Goal: Transaction & Acquisition: Purchase product/service

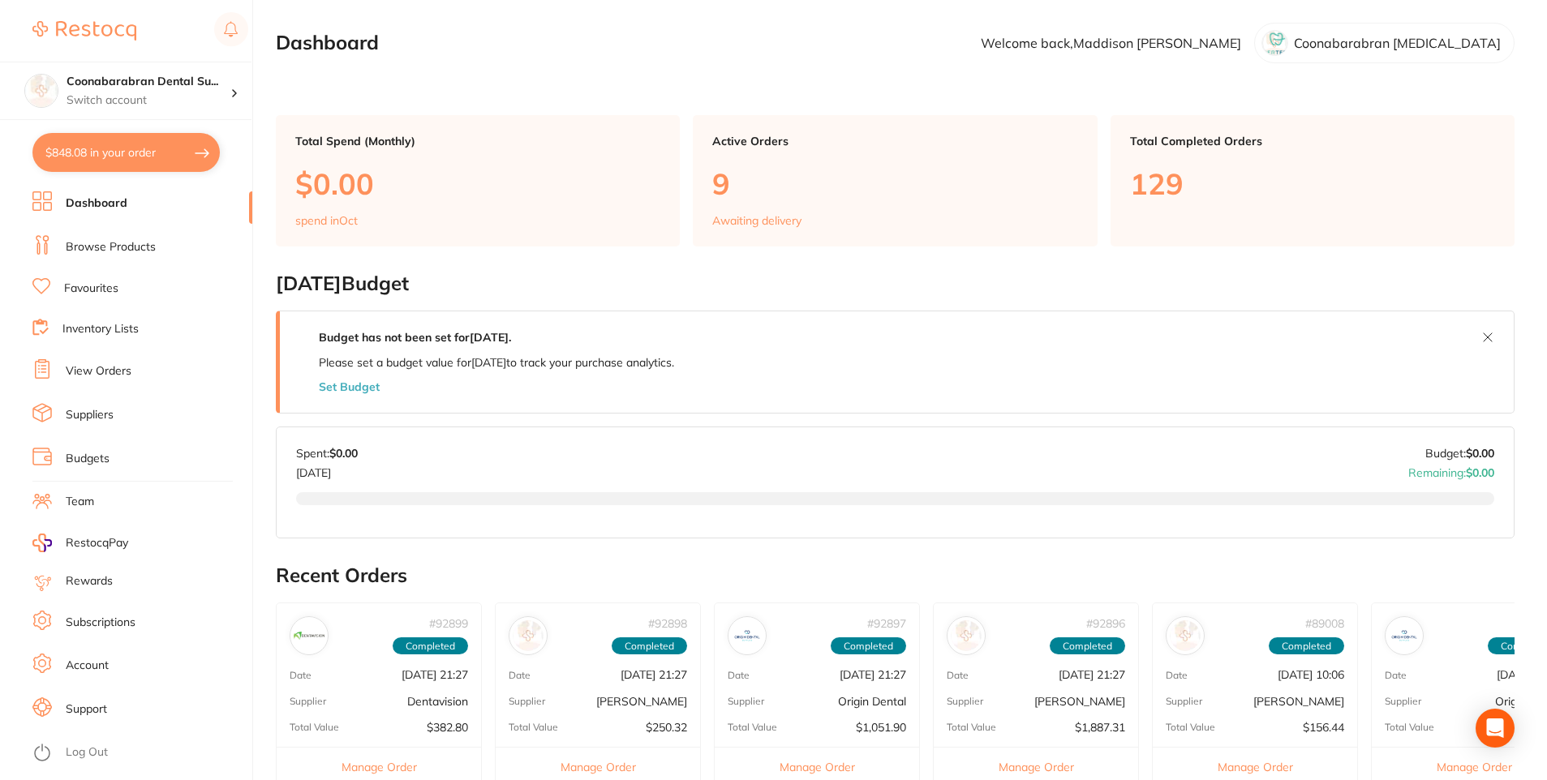
click at [145, 158] on button "$848.08 in your order" at bounding box center [125, 152] width 187 height 39
checkbox input "true"
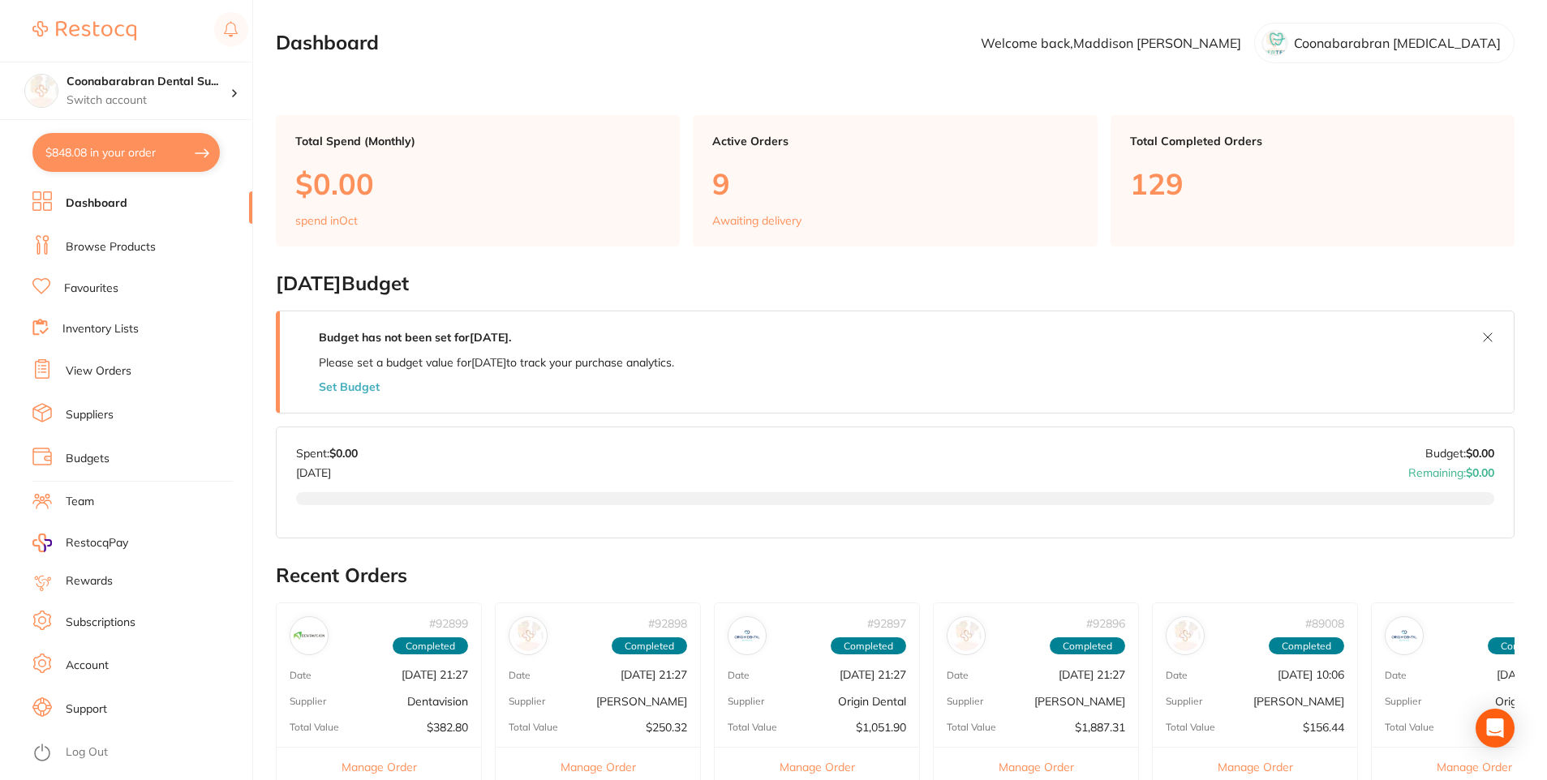
checkbox input "true"
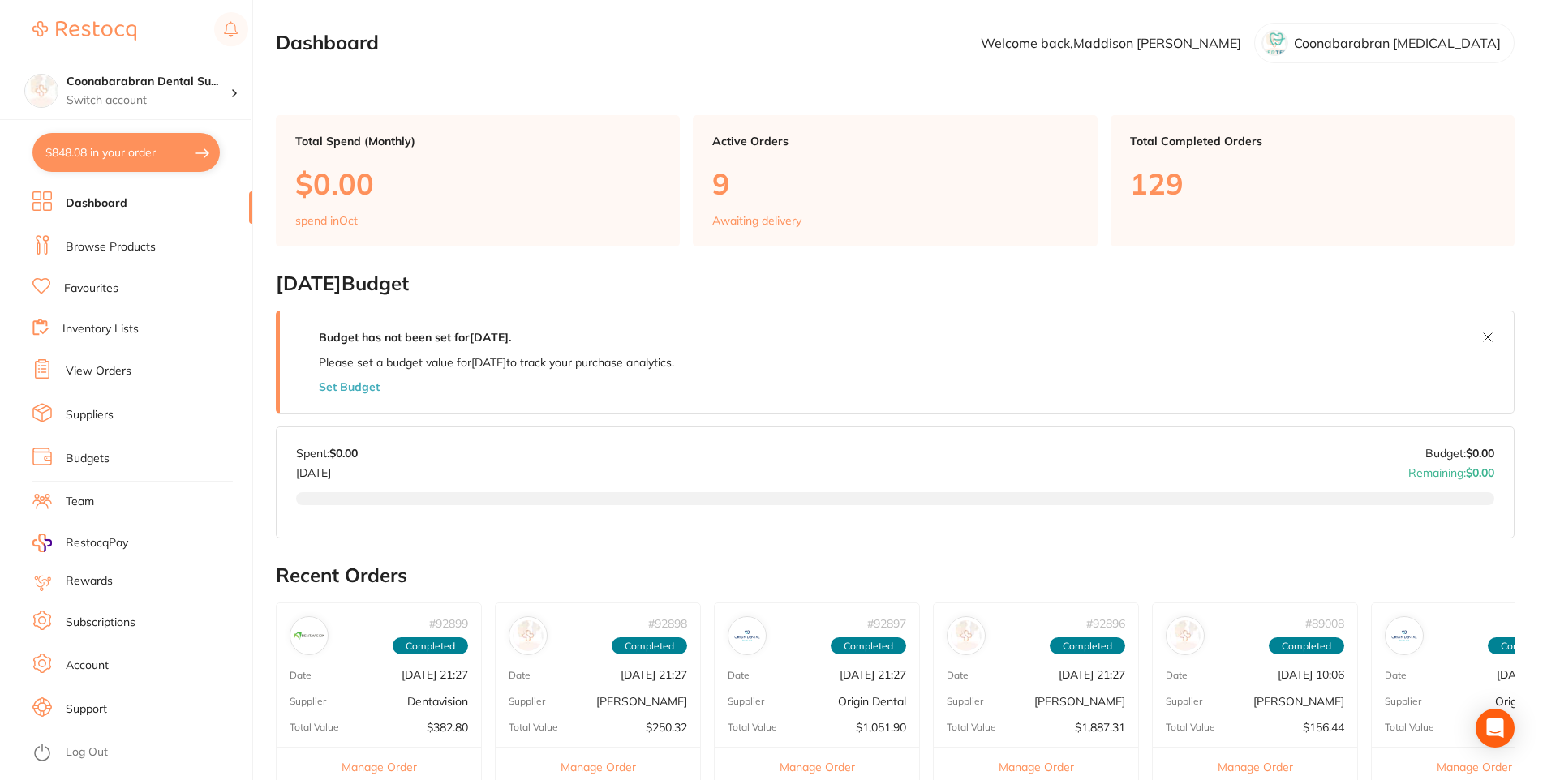
checkbox input "true"
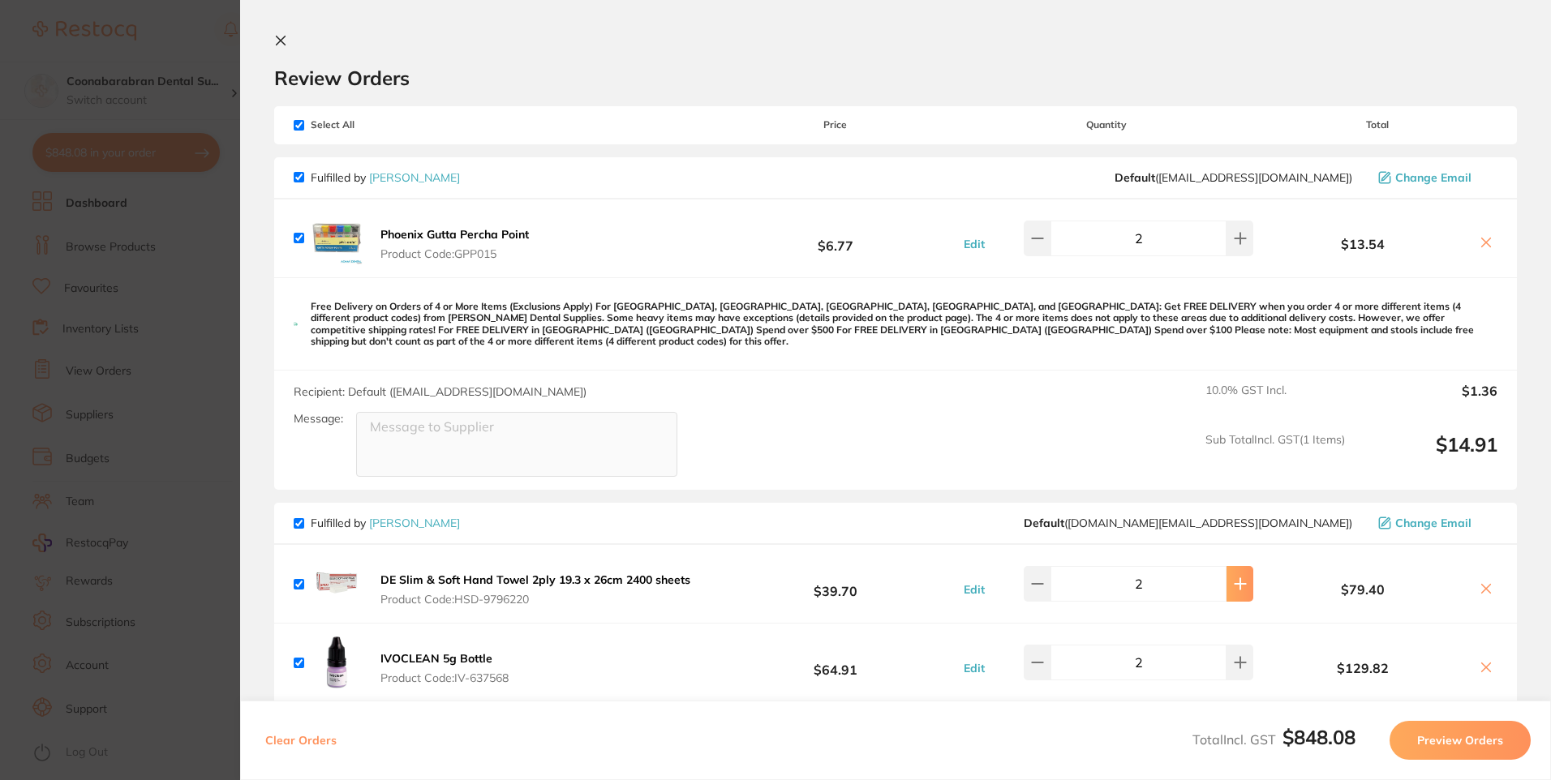
click at [1234, 578] on icon at bounding box center [1240, 584] width 13 height 13
type input "3"
click at [281, 39] on icon at bounding box center [280, 40] width 13 height 13
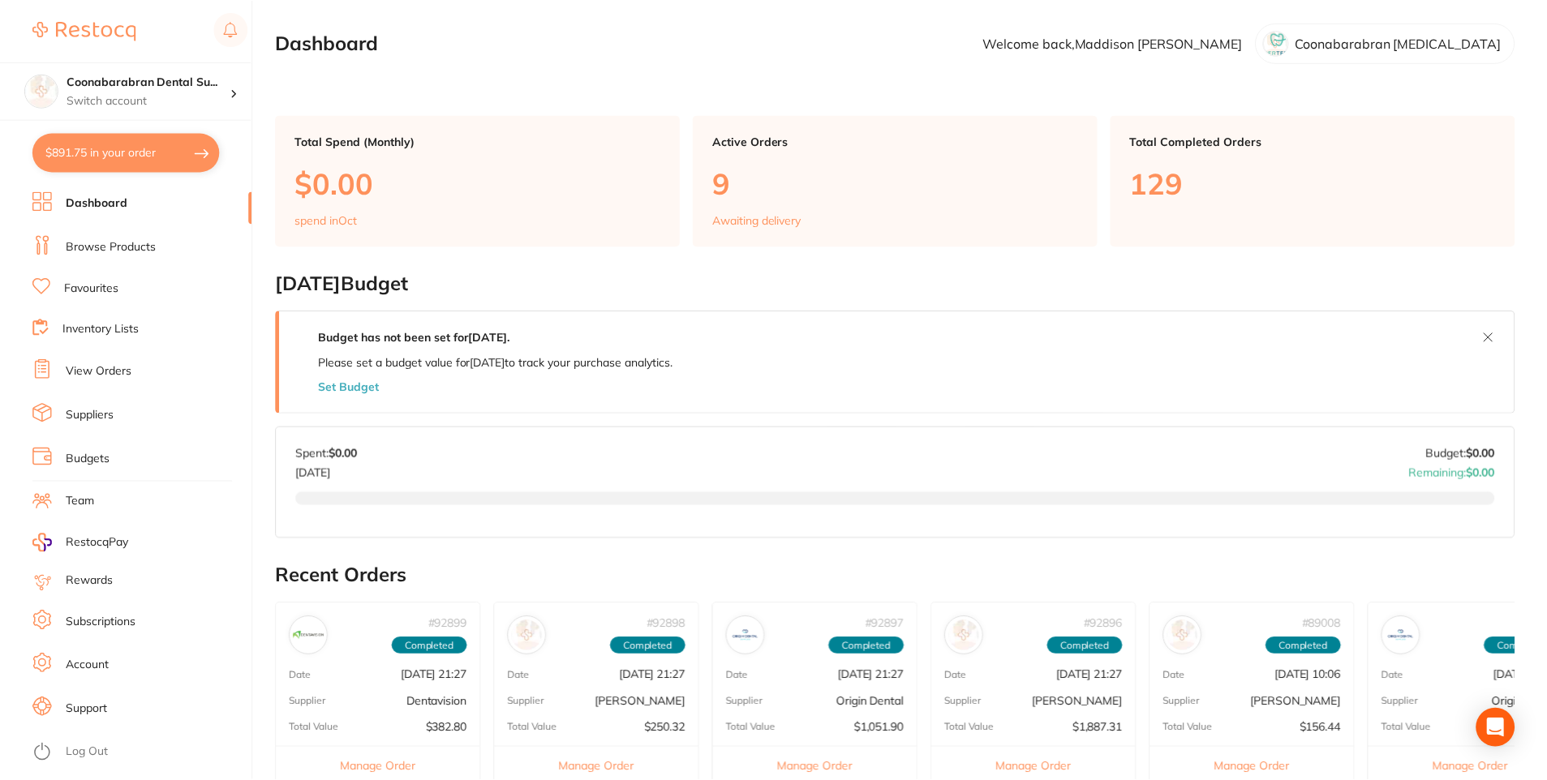
scroll to position [5, 0]
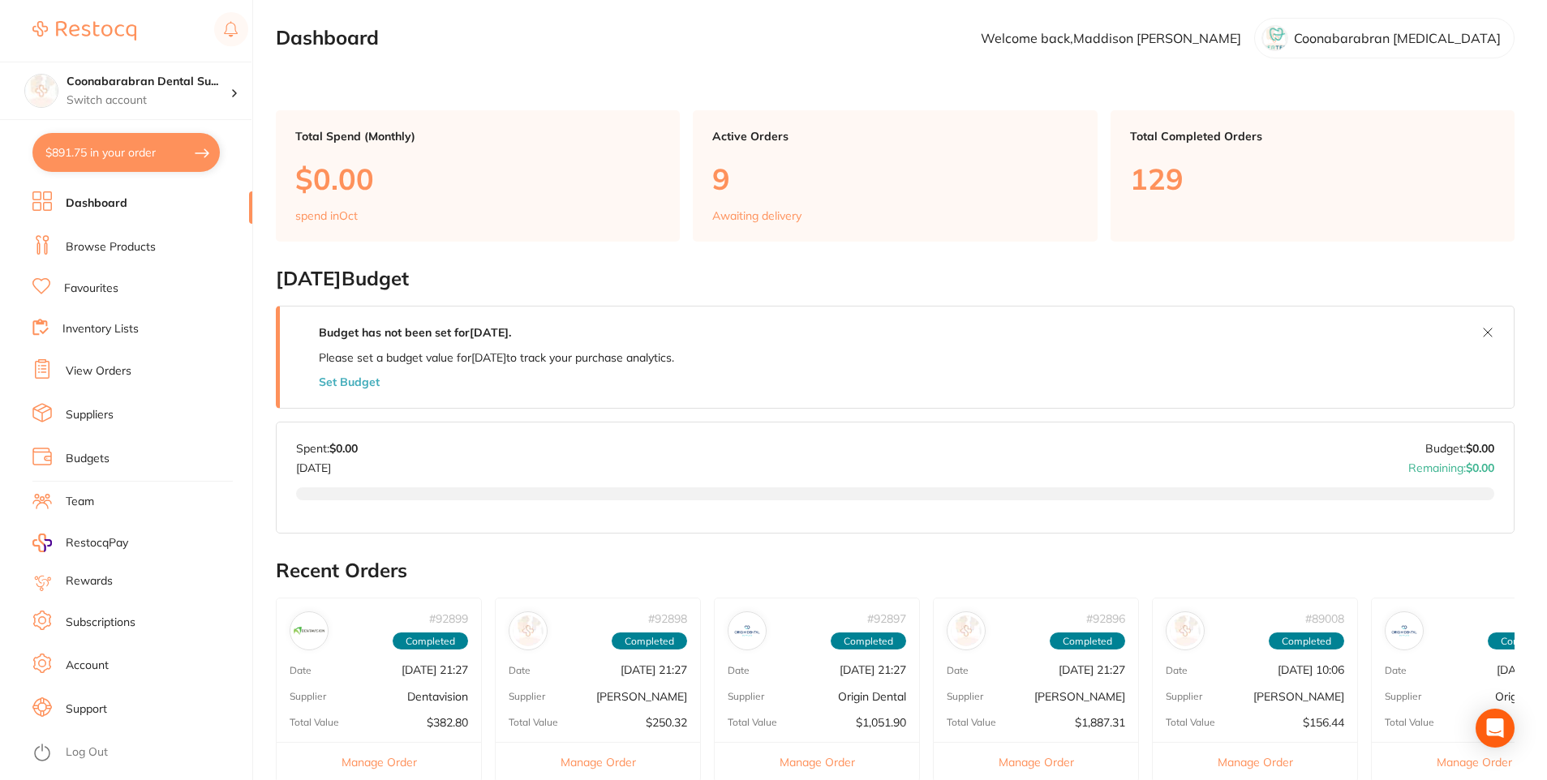
click at [113, 162] on button "$891.75 in your order" at bounding box center [125, 152] width 187 height 39
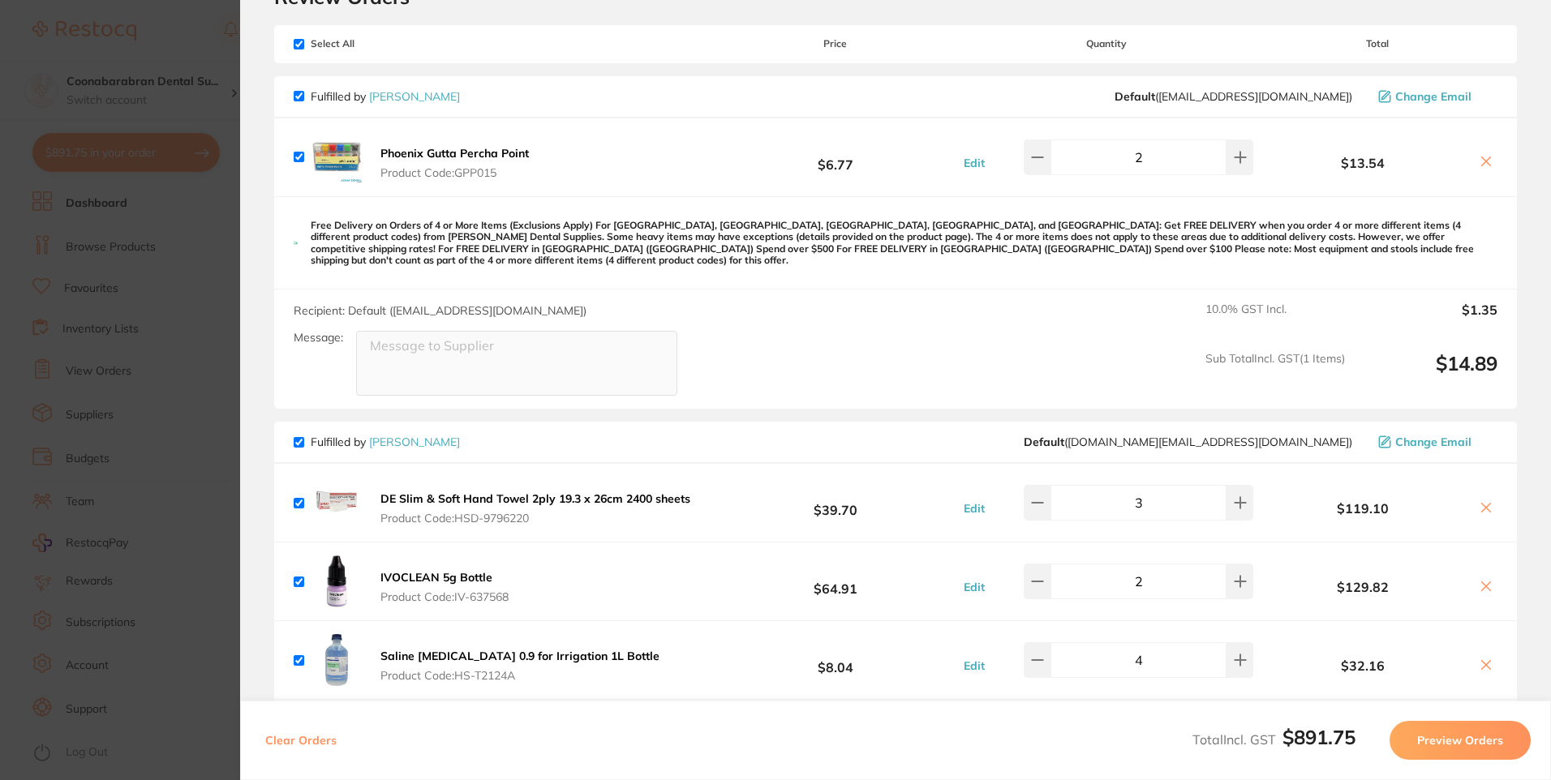
scroll to position [0, 0]
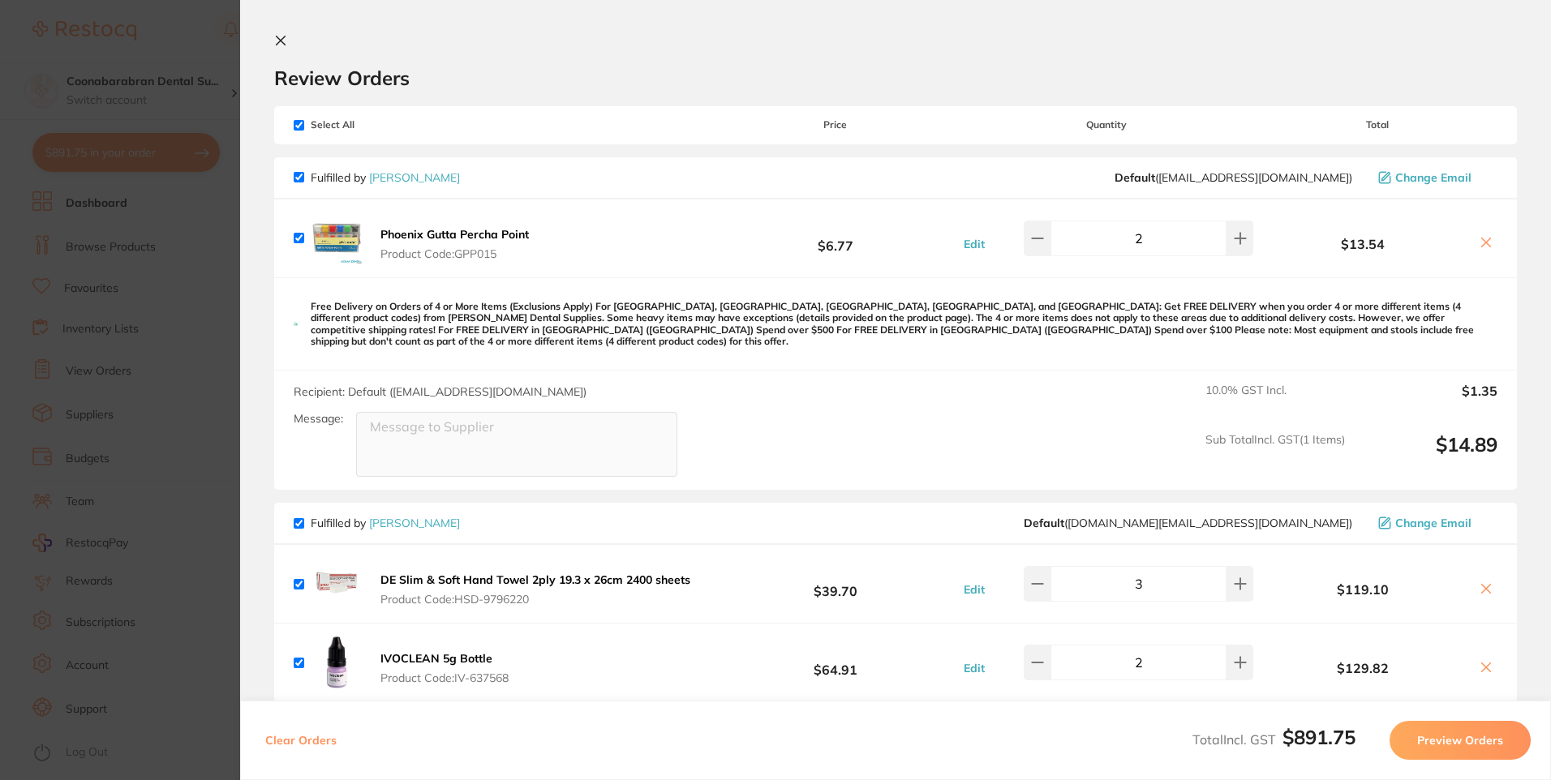
click at [277, 37] on icon at bounding box center [281, 41] width 9 height 9
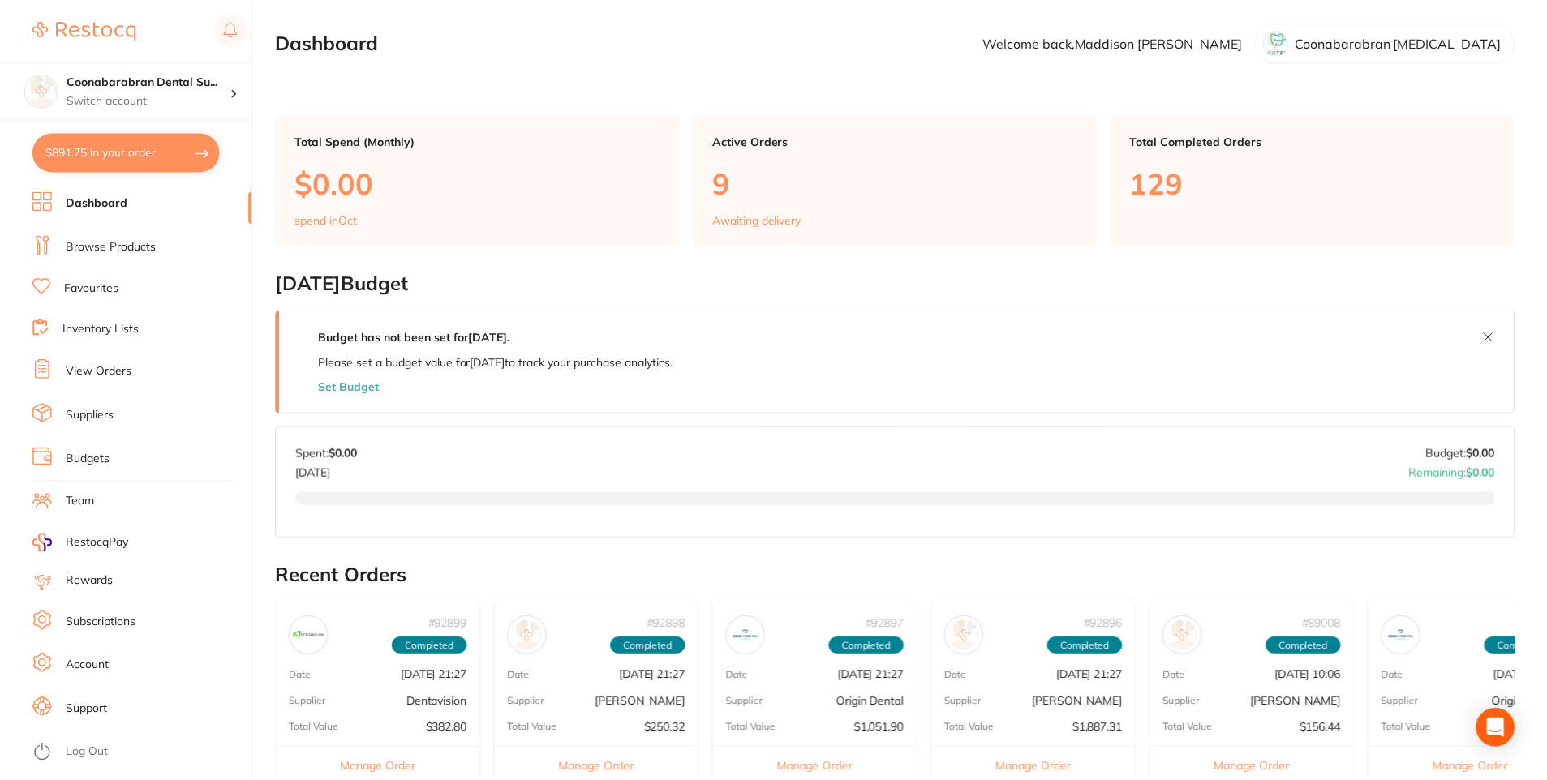
scroll to position [5, 0]
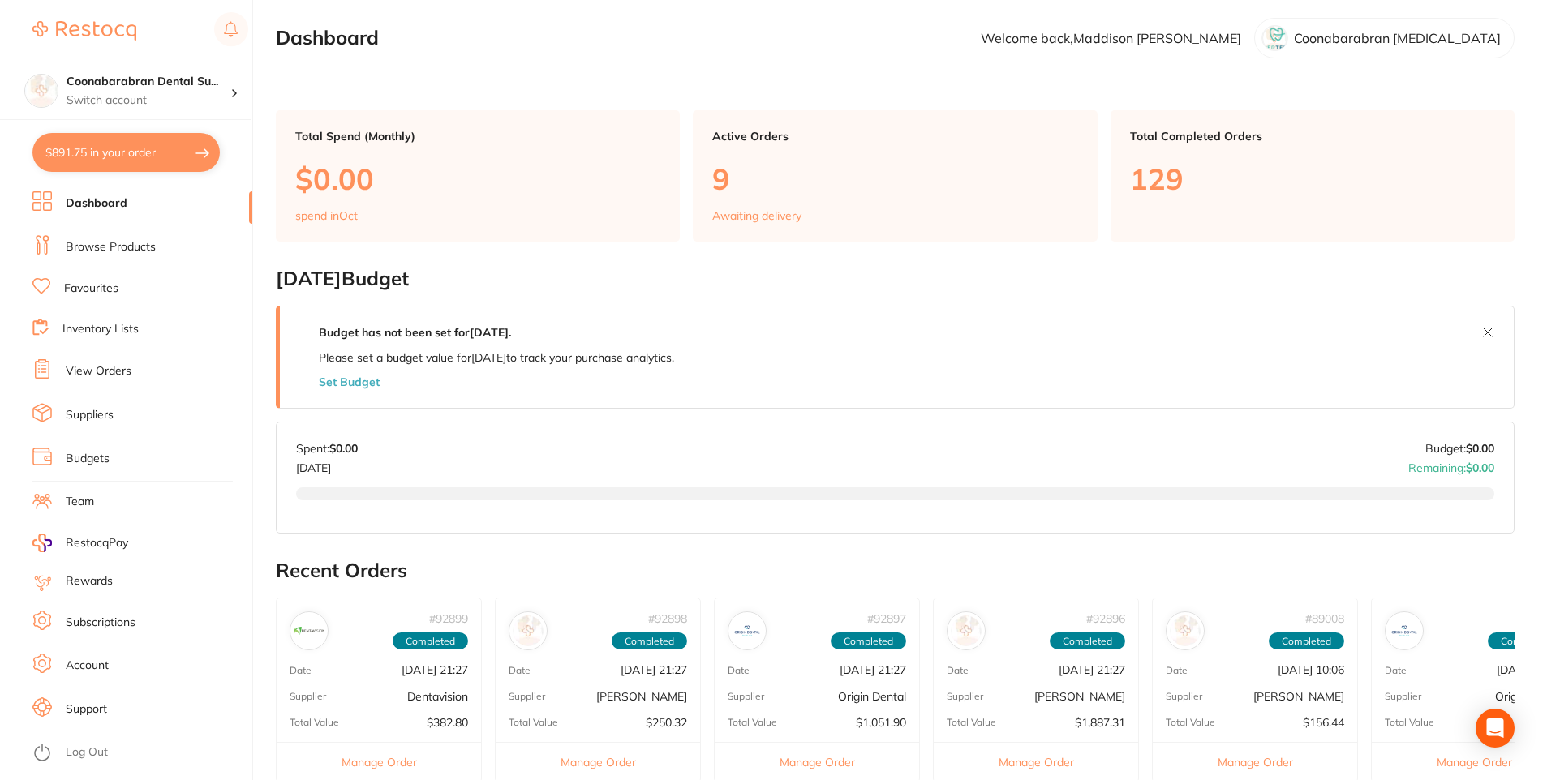
click at [114, 250] on link "Browse Products" at bounding box center [111, 247] width 90 height 16
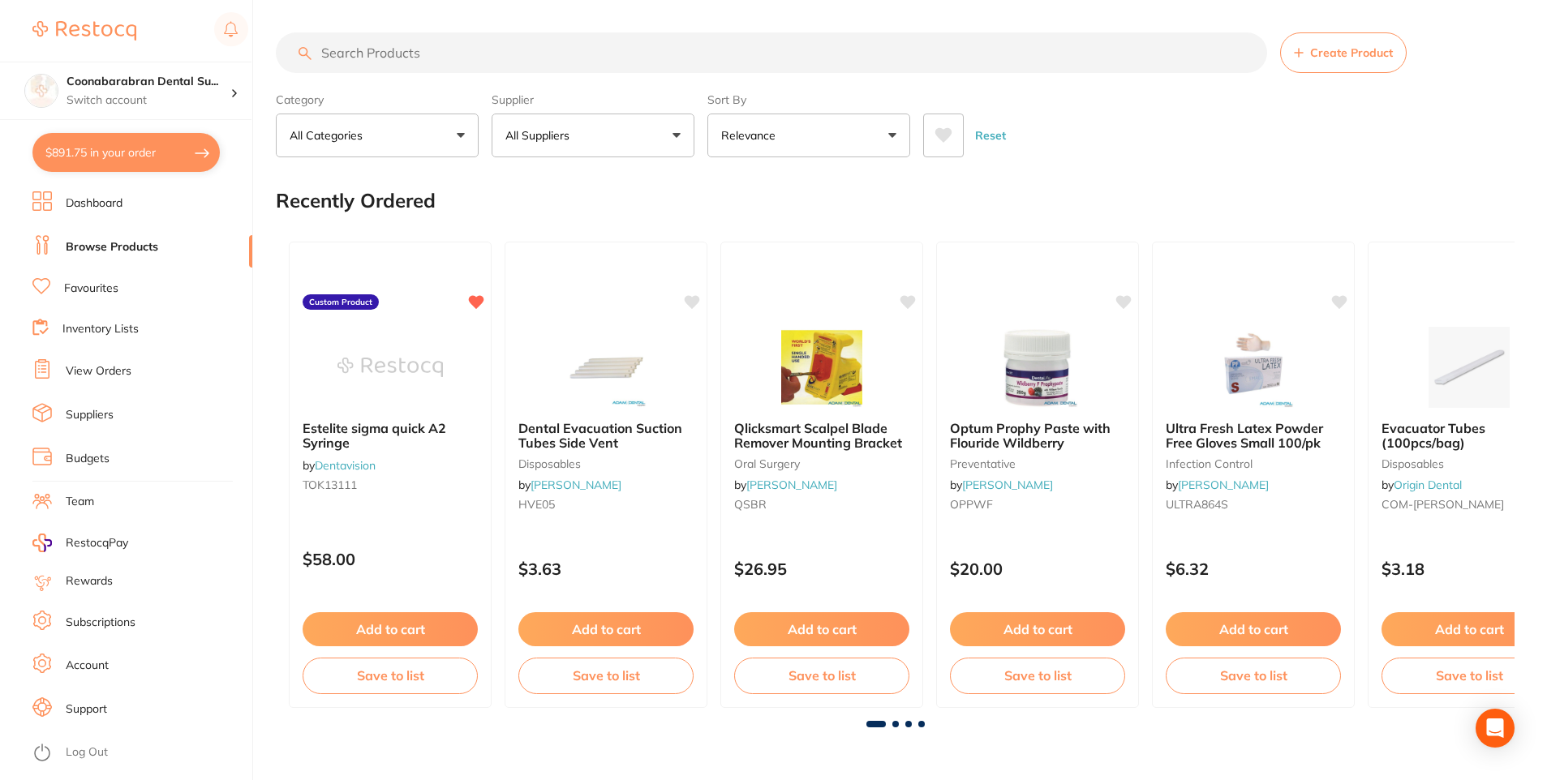
click at [382, 45] on input "search" at bounding box center [771, 52] width 991 height 41
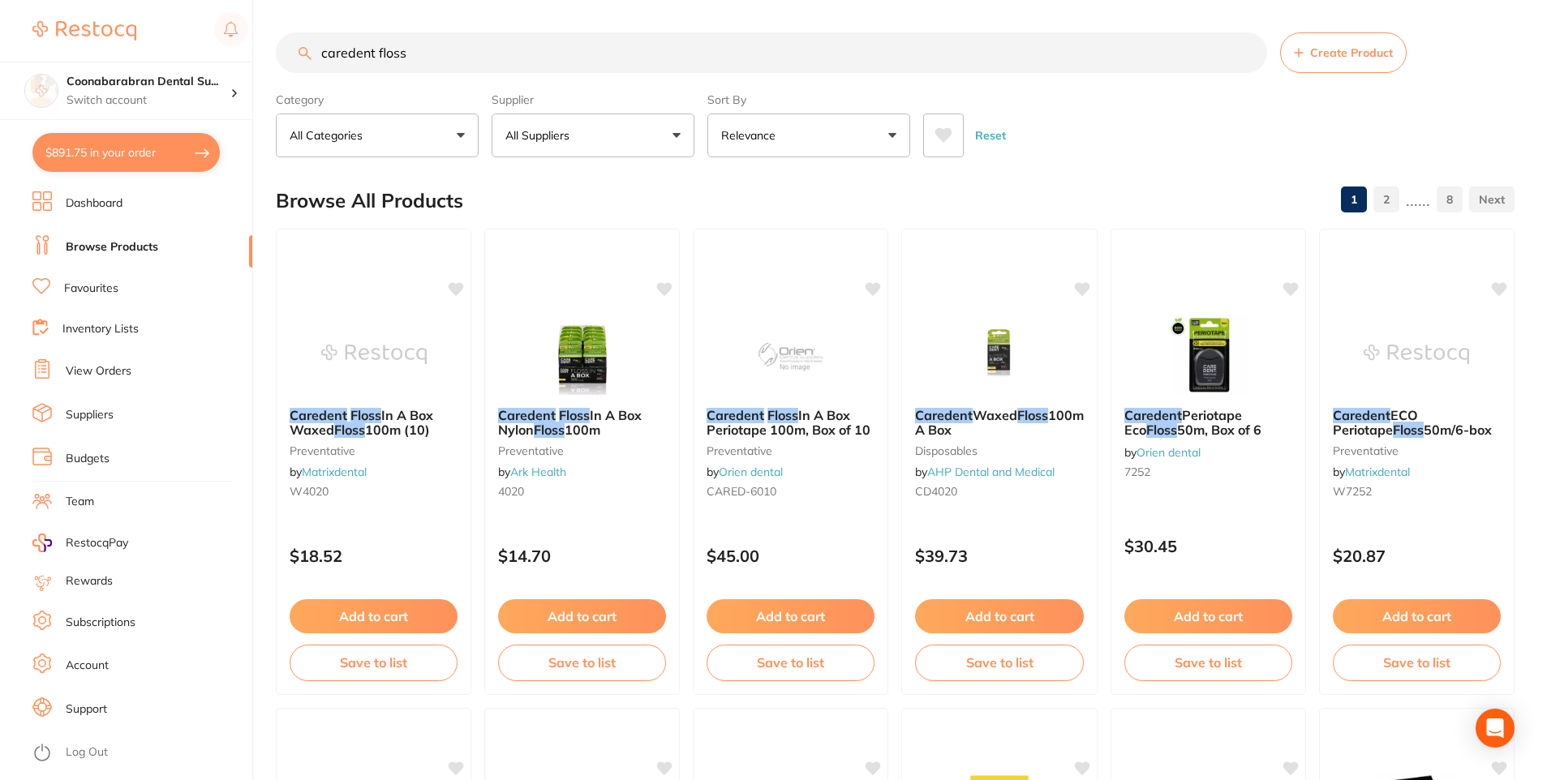
click at [943, 127] on icon at bounding box center [943, 135] width 18 height 16
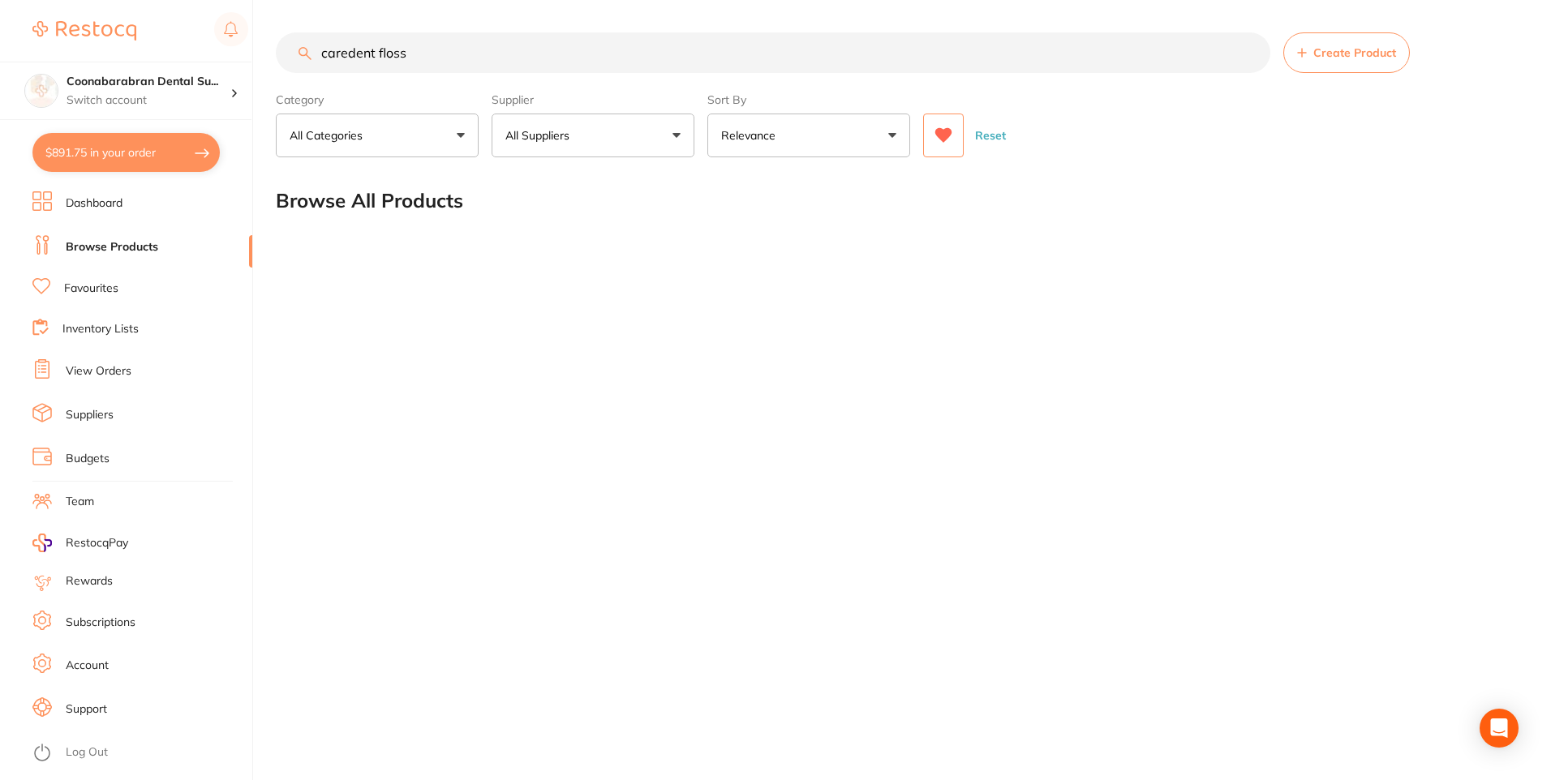
click at [950, 135] on icon at bounding box center [943, 135] width 17 height 15
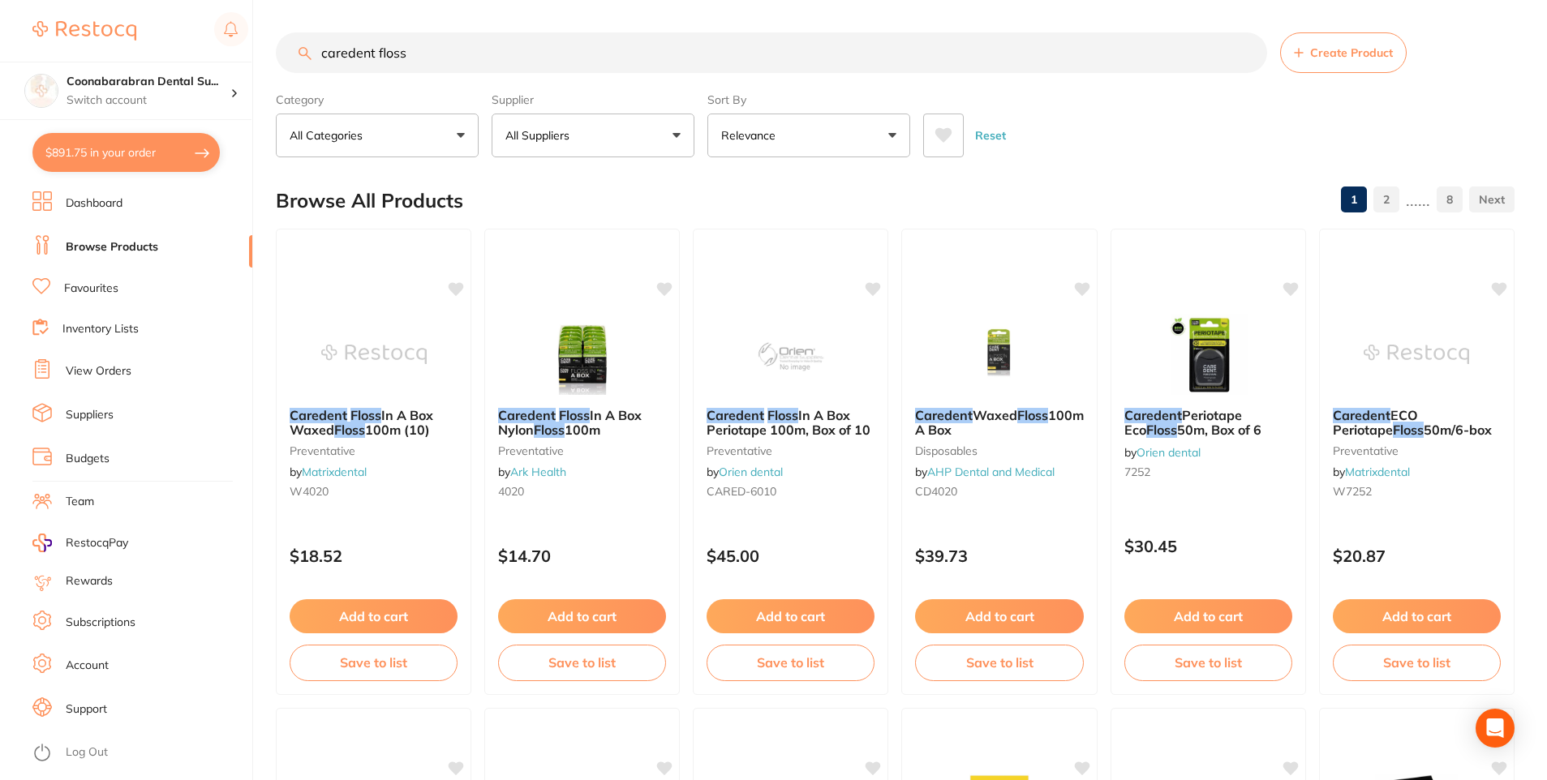
click at [681, 135] on button "All Suppliers" at bounding box center [593, 136] width 203 height 44
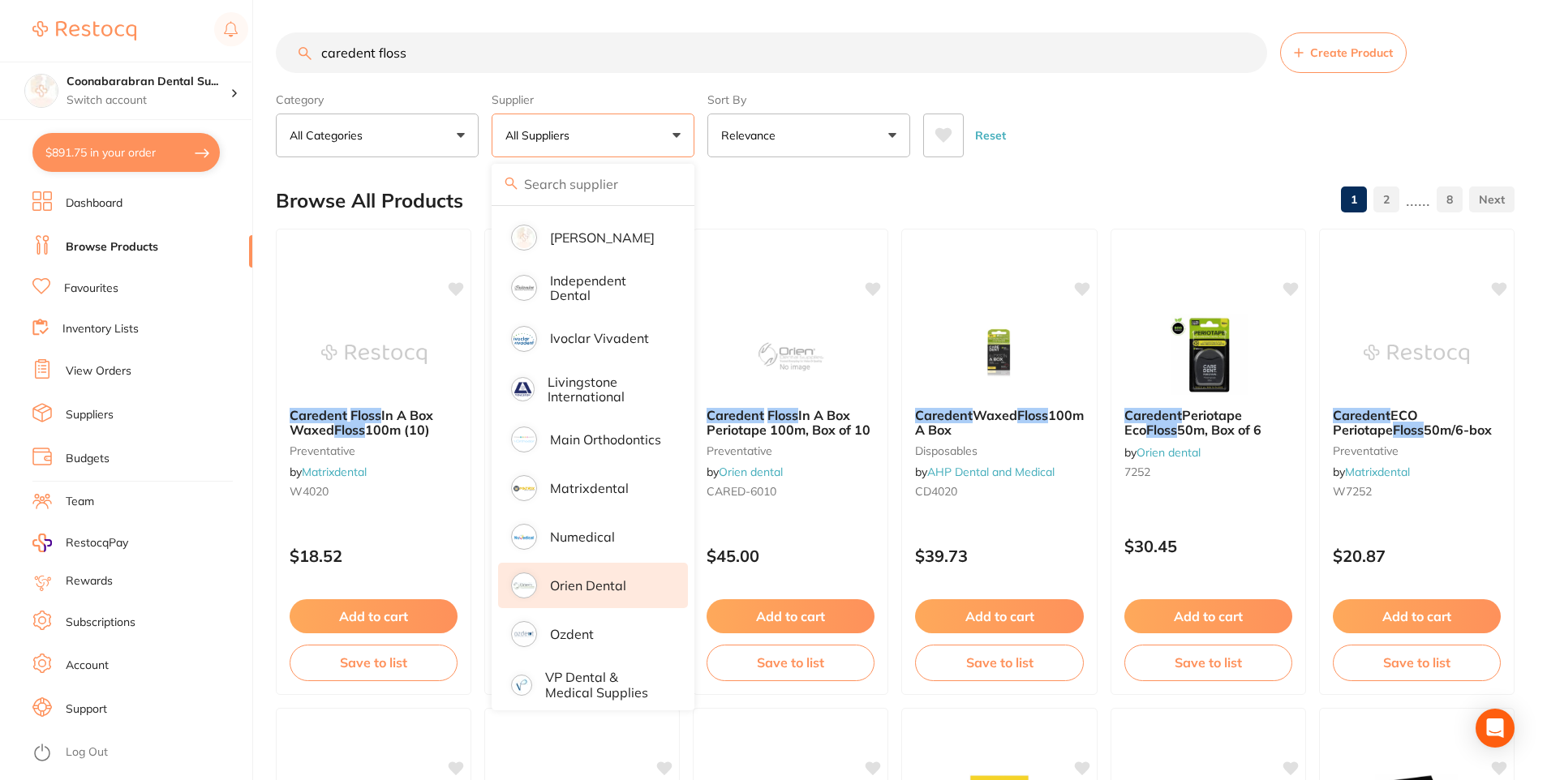
scroll to position [651, 0]
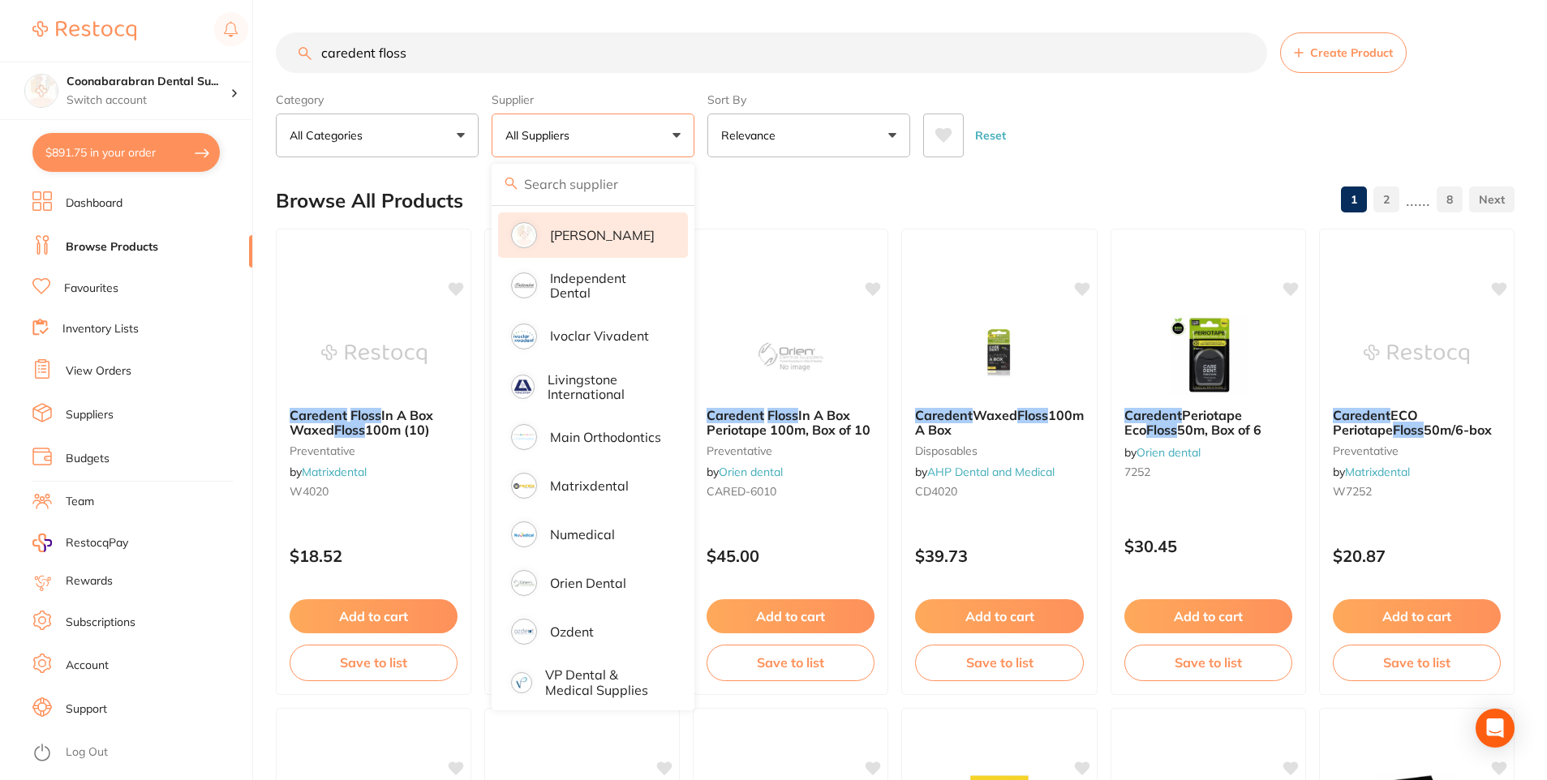
click at [562, 228] on p "[PERSON_NAME]" at bounding box center [602, 235] width 105 height 15
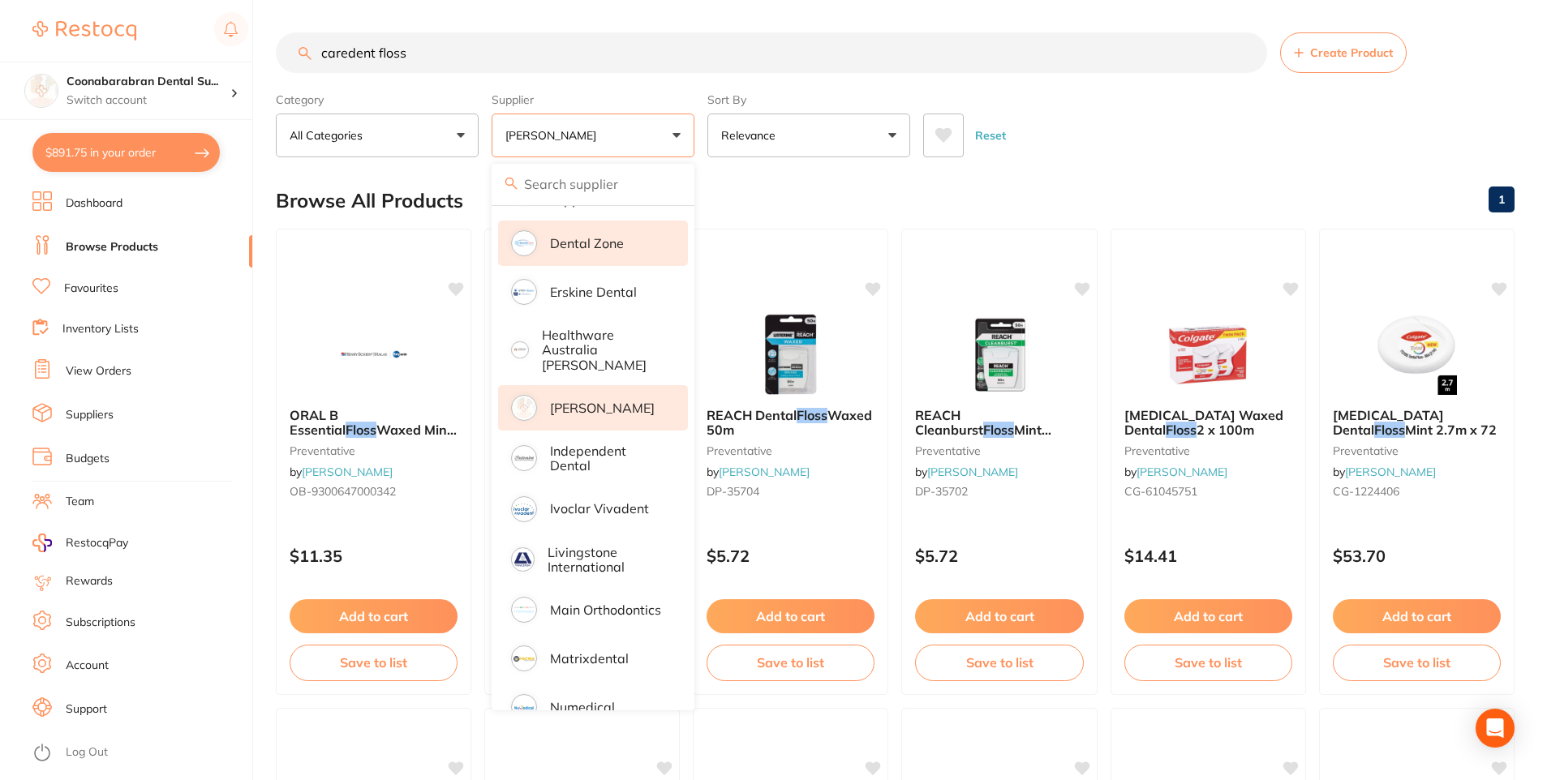
scroll to position [408, 0]
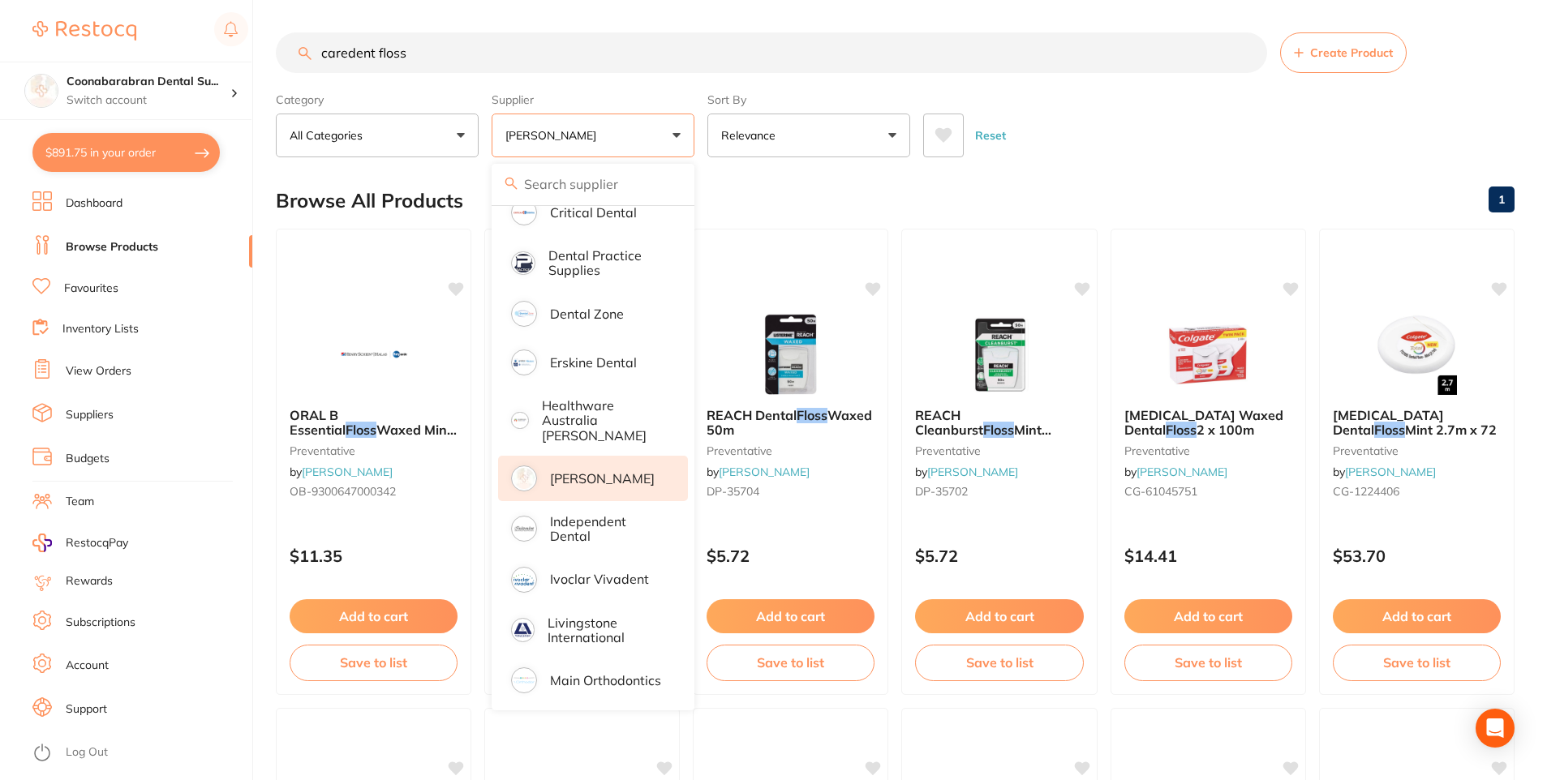
click at [564, 475] on p "[PERSON_NAME]" at bounding box center [602, 478] width 105 height 15
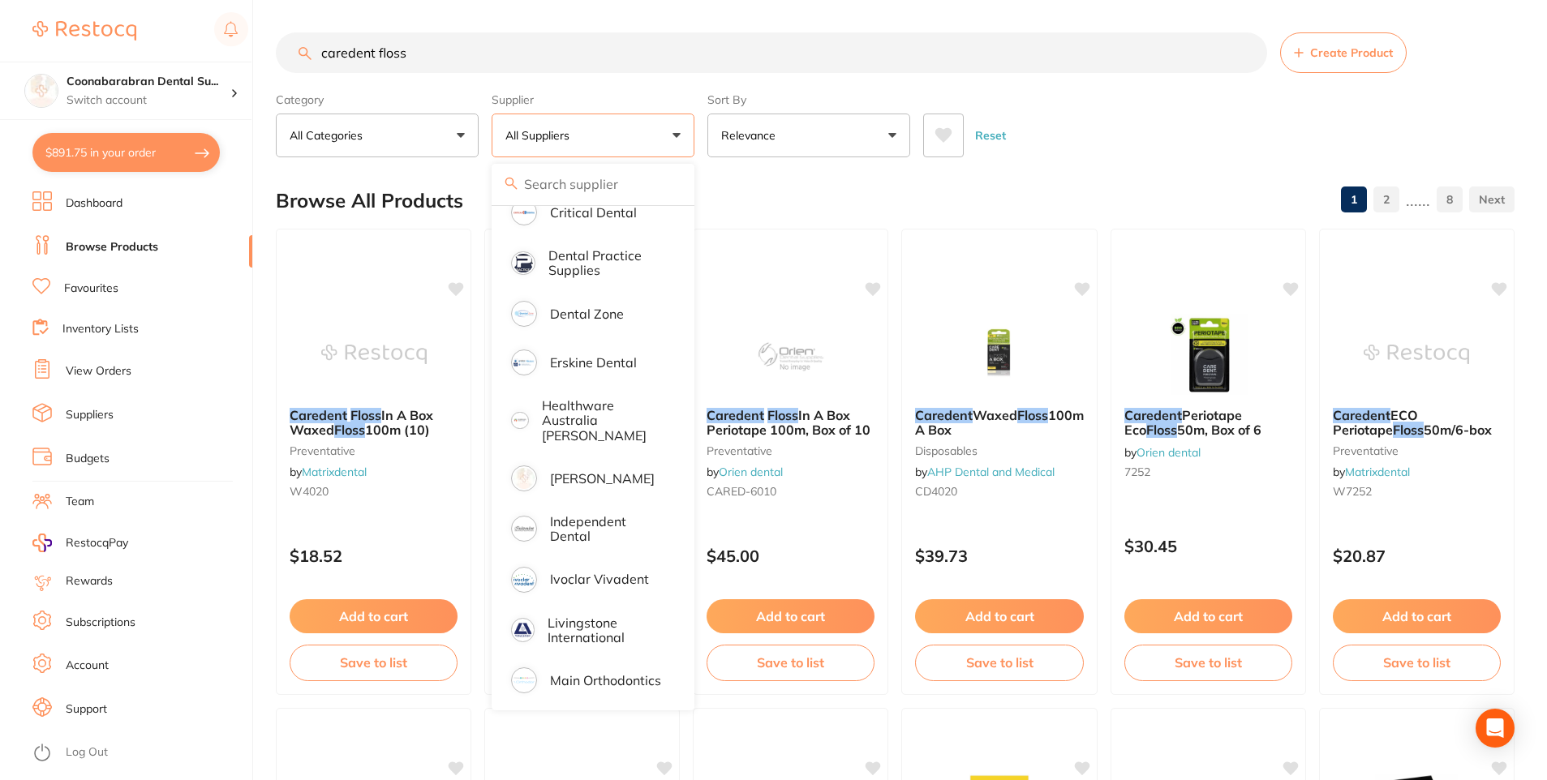
click at [1118, 134] on div "Reset" at bounding box center [1212, 129] width 578 height 57
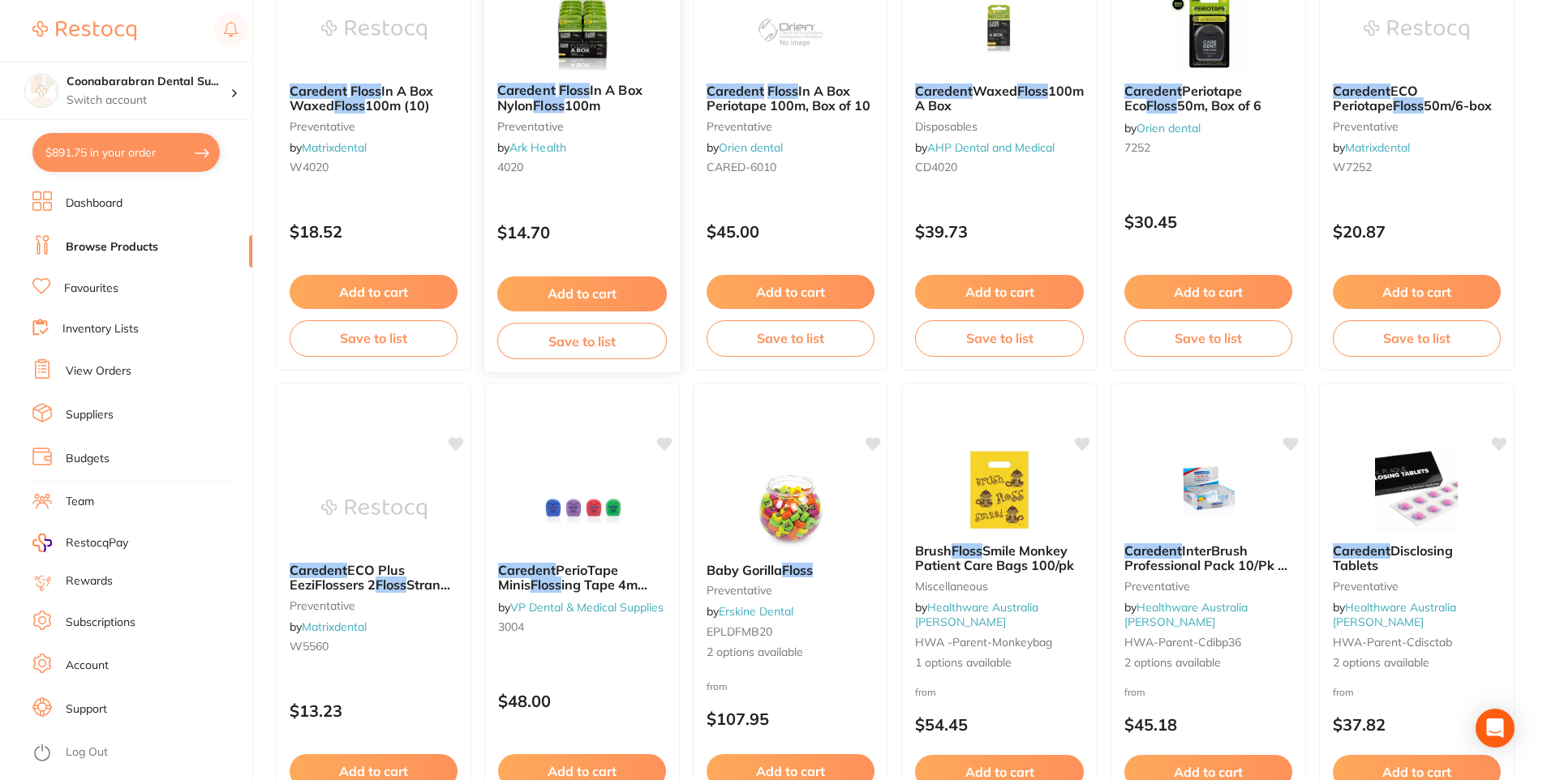
scroll to position [0, 0]
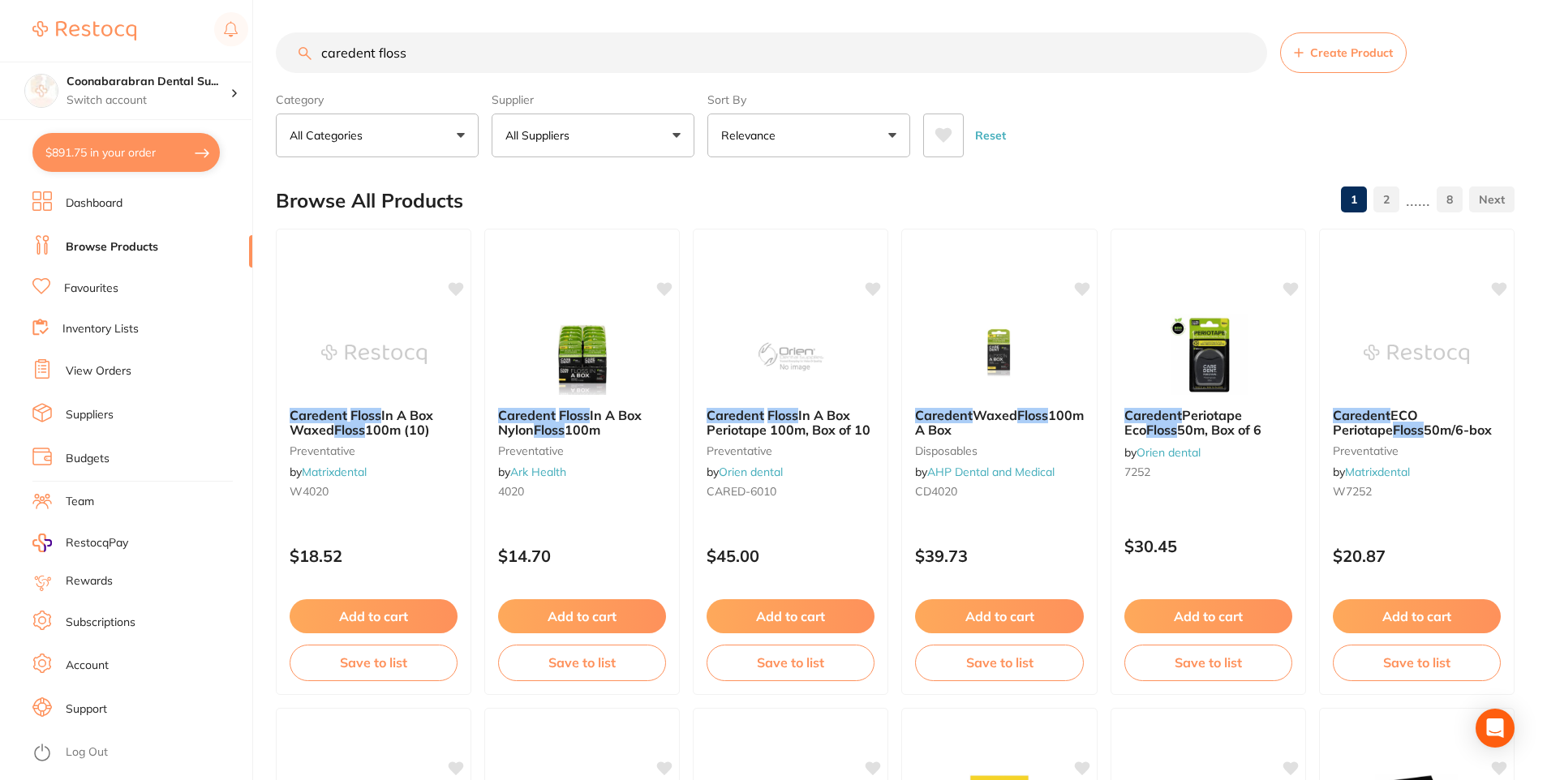
drag, startPoint x: 374, startPoint y: 54, endPoint x: 317, endPoint y: 54, distance: 56.8
click at [317, 54] on input "caredent floss" at bounding box center [771, 52] width 991 height 41
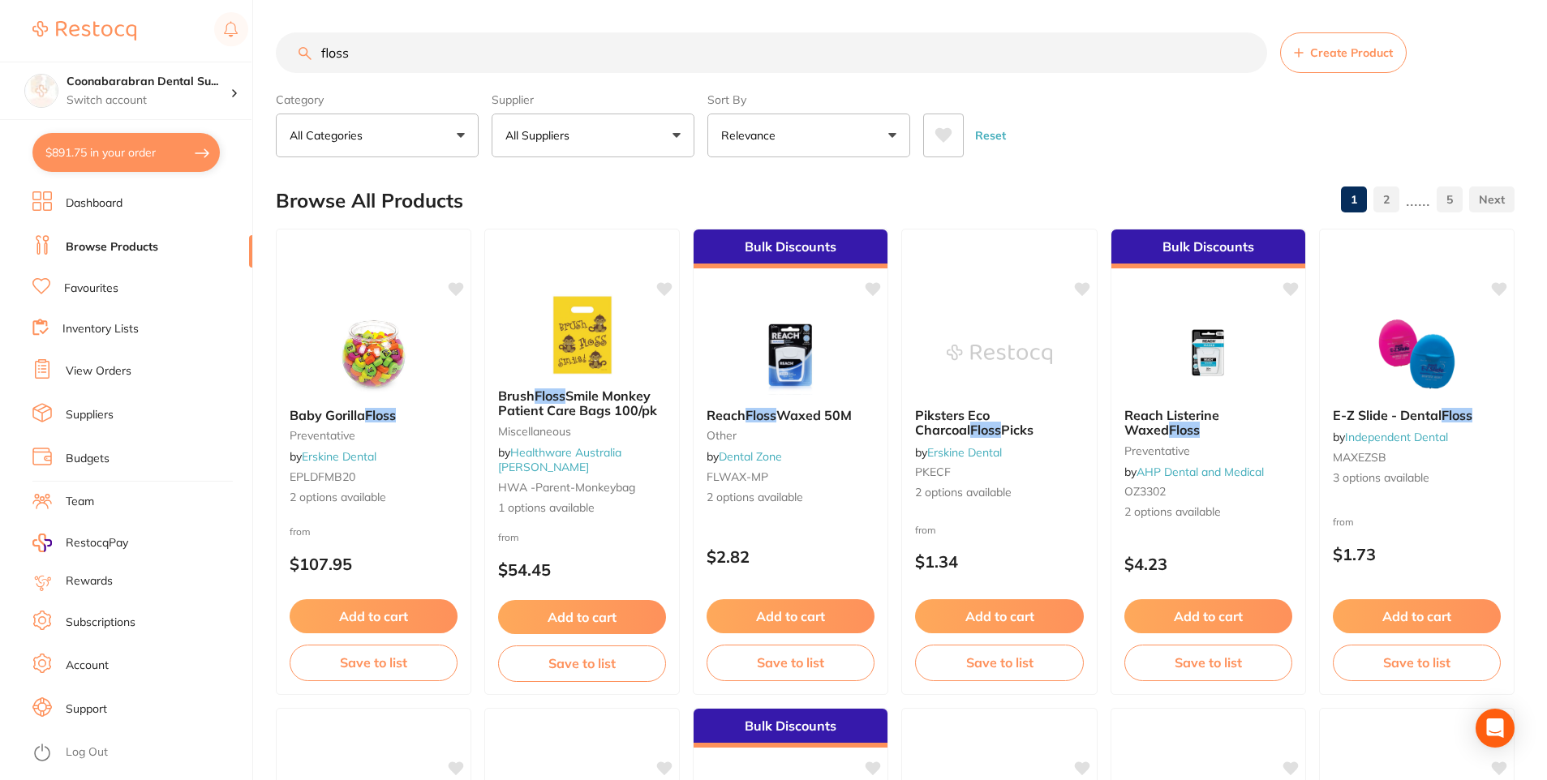
click at [369, 55] on input "floss" at bounding box center [771, 52] width 991 height 41
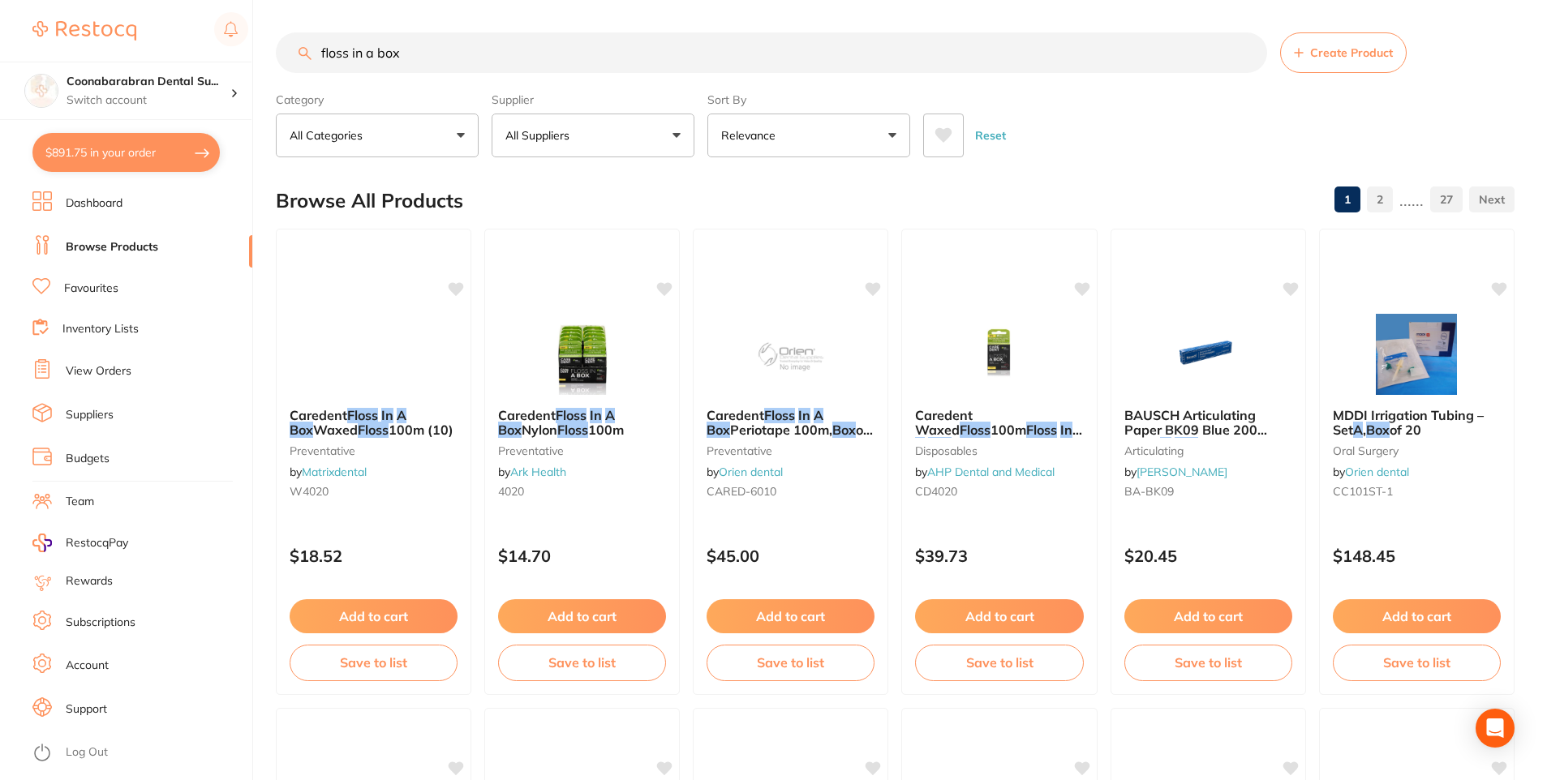
drag, startPoint x: 422, startPoint y: 59, endPoint x: 326, endPoint y: 54, distance: 95.8
click at [326, 54] on input "floss in a box" at bounding box center [771, 52] width 991 height 41
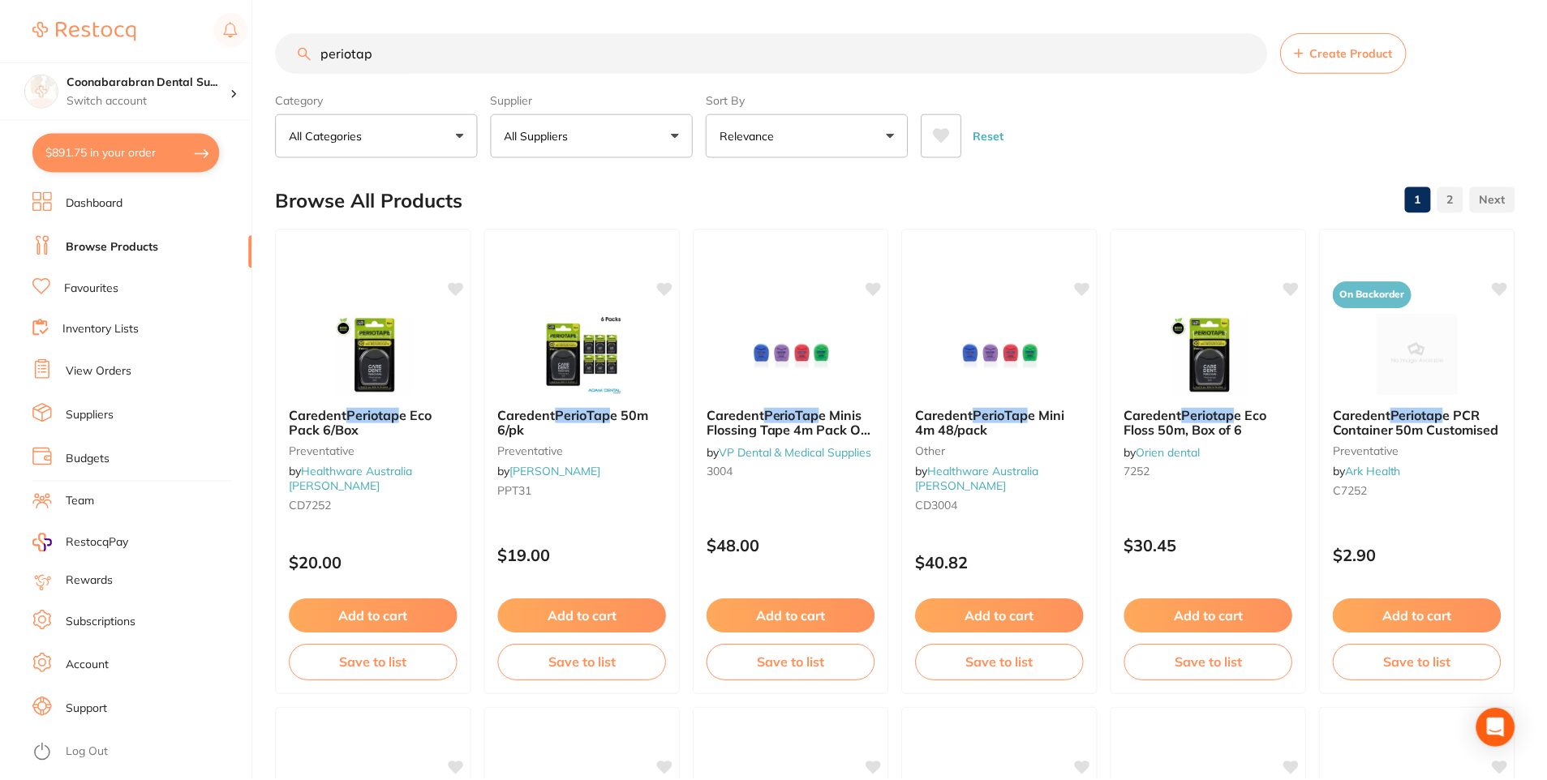
scroll to position [213, 0]
type input "periotape"
click at [666, 290] on icon at bounding box center [665, 288] width 15 height 14
click at [590, 622] on button "Add to cart" at bounding box center [582, 618] width 170 height 35
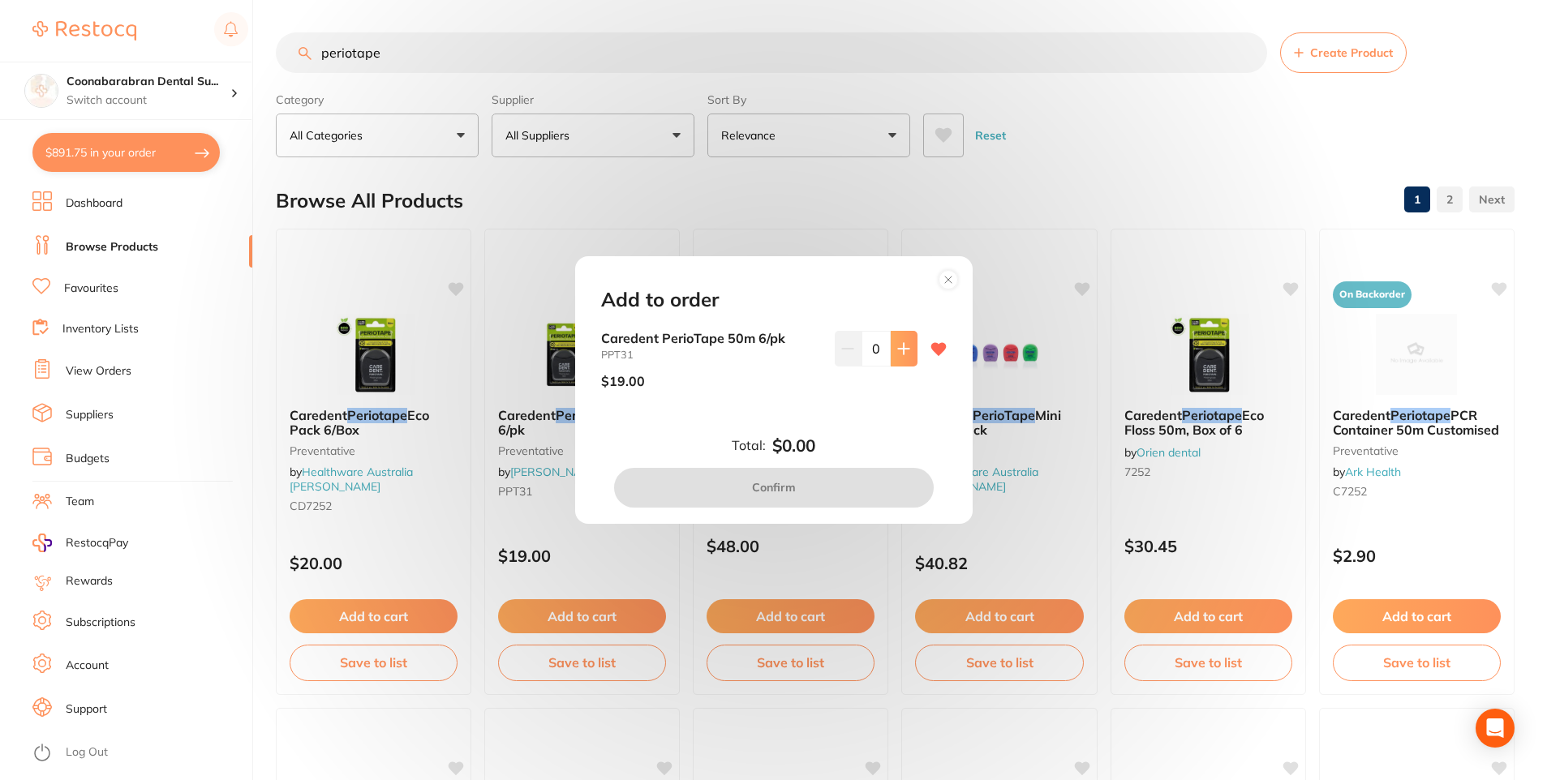
click at [899, 351] on icon at bounding box center [903, 349] width 11 height 11
type input "1"
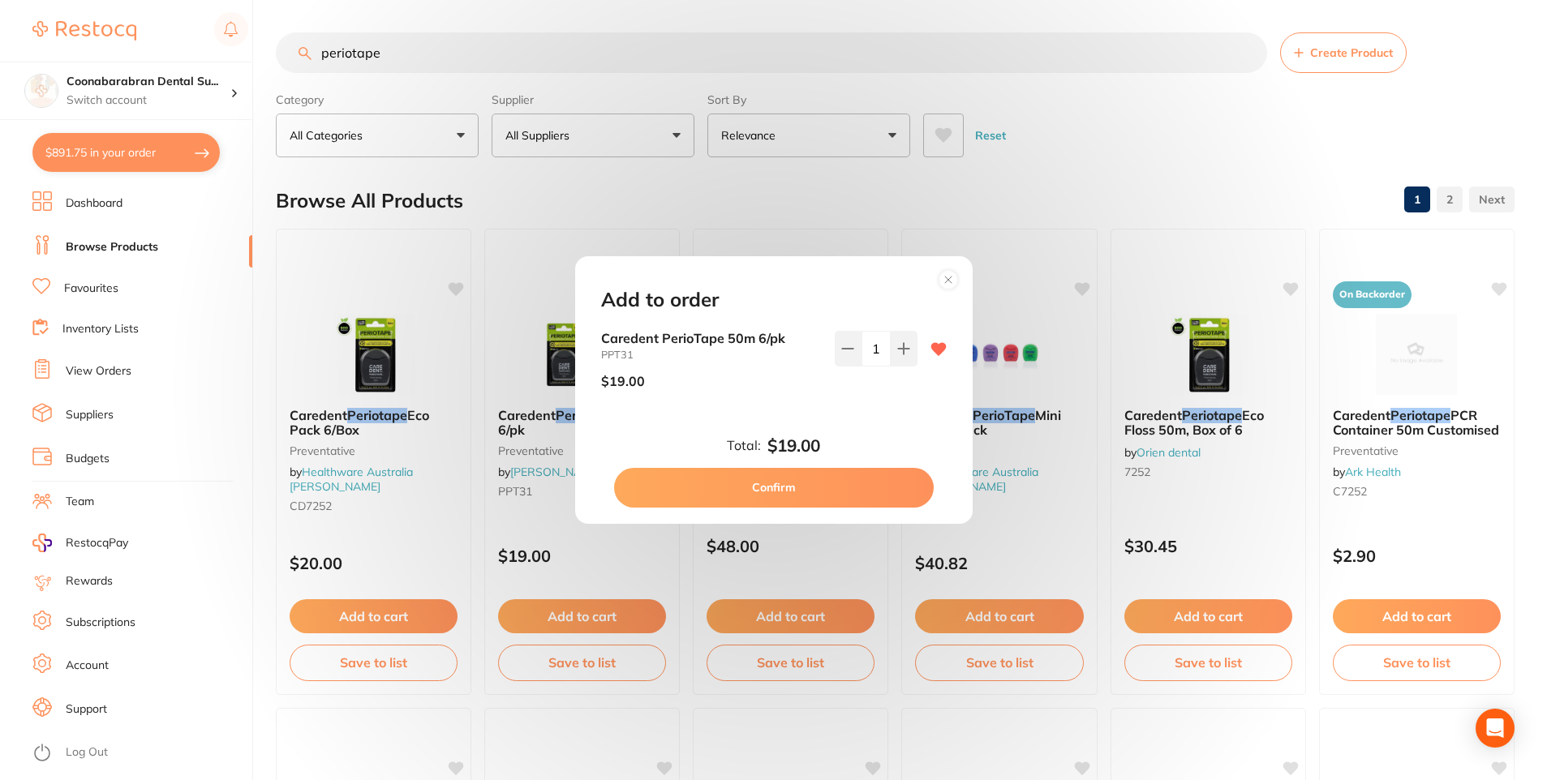
click at [766, 496] on button "Confirm" at bounding box center [774, 487] width 320 height 39
checkbox input "false"
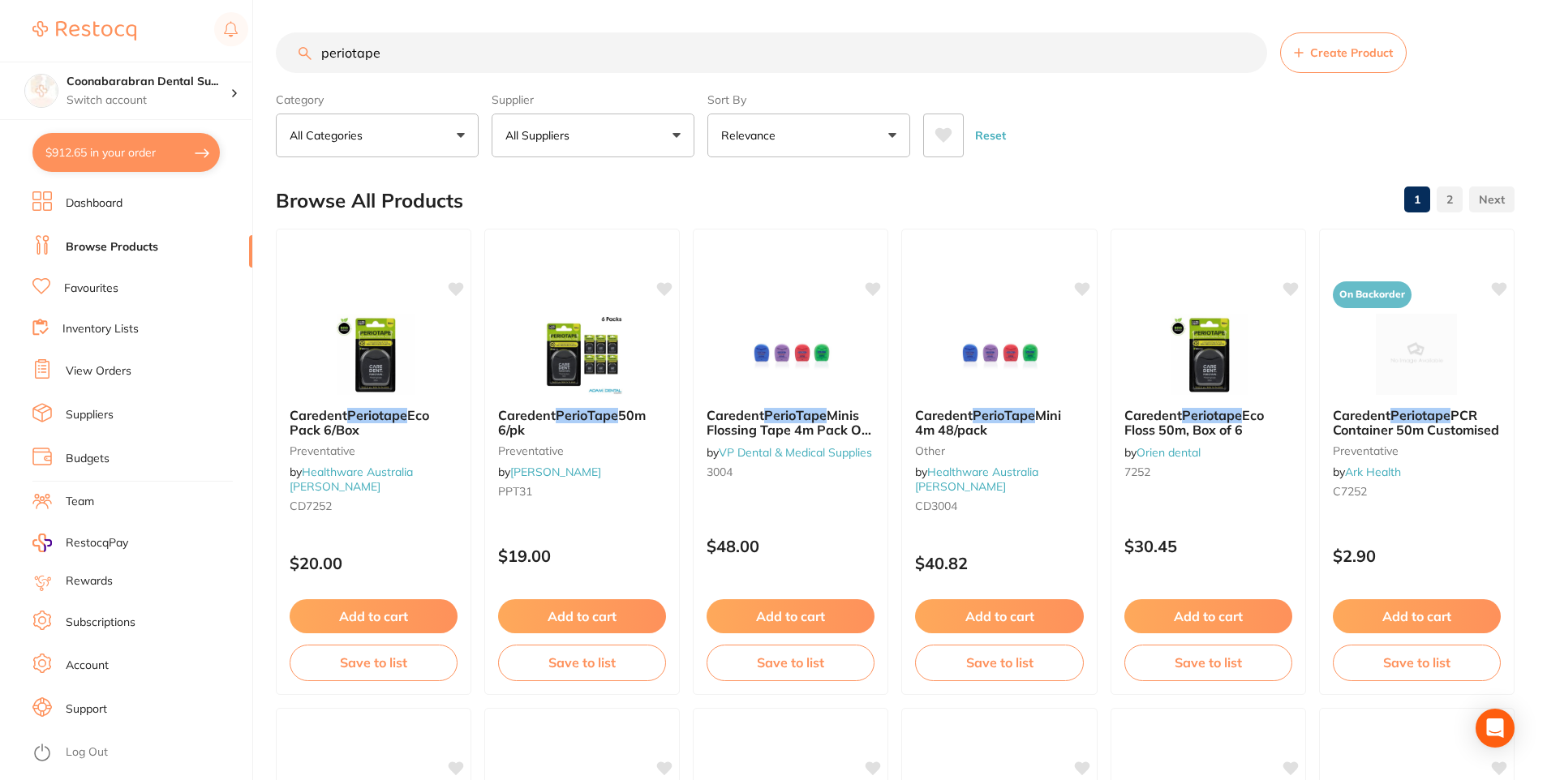
drag, startPoint x: 397, startPoint y: 58, endPoint x: 315, endPoint y: 49, distance: 82.5
click at [315, 49] on input "periotape" at bounding box center [771, 52] width 991 height 41
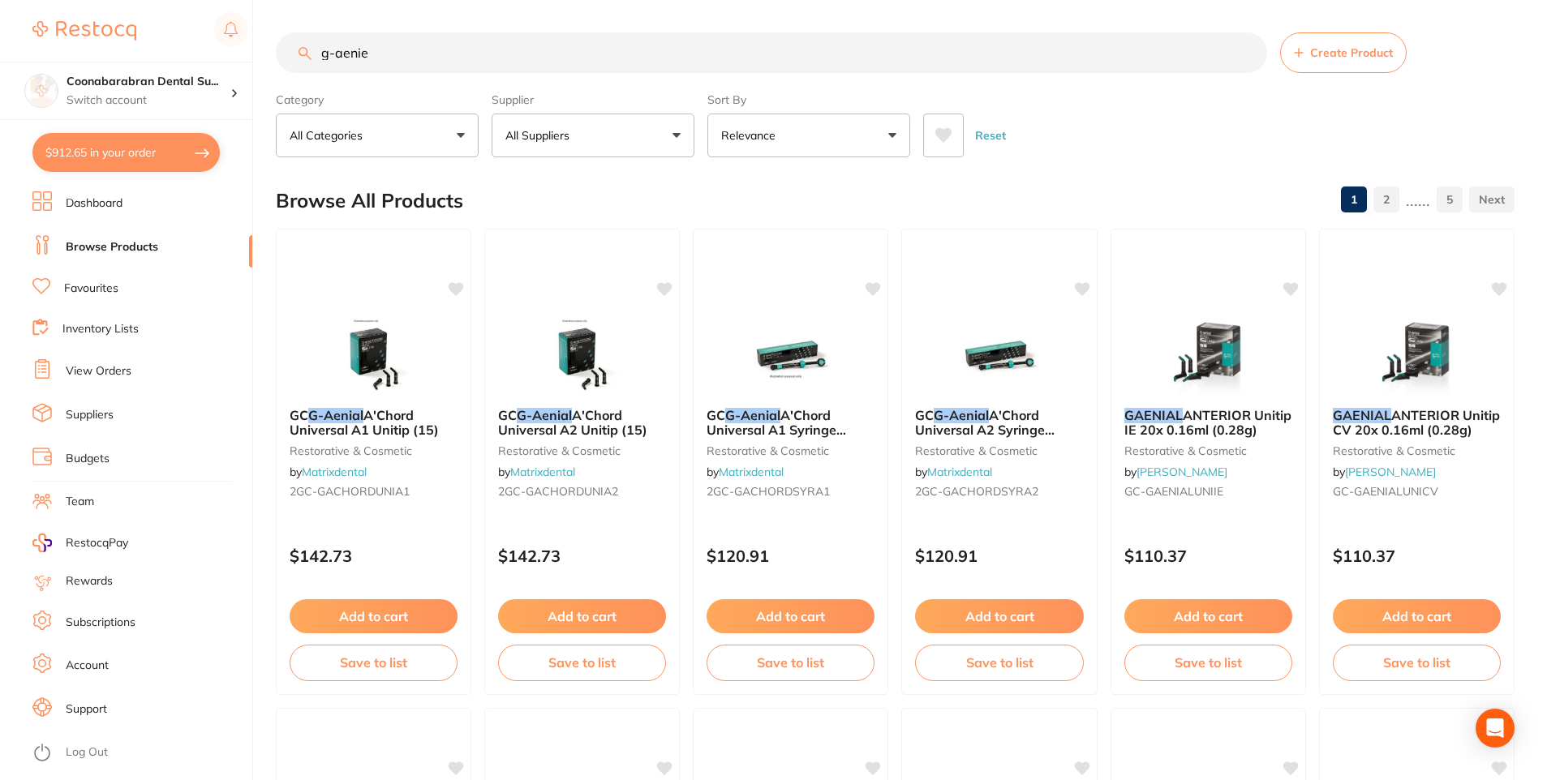
scroll to position [0, 0]
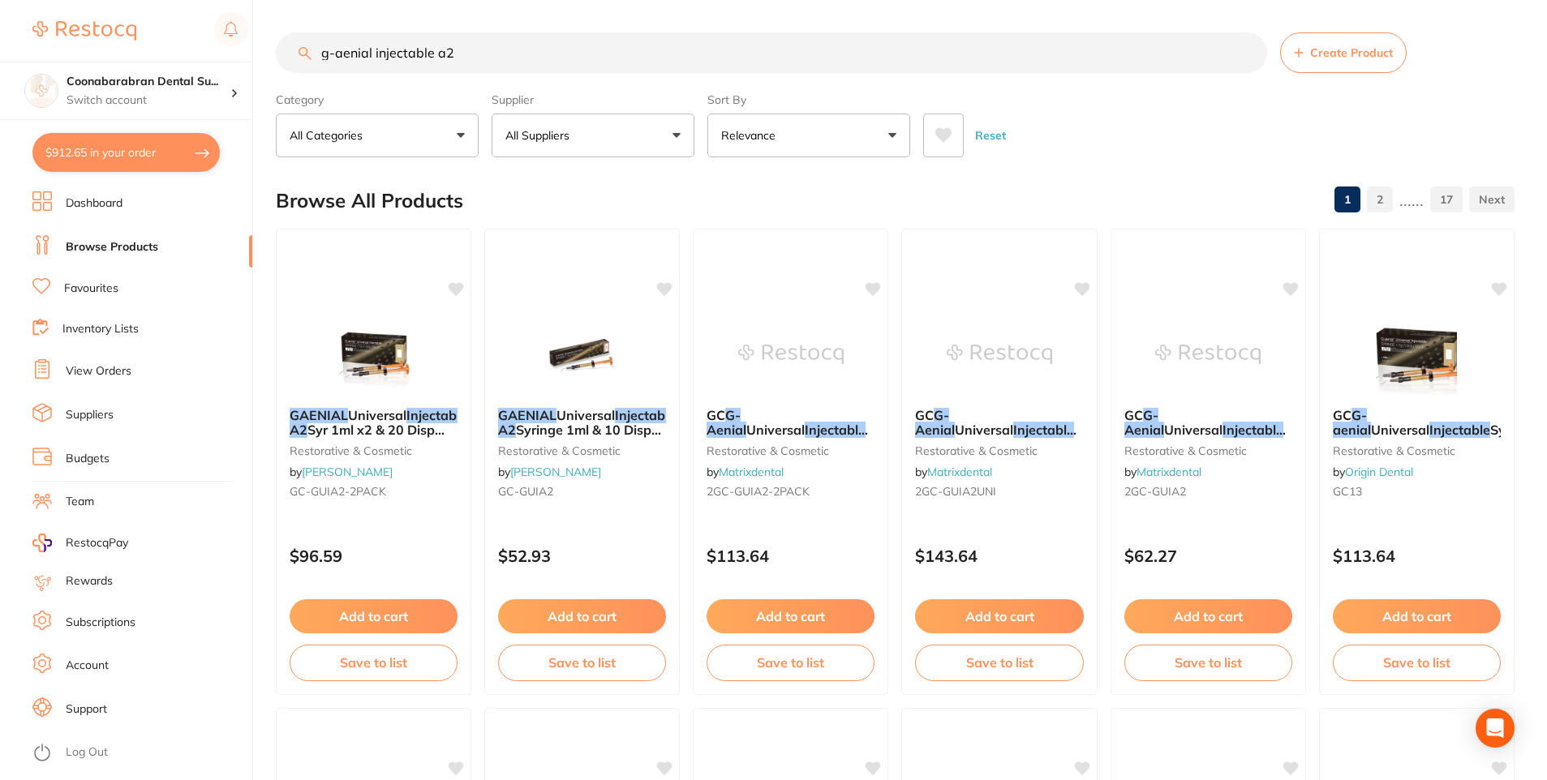
type input "g-aenial injectable a2"
click at [936, 141] on icon at bounding box center [943, 135] width 18 height 16
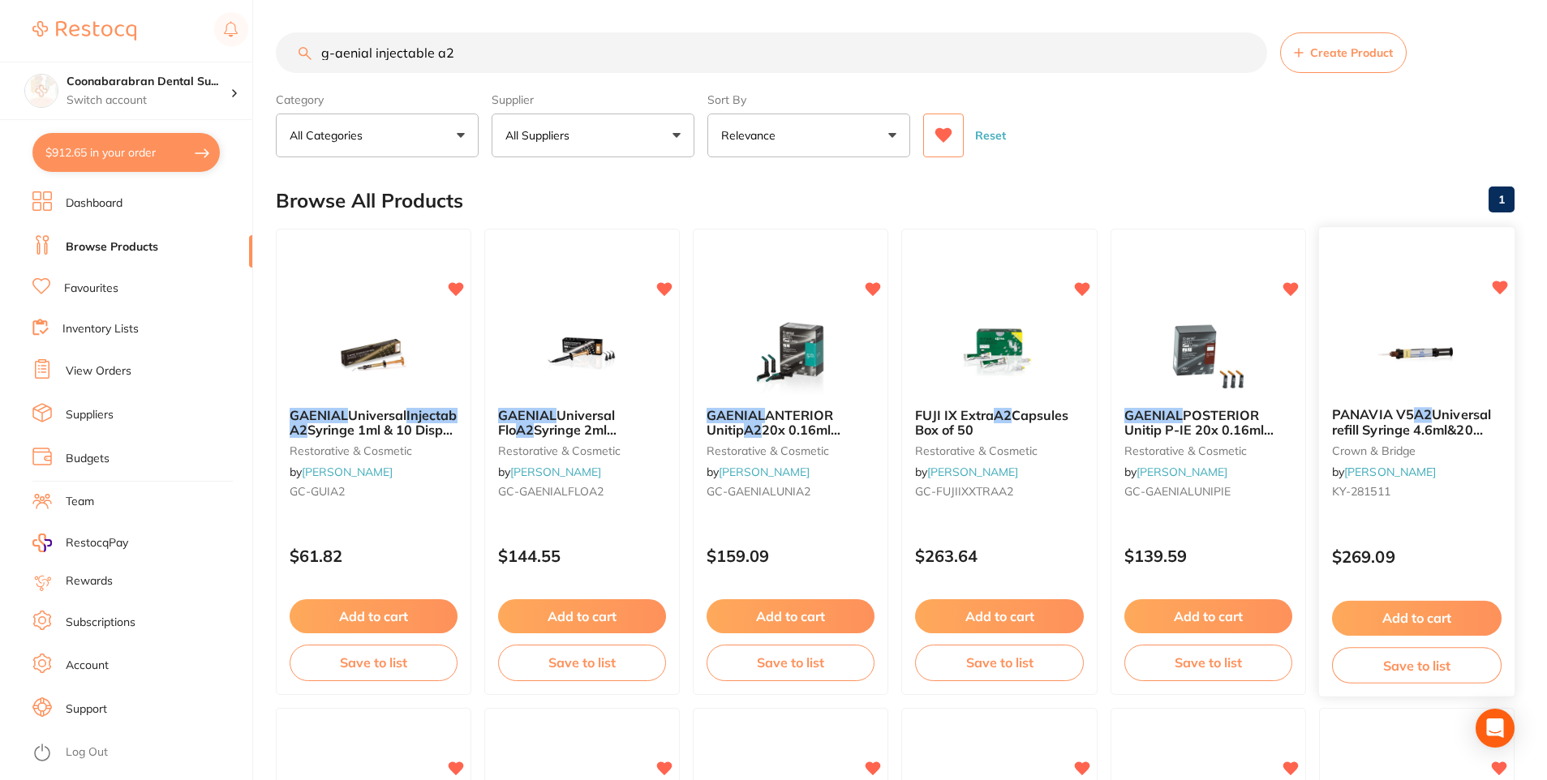
click at [1426, 613] on button "Add to cart" at bounding box center [1417, 618] width 170 height 35
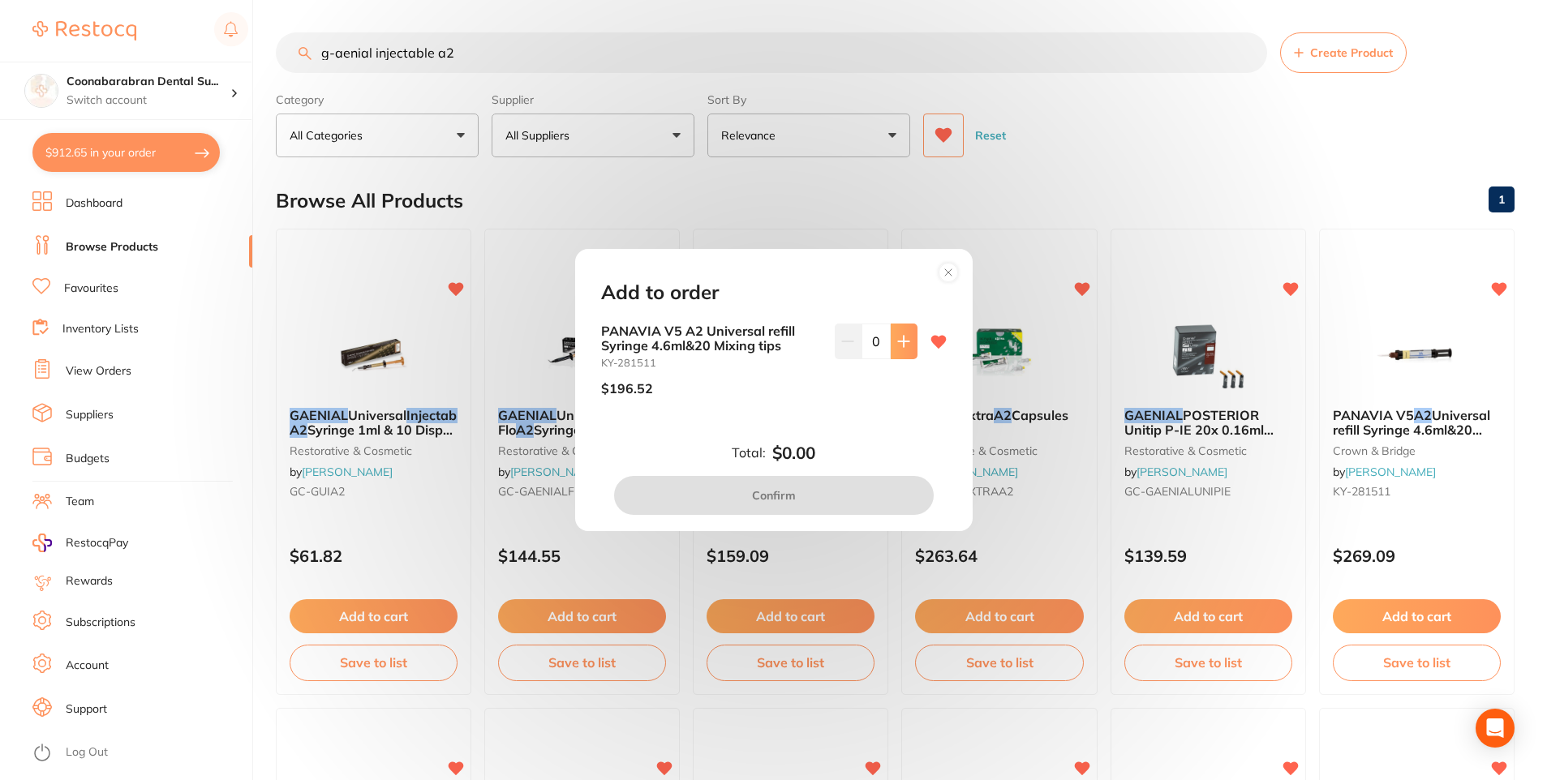
click at [898, 341] on icon at bounding box center [903, 341] width 13 height 13
type input "1"
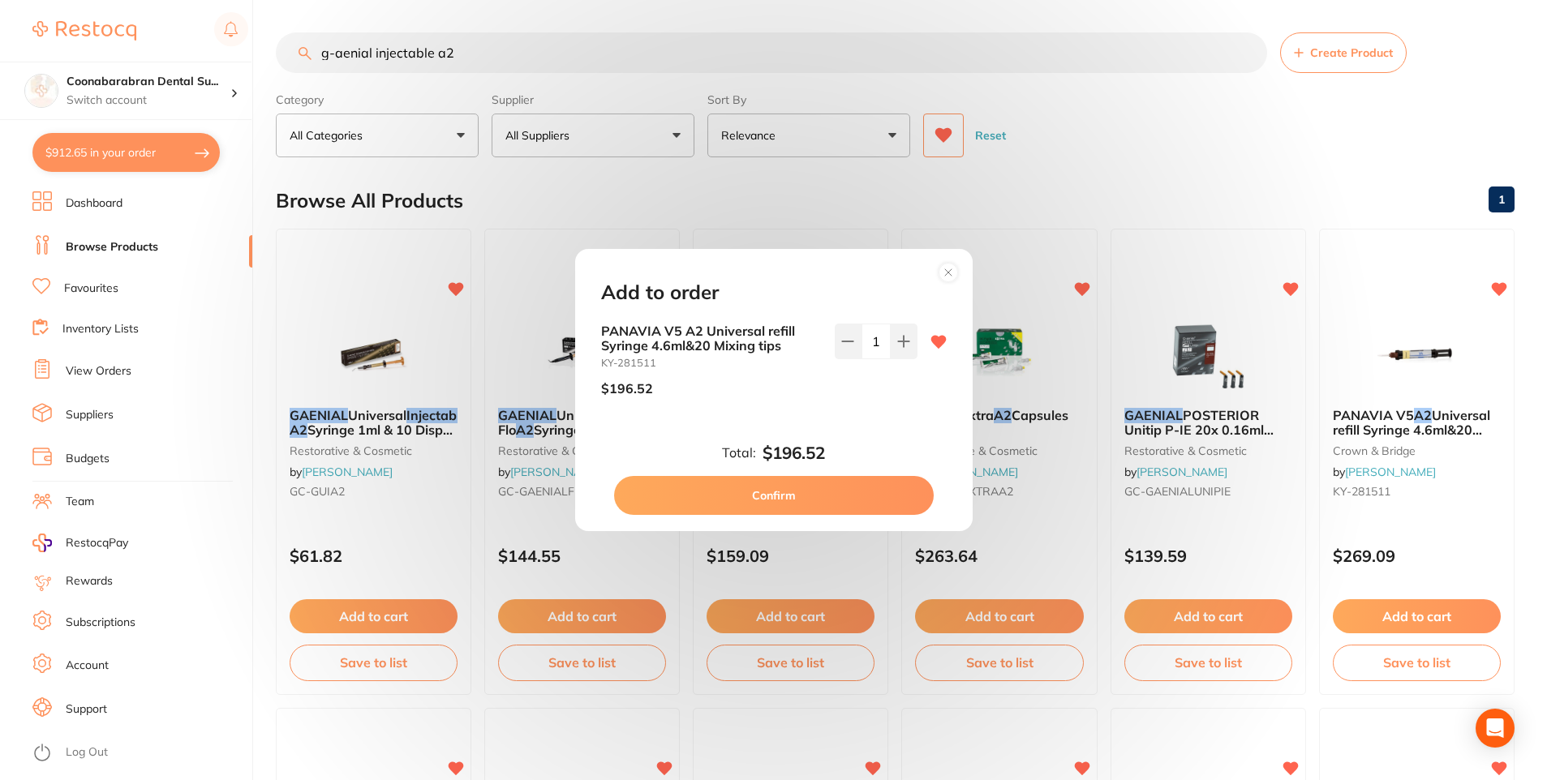
click at [790, 496] on button "Confirm" at bounding box center [774, 495] width 320 height 39
checkbox input "false"
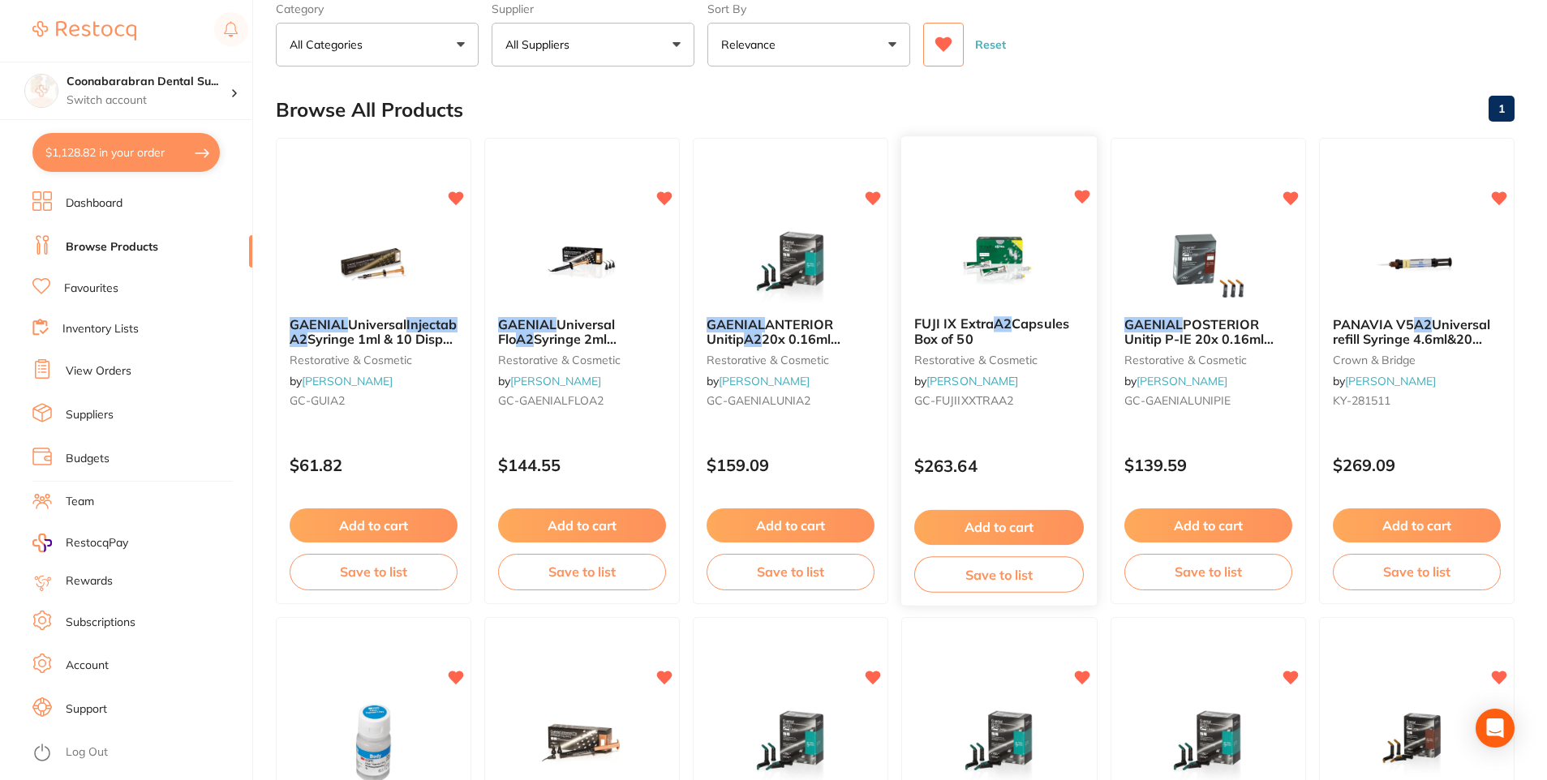
scroll to position [81, 0]
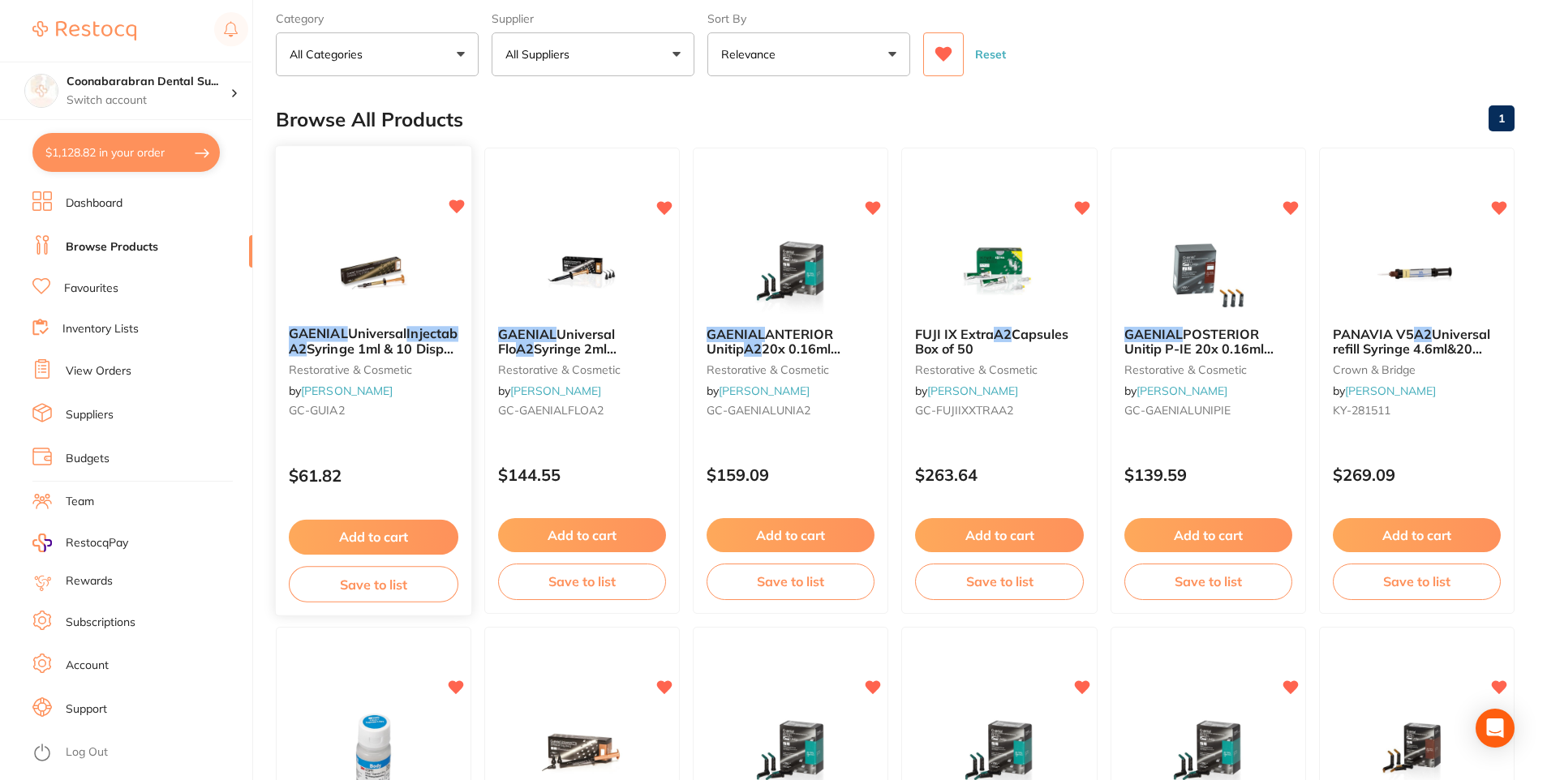
click at [307, 344] on em "A2" at bounding box center [298, 349] width 18 height 16
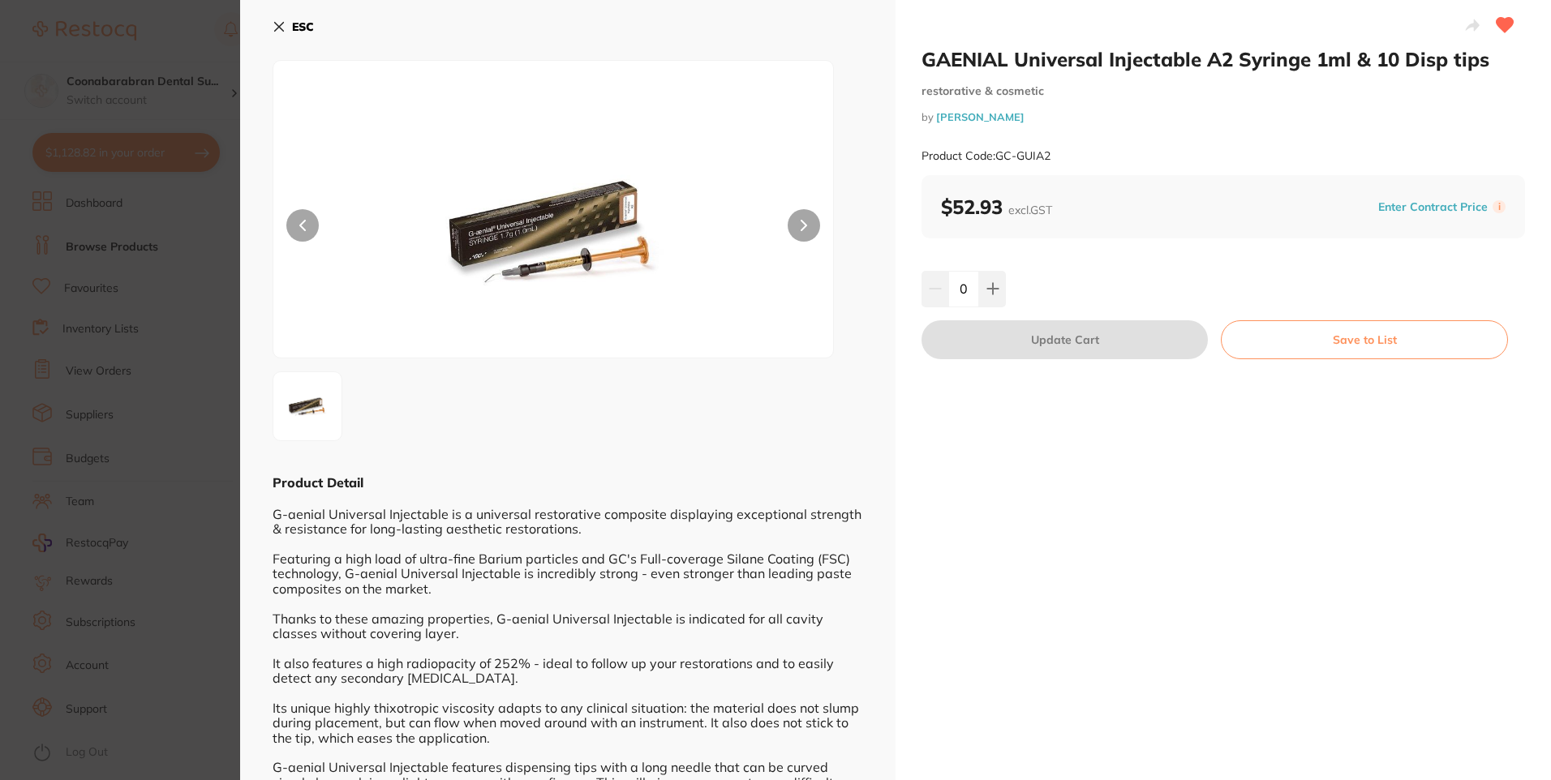
click at [281, 24] on icon at bounding box center [279, 27] width 9 height 9
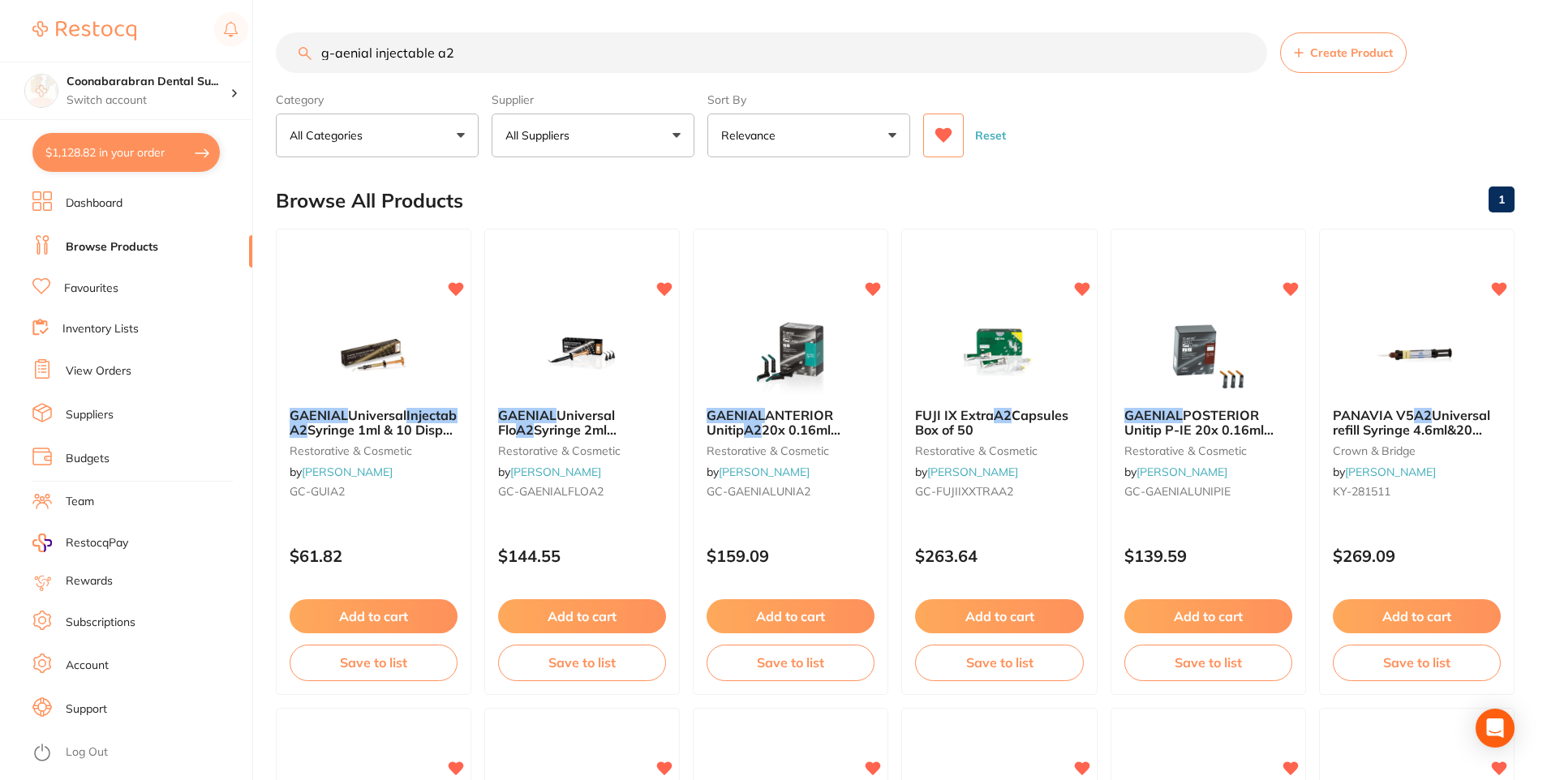
click at [677, 132] on button "All Suppliers" at bounding box center [593, 136] width 203 height 44
click at [944, 137] on icon at bounding box center [943, 135] width 17 height 15
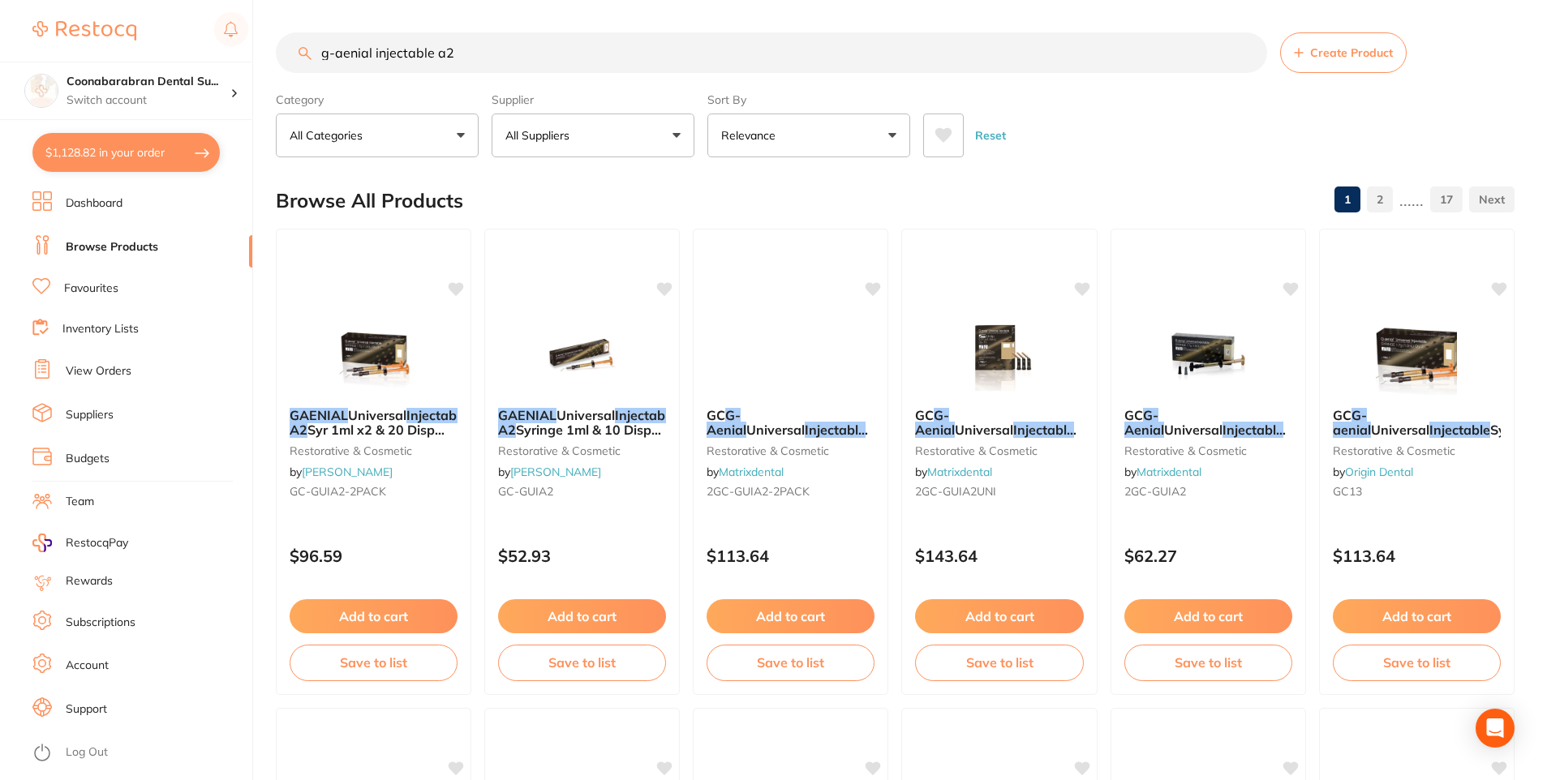
click at [676, 135] on button "All Suppliers" at bounding box center [593, 136] width 203 height 44
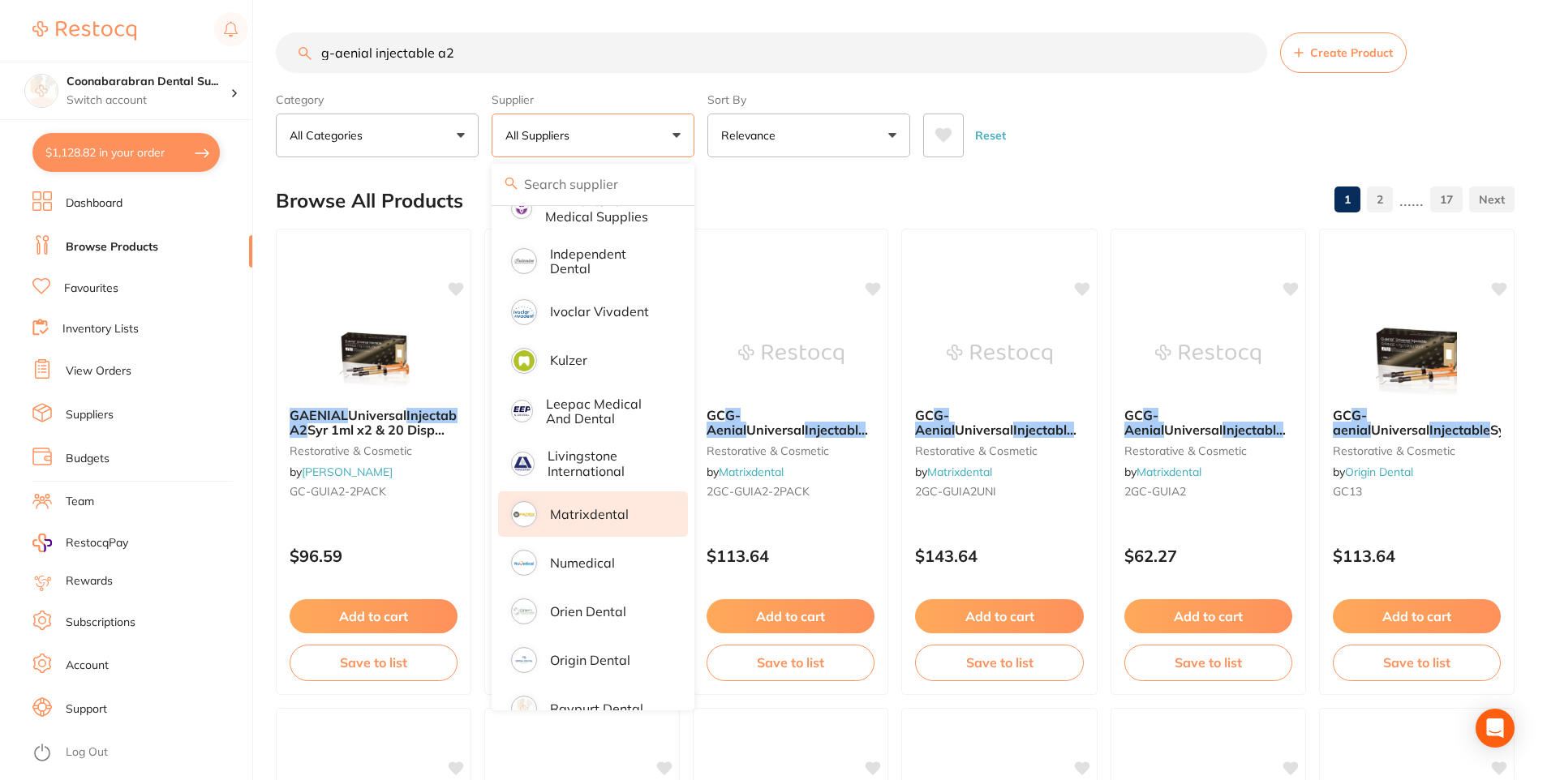
scroll to position [700, 0]
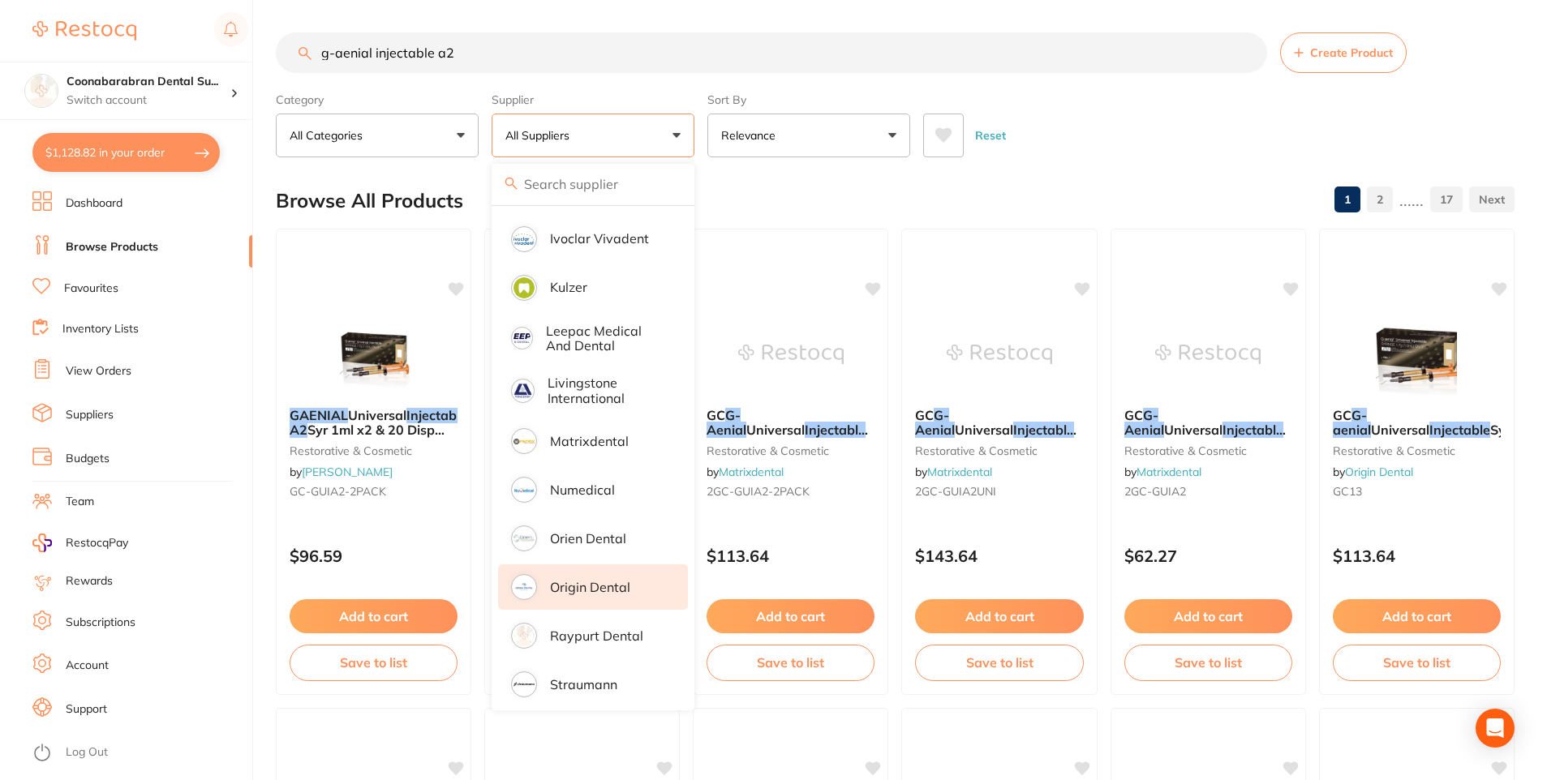
click at [596, 580] on p "Origin Dental" at bounding box center [590, 587] width 80 height 15
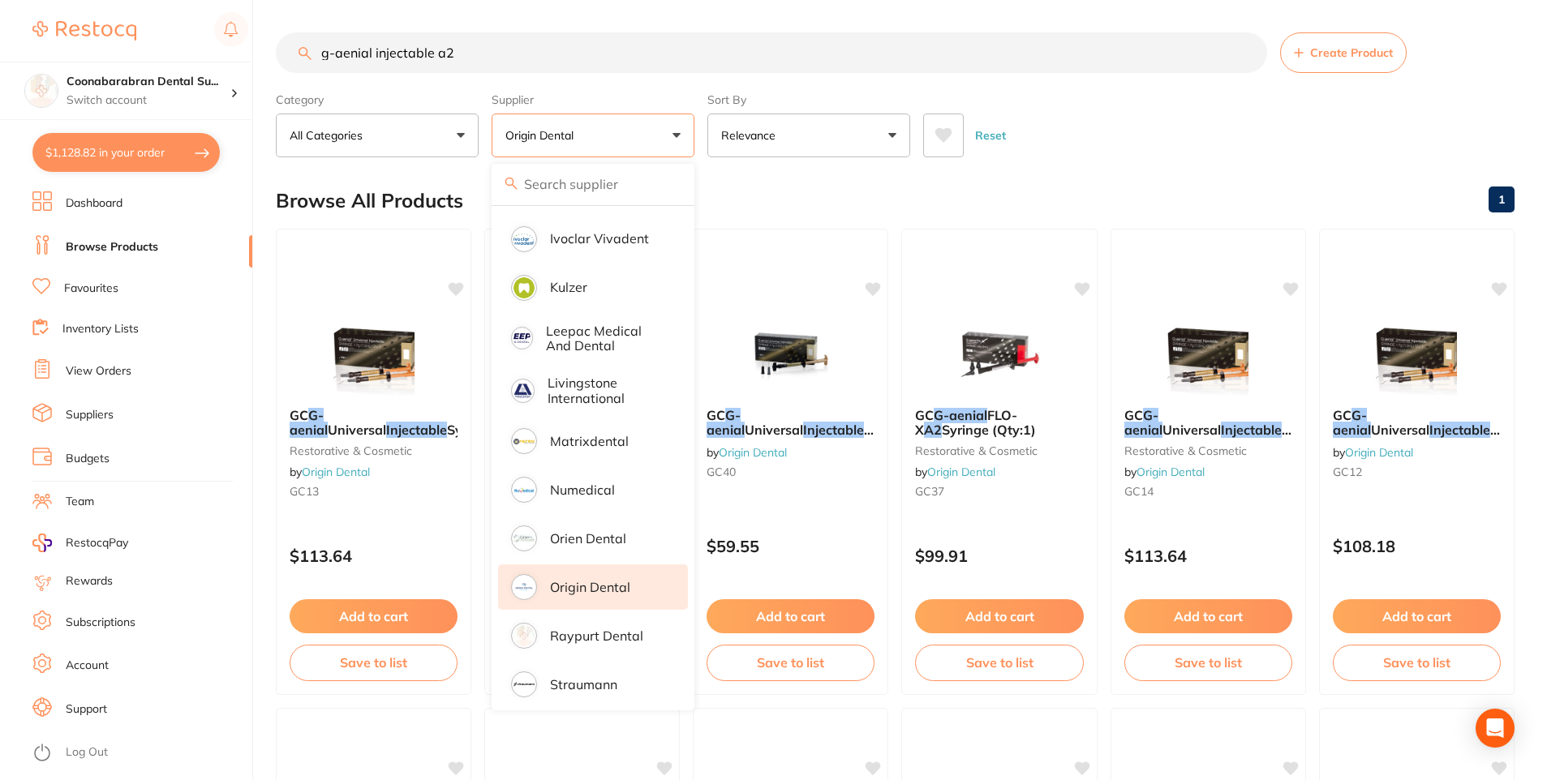
click at [1084, 135] on div "Reset" at bounding box center [1212, 129] width 578 height 57
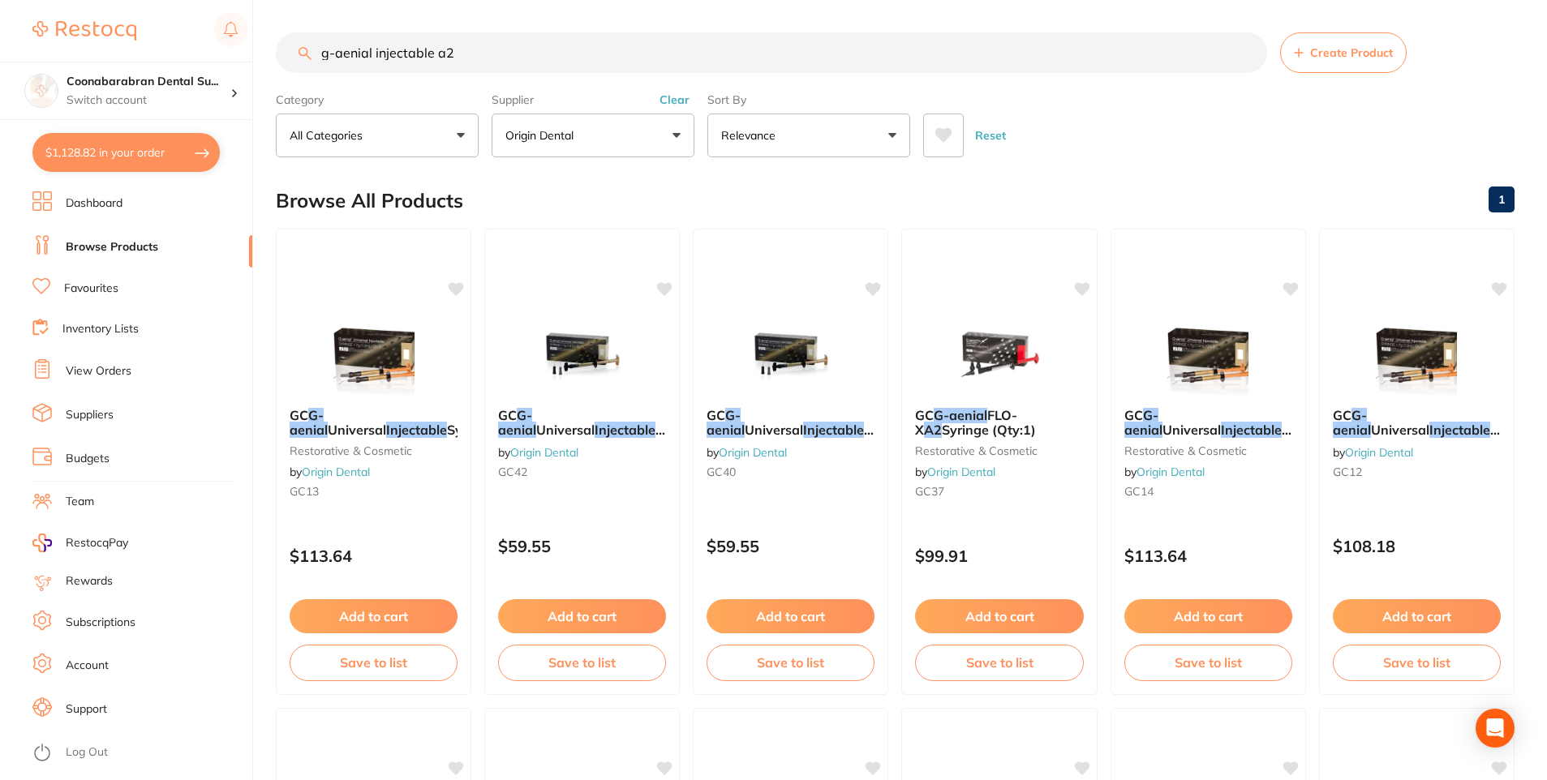
click at [672, 135] on button "Origin Dental" at bounding box center [593, 136] width 203 height 44
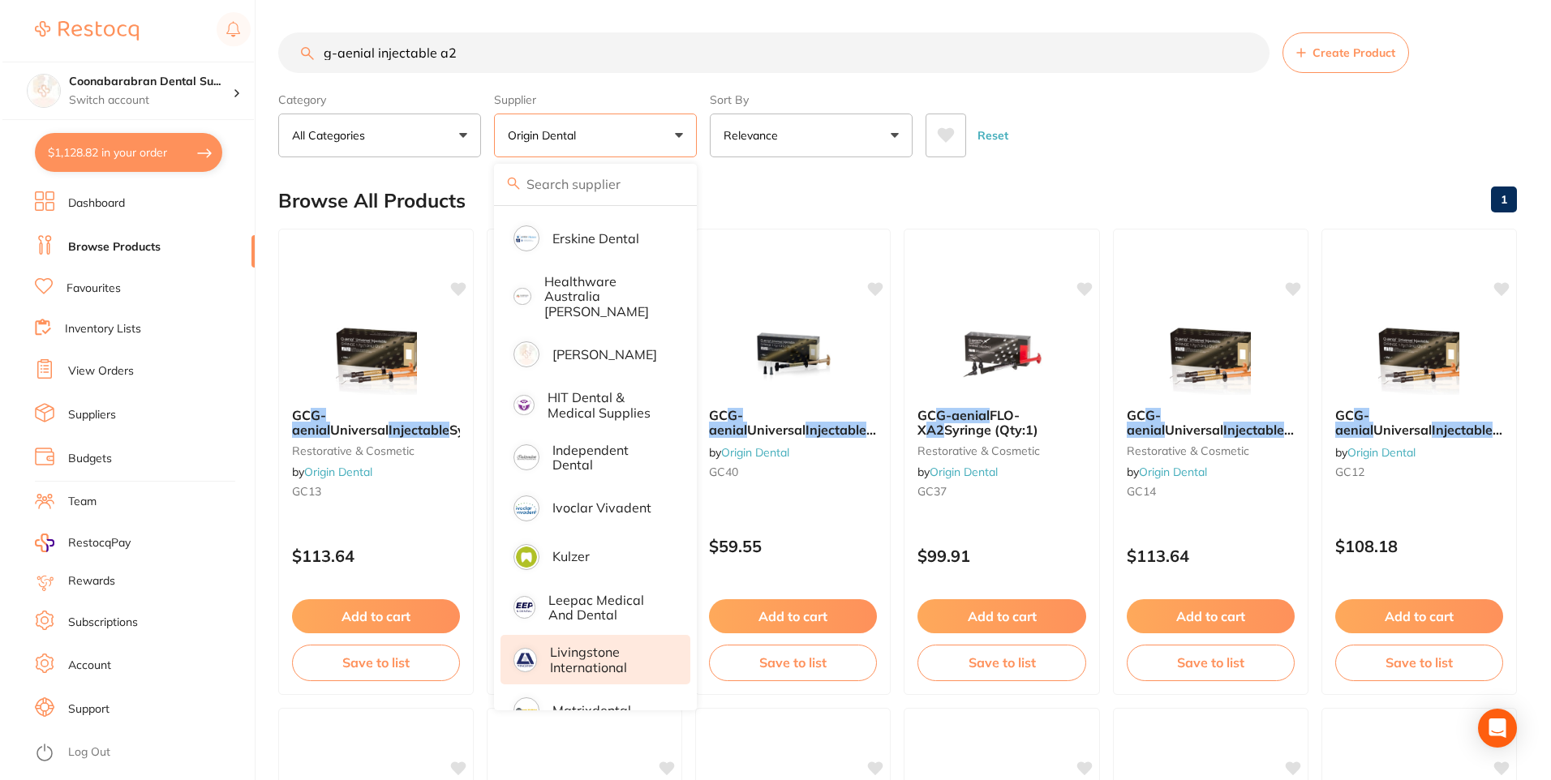
scroll to position [376, 0]
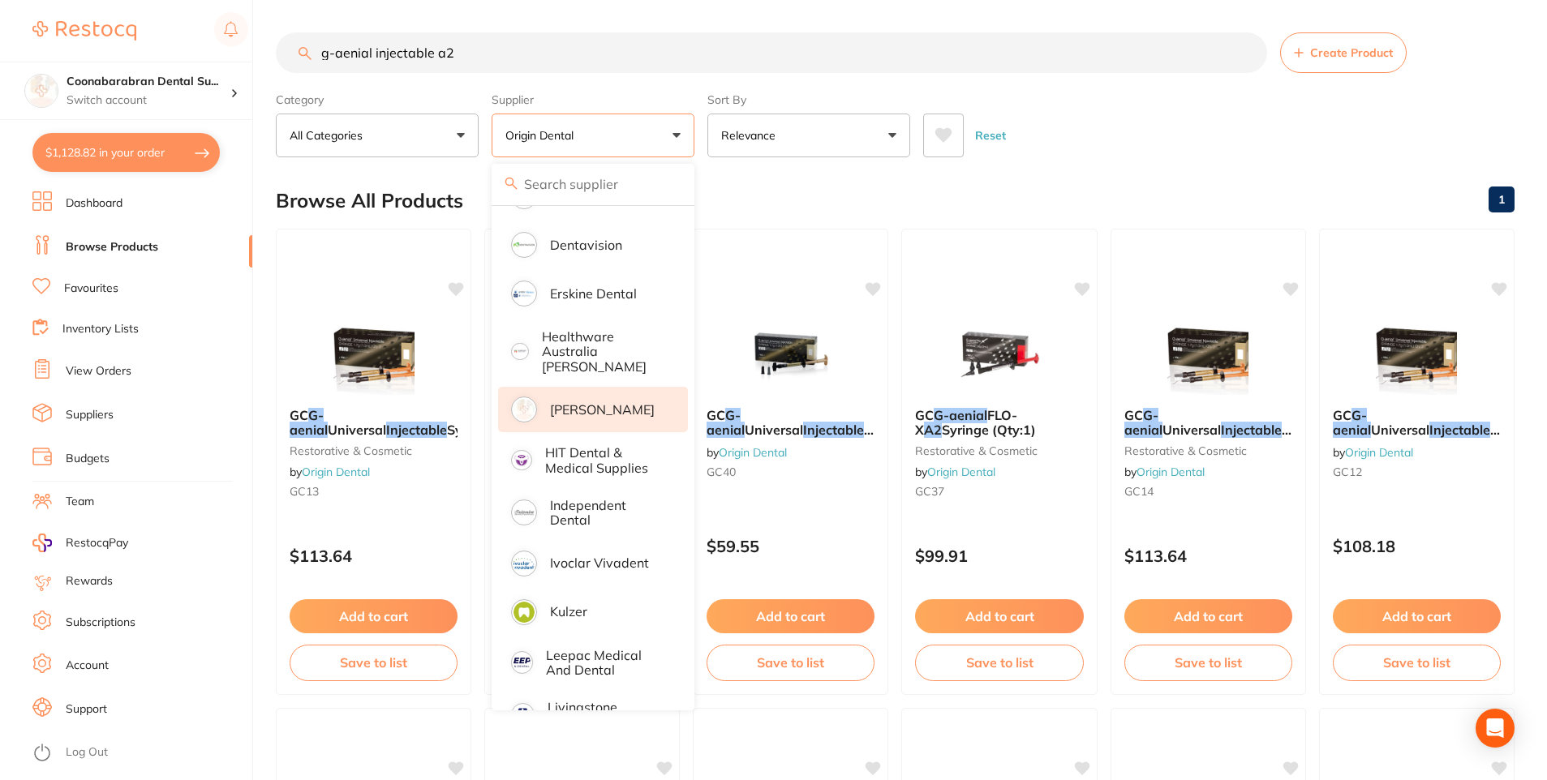
click at [582, 402] on p "[PERSON_NAME]" at bounding box center [602, 409] width 105 height 15
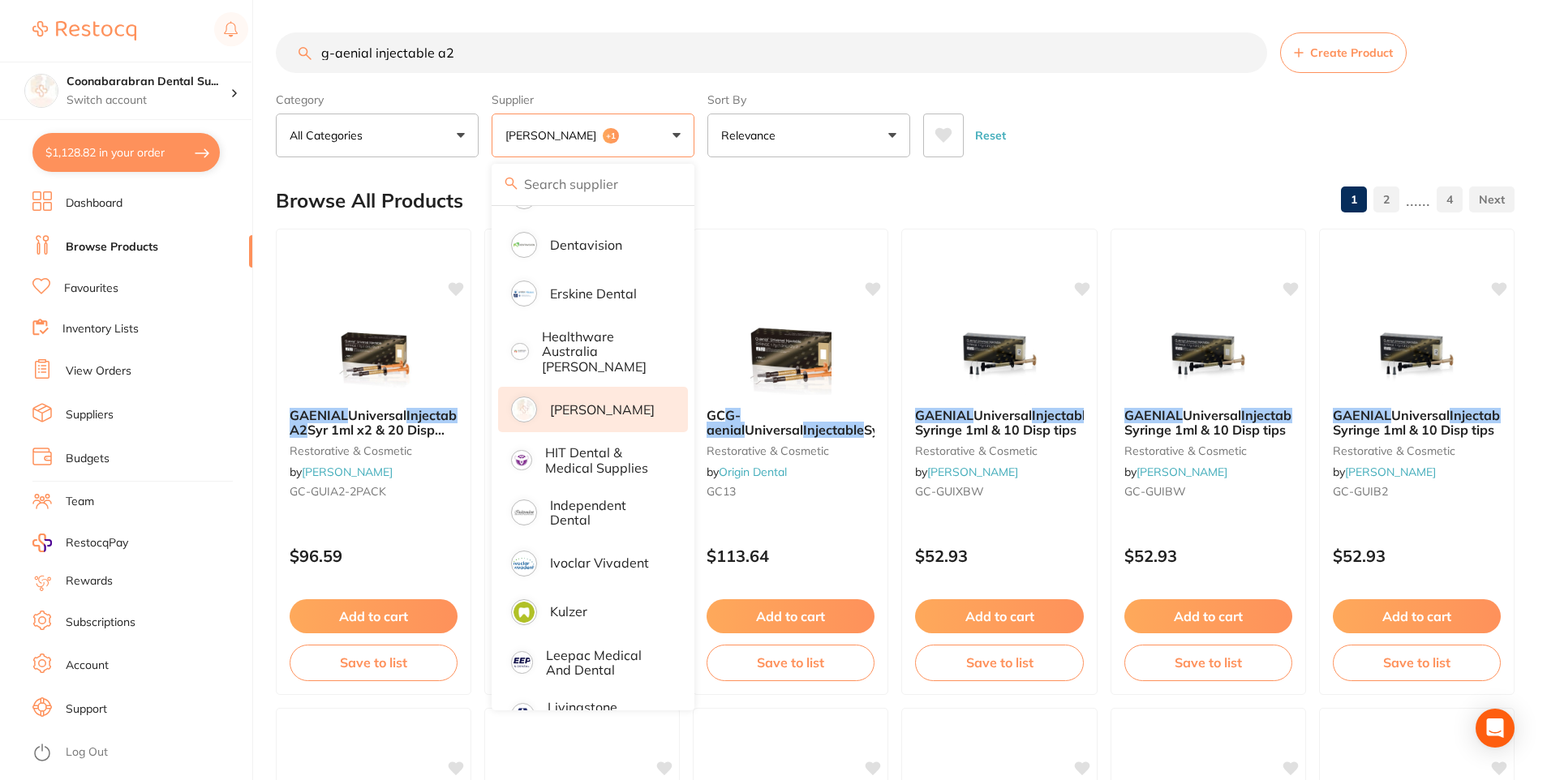
click at [1104, 116] on div "Reset" at bounding box center [1212, 129] width 578 height 57
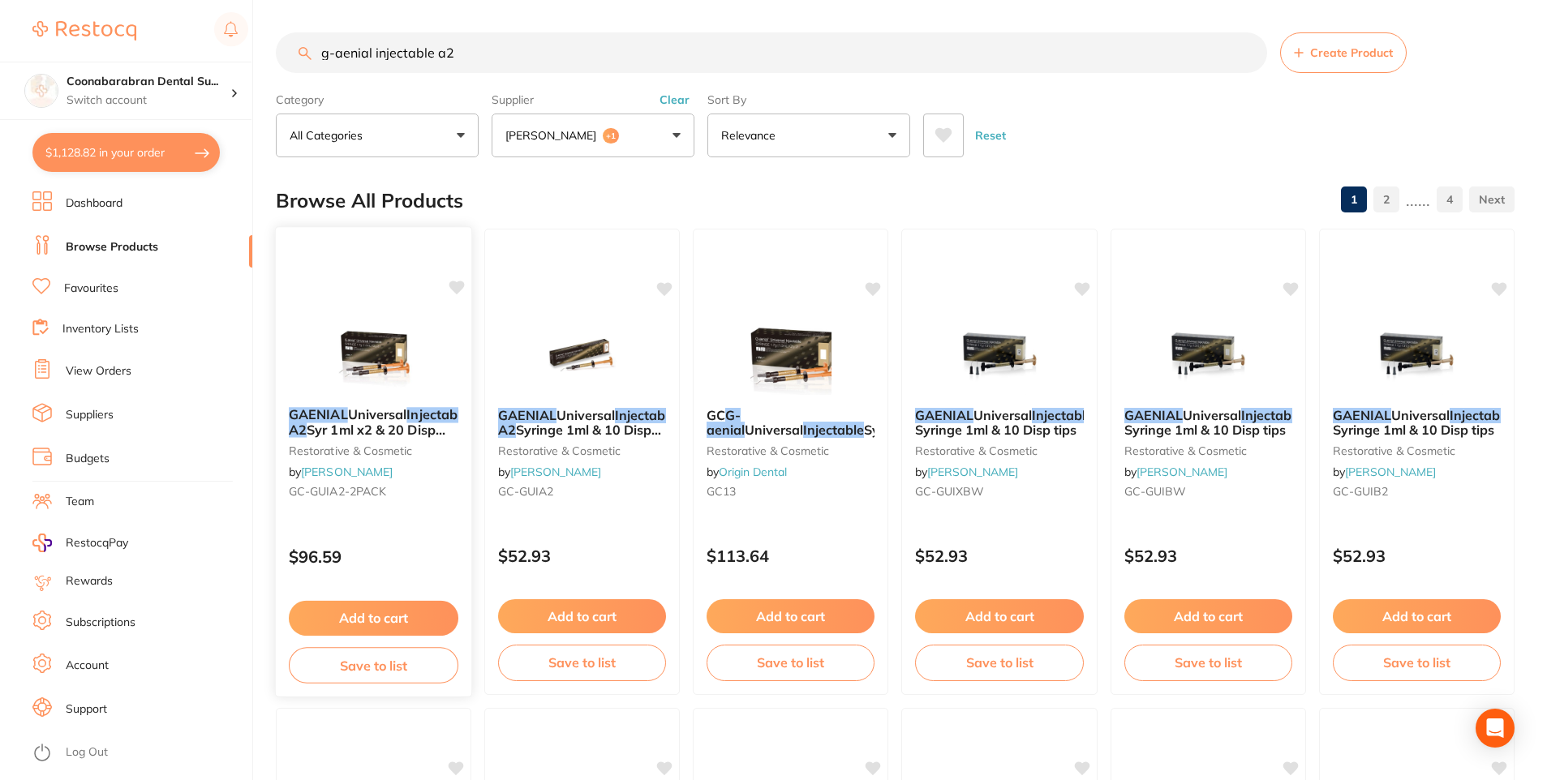
click at [391, 429] on span "Syr 1ml x2 & 20 Disp tips" at bounding box center [367, 438] width 157 height 32
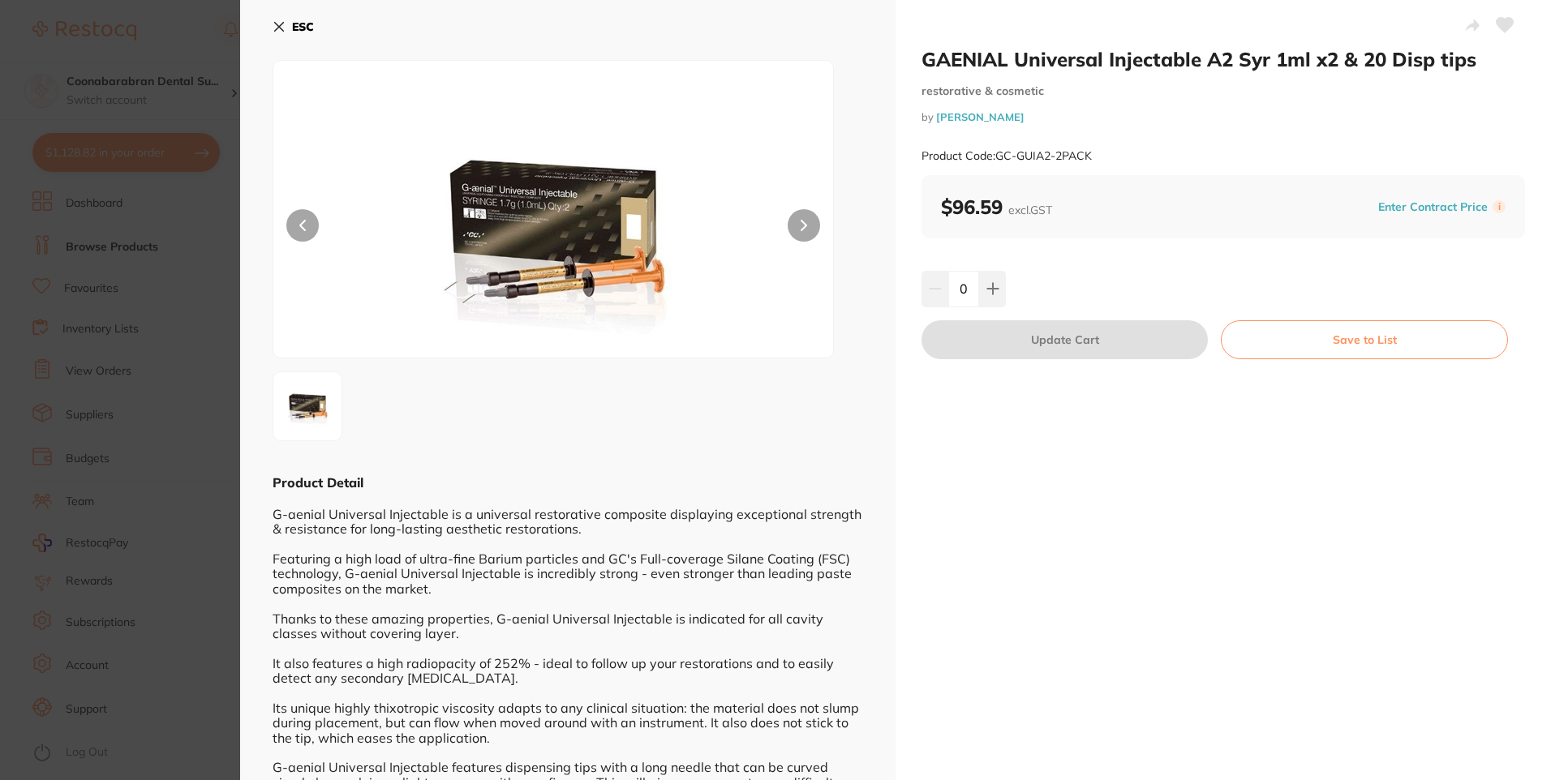
click at [553, 287] on img at bounding box center [553, 229] width 336 height 256
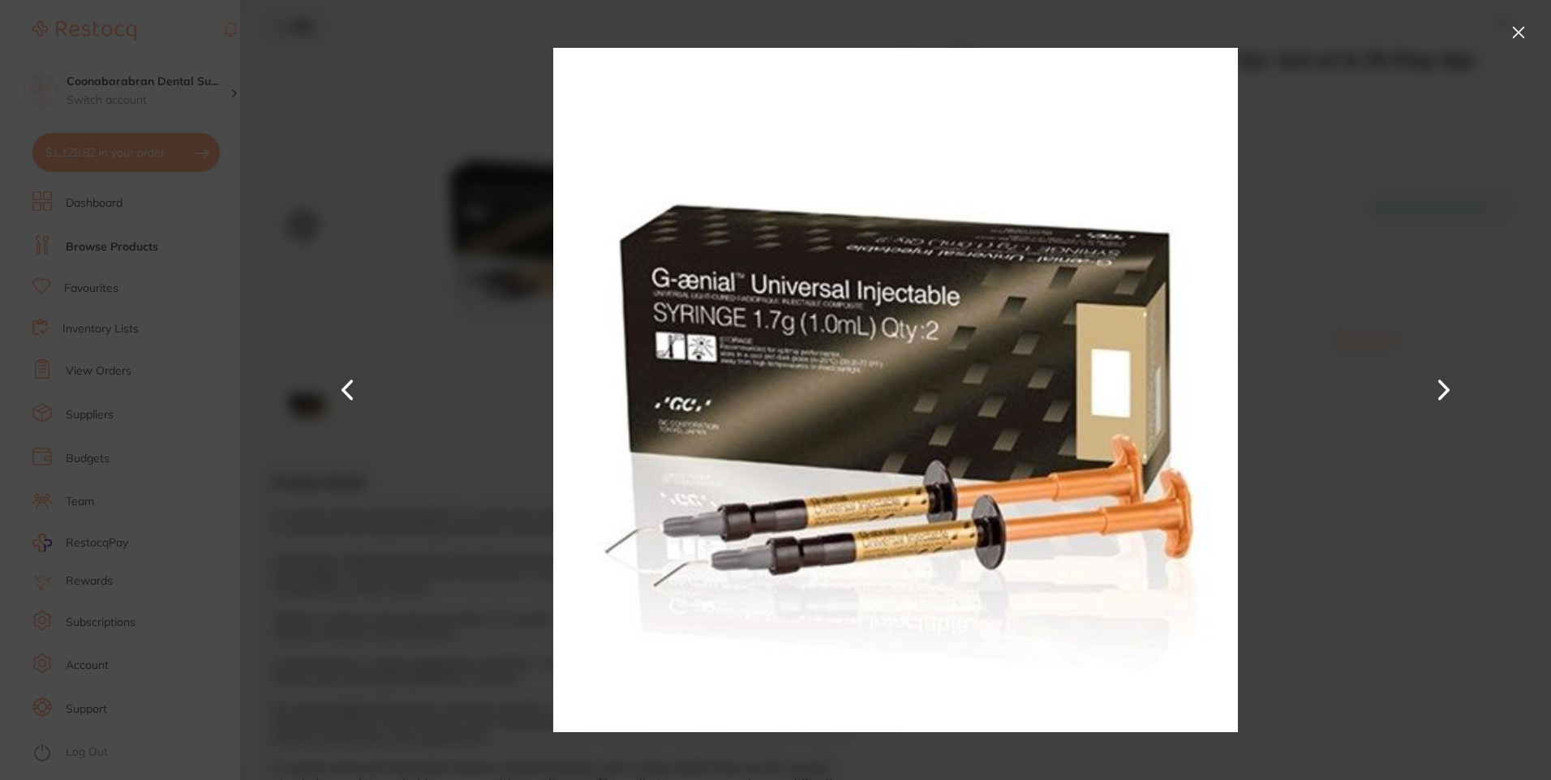
click at [1524, 30] on button at bounding box center [1518, 32] width 26 height 26
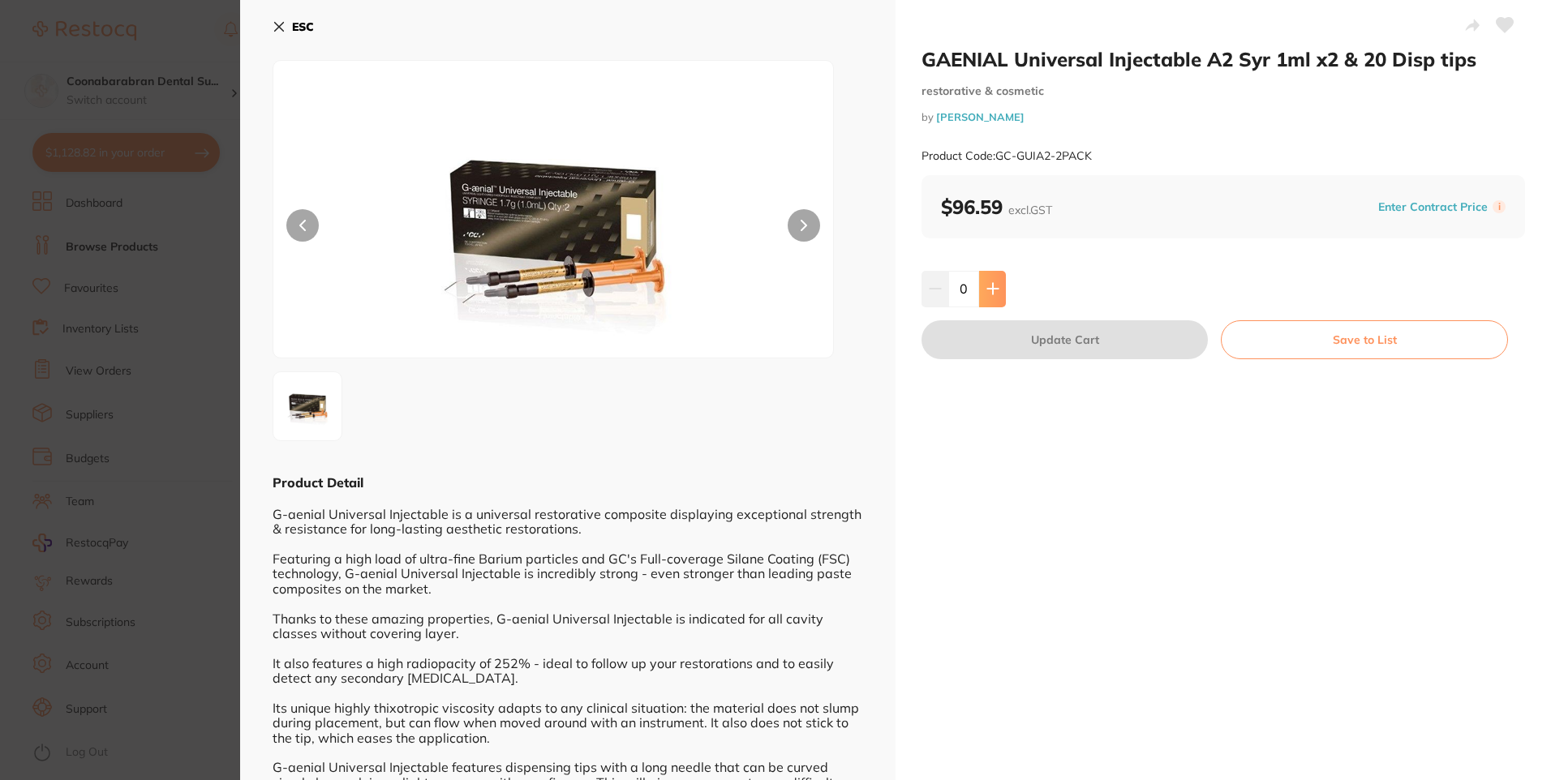
click at [989, 293] on icon at bounding box center [992, 288] width 13 height 13
type input "1"
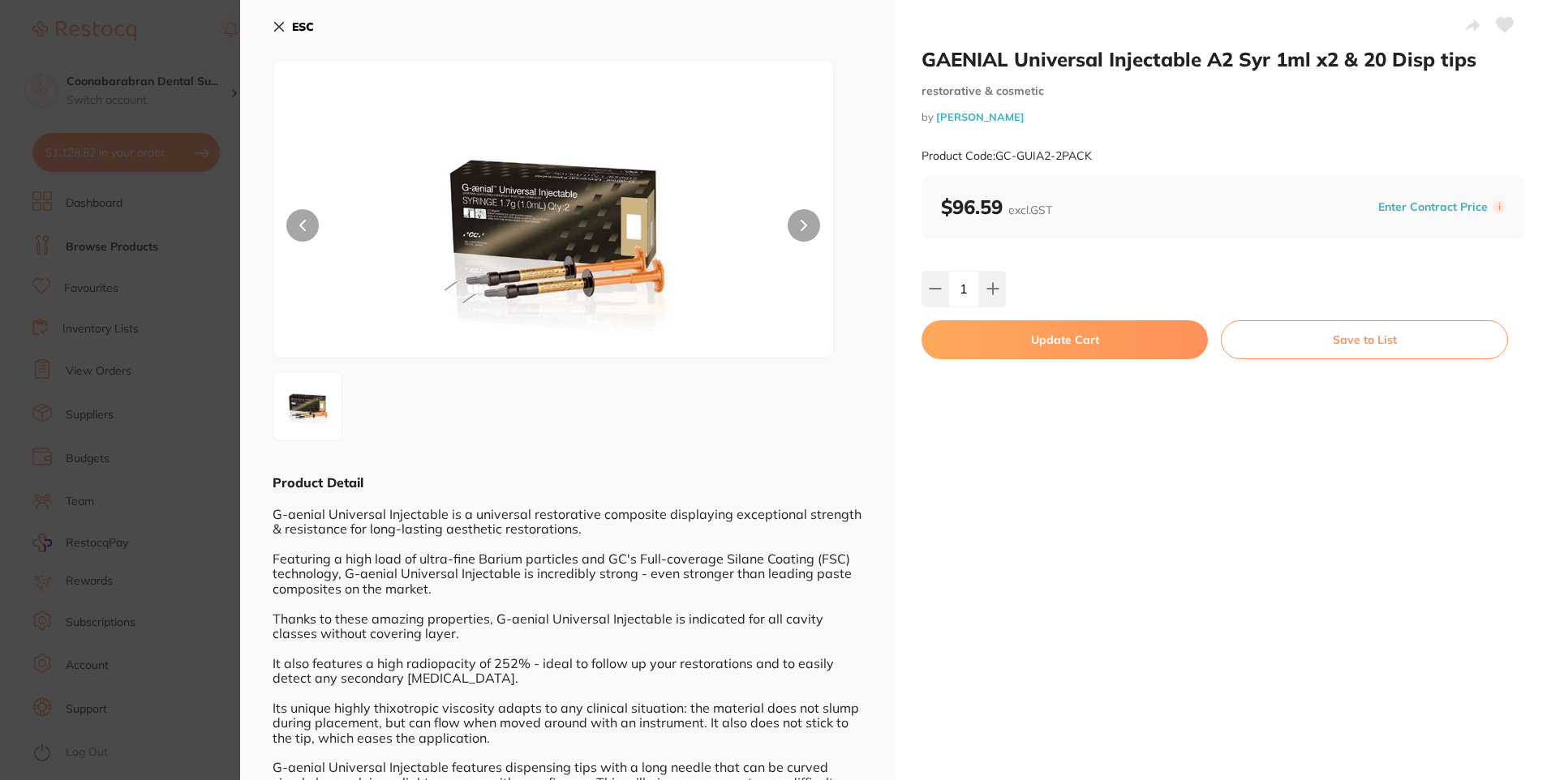
click at [1017, 329] on button "Update Cart" at bounding box center [1064, 339] width 286 height 39
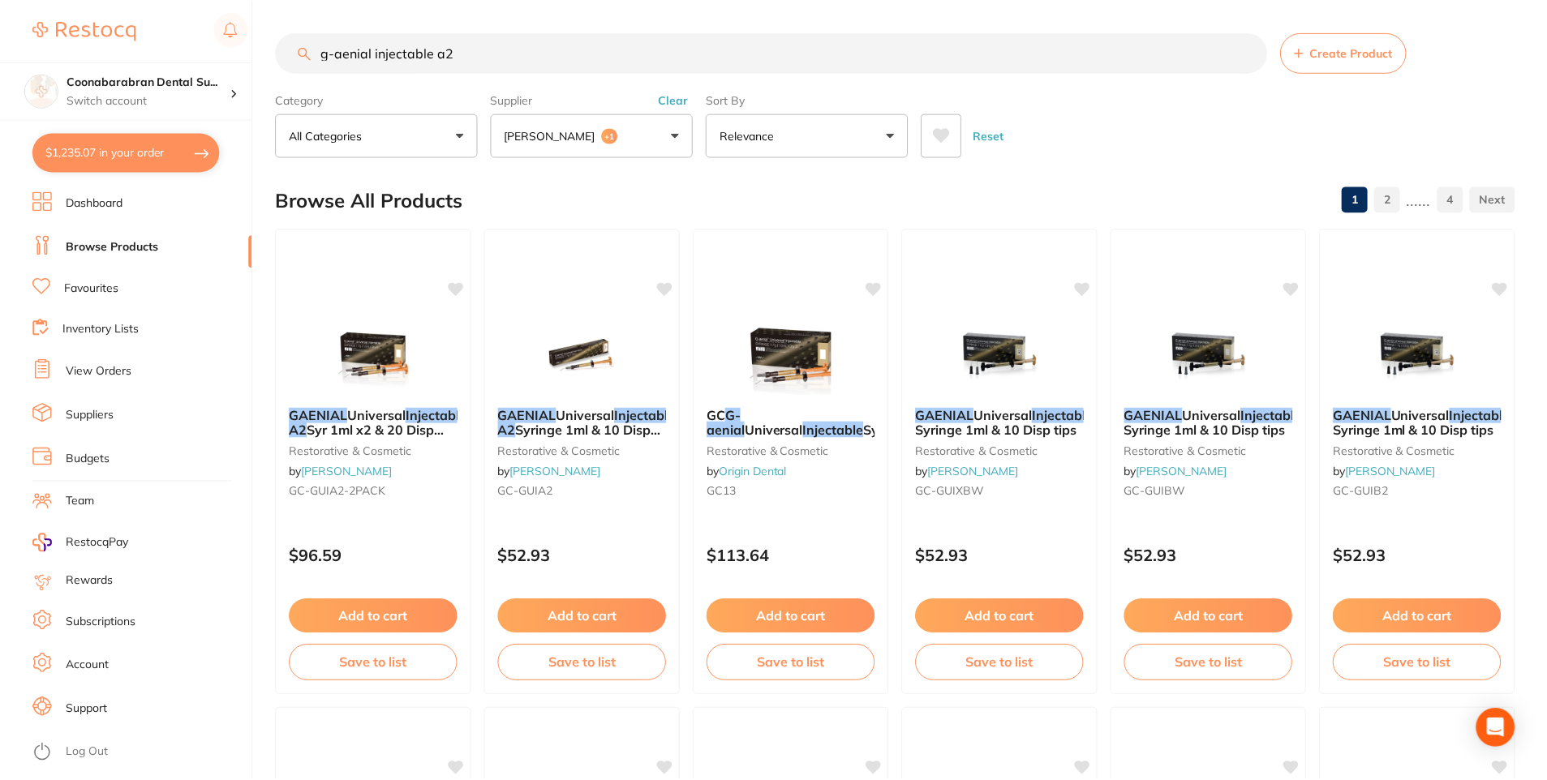
scroll to position [1, 0]
drag, startPoint x: 433, startPoint y: 52, endPoint x: 371, endPoint y: 49, distance: 61.7
click at [371, 49] on input "g-aenial injectable a2" at bounding box center [771, 52] width 991 height 41
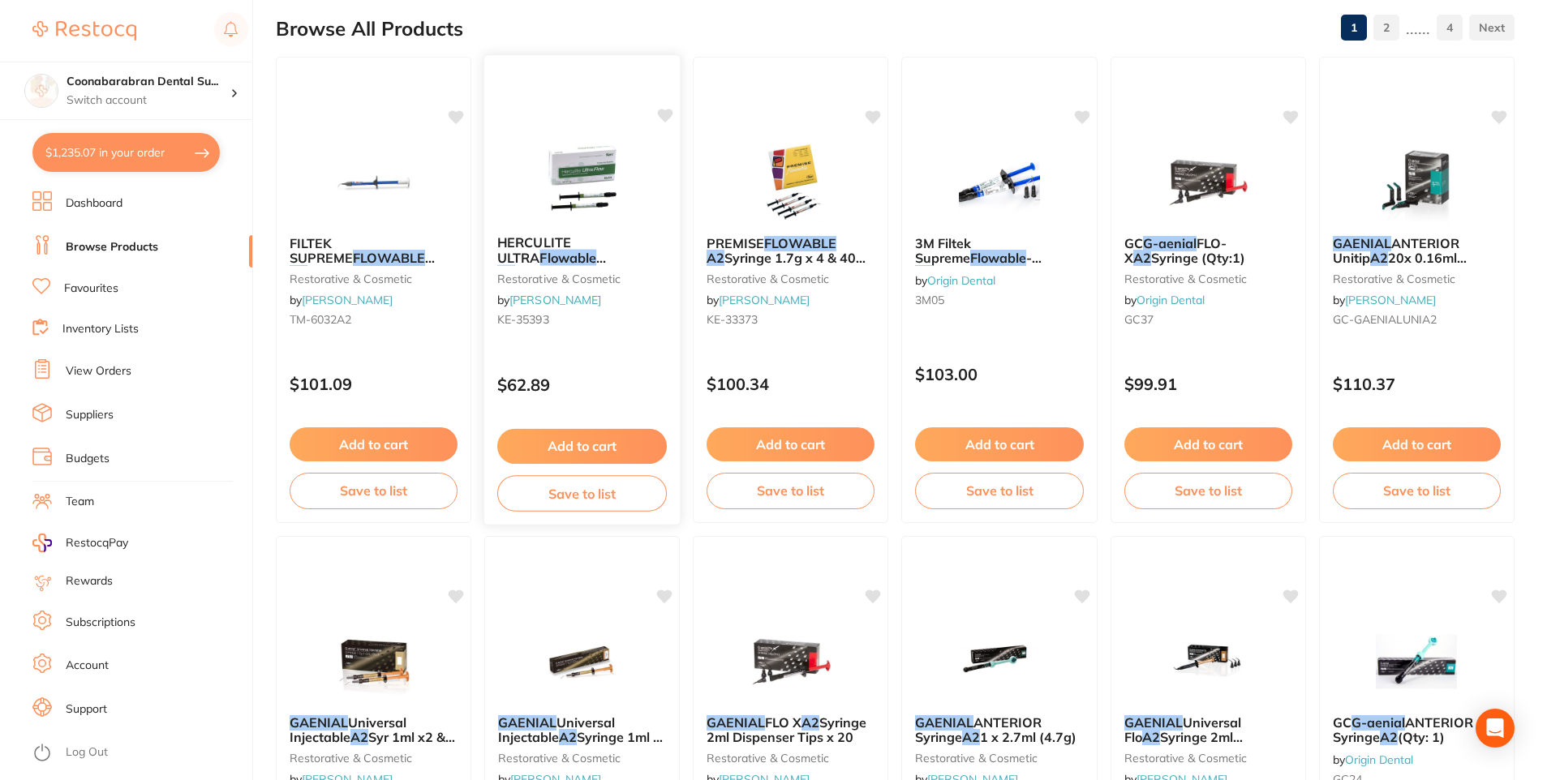
scroll to position [0, 0]
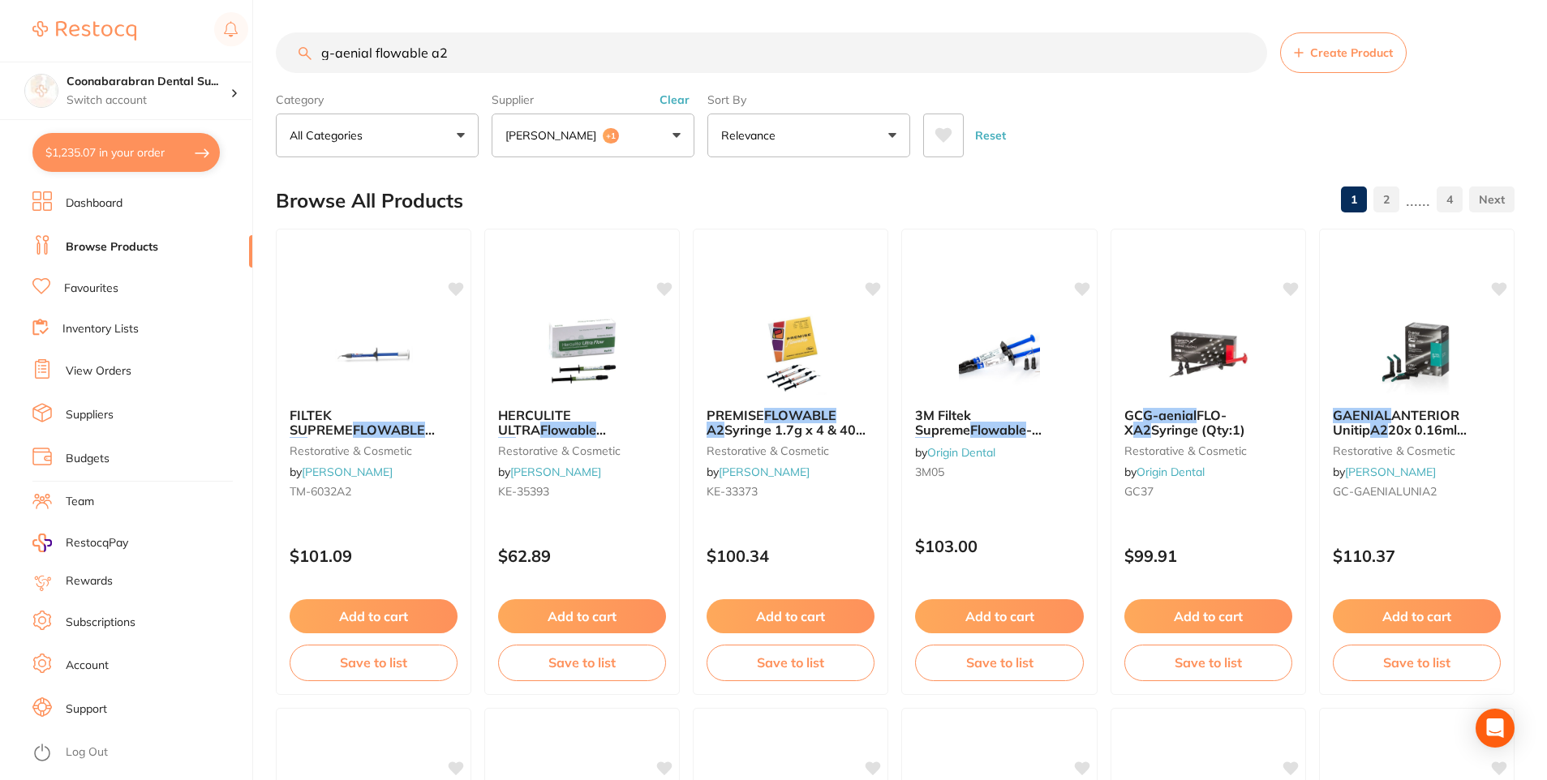
click at [397, 52] on input "g-aenial flowable a2" at bounding box center [771, 52] width 991 height 41
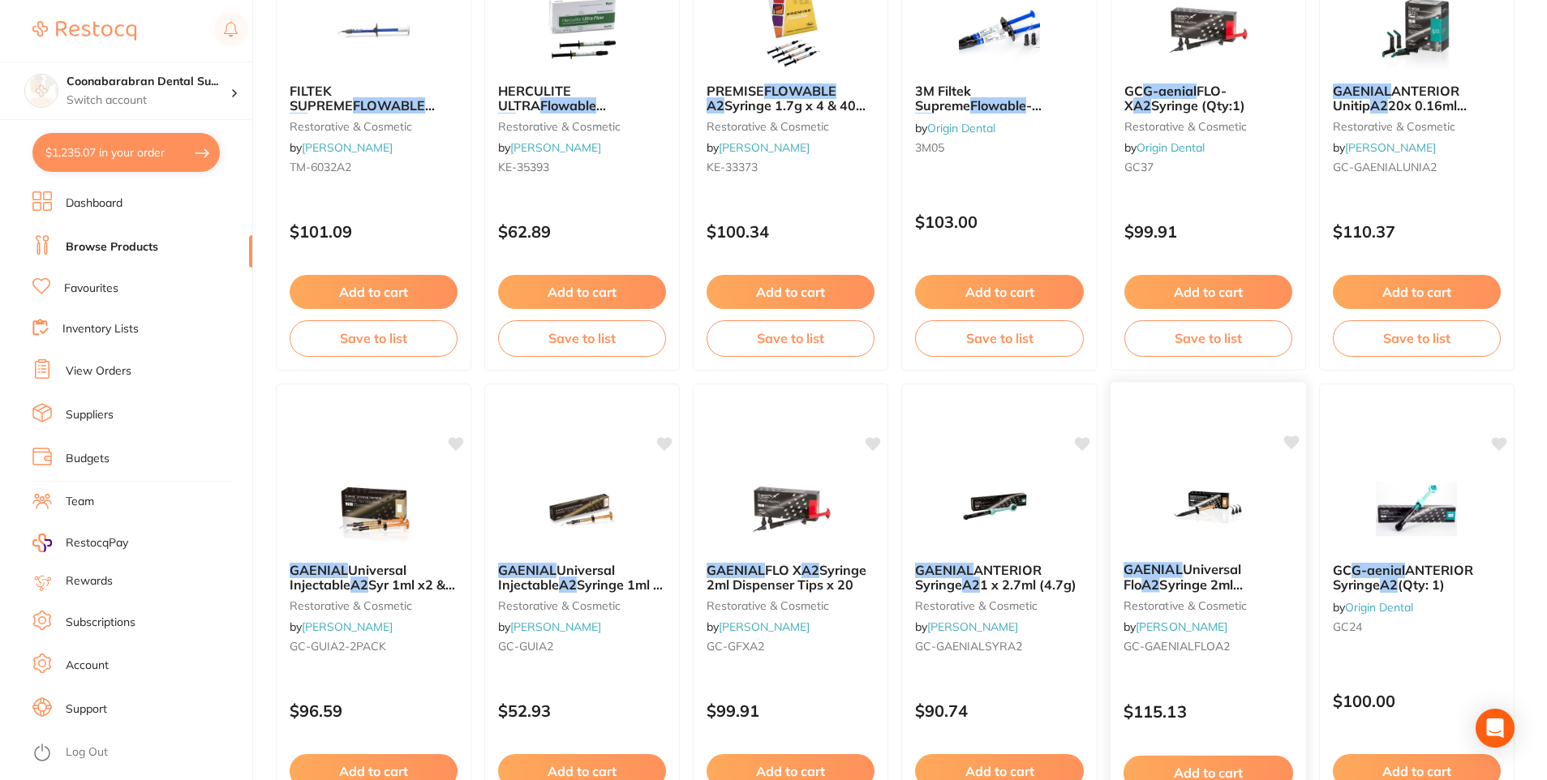
scroll to position [81, 0]
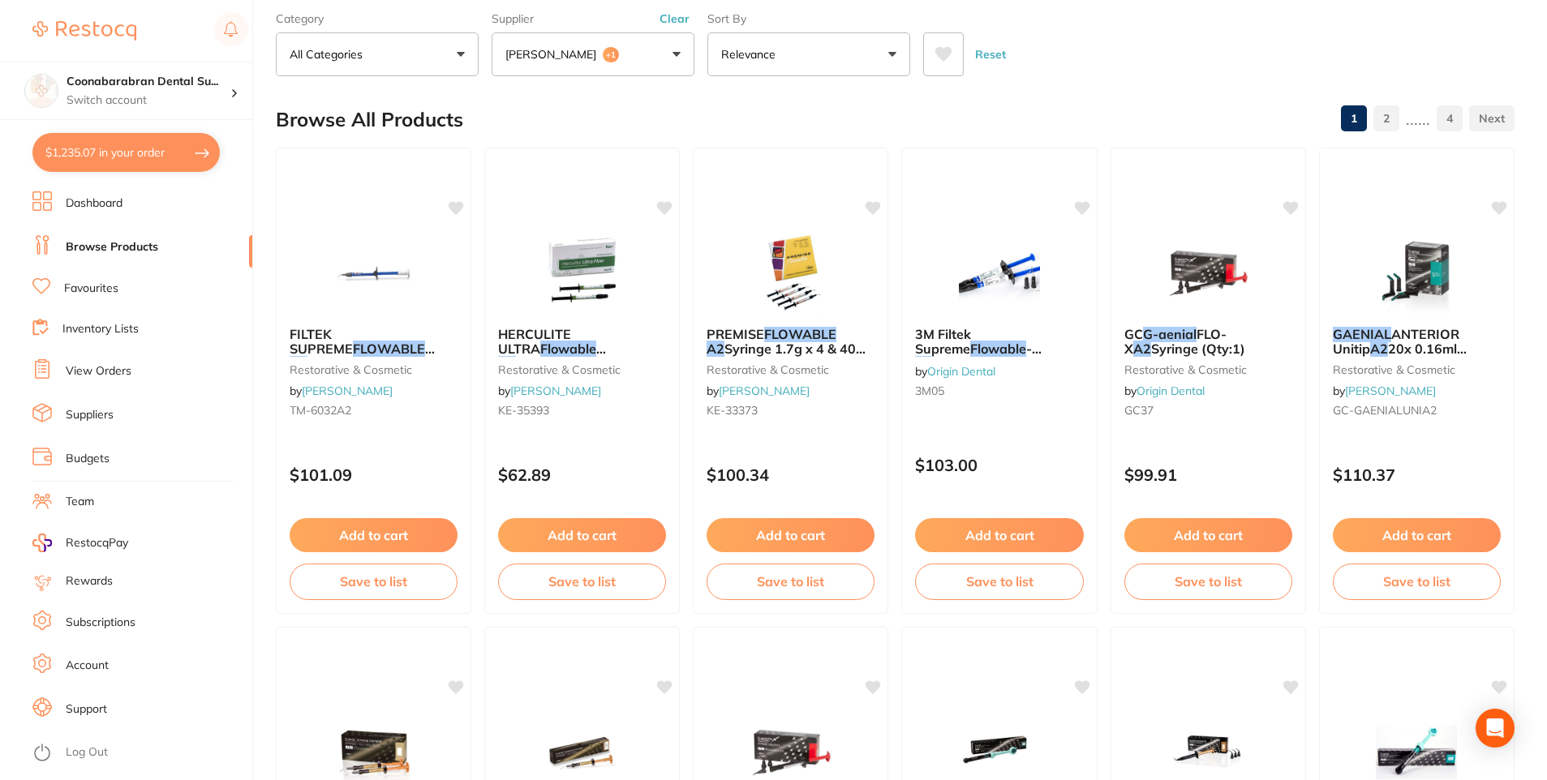
click at [940, 54] on icon at bounding box center [943, 54] width 17 height 15
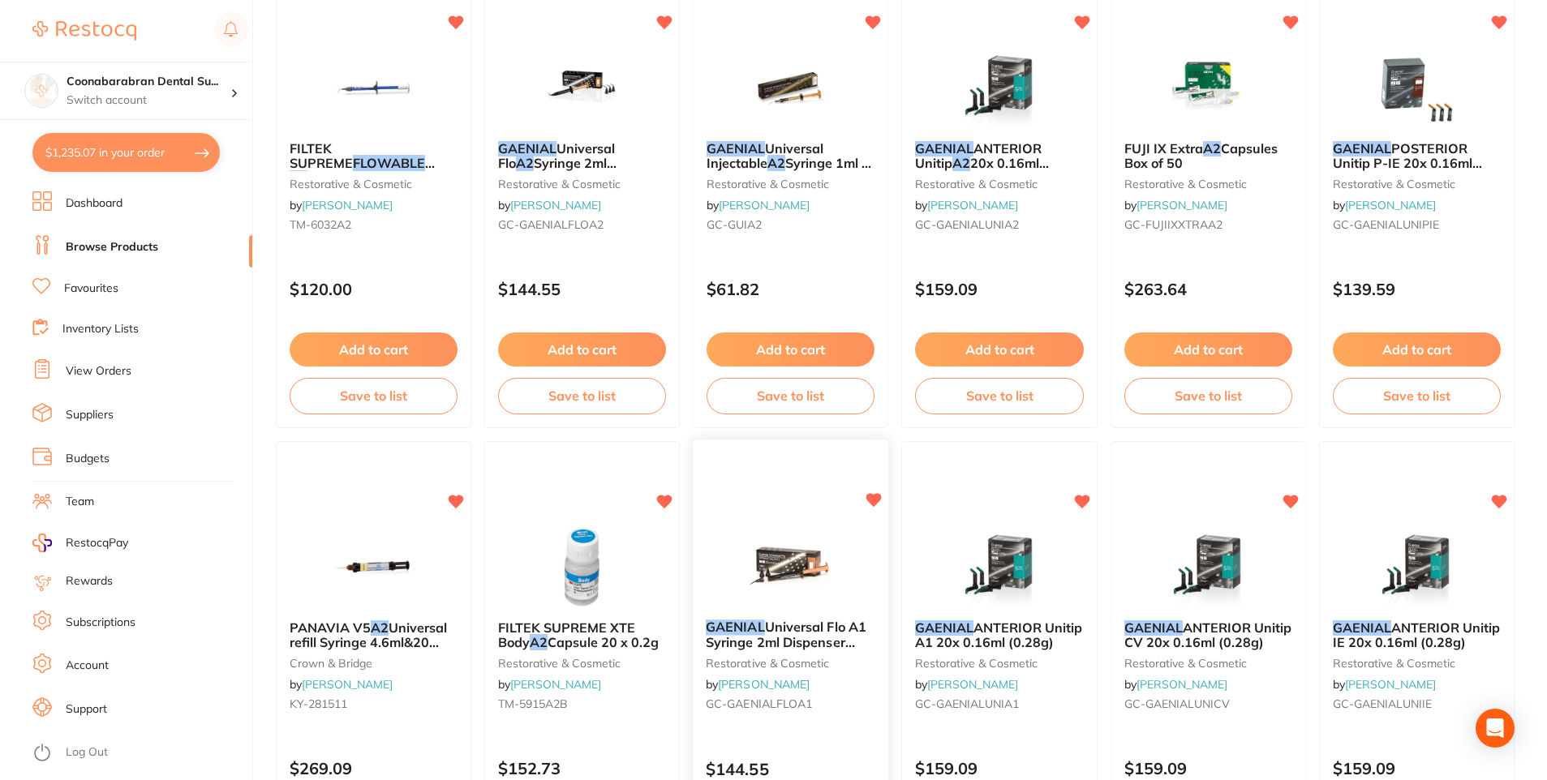
scroll to position [132, 0]
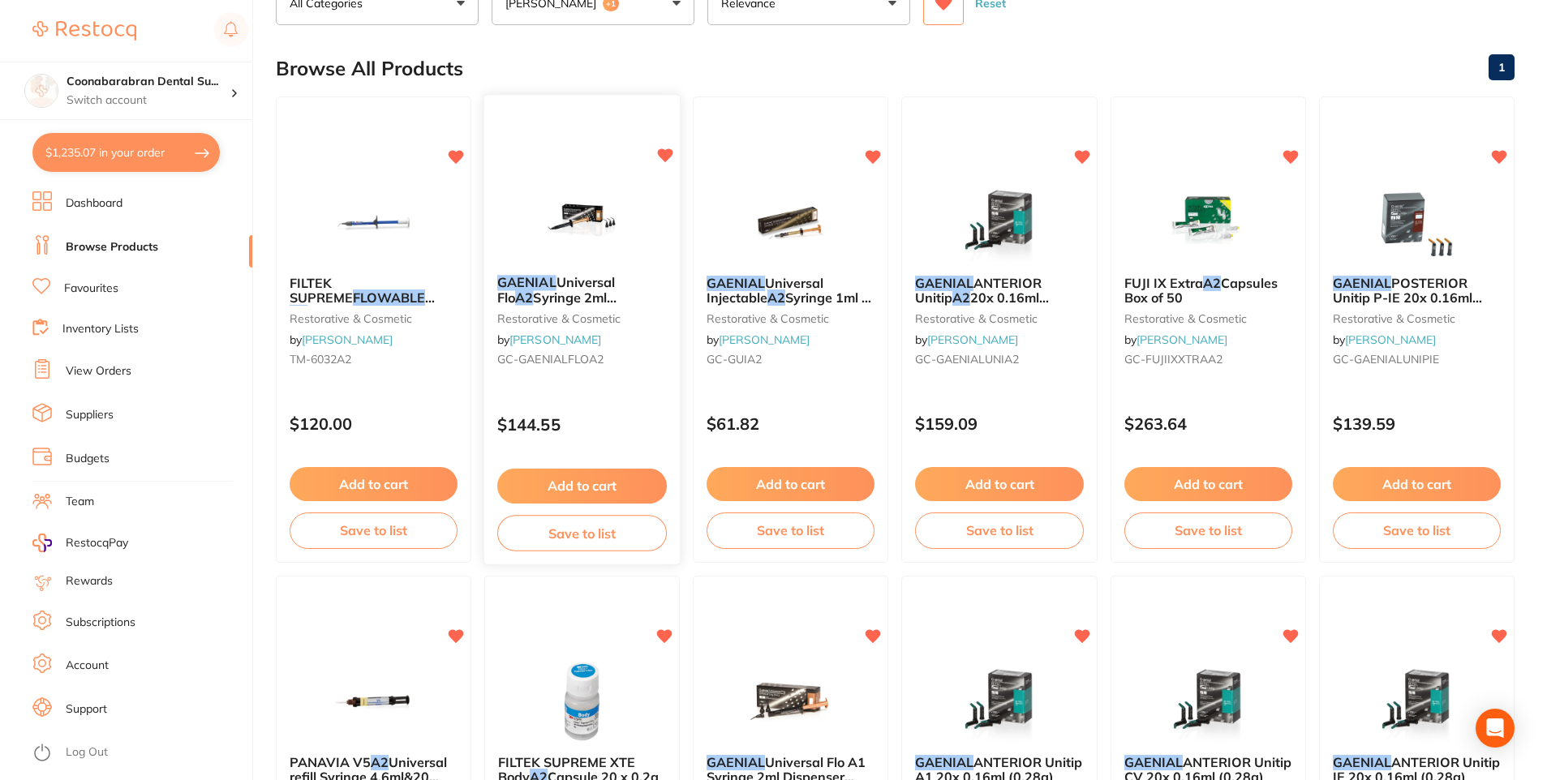
click at [575, 290] on span "Syringe 2ml Dispenser Tipsx20" at bounding box center [556, 306] width 119 height 32
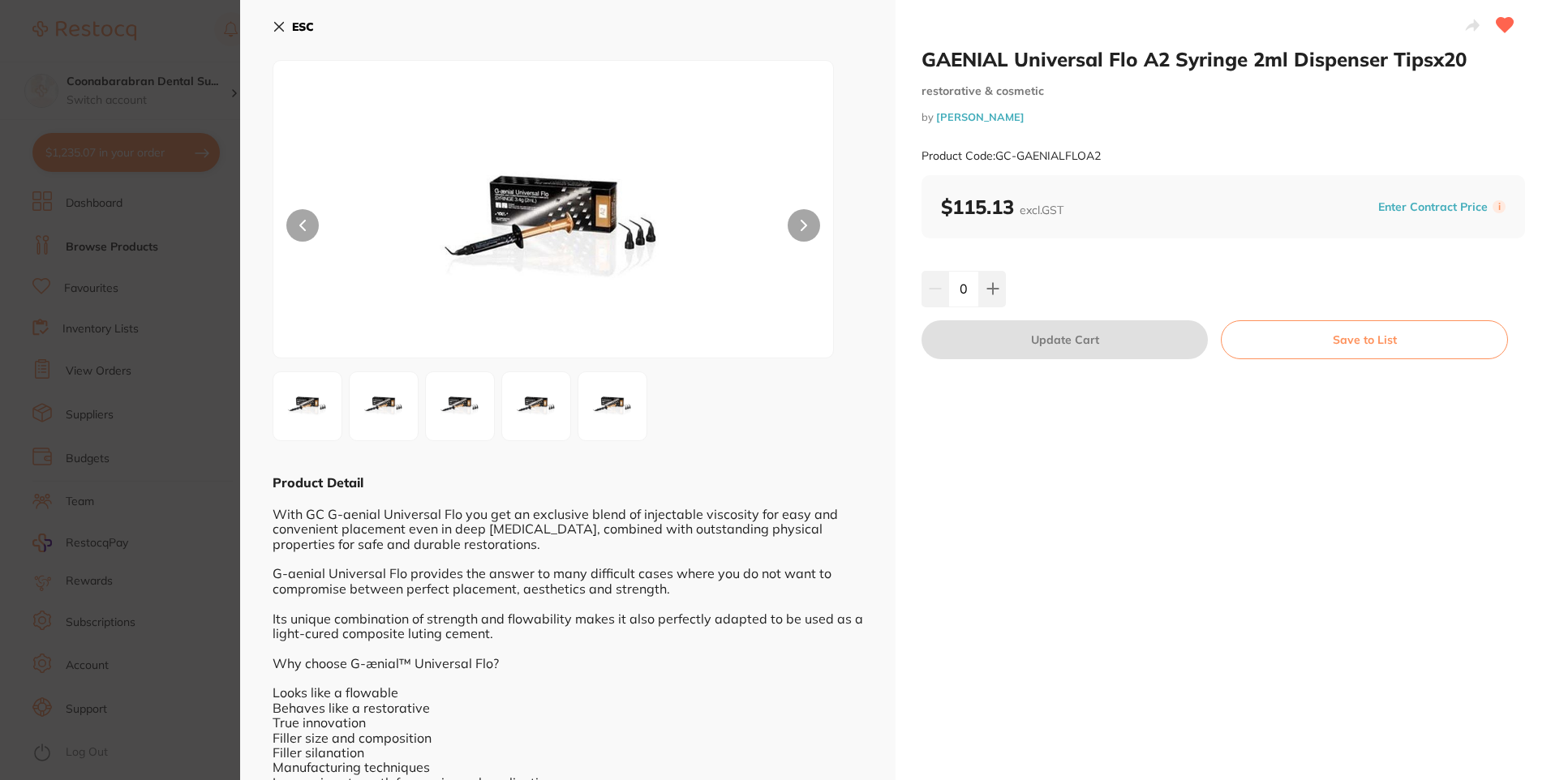
click at [283, 23] on icon at bounding box center [279, 27] width 9 height 9
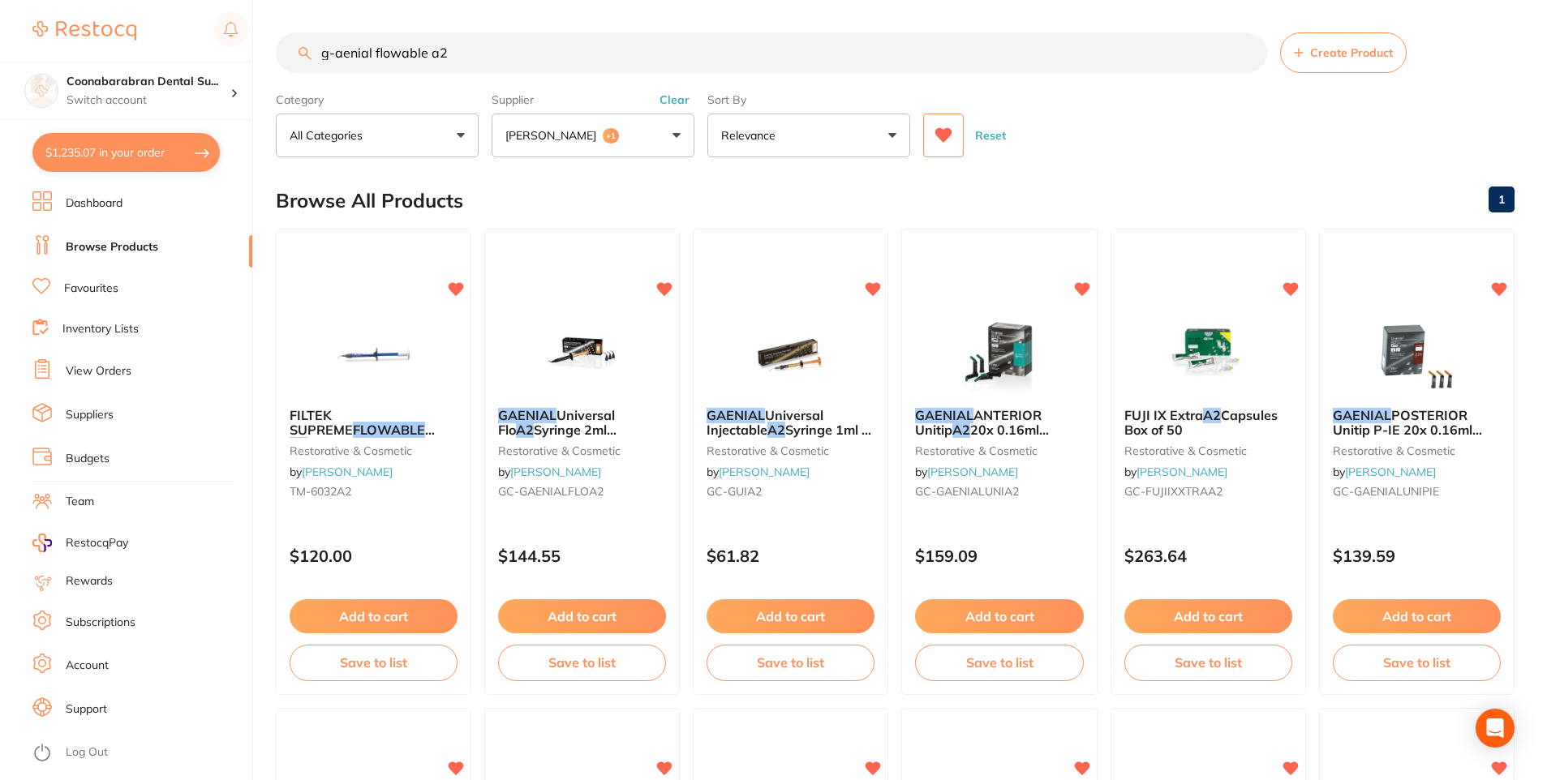
click at [943, 137] on icon at bounding box center [943, 135] width 17 height 15
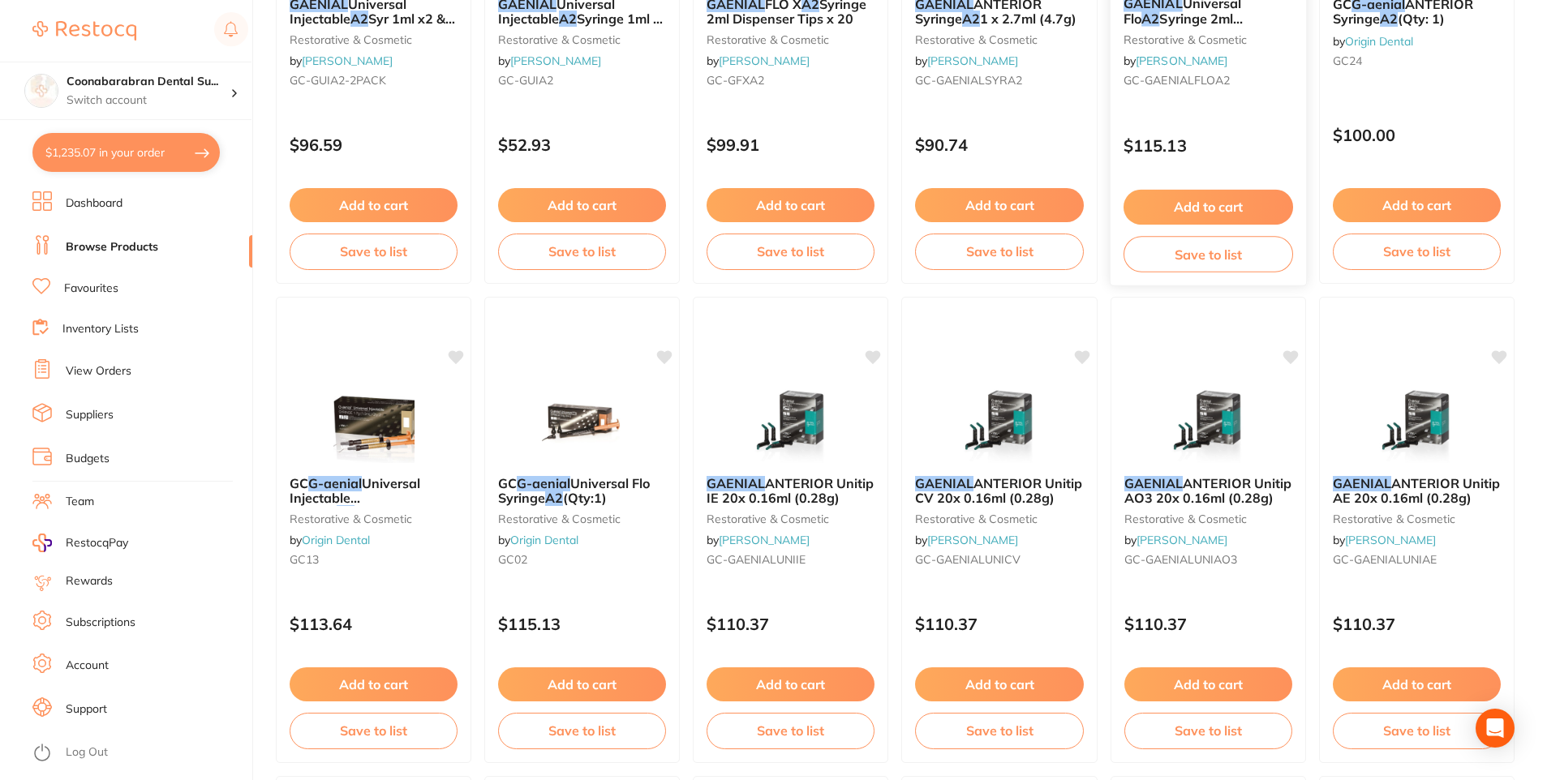
scroll to position [892, 0]
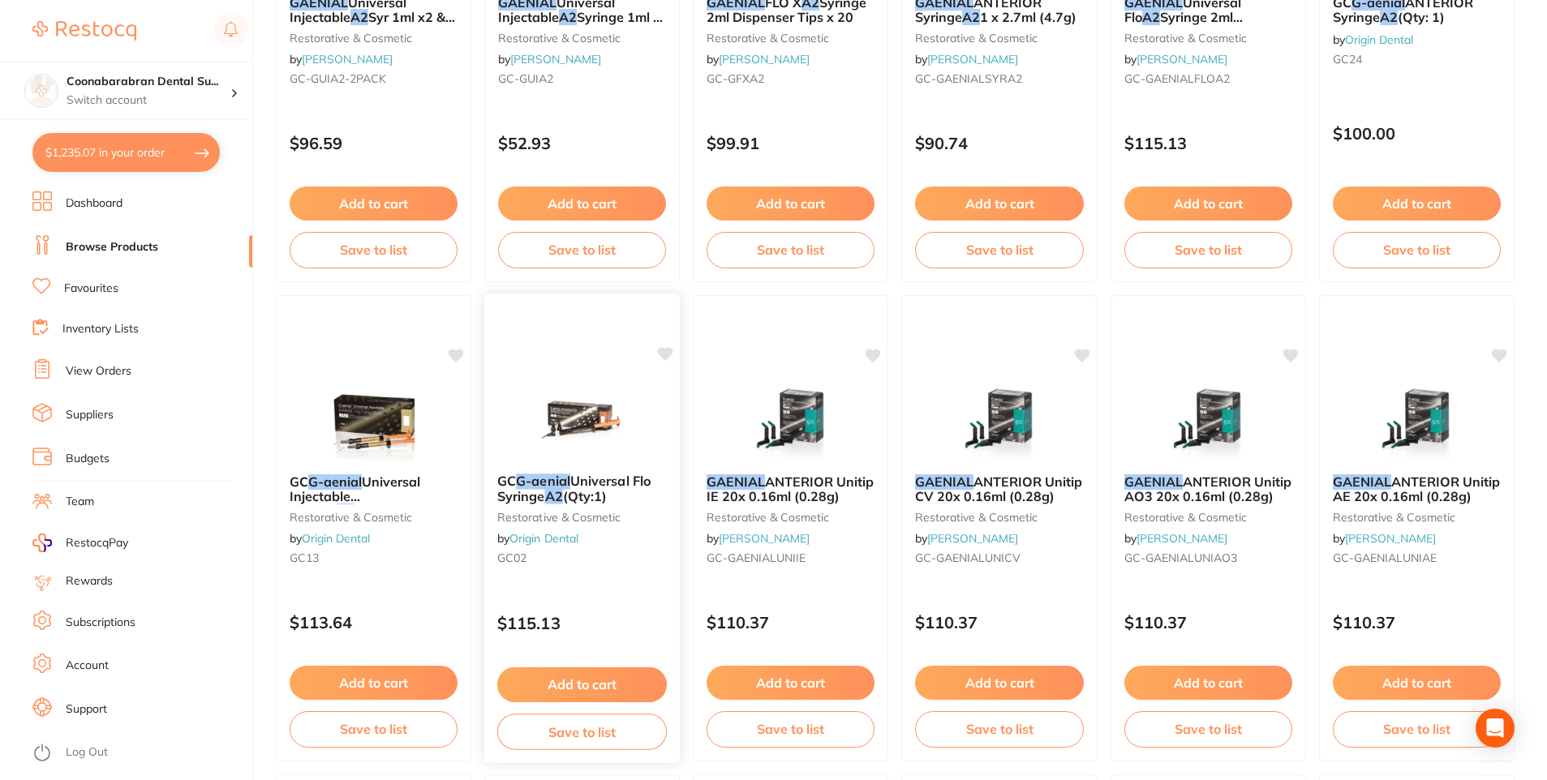
click at [599, 487] on span "Universal Flo Syringe" at bounding box center [573, 489] width 153 height 32
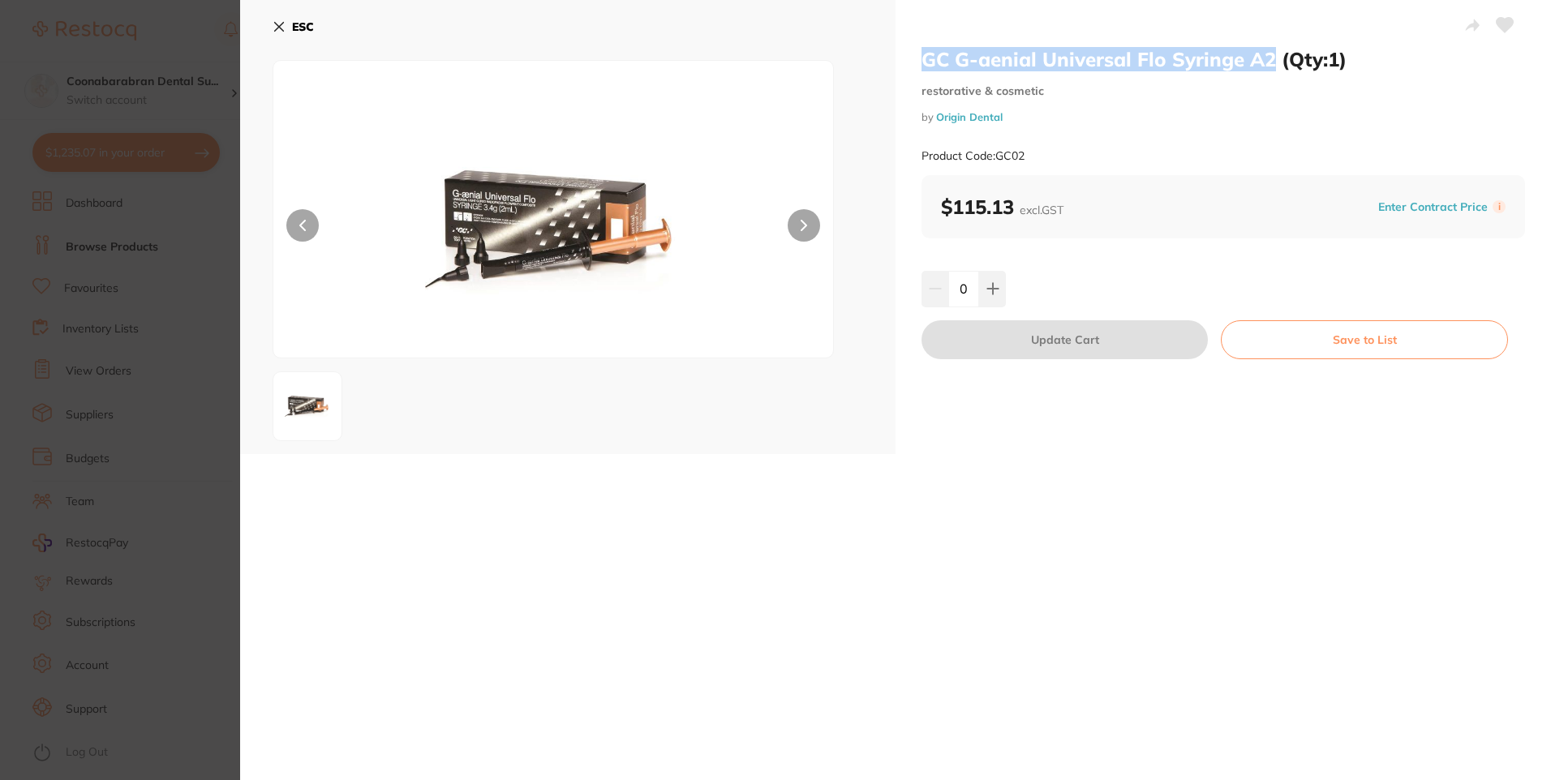
drag, startPoint x: 1273, startPoint y: 57, endPoint x: 925, endPoint y: 62, distance: 348.0
click at [925, 62] on h2 "GC G-aenial Universal Flo Syringe A2 (Qty:1)" at bounding box center [1222, 59] width 603 height 24
copy h2 "GC G-aenial Universal Flo Syringe A2"
click at [277, 22] on icon at bounding box center [279, 26] width 13 height 13
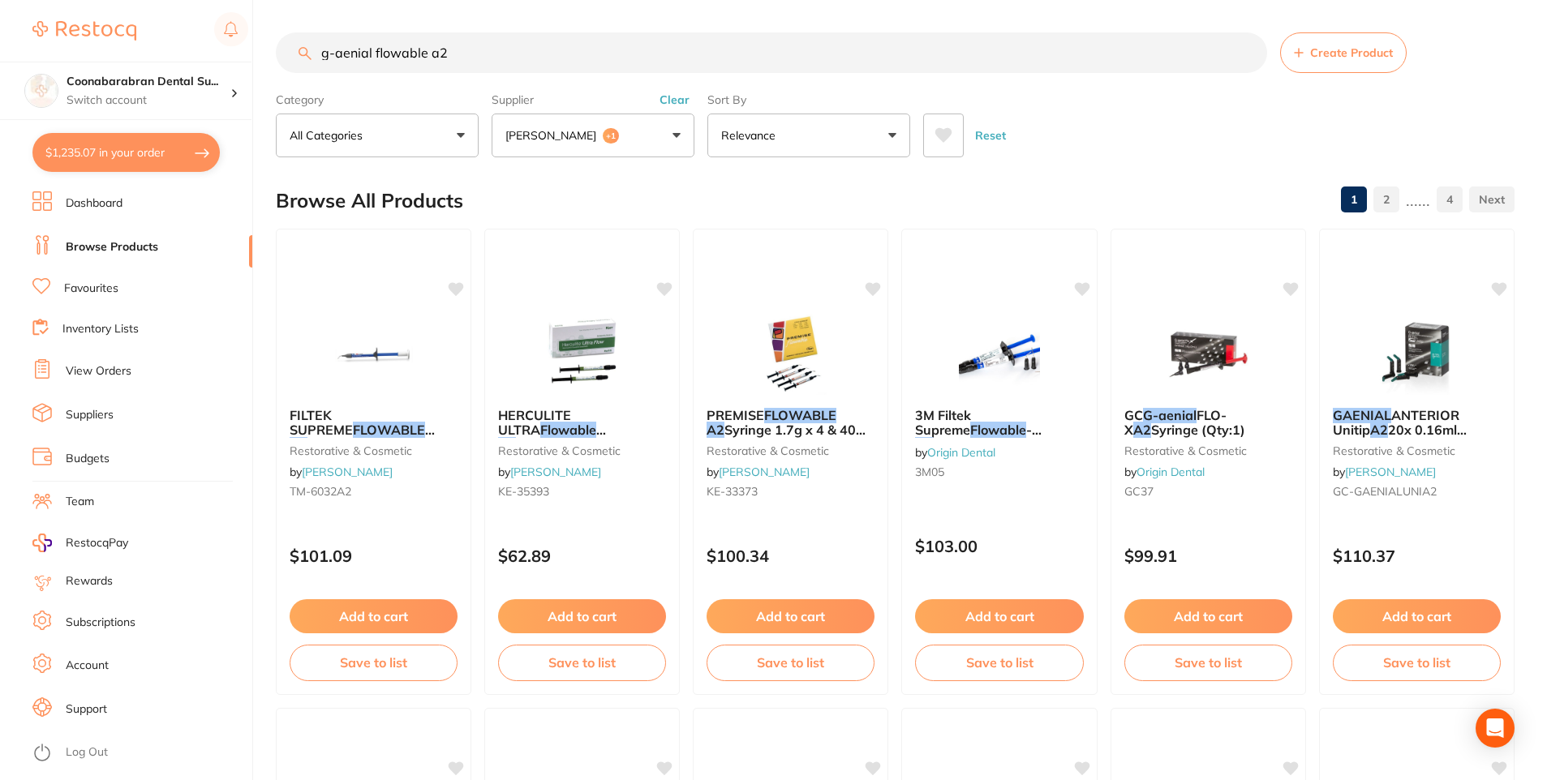
drag, startPoint x: 456, startPoint y: 54, endPoint x: 313, endPoint y: 54, distance: 142.8
click at [313, 54] on input "g-aenial flowable a2" at bounding box center [771, 52] width 991 height 41
paste input "GC G-aenial Universal Flo Syringe A"
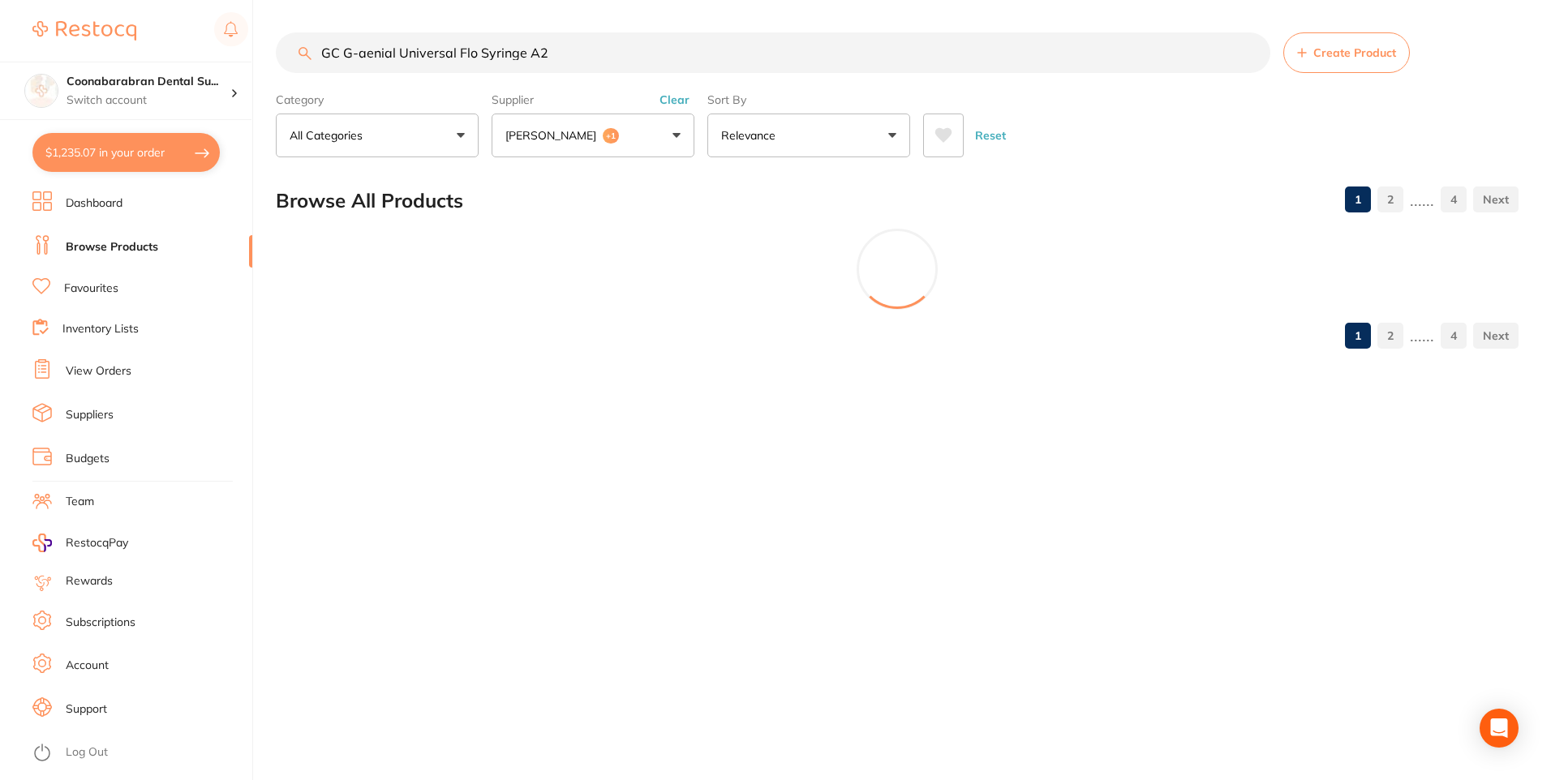
type input "GC G-aenial Universal Flo Syringe A2"
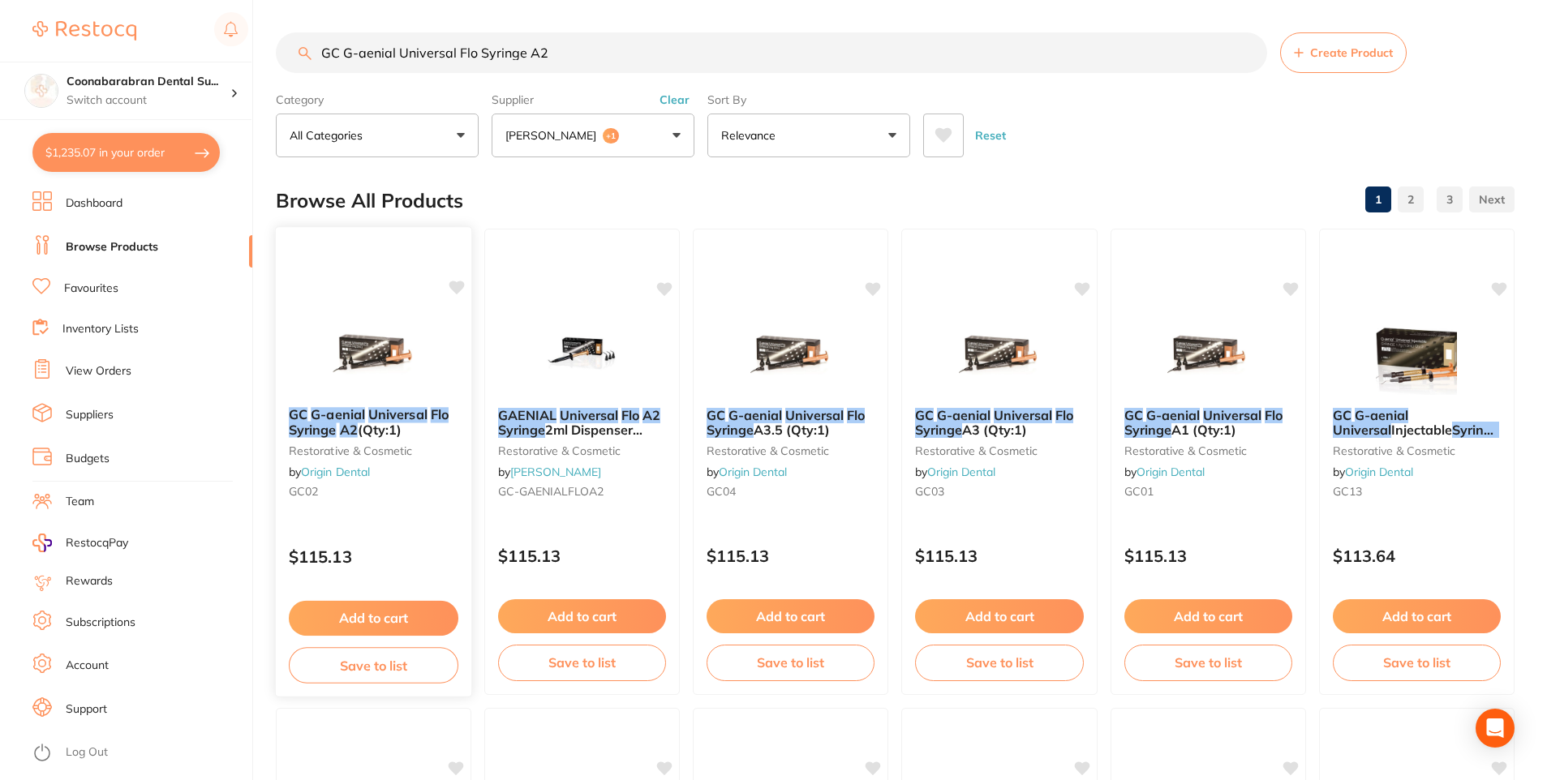
click at [390, 615] on button "Add to cart" at bounding box center [374, 618] width 170 height 35
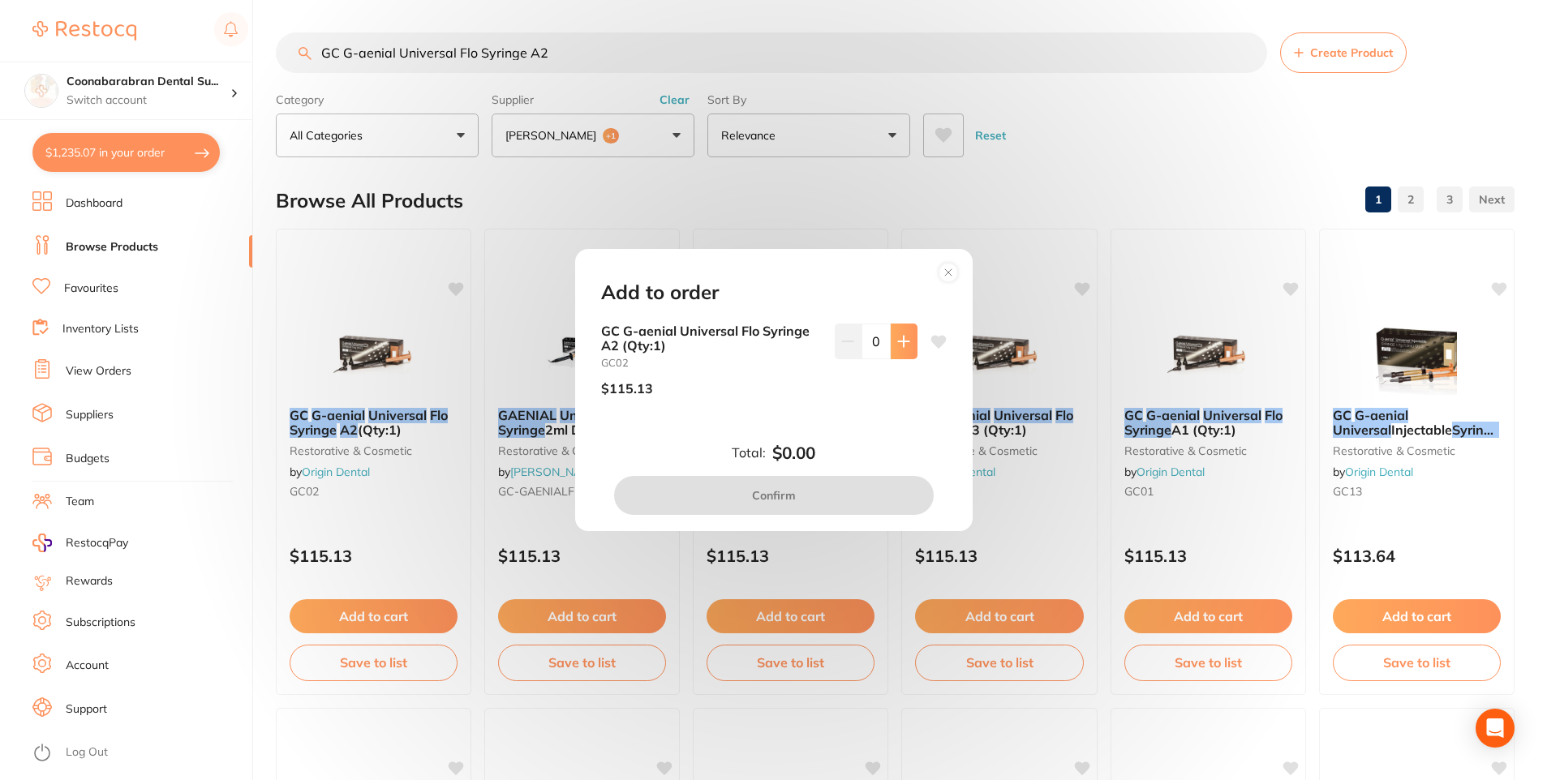
click at [900, 342] on icon at bounding box center [903, 341] width 11 height 11
type input "1"
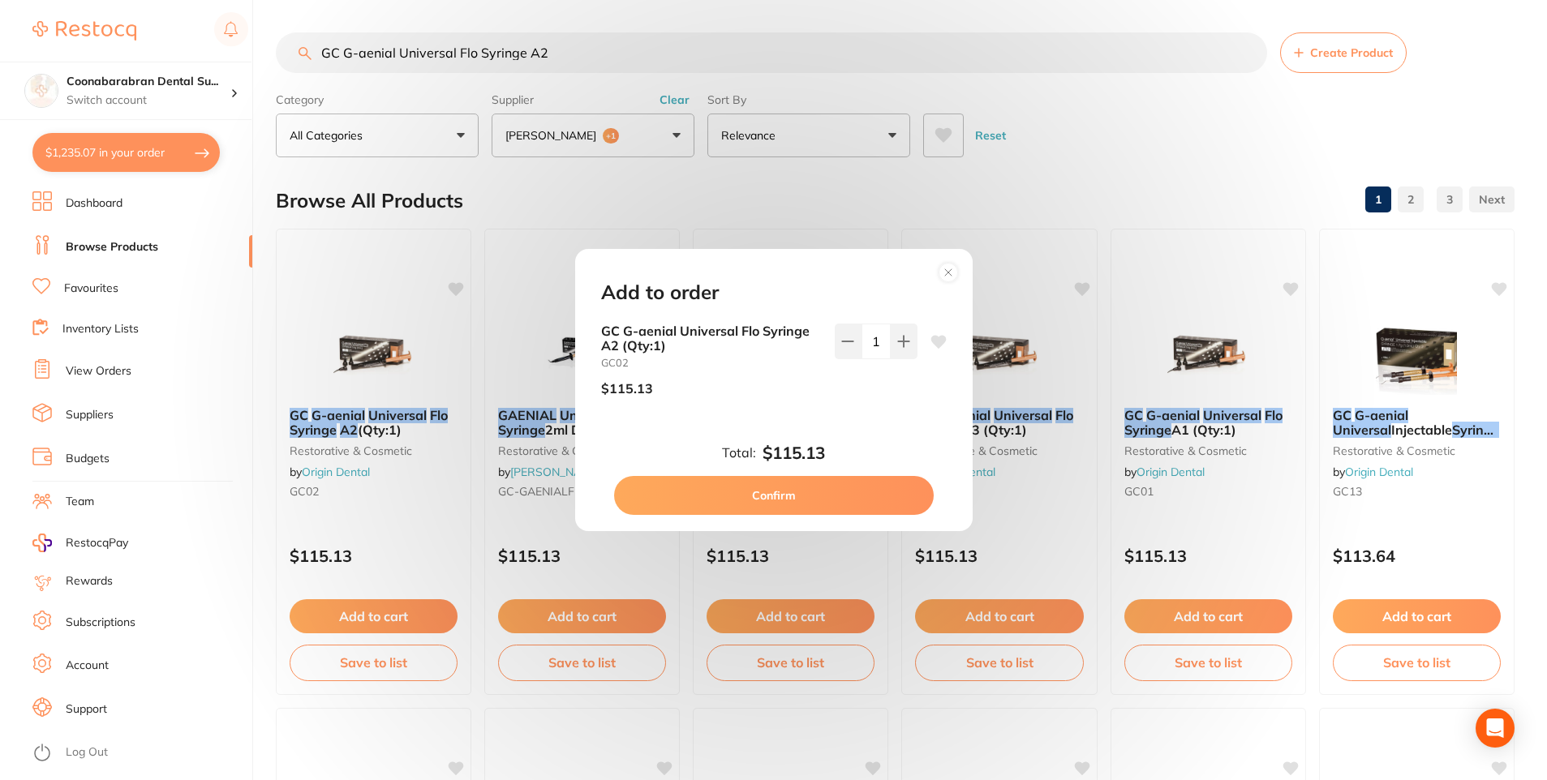
click at [772, 499] on button "Confirm" at bounding box center [774, 495] width 320 height 39
checkbox input "false"
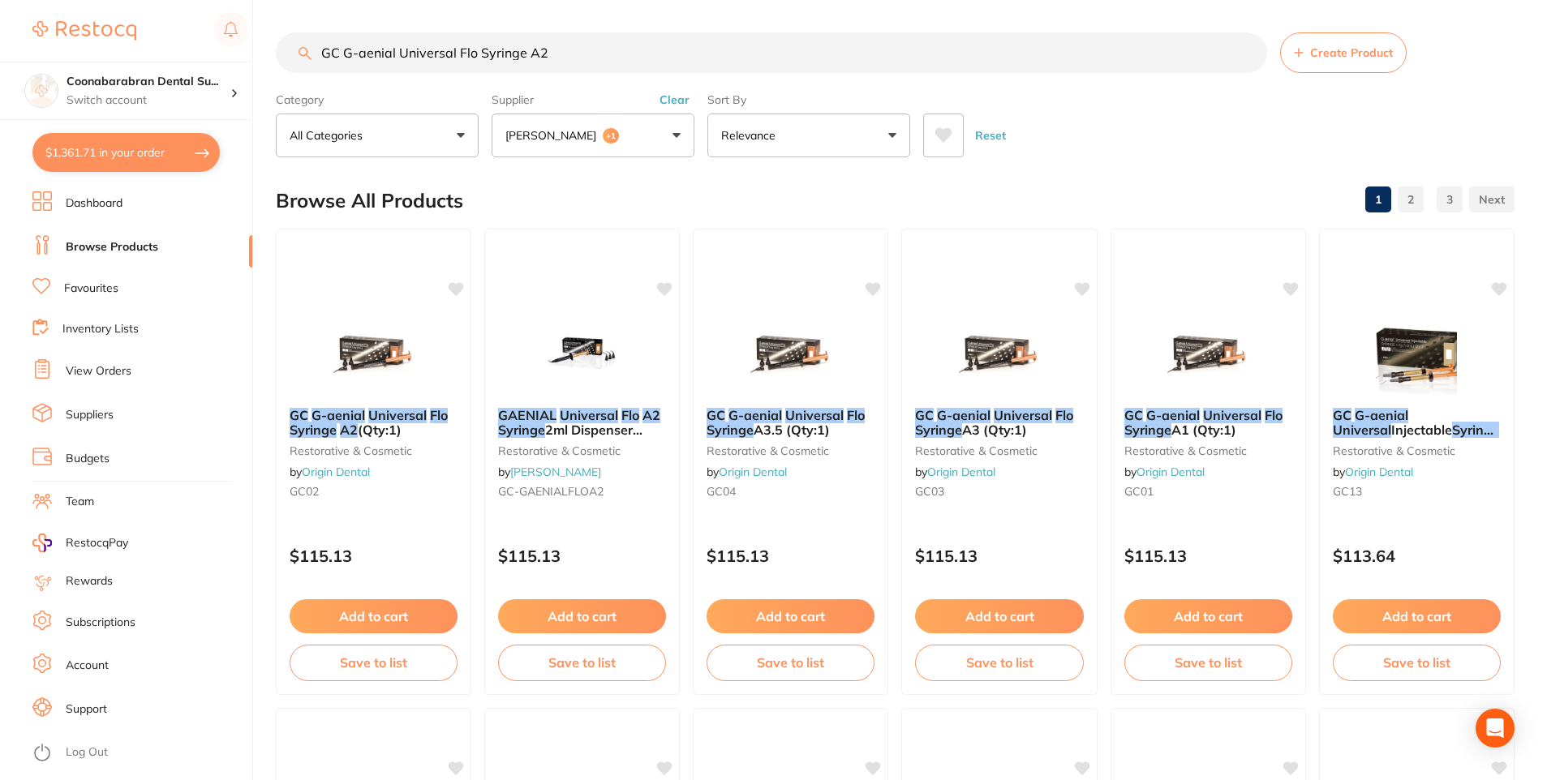
drag, startPoint x: 565, startPoint y: 66, endPoint x: 317, endPoint y: 53, distance: 247.7
click at [317, 53] on input "GC G-aenial Universal Flo Syringe A2" at bounding box center [771, 52] width 991 height 41
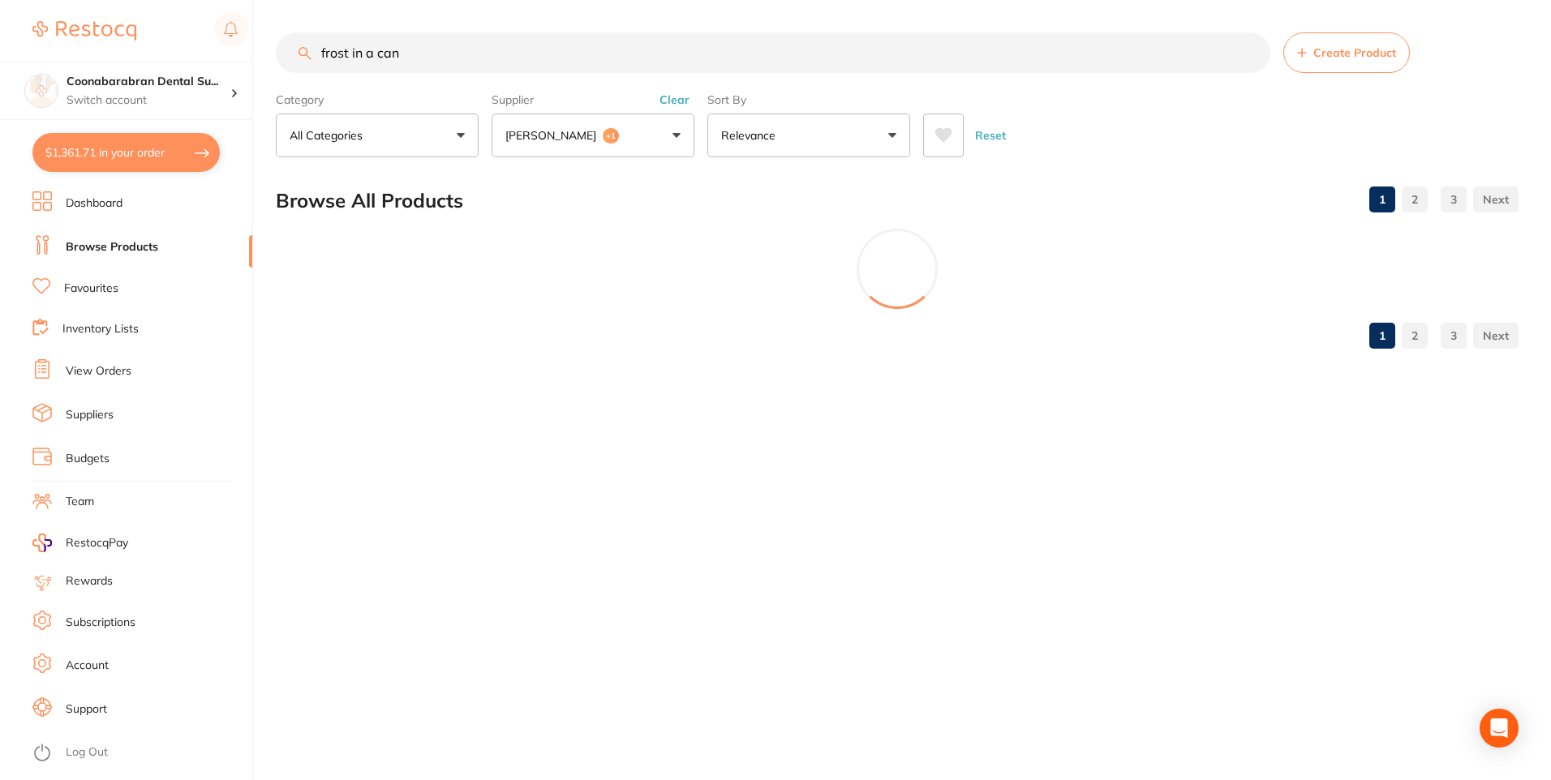
type input "frost in a can"
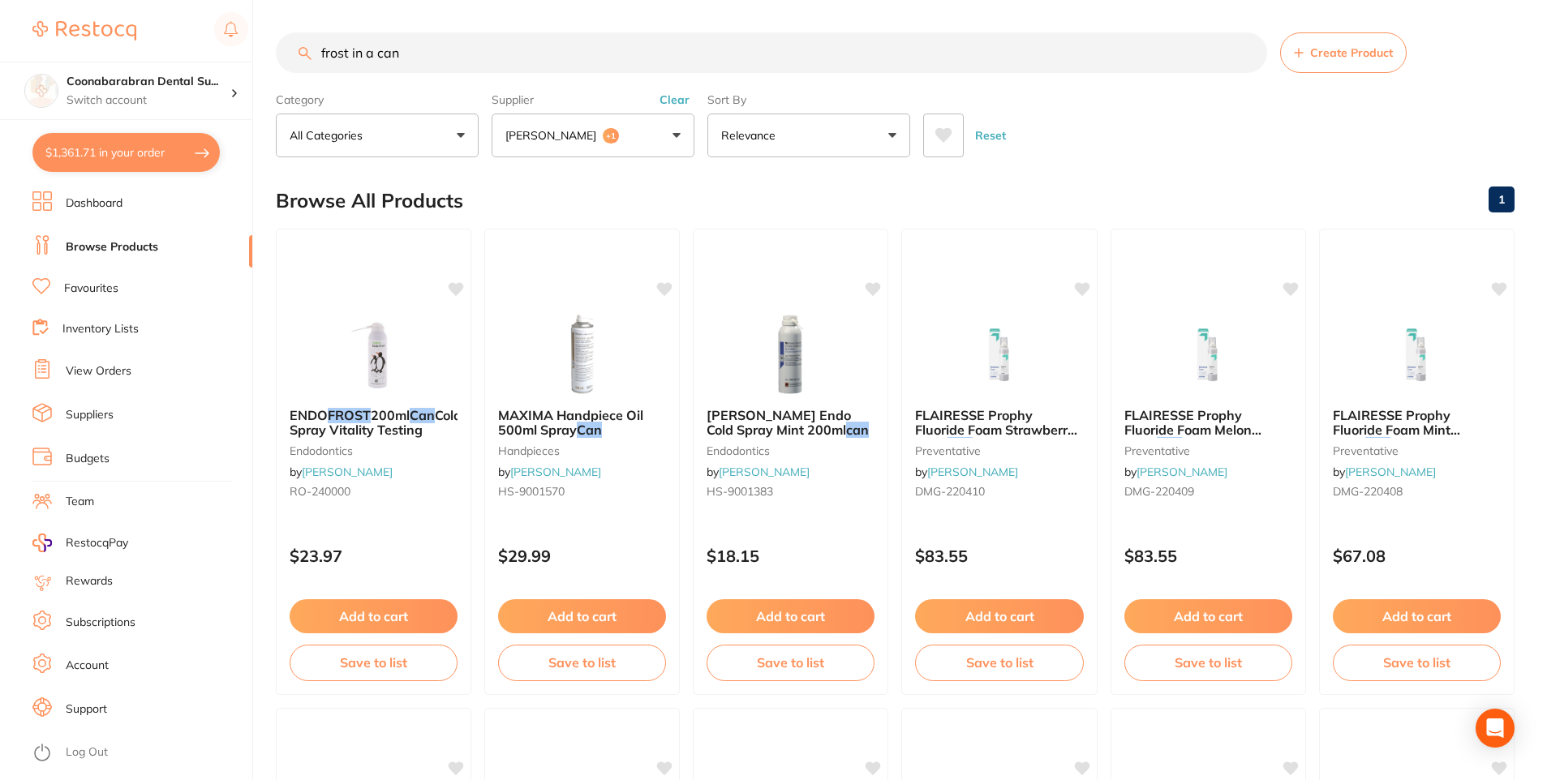
click at [947, 140] on icon at bounding box center [943, 135] width 18 height 16
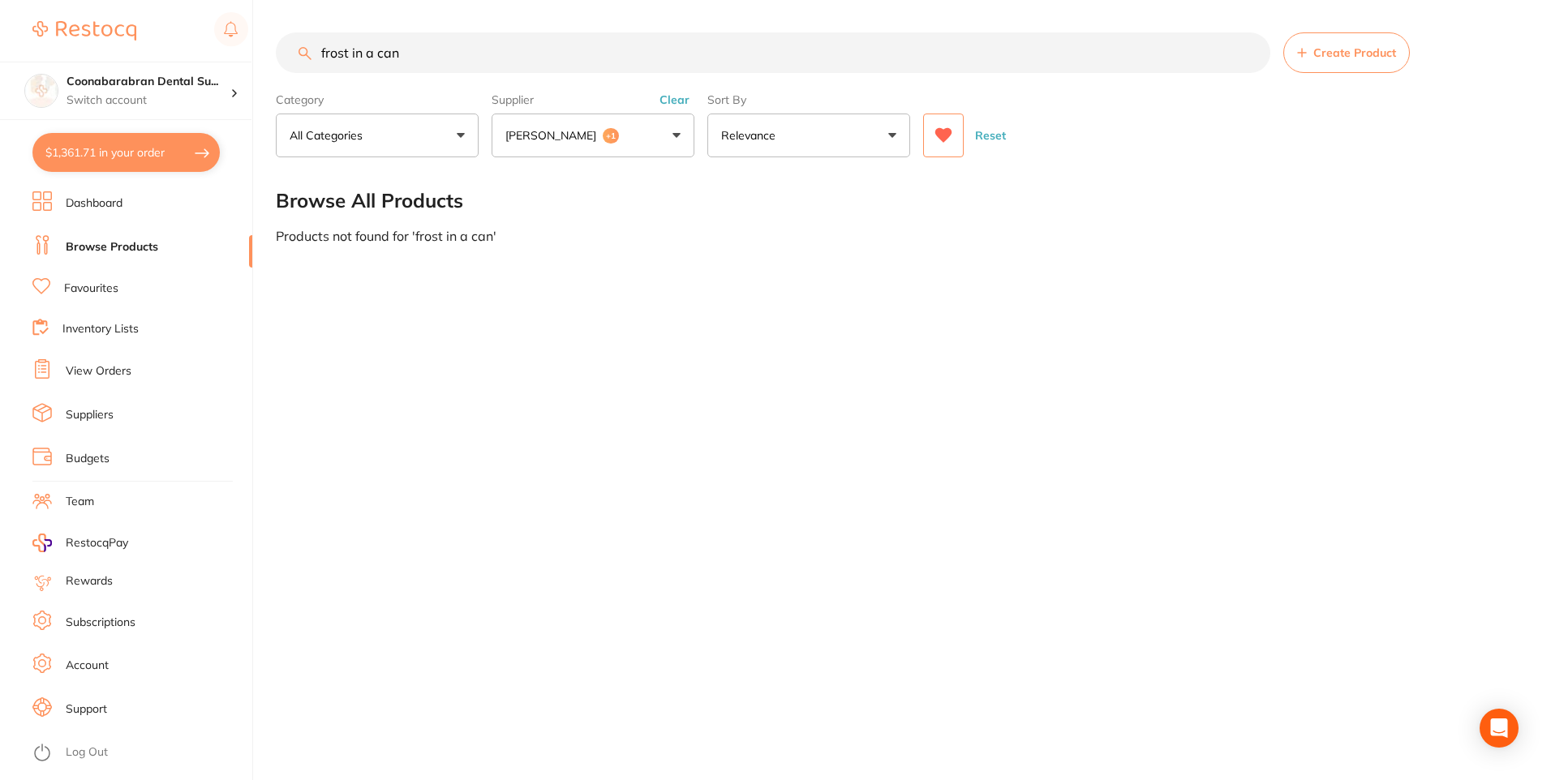
click at [938, 137] on icon at bounding box center [943, 135] width 17 height 15
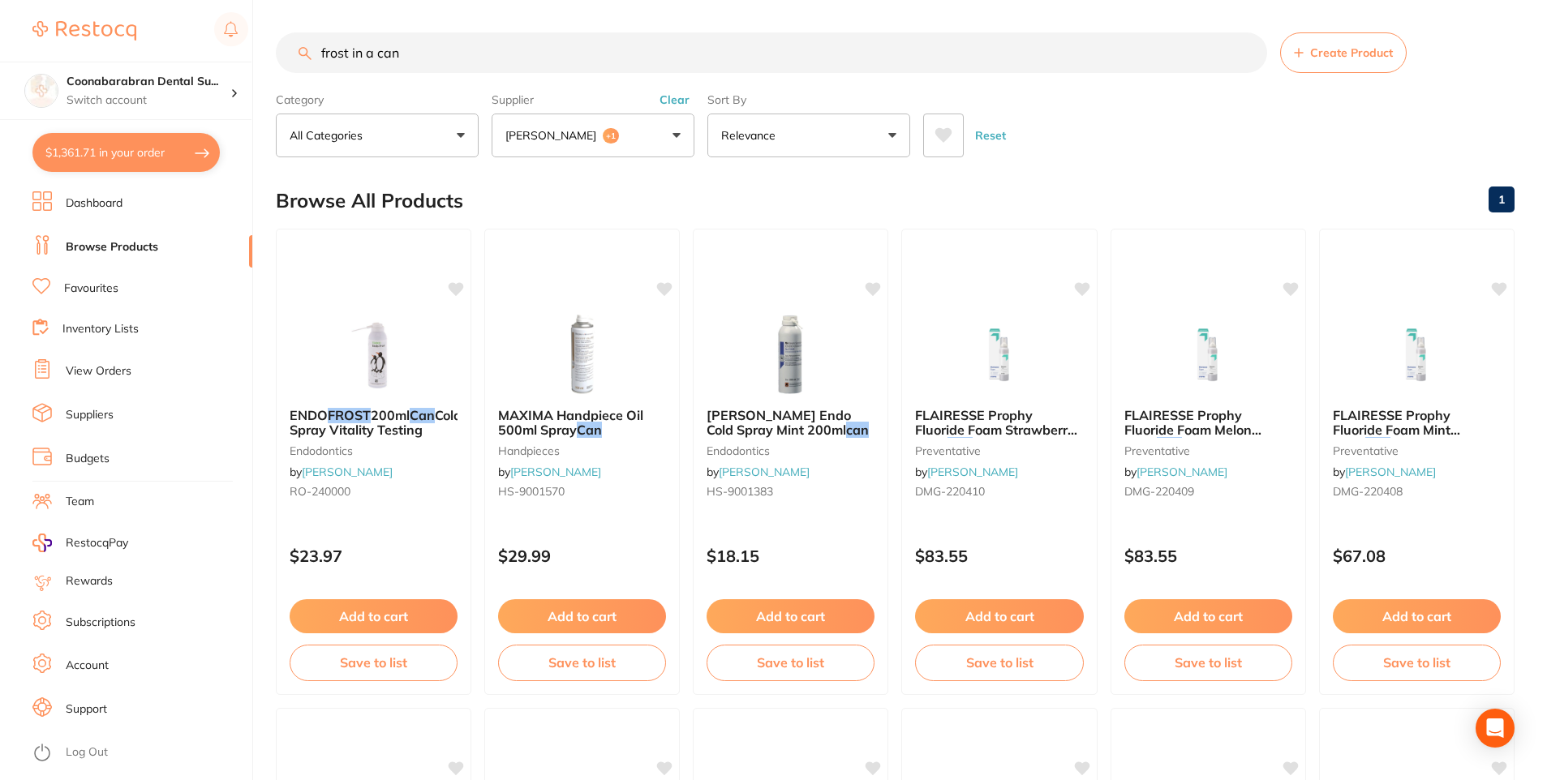
click at [670, 98] on button "Clear" at bounding box center [675, 99] width 40 height 15
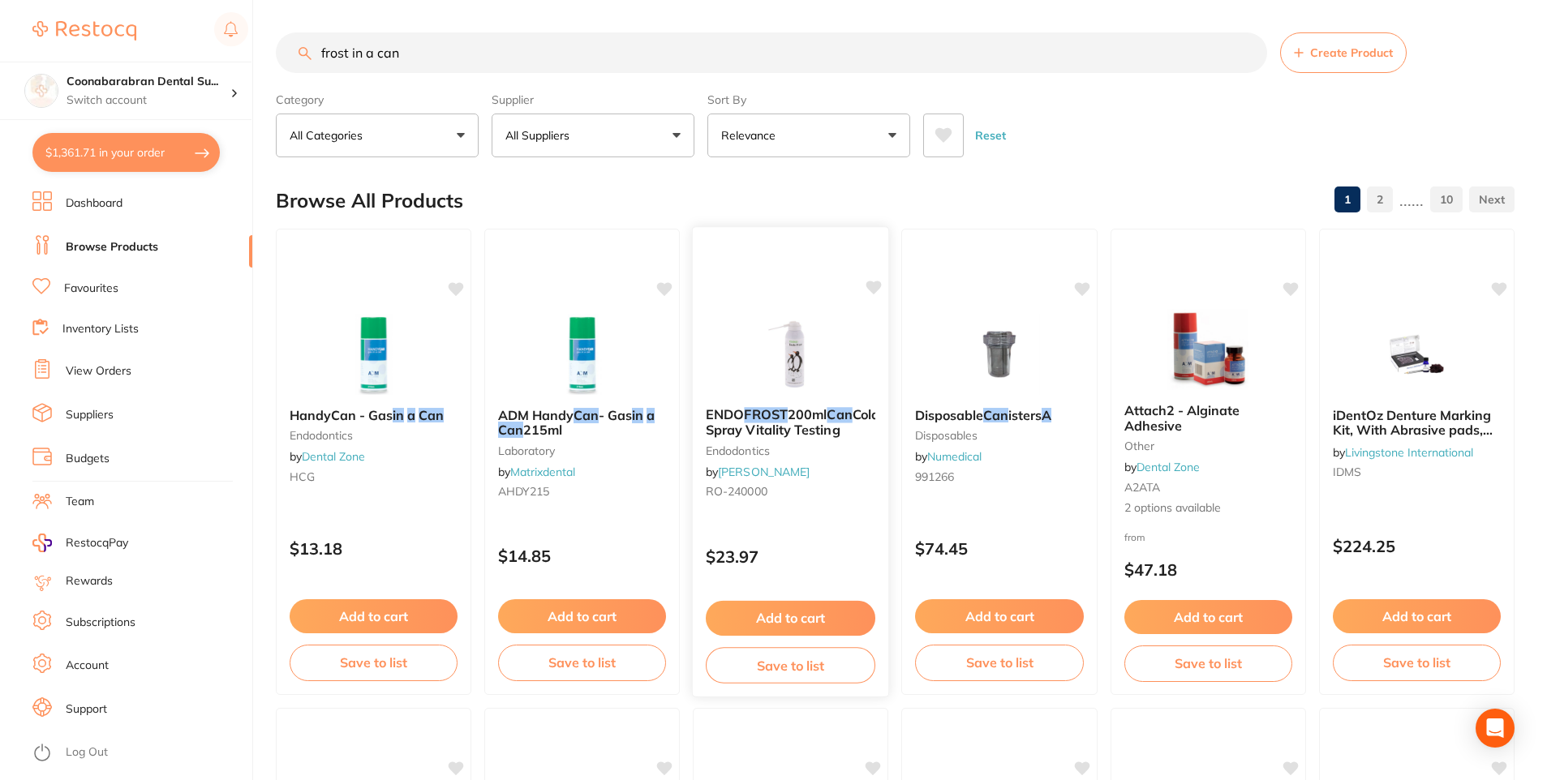
click at [817, 414] on span "200ml" at bounding box center [807, 414] width 39 height 16
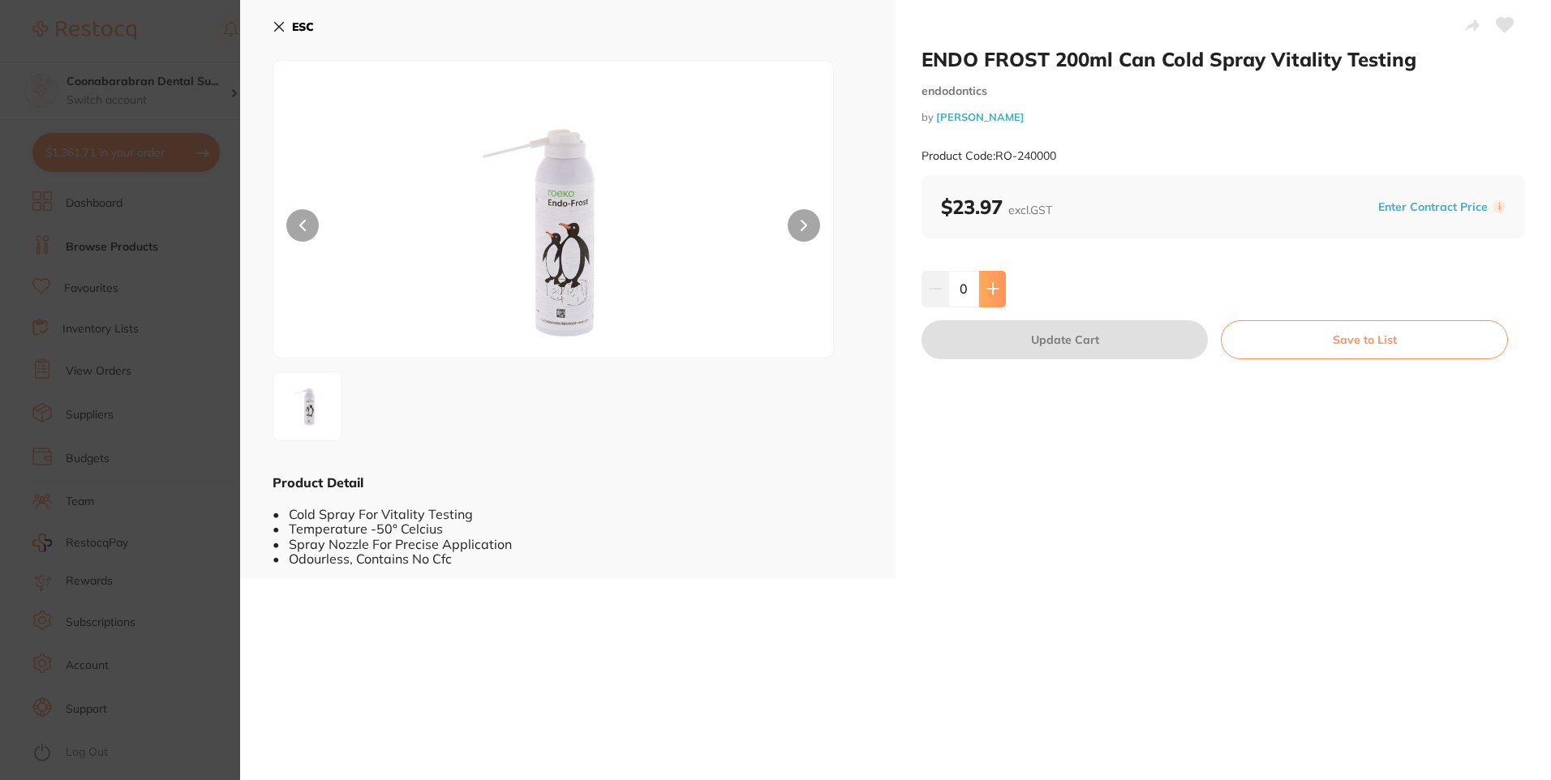
click at [991, 294] on icon at bounding box center [992, 289] width 11 height 11
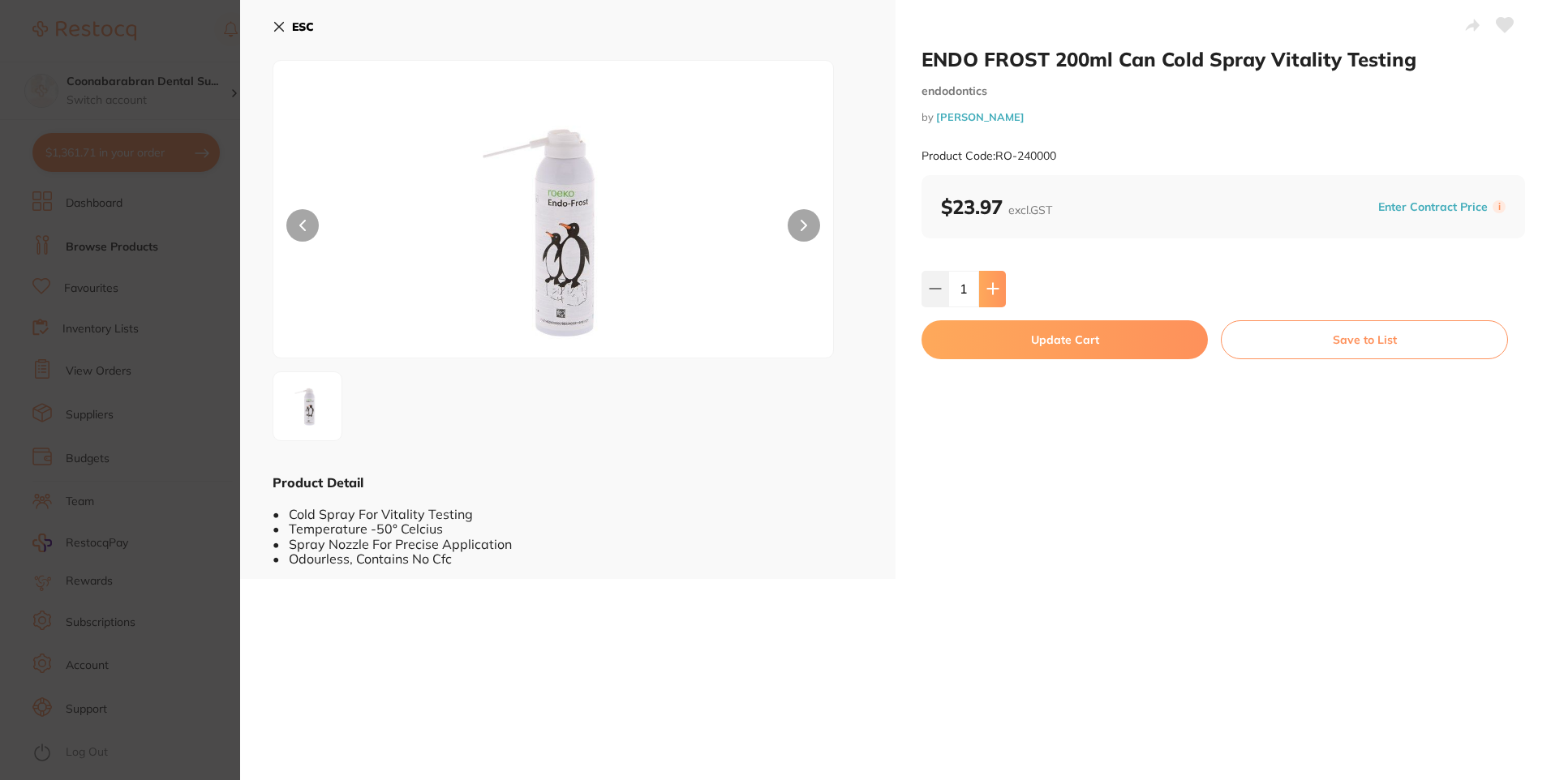
click at [991, 294] on icon at bounding box center [992, 289] width 11 height 11
type input "3"
click at [1016, 346] on button "Update Cart" at bounding box center [1064, 339] width 286 height 39
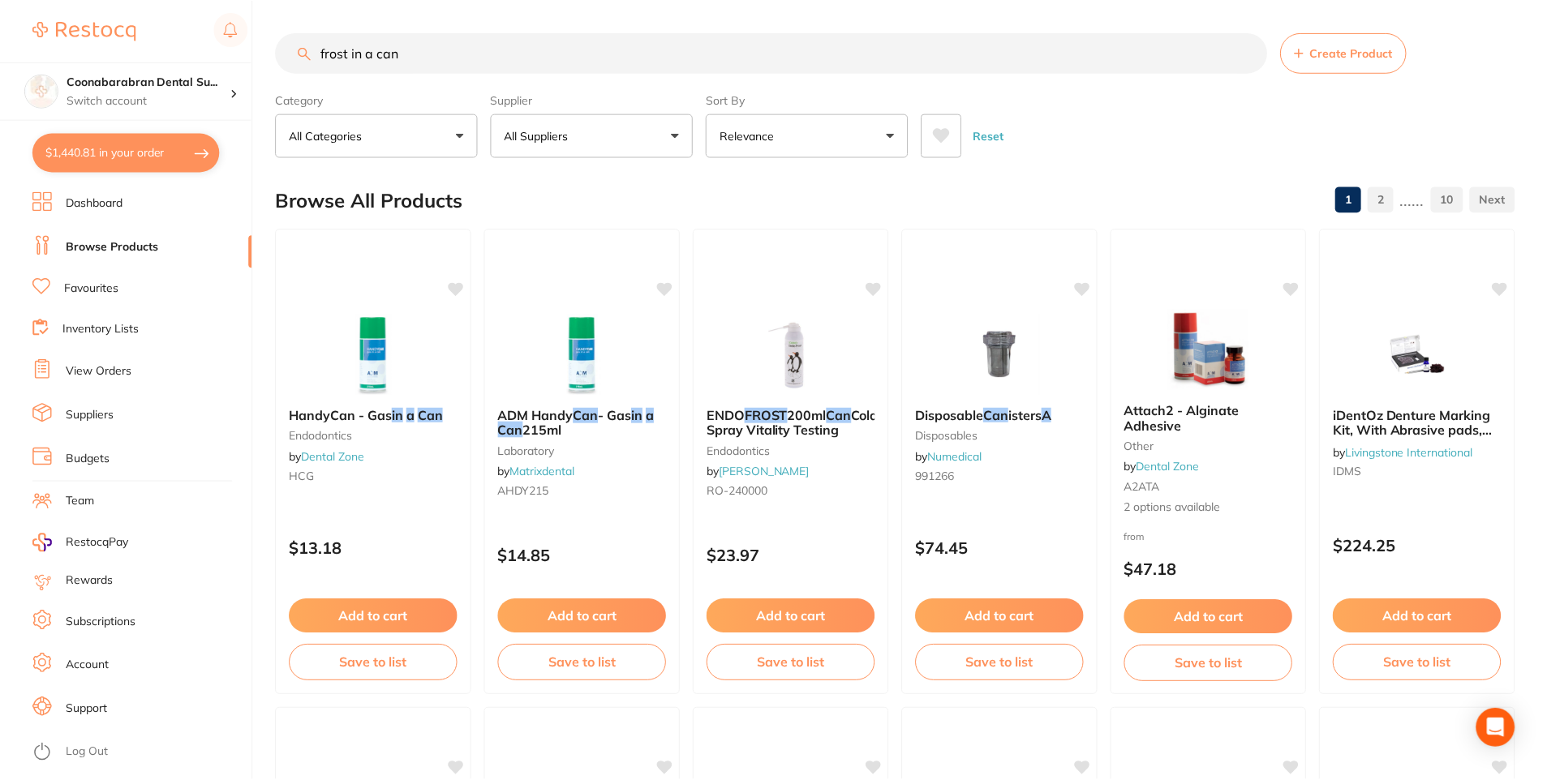
scroll to position [5, 0]
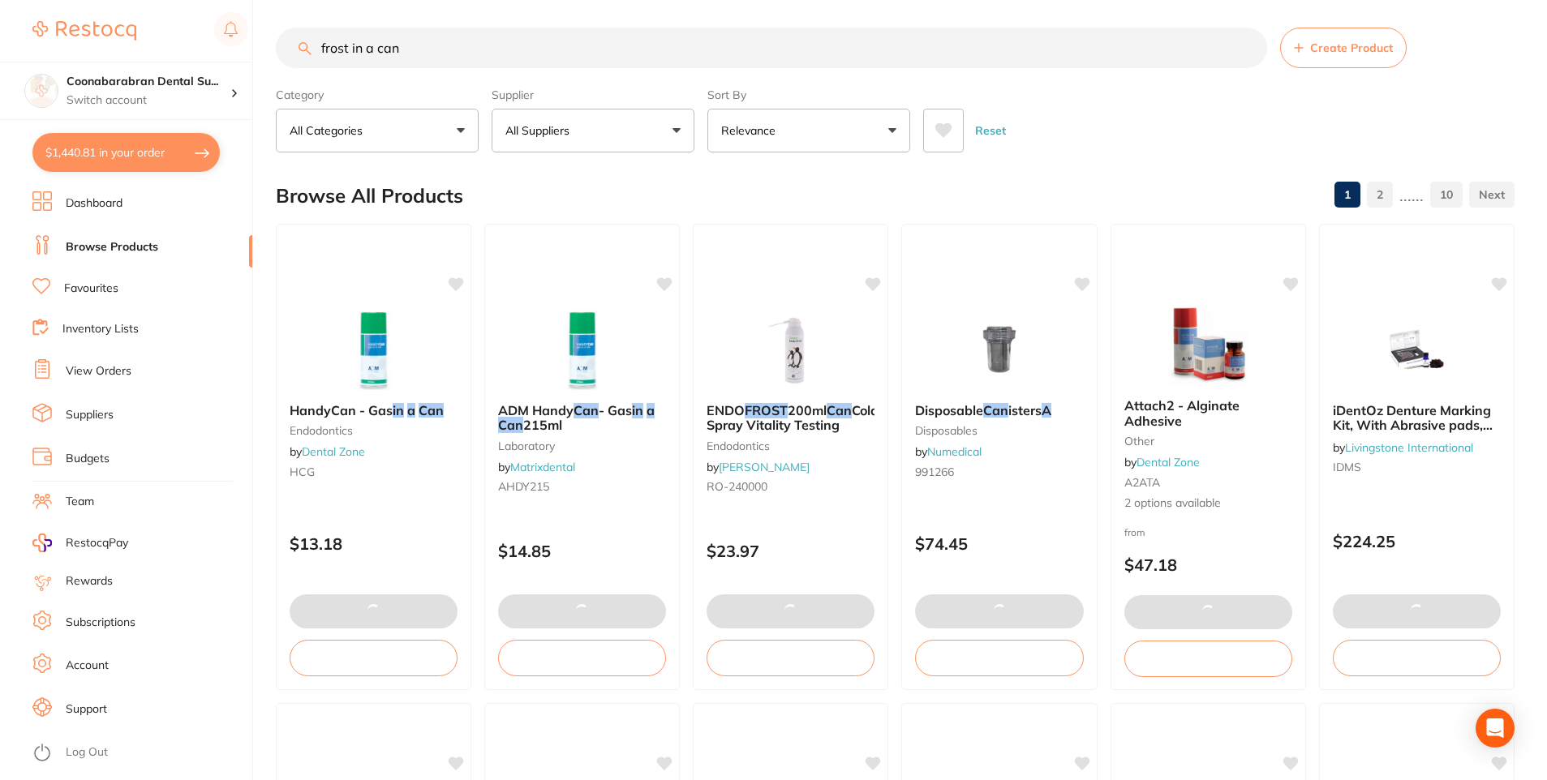
checkbox input "true"
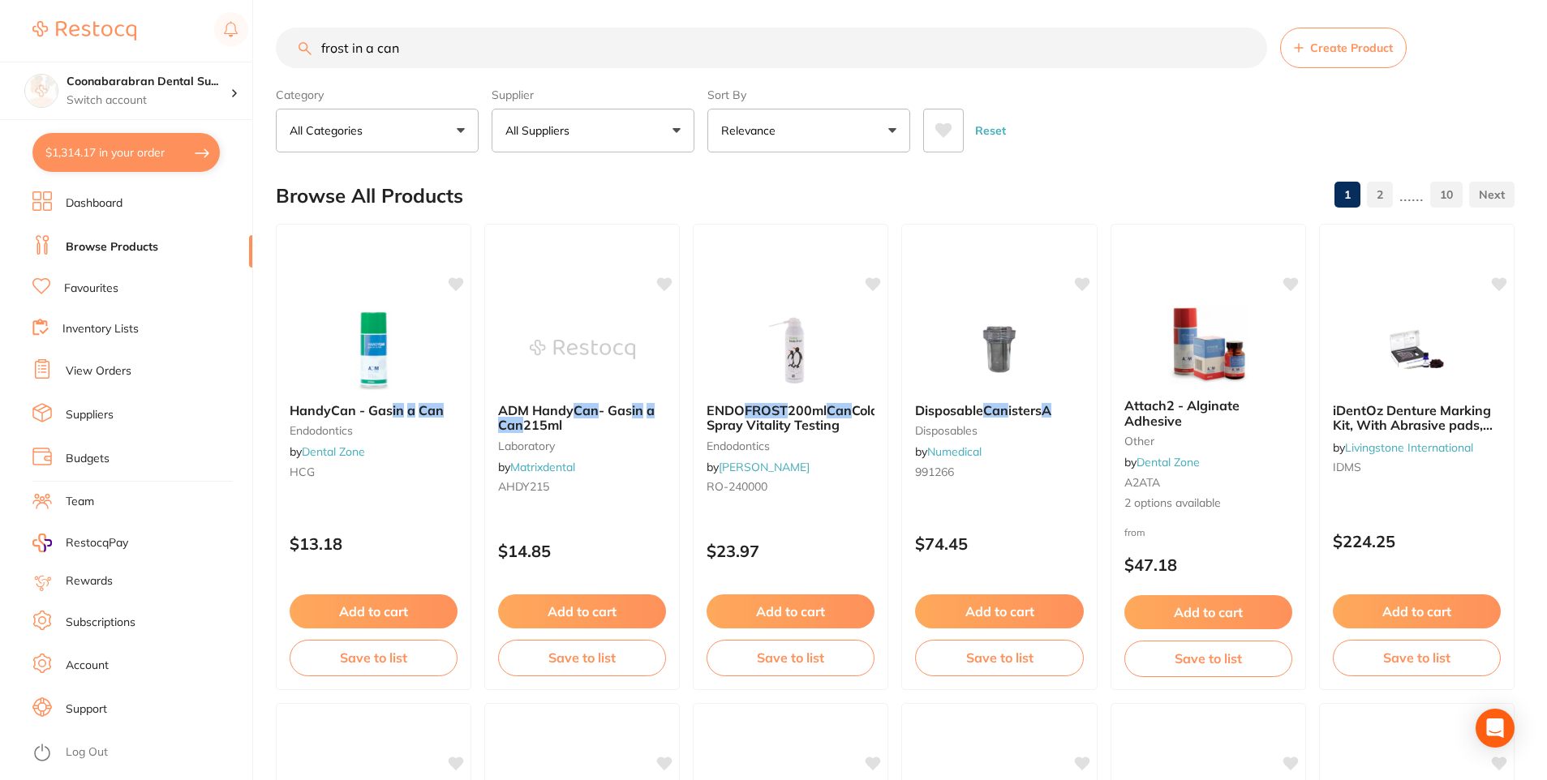
drag, startPoint x: 403, startPoint y: 50, endPoint x: 317, endPoint y: 46, distance: 86.1
click at [317, 46] on input "frost in a can" at bounding box center [771, 48] width 991 height 41
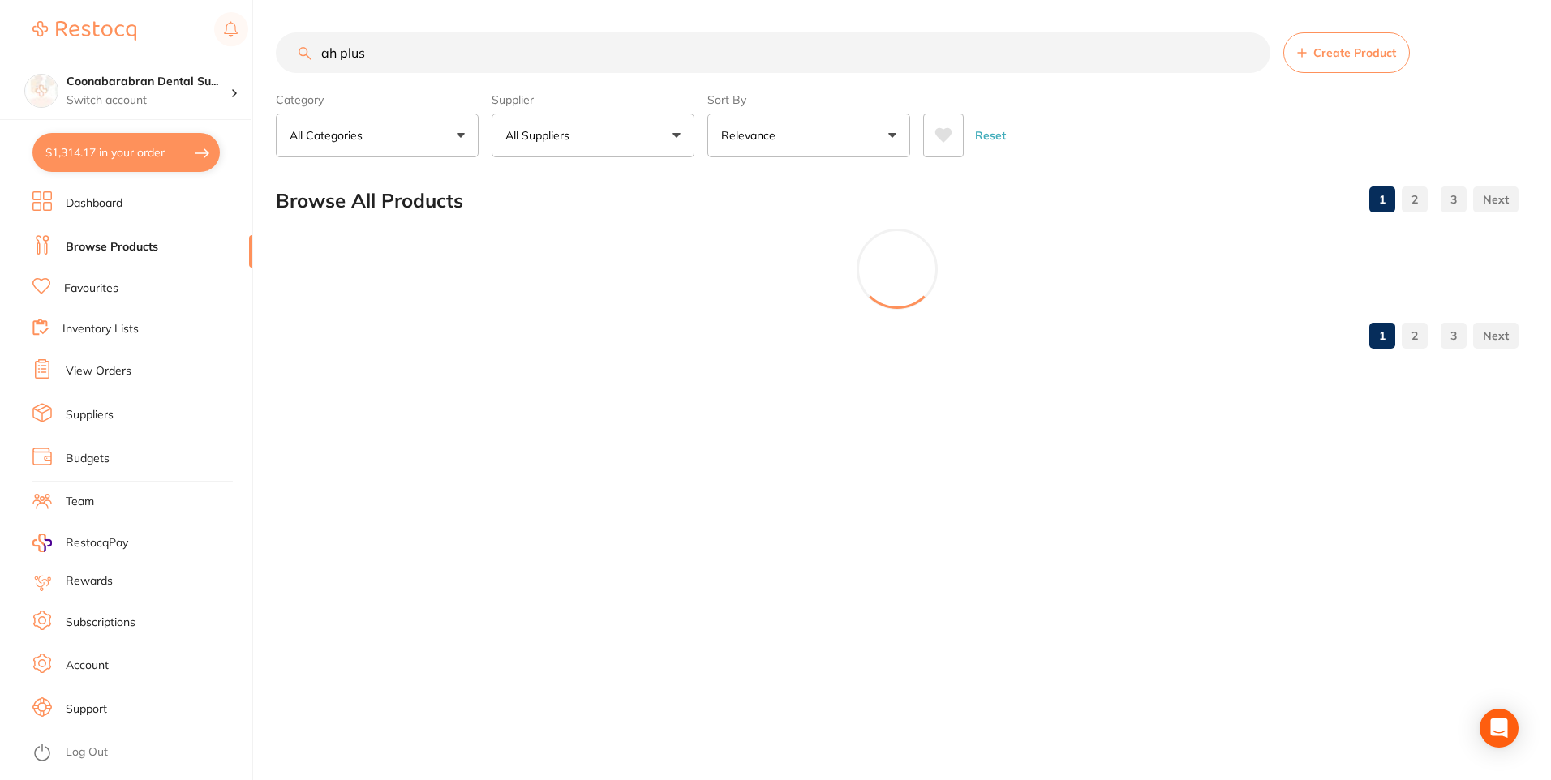
type input "ah plus"
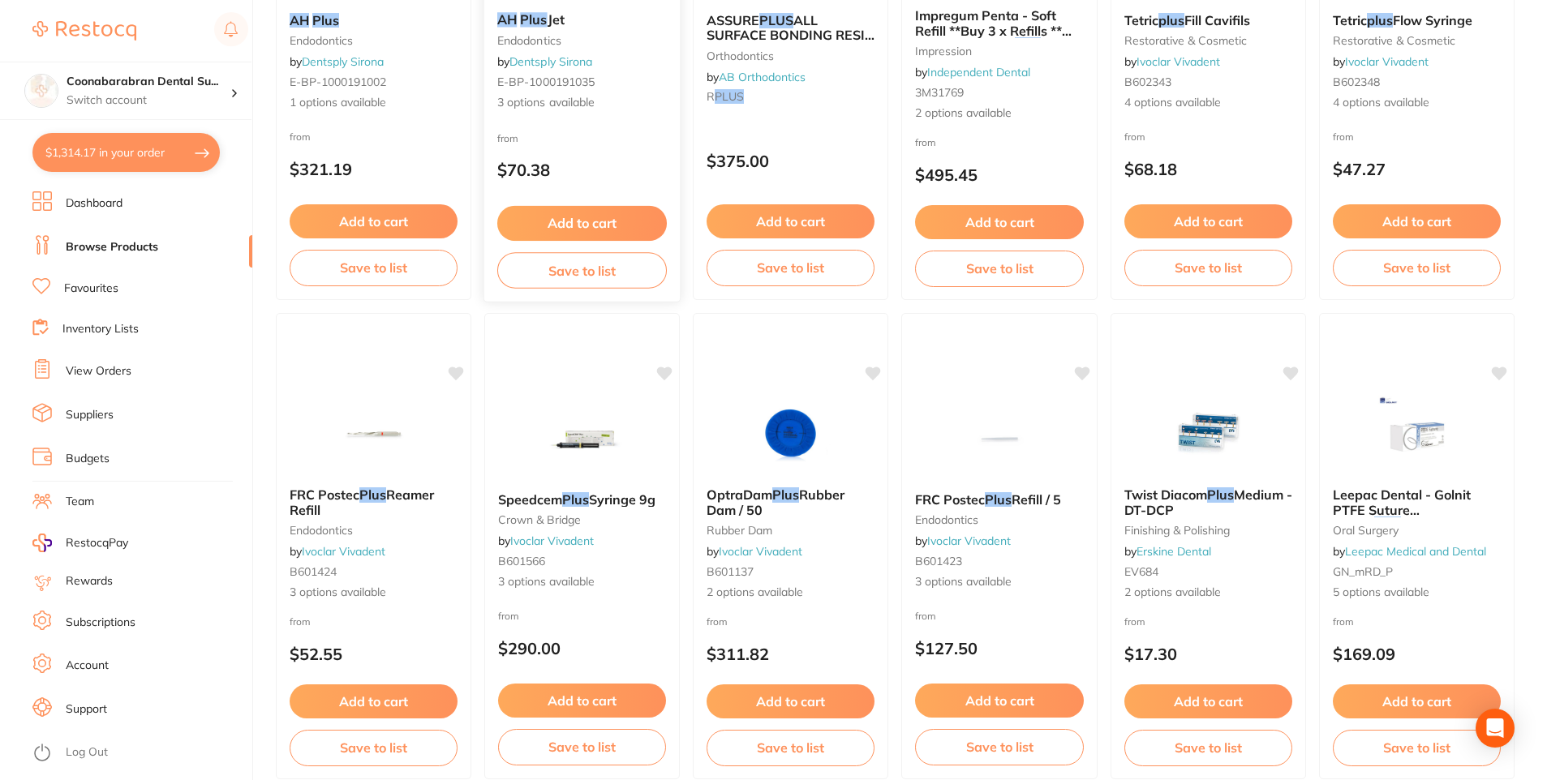
scroll to position [162, 0]
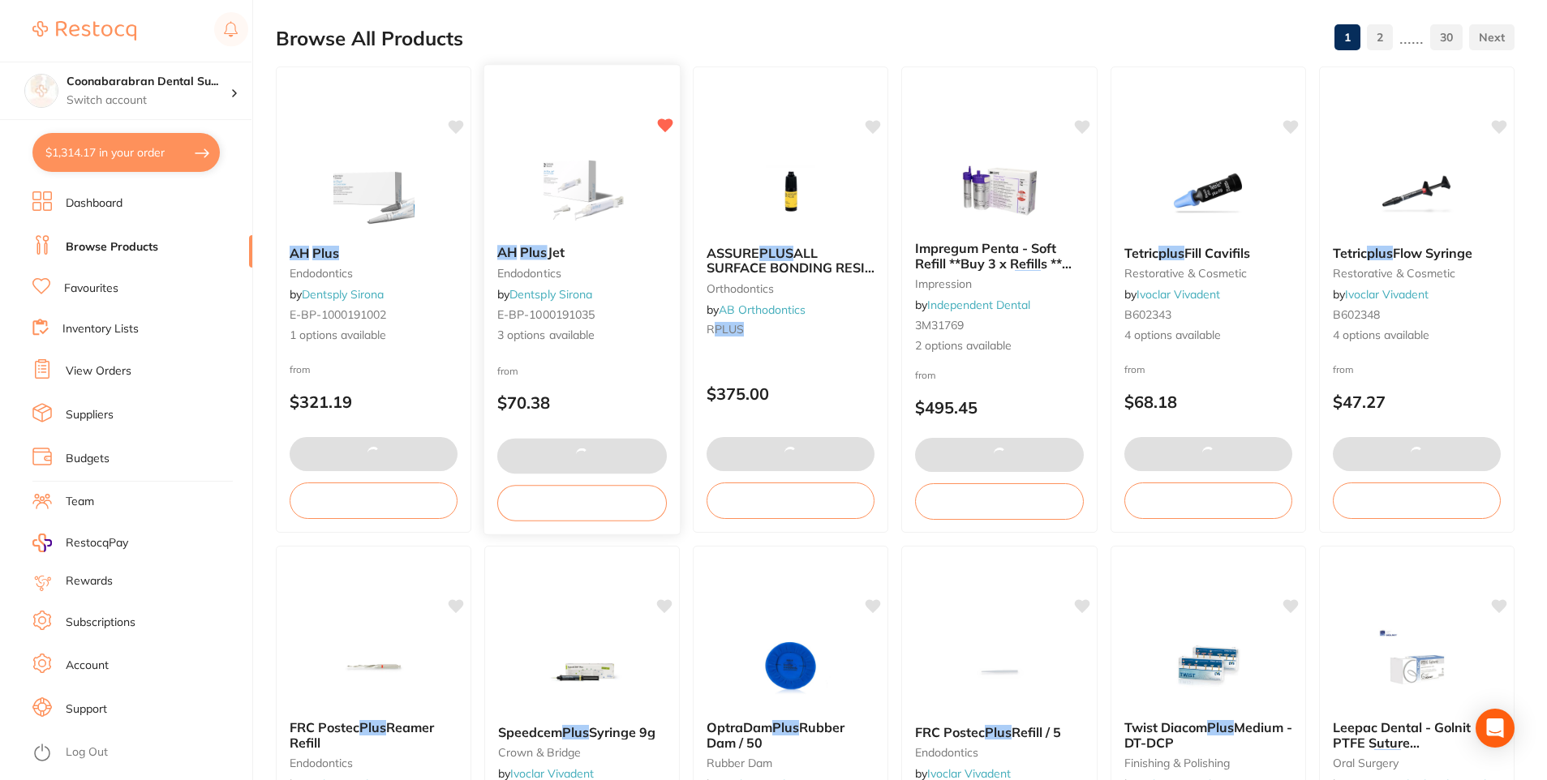
checkbox input "false"
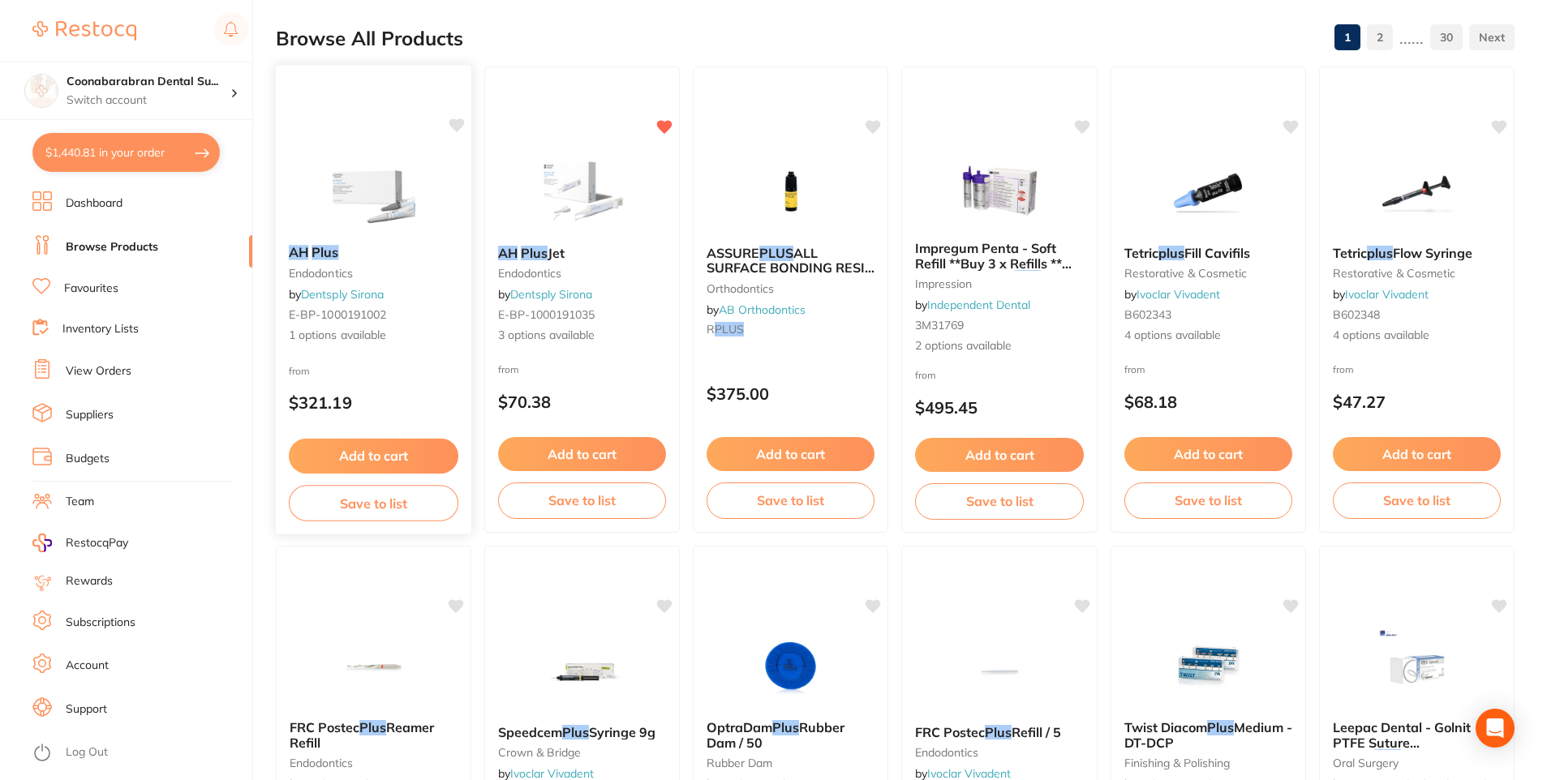
click at [387, 454] on button "Add to cart" at bounding box center [374, 456] width 170 height 35
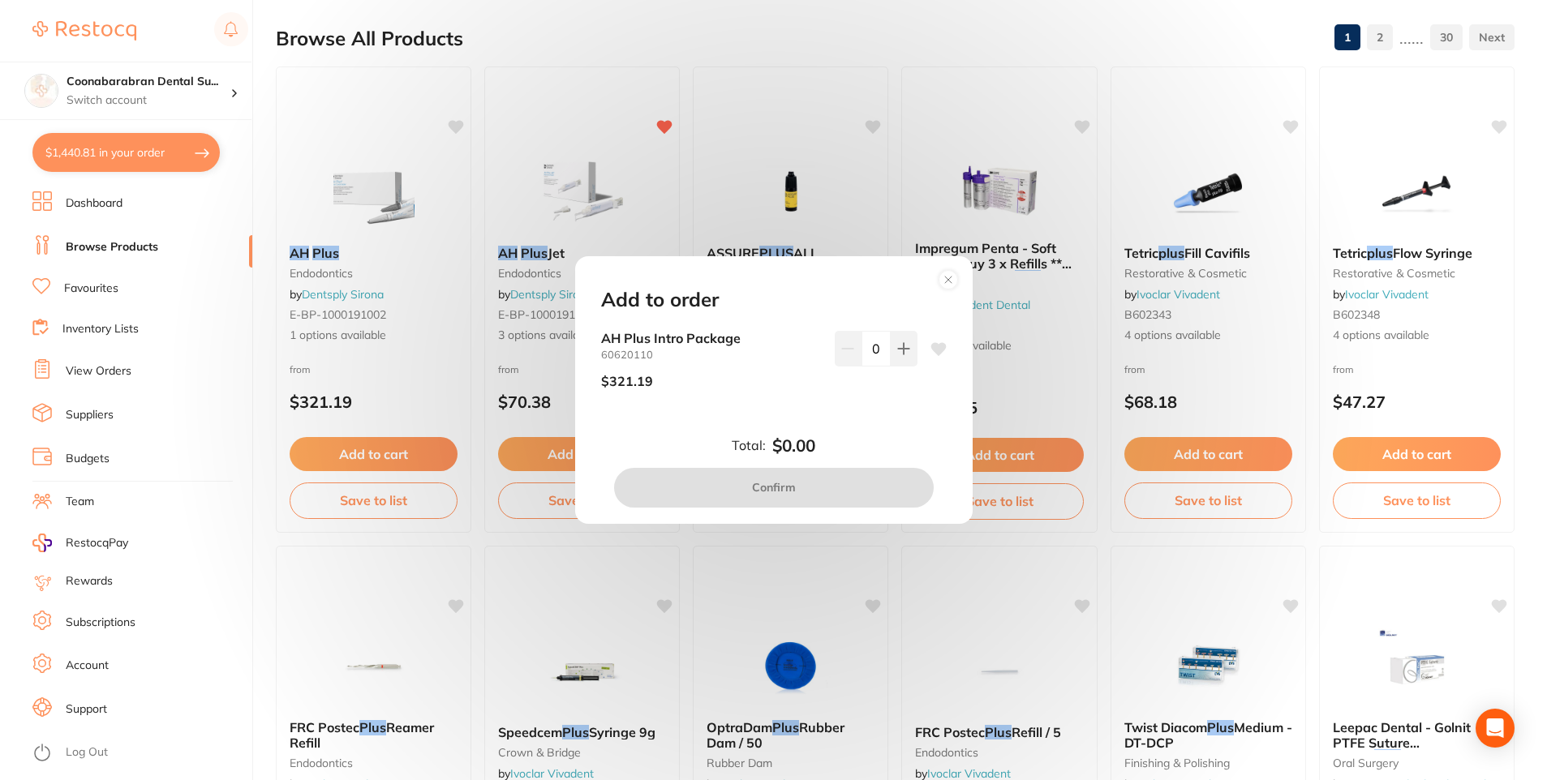
click at [950, 278] on icon at bounding box center [948, 280] width 6 height 6
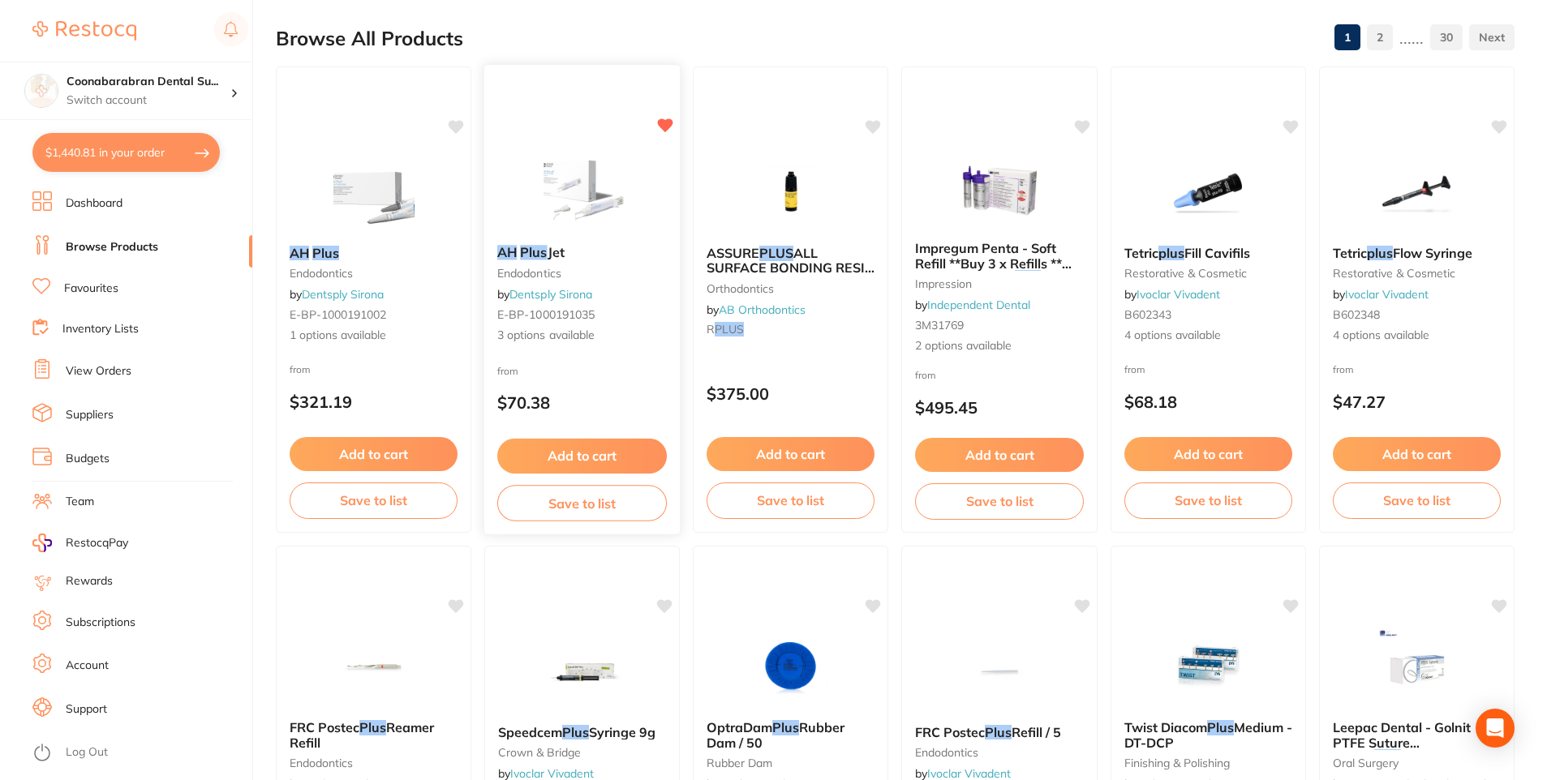
click at [582, 452] on button "Add to cart" at bounding box center [582, 456] width 170 height 35
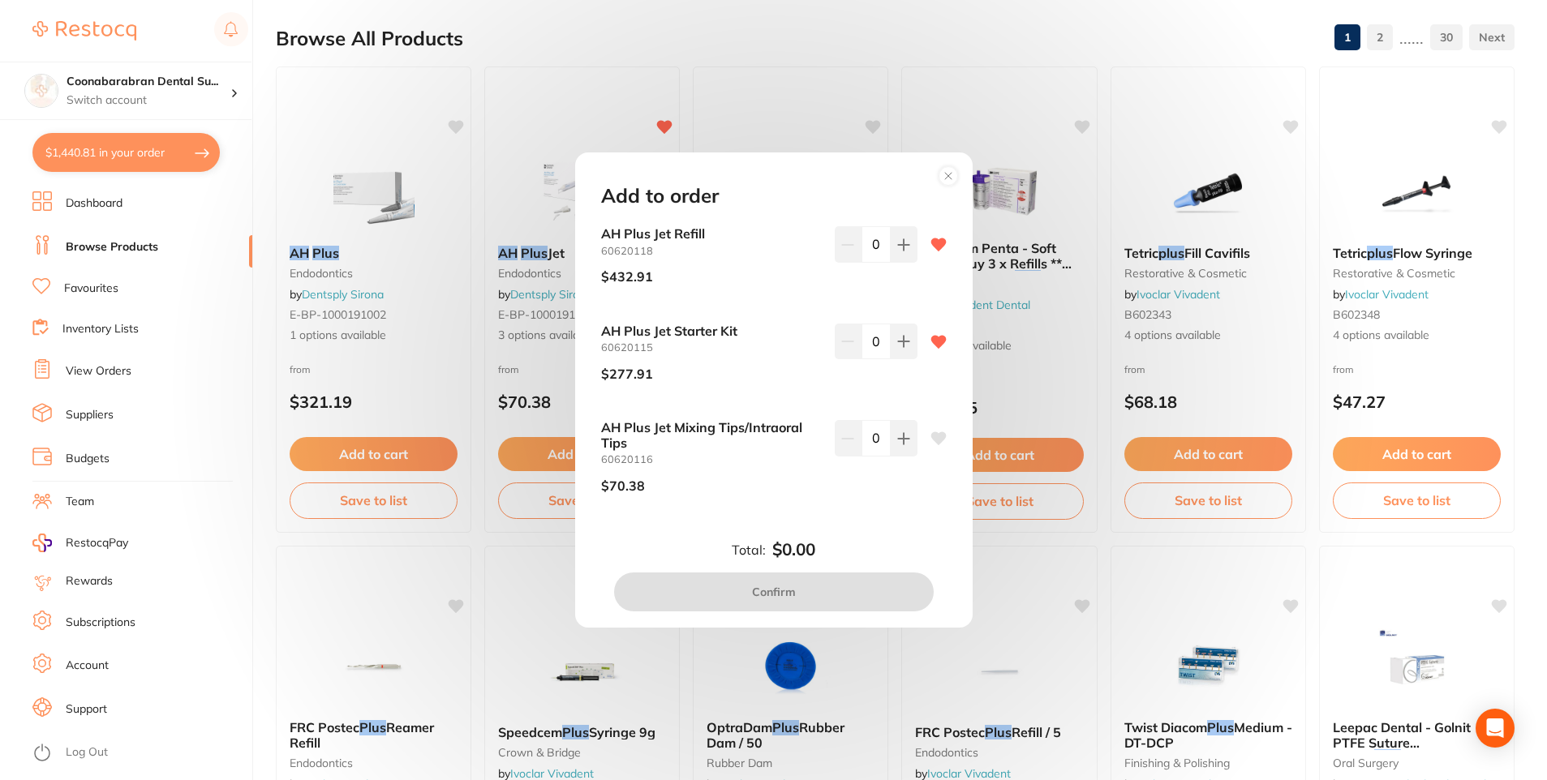
click at [943, 176] on circle at bounding box center [947, 175] width 19 height 19
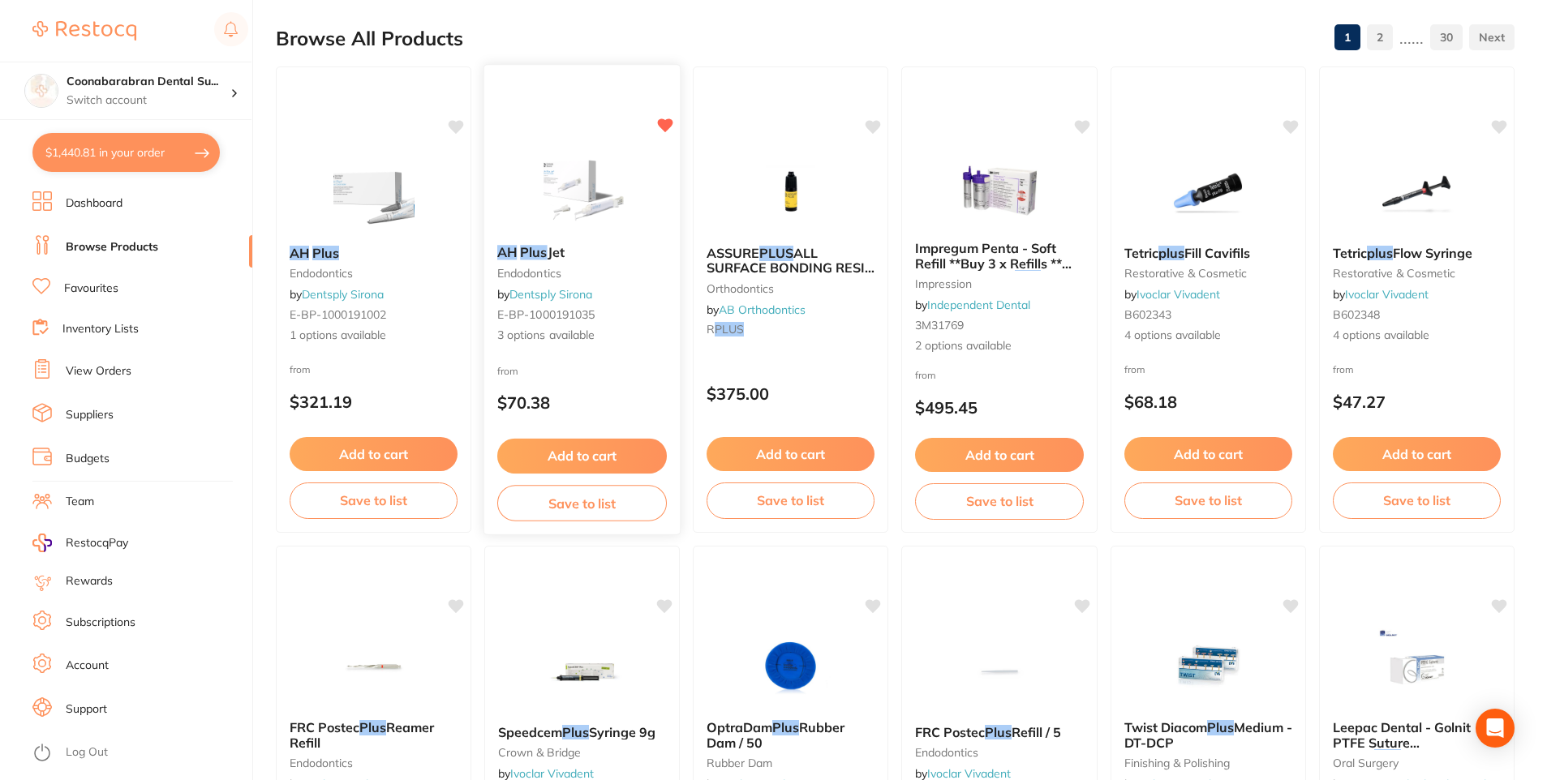
click at [543, 246] on em "Plus" at bounding box center [533, 252] width 27 height 16
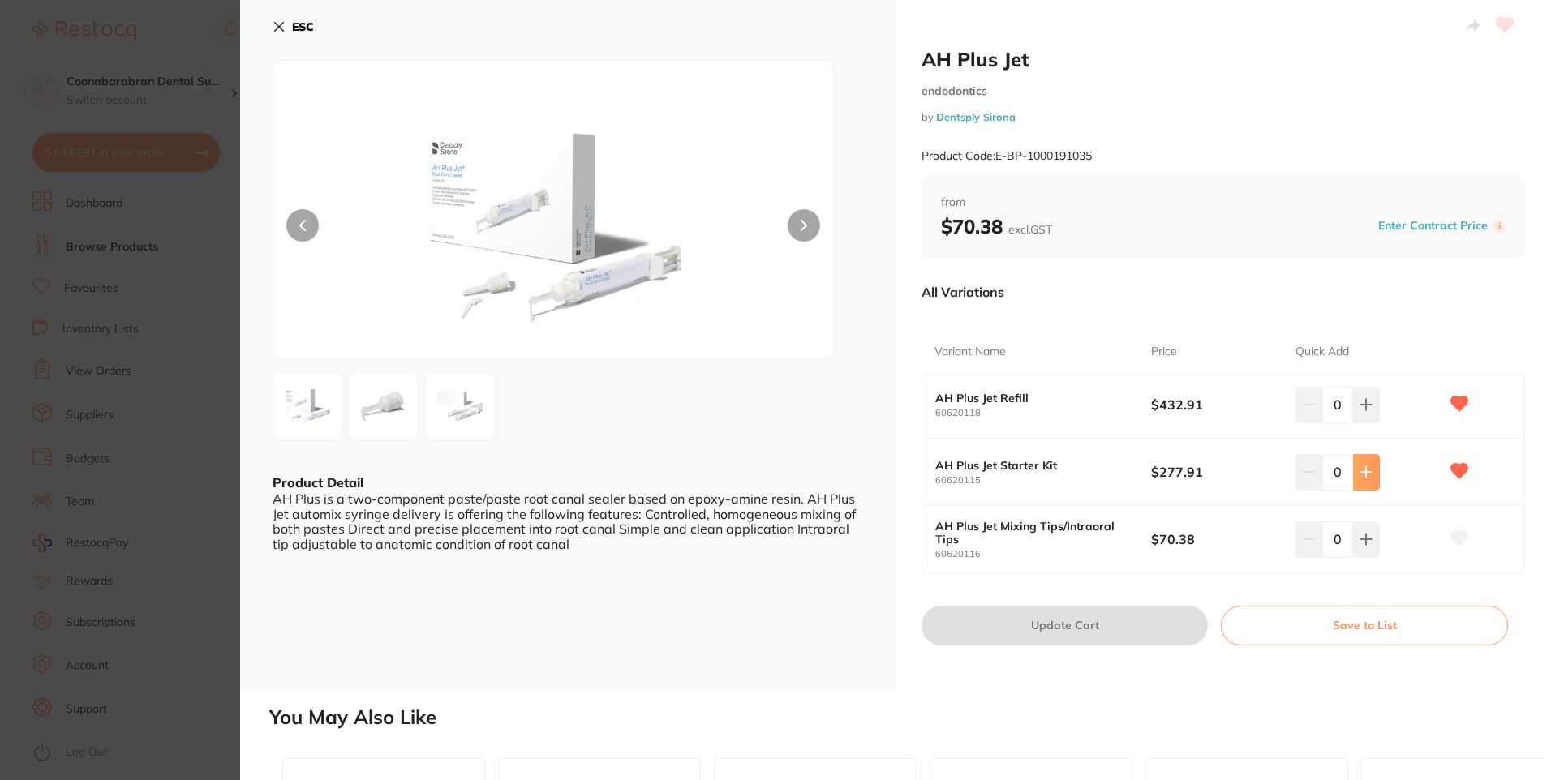
click at [1363, 483] on button at bounding box center [1366, 472] width 27 height 36
type input "1"
click at [1126, 619] on button "Update Cart" at bounding box center [1064, 625] width 286 height 39
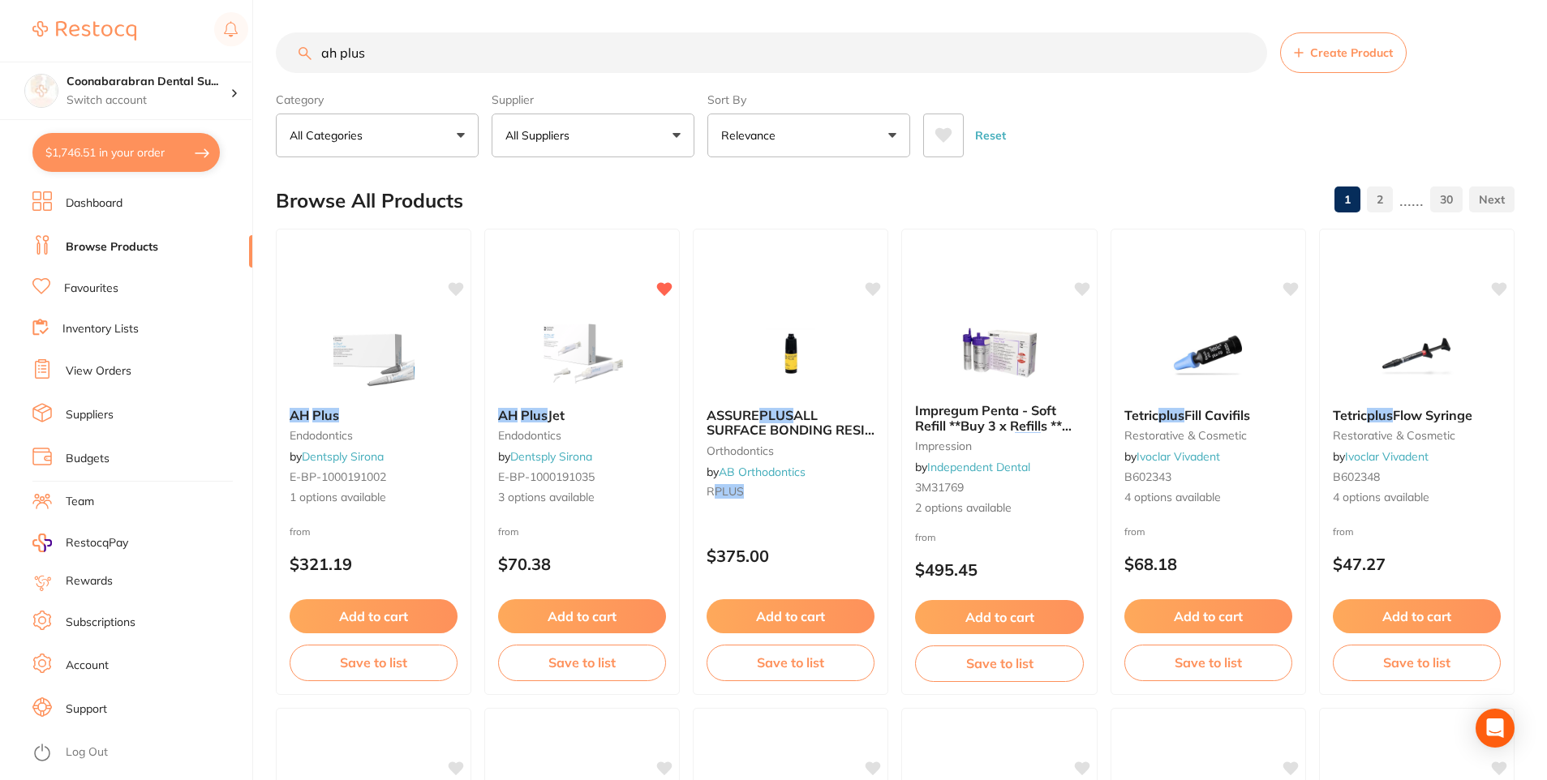
drag, startPoint x: 381, startPoint y: 48, endPoint x: 304, endPoint y: 50, distance: 77.1
click at [304, 50] on div "ah plus Create Product" at bounding box center [895, 52] width 1239 height 41
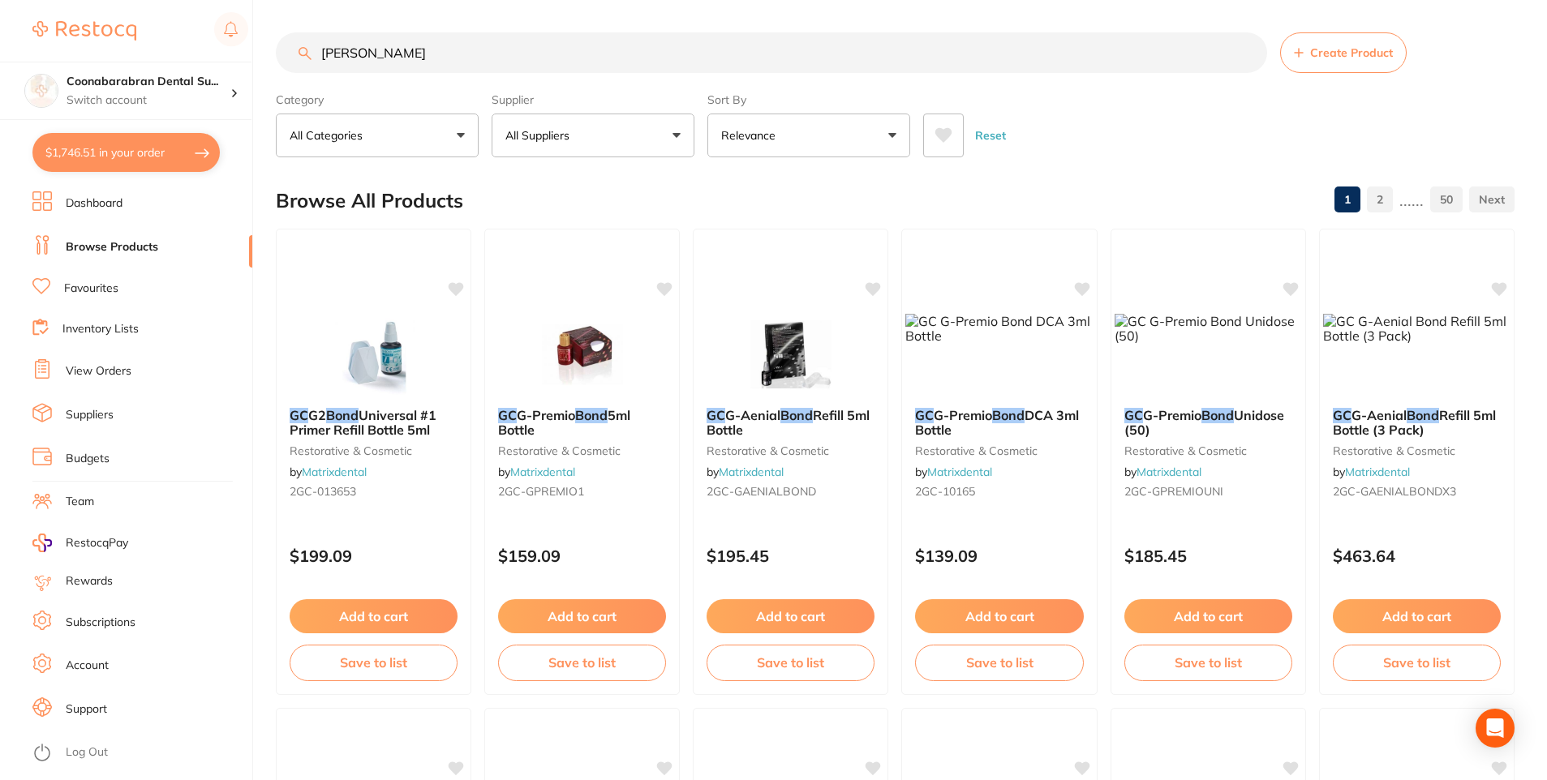
click at [680, 136] on button "All Suppliers" at bounding box center [593, 136] width 203 height 44
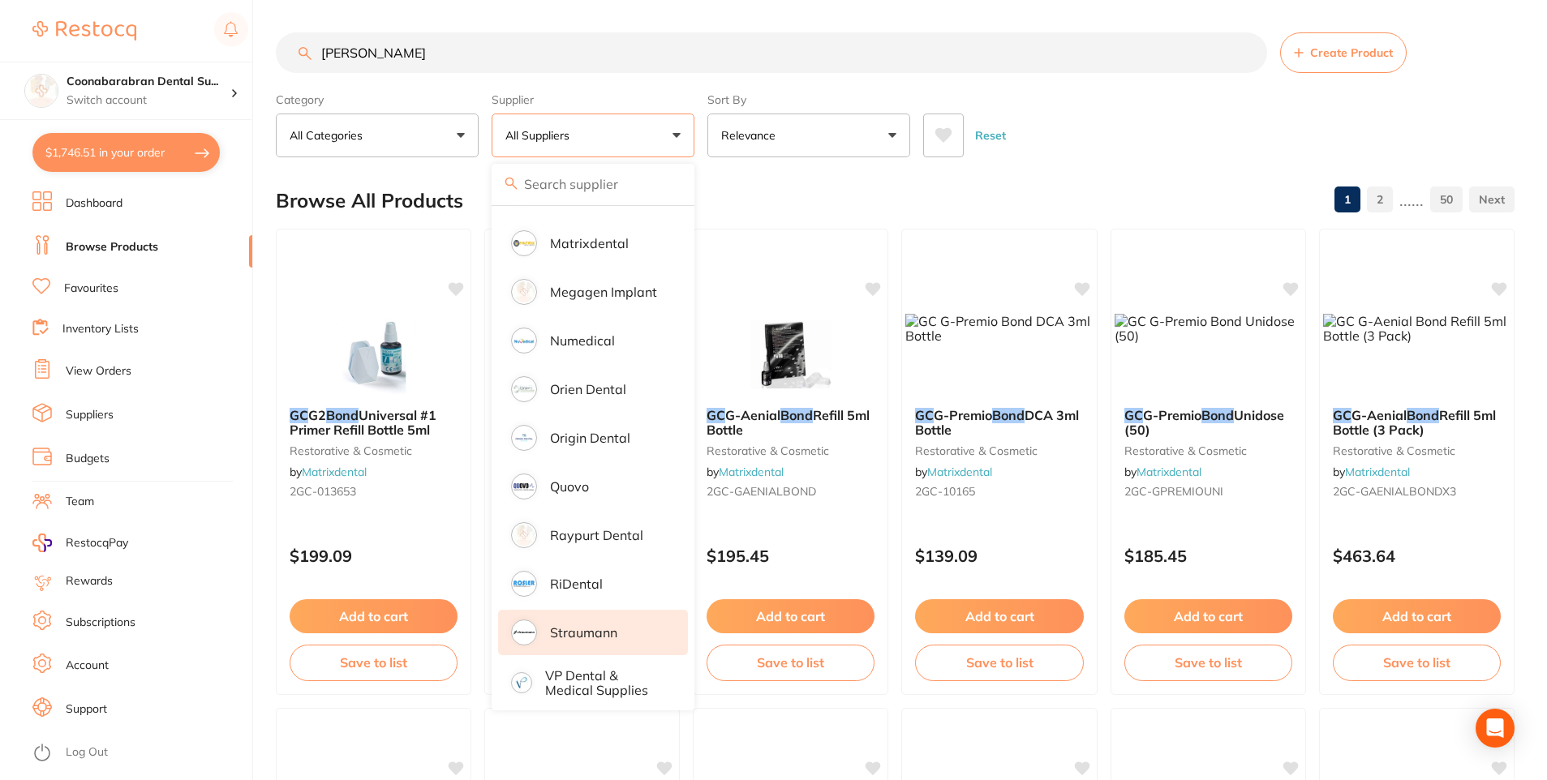
scroll to position [81, 0]
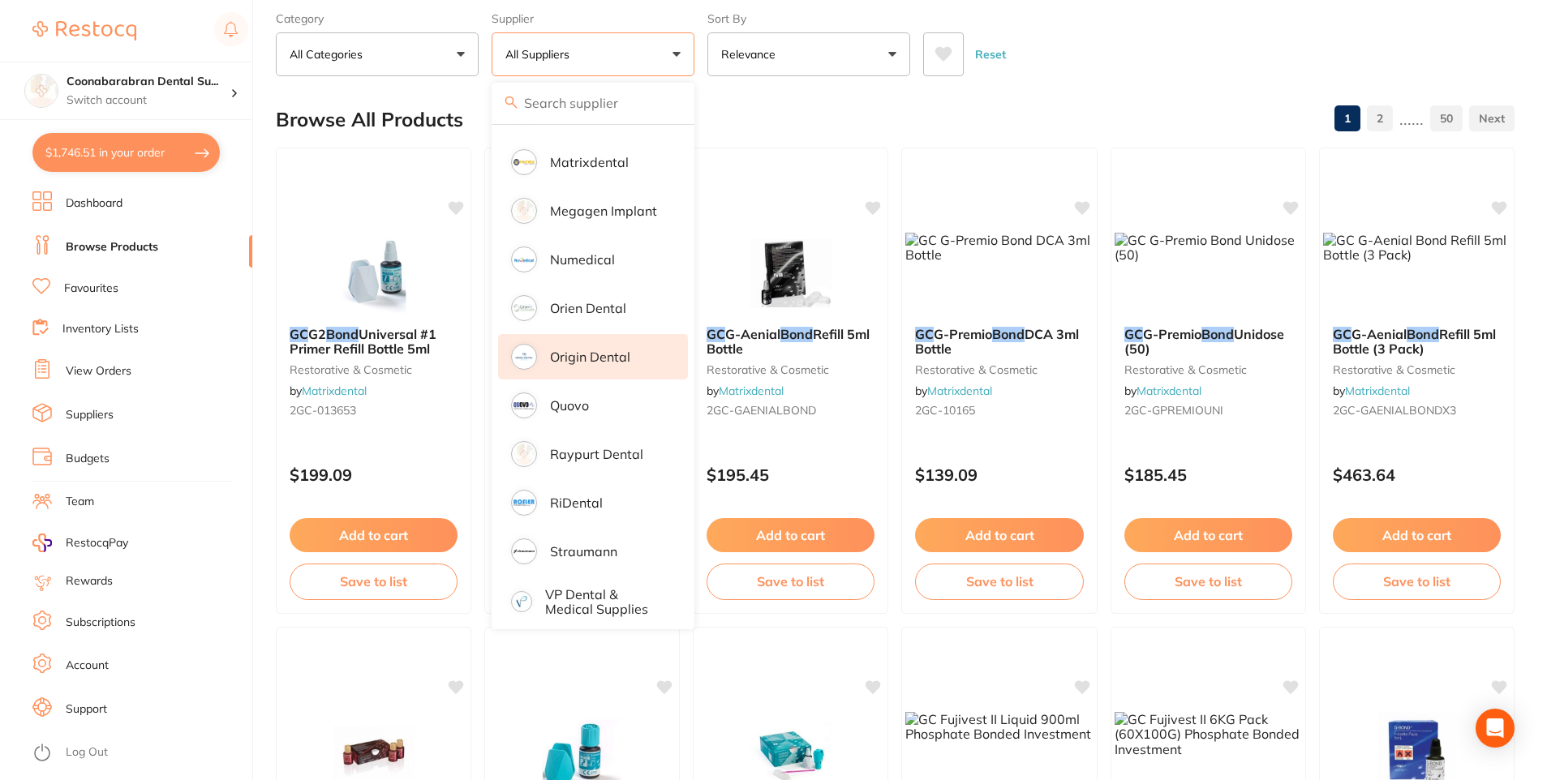
click at [580, 350] on p "Origin Dental" at bounding box center [590, 357] width 80 height 15
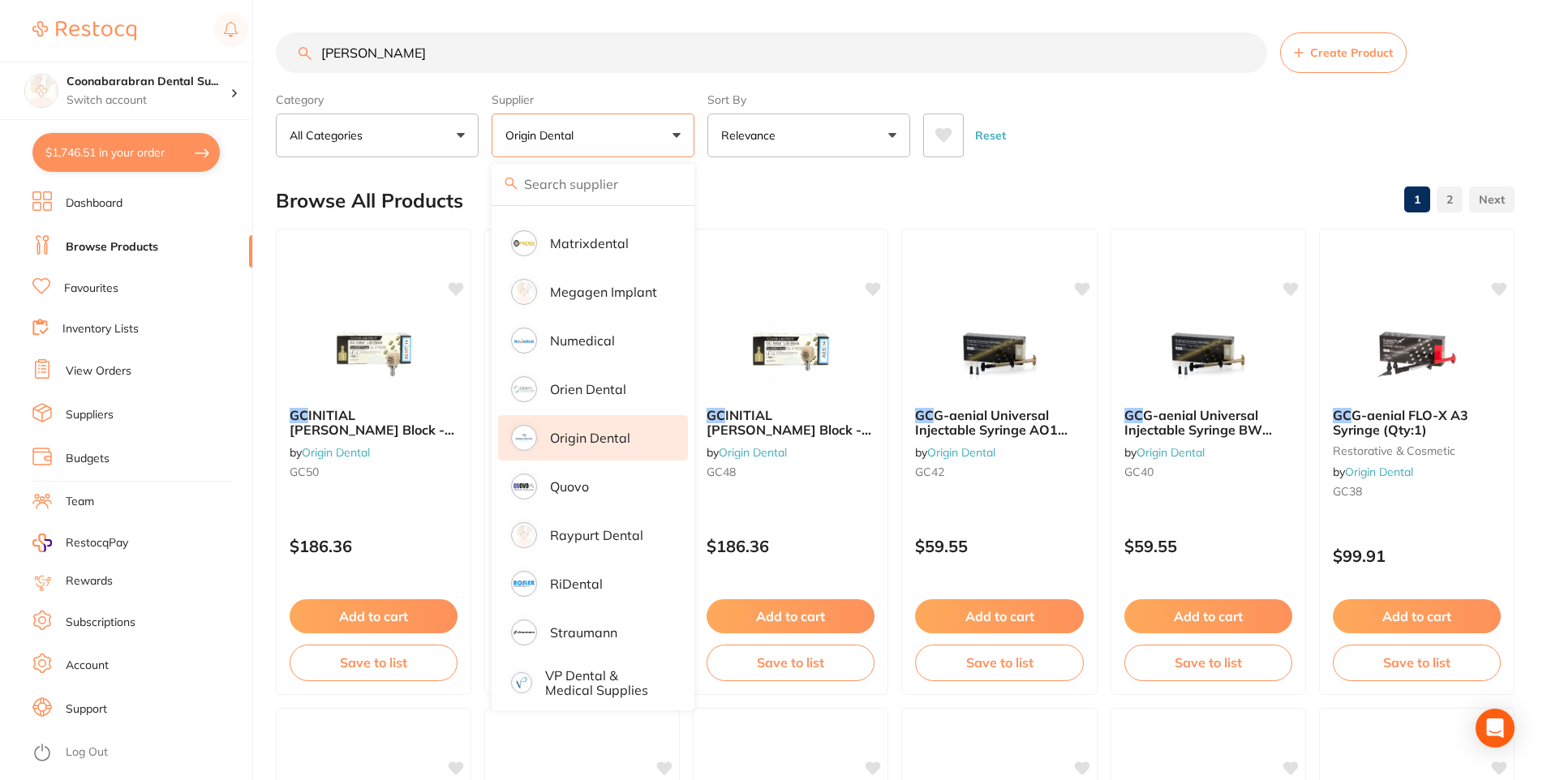
click at [943, 126] on button at bounding box center [943, 136] width 41 height 44
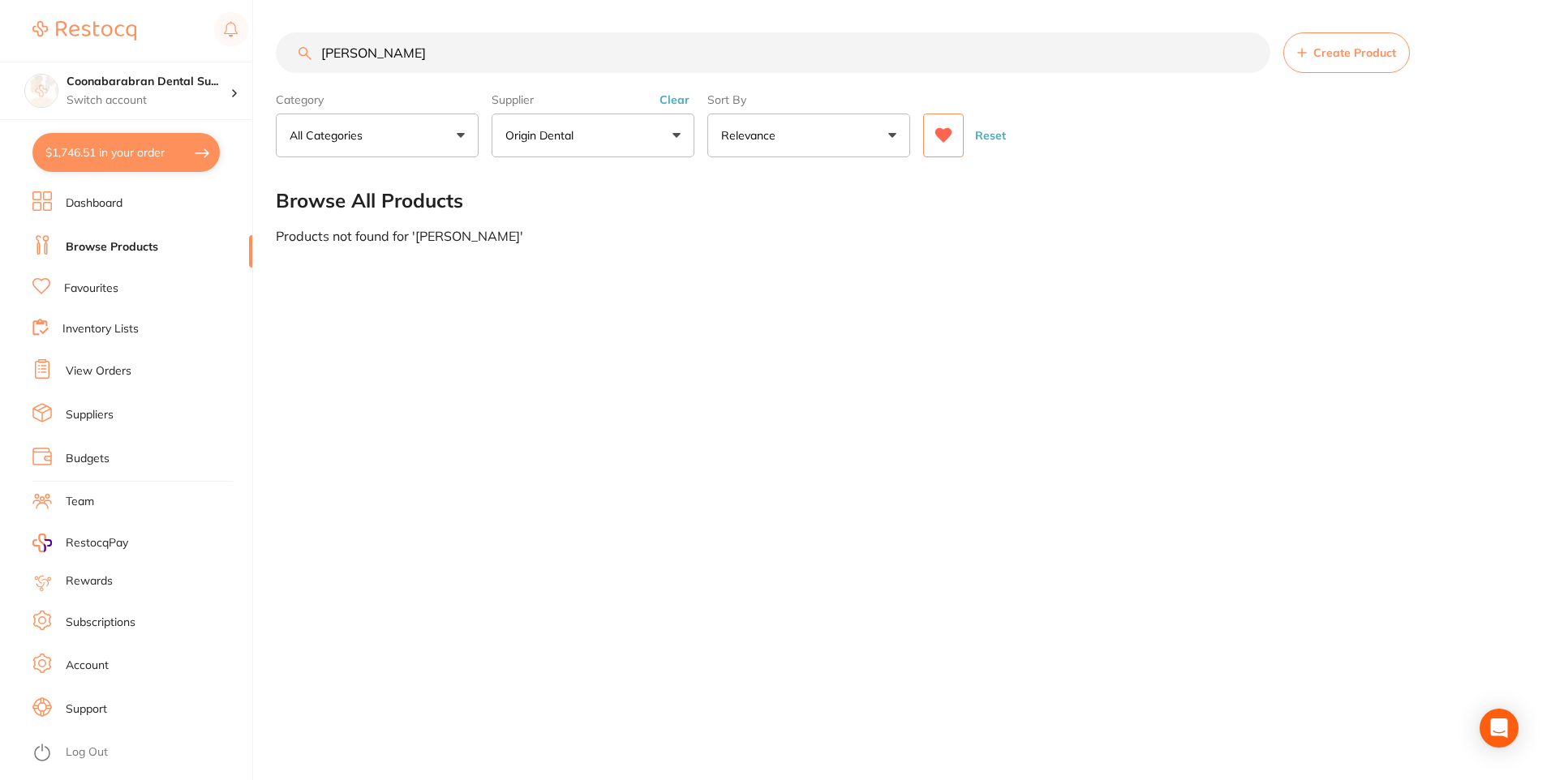
click at [670, 93] on button "Clear" at bounding box center [675, 99] width 40 height 15
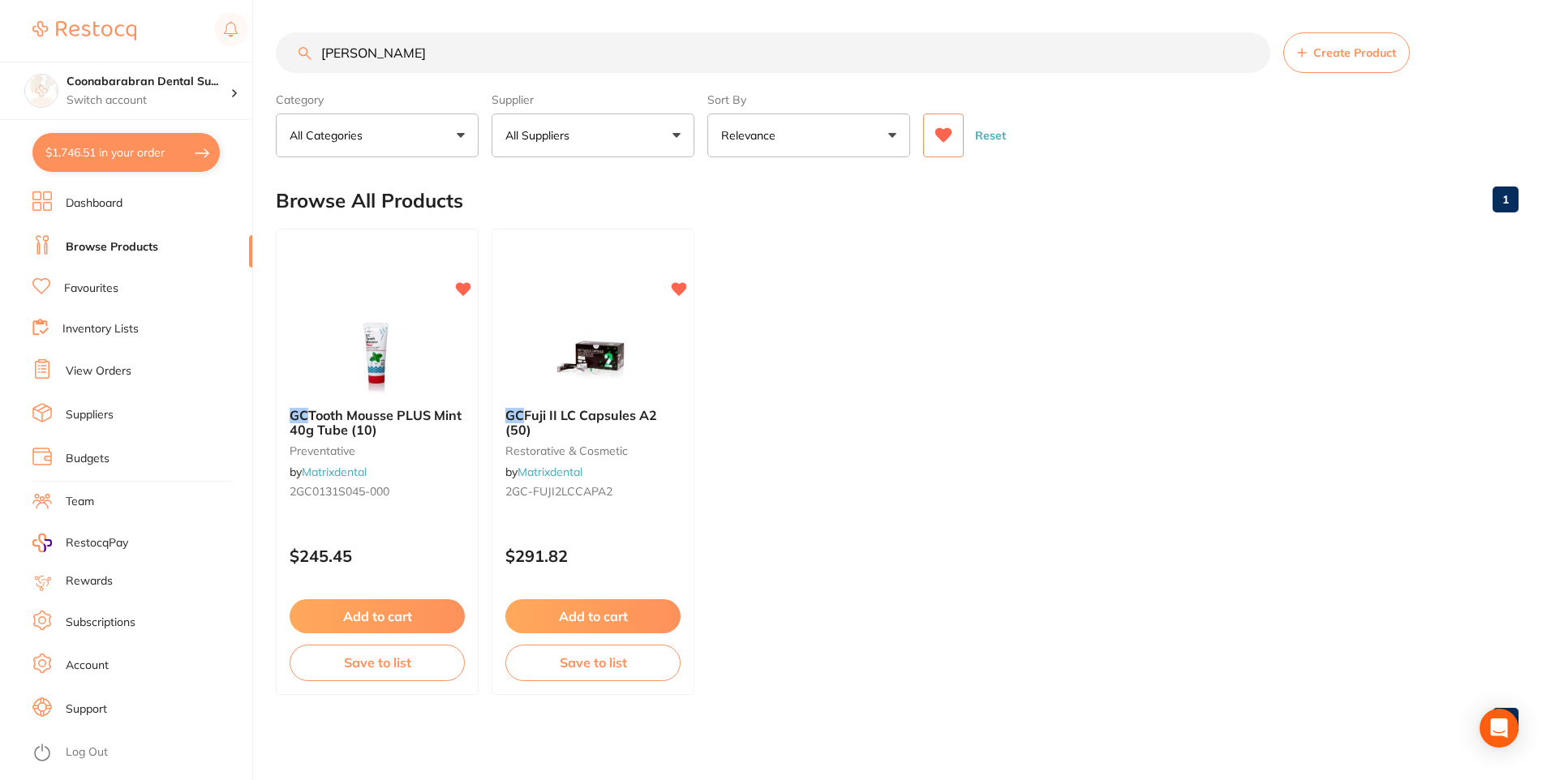
click at [937, 134] on icon at bounding box center [943, 135] width 17 height 15
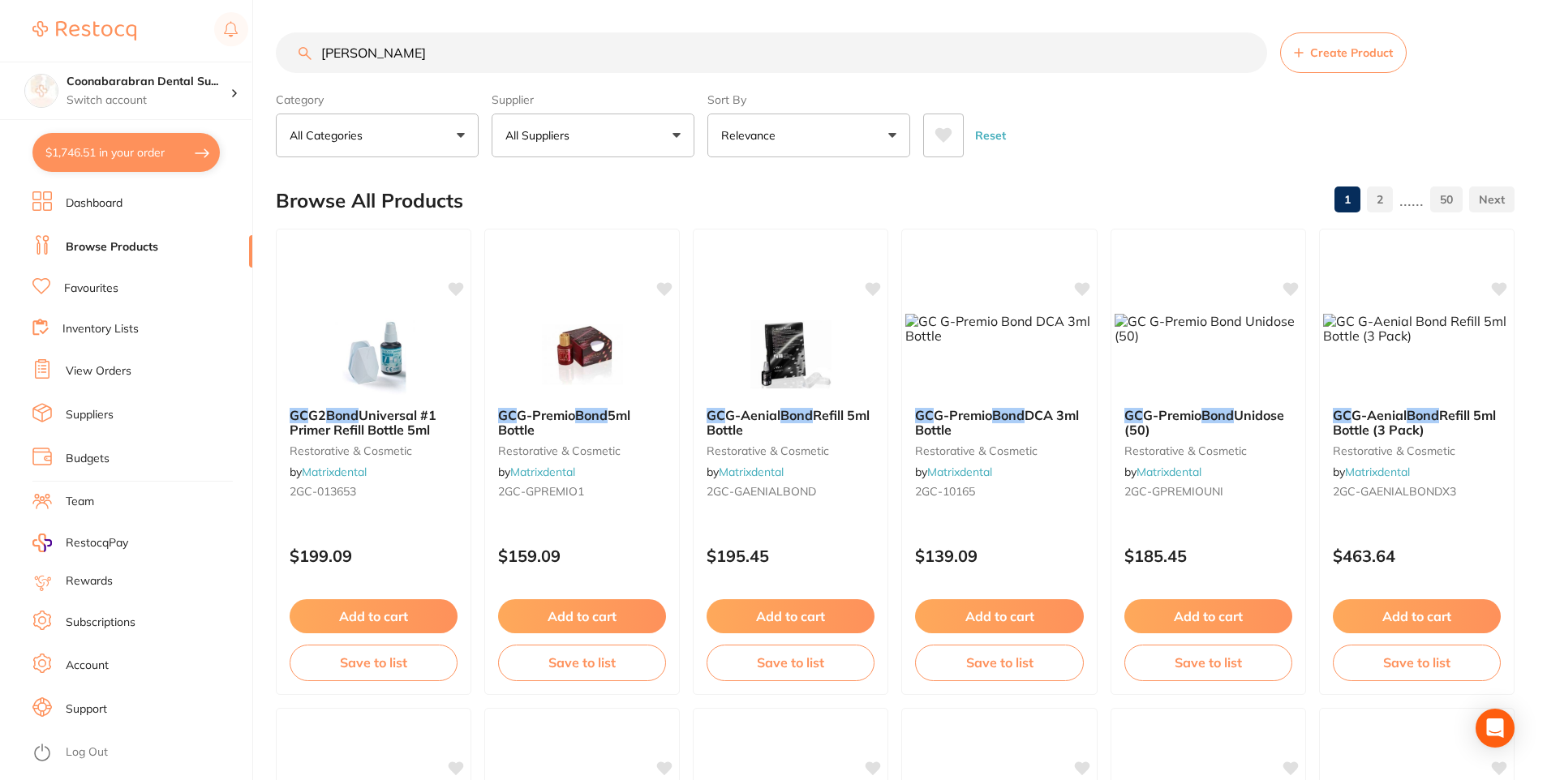
click at [397, 57] on input "[PERSON_NAME]" at bounding box center [771, 52] width 991 height 41
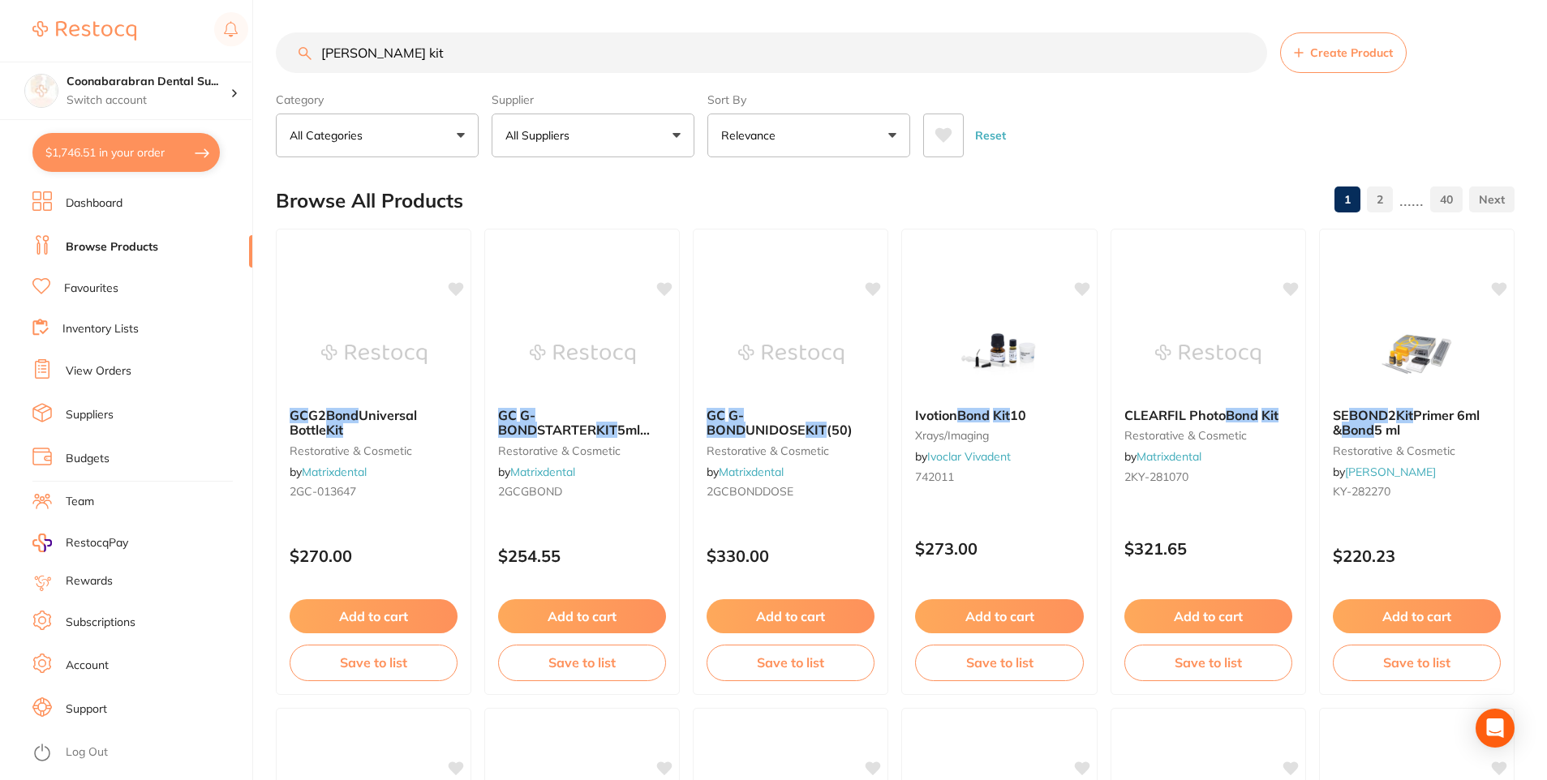
click at [338, 54] on input "[PERSON_NAME] kit" at bounding box center [771, 52] width 991 height 41
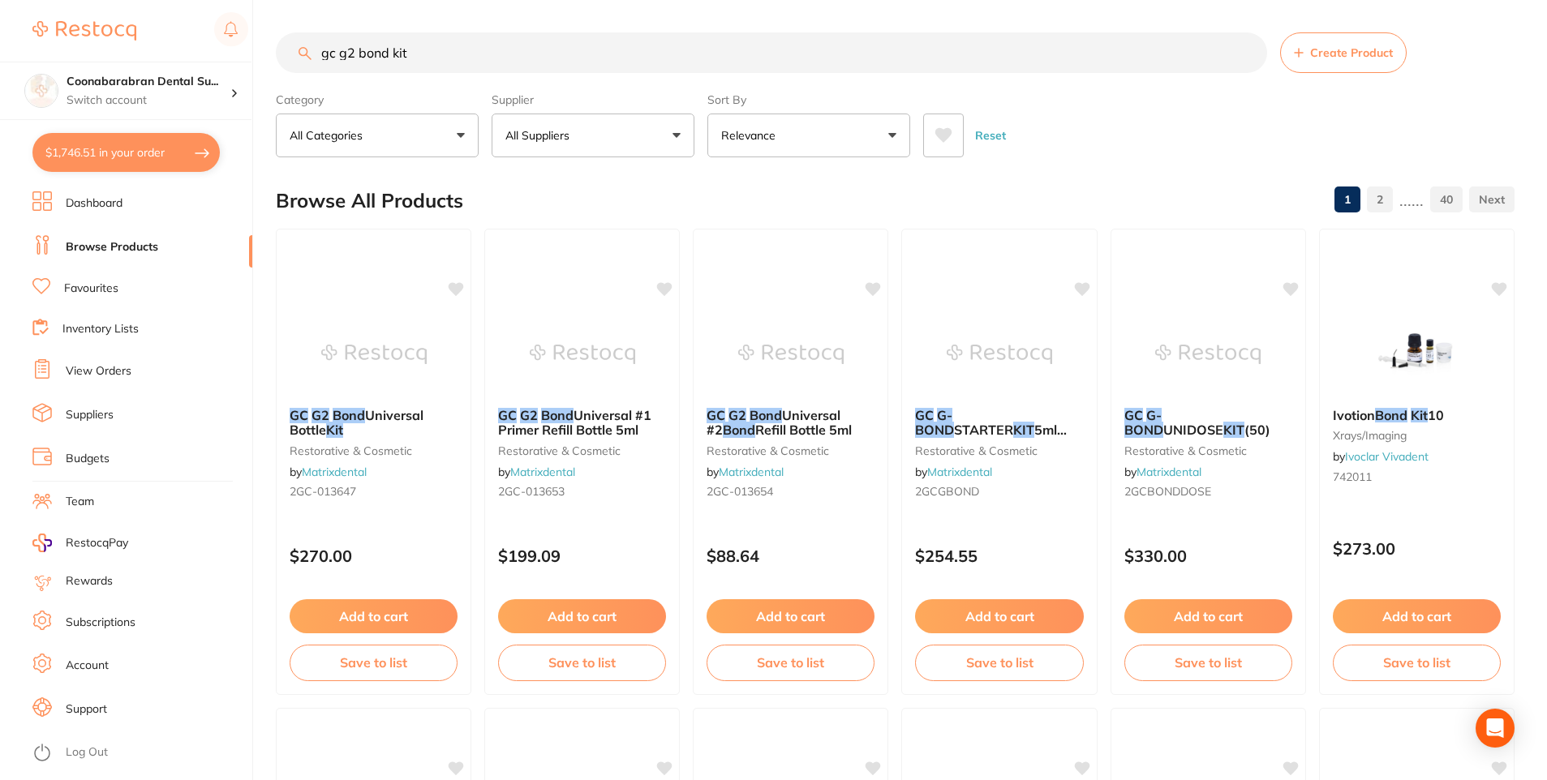
click at [680, 144] on button "All Suppliers" at bounding box center [593, 136] width 203 height 44
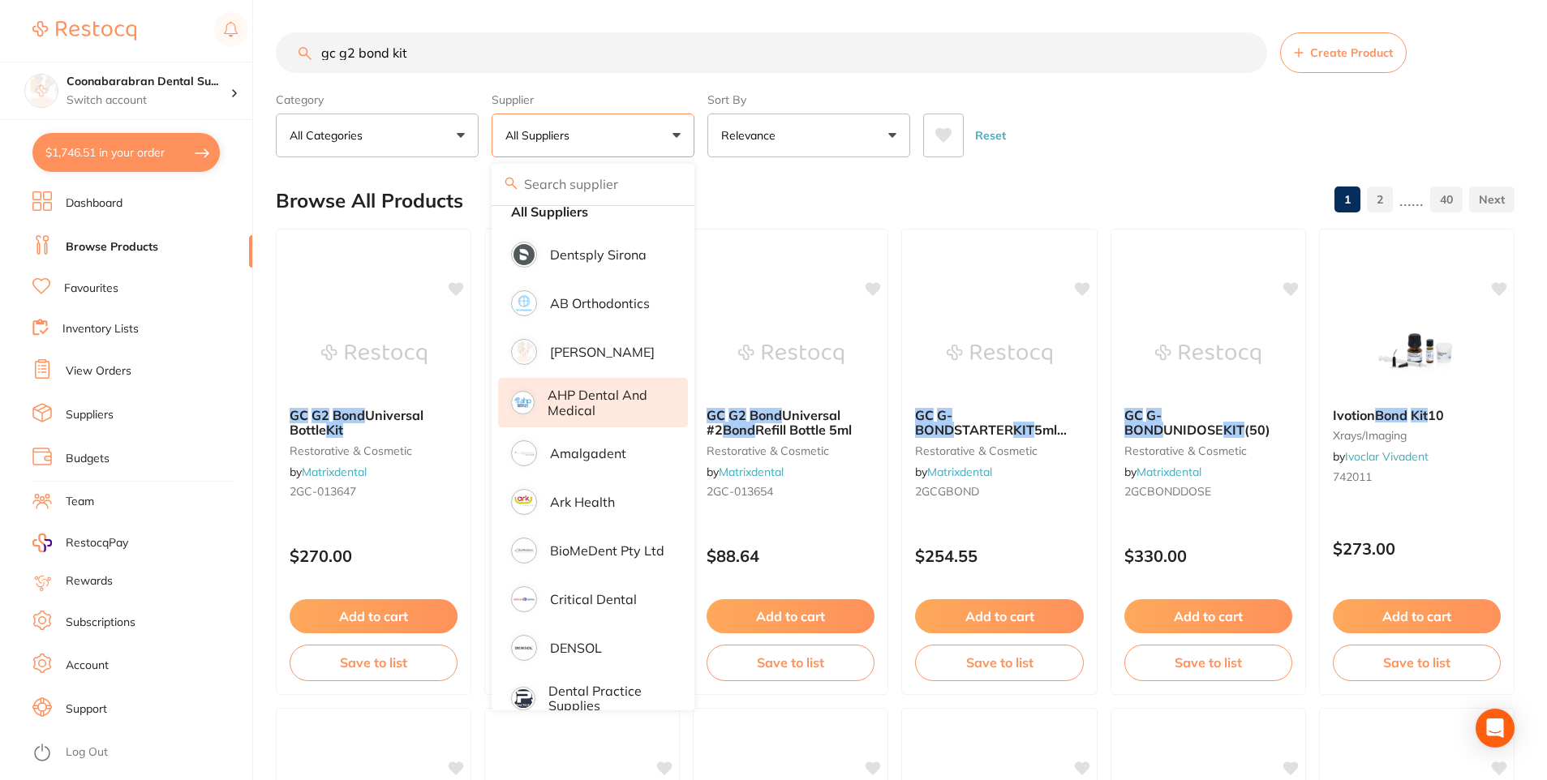
scroll to position [81, 0]
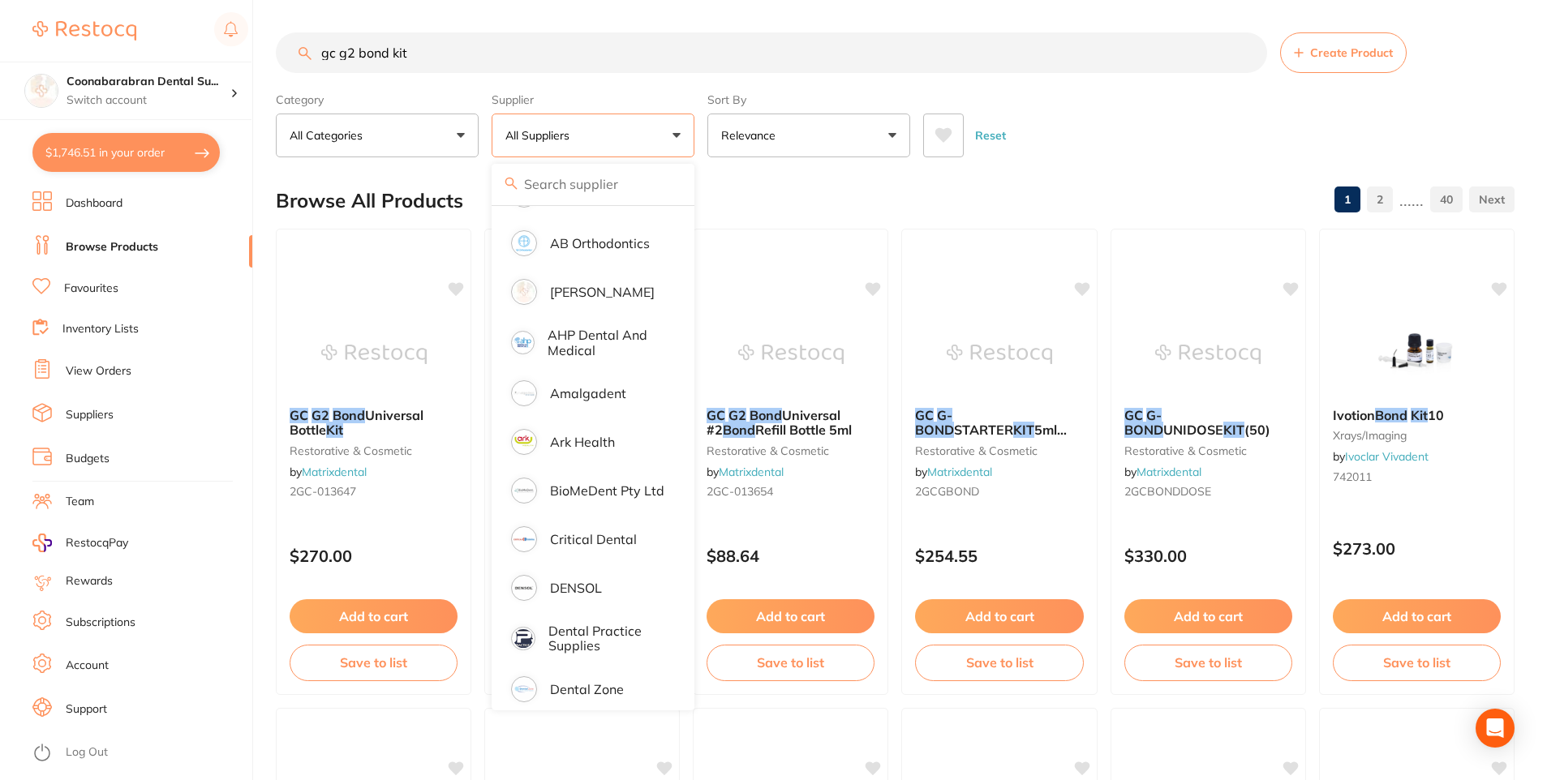
click at [883, 135] on button "Relevance" at bounding box center [808, 136] width 203 height 44
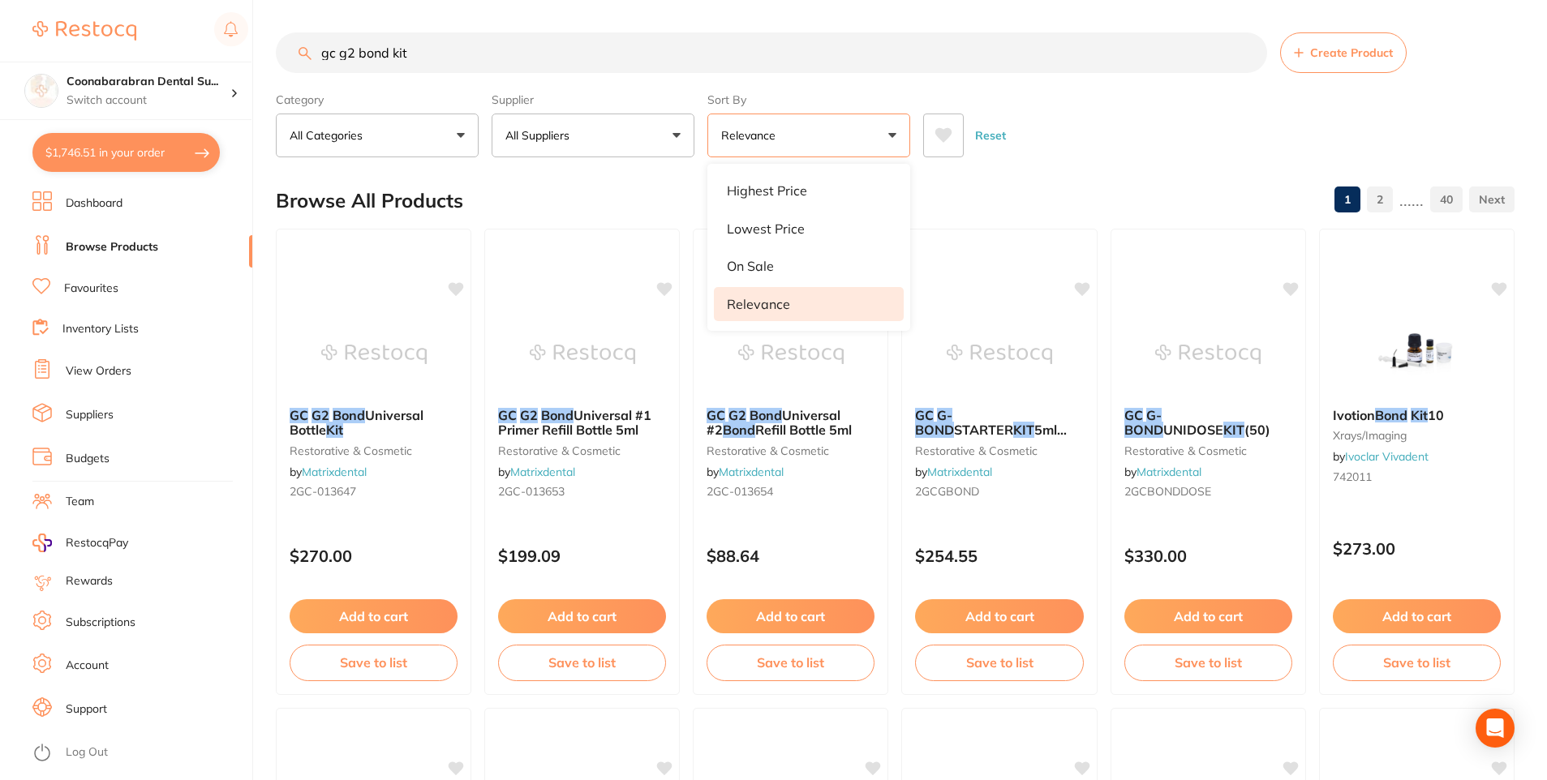
click at [883, 135] on button "Relevance" at bounding box center [808, 136] width 203 height 44
click at [643, 135] on button "All Suppliers" at bounding box center [593, 136] width 203 height 44
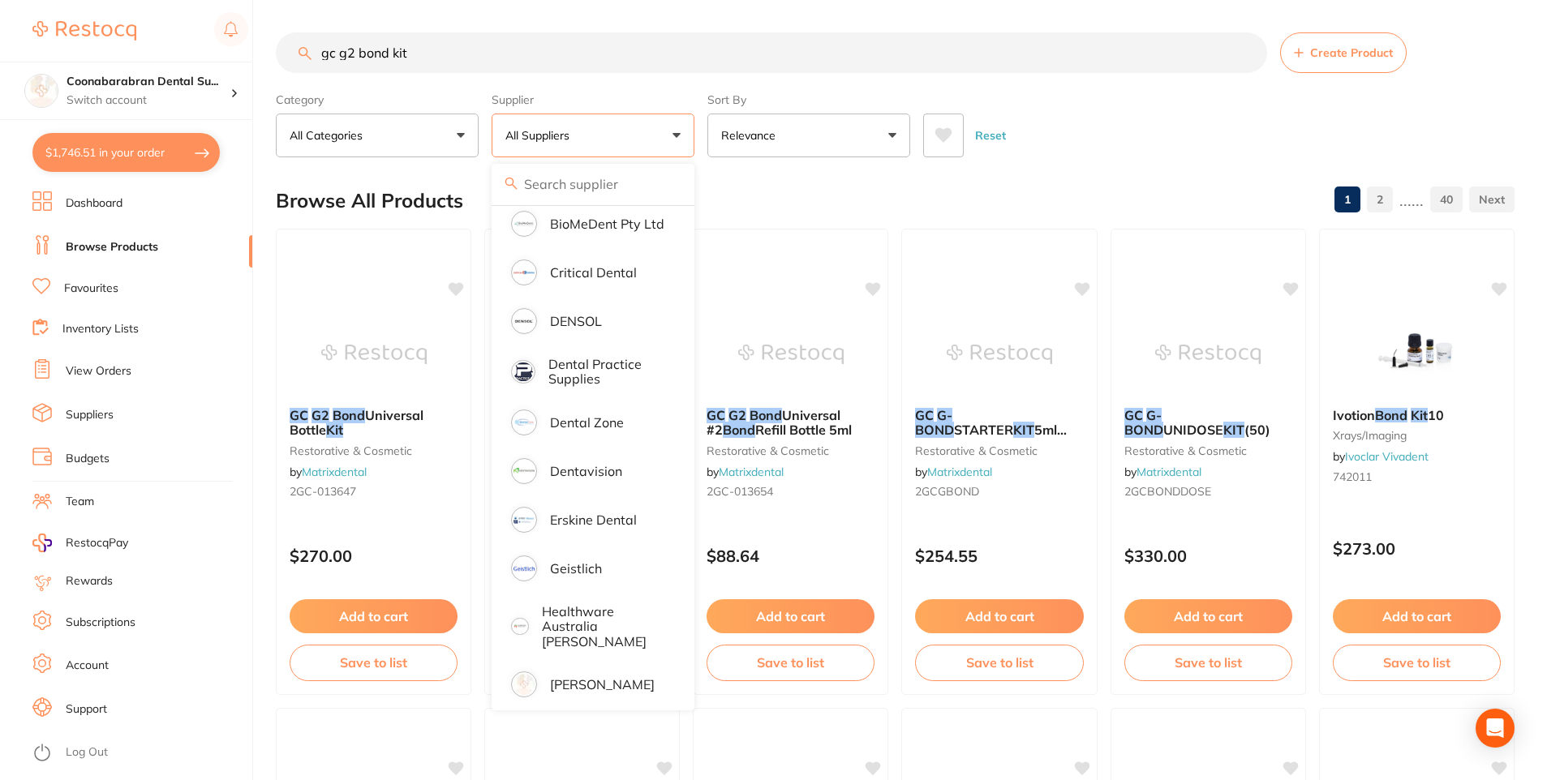
scroll to position [406, 0]
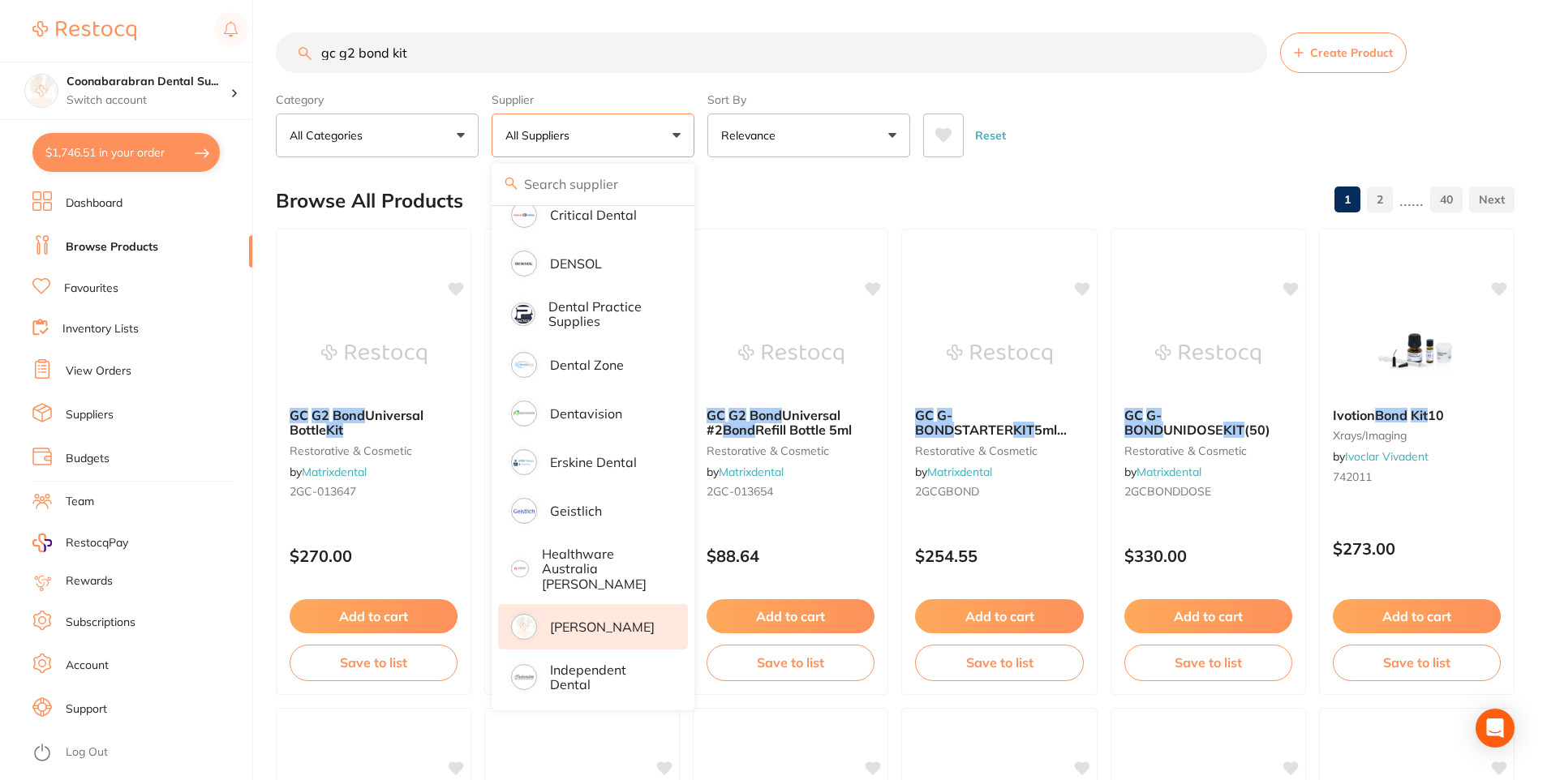
click at [581, 620] on p "[PERSON_NAME]" at bounding box center [602, 627] width 105 height 15
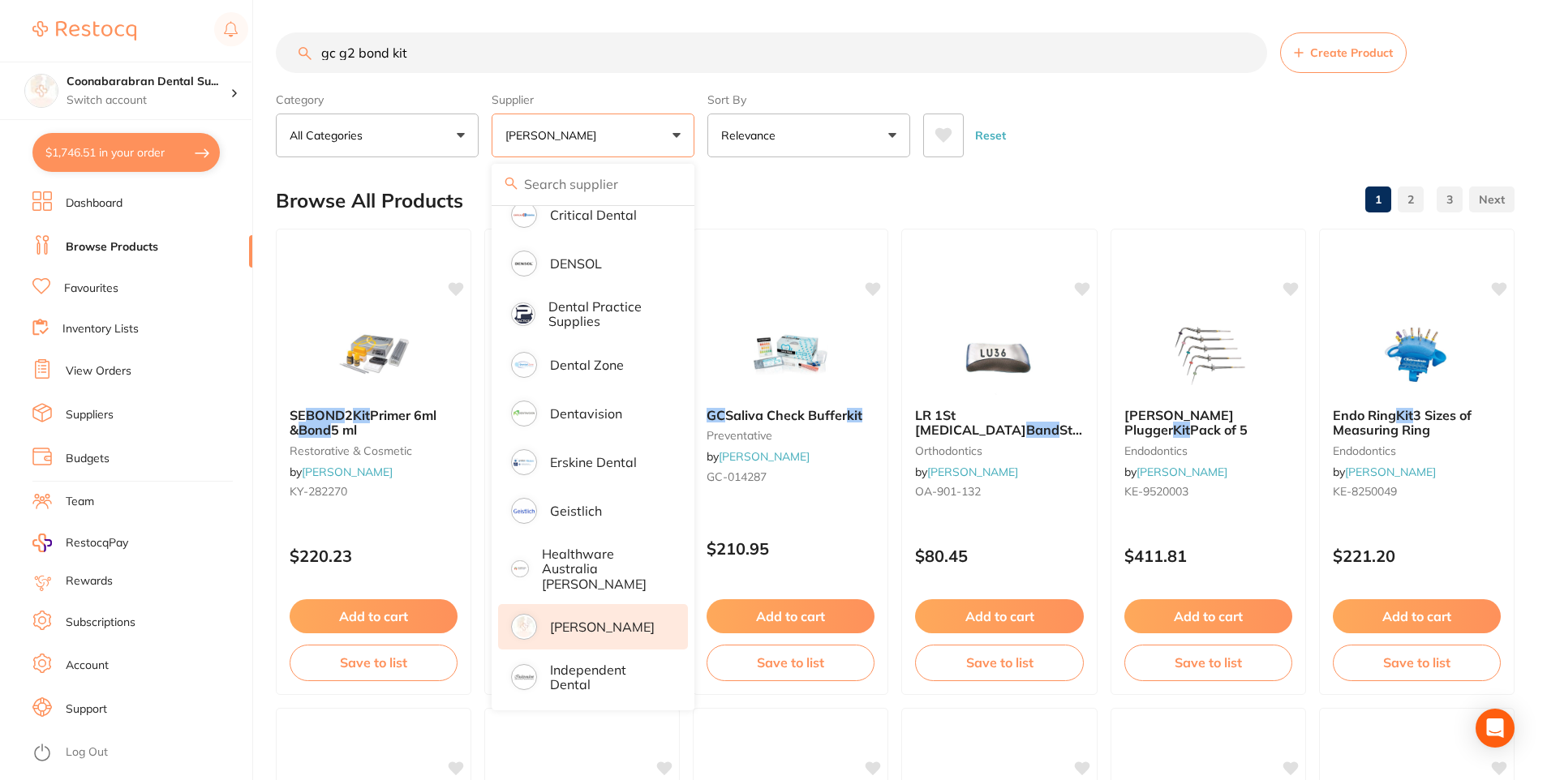
click at [1132, 154] on div "Reset" at bounding box center [1212, 129] width 578 height 57
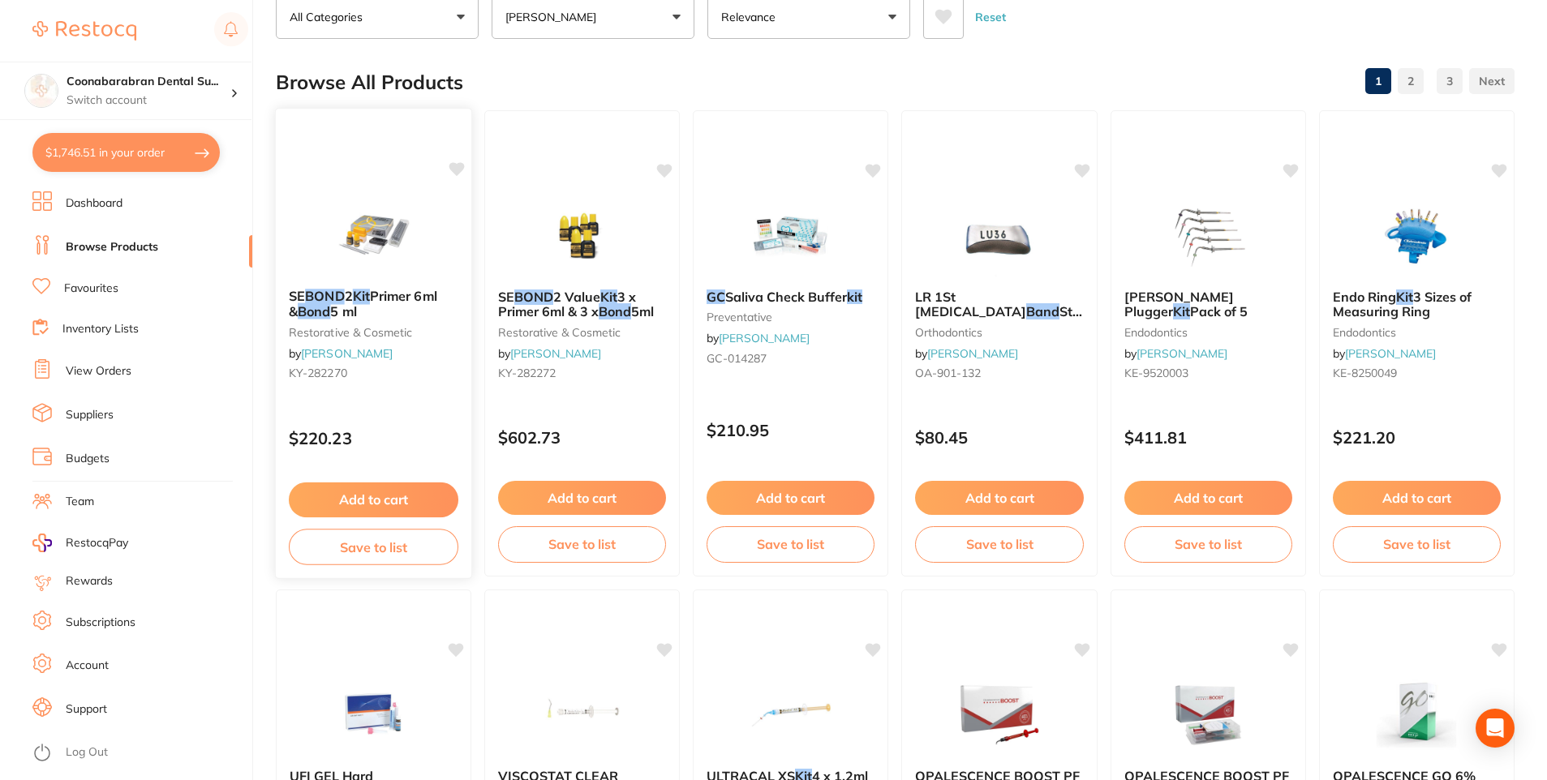
scroll to position [0, 0]
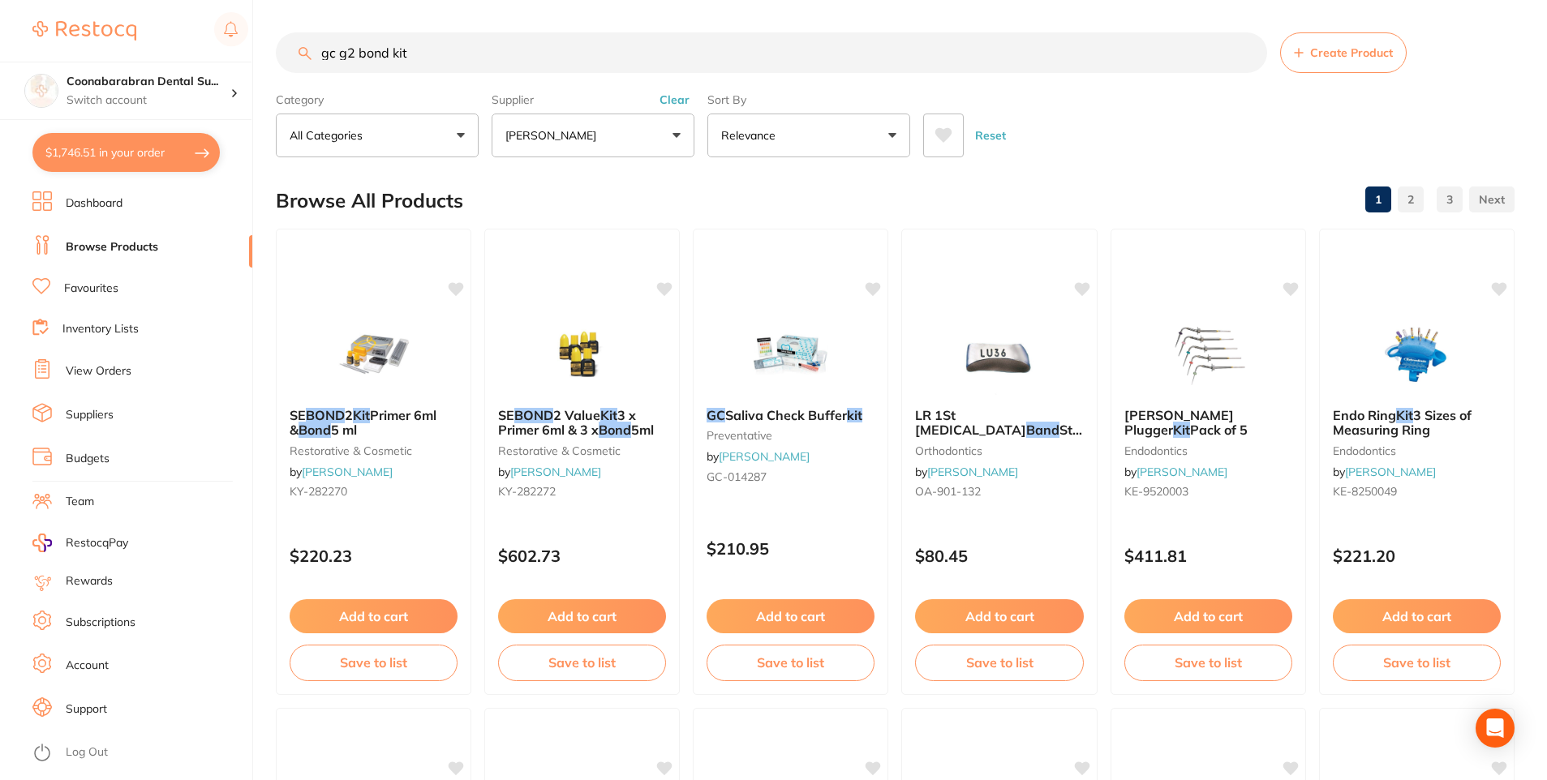
drag, startPoint x: 338, startPoint y: 50, endPoint x: 318, endPoint y: 53, distance: 20.4
click at [318, 53] on input "gc g2 bond kit" at bounding box center [771, 52] width 991 height 41
type input "g2 bond kit"
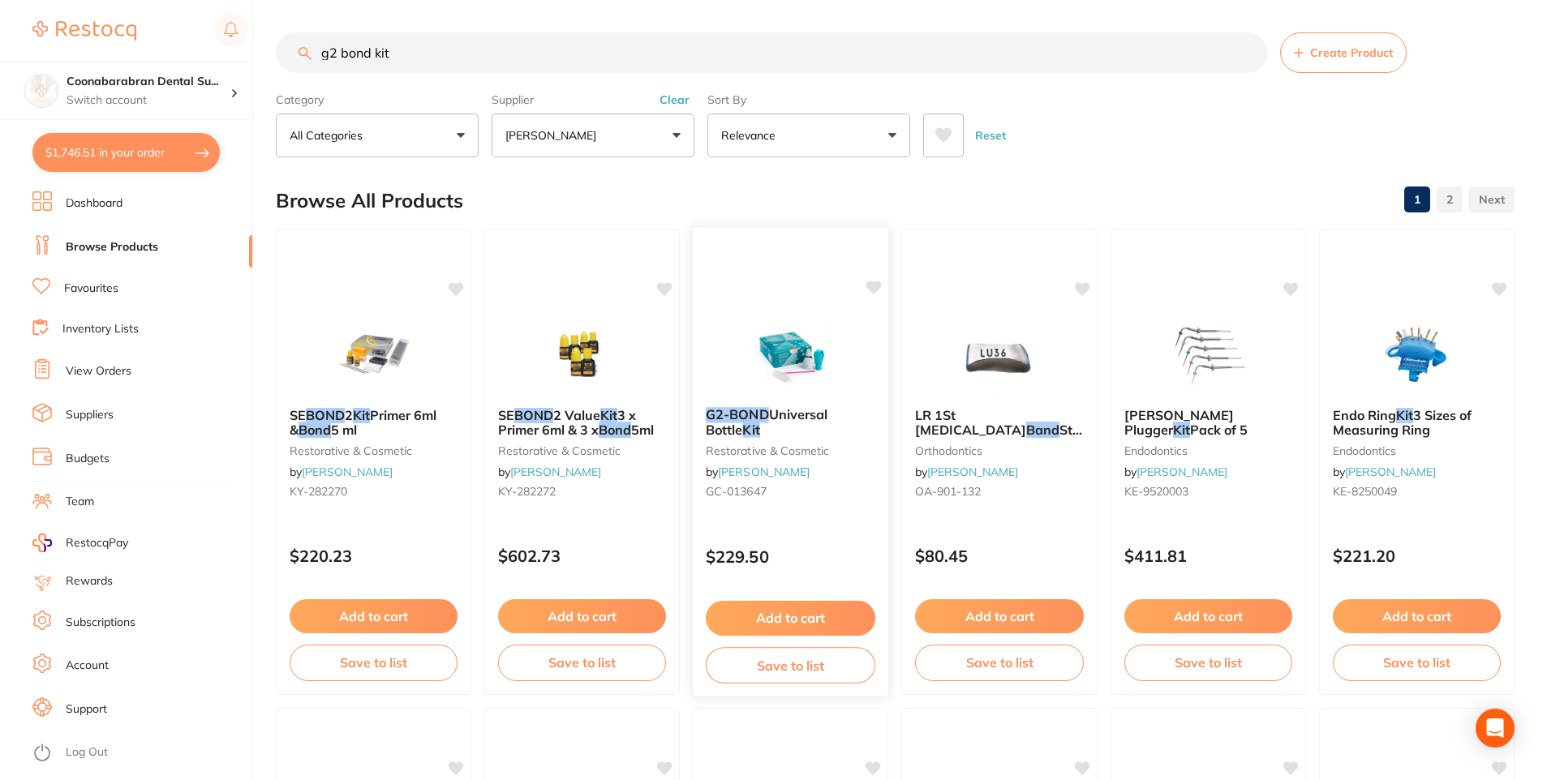
click at [824, 609] on button "Add to cart" at bounding box center [791, 618] width 170 height 35
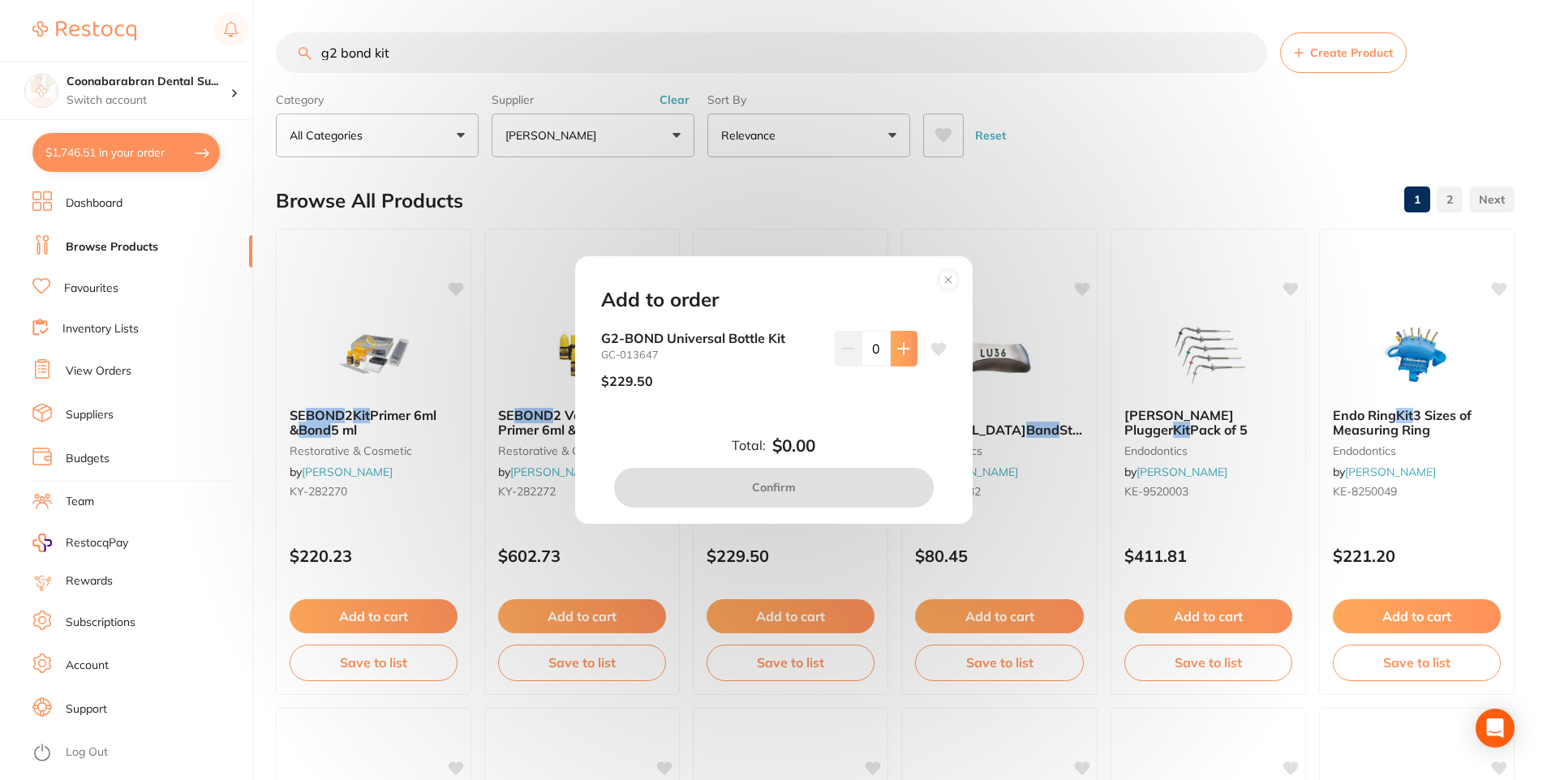
click at [903, 356] on button at bounding box center [904, 349] width 27 height 36
type input "1"
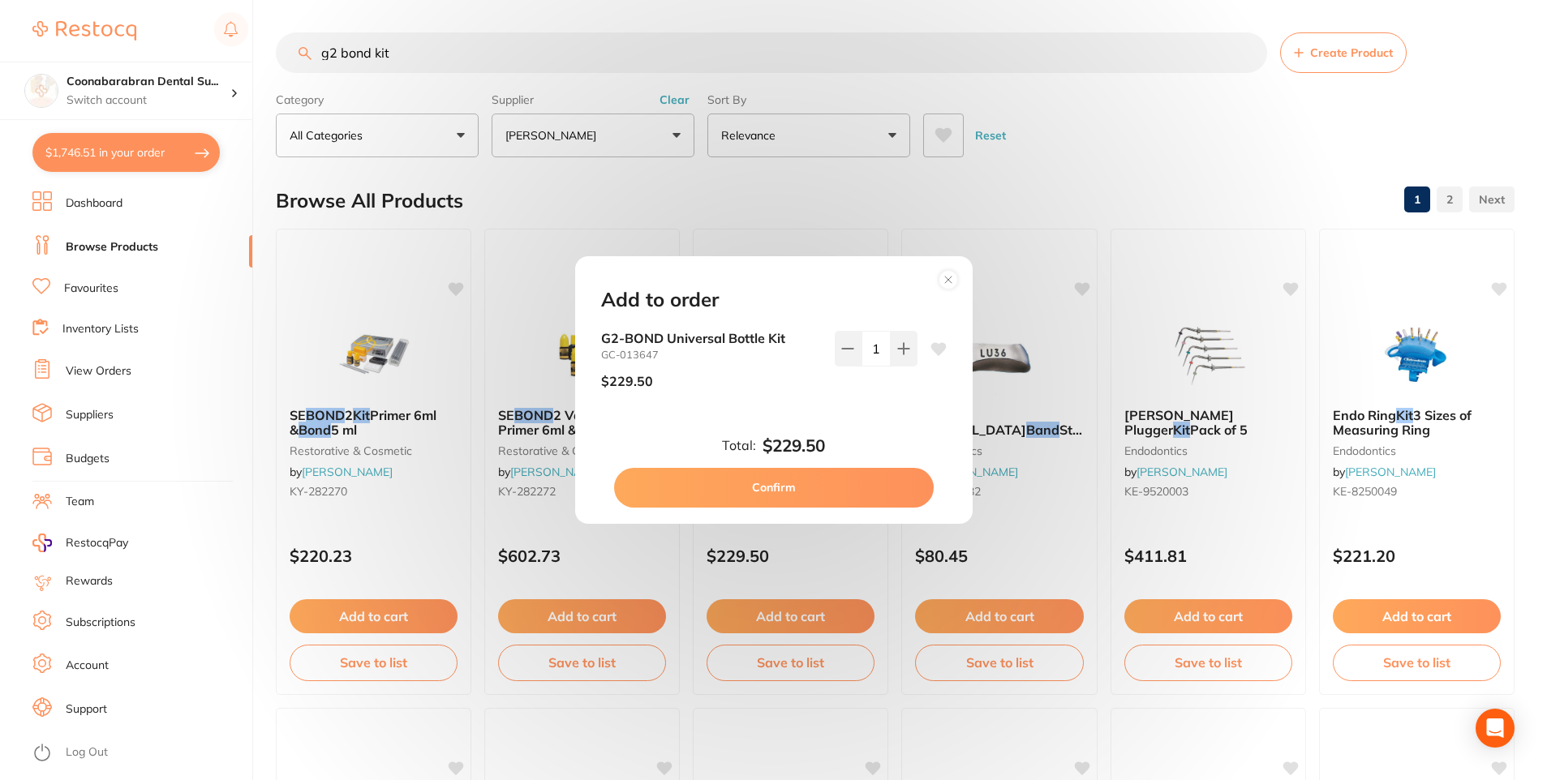
click at [775, 493] on button "Confirm" at bounding box center [774, 487] width 320 height 39
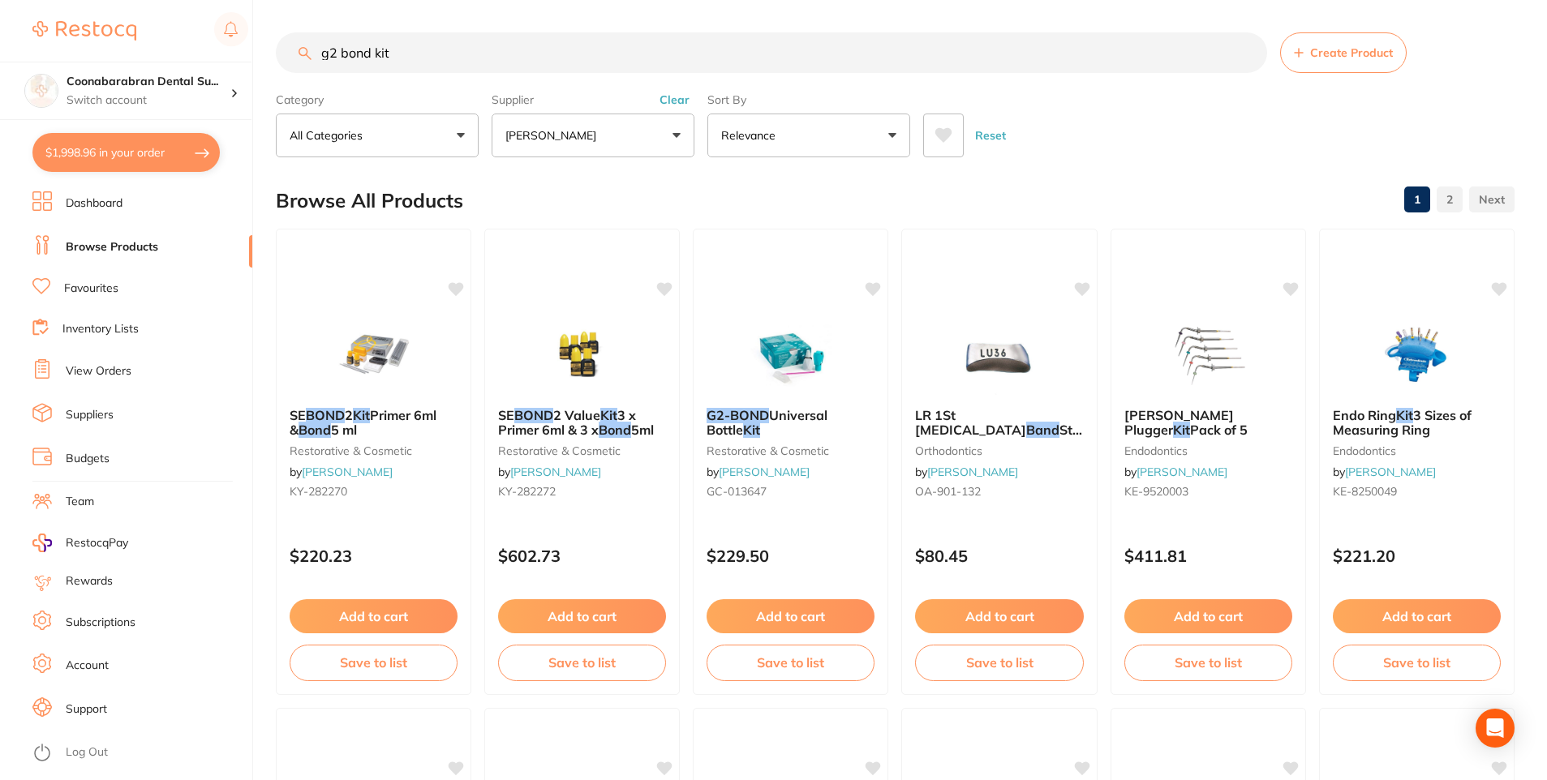
drag, startPoint x: 393, startPoint y: 49, endPoint x: 376, endPoint y: 52, distance: 18.0
click at [376, 52] on input "g2 bond kit" at bounding box center [771, 52] width 991 height 41
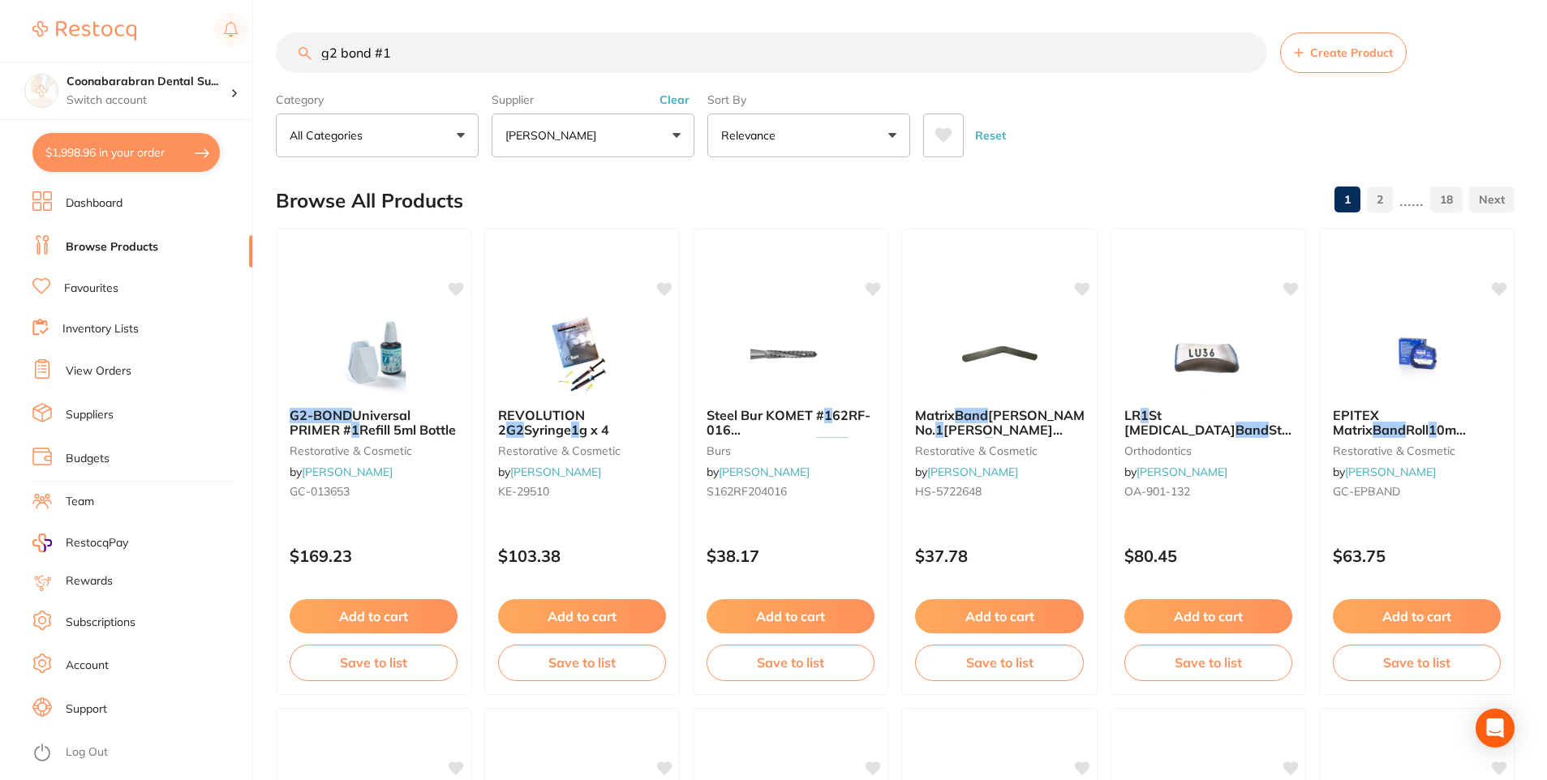
click at [678, 102] on button "Clear" at bounding box center [675, 99] width 40 height 15
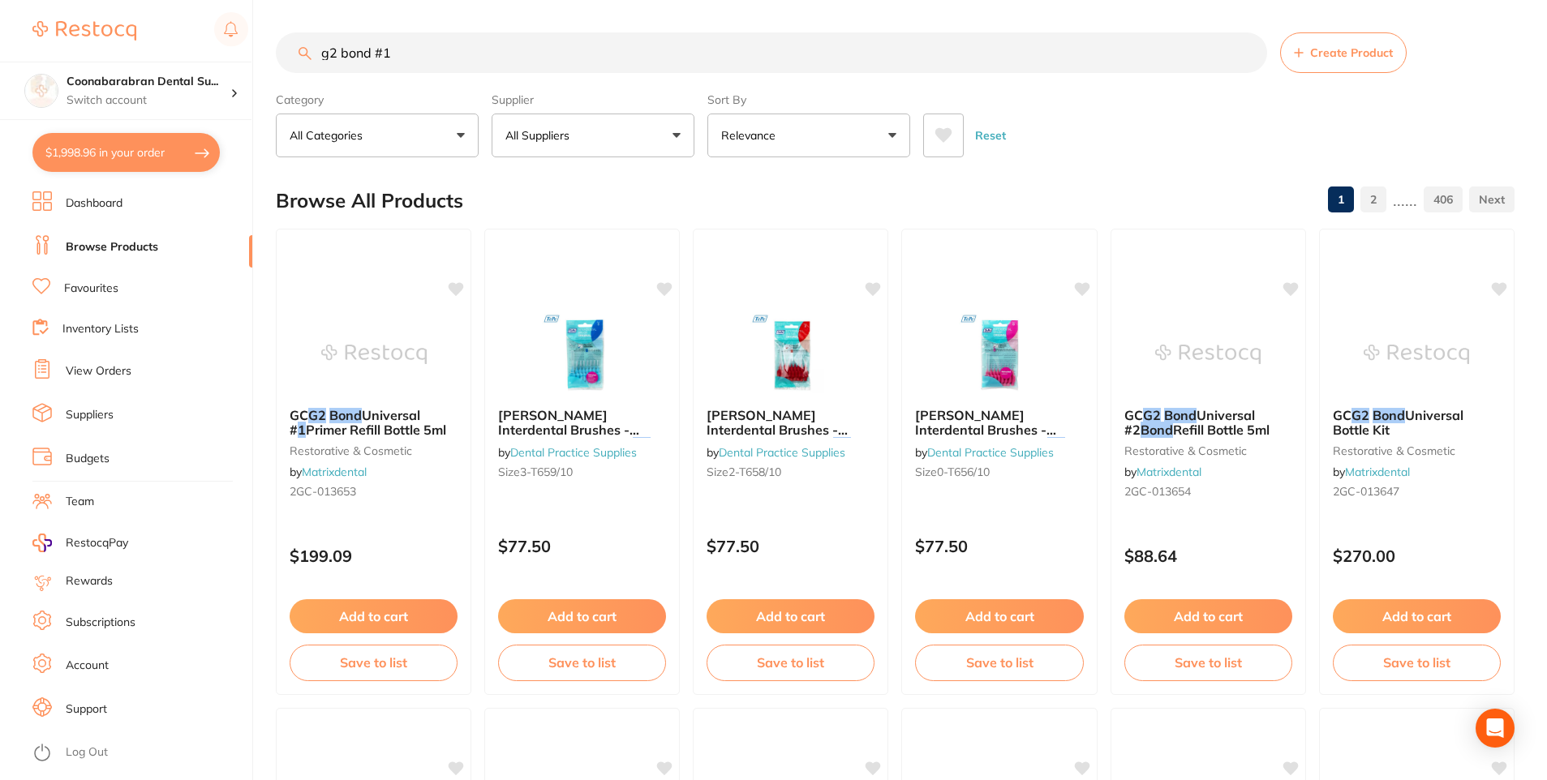
drag, startPoint x: 431, startPoint y: 54, endPoint x: 324, endPoint y: 53, distance: 106.3
click at [324, 53] on input "g2 bond #1" at bounding box center [771, 52] width 991 height 41
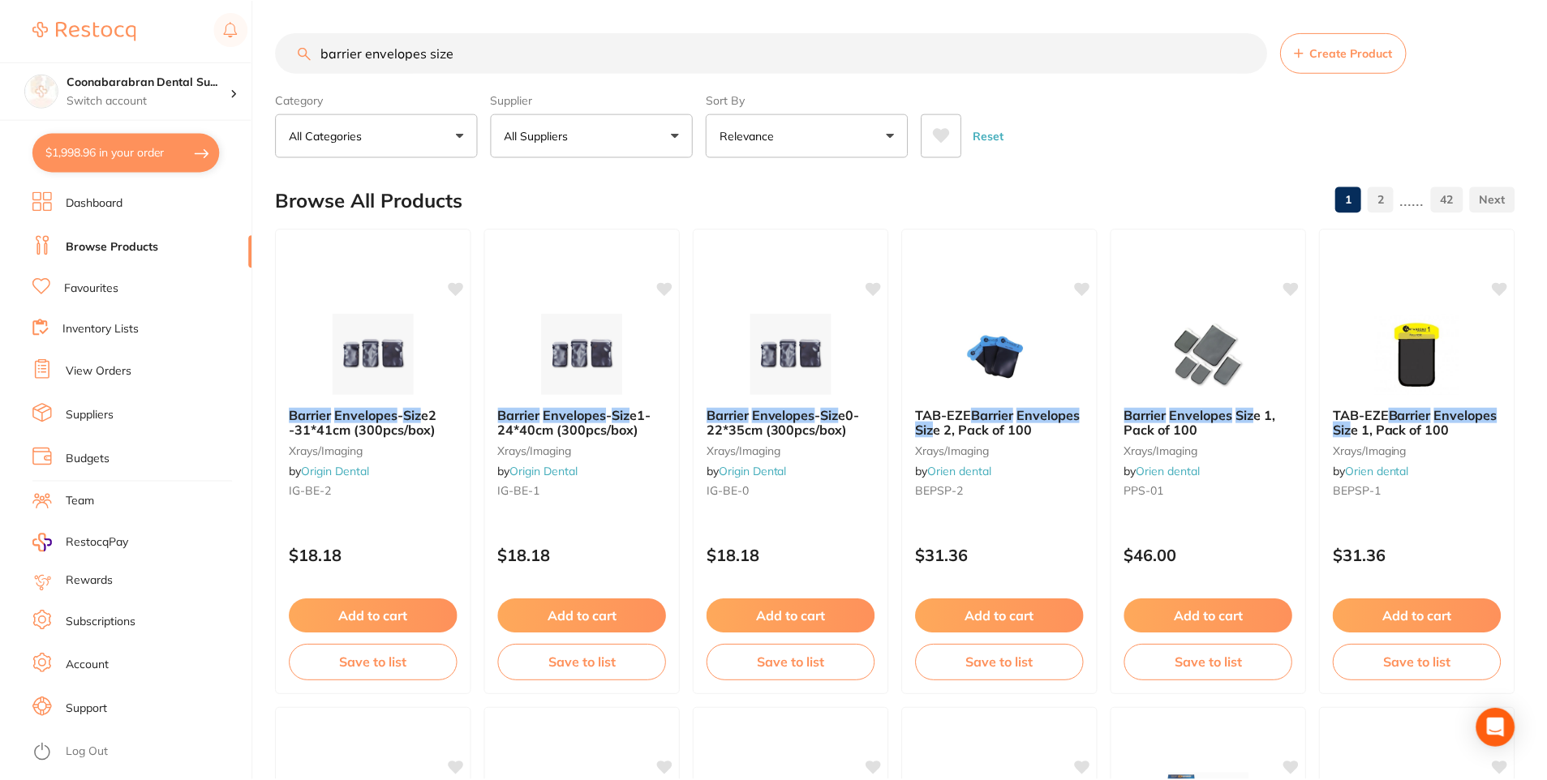
scroll to position [357, 0]
type input "barrier envelopes size 2"
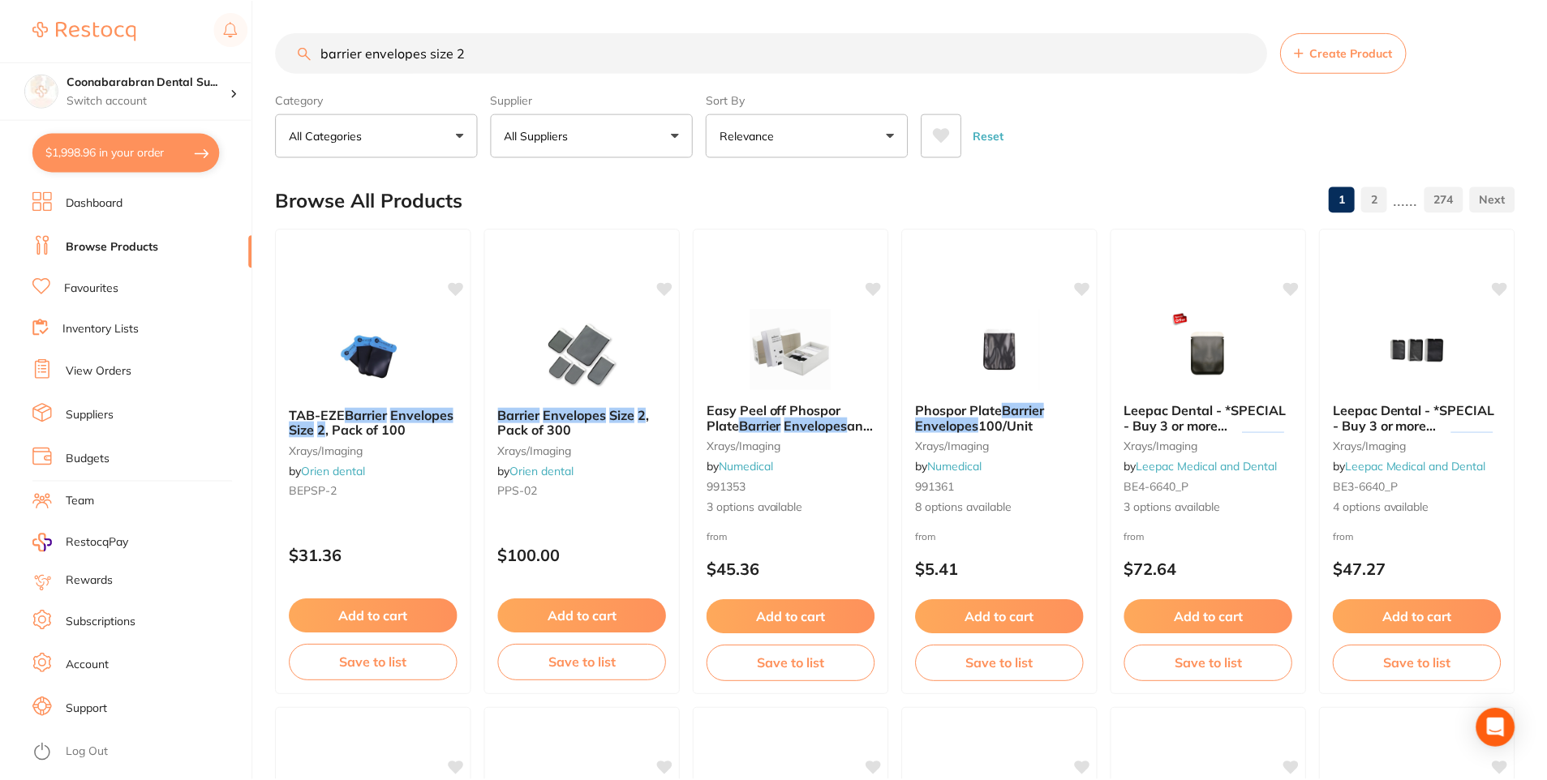
scroll to position [406, 0]
click at [936, 127] on button at bounding box center [943, 136] width 41 height 44
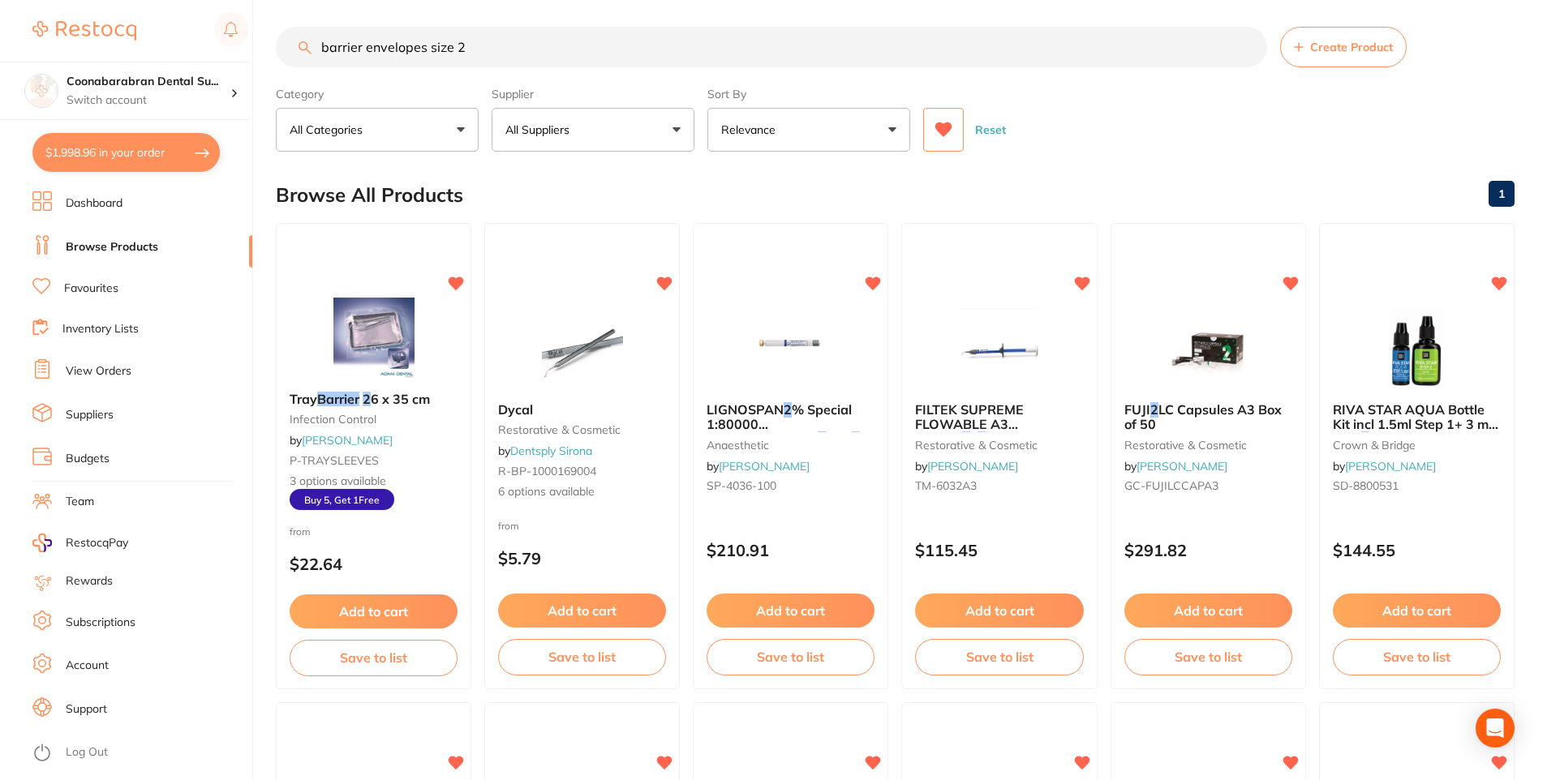
scroll to position [0, 0]
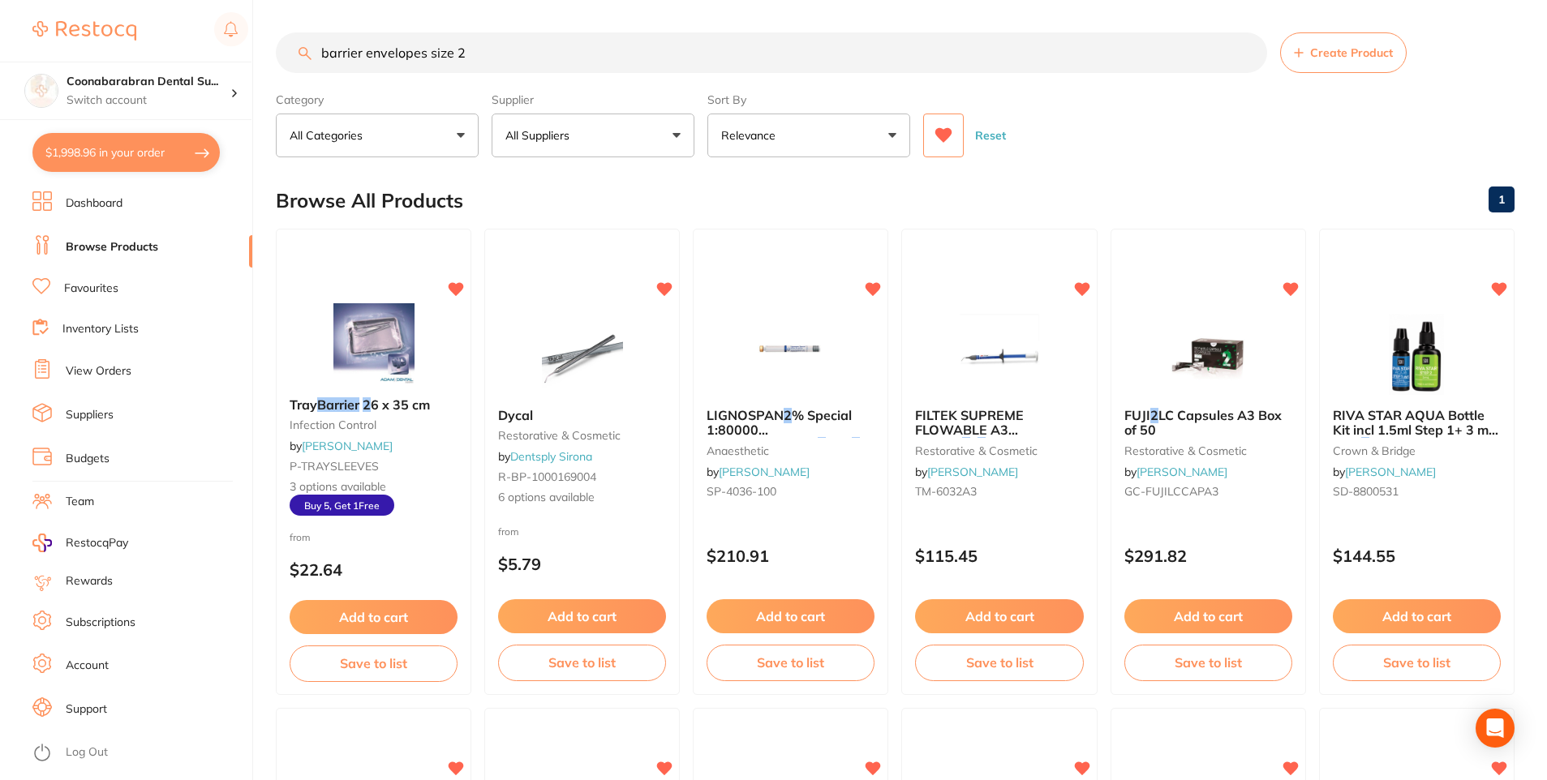
click at [946, 134] on icon at bounding box center [943, 135] width 17 height 15
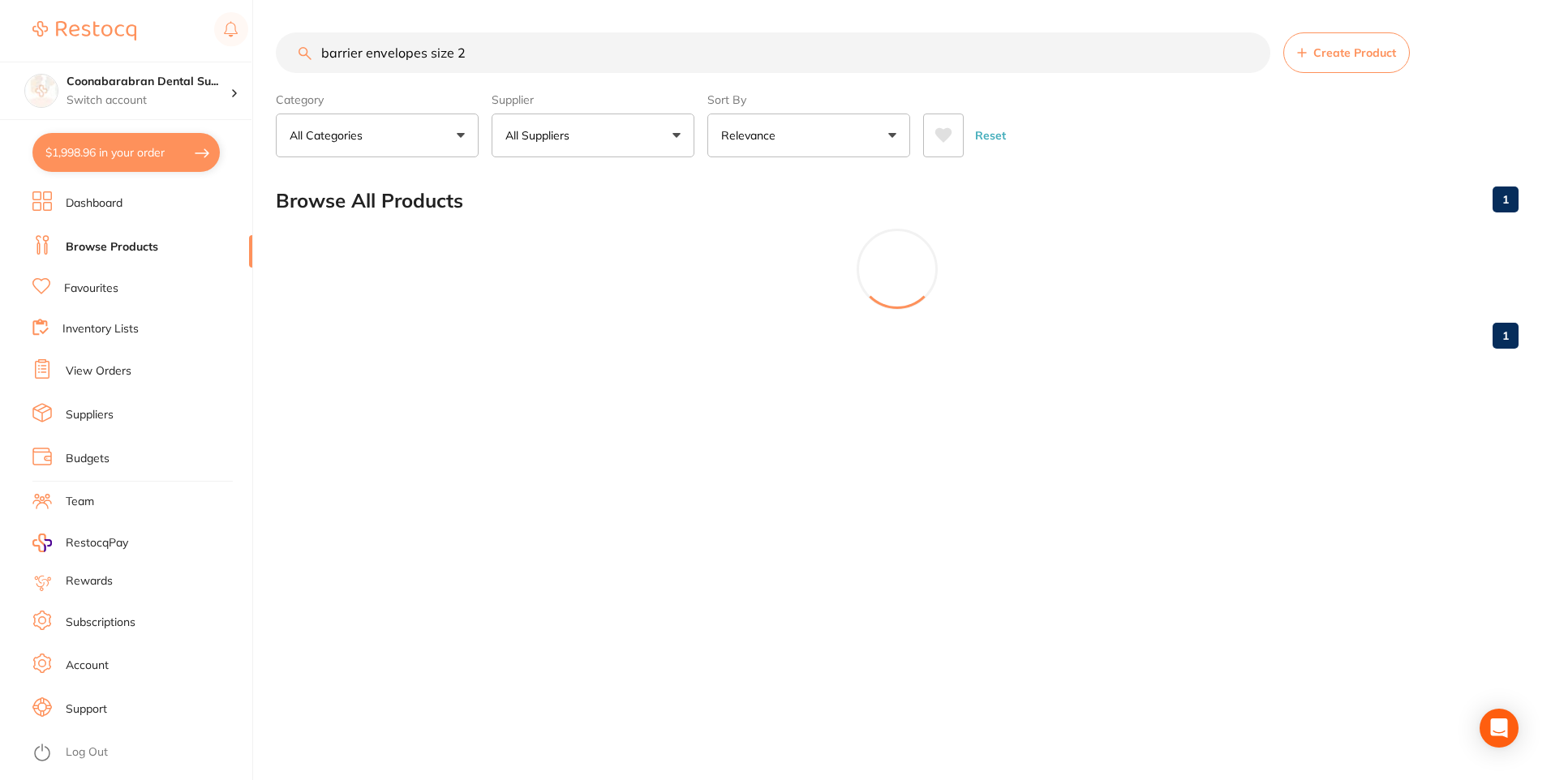
click at [477, 54] on input "barrier envelopes size 2" at bounding box center [773, 52] width 994 height 41
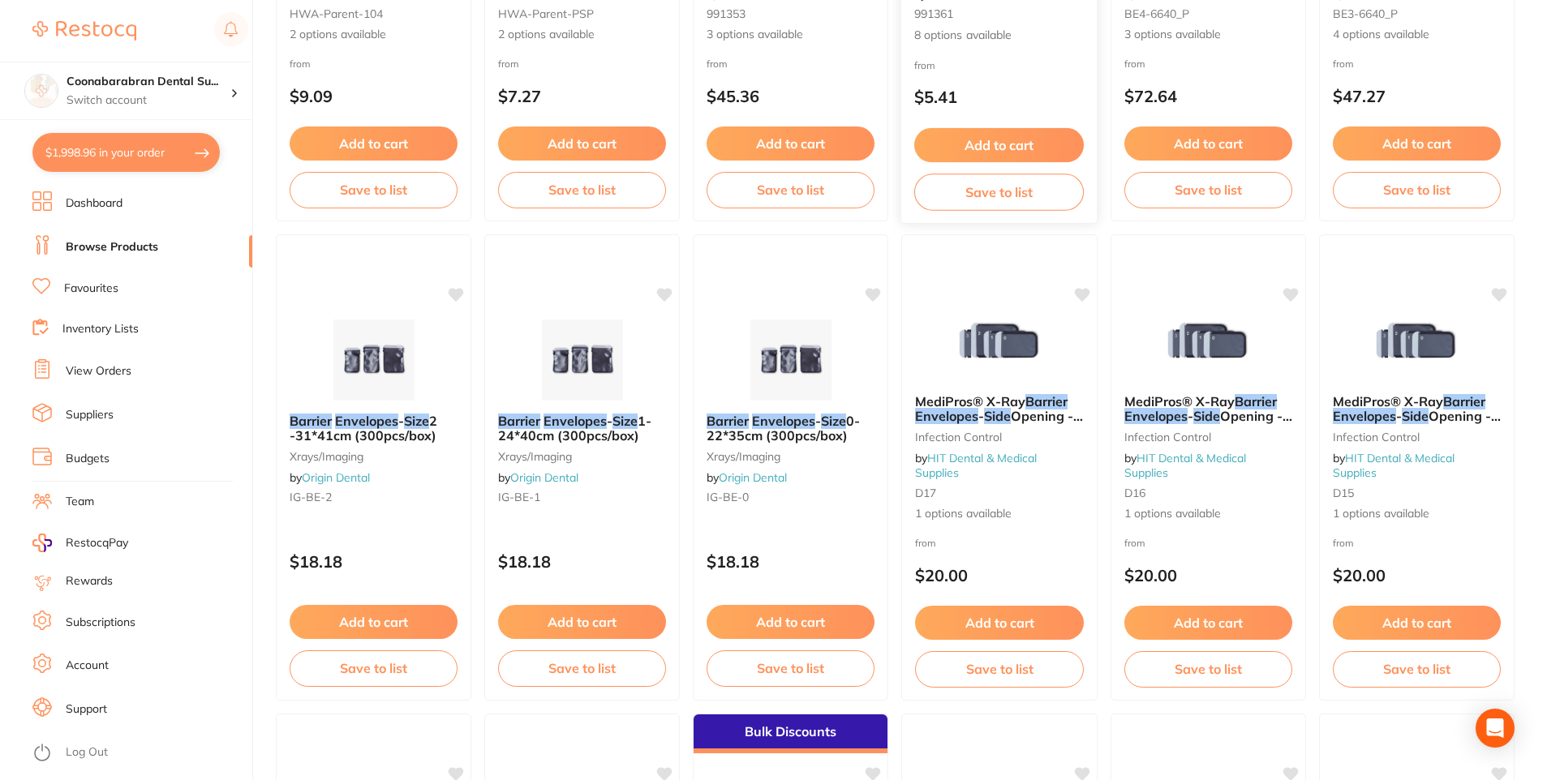
scroll to position [973, 0]
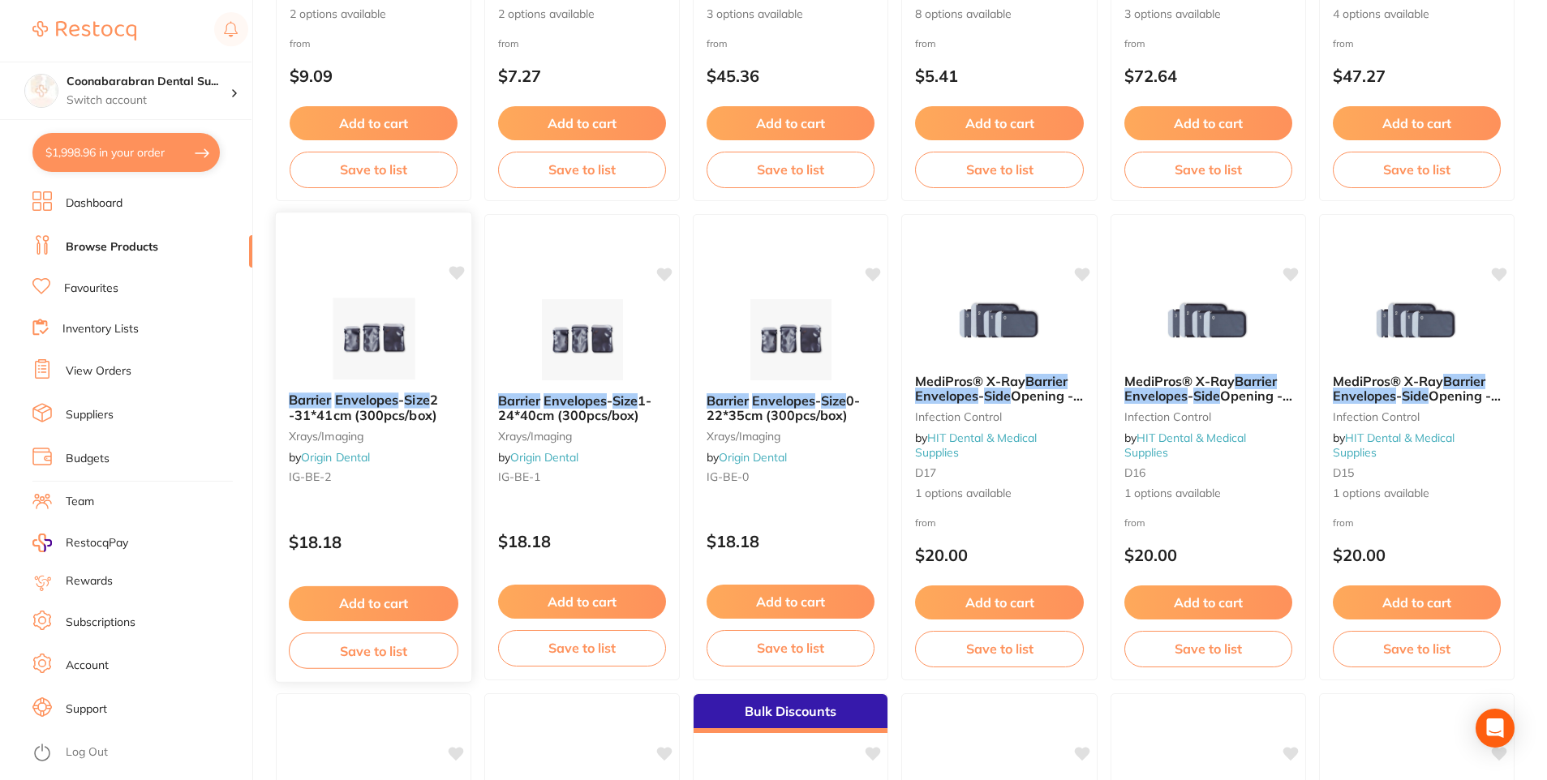
type input "barrier envelopes size"
click at [371, 404] on em "Envelopes" at bounding box center [367, 400] width 64 height 16
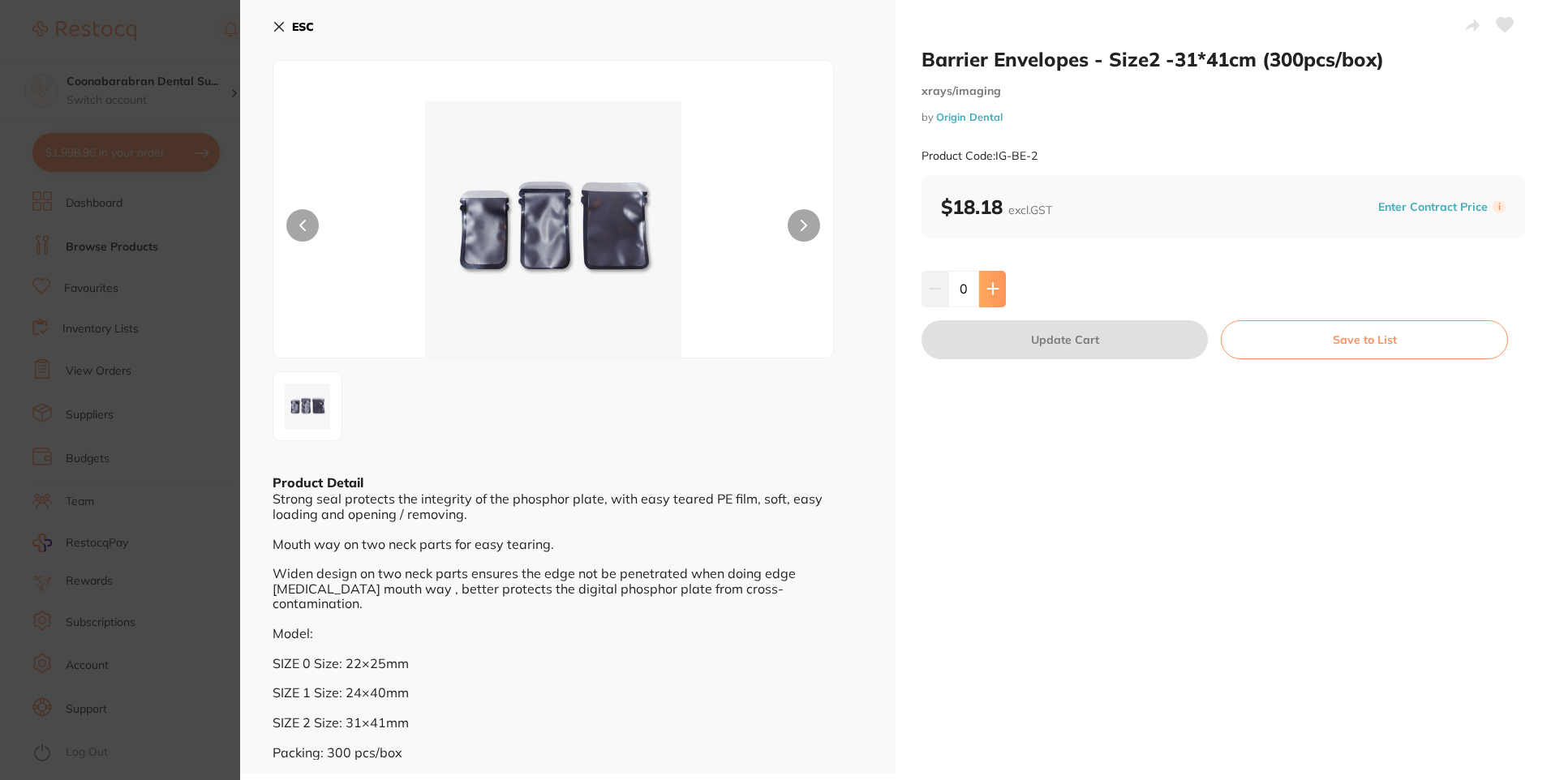
click at [991, 285] on icon at bounding box center [992, 289] width 11 height 11
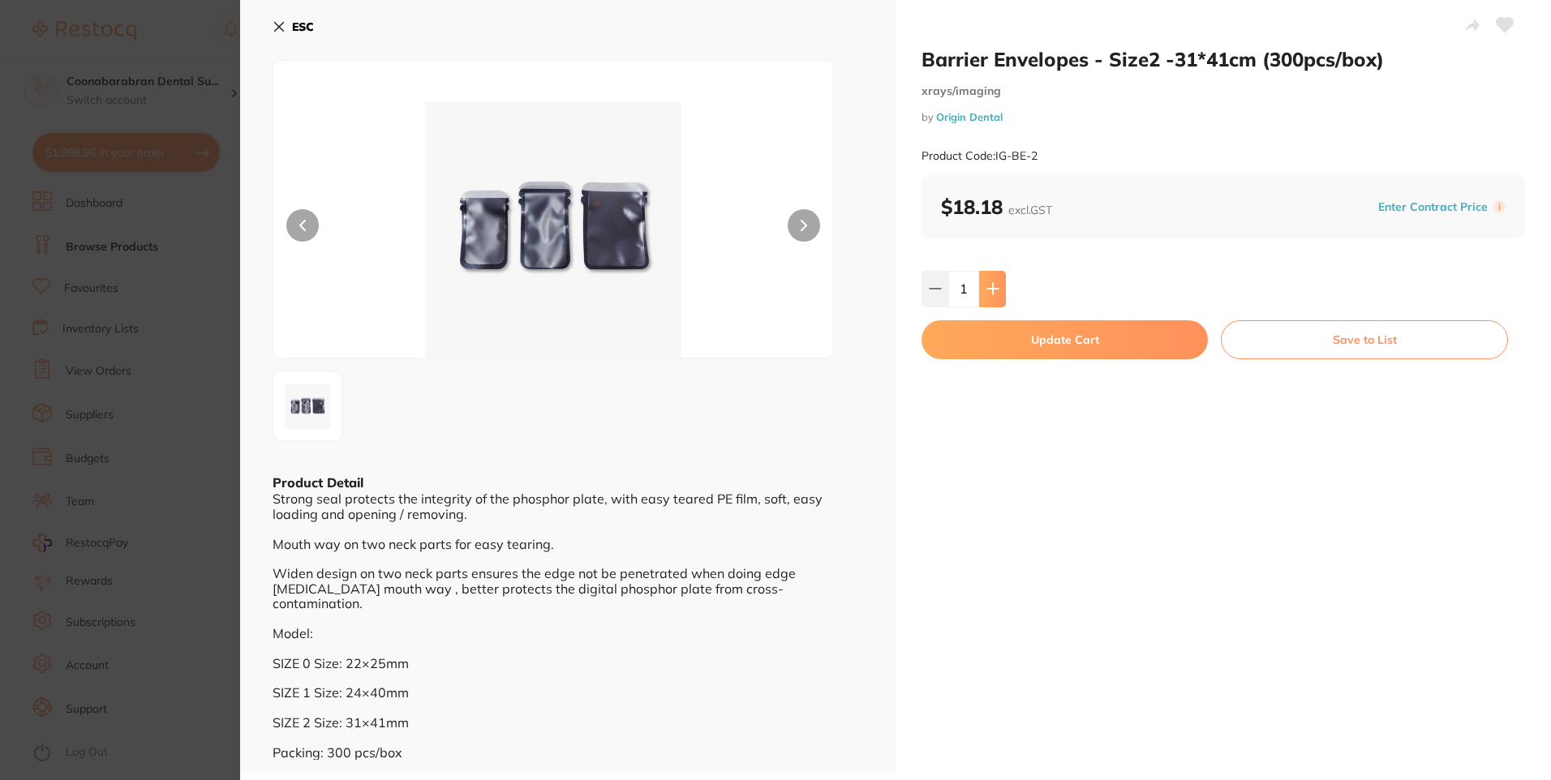
click at [991, 285] on icon at bounding box center [992, 289] width 11 height 11
type input "3"
click at [1012, 340] on button "Update Cart" at bounding box center [1064, 339] width 286 height 39
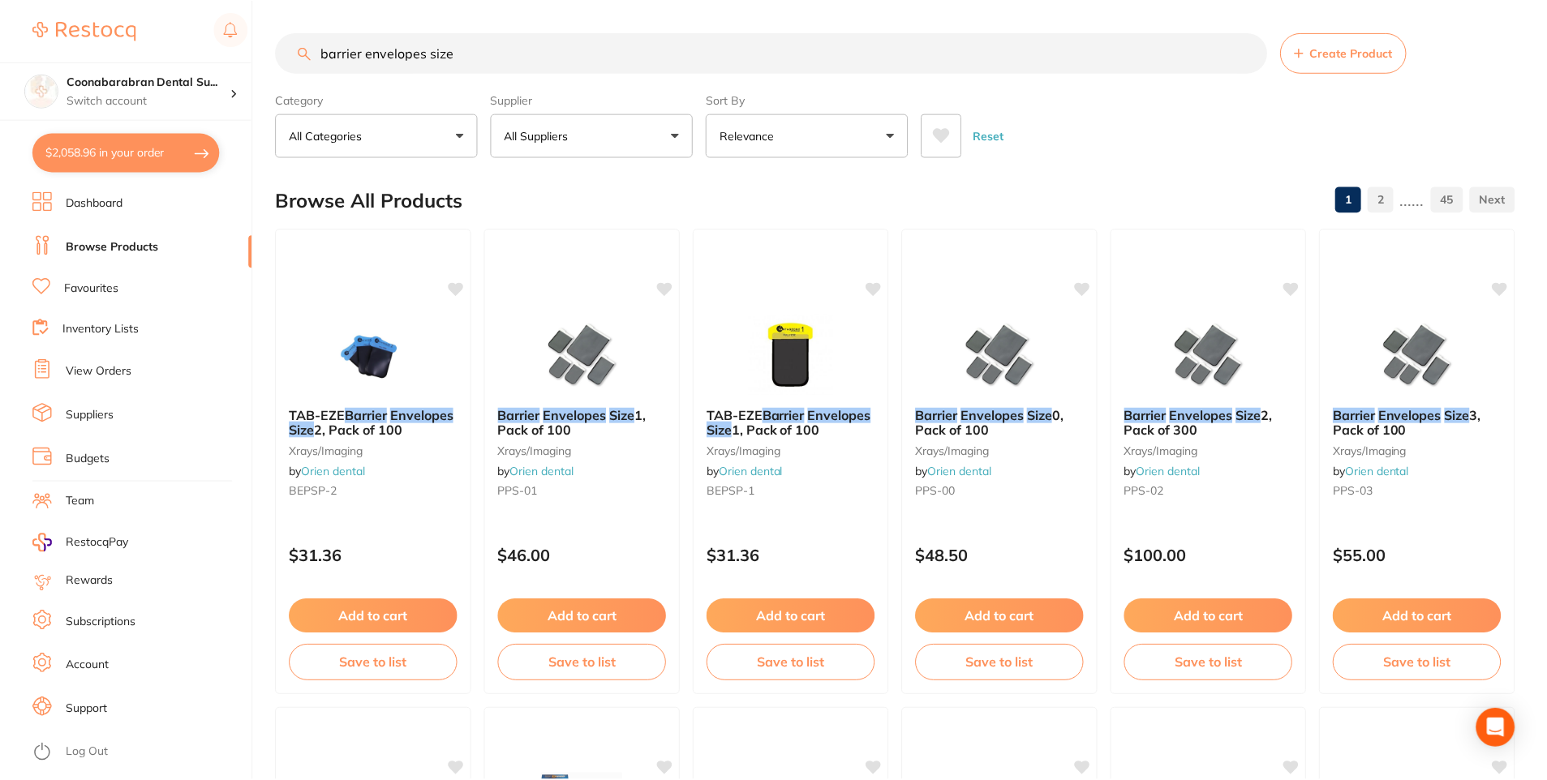
scroll to position [973, 0]
drag, startPoint x: 470, startPoint y: 49, endPoint x: 316, endPoint y: 55, distance: 155.0
click at [316, 55] on input "barrier envelopes size" at bounding box center [771, 52] width 991 height 41
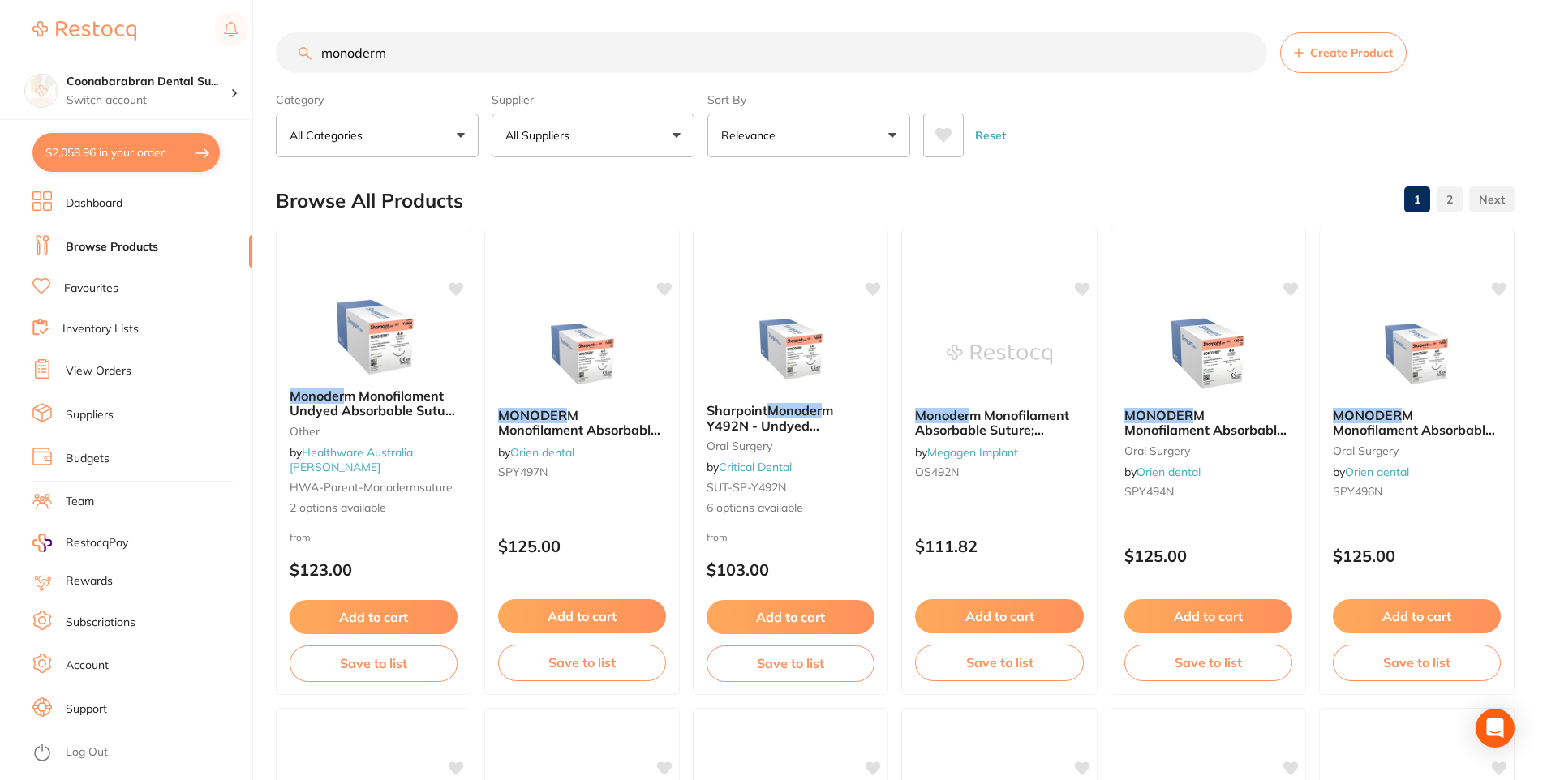
type input "monoderm"
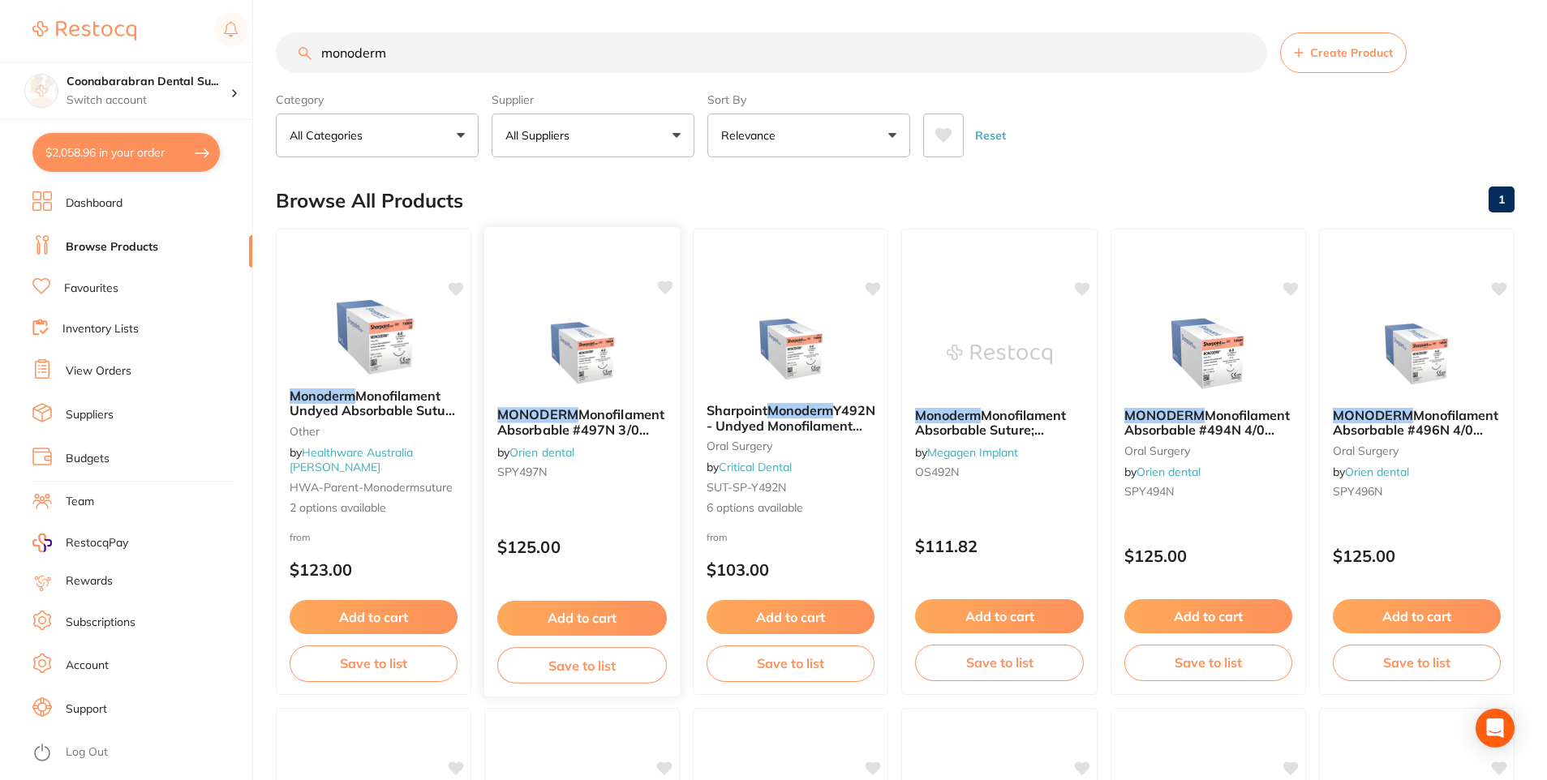
click at [545, 426] on span "Monofilament Absorbable #497N 3/0 19mm Sutures, Box of 12" at bounding box center [580, 429] width 167 height 46
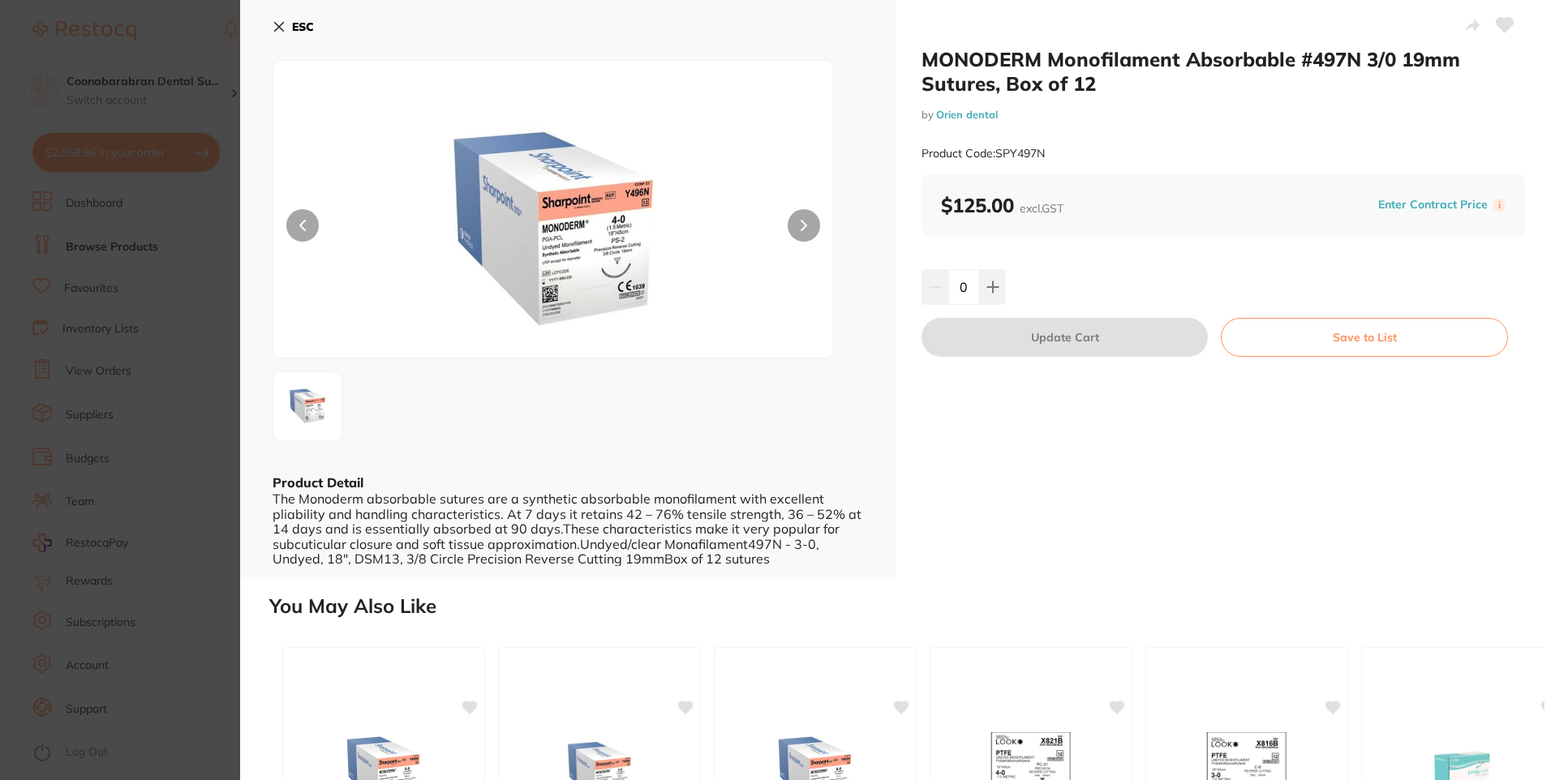
click at [1503, 22] on icon at bounding box center [1505, 25] width 17 height 15
click at [995, 290] on icon at bounding box center [992, 287] width 13 height 13
type input "2"
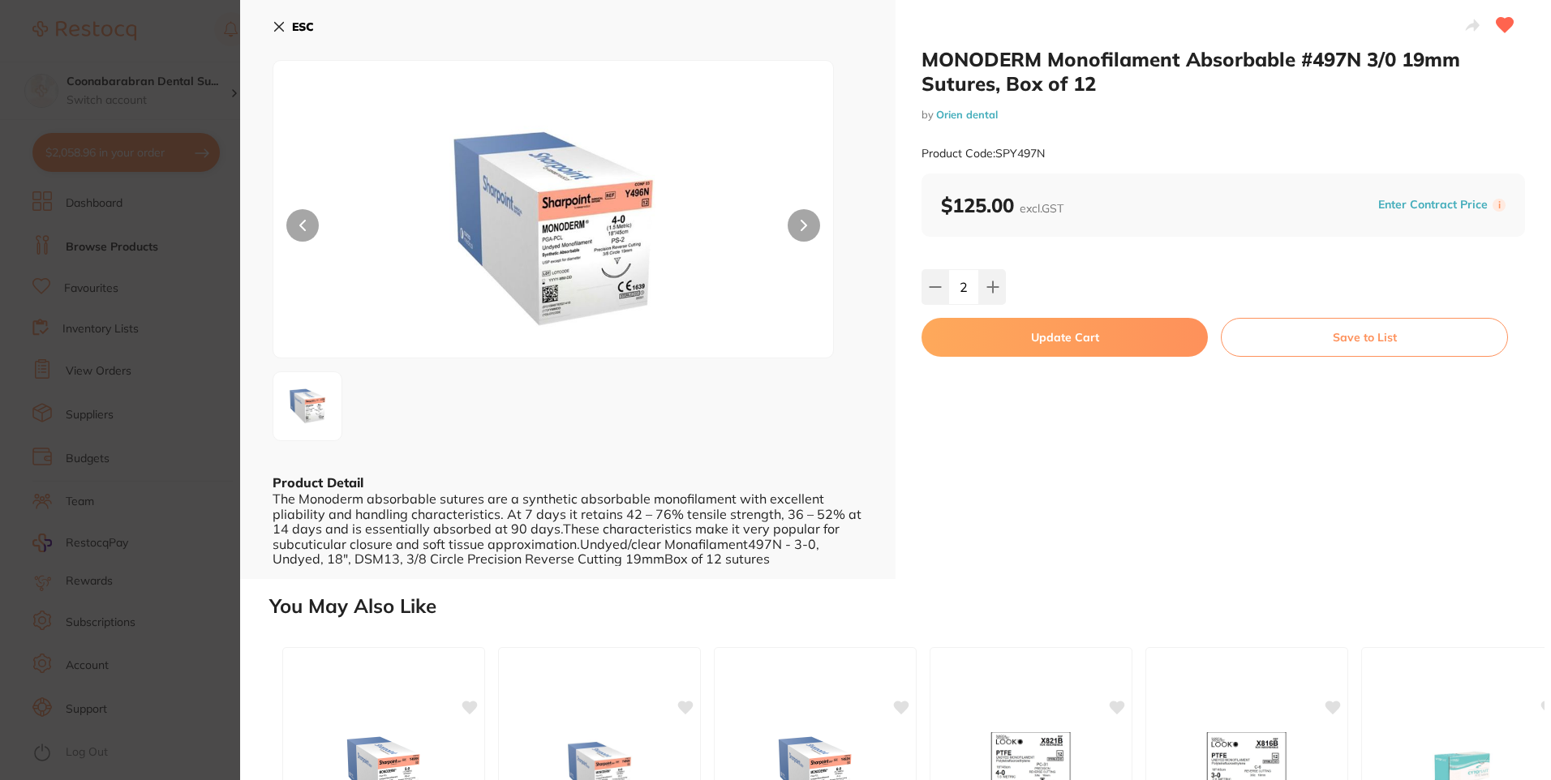
click at [1021, 332] on button "Update Cart" at bounding box center [1064, 337] width 286 height 39
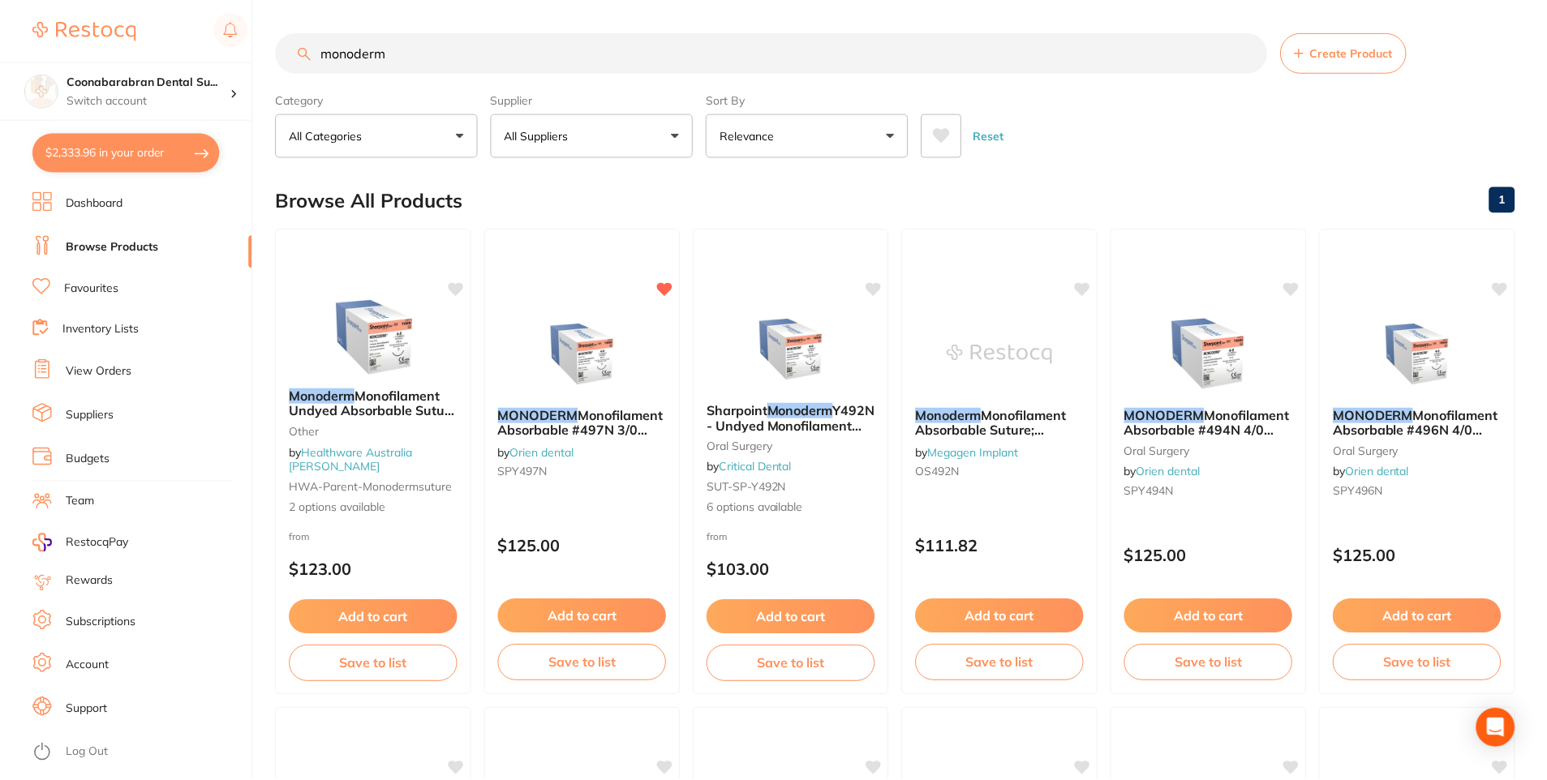
scroll to position [5, 0]
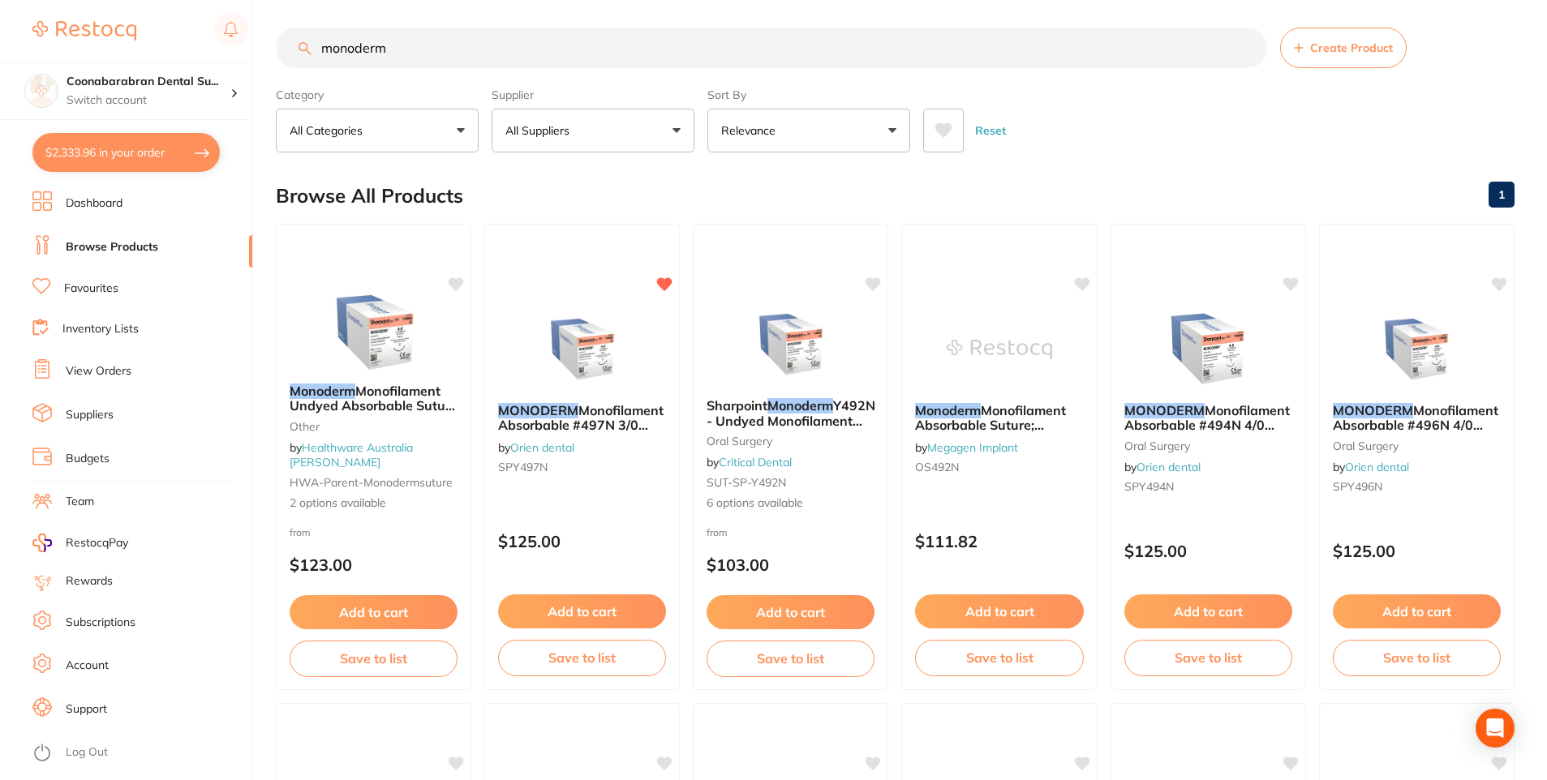
drag, startPoint x: 402, startPoint y: 53, endPoint x: 322, endPoint y: 53, distance: 80.3
click at [322, 53] on input "monoderm" at bounding box center [771, 48] width 991 height 41
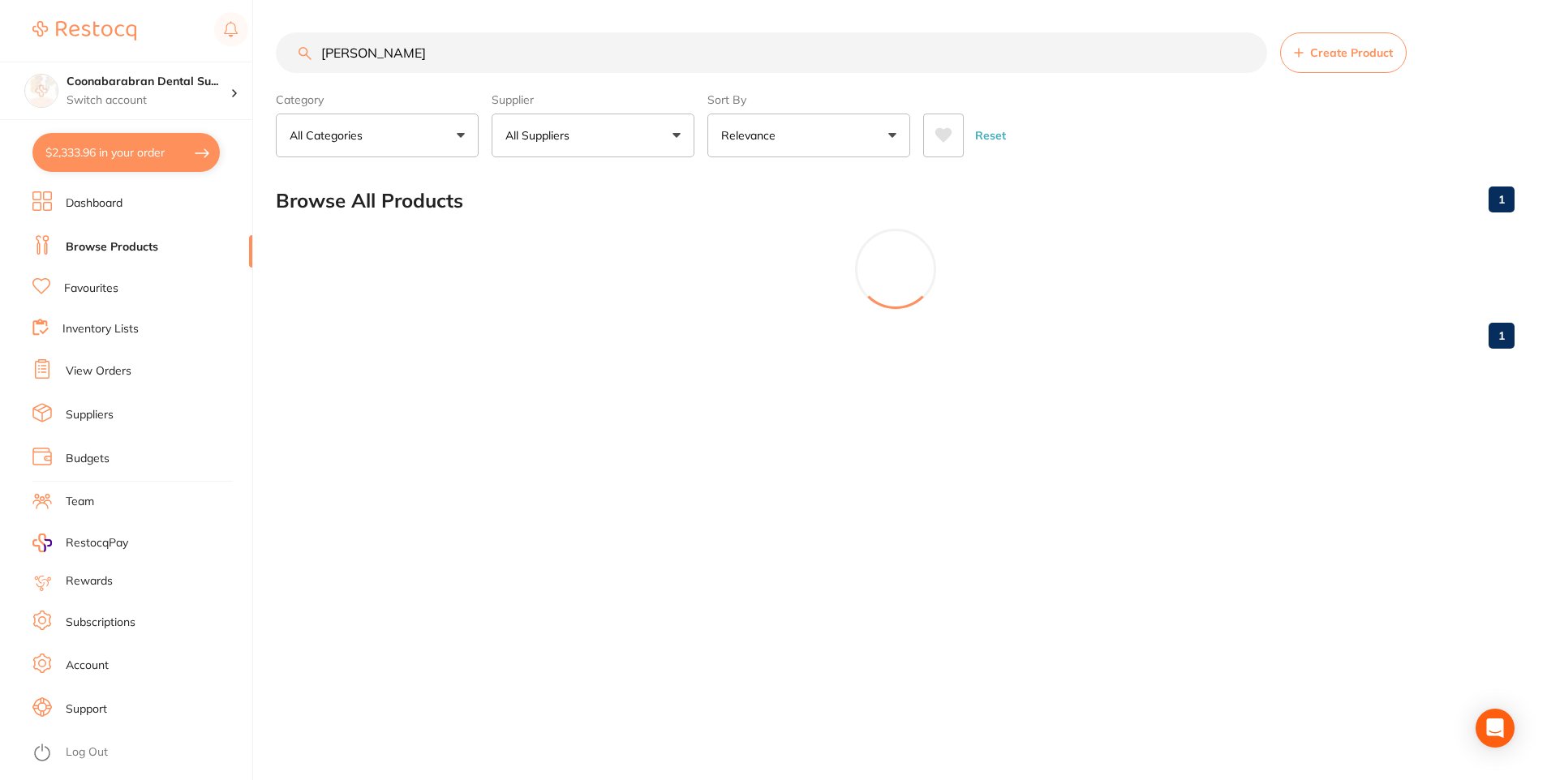
scroll to position [0, 0]
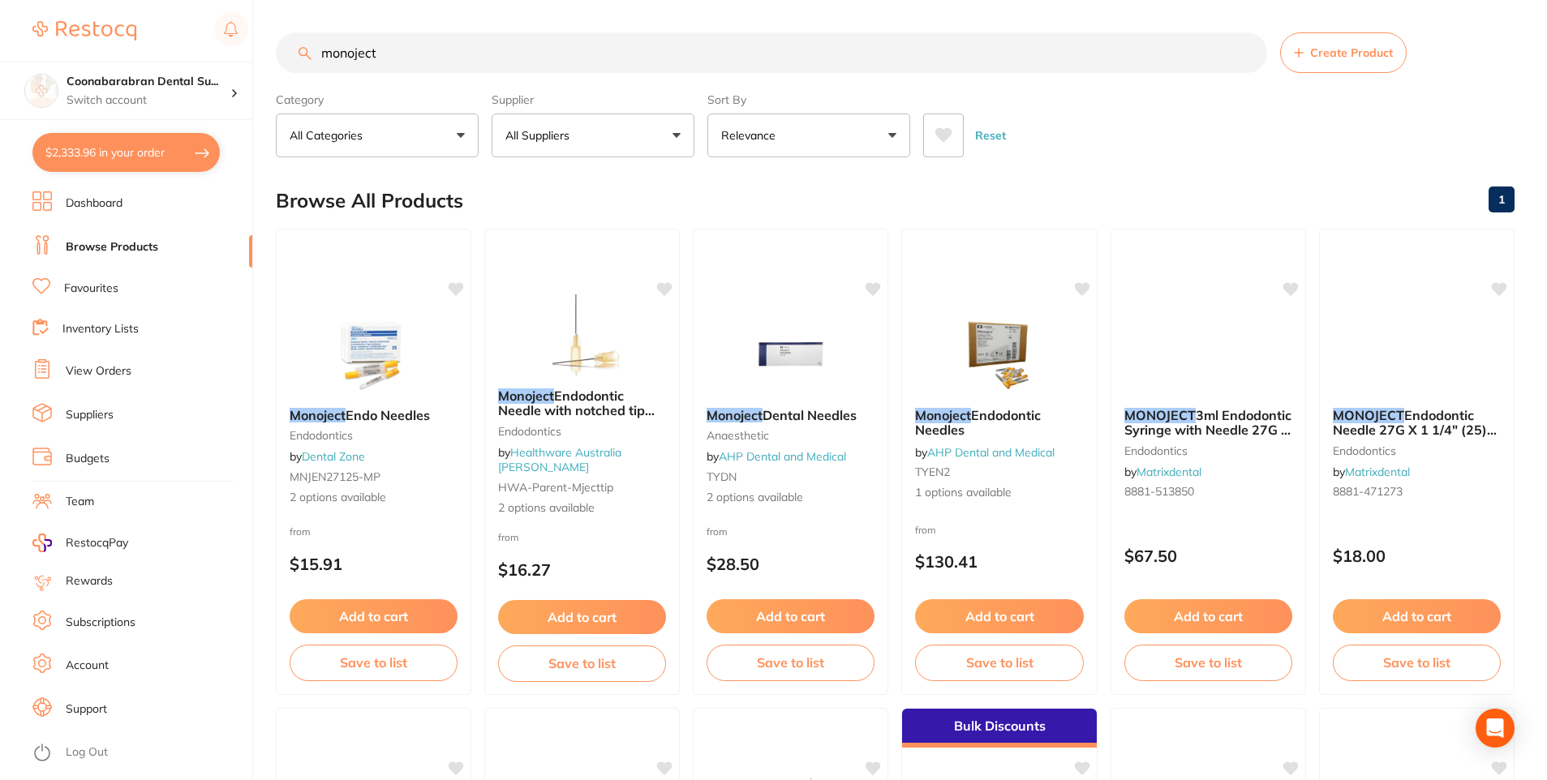
type input "monoject"
click at [952, 141] on button at bounding box center [943, 136] width 41 height 44
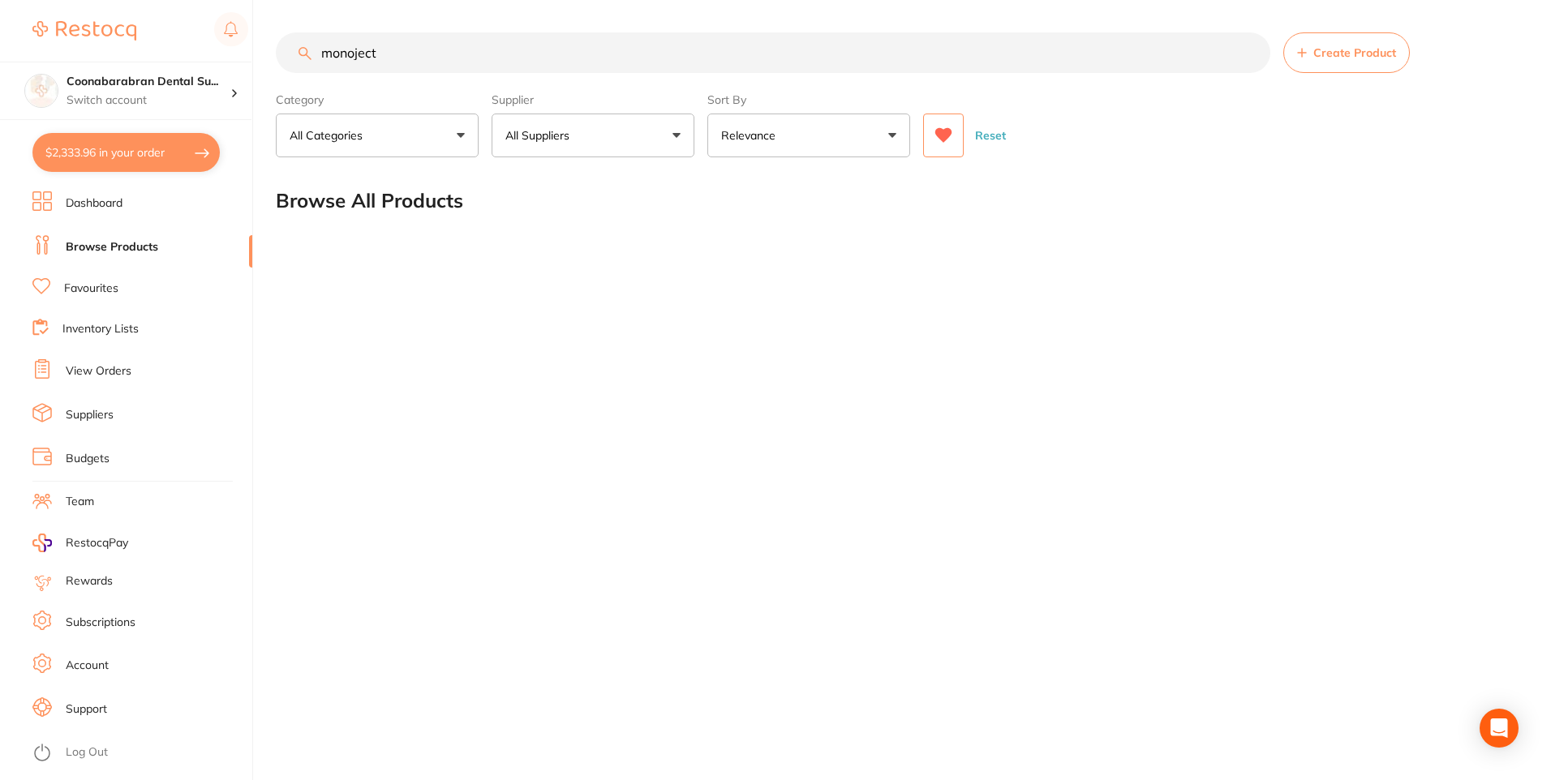
click at [953, 141] on button at bounding box center [943, 136] width 41 height 44
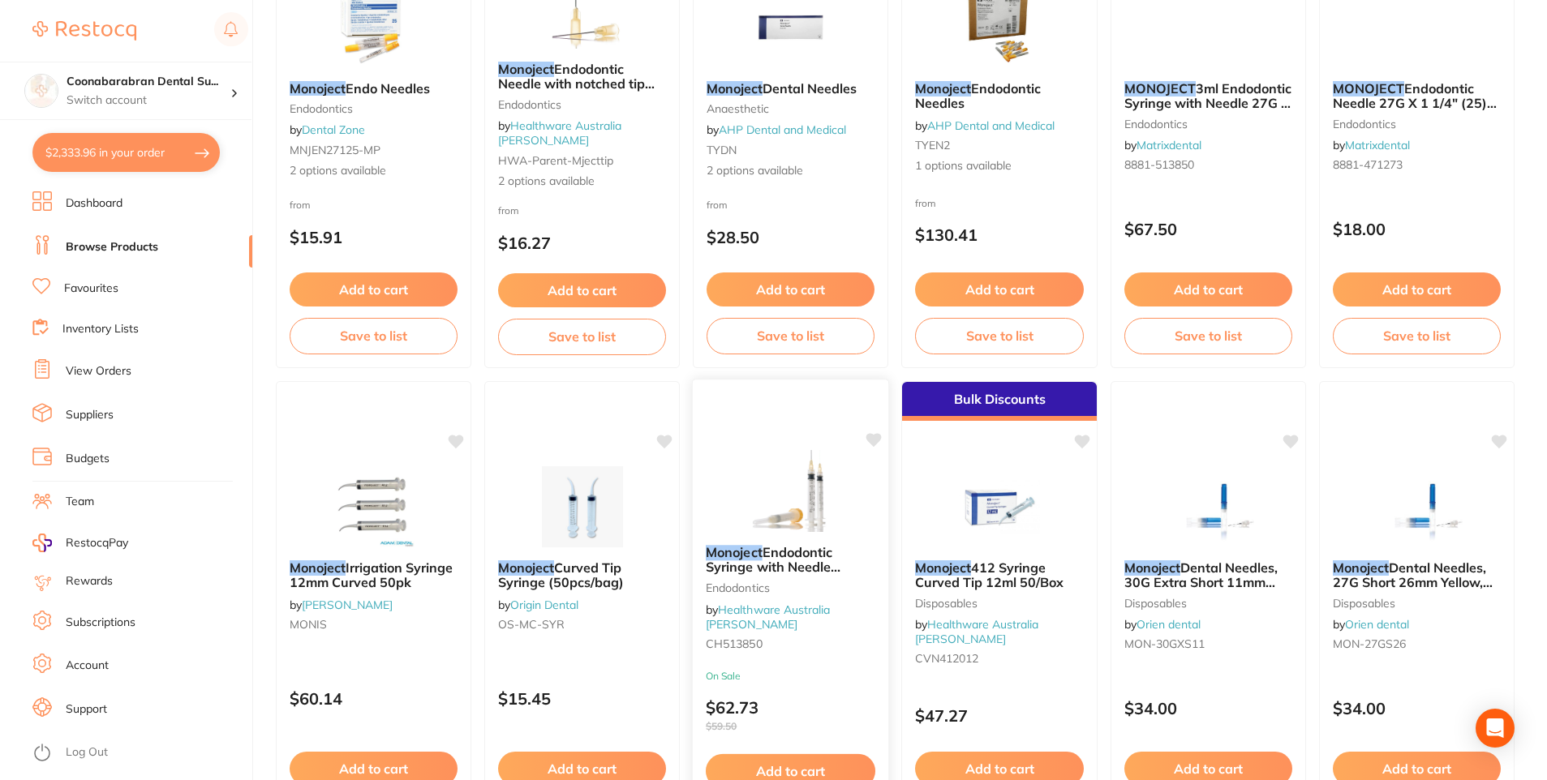
scroll to position [487, 0]
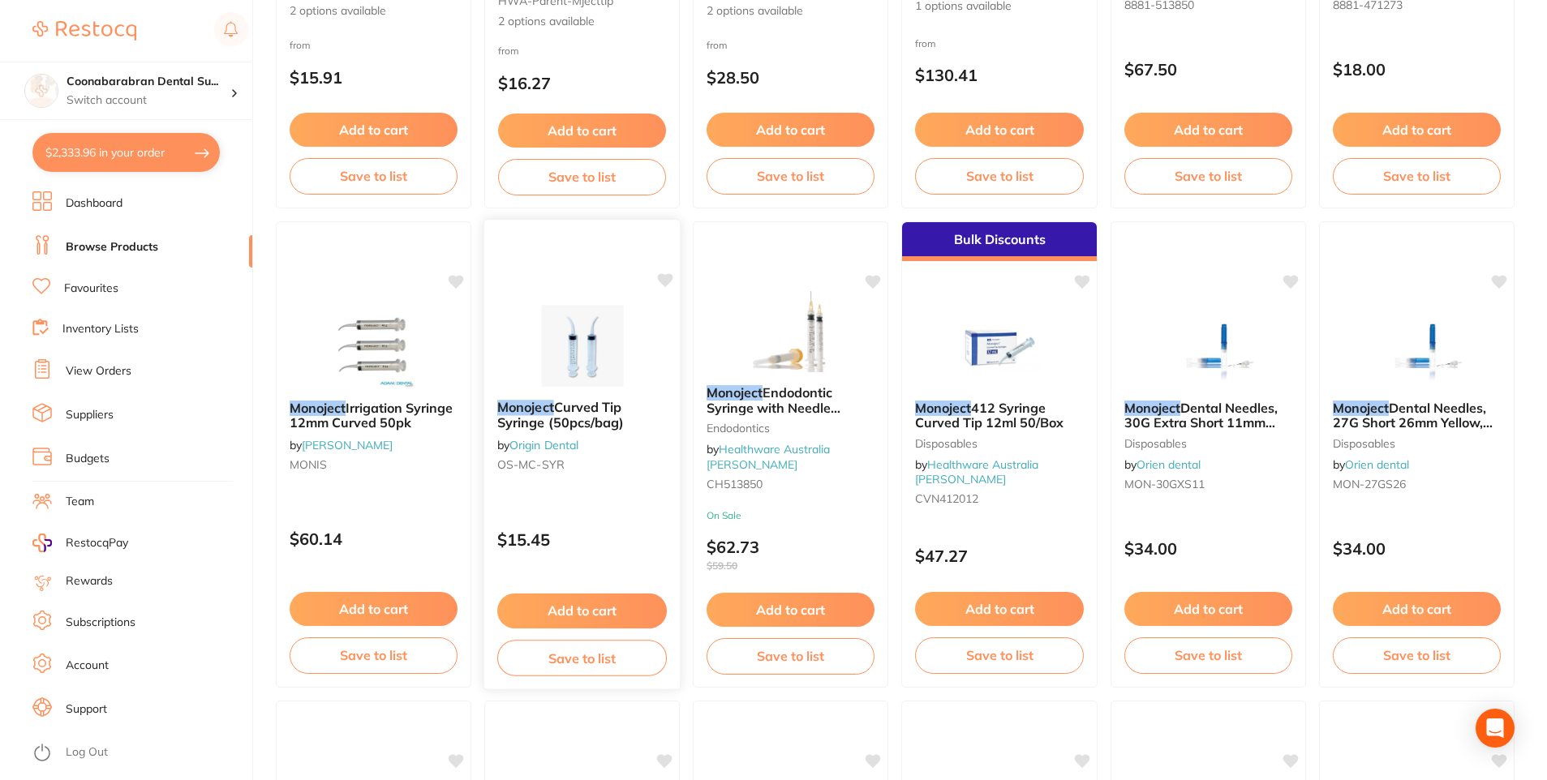
click at [563, 604] on button "Add to cart" at bounding box center [582, 611] width 170 height 35
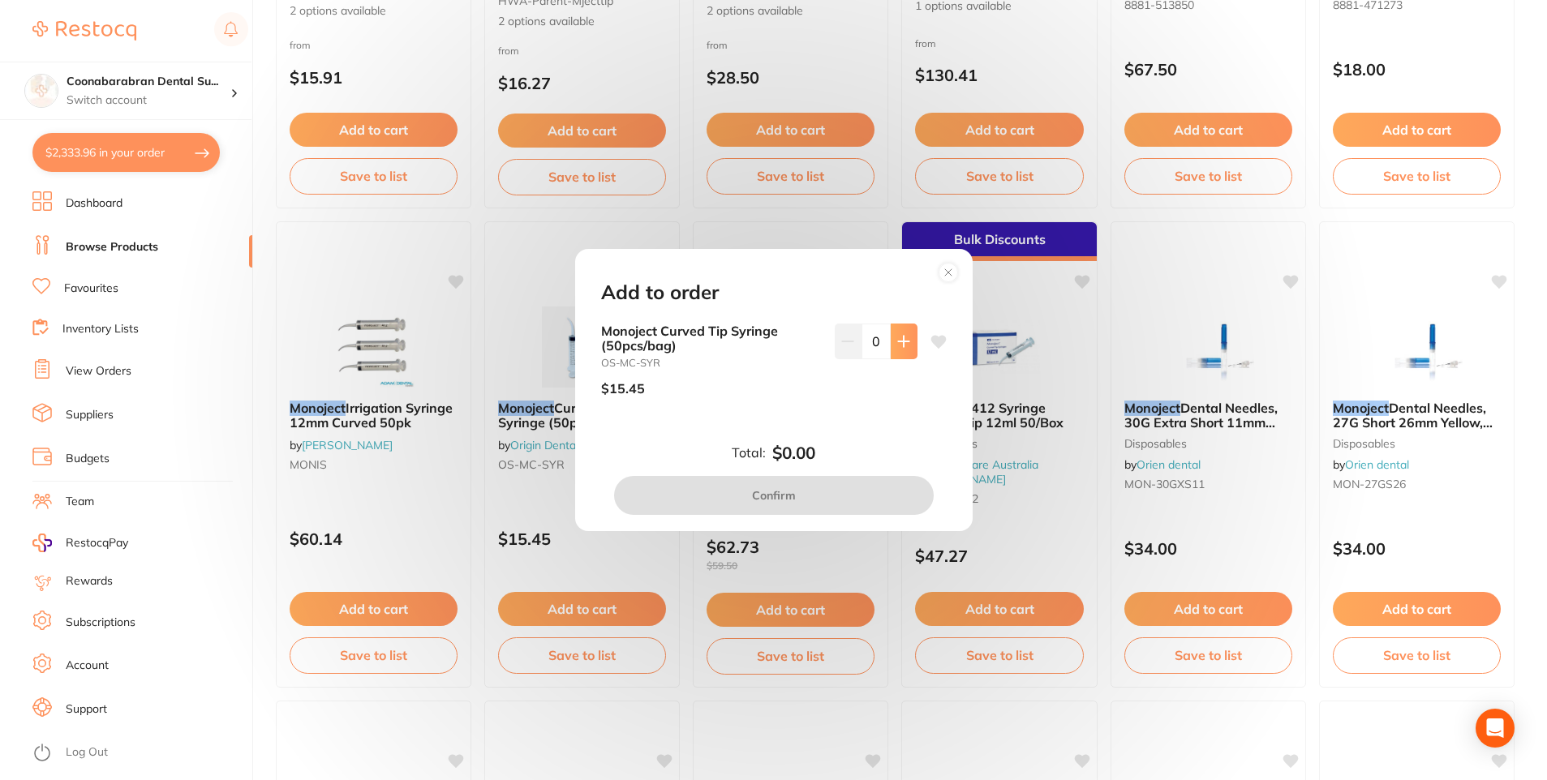
click at [904, 347] on icon at bounding box center [903, 341] width 13 height 13
type input "3"
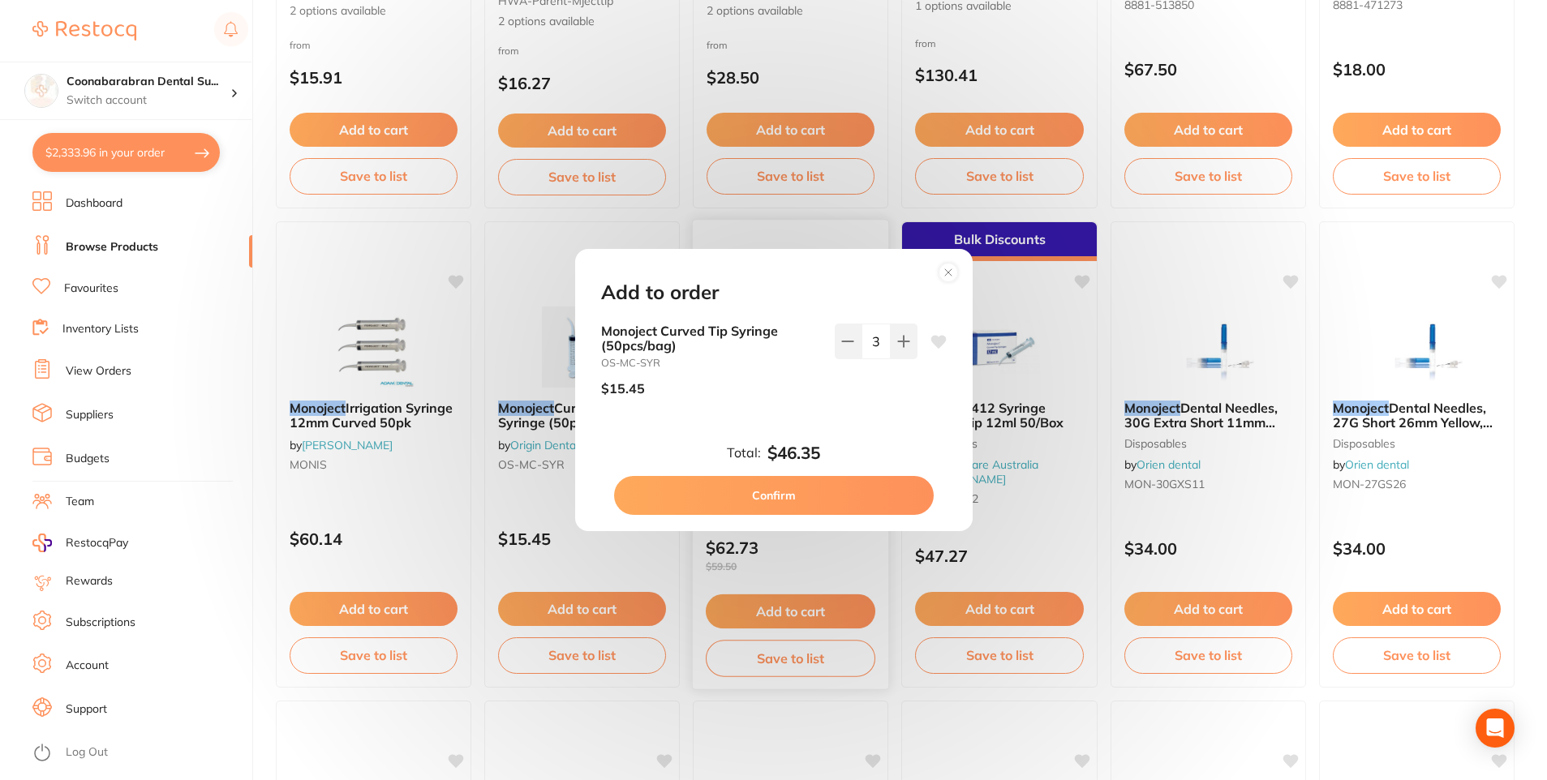
click at [784, 489] on button "Confirm" at bounding box center [774, 495] width 320 height 39
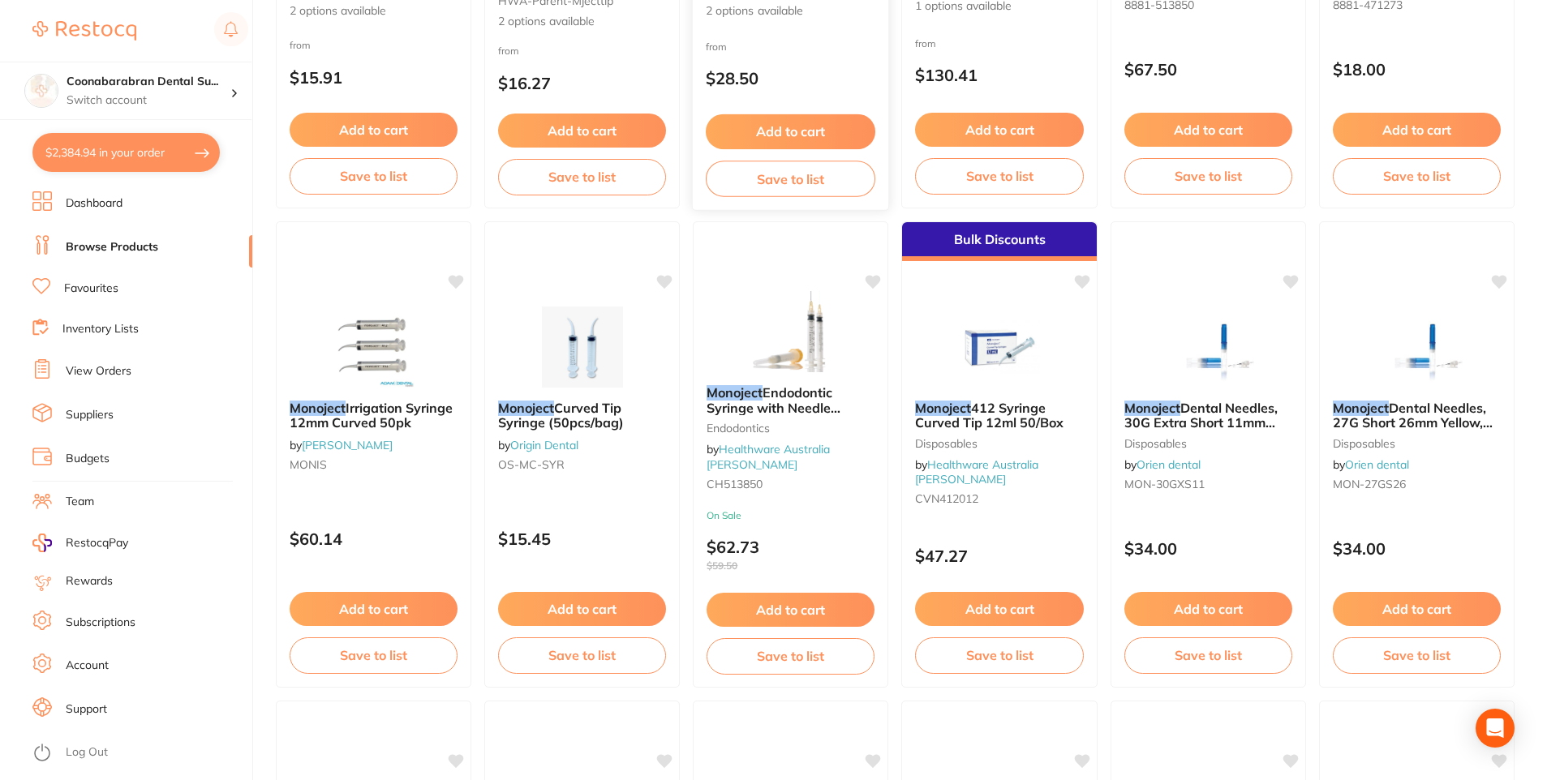
scroll to position [0, 0]
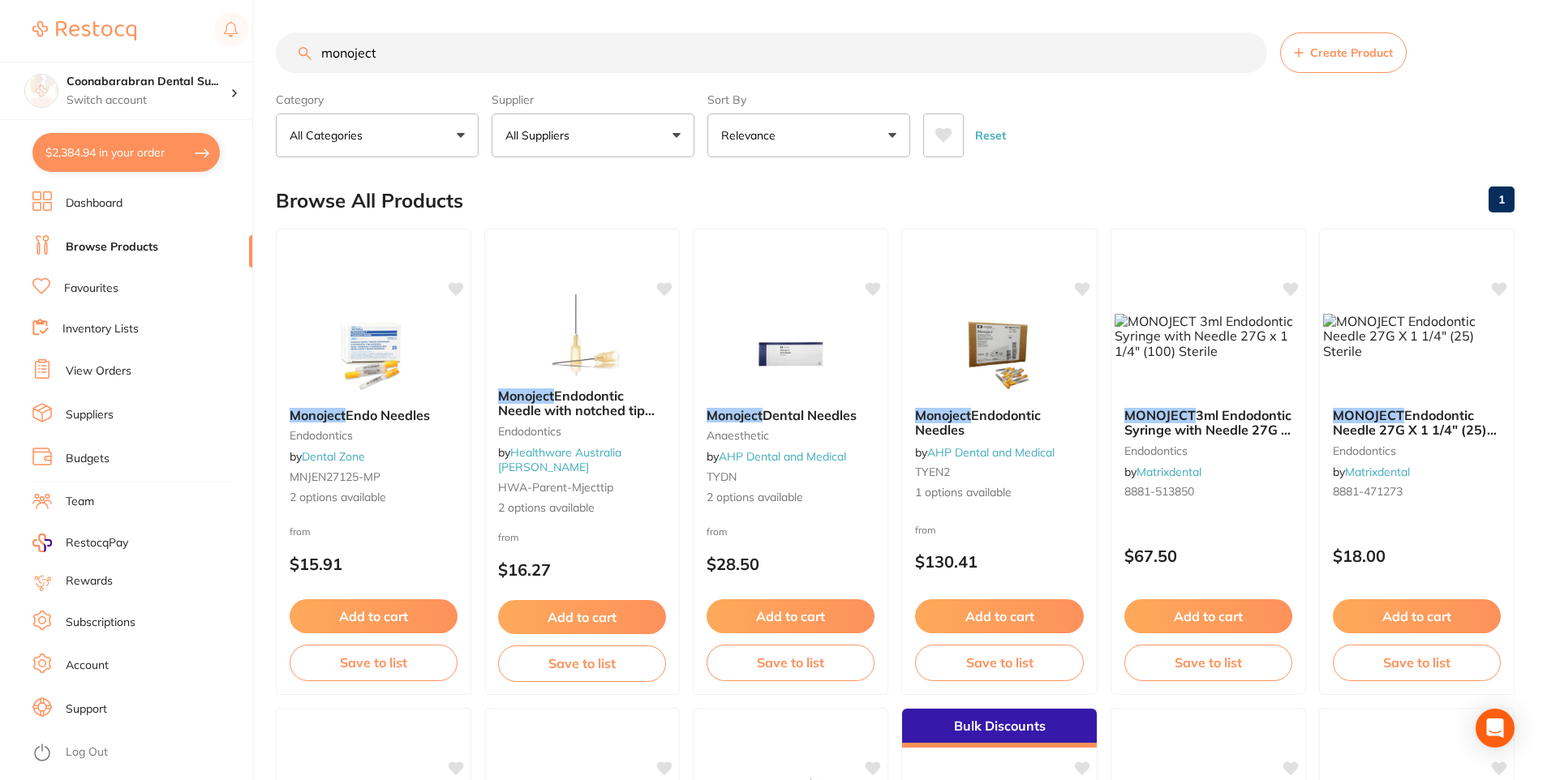
drag, startPoint x: 407, startPoint y: 51, endPoint x: 321, endPoint y: 60, distance: 86.4
click at [321, 60] on input "monoject" at bounding box center [771, 52] width 991 height 41
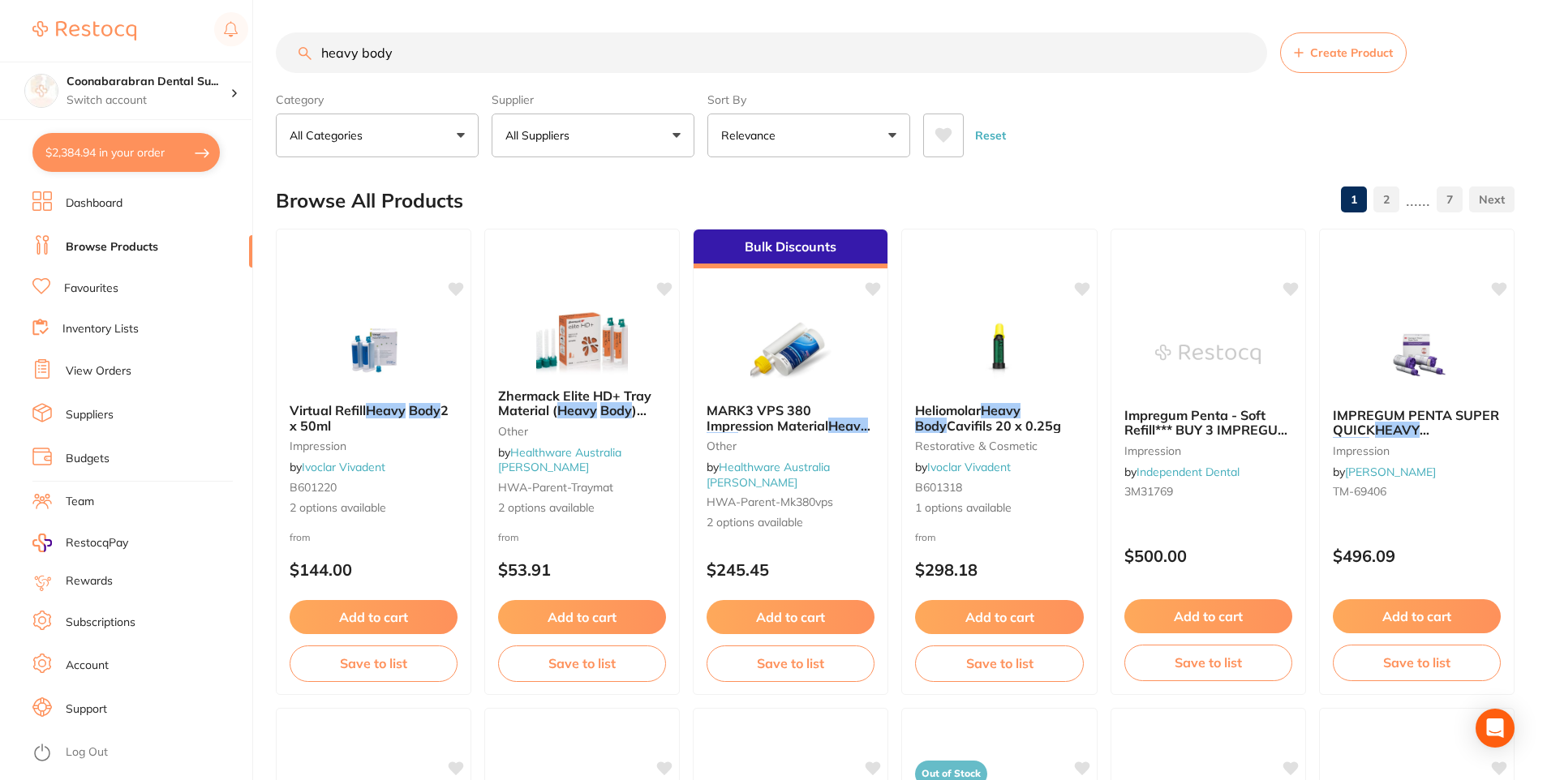
click at [947, 141] on icon at bounding box center [943, 135] width 18 height 16
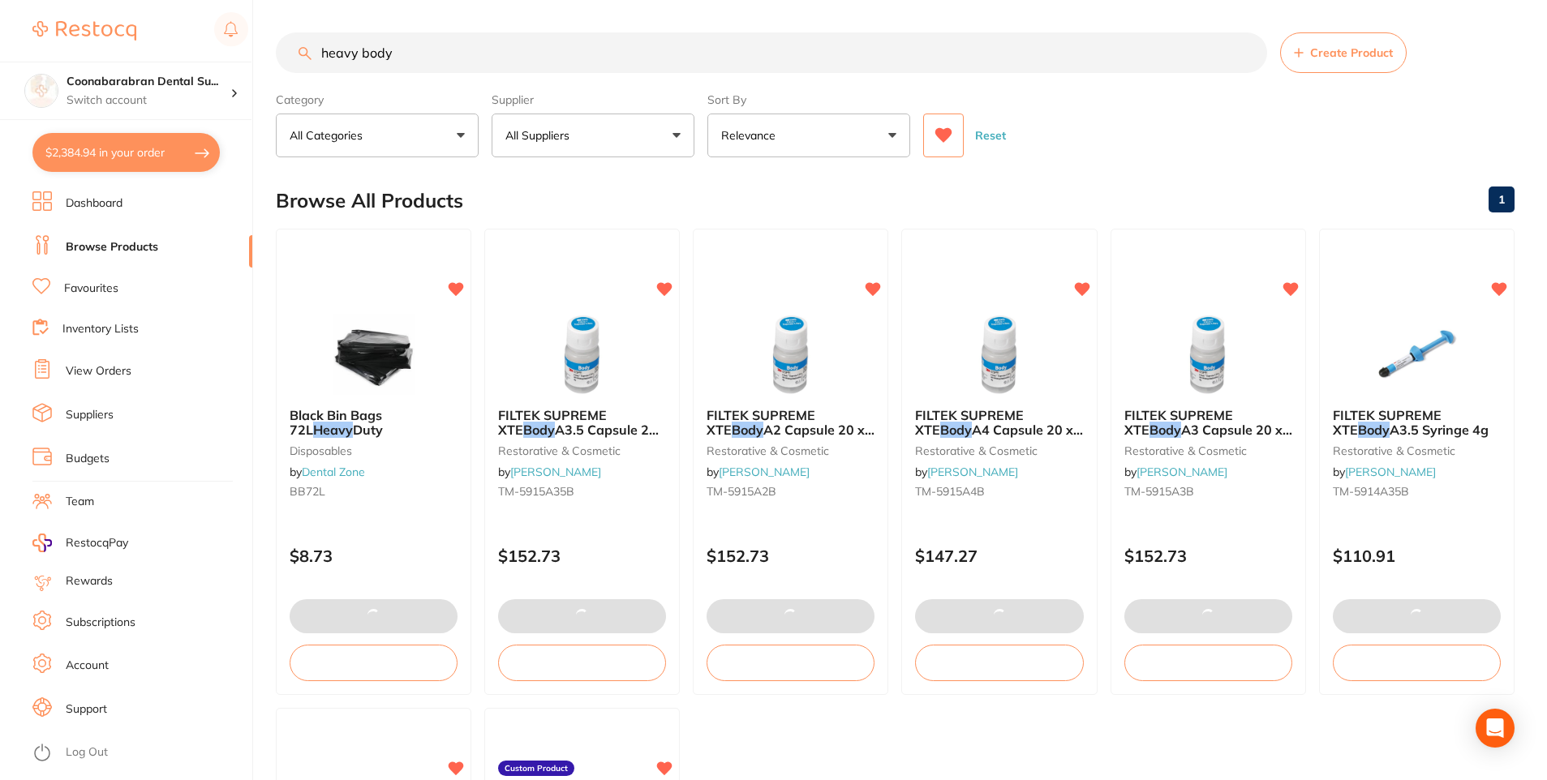
click at [947, 141] on icon at bounding box center [943, 135] width 18 height 16
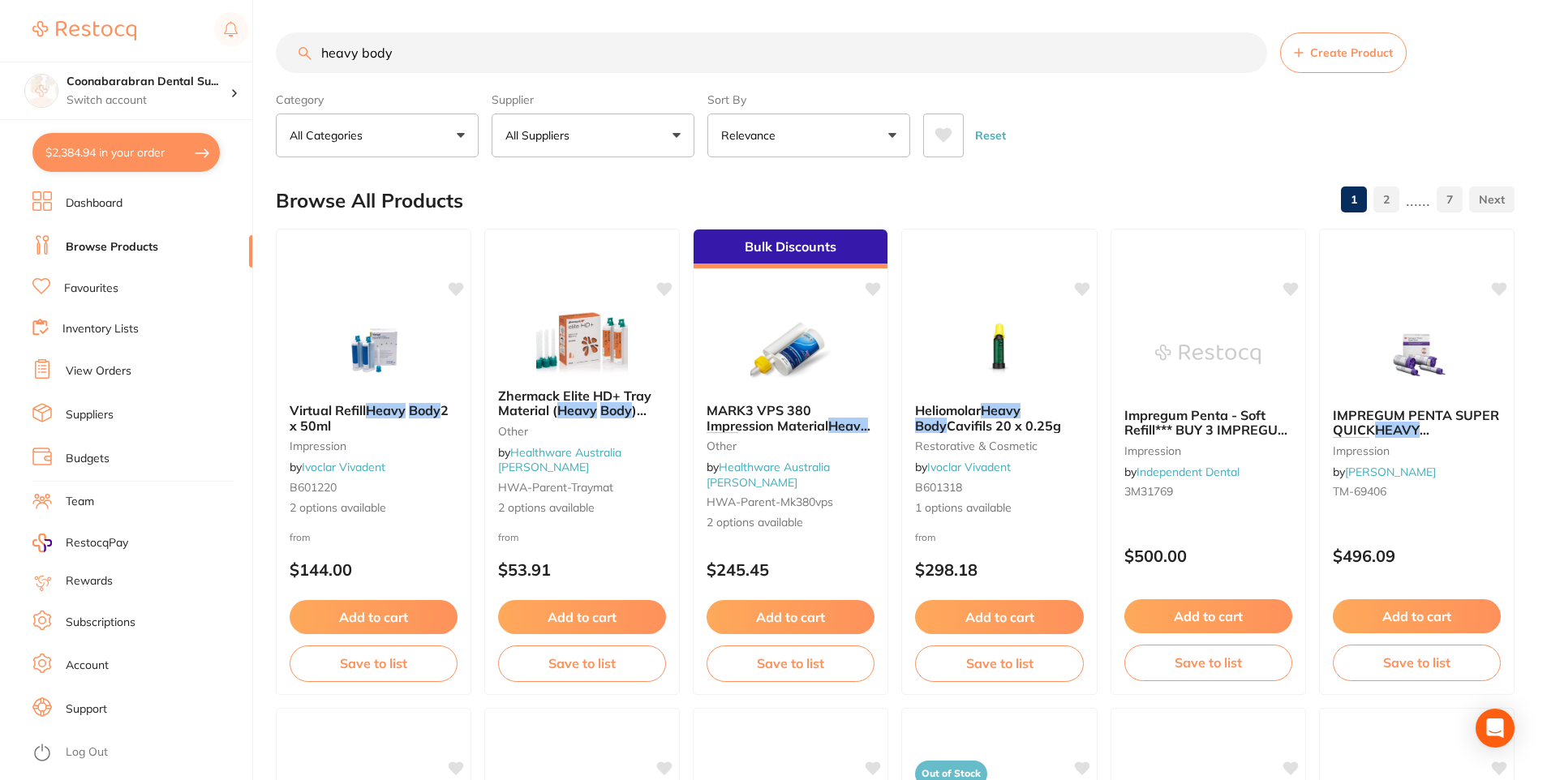
drag, startPoint x: 402, startPoint y: 54, endPoint x: 295, endPoint y: 58, distance: 107.1
click at [295, 58] on input "heavy body" at bounding box center [771, 52] width 991 height 41
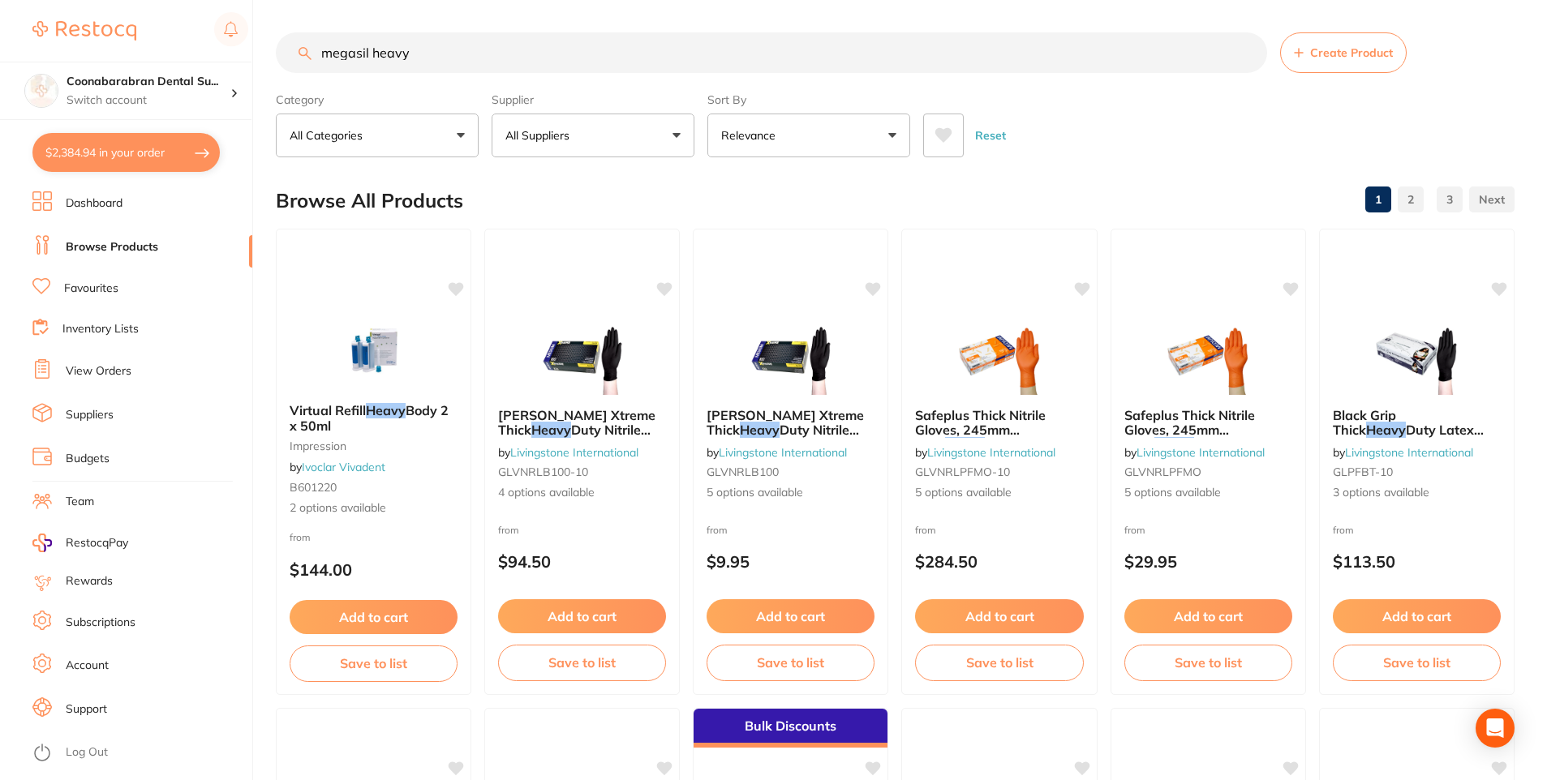
click at [941, 132] on icon at bounding box center [943, 135] width 17 height 15
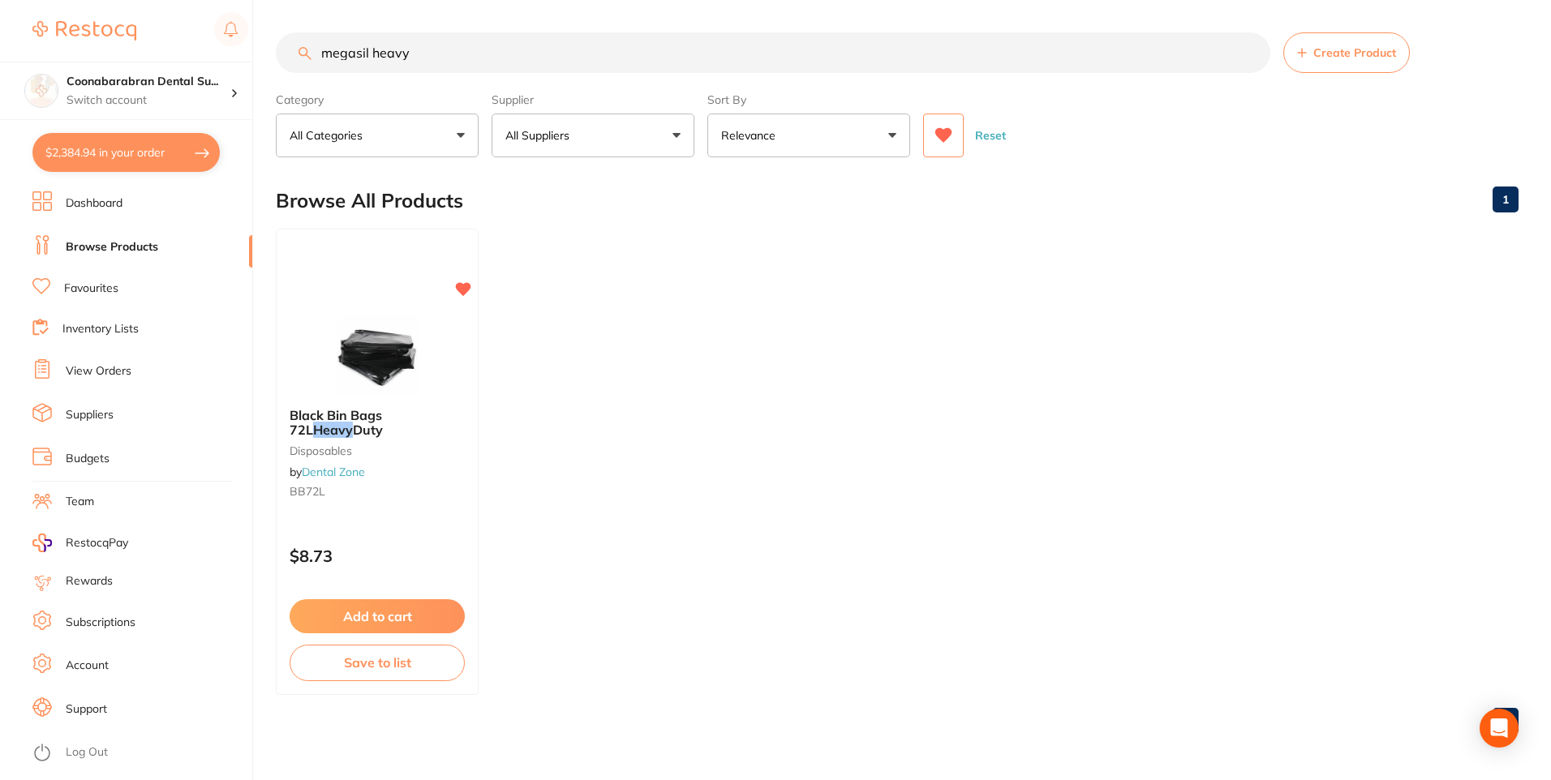
click at [938, 135] on icon at bounding box center [943, 135] width 17 height 15
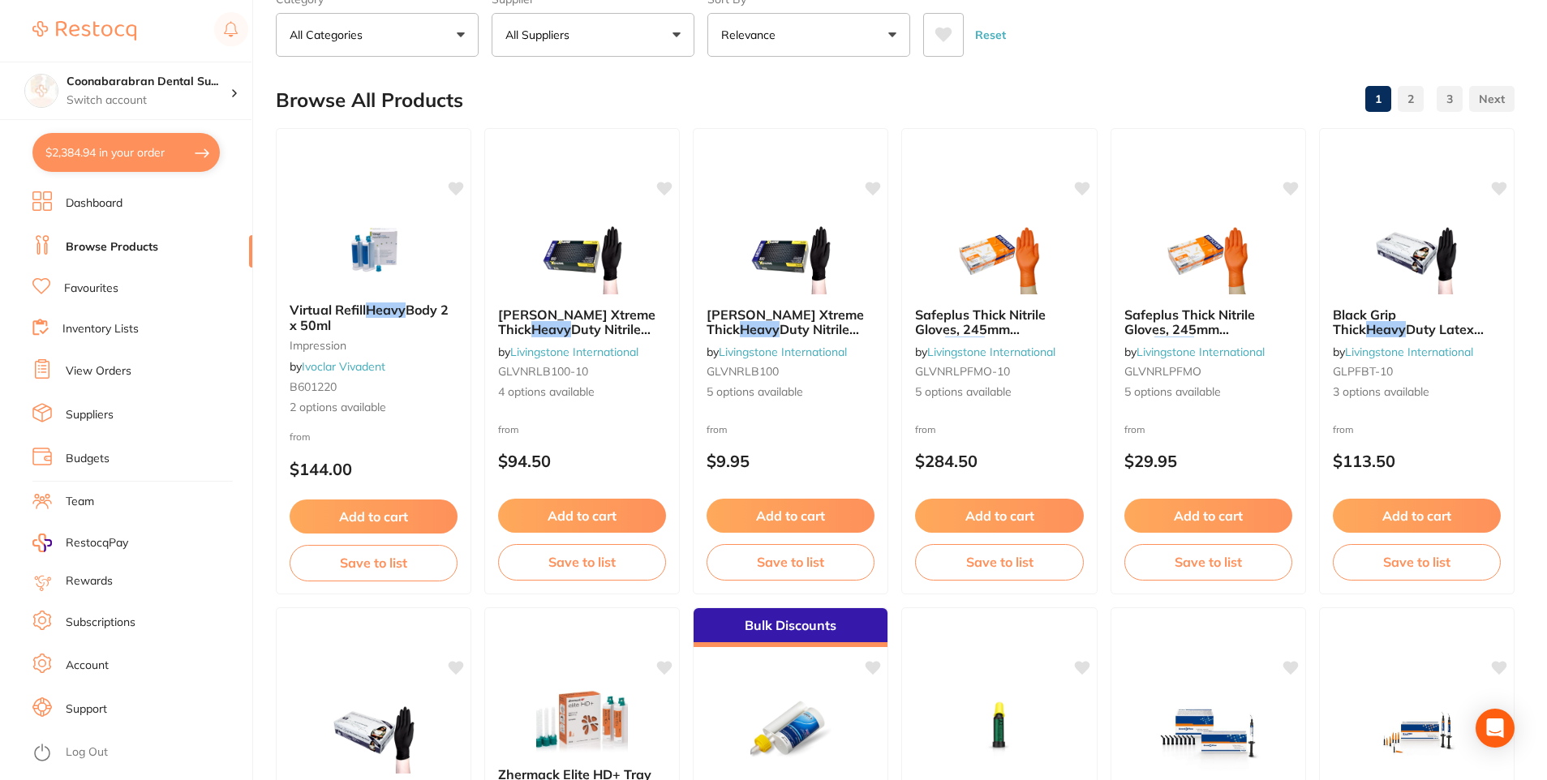
scroll to position [81, 0]
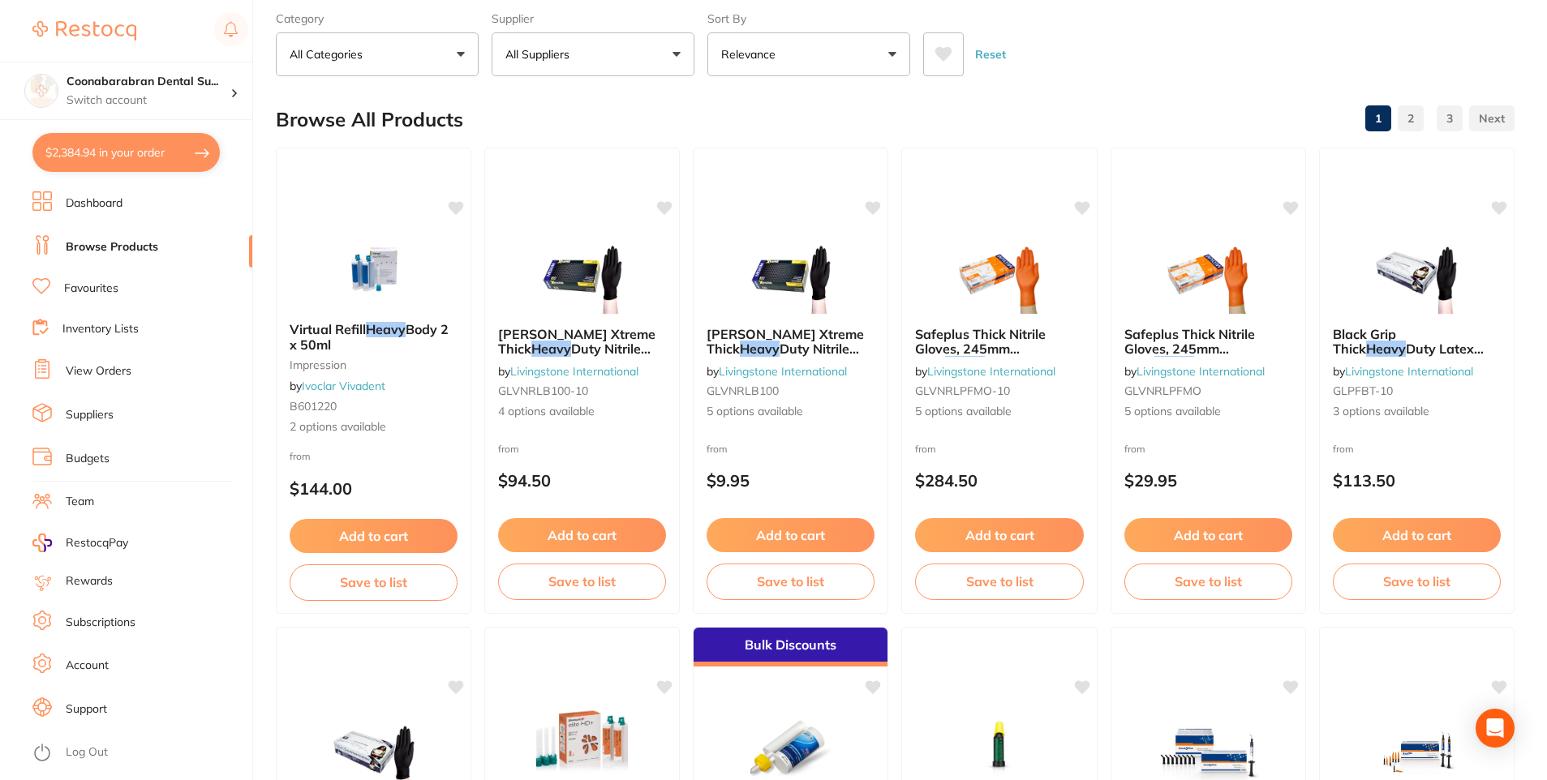
click at [938, 49] on icon at bounding box center [943, 54] width 17 height 15
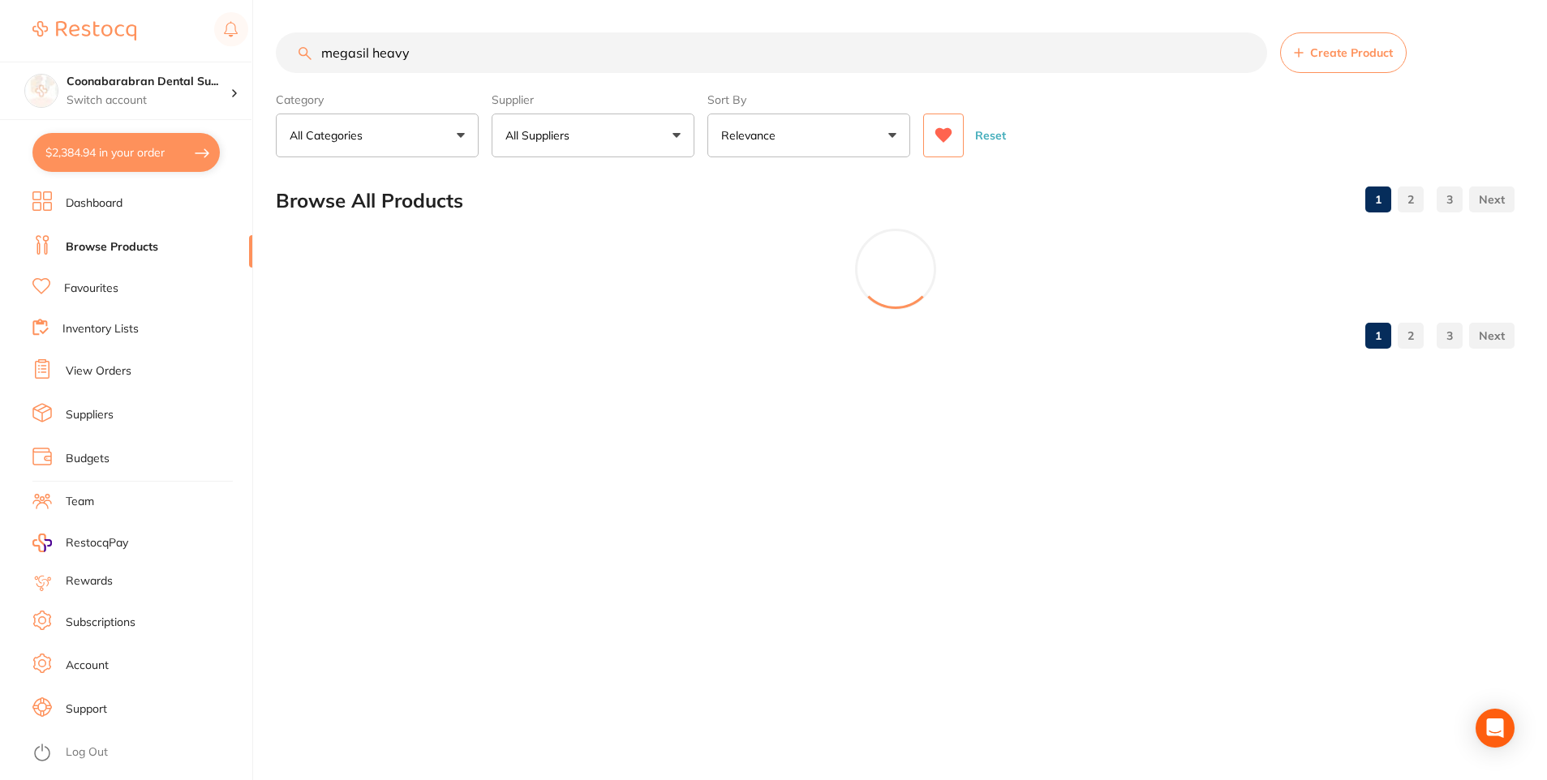
scroll to position [0, 0]
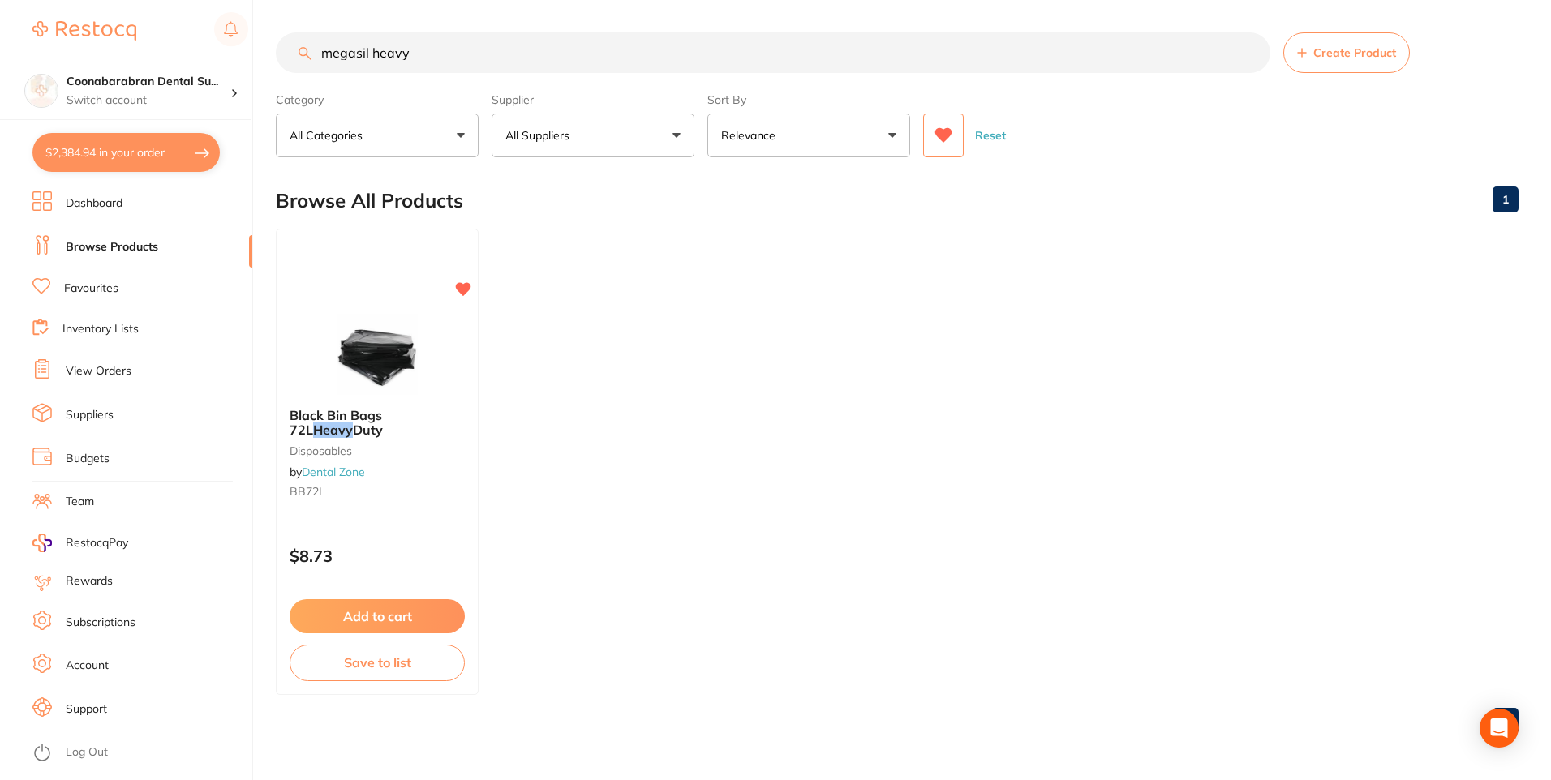
click at [938, 145] on button at bounding box center [943, 136] width 41 height 44
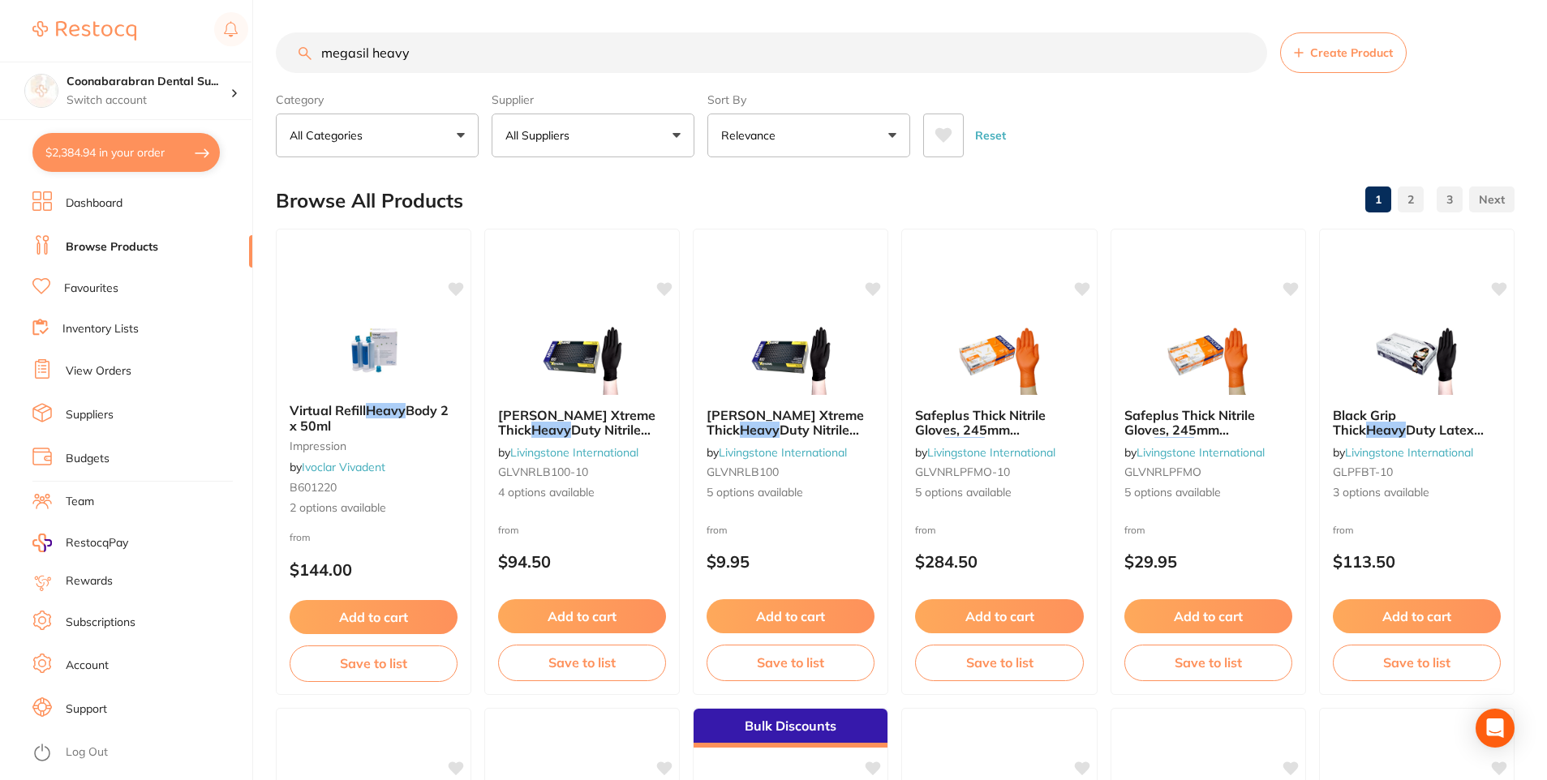
click at [422, 60] on input "megasil heavy" at bounding box center [771, 52] width 991 height 41
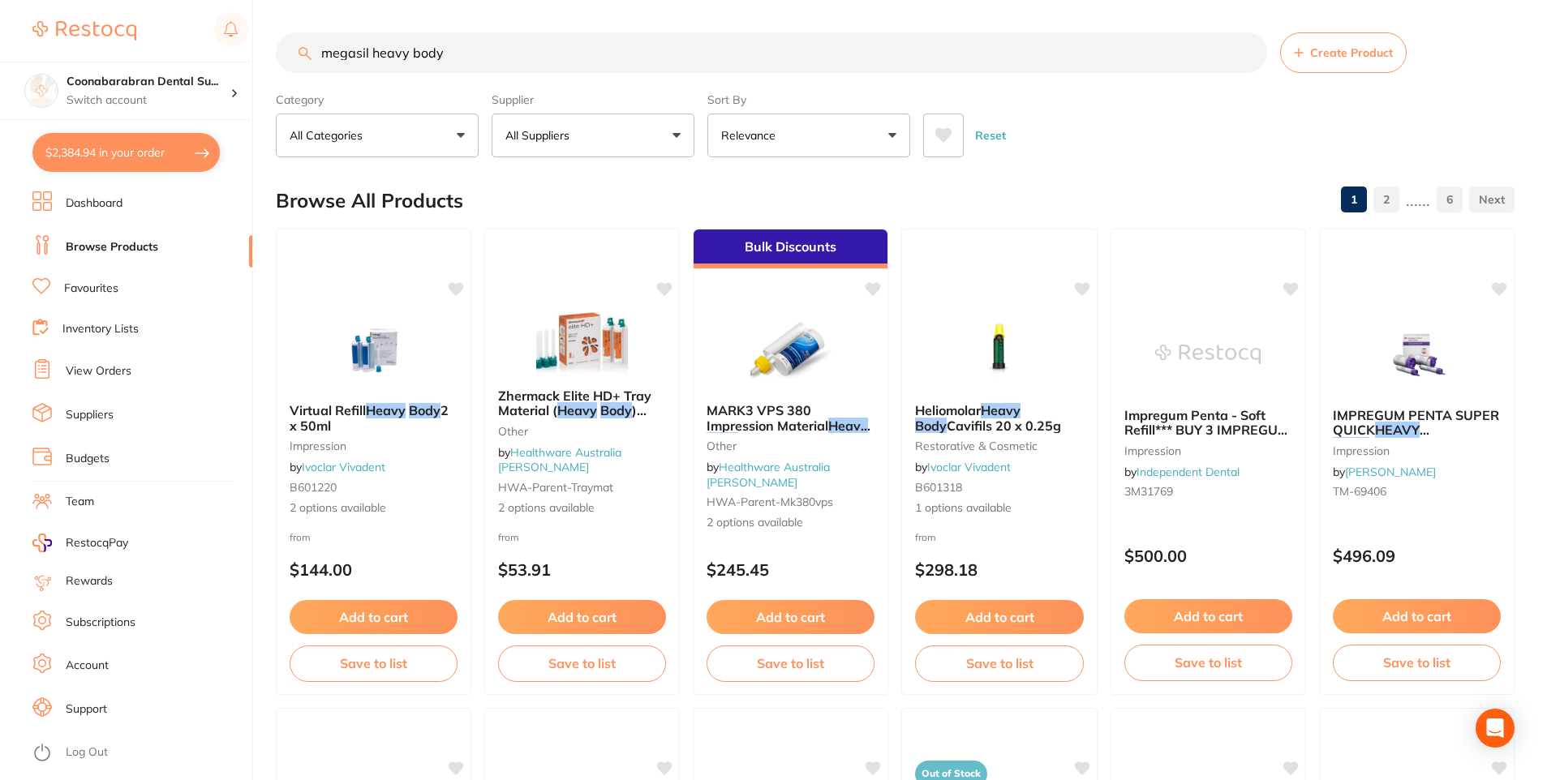
scroll to position [1, 0]
drag, startPoint x: 462, startPoint y: 52, endPoint x: 319, endPoint y: 64, distance: 143.3
click at [319, 64] on input "megasil heavy body" at bounding box center [771, 52] width 991 height 41
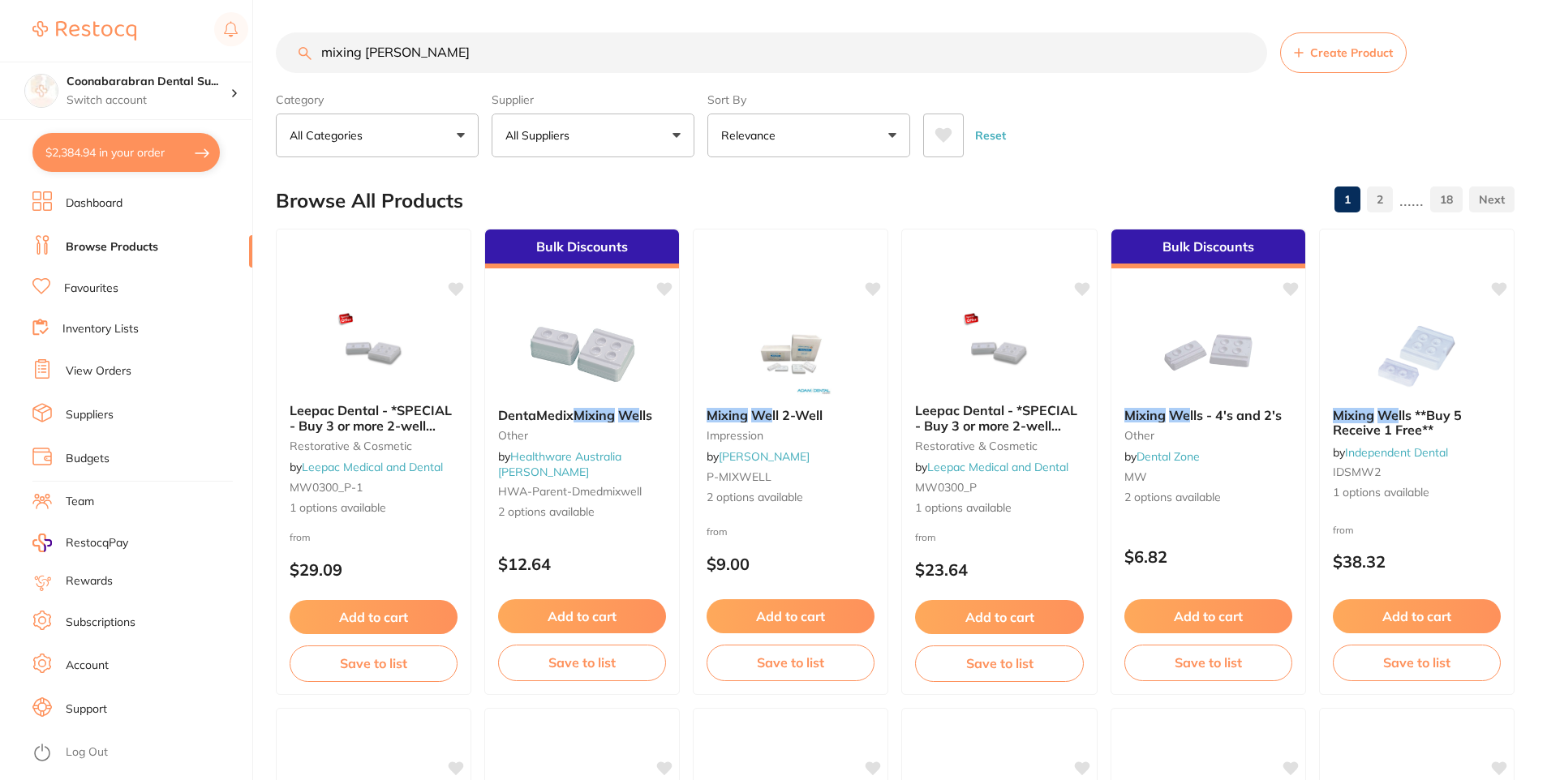
type input "mixing wells"
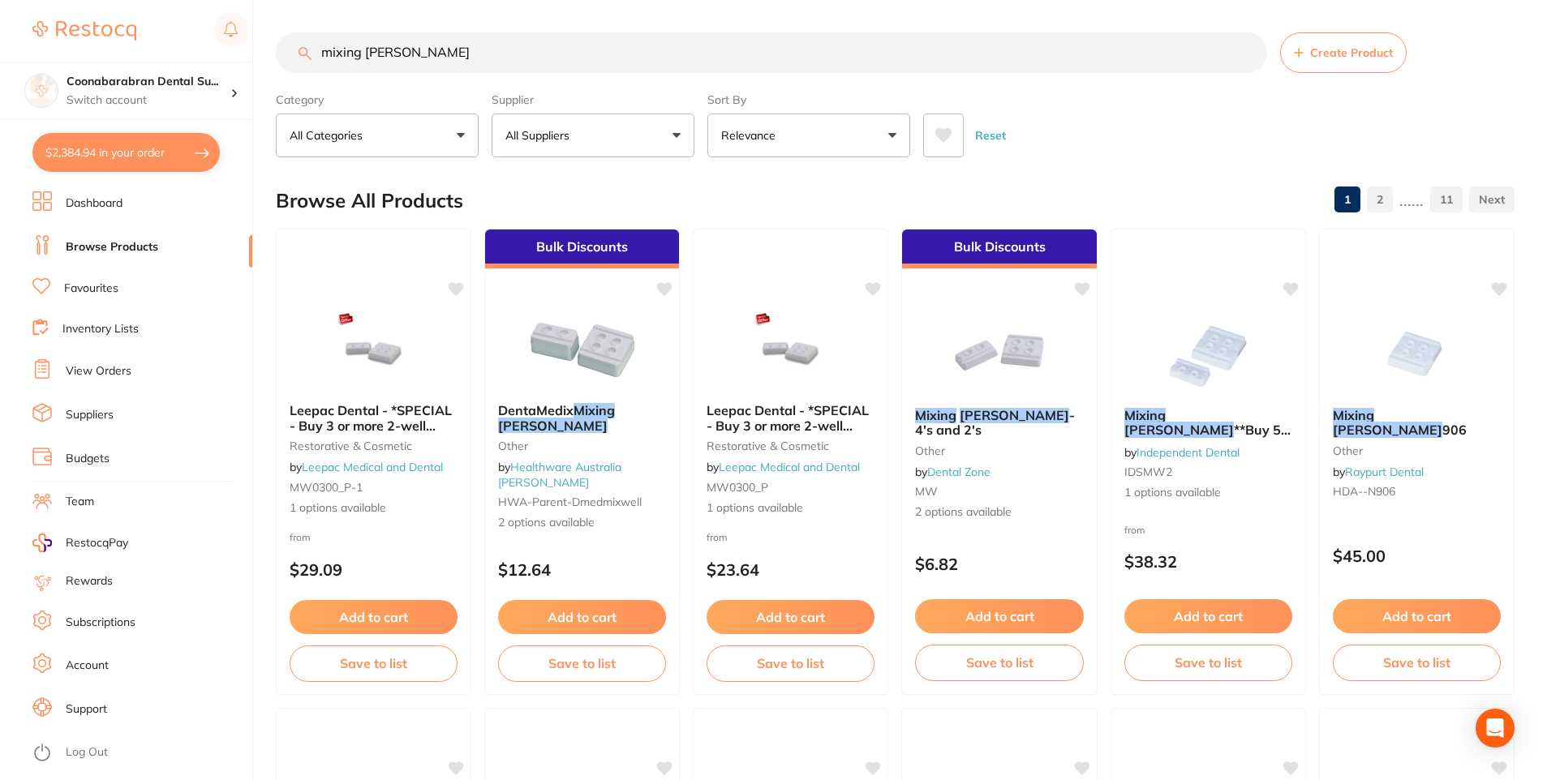
click at [953, 131] on button at bounding box center [943, 136] width 41 height 44
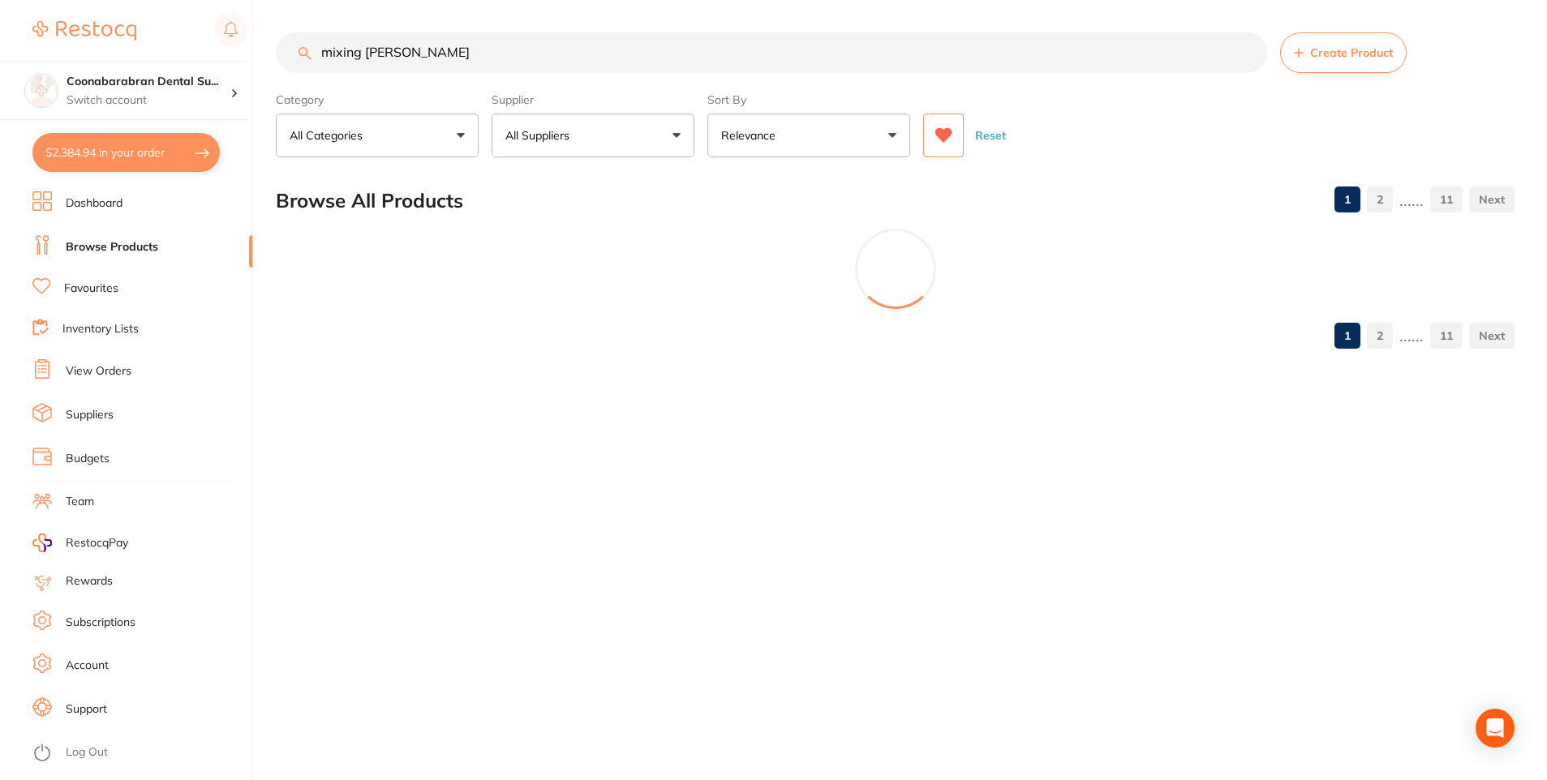
scroll to position [0, 0]
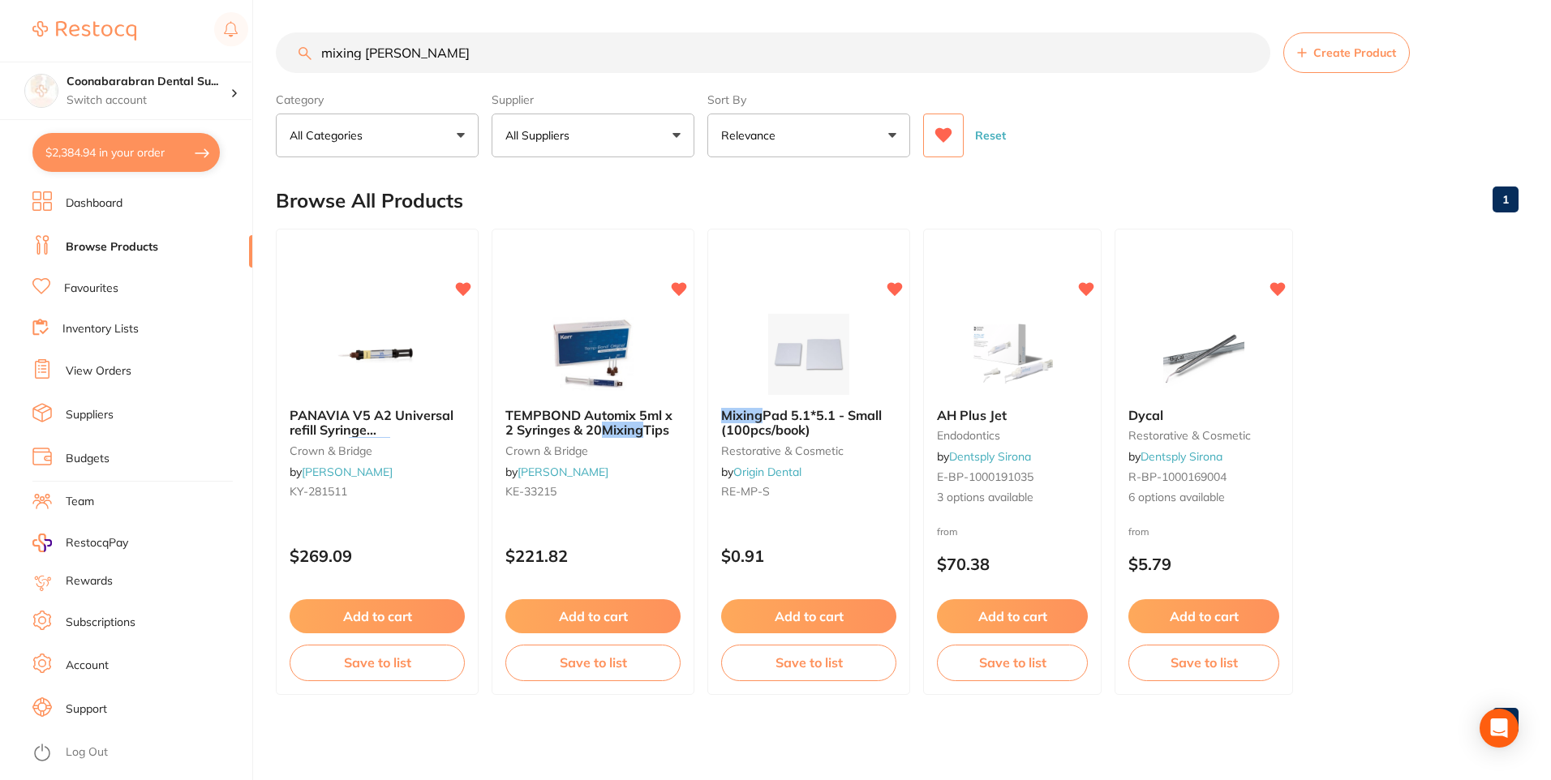
click at [947, 135] on icon at bounding box center [943, 135] width 17 height 15
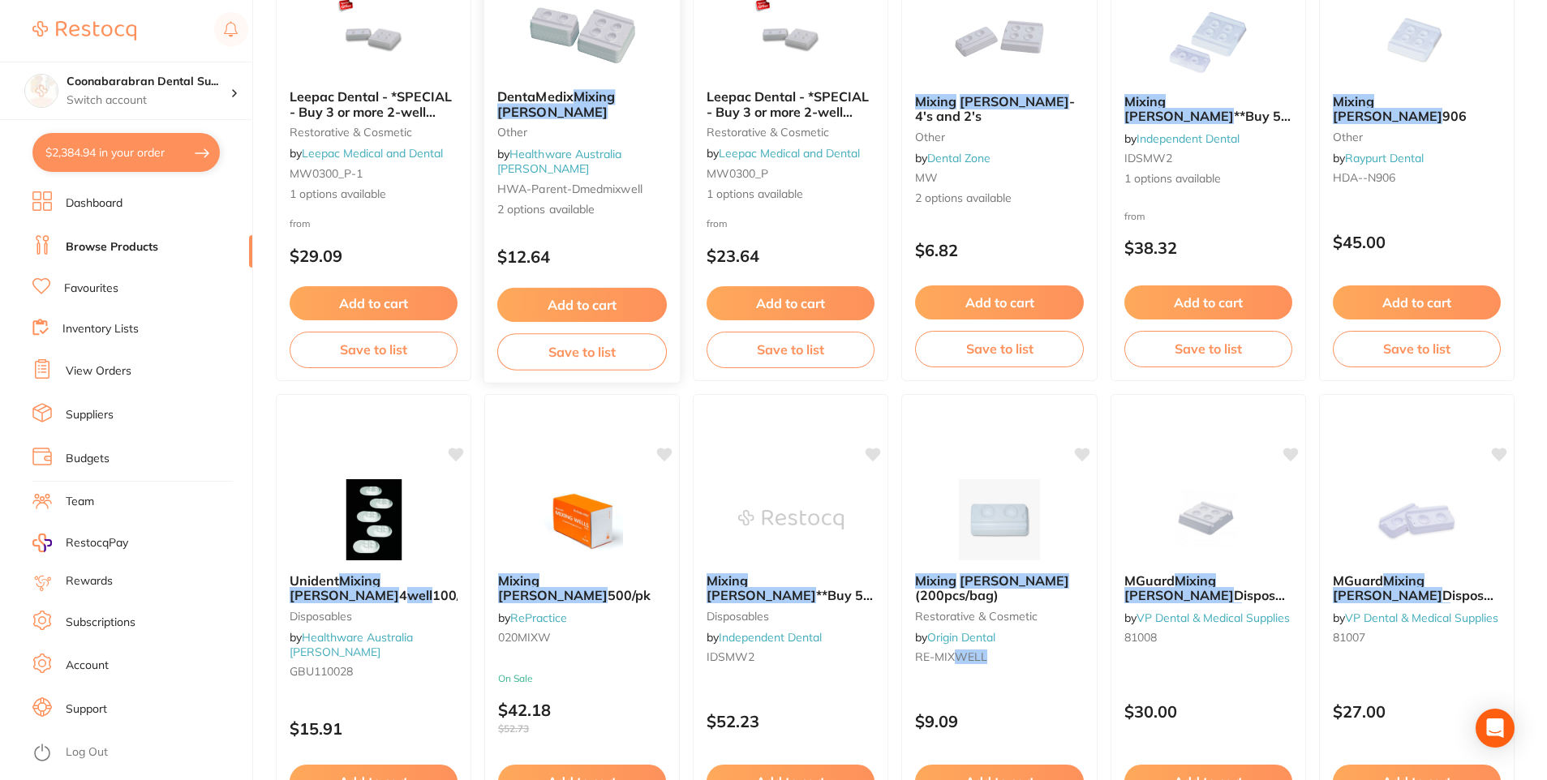
scroll to position [324, 0]
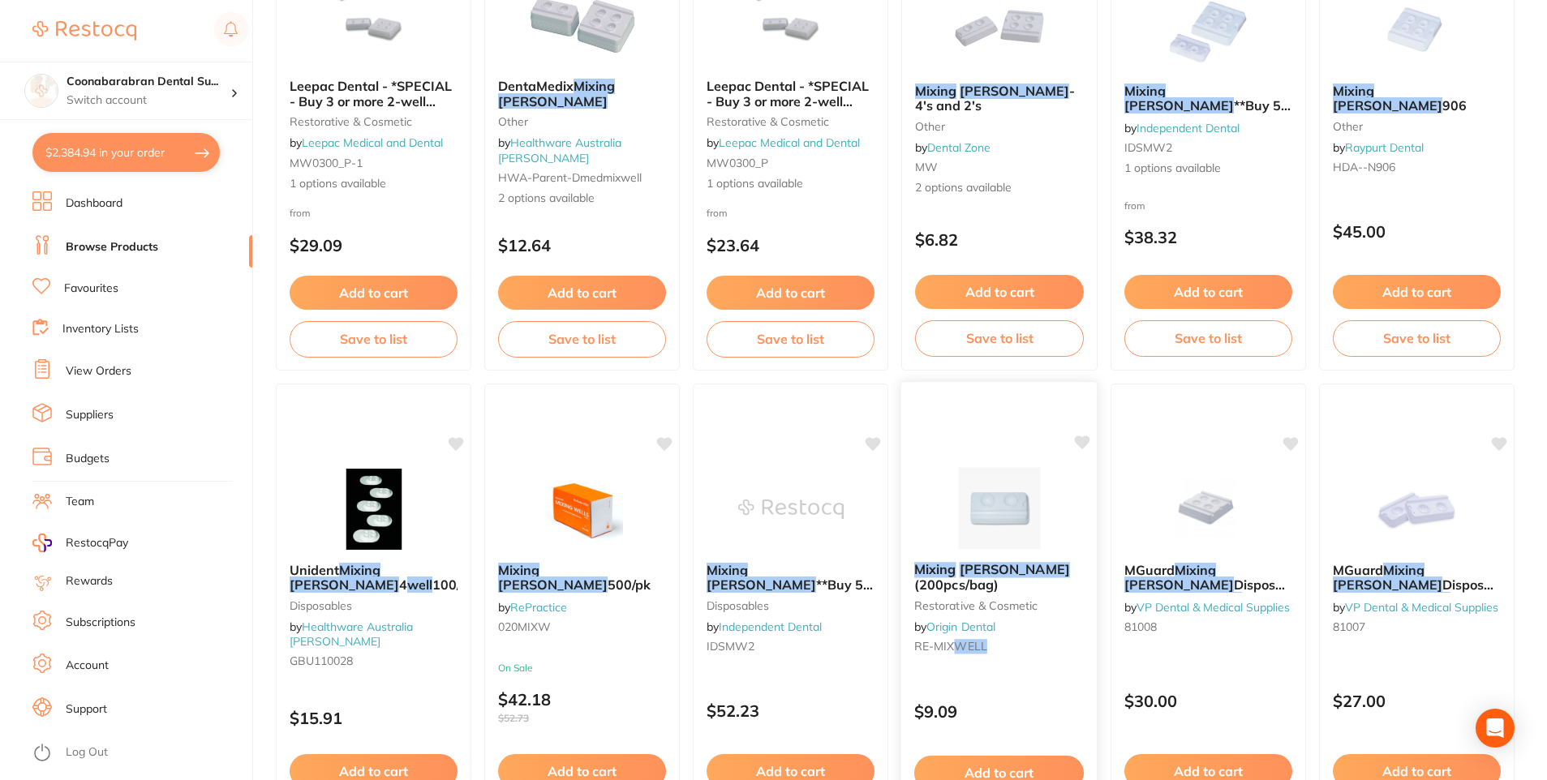
click at [979, 768] on button "Add to cart" at bounding box center [999, 773] width 170 height 35
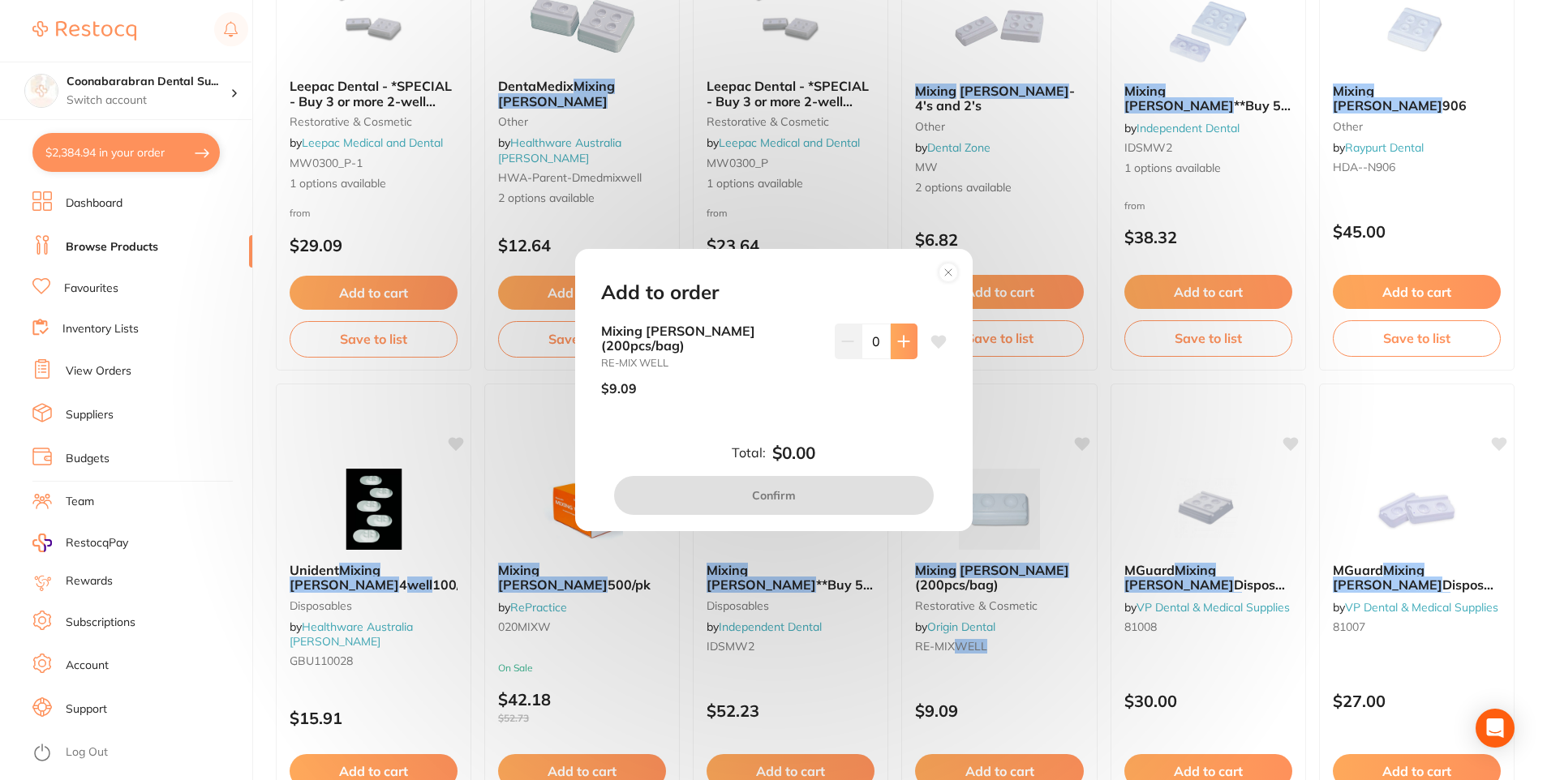
click at [899, 346] on icon at bounding box center [903, 341] width 11 height 11
type input "1"
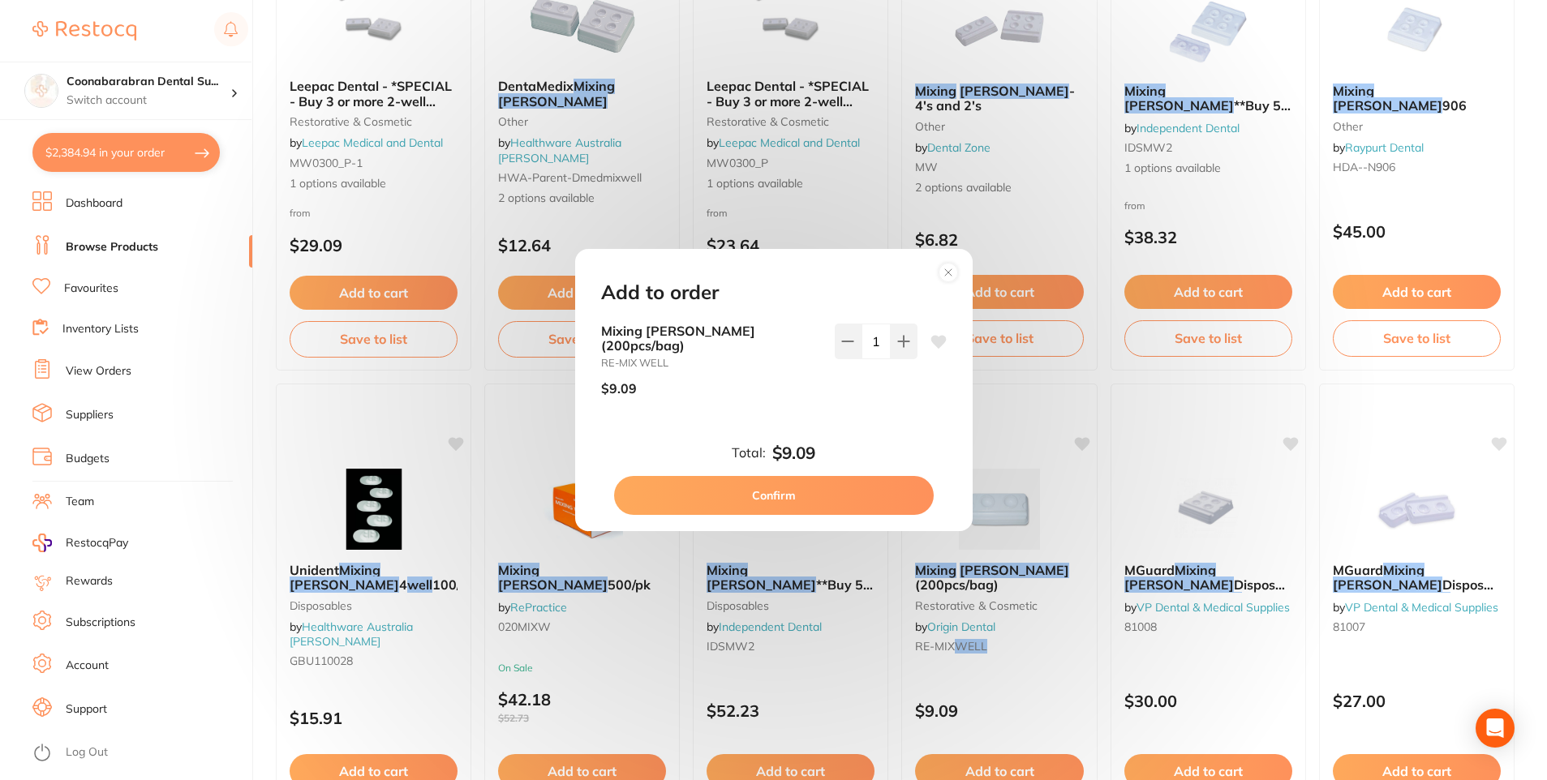
click at [933, 348] on icon at bounding box center [937, 341] width 15 height 13
click at [805, 493] on button "Confirm" at bounding box center [774, 495] width 320 height 39
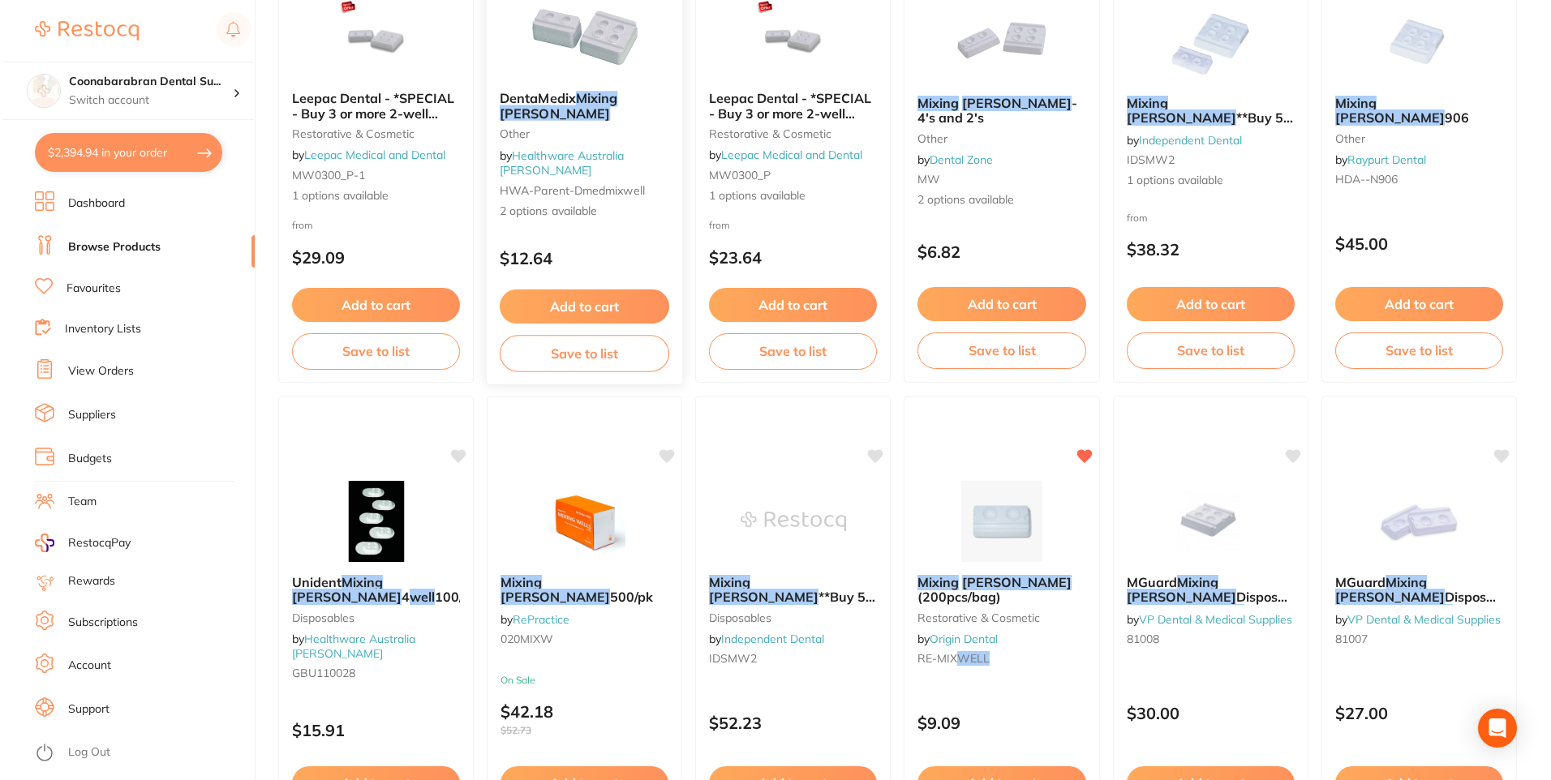
scroll to position [0, 0]
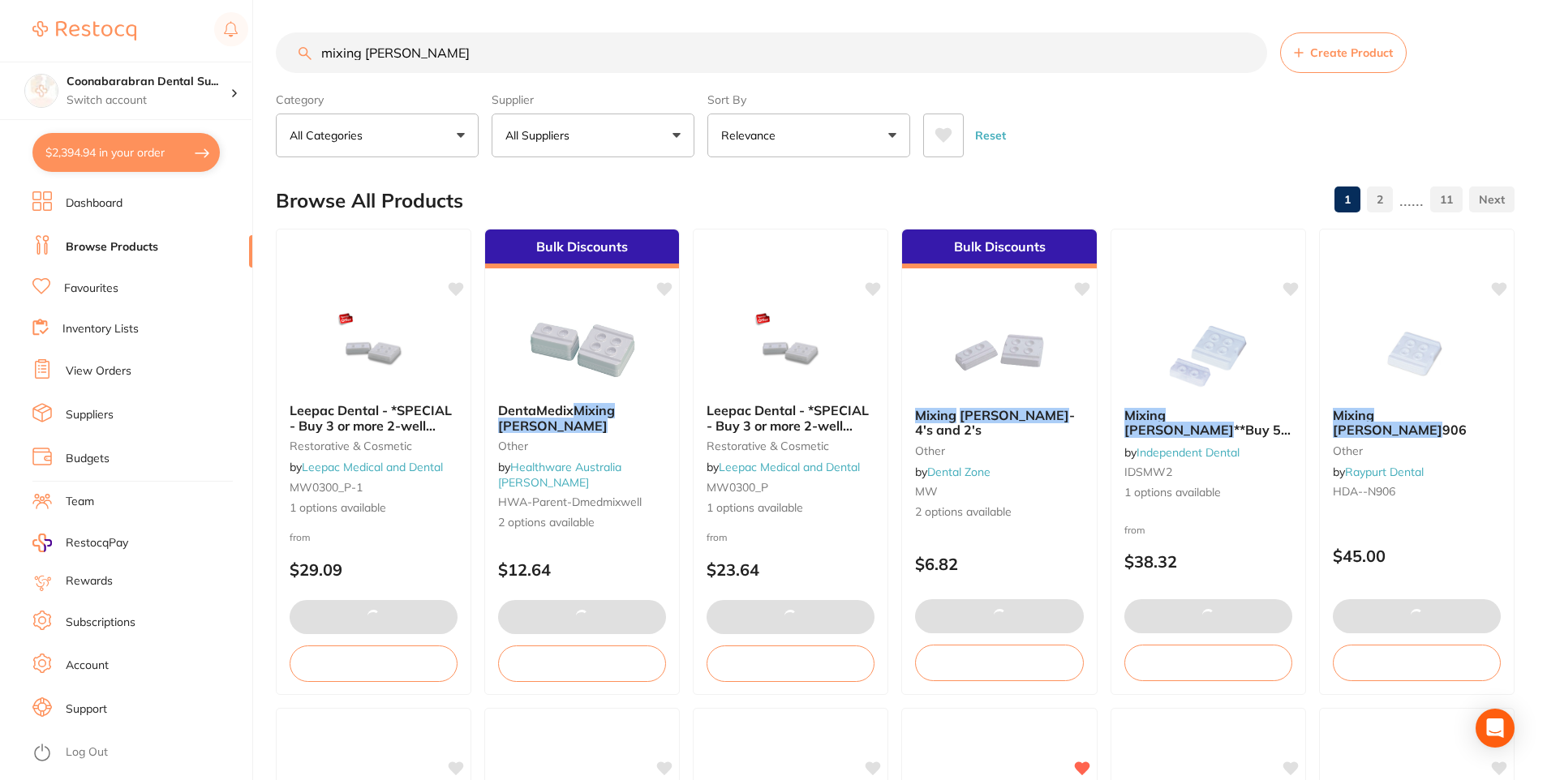
drag, startPoint x: 397, startPoint y: 47, endPoint x: 321, endPoint y: 49, distance: 75.5
click at [321, 49] on input "mixing wells" at bounding box center [771, 52] width 991 height 41
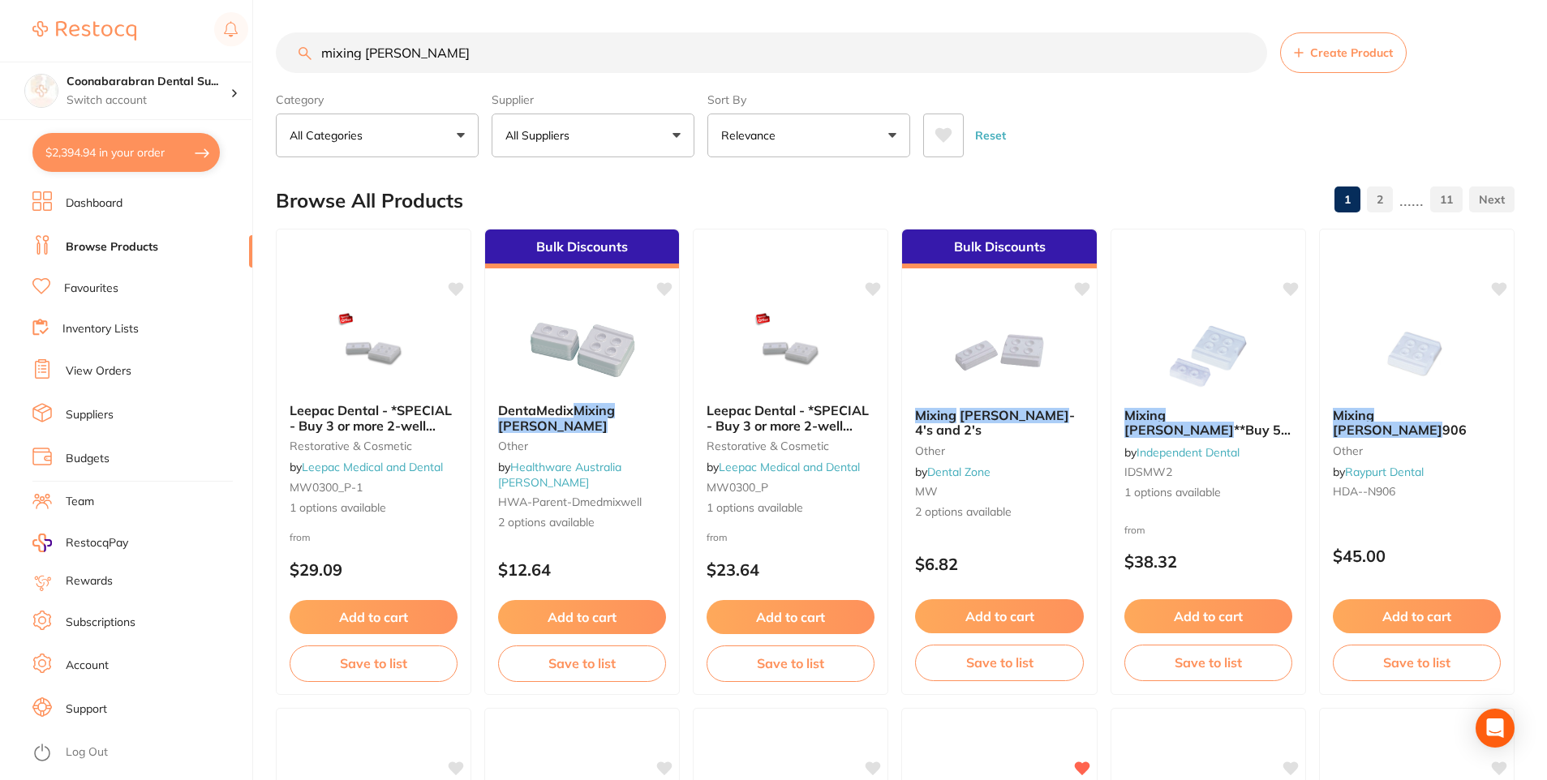
click at [148, 152] on button "$2,394.94 in your order" at bounding box center [125, 152] width 187 height 39
checkbox input "true"
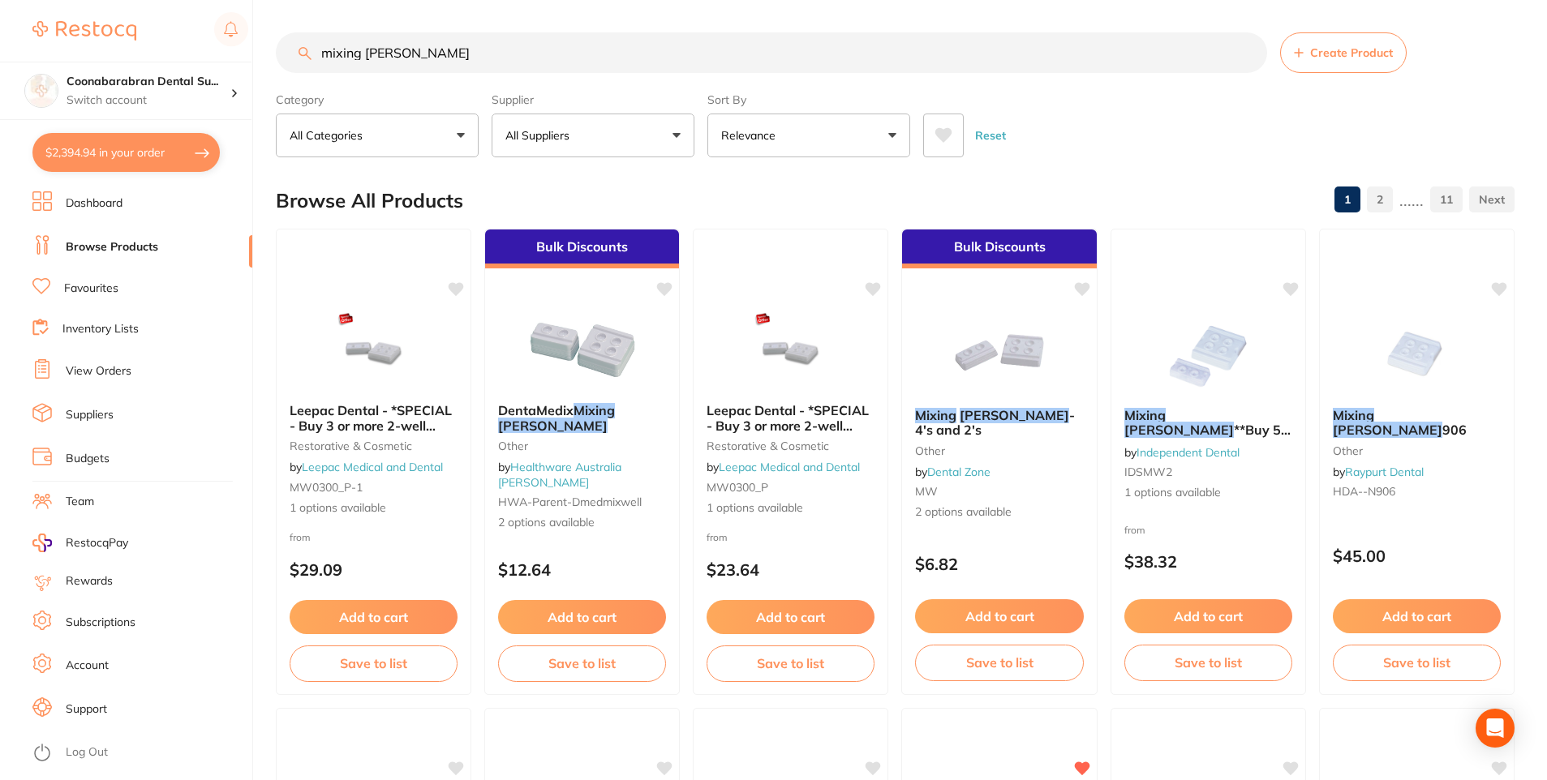
checkbox input "true"
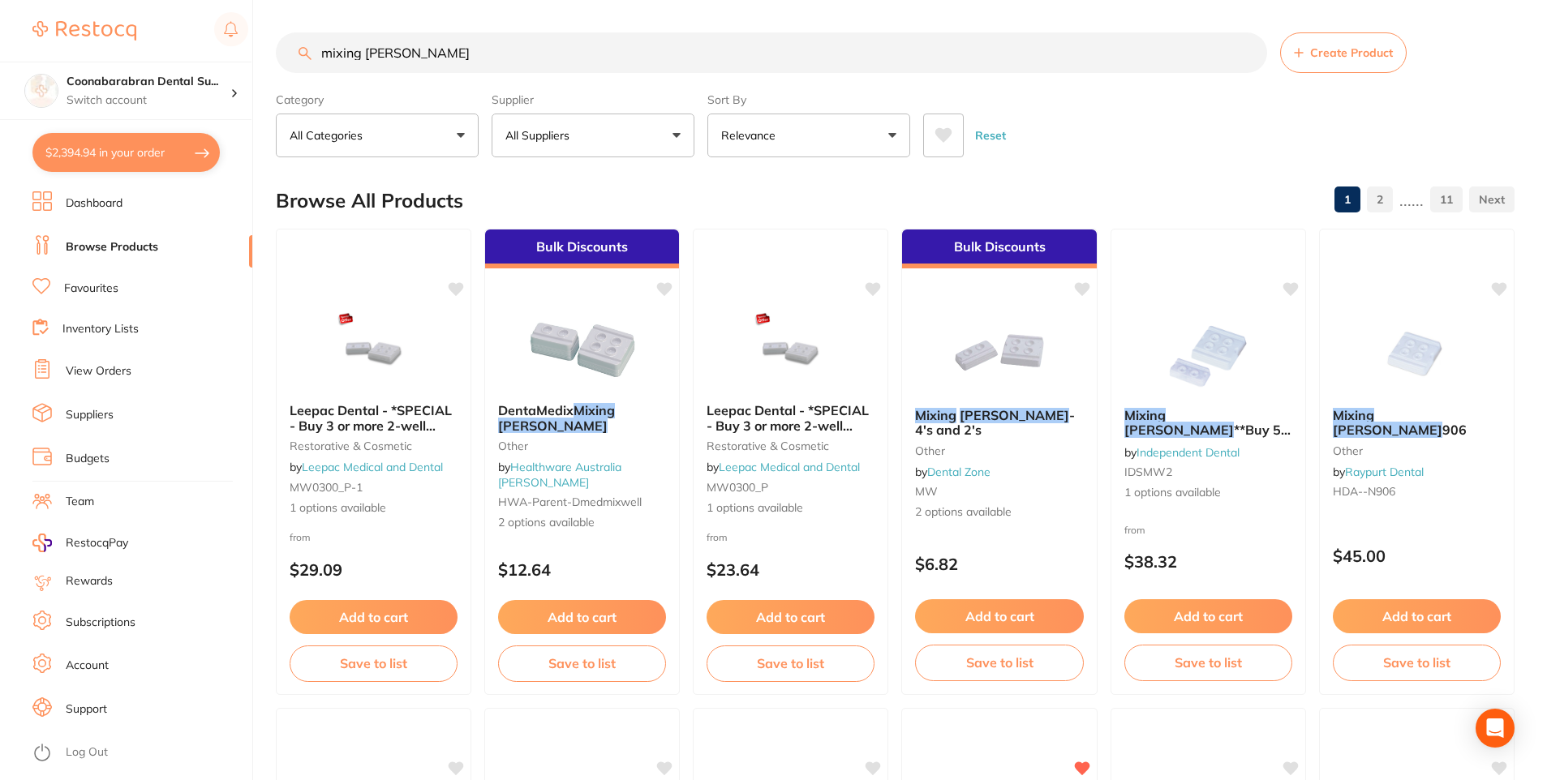
checkbox input "true"
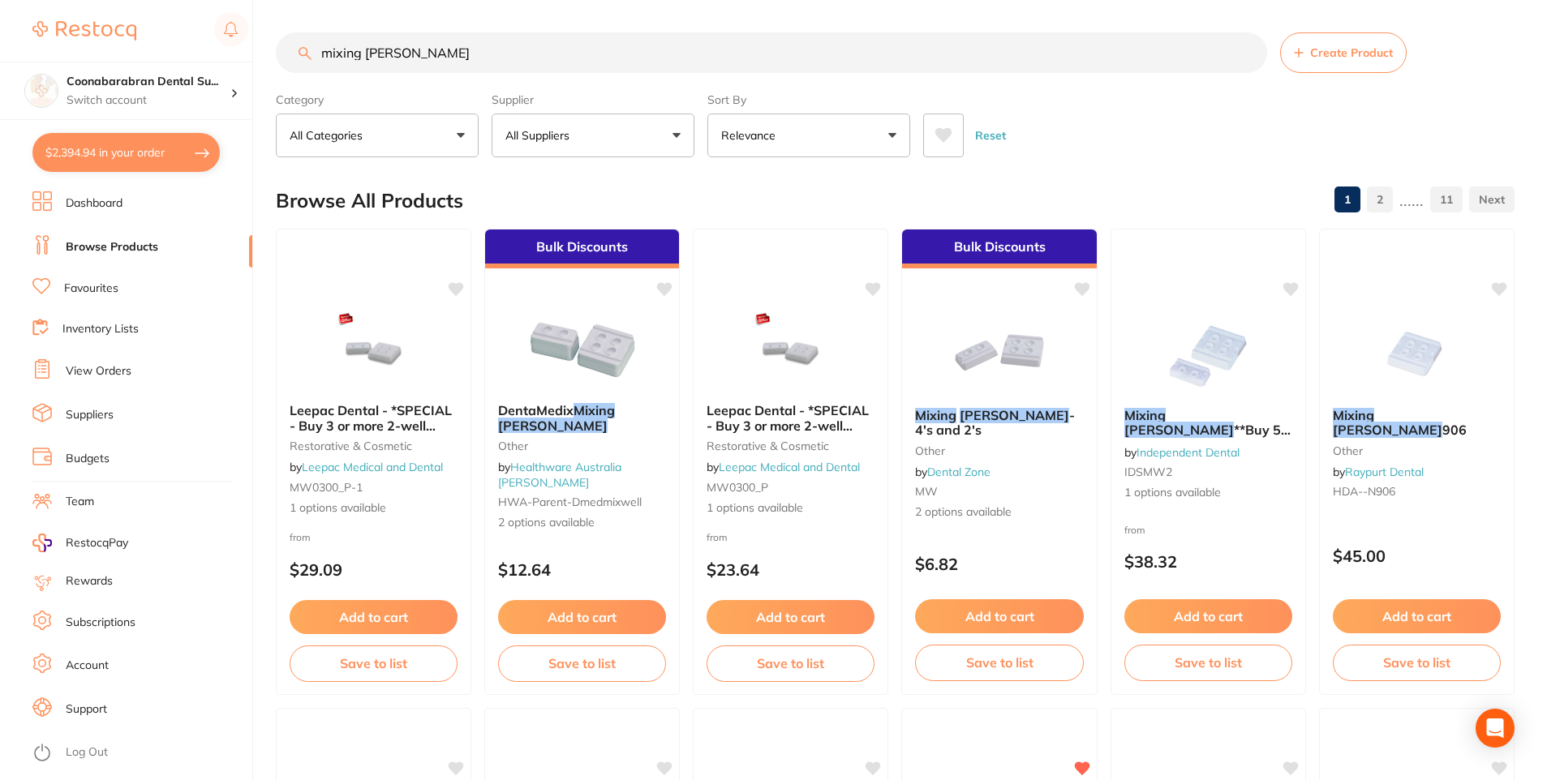
checkbox input "true"
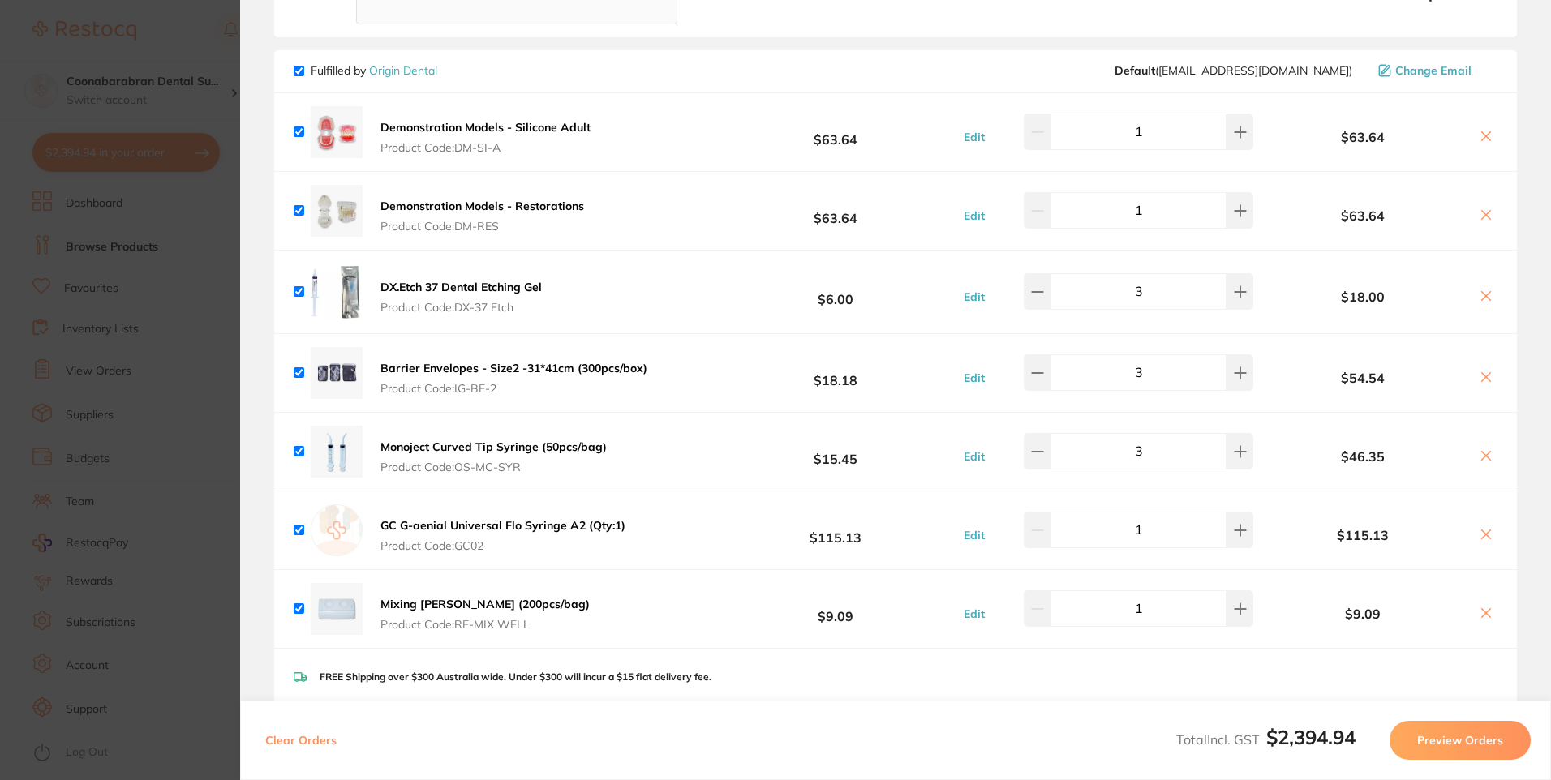
scroll to position [2654, 0]
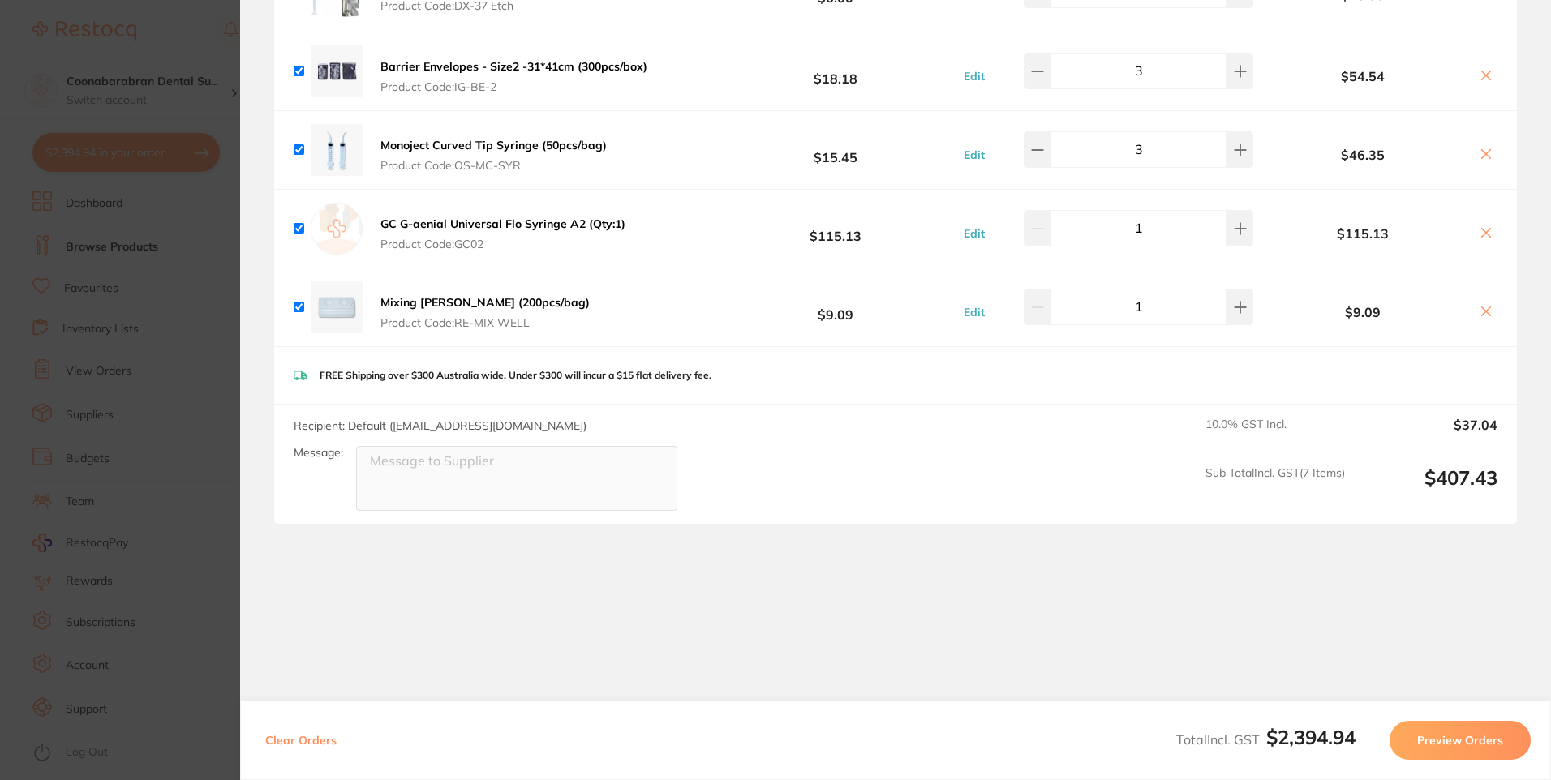
click at [1483, 307] on icon at bounding box center [1486, 311] width 9 height 9
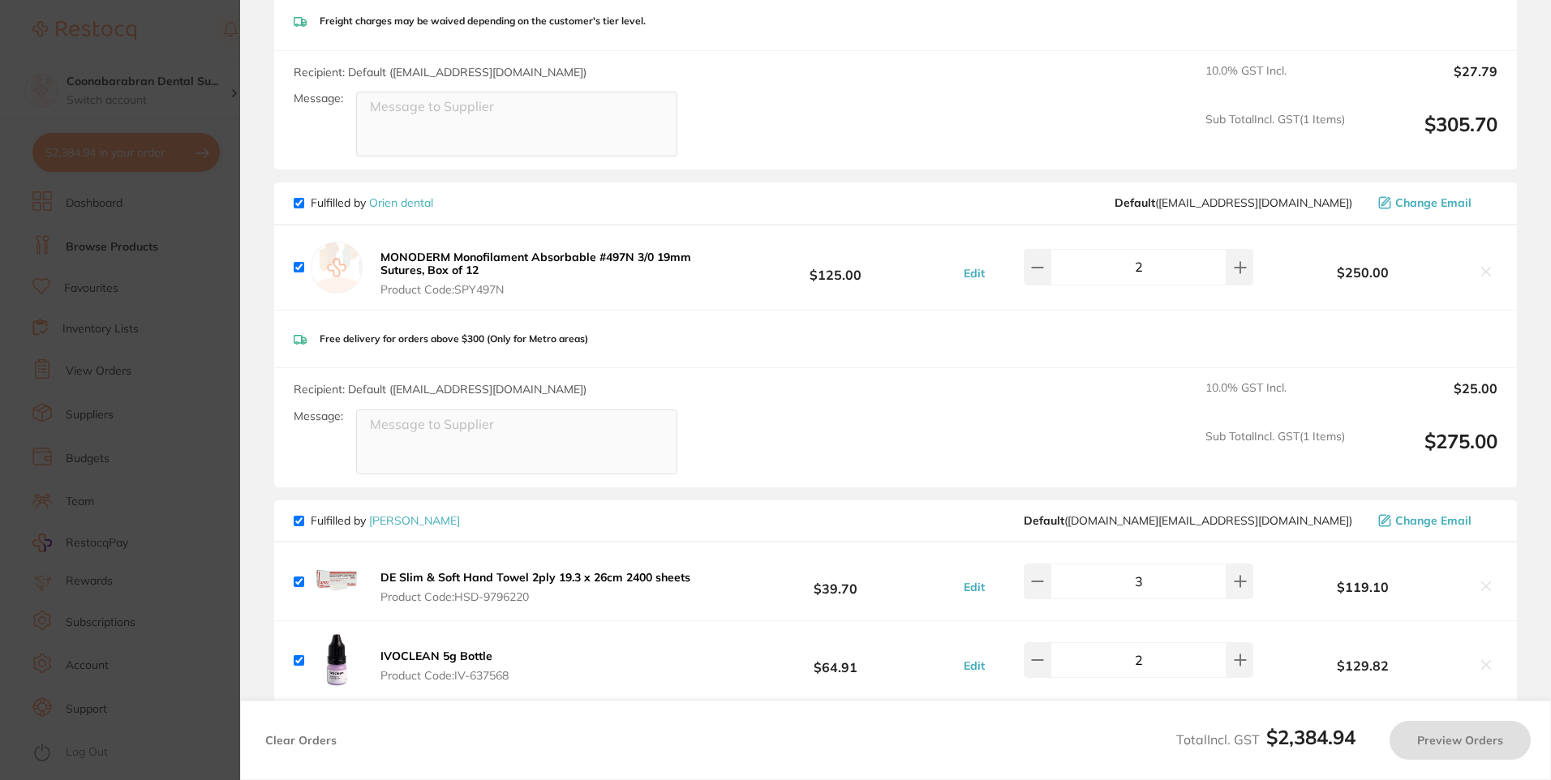
checkbox input "true"
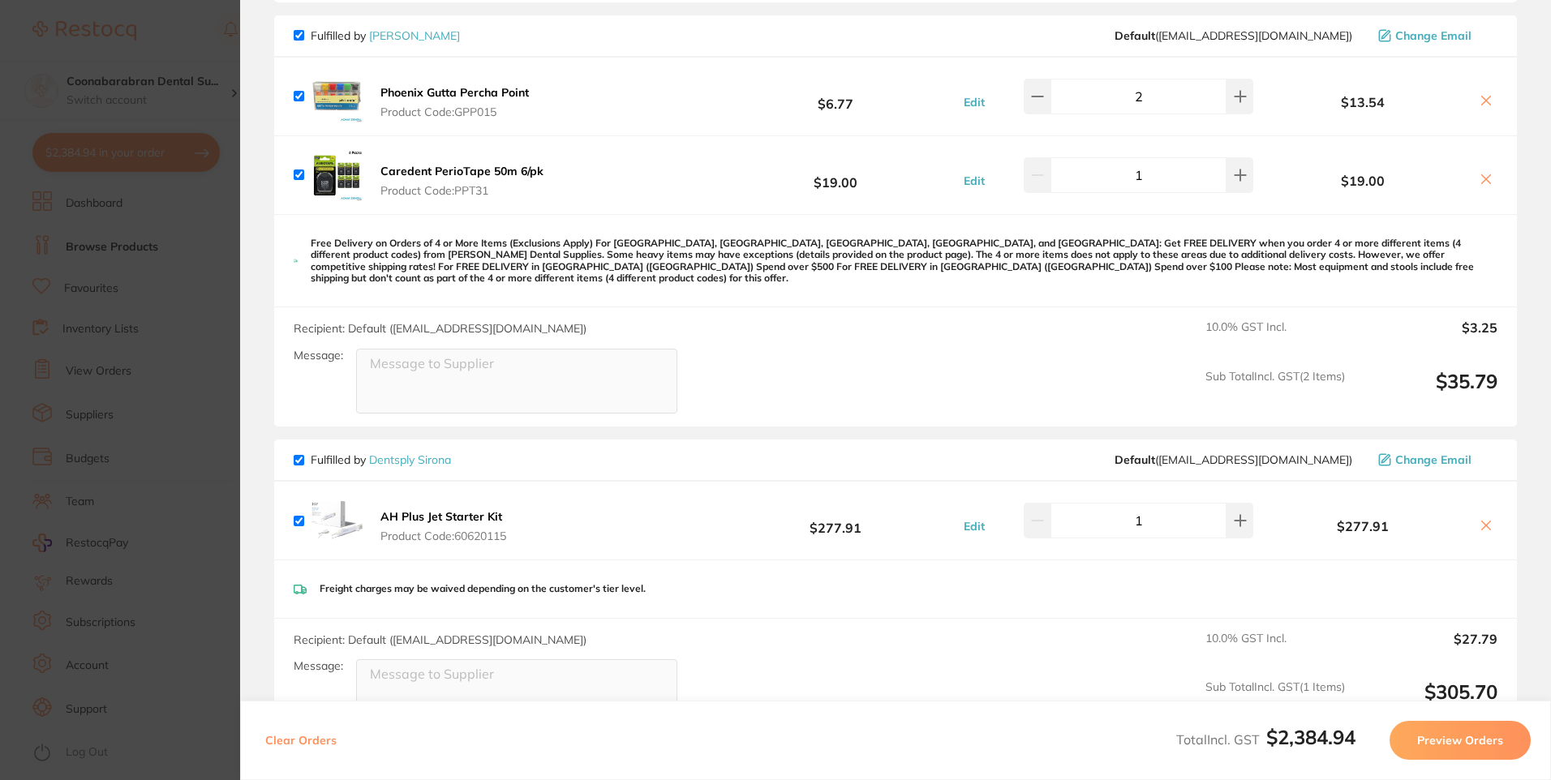
scroll to position [0, 0]
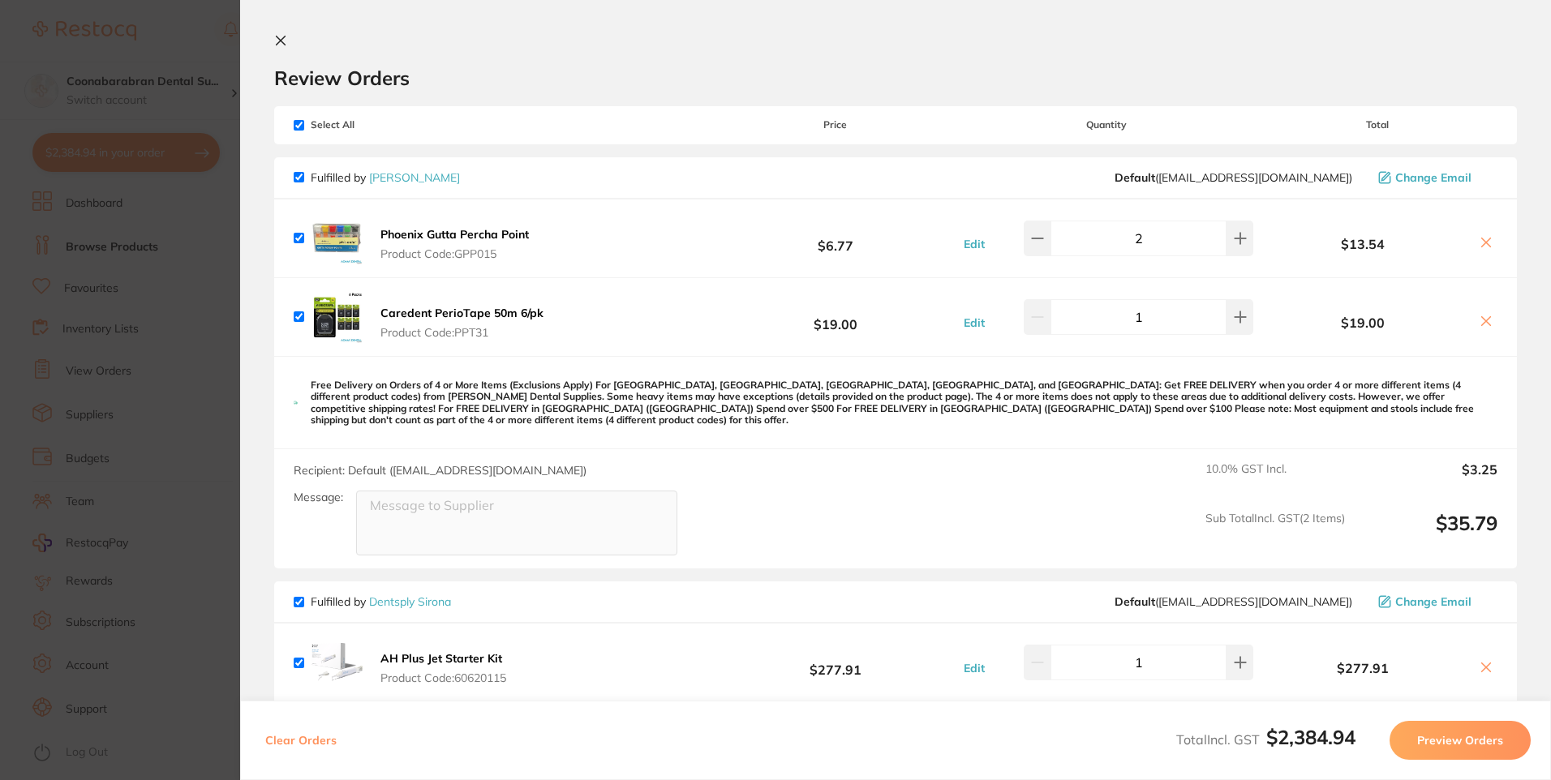
click at [284, 43] on icon at bounding box center [281, 41] width 9 height 9
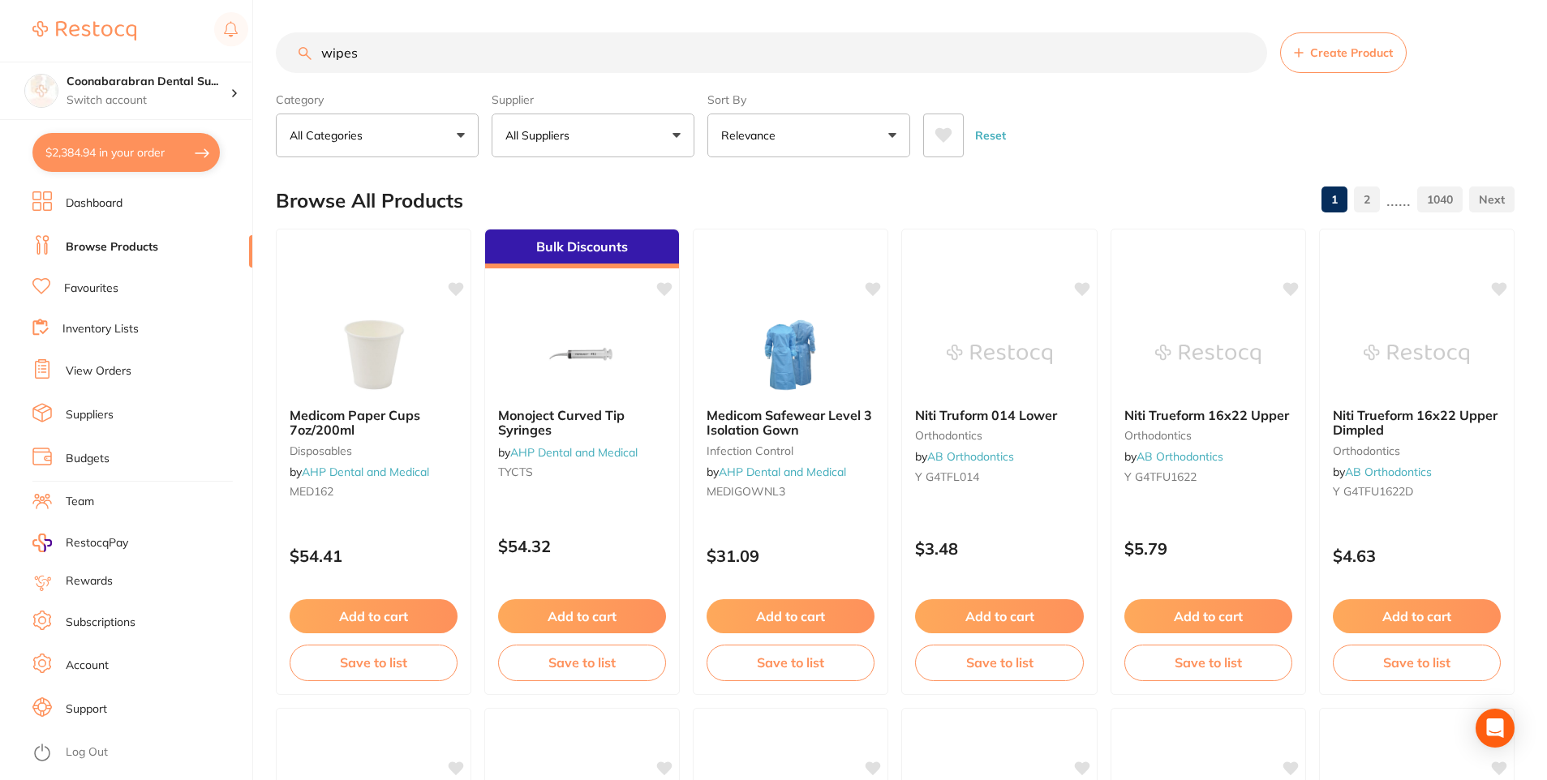
type input "wipes"
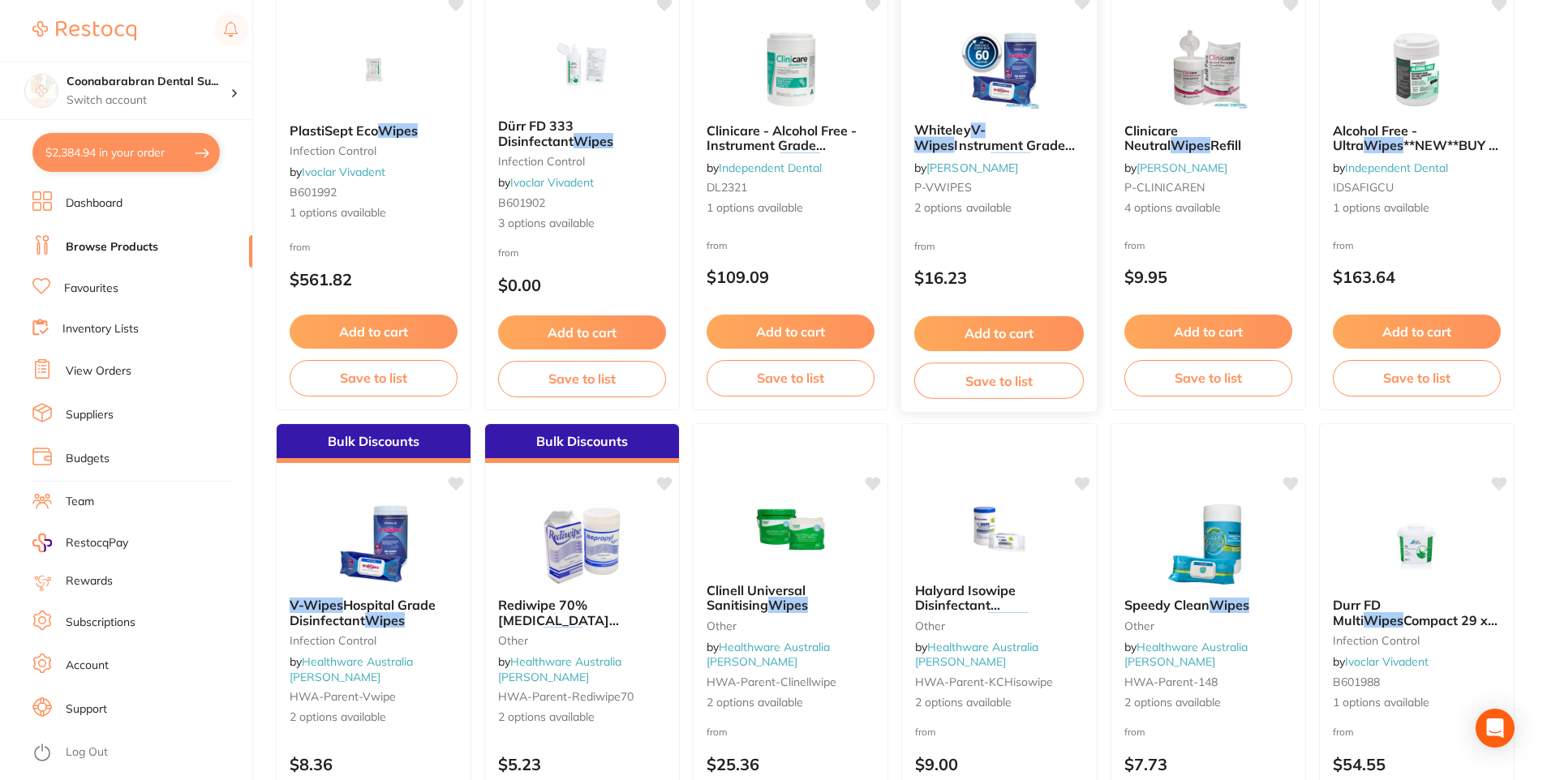
scroll to position [81, 0]
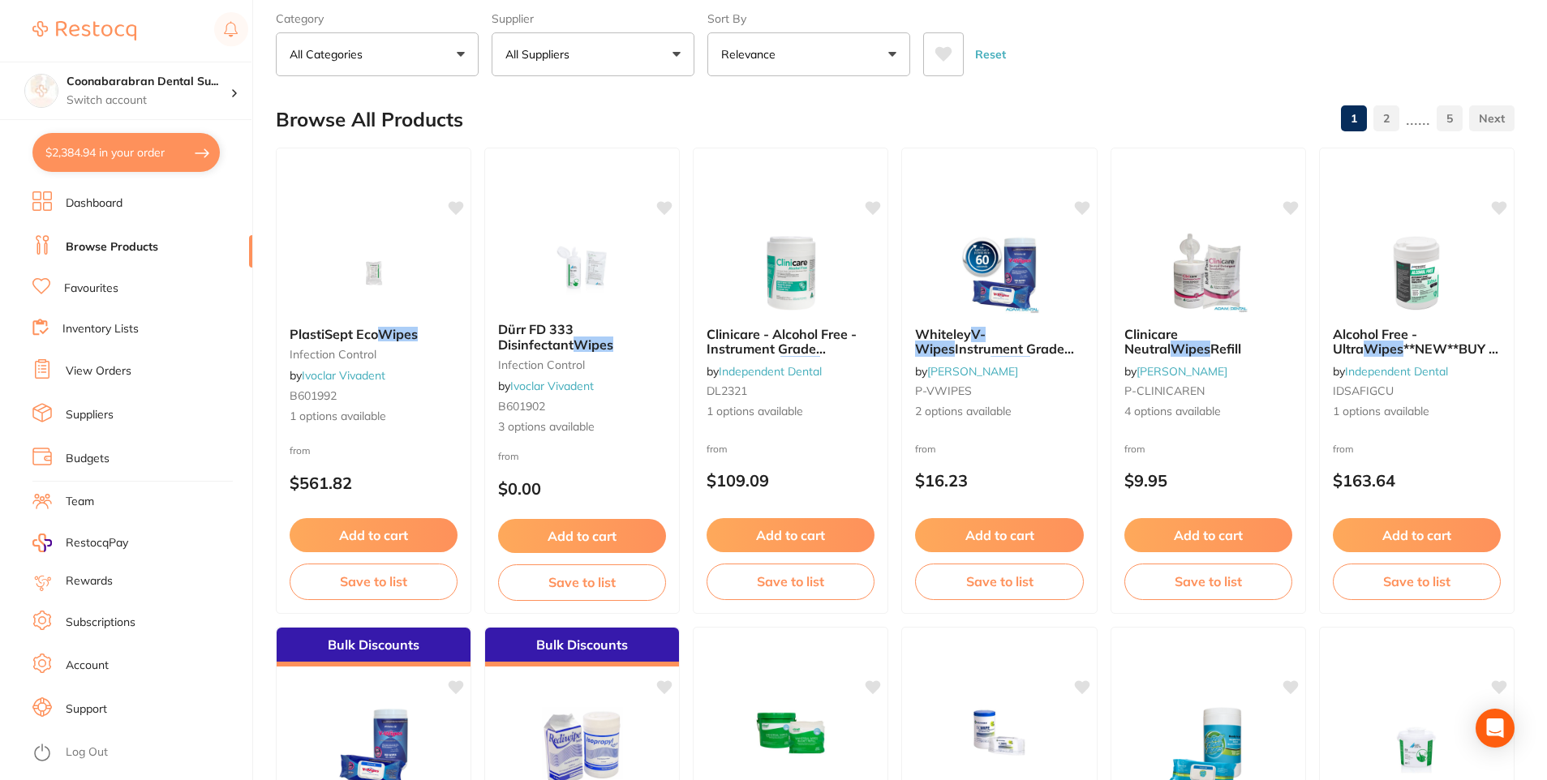
click at [959, 55] on button at bounding box center [943, 54] width 41 height 44
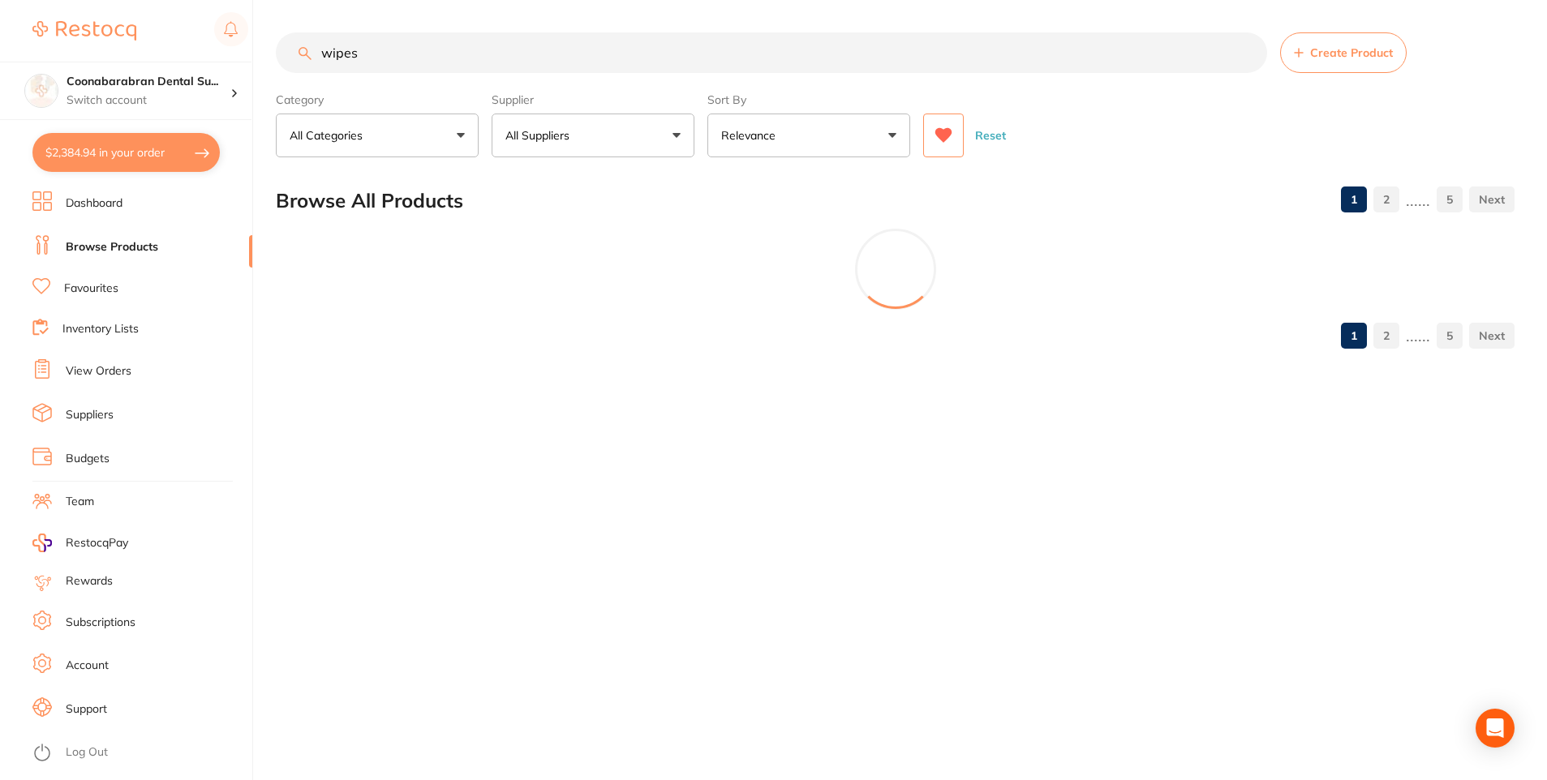
scroll to position [0, 0]
click at [951, 131] on icon at bounding box center [943, 135] width 18 height 16
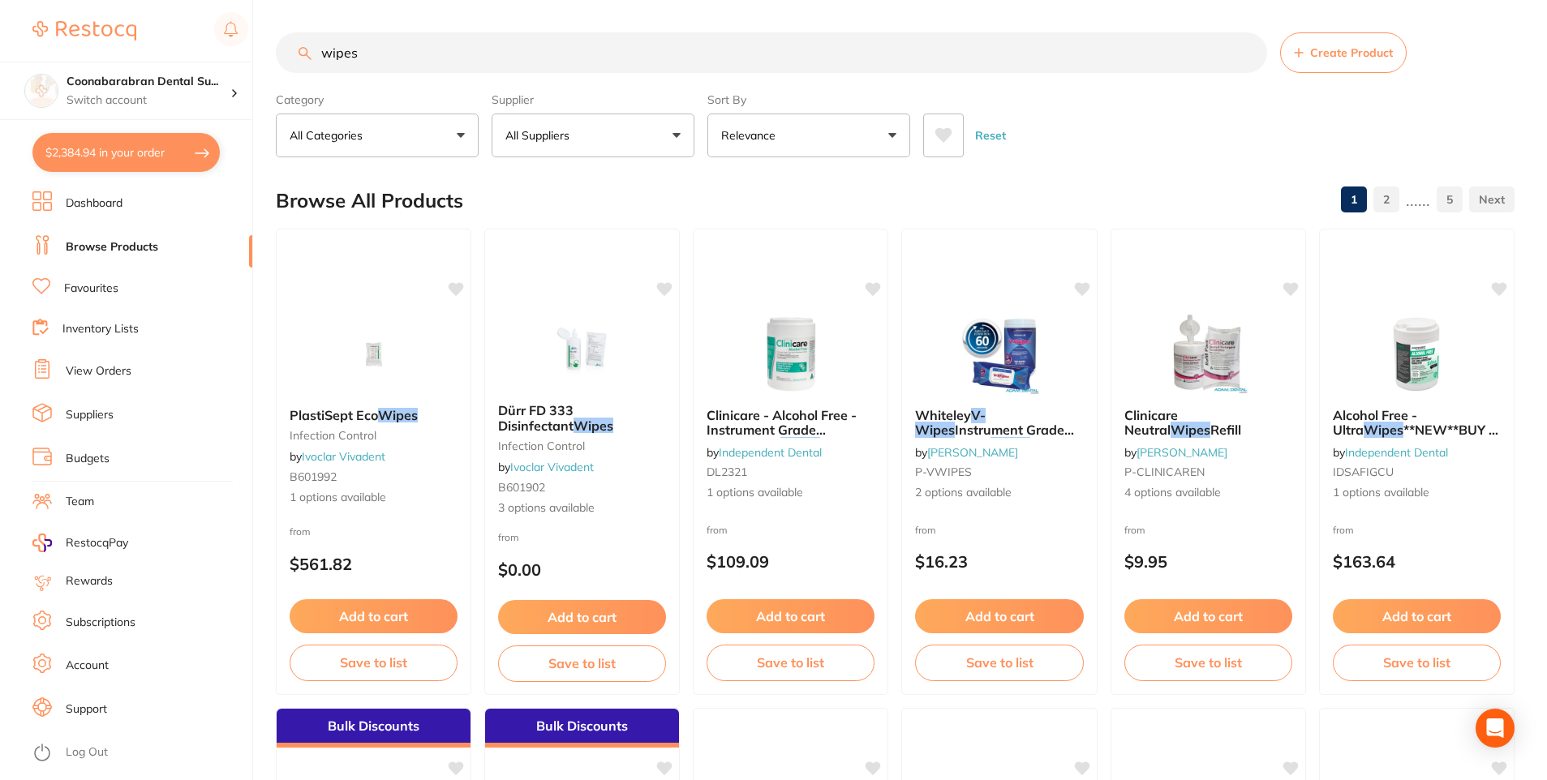
click at [682, 139] on button "All Suppliers" at bounding box center [593, 136] width 203 height 44
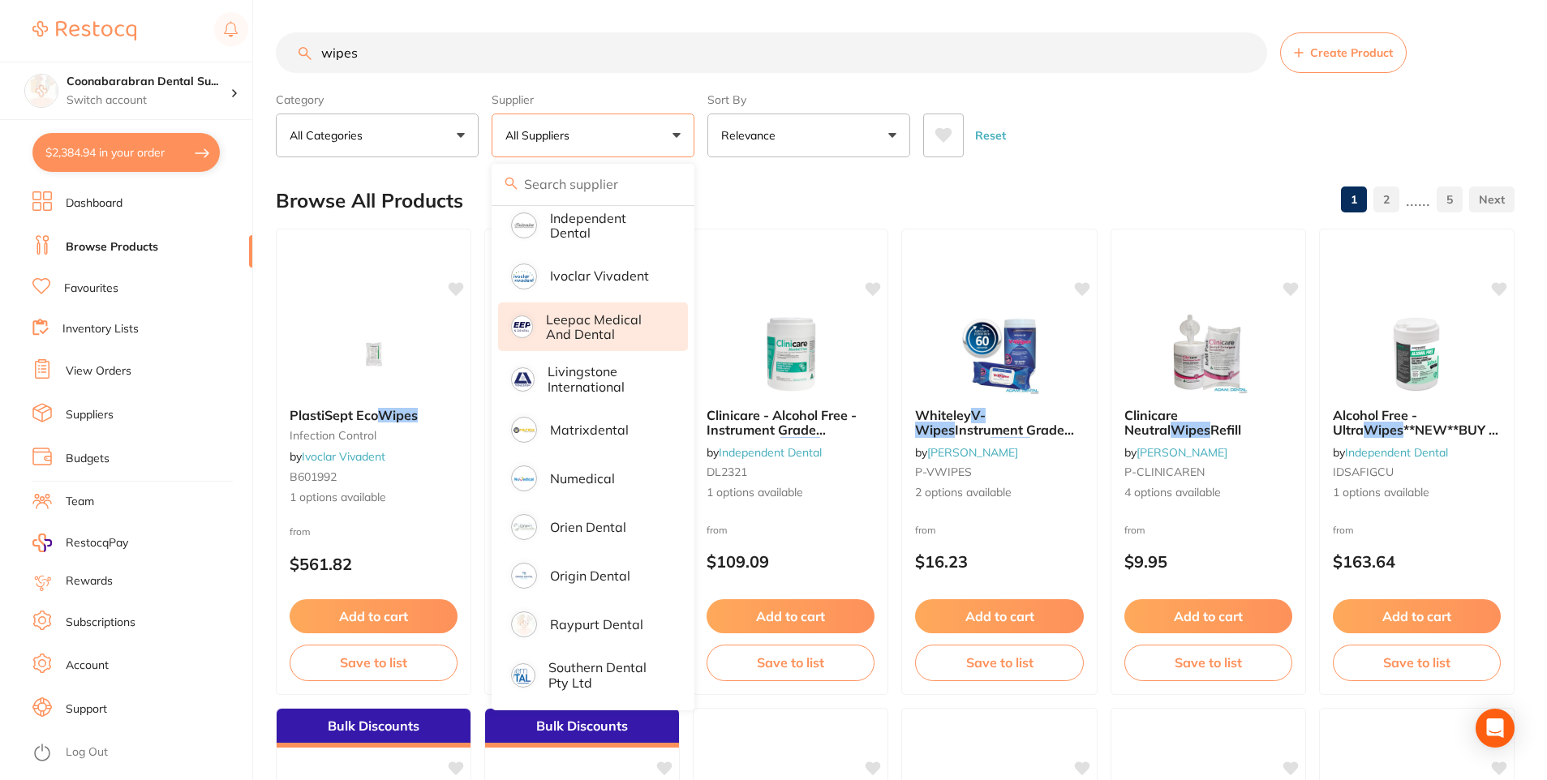
scroll to position [649, 0]
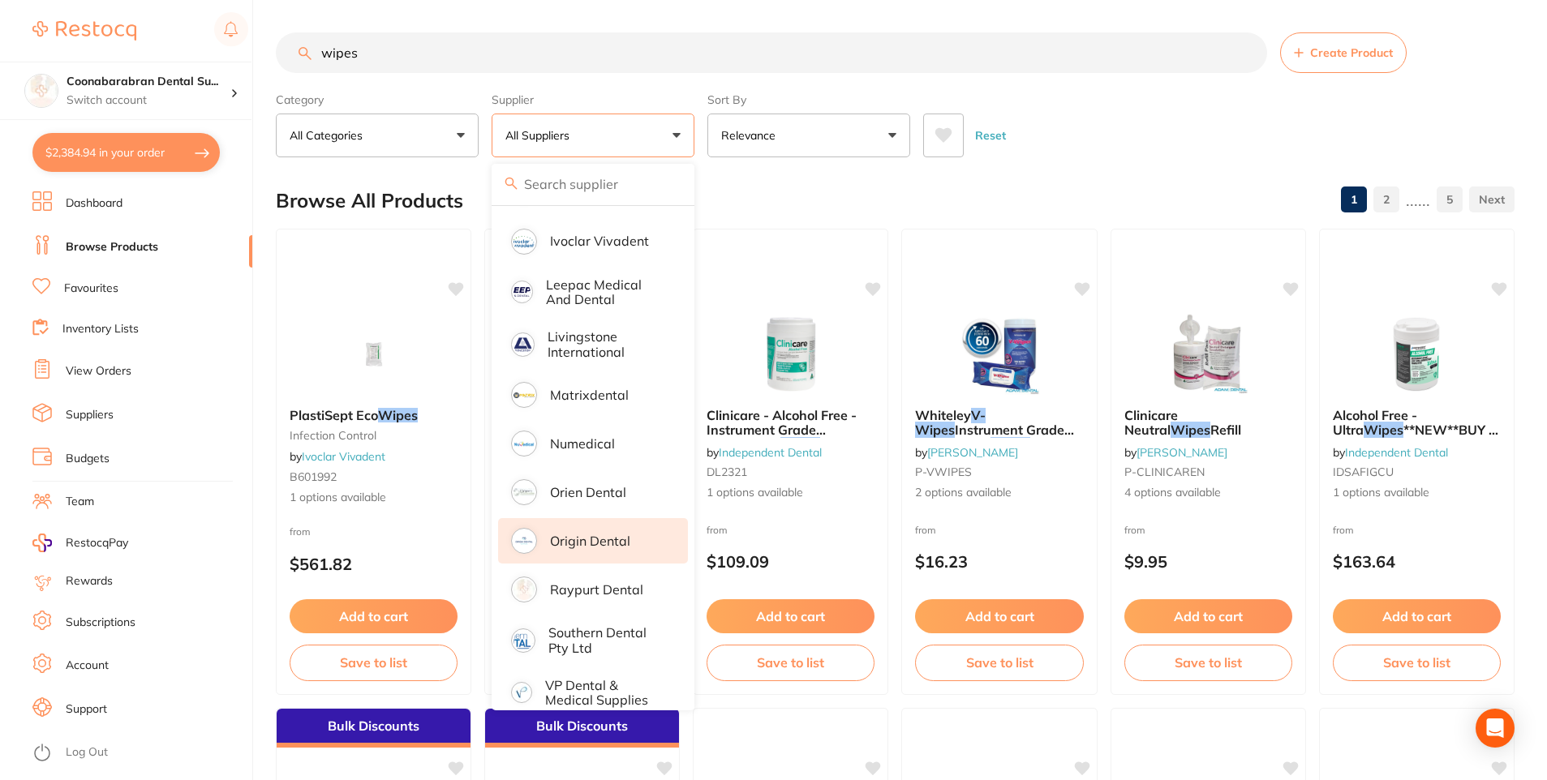
click at [597, 539] on li "Origin Dental" at bounding box center [593, 540] width 190 height 45
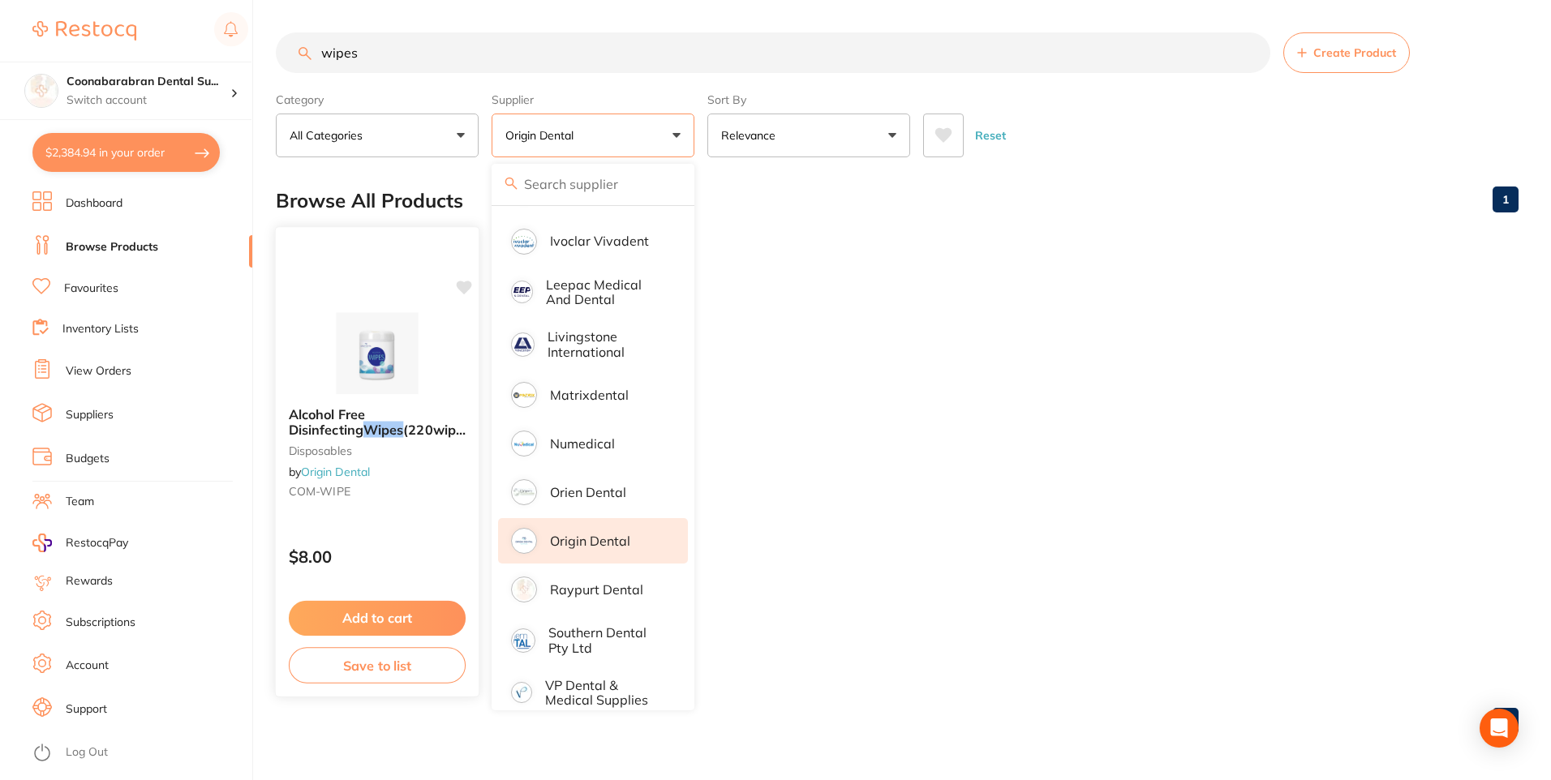
click at [362, 608] on button "Add to cart" at bounding box center [377, 618] width 177 height 35
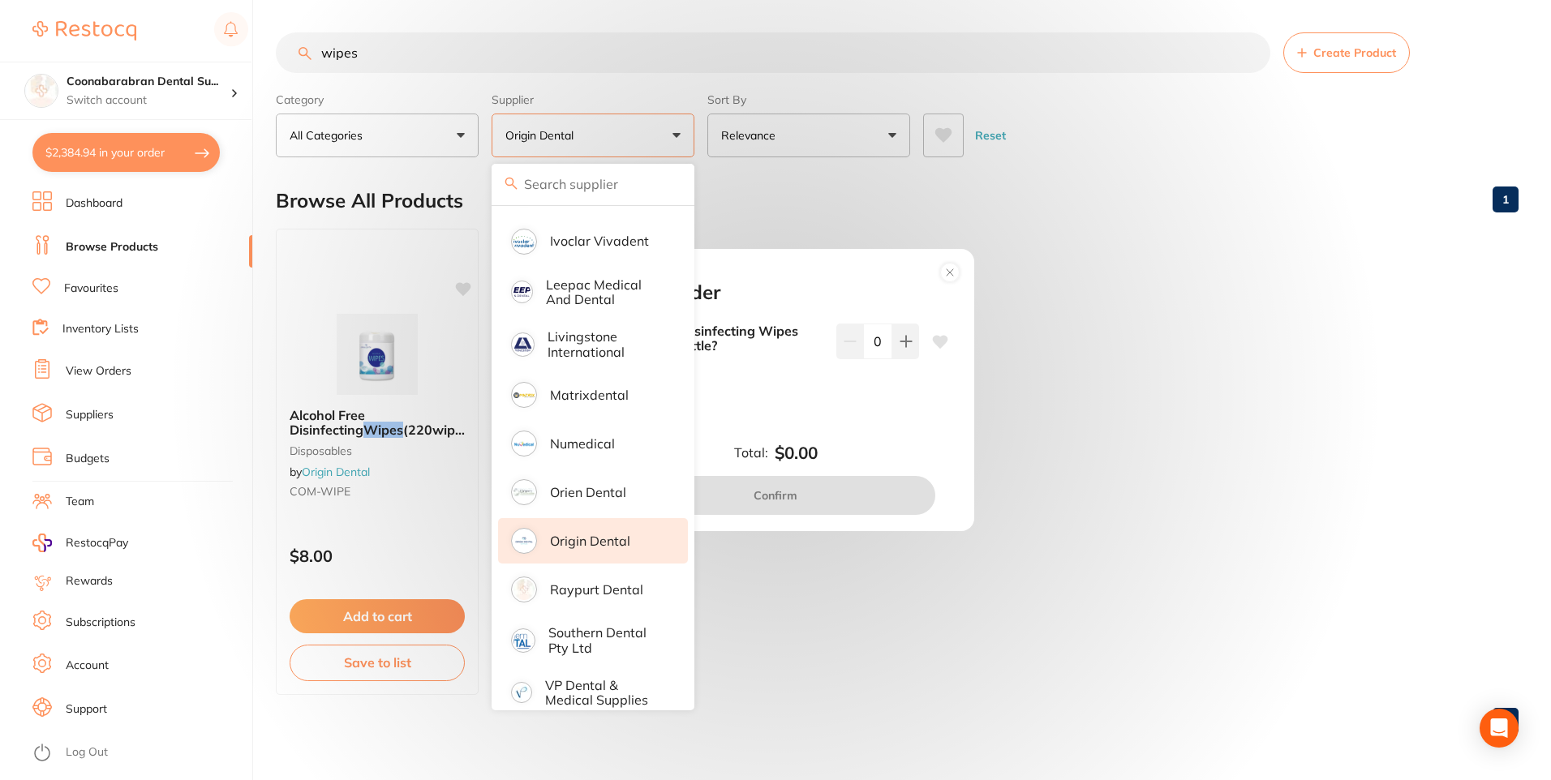
click at [937, 340] on icon at bounding box center [940, 341] width 15 height 13
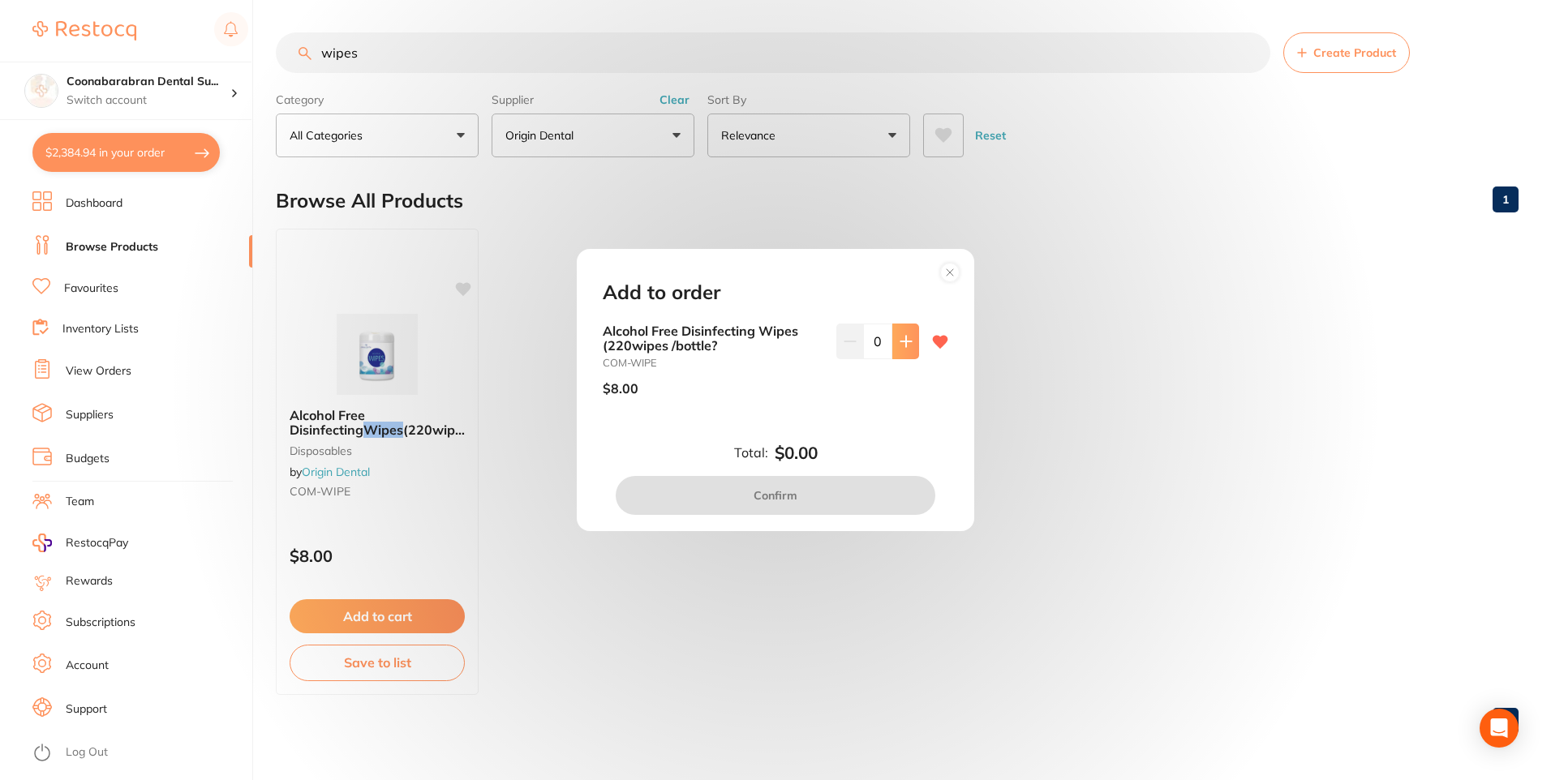
click at [908, 345] on icon at bounding box center [906, 341] width 13 height 13
click at [907, 345] on icon at bounding box center [906, 341] width 13 height 13
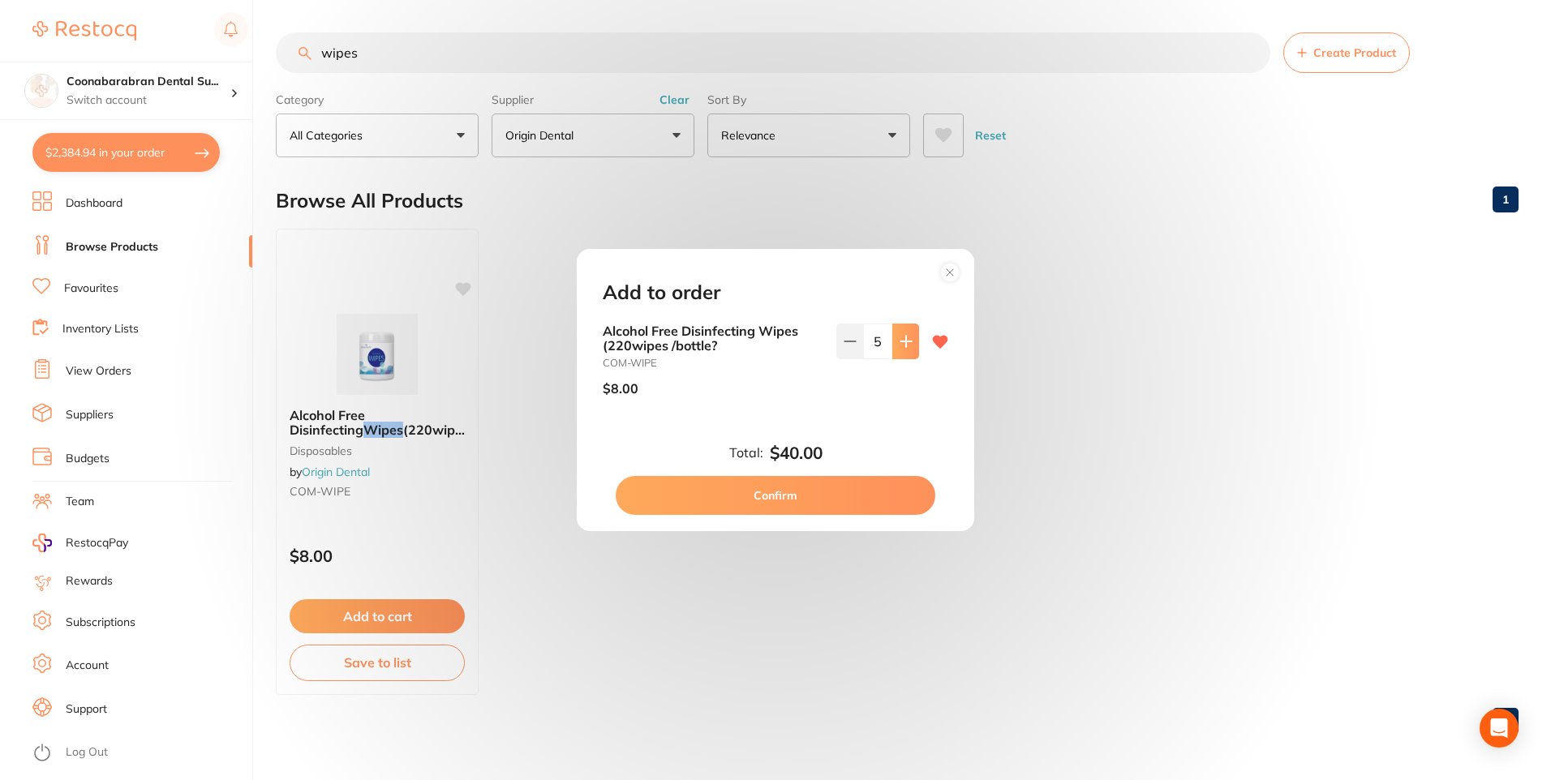
click at [907, 345] on icon at bounding box center [906, 341] width 13 height 13
type input "8"
click at [809, 502] on button "Confirm" at bounding box center [776, 495] width 320 height 39
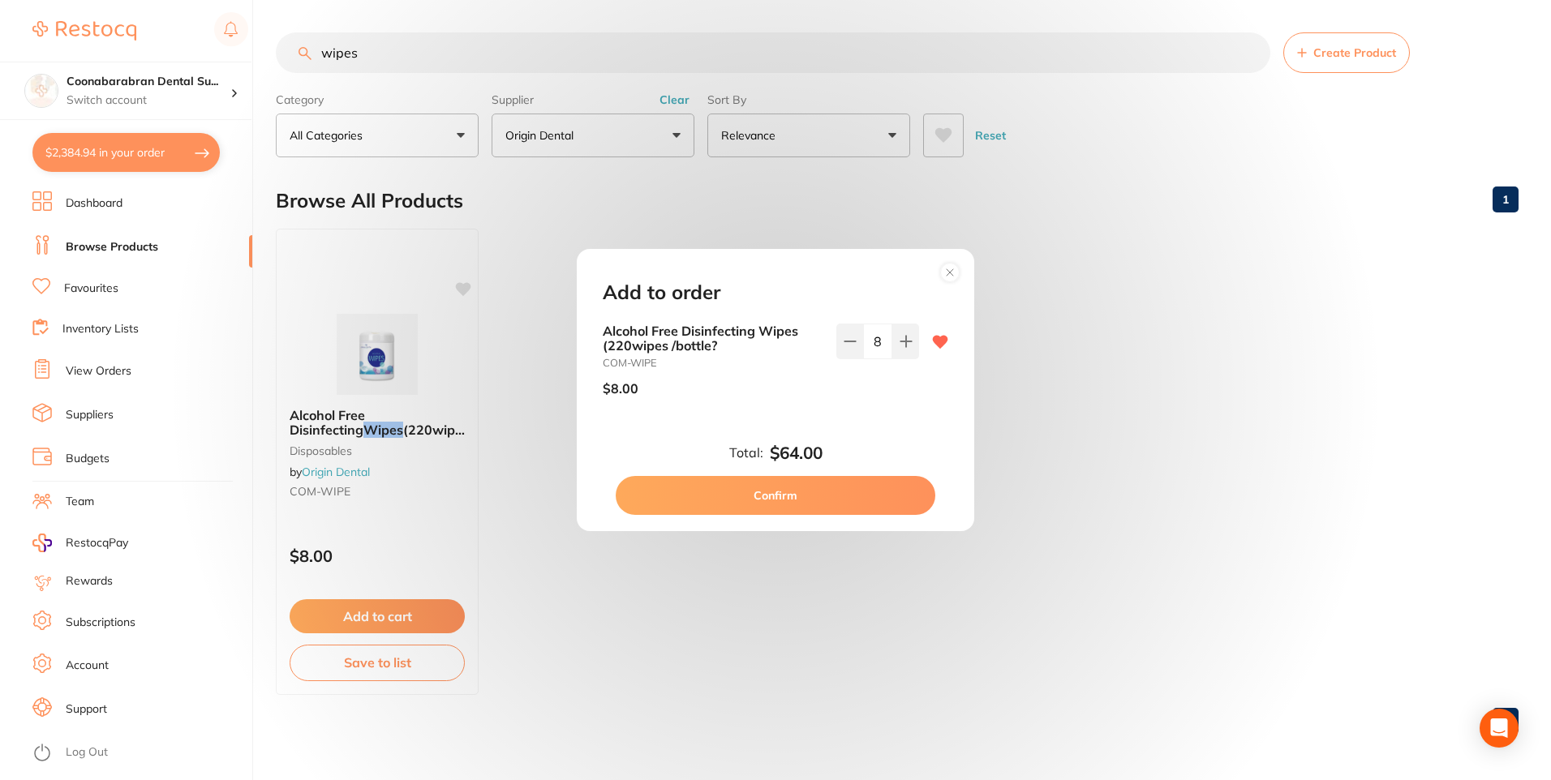
checkbox input "false"
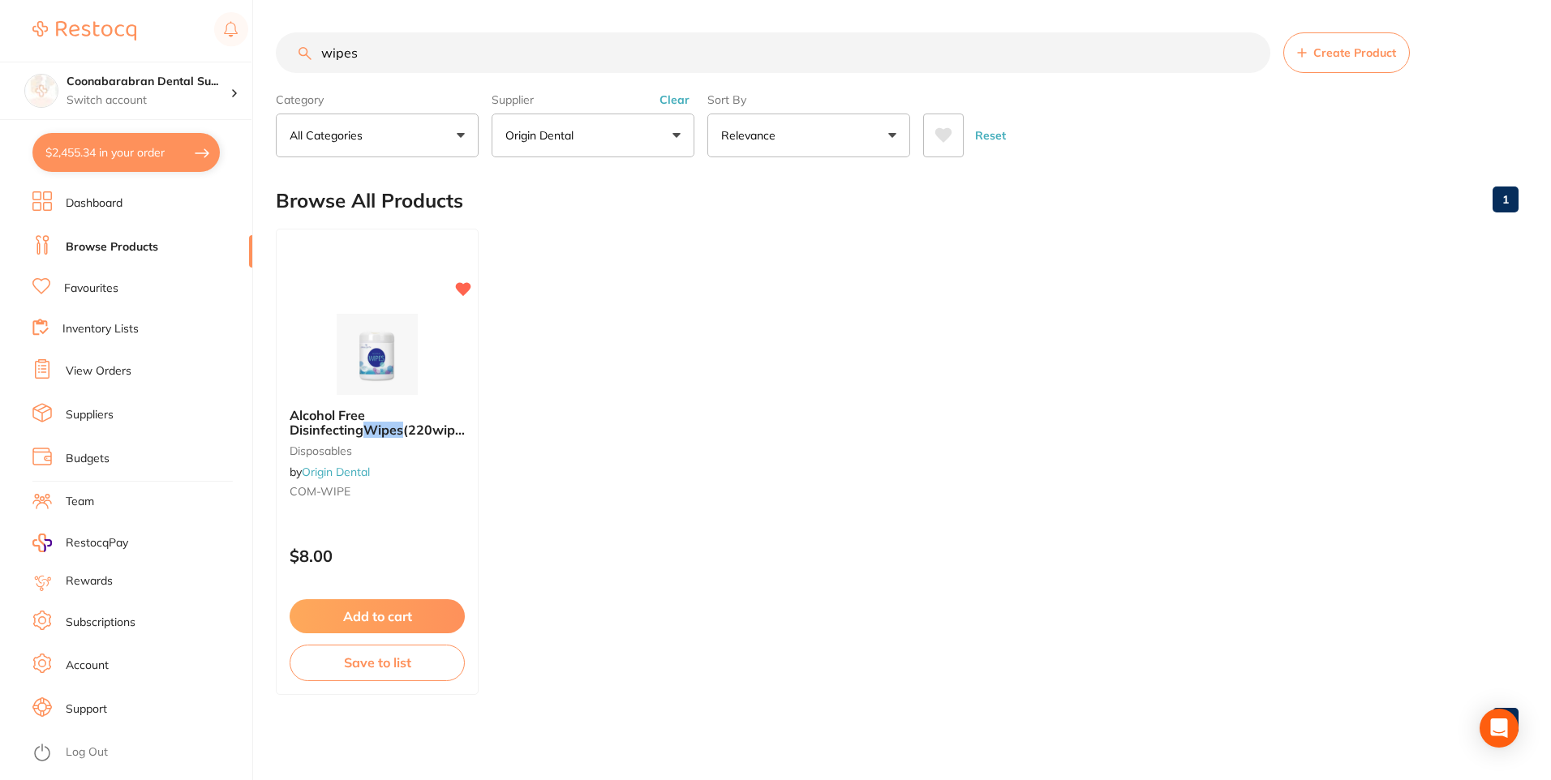
drag, startPoint x: 369, startPoint y: 50, endPoint x: 315, endPoint y: 51, distance: 54.4
click at [315, 51] on input "wipes" at bounding box center [773, 52] width 994 height 41
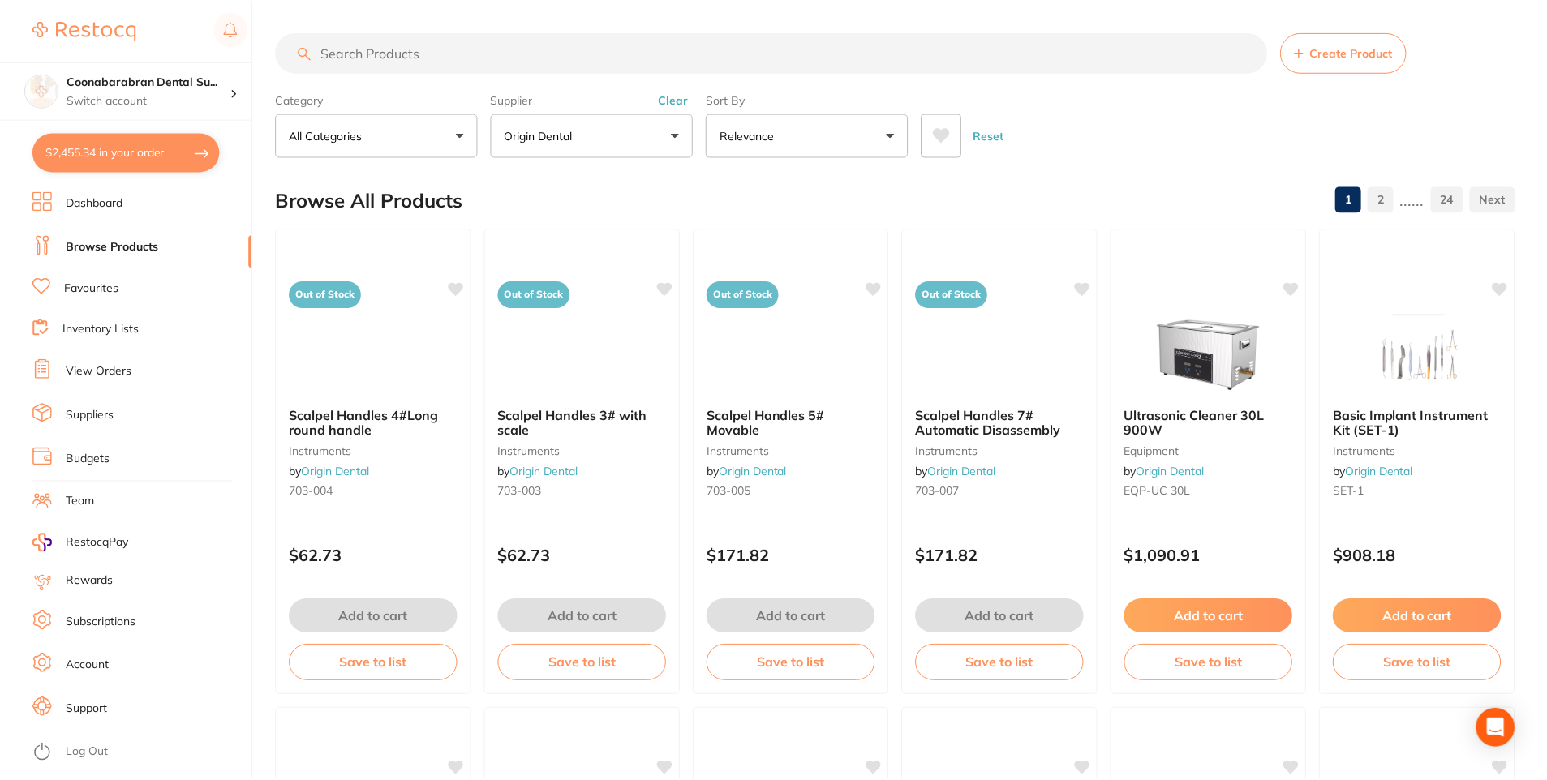
scroll to position [1046, 0]
click at [668, 100] on button "Clear" at bounding box center [675, 99] width 40 height 15
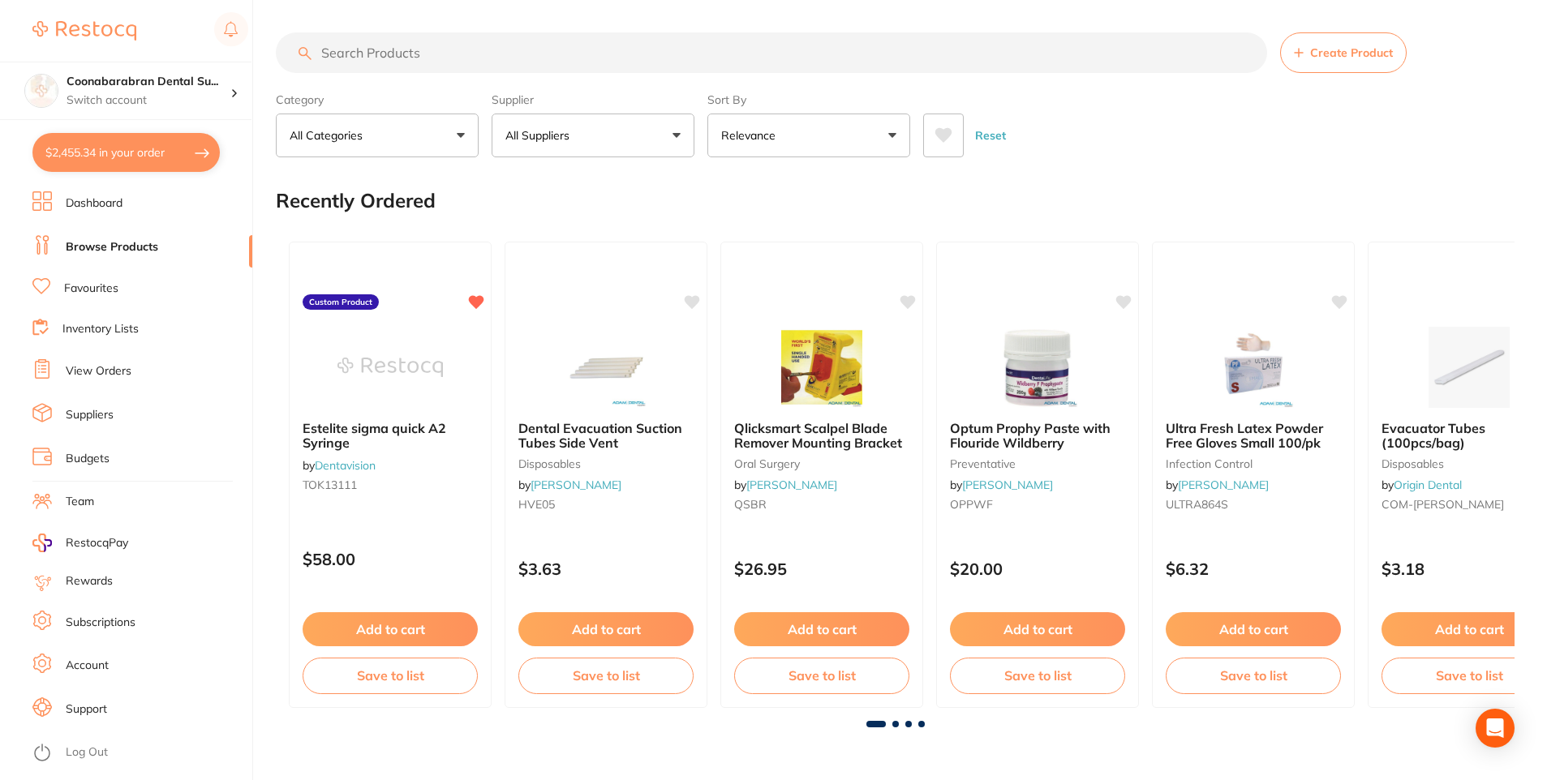
click at [507, 56] on input "search" at bounding box center [771, 52] width 991 height 41
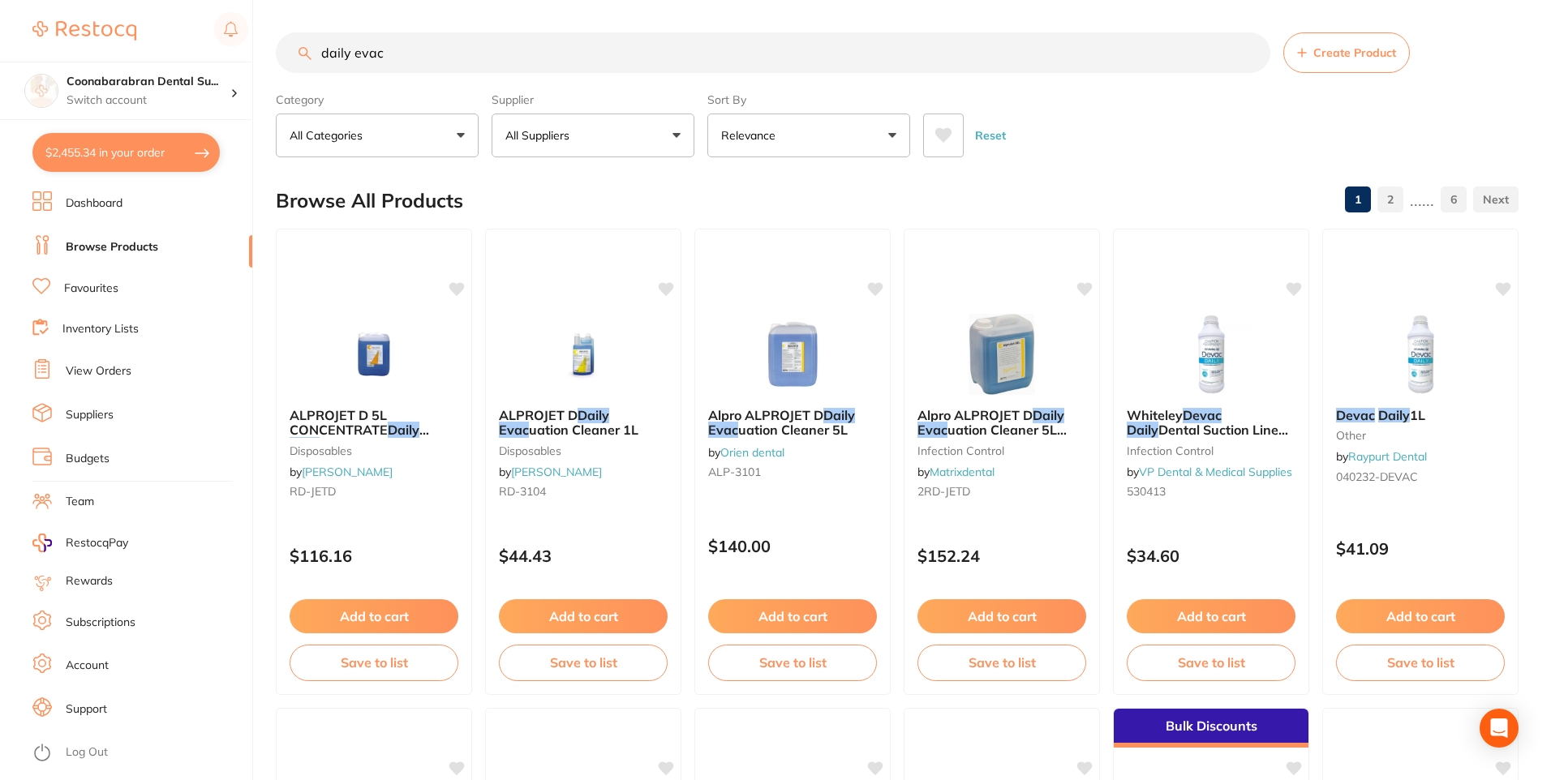
scroll to position [600, 0]
type input "daily evac"
click at [939, 138] on icon at bounding box center [943, 135] width 17 height 15
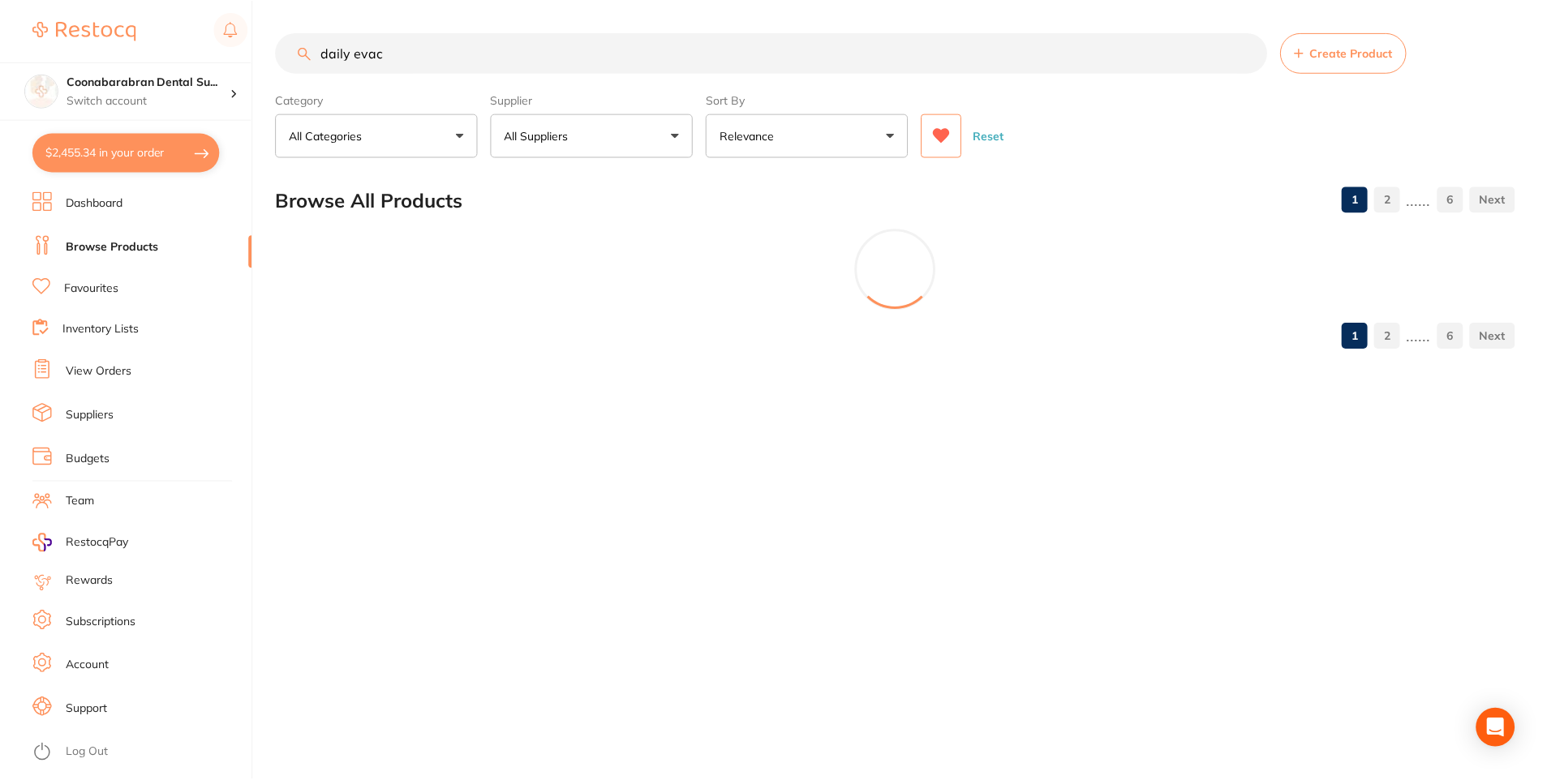
scroll to position [0, 0]
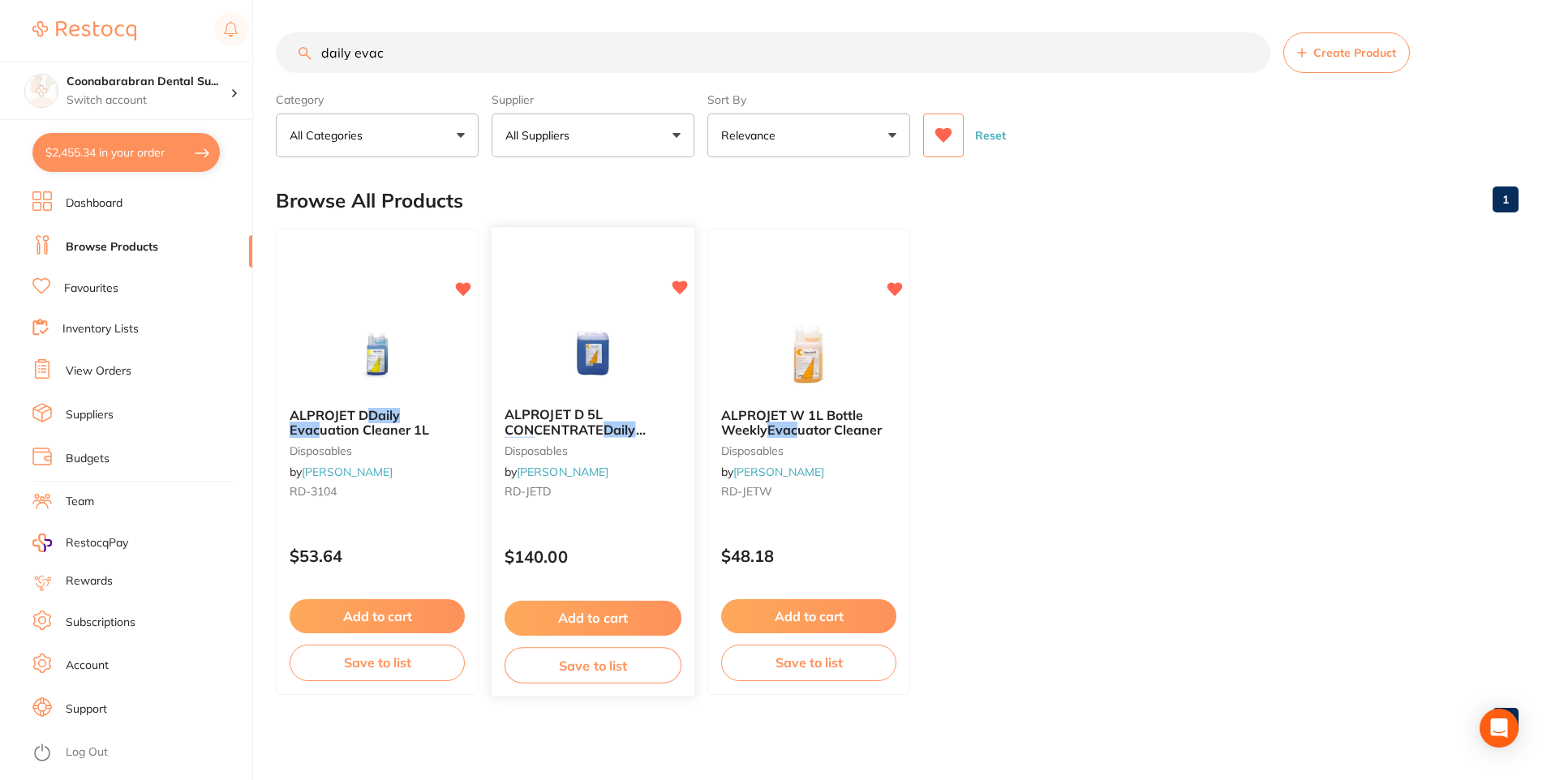
click at [598, 619] on button "Add to cart" at bounding box center [593, 618] width 177 height 35
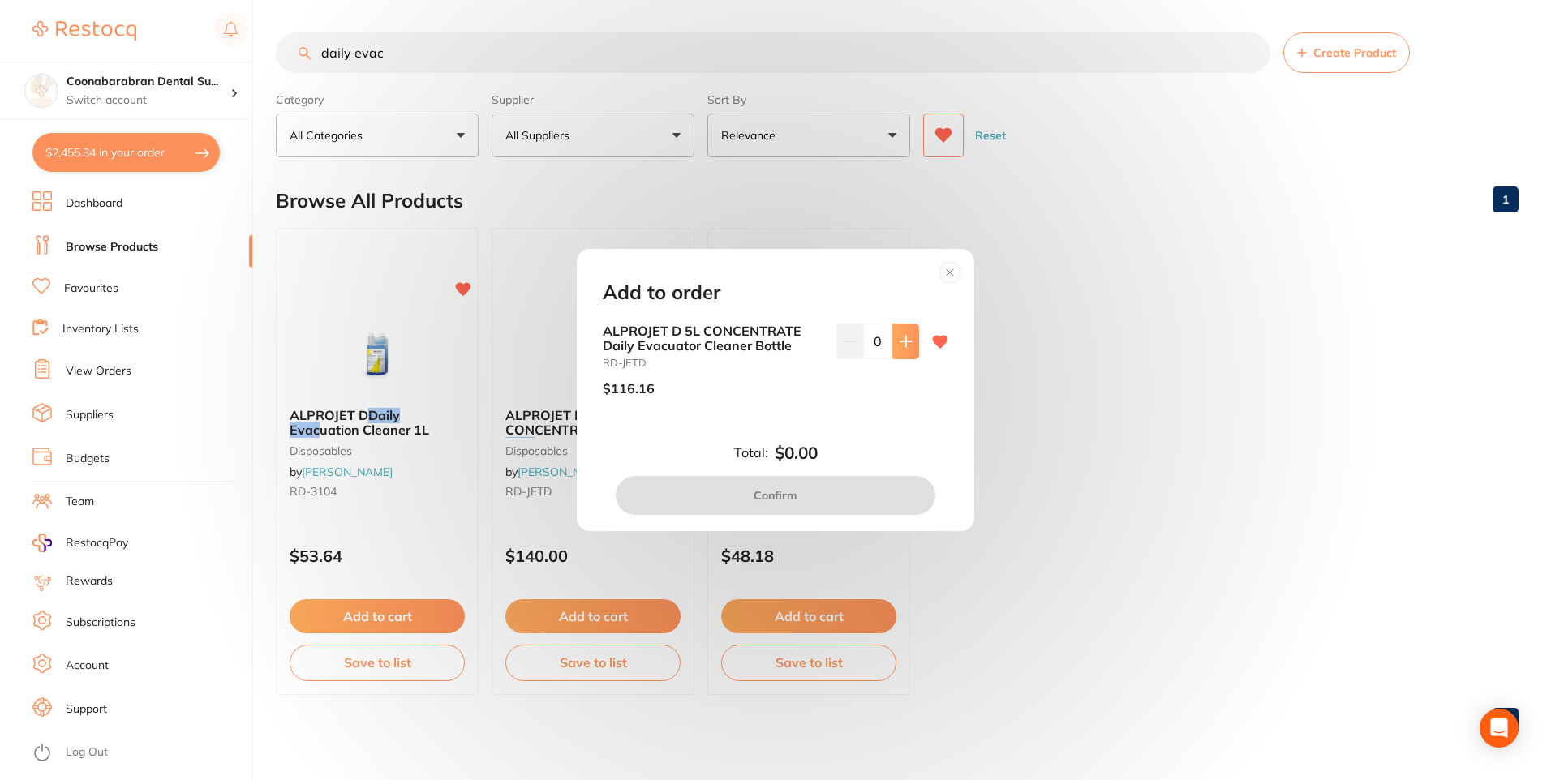
click at [907, 341] on icon at bounding box center [906, 341] width 13 height 13
type input "1"
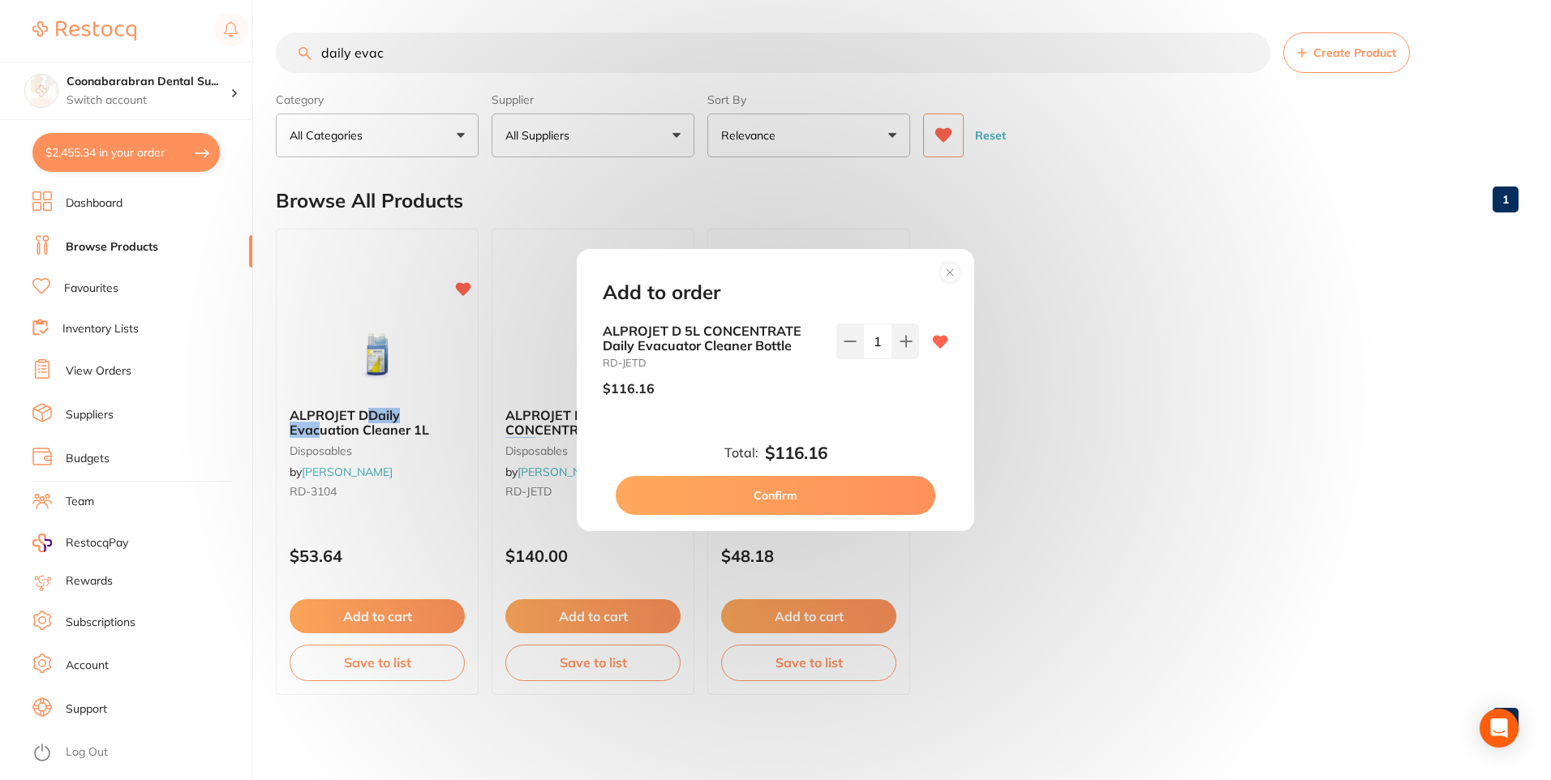
click at [823, 497] on button "Confirm" at bounding box center [776, 495] width 320 height 39
checkbox input "false"
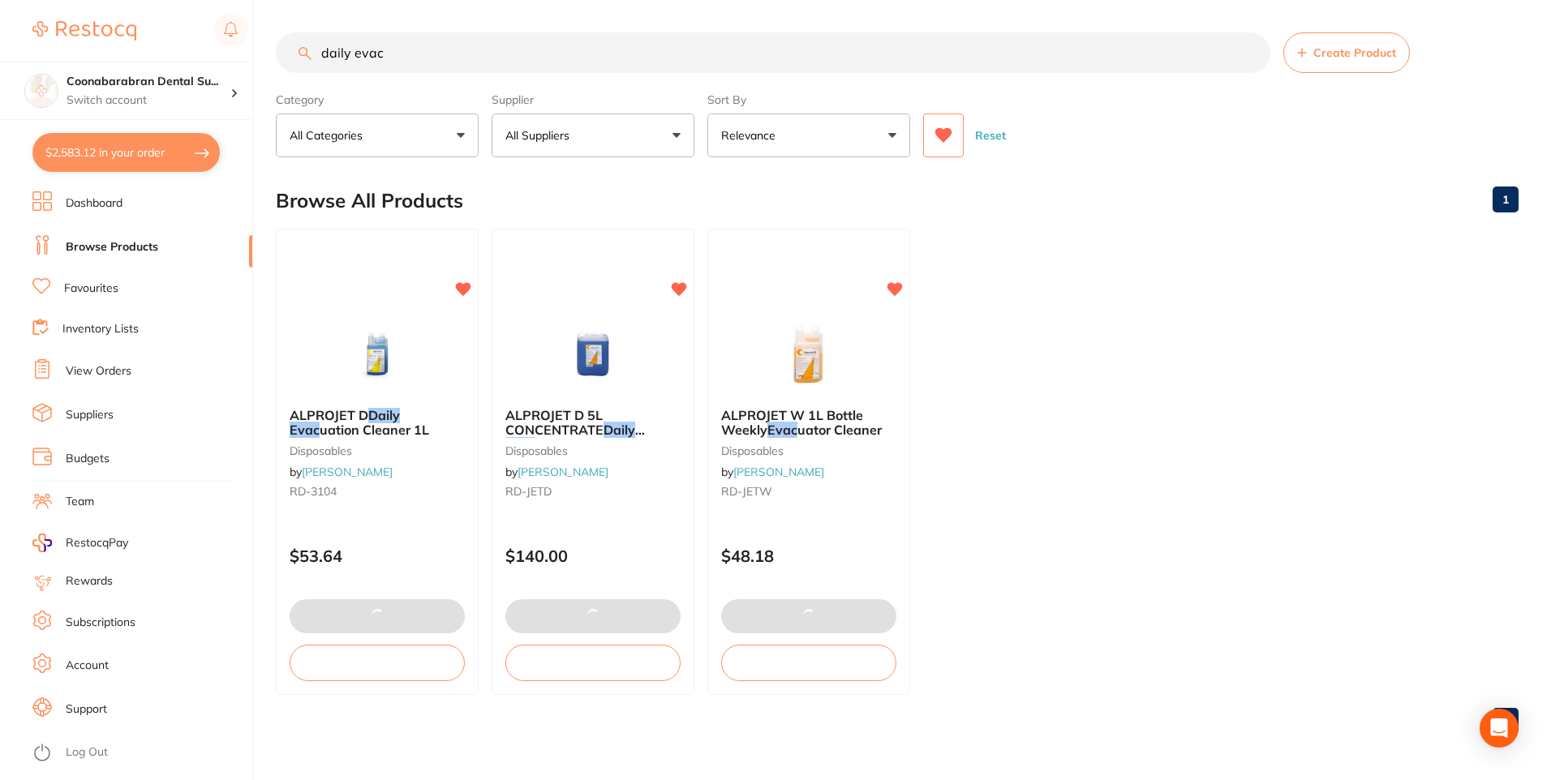
drag, startPoint x: 352, startPoint y: 54, endPoint x: 323, endPoint y: 54, distance: 29.2
click at [323, 54] on input "daily evac" at bounding box center [773, 52] width 994 height 41
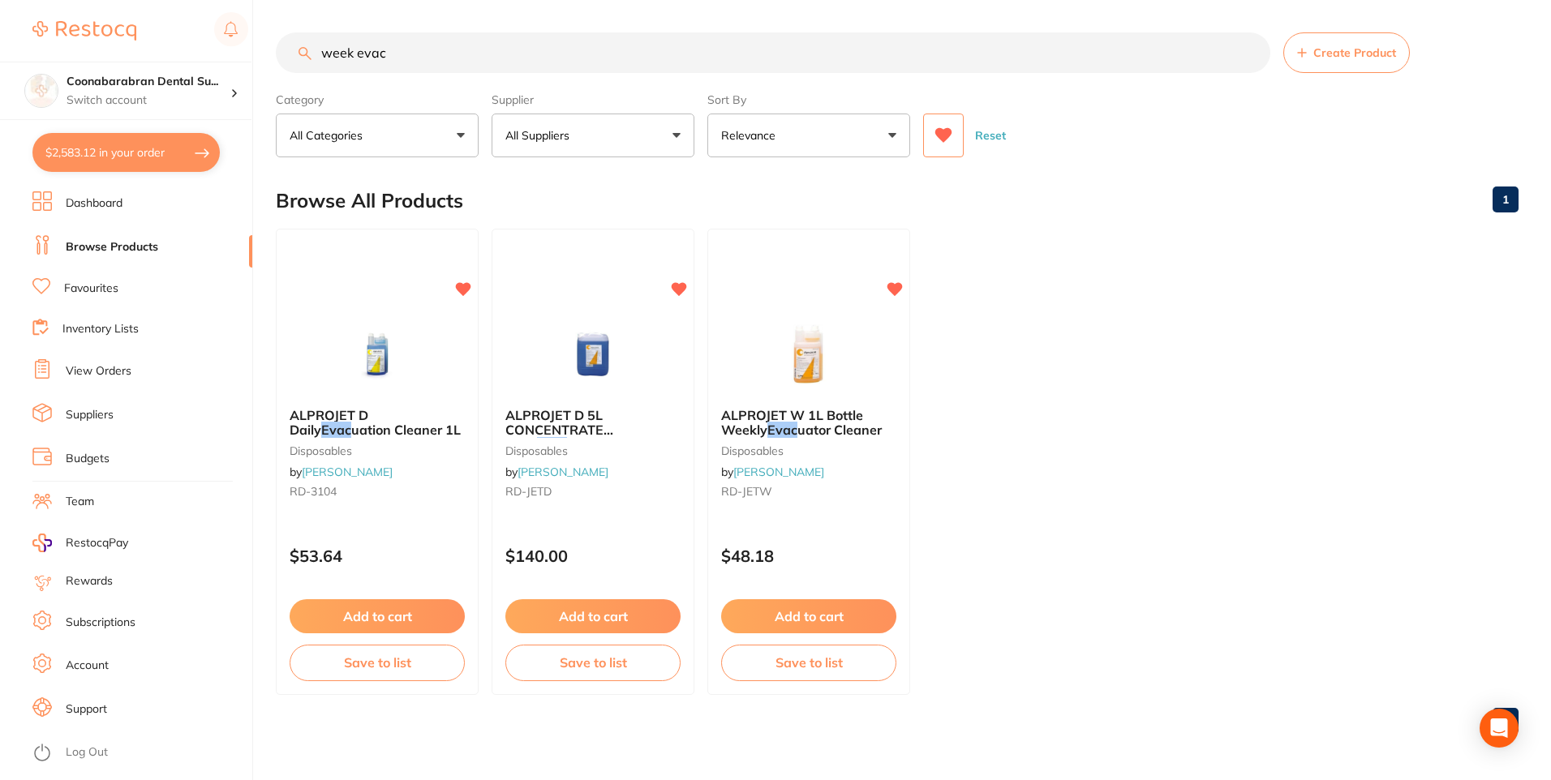
click at [941, 135] on icon at bounding box center [943, 135] width 17 height 15
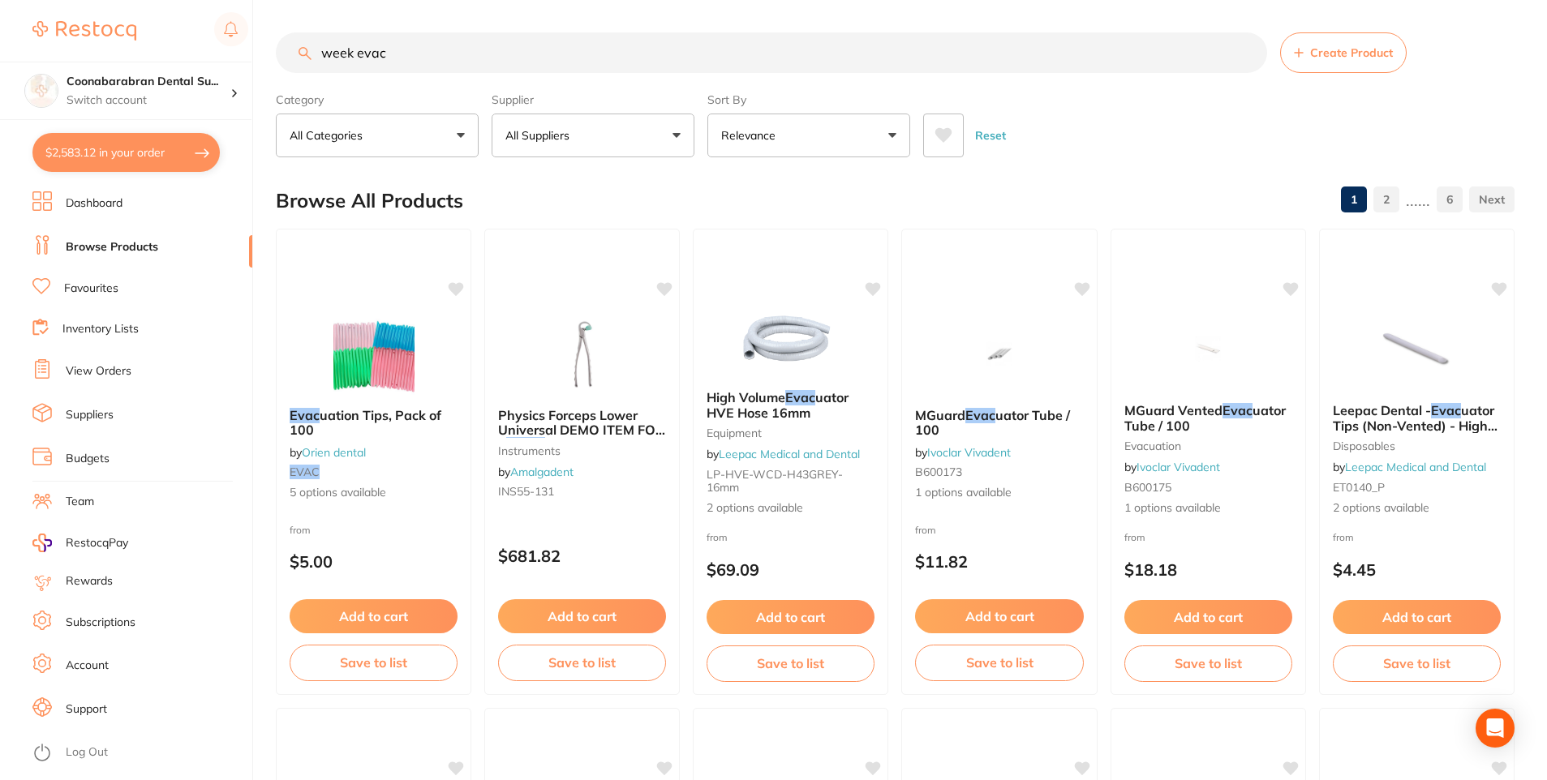
click at [352, 53] on input "week evac" at bounding box center [771, 52] width 991 height 41
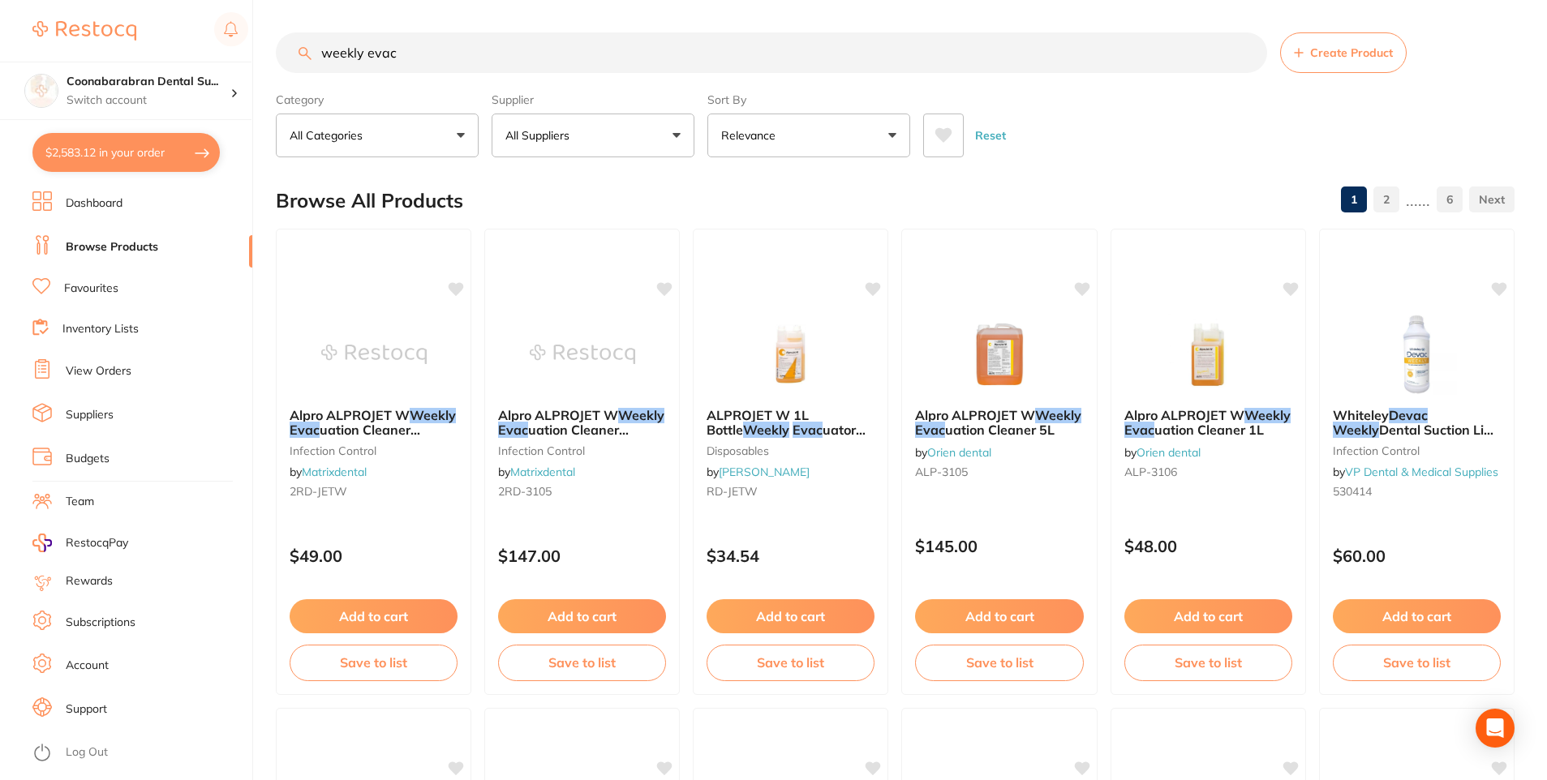
drag, startPoint x: 408, startPoint y: 58, endPoint x: 325, endPoint y: 58, distance: 82.7
click at [325, 58] on input "weekly evac" at bounding box center [771, 52] width 991 height 41
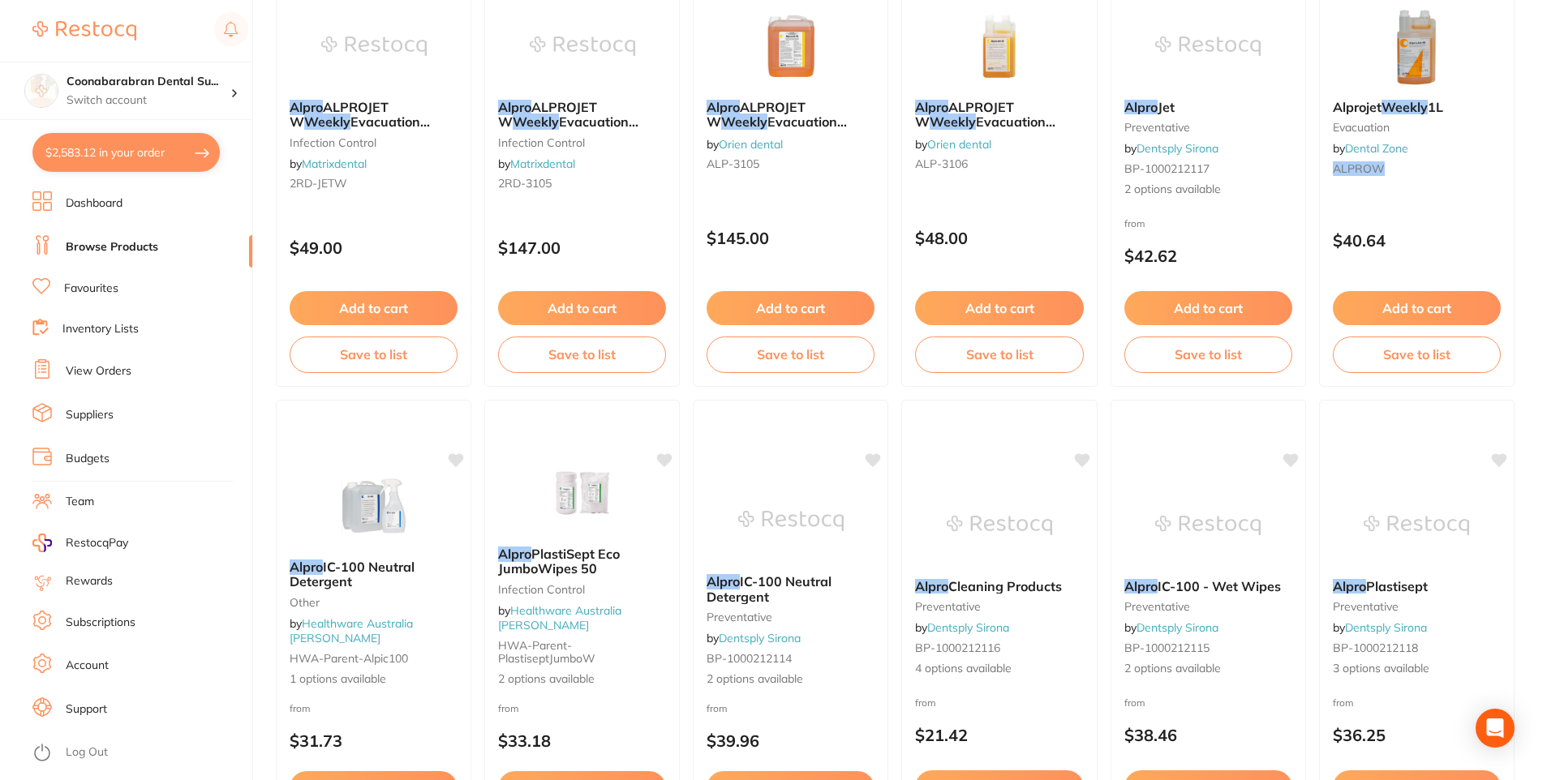
scroll to position [406, 0]
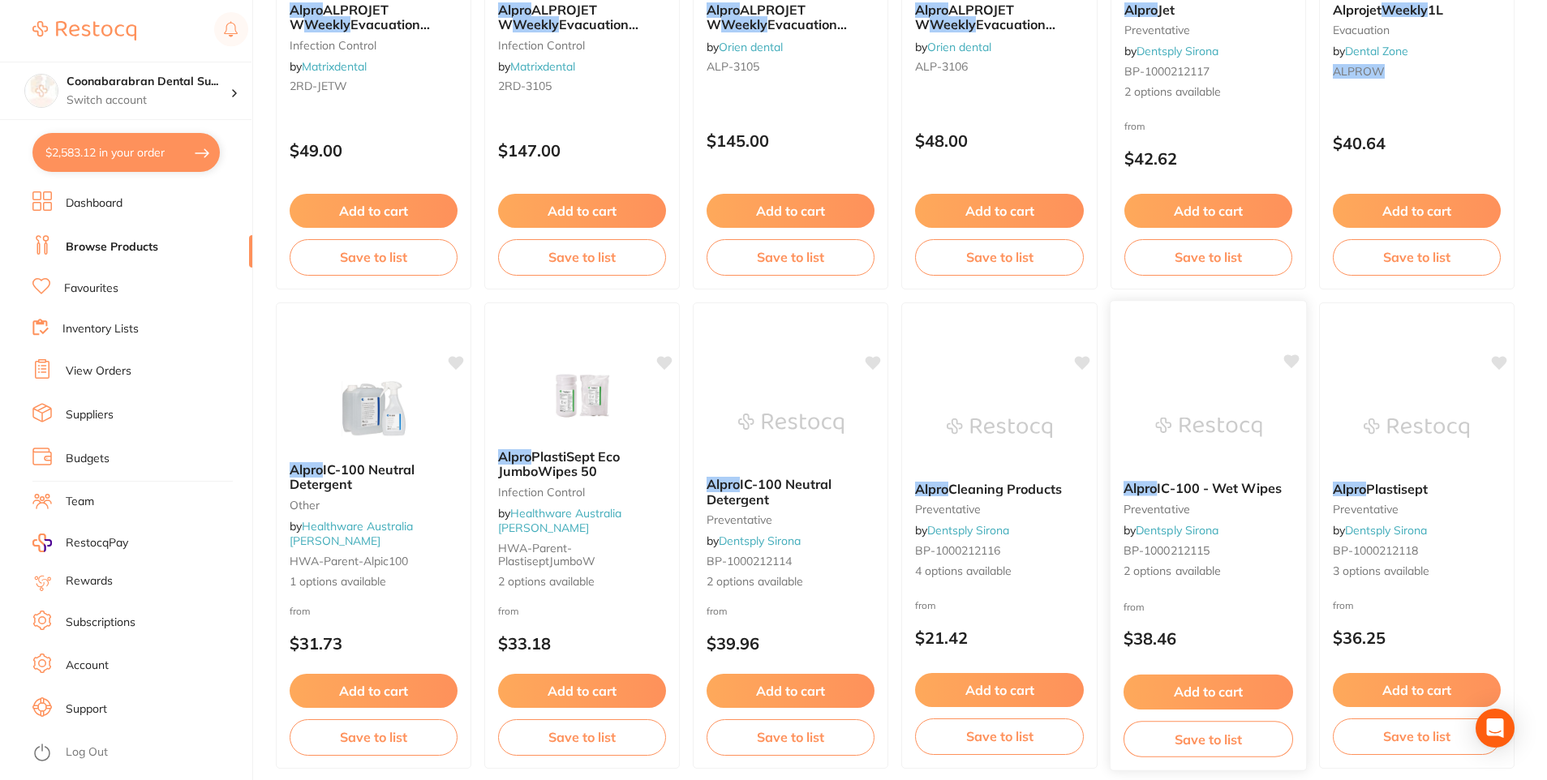
type input "alpro weekly"
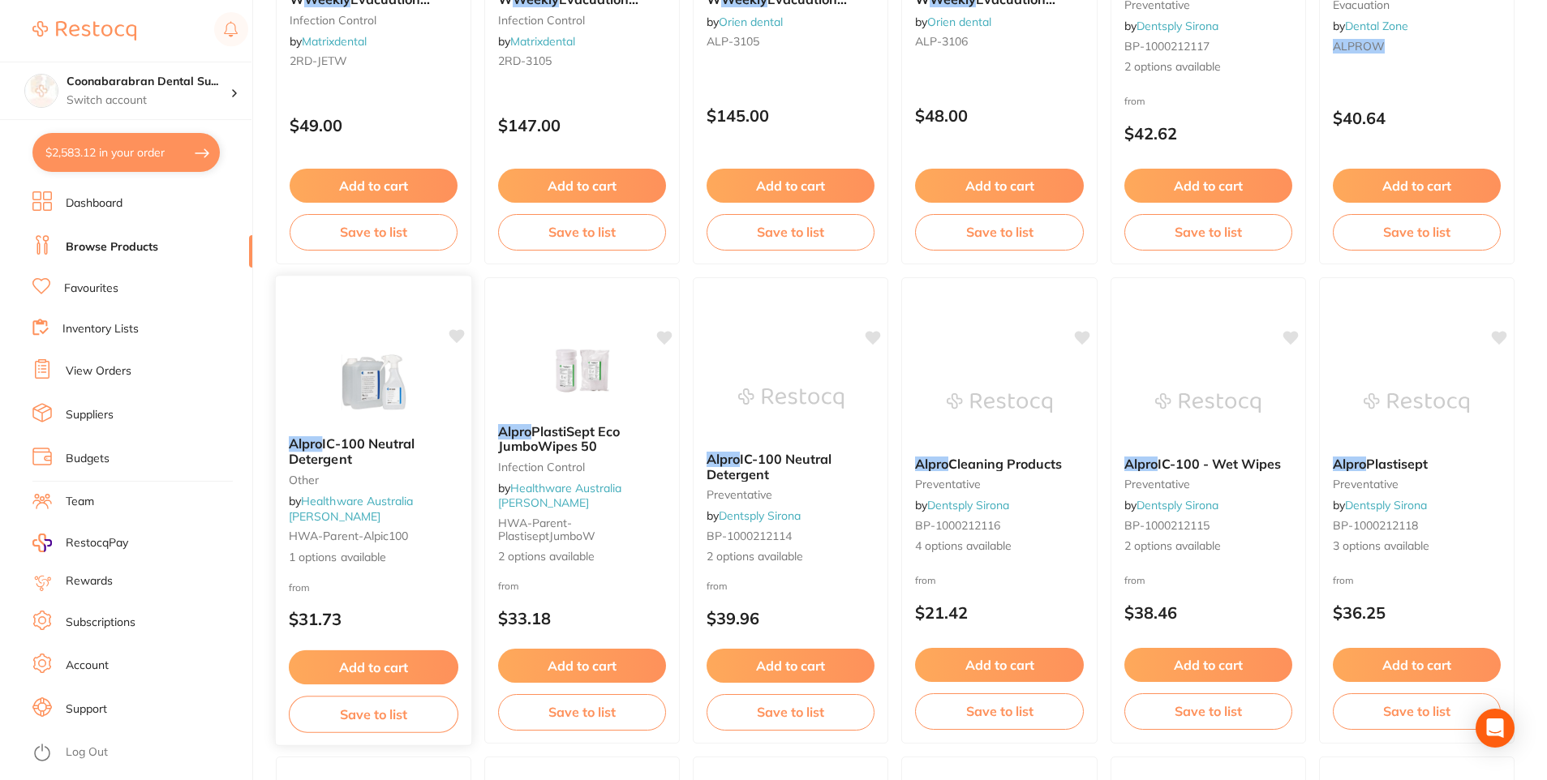
scroll to position [427, 0]
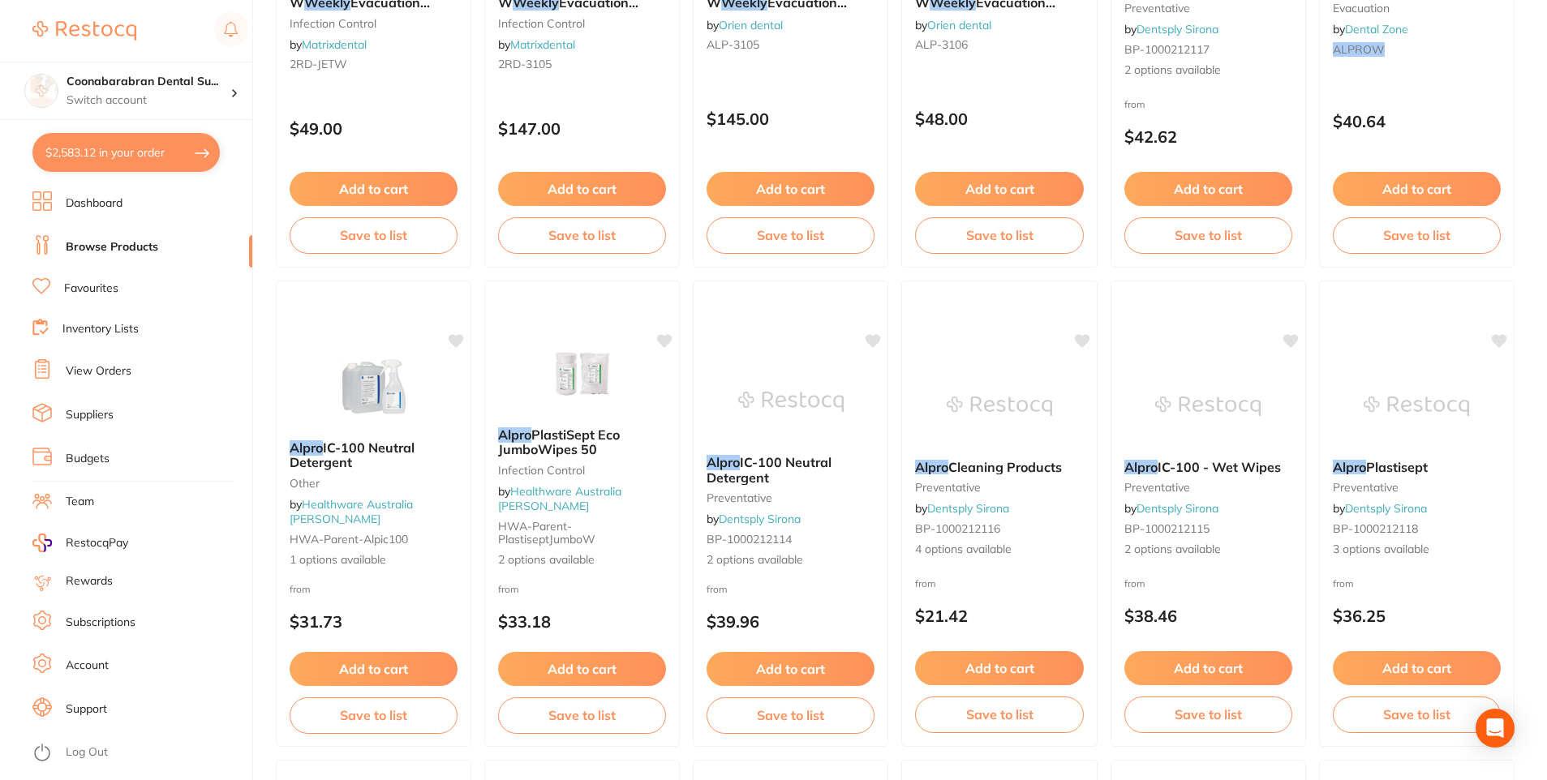
click at [126, 158] on button "$2,583.12 in your order" at bounding box center [125, 152] width 187 height 39
checkbox input "true"
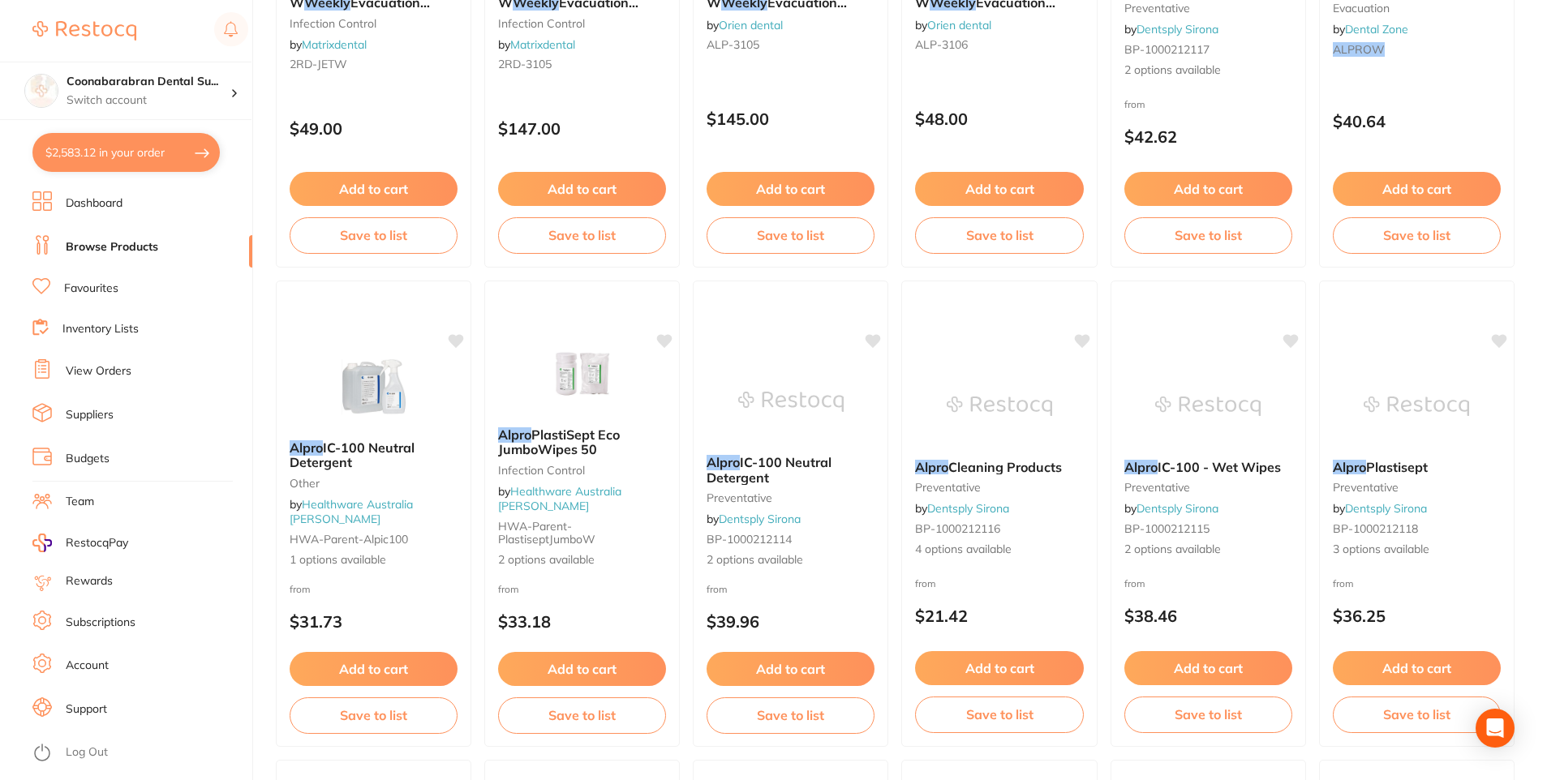
checkbox input "true"
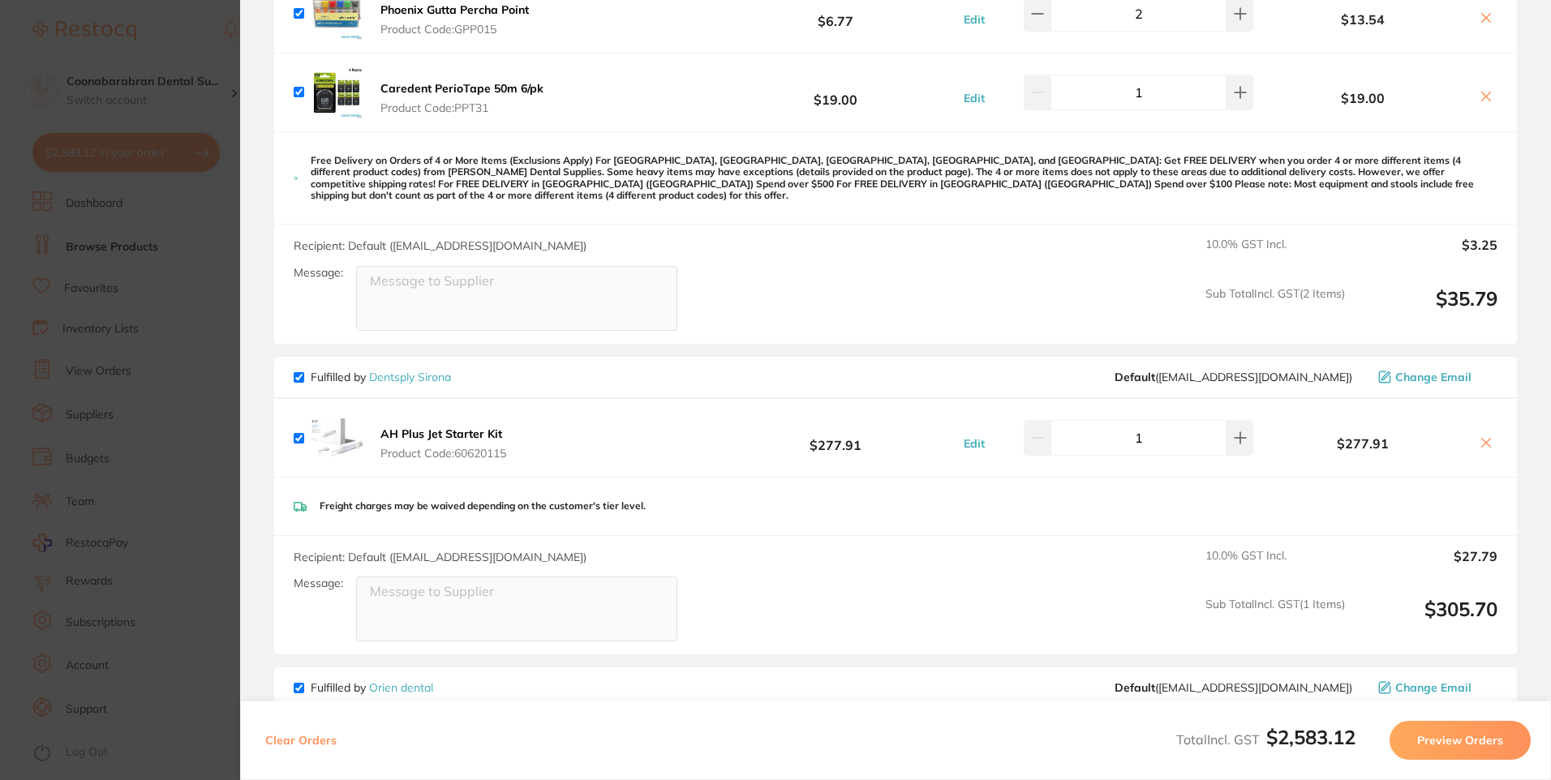
scroll to position [0, 0]
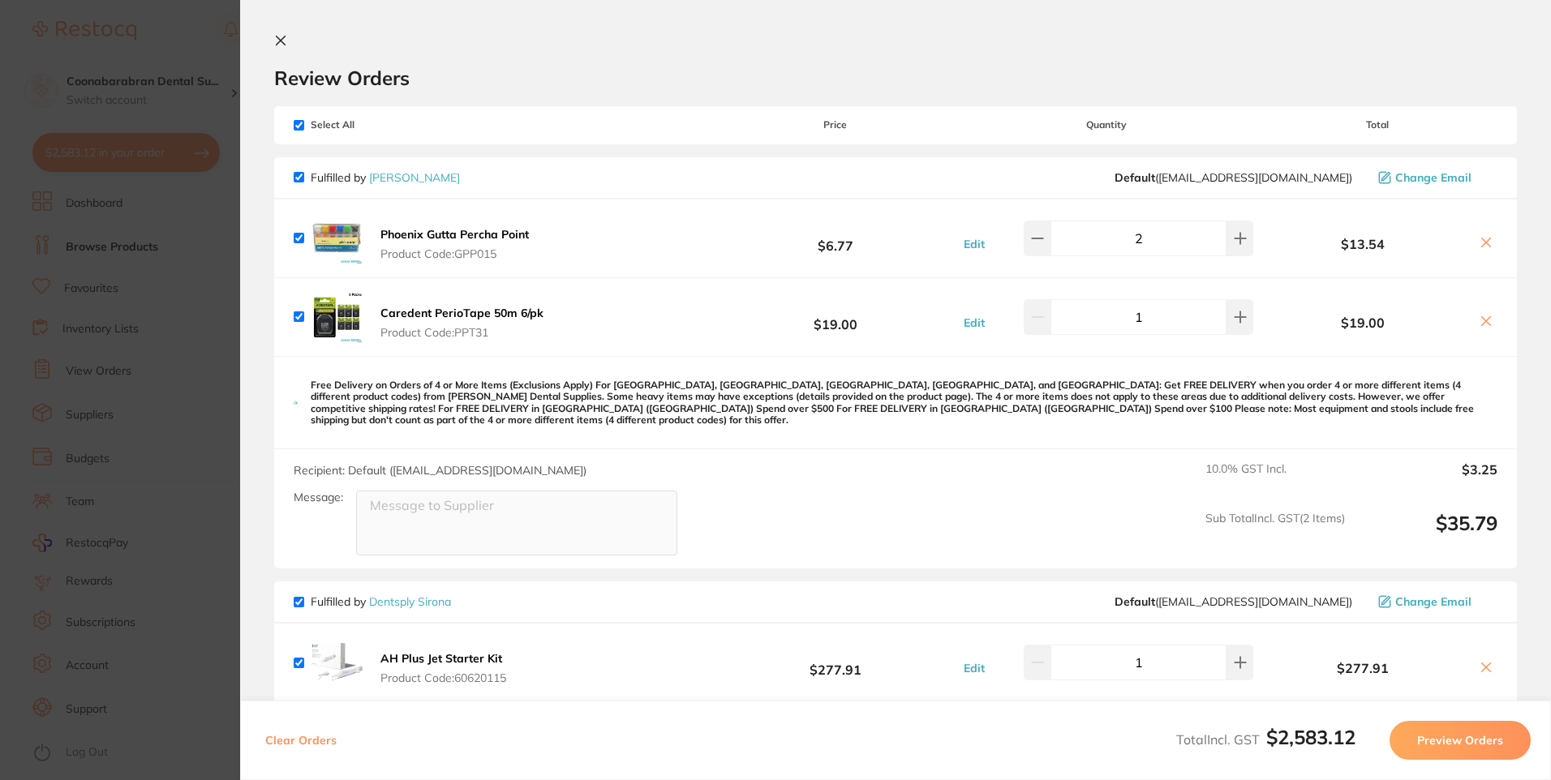
click at [281, 43] on icon at bounding box center [280, 40] width 13 height 13
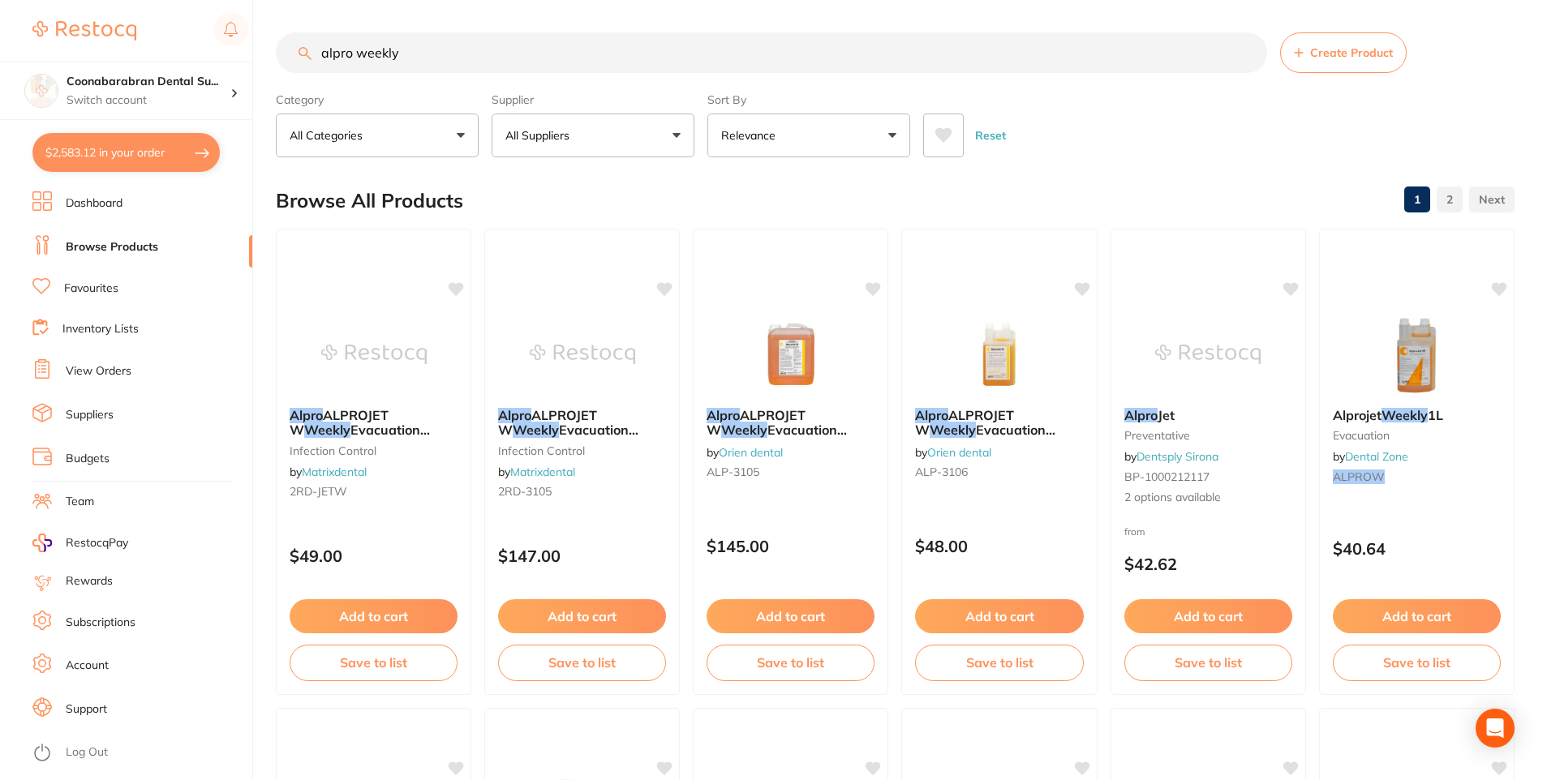
drag, startPoint x: 453, startPoint y: 54, endPoint x: 312, endPoint y: 56, distance: 140.3
click at [312, 56] on input "alpro weekly" at bounding box center [771, 52] width 991 height 41
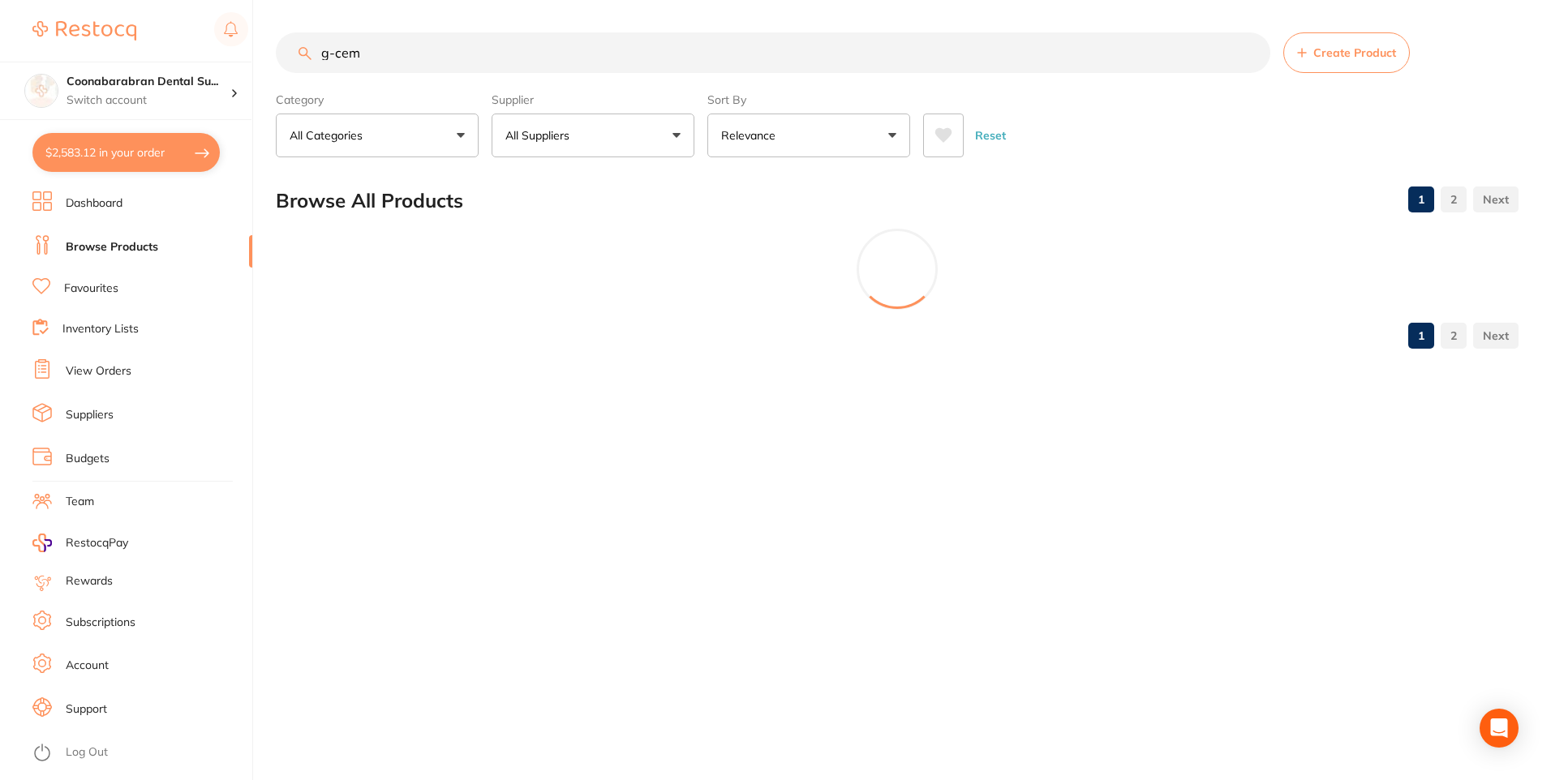
type input "g-cem"
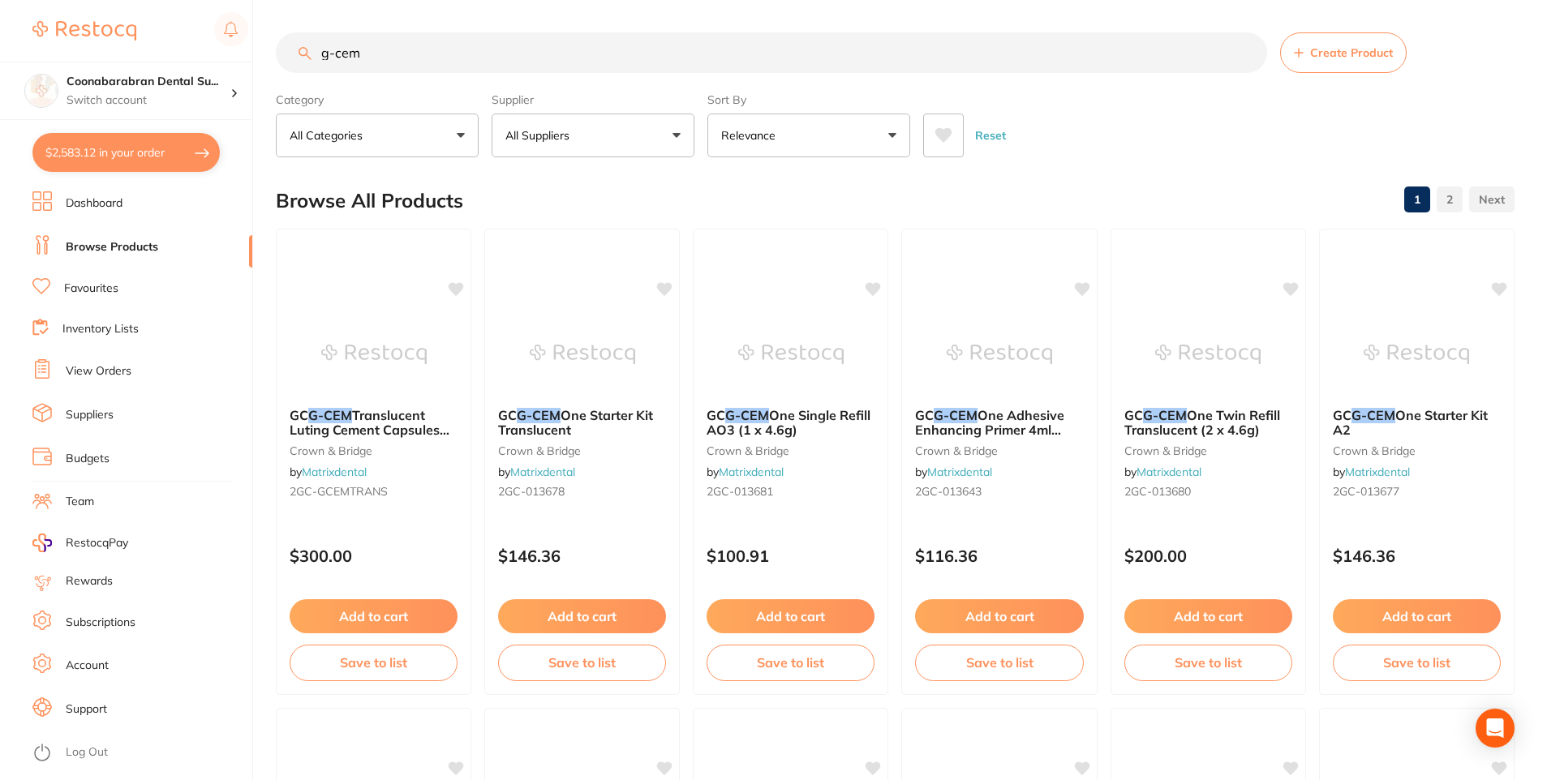
click at [938, 147] on button at bounding box center [943, 136] width 41 height 44
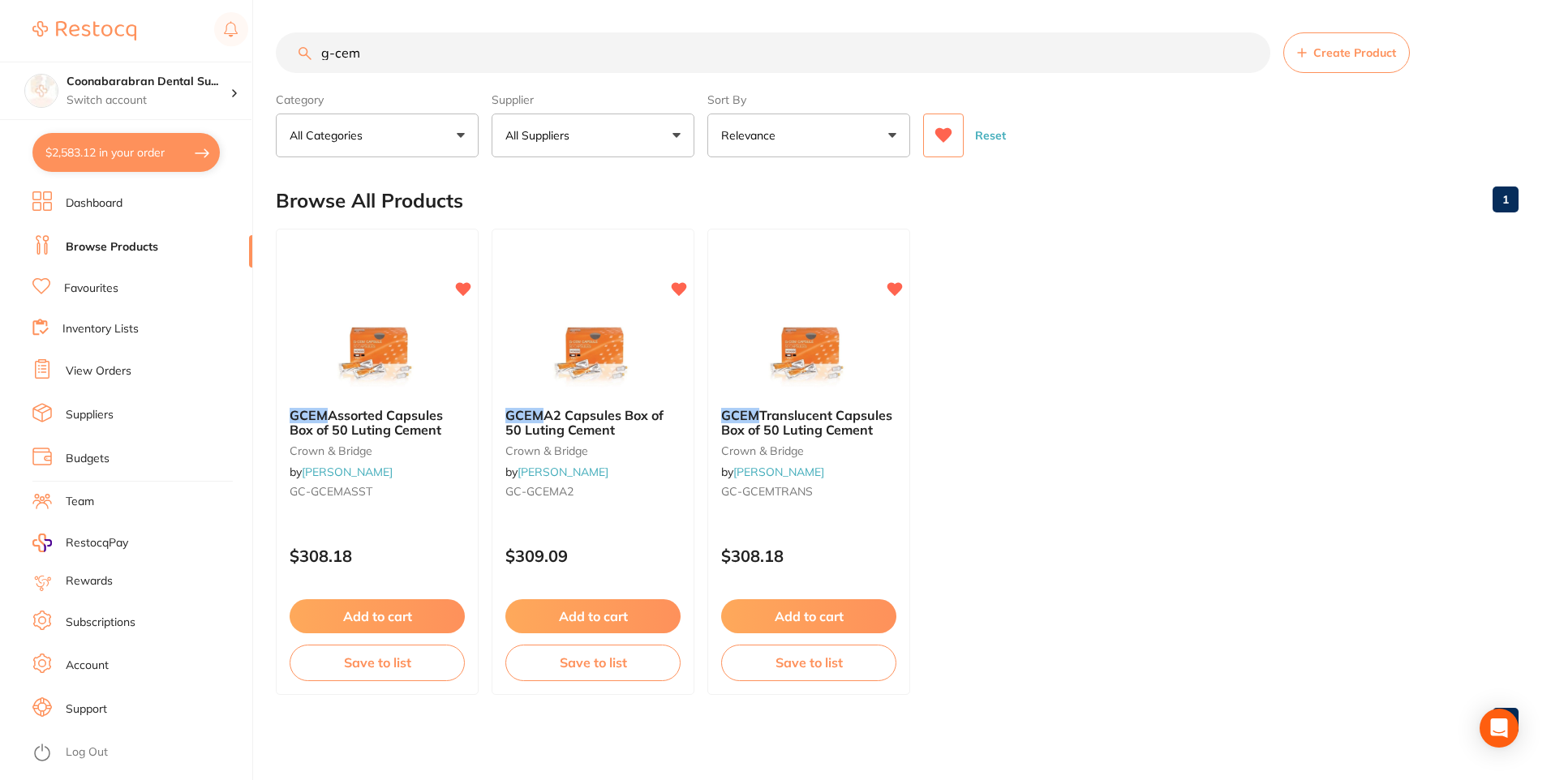
drag, startPoint x: 368, startPoint y: 60, endPoint x: 320, endPoint y: 53, distance: 48.4
click at [320, 53] on input "g-cem" at bounding box center [773, 52] width 994 height 41
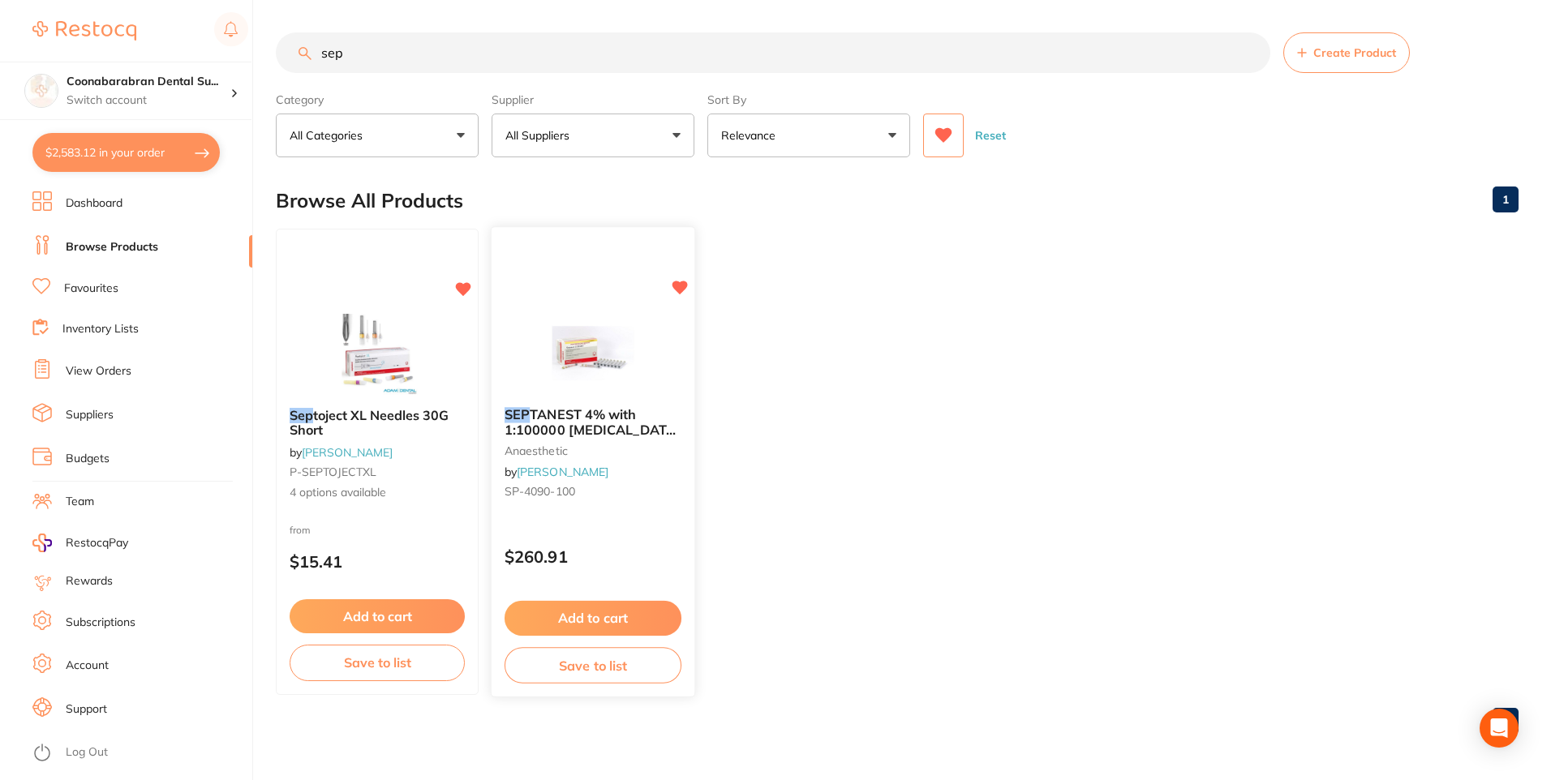
type input "sep"
click at [605, 617] on button "Add to cart" at bounding box center [593, 618] width 177 height 35
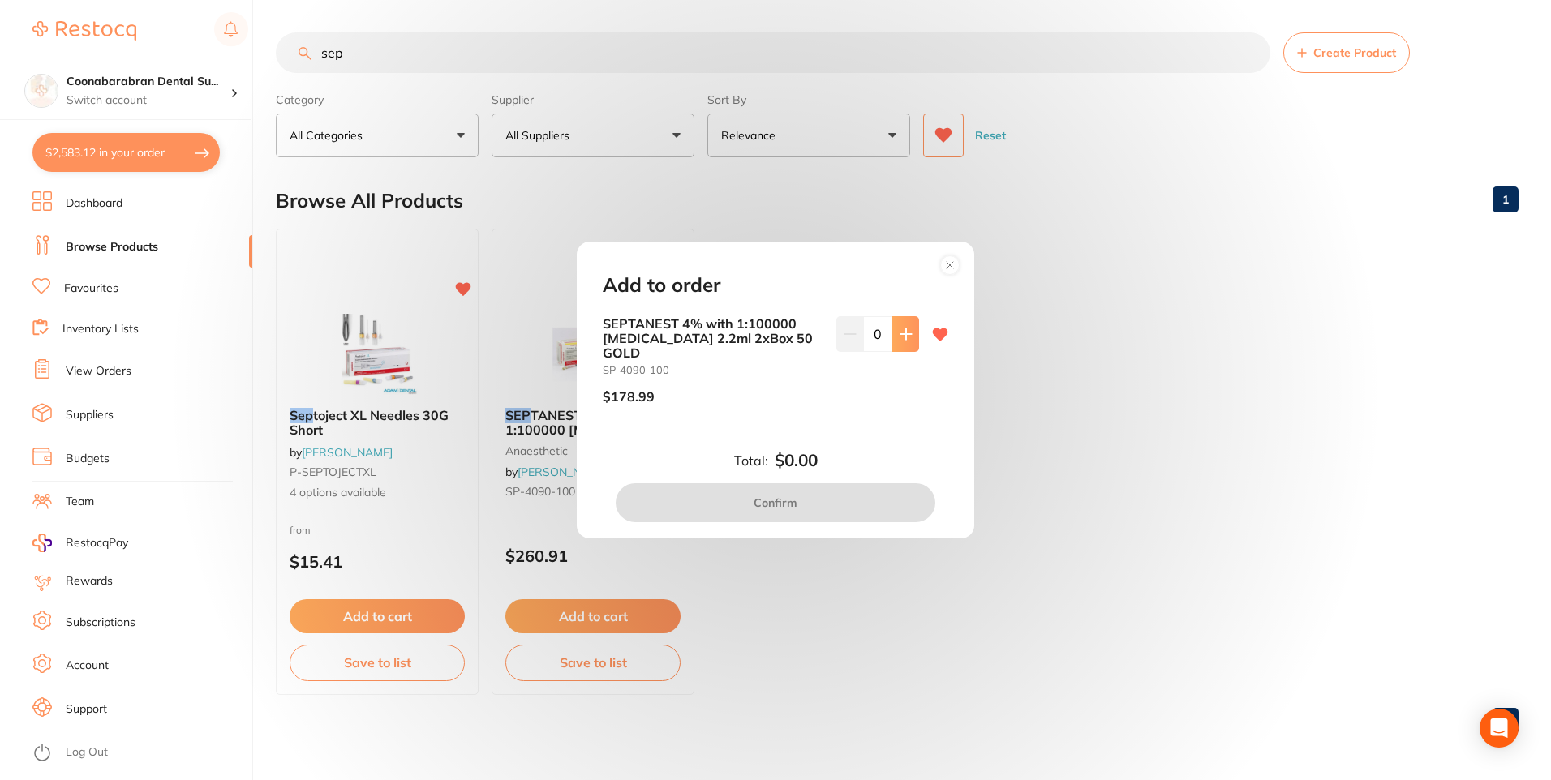
click at [903, 341] on icon at bounding box center [906, 334] width 13 height 13
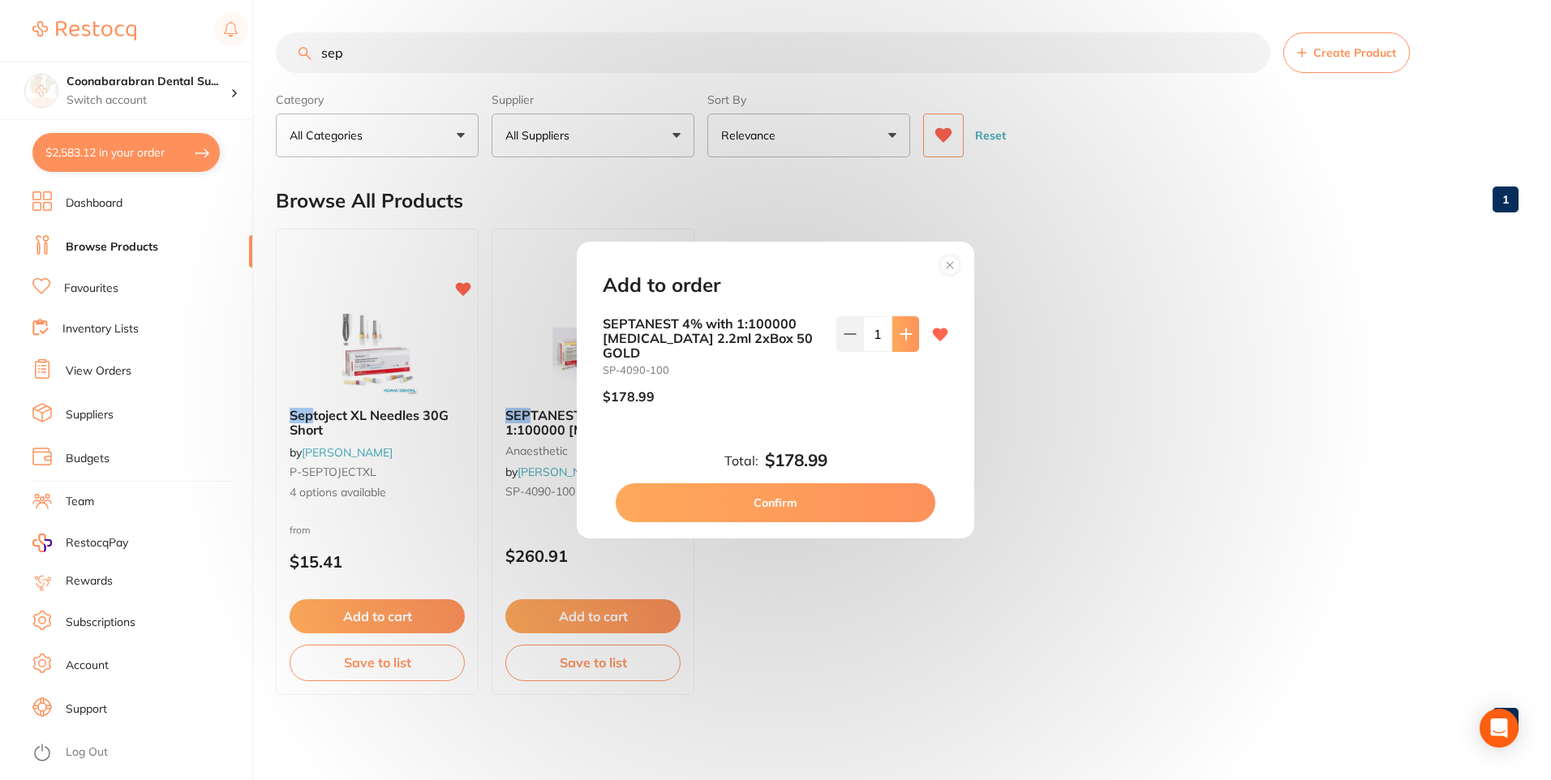
click at [903, 341] on icon at bounding box center [906, 334] width 13 height 13
click at [846, 341] on icon at bounding box center [850, 334] width 13 height 13
type input "1"
click at [798, 502] on button "Confirm" at bounding box center [776, 502] width 320 height 39
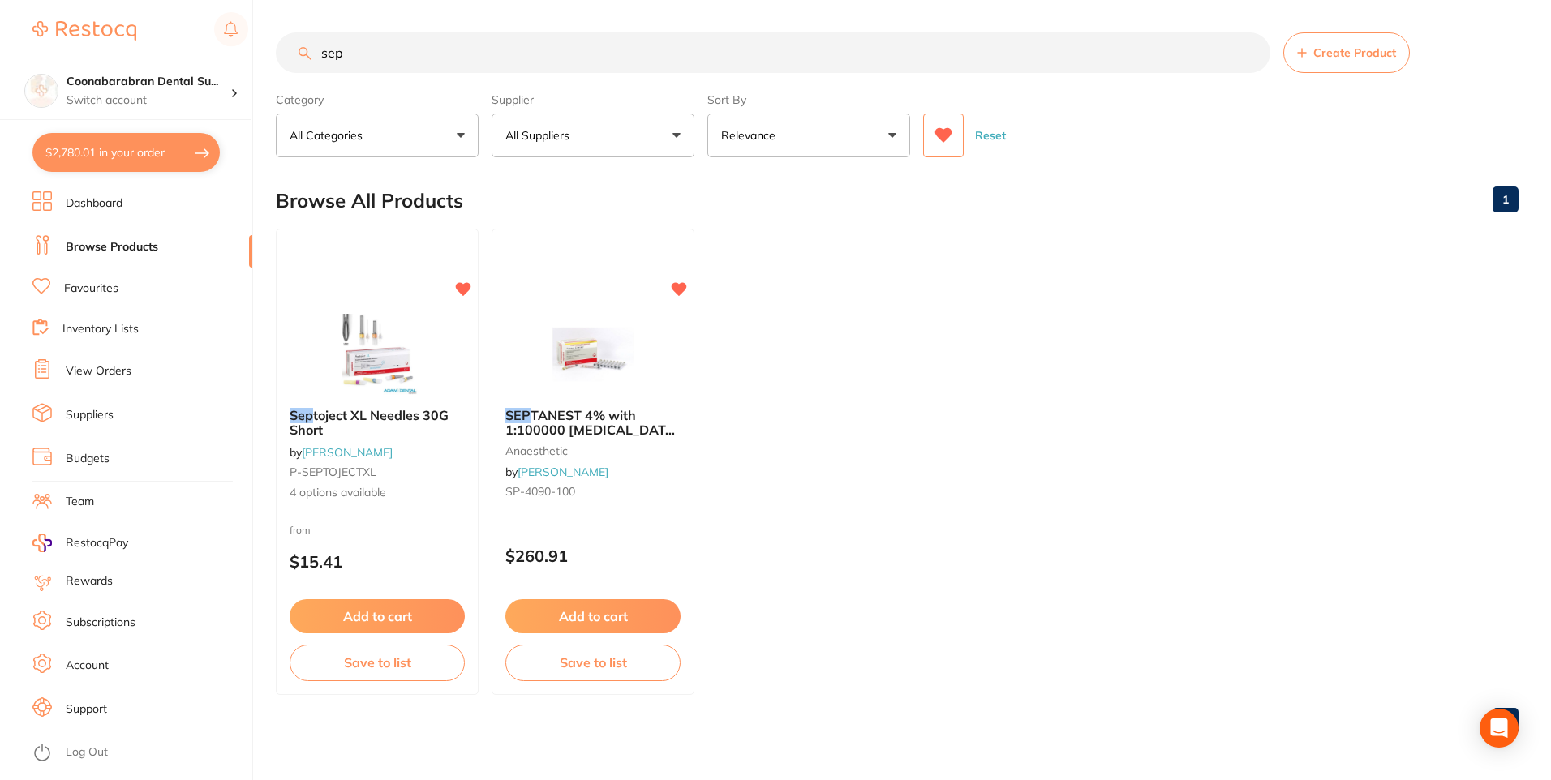
checkbox input "false"
click at [368, 361] on img at bounding box center [377, 353] width 106 height 82
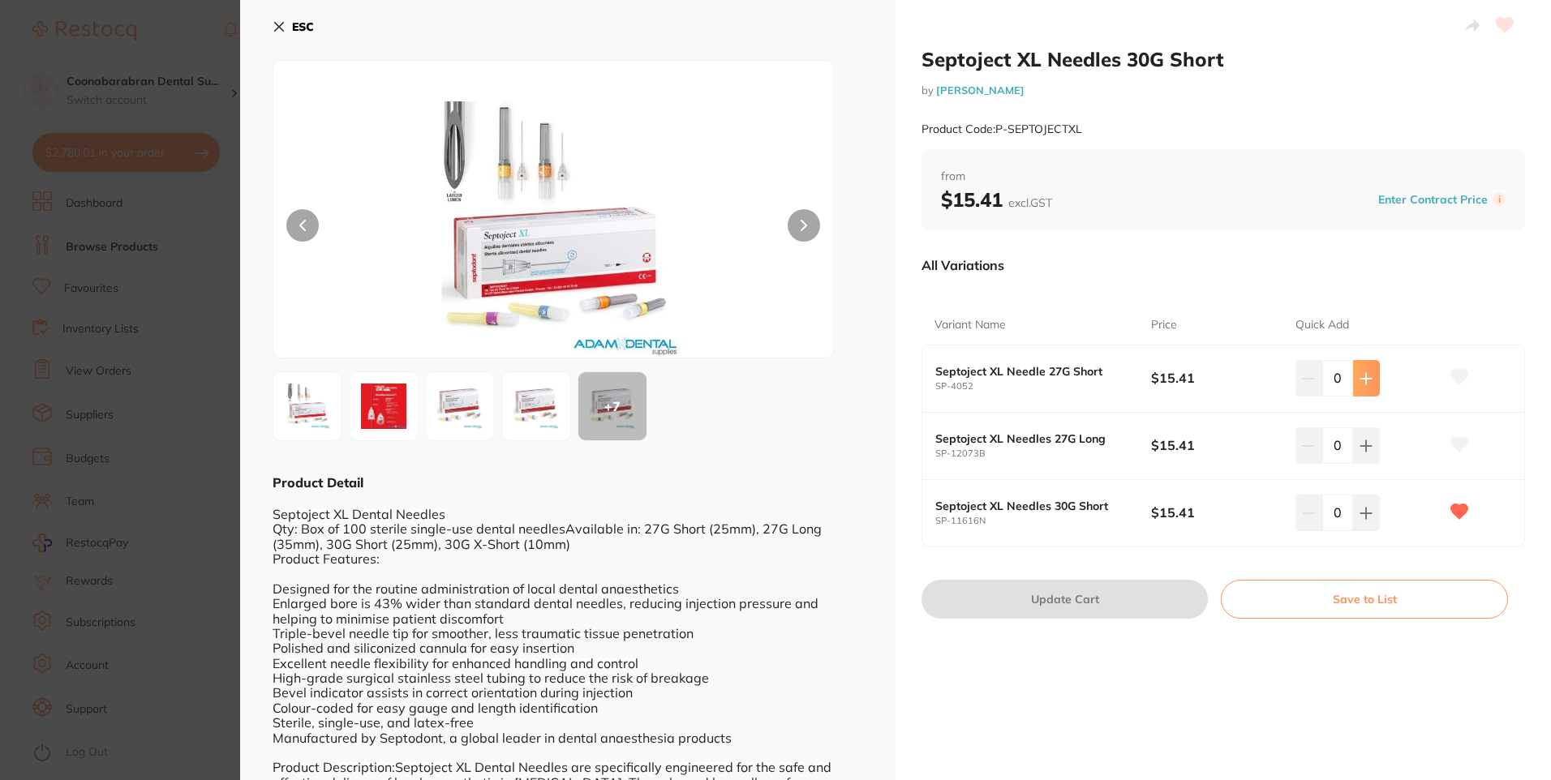
click at [1371, 377] on button at bounding box center [1366, 378] width 27 height 36
type input "1"
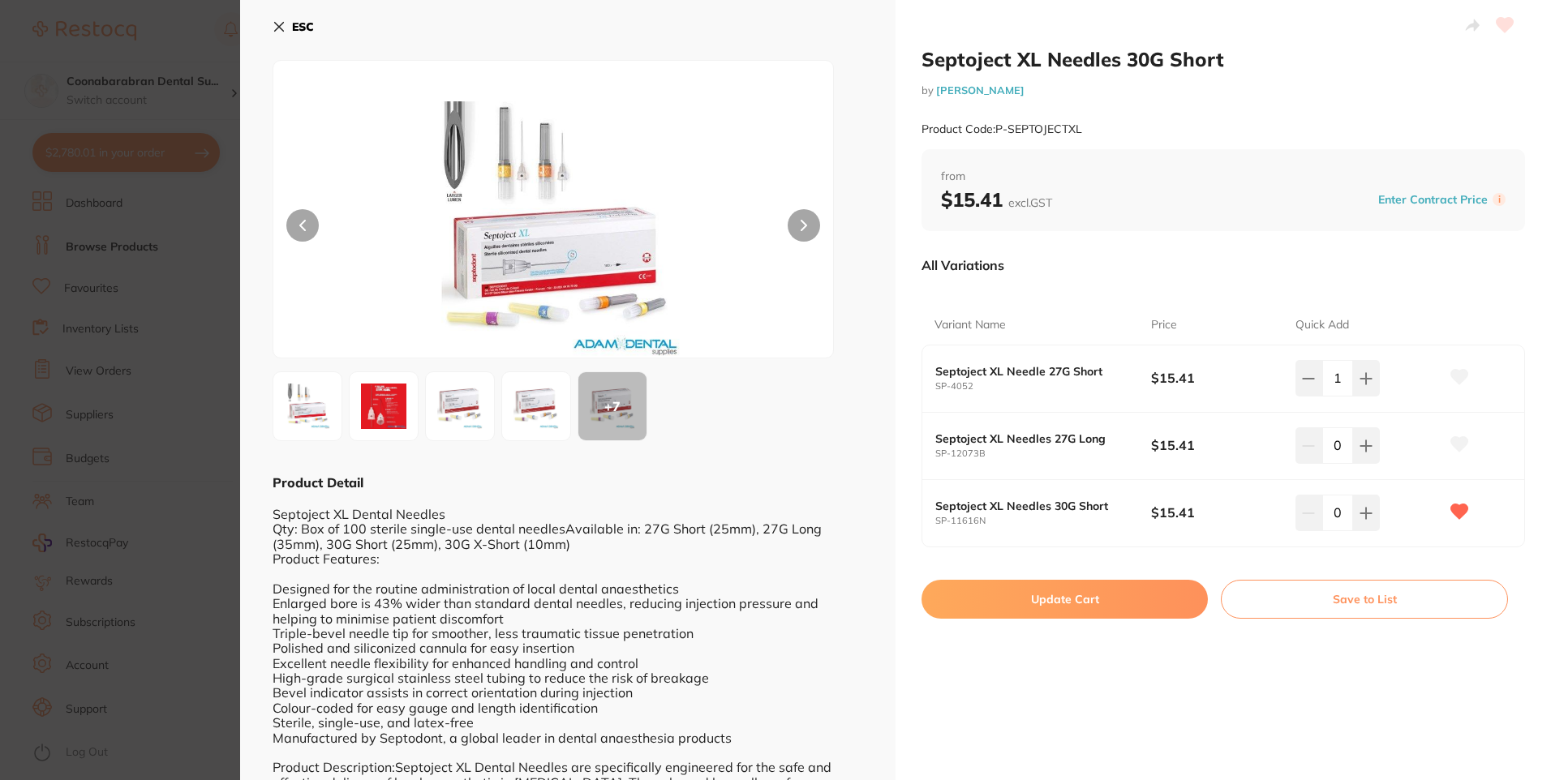
click at [1087, 606] on button "Update Cart" at bounding box center [1064, 599] width 286 height 39
checkbox input "false"
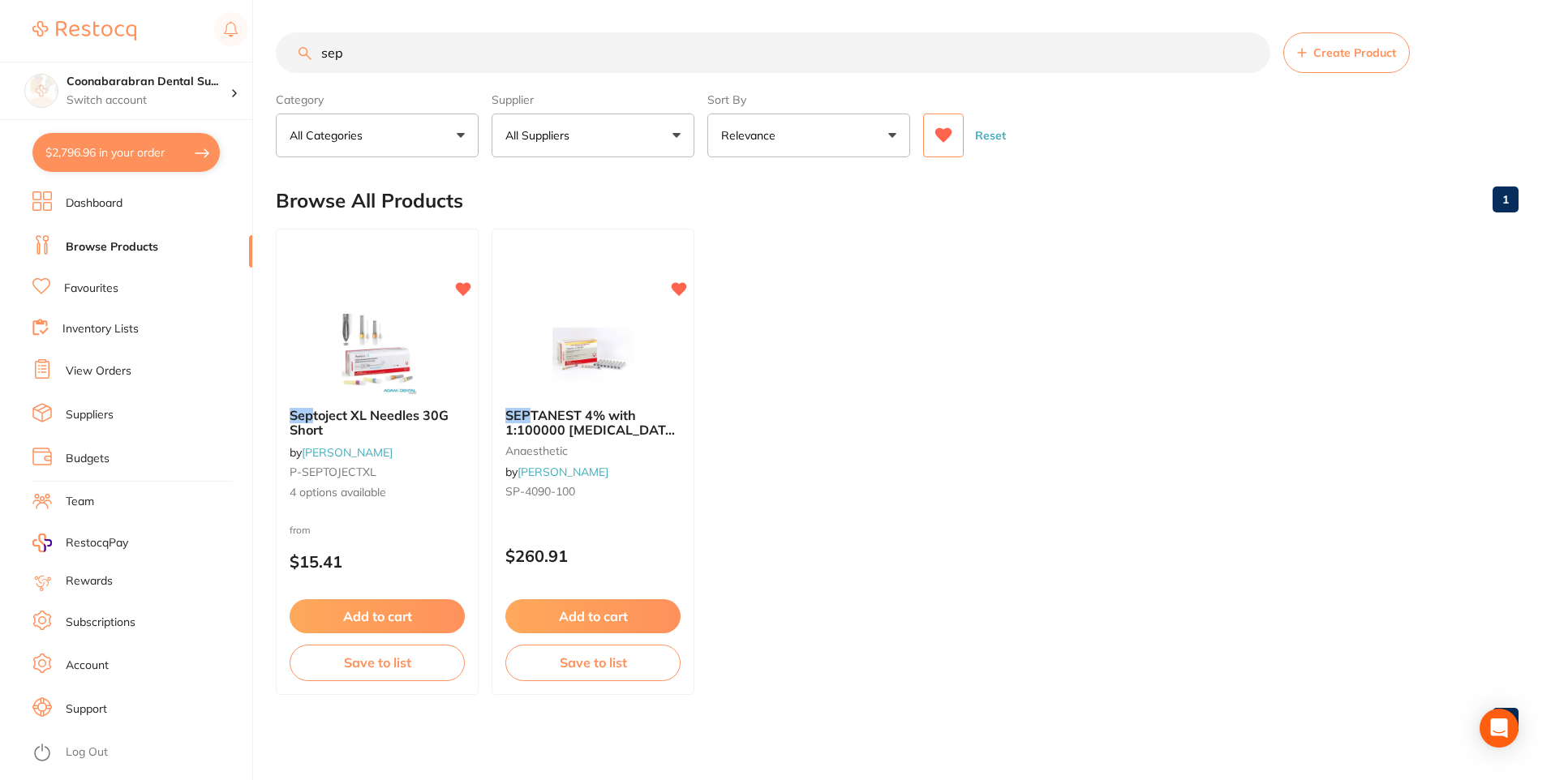
click at [942, 136] on icon at bounding box center [943, 135] width 17 height 15
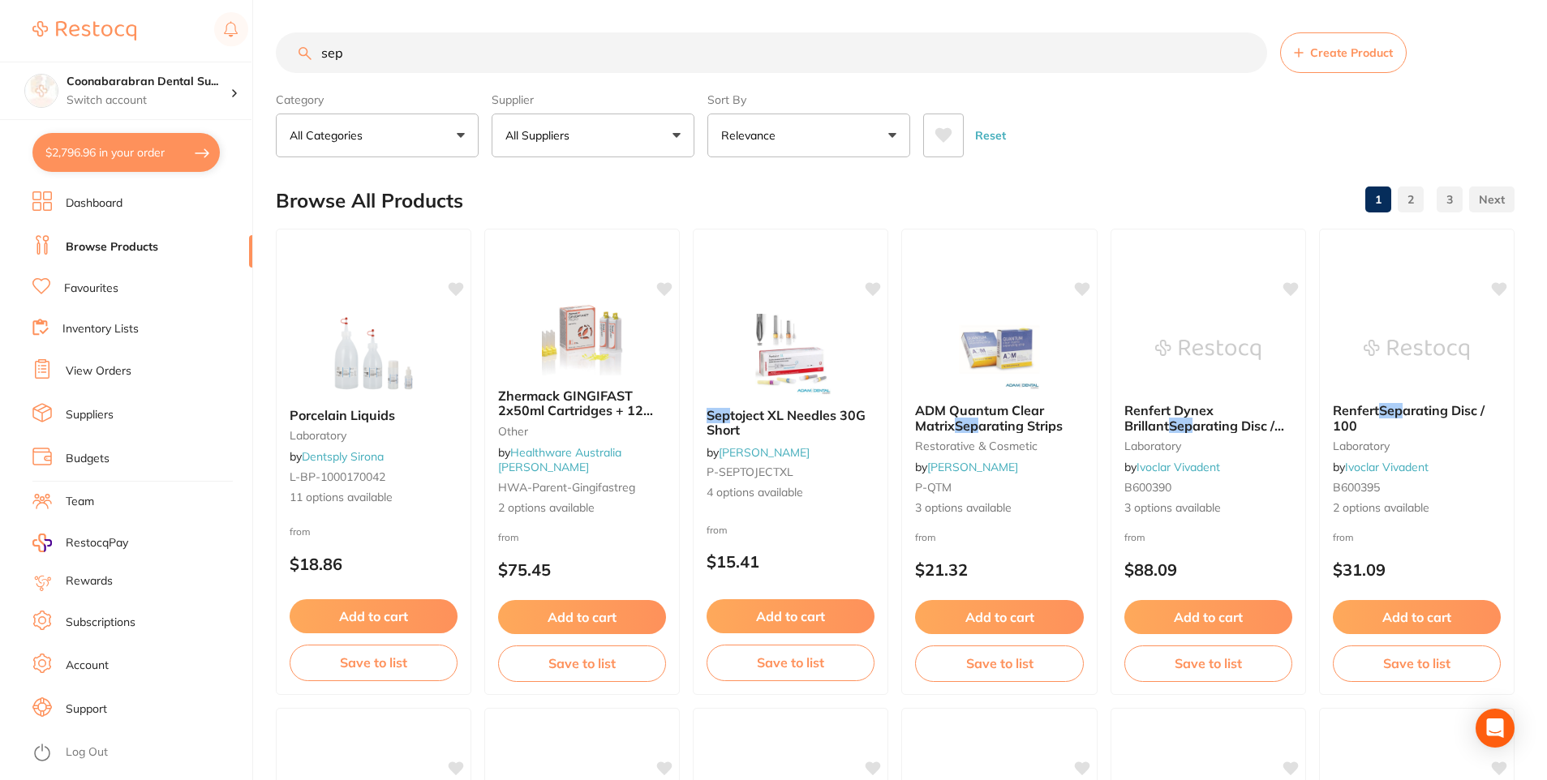
drag, startPoint x: 351, startPoint y: 53, endPoint x: 319, endPoint y: 58, distance: 32.8
click at [319, 58] on input "sep" at bounding box center [771, 52] width 991 height 41
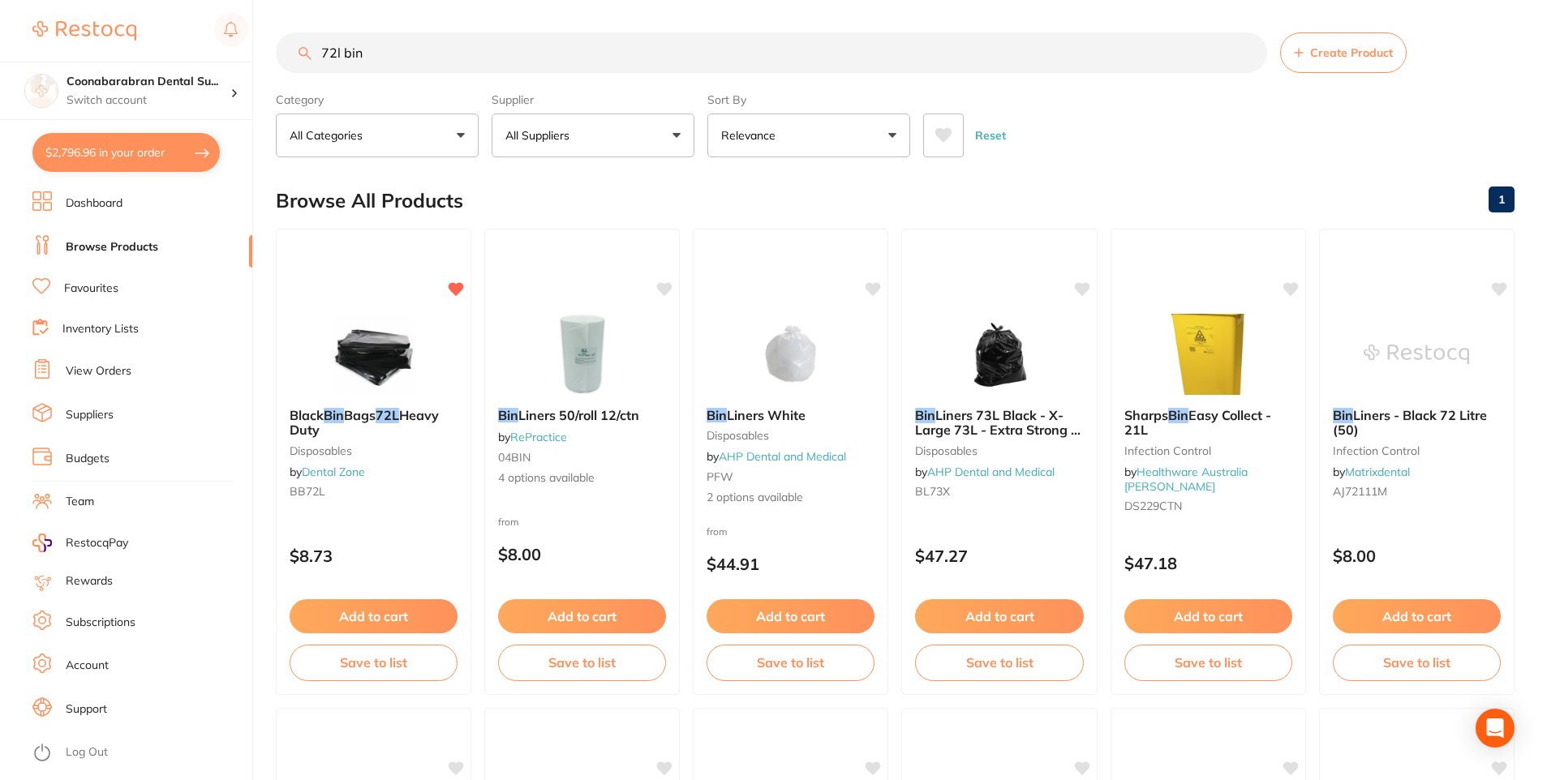
type input "72l bin"
click at [951, 135] on icon at bounding box center [943, 135] width 17 height 15
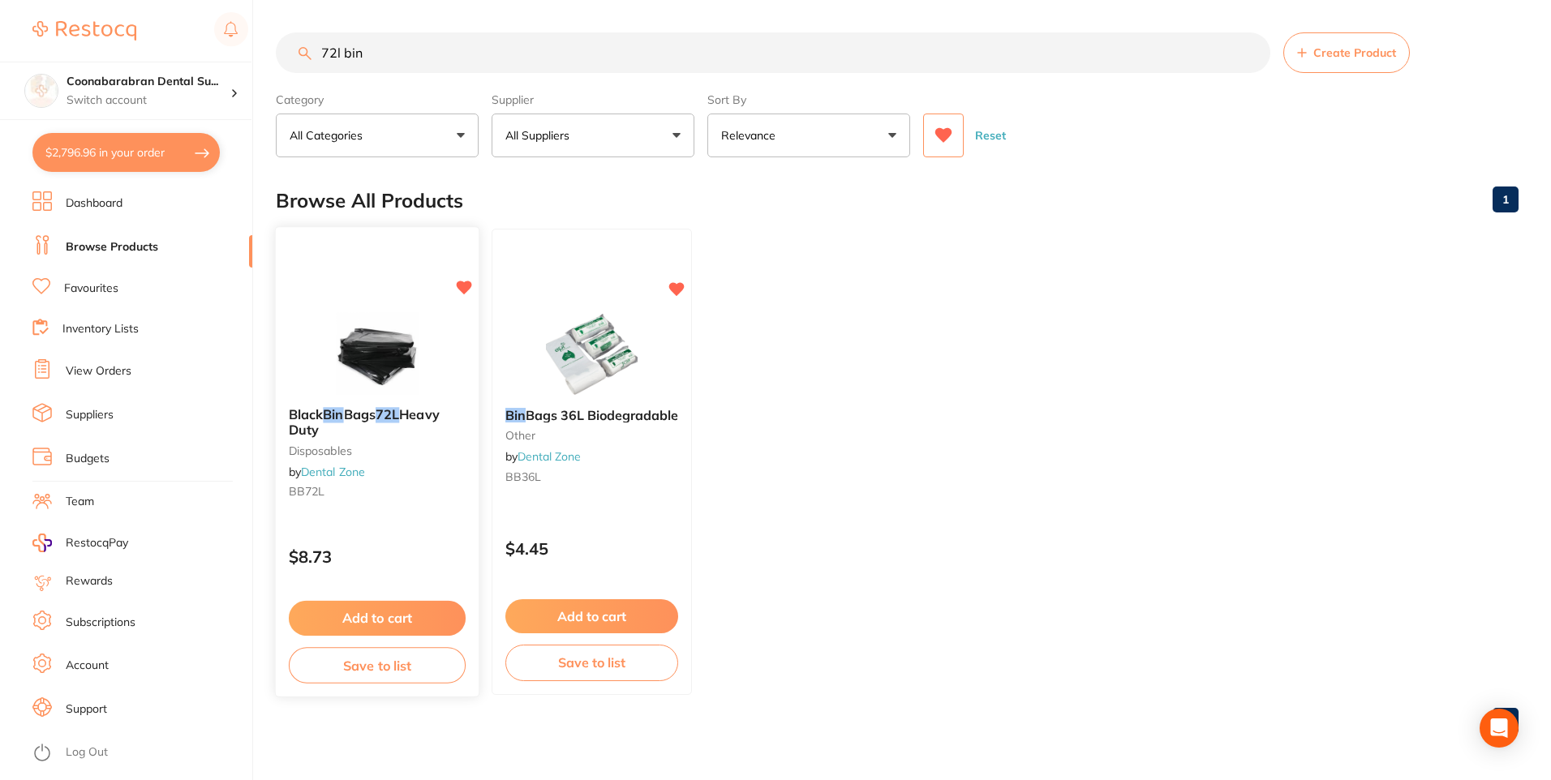
click at [367, 615] on button "Add to cart" at bounding box center [377, 618] width 177 height 35
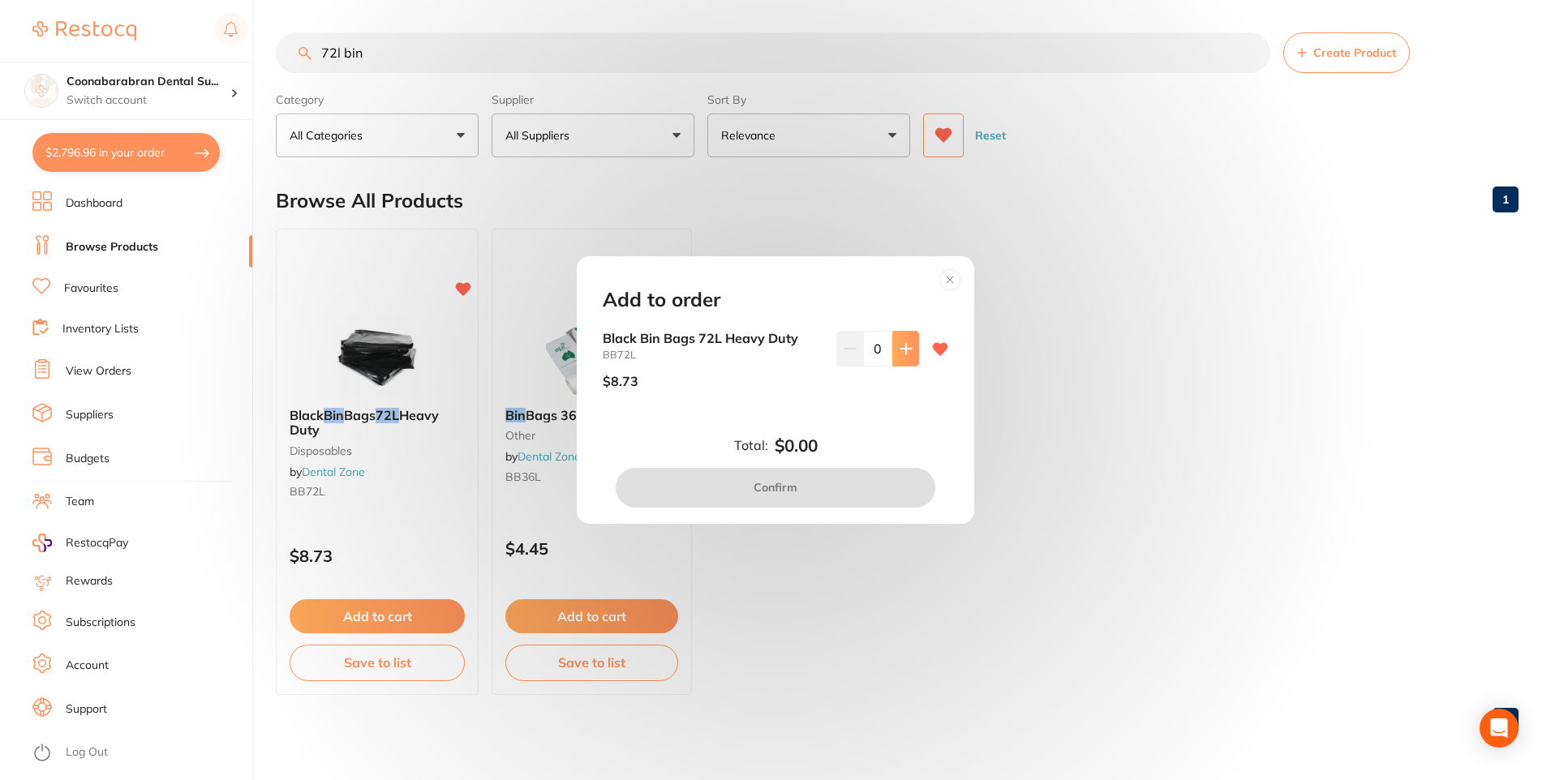
click at [896, 356] on button at bounding box center [905, 349] width 27 height 36
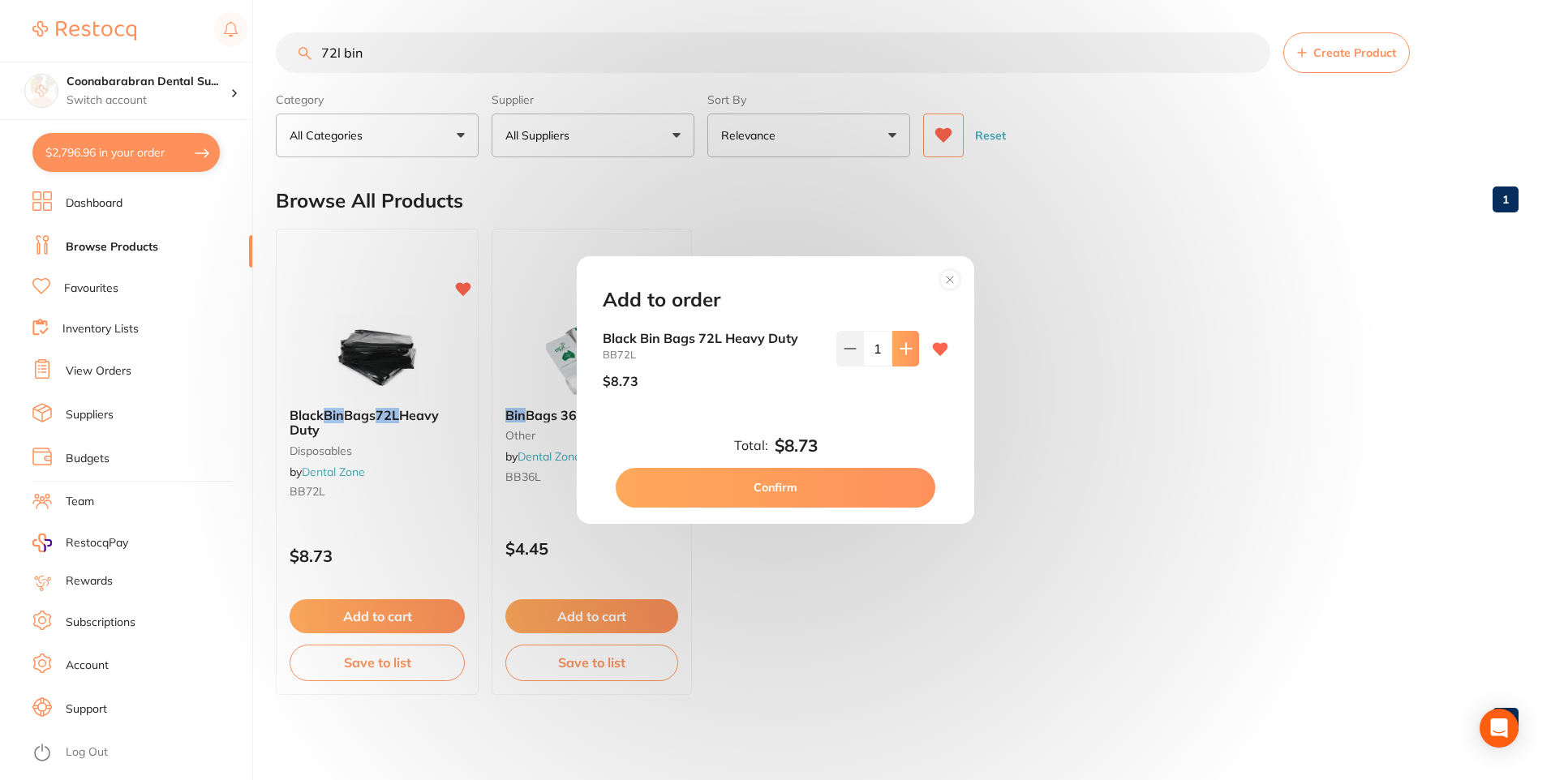
click at [896, 356] on button at bounding box center [905, 349] width 27 height 36
type input "2"
click at [951, 139] on div "Add to order Black Bin Bags 72L Heavy Duty BB72L $8.73 2 Total: $17.46 Confirm" at bounding box center [775, 390] width 1551 height 780
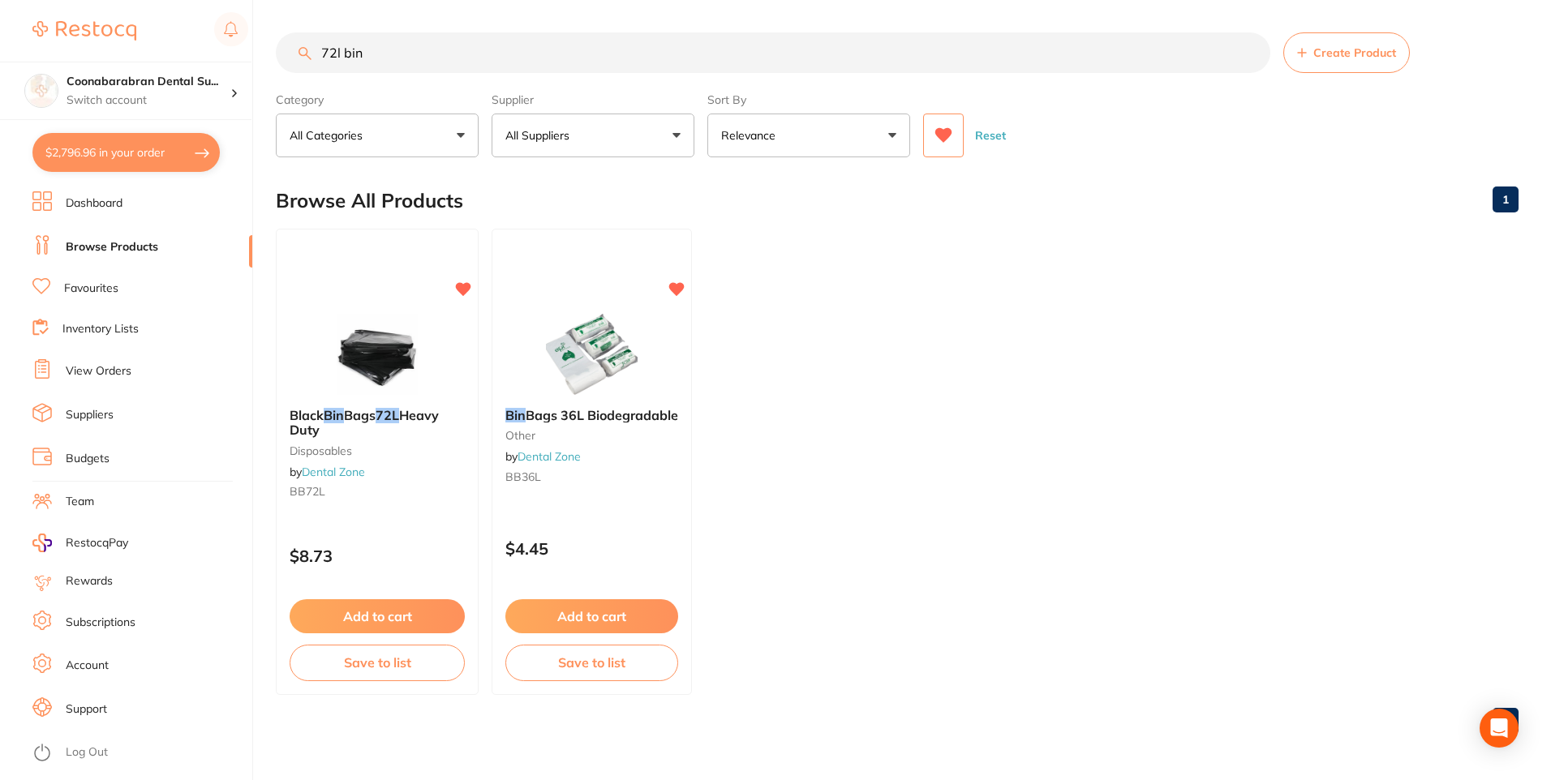
click at [951, 139] on icon at bounding box center [943, 135] width 18 height 16
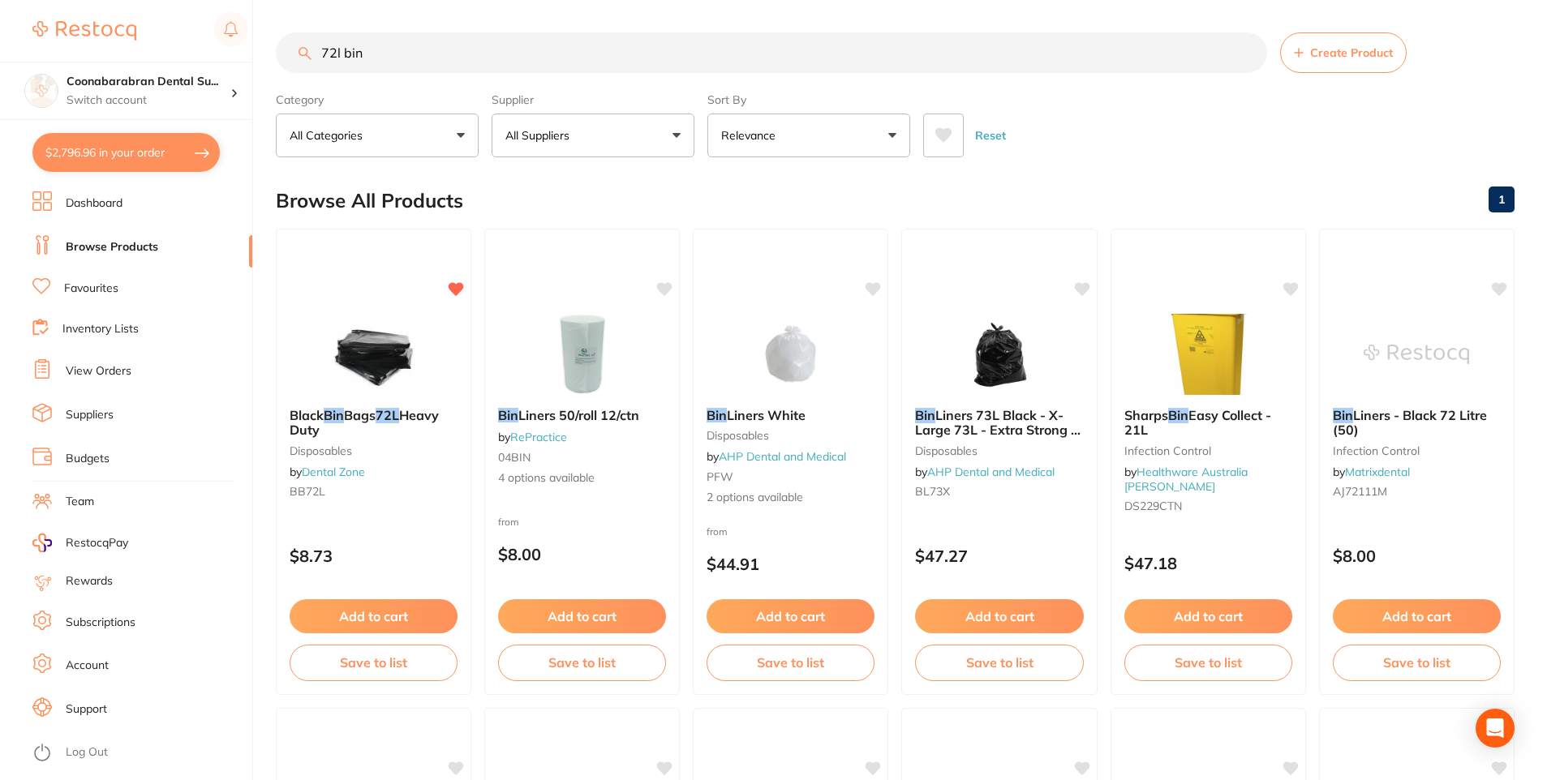
click at [681, 133] on button "All Suppliers" at bounding box center [593, 136] width 203 height 44
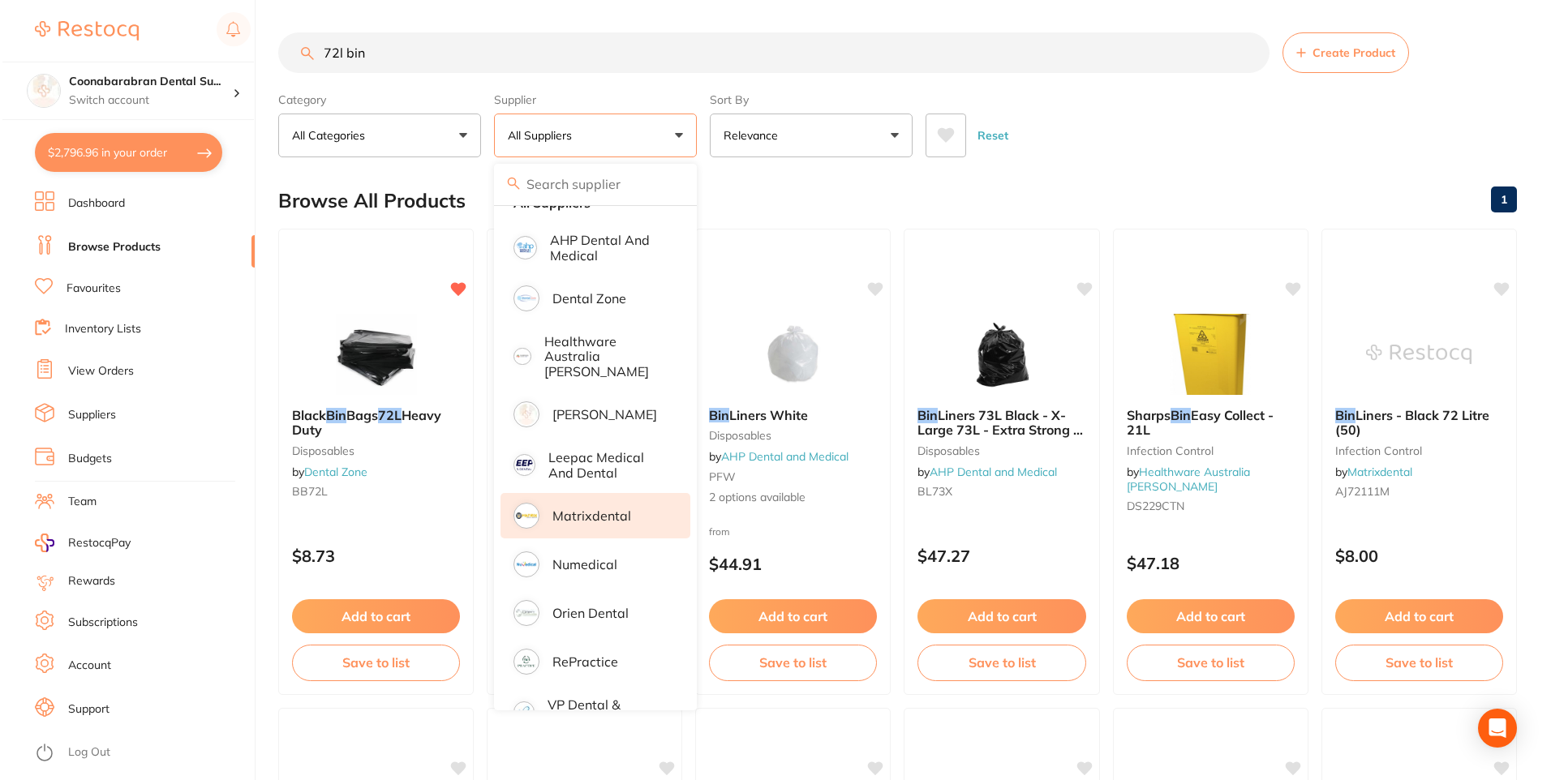
scroll to position [59, 0]
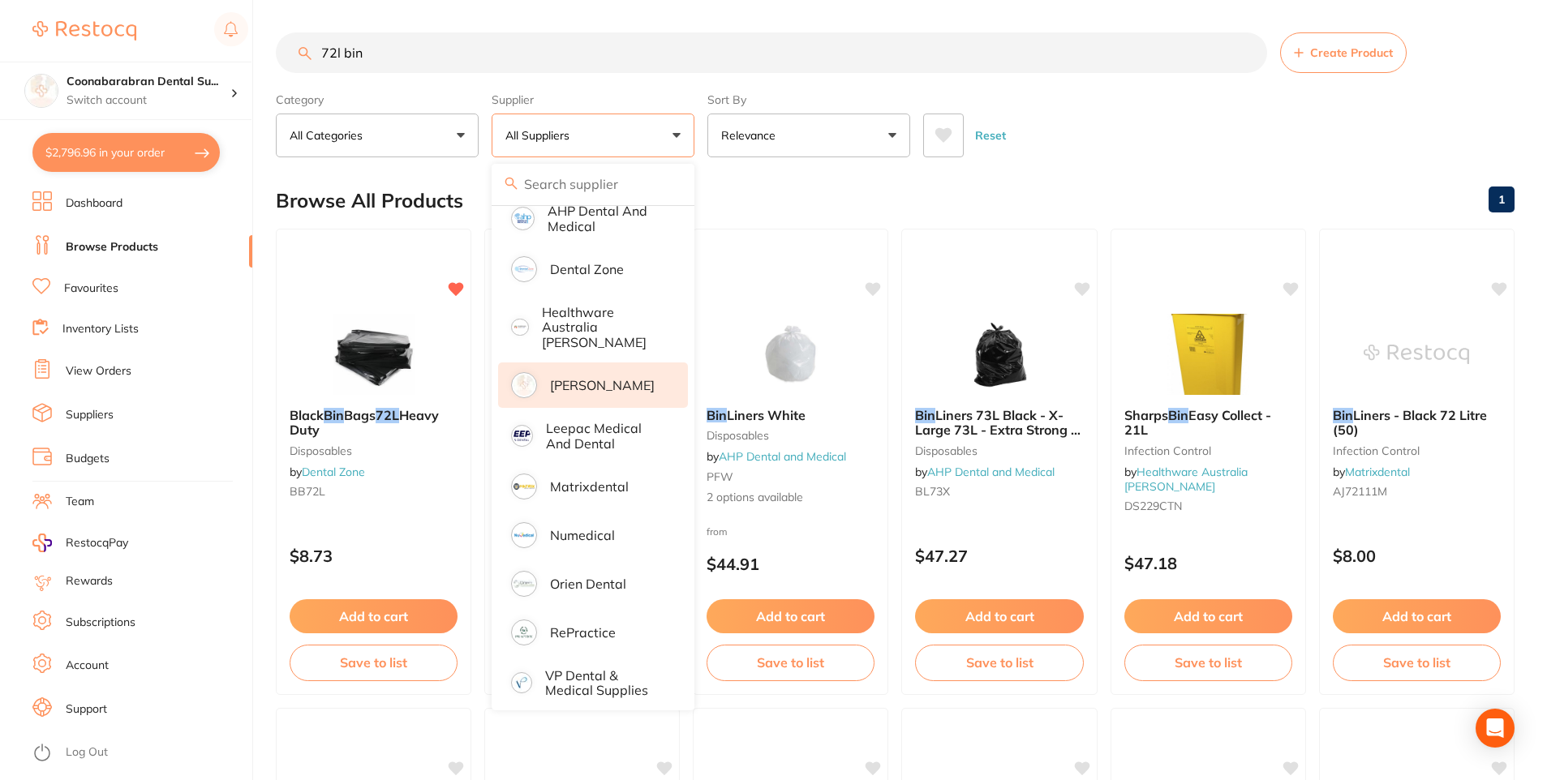
click at [588, 382] on p "[PERSON_NAME]" at bounding box center [602, 385] width 105 height 15
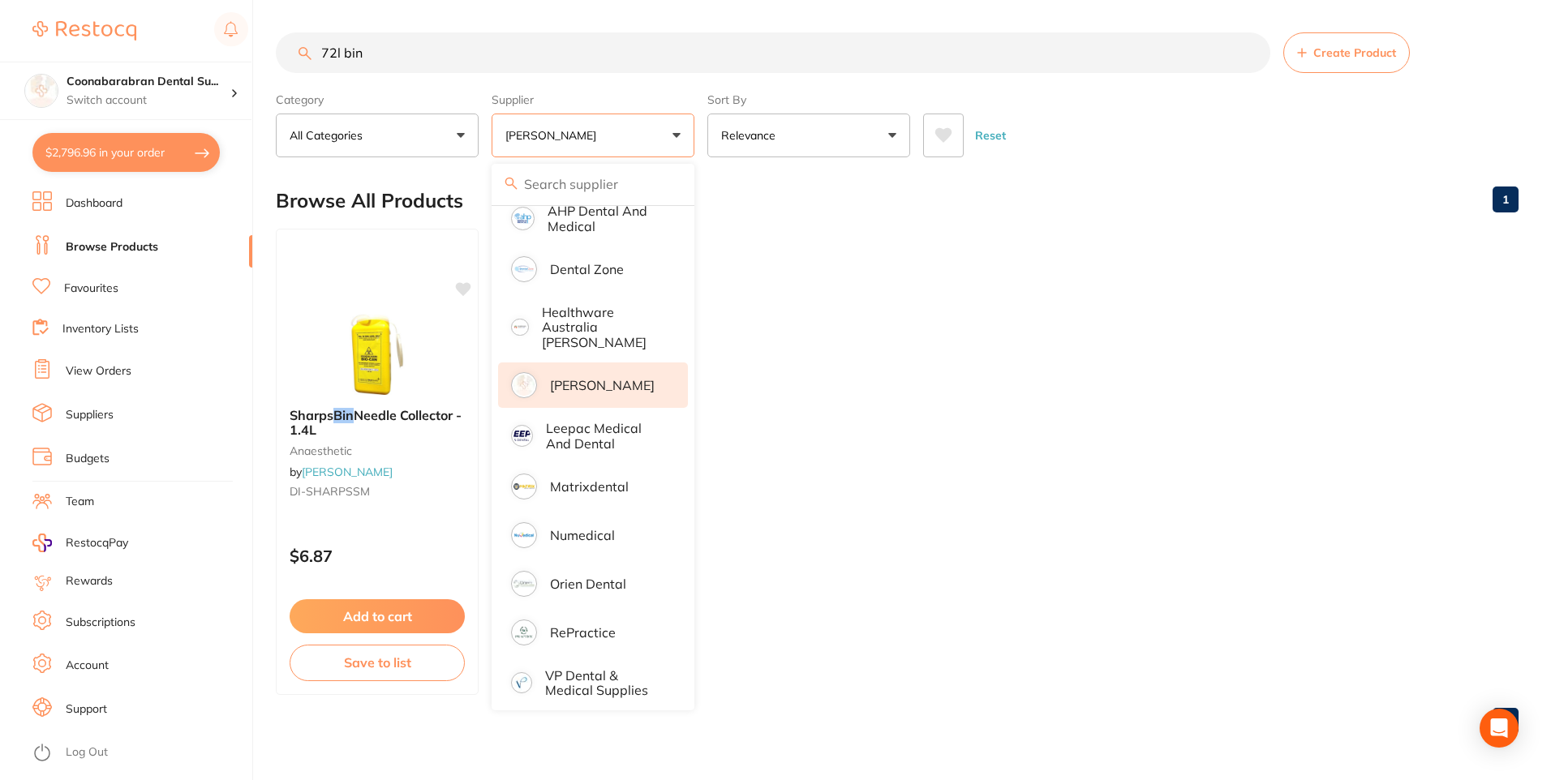
click at [588, 382] on p "[PERSON_NAME]" at bounding box center [602, 385] width 105 height 15
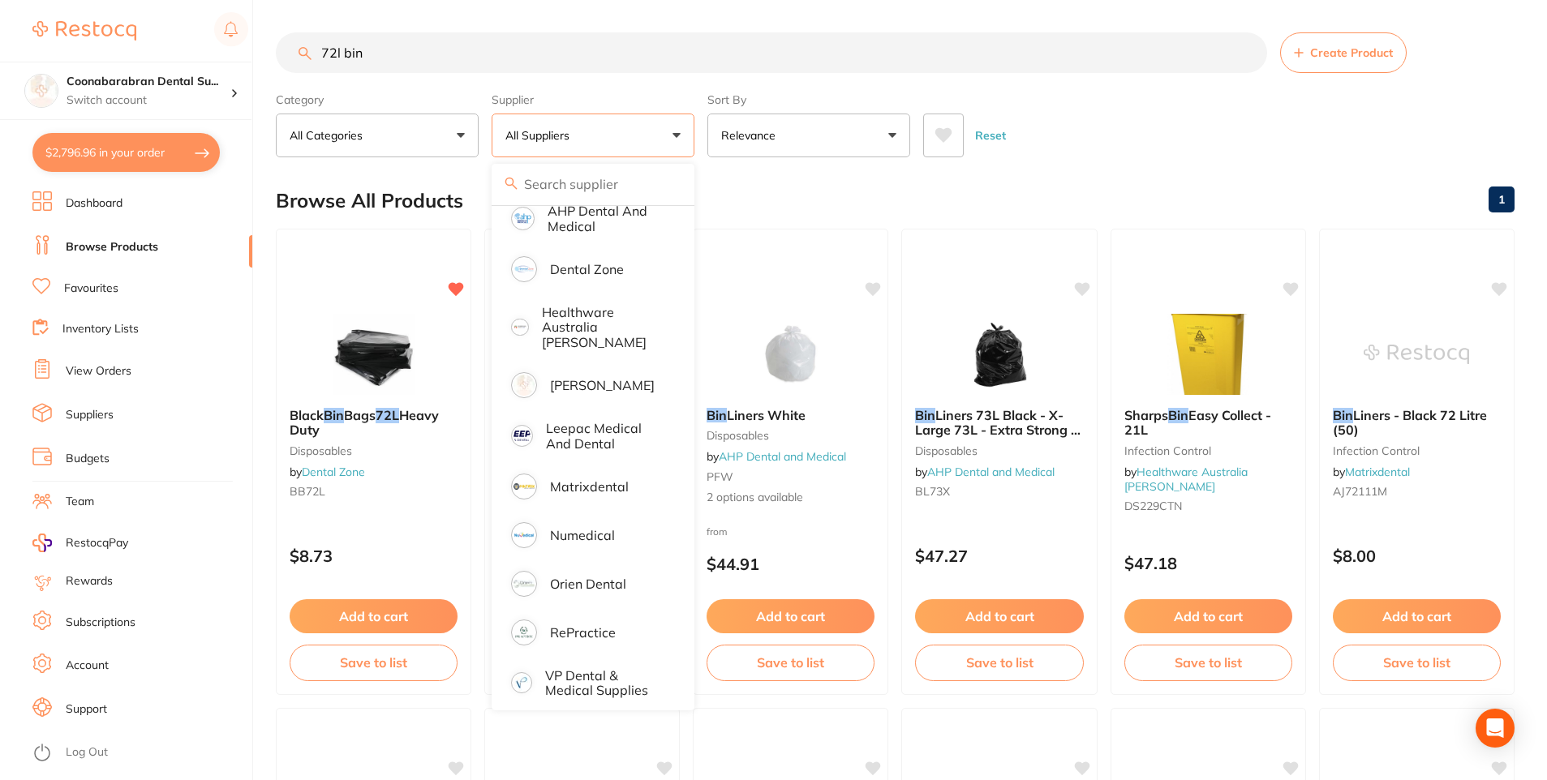
click at [118, 151] on button "$2,796.96 in your order" at bounding box center [125, 152] width 187 height 39
checkbox input "true"
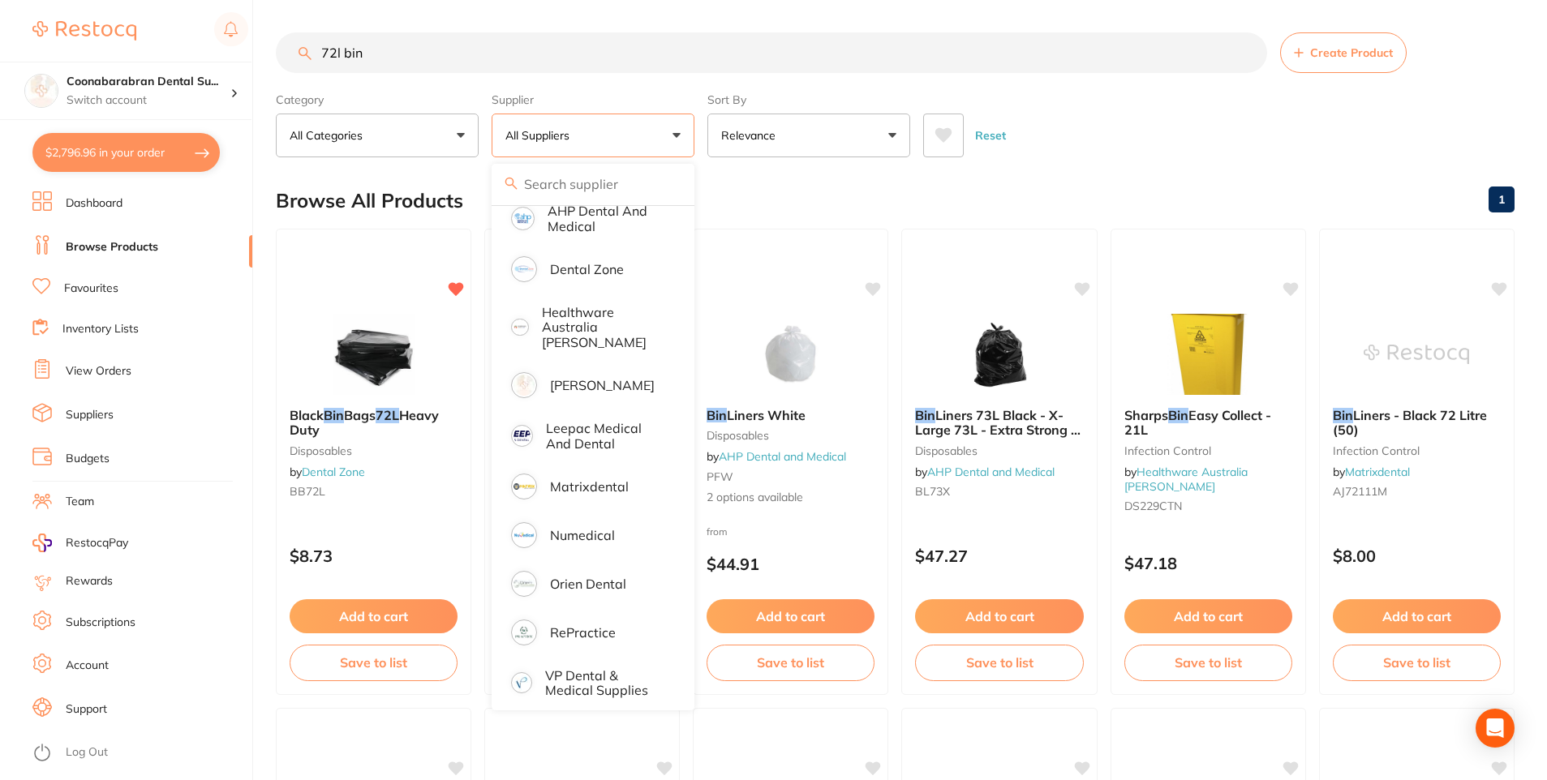
checkbox input "true"
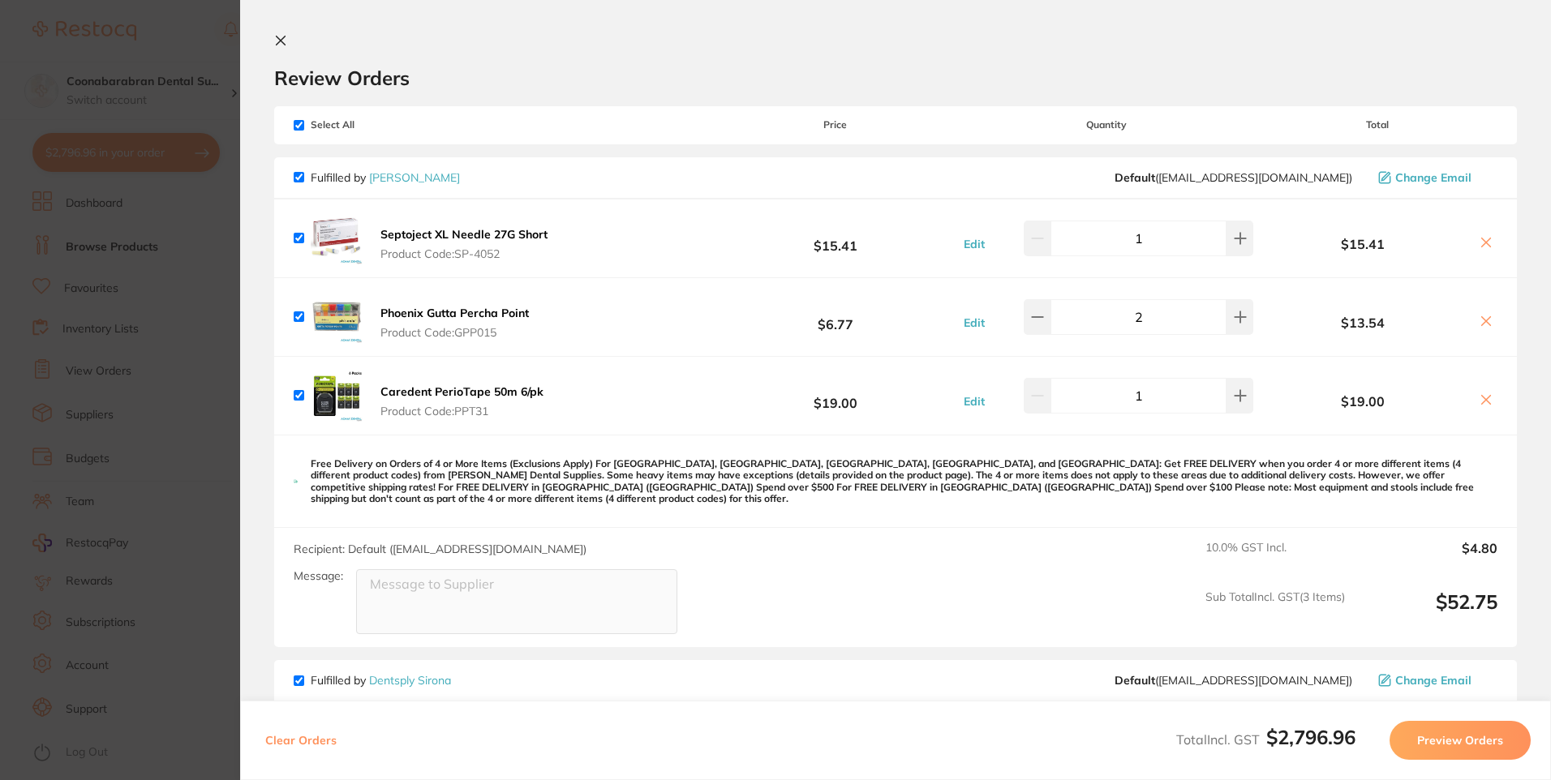
click at [280, 40] on icon at bounding box center [281, 41] width 9 height 9
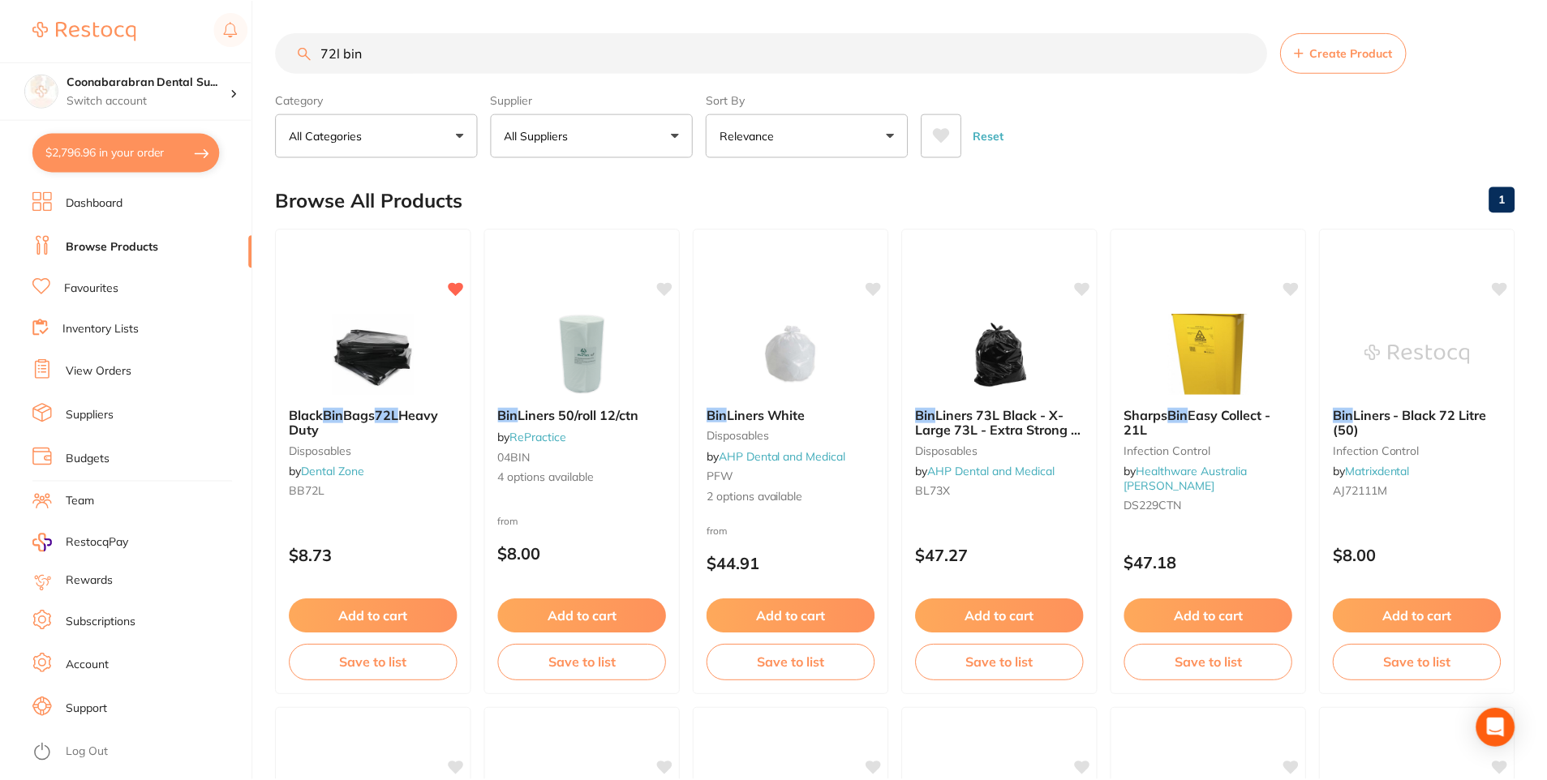
scroll to position [1, 0]
click at [668, 135] on button "All Suppliers" at bounding box center [593, 135] width 203 height 44
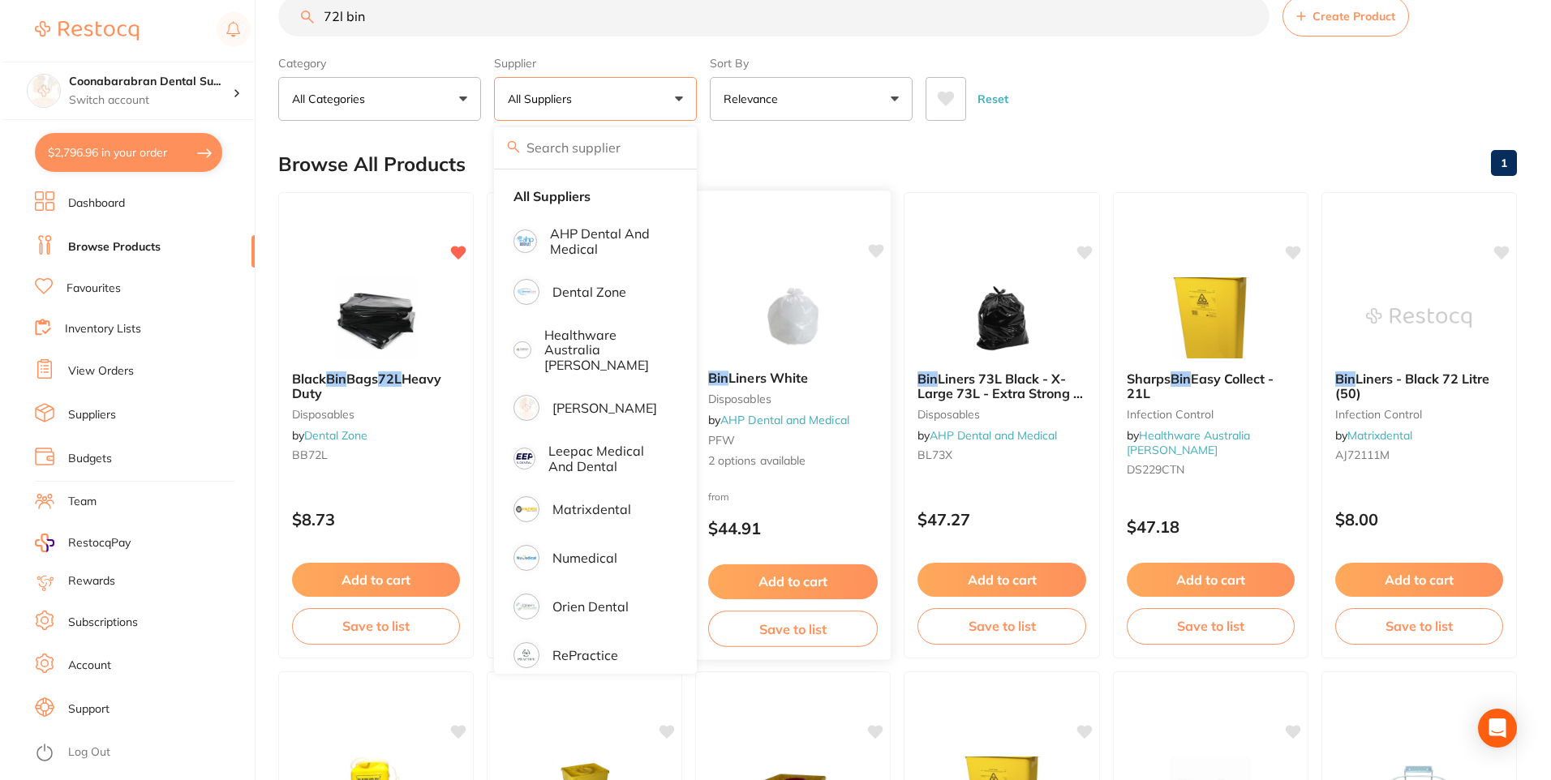
scroll to position [0, 0]
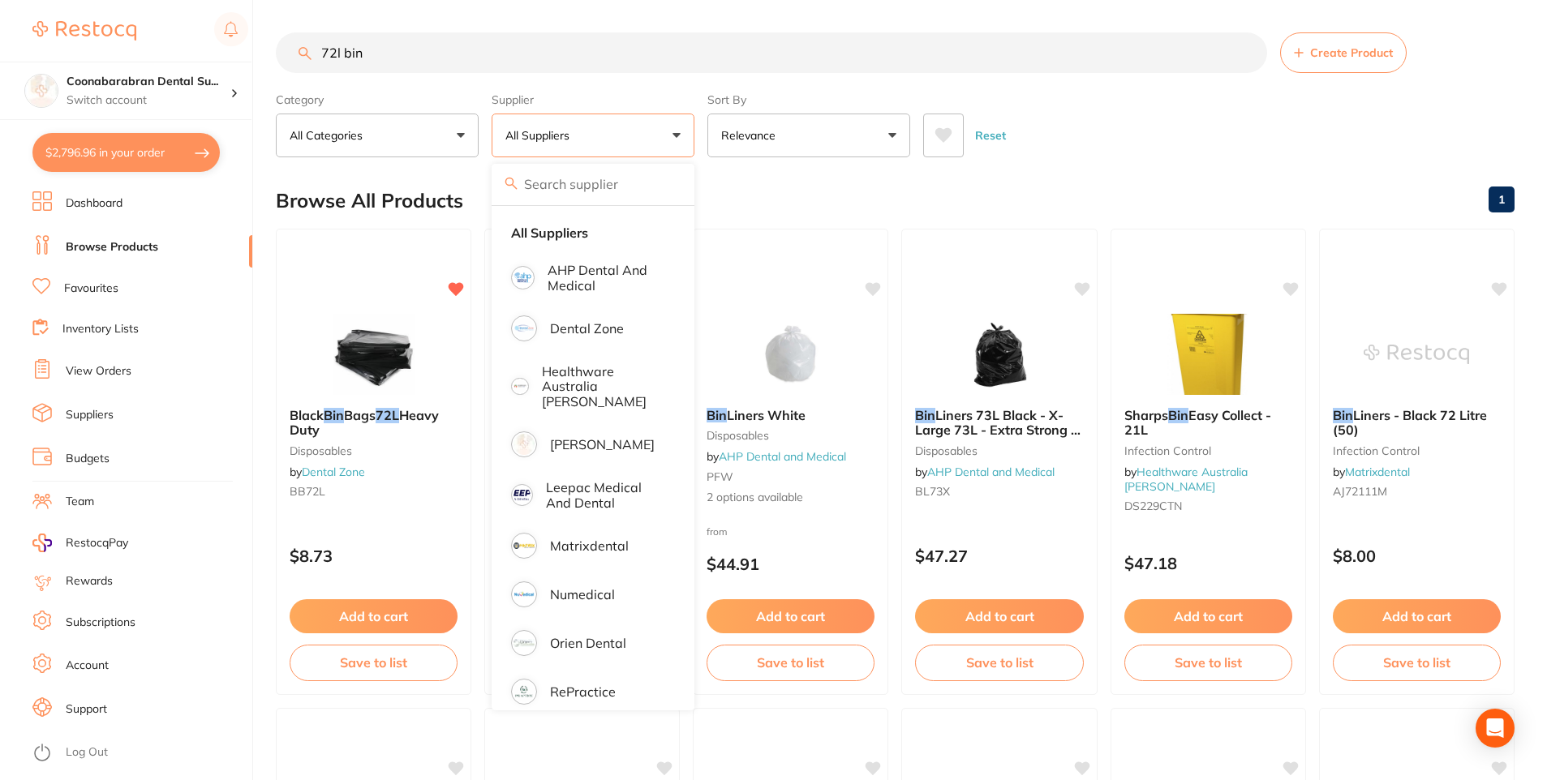
click at [681, 135] on button "All Suppliers" at bounding box center [593, 136] width 203 height 44
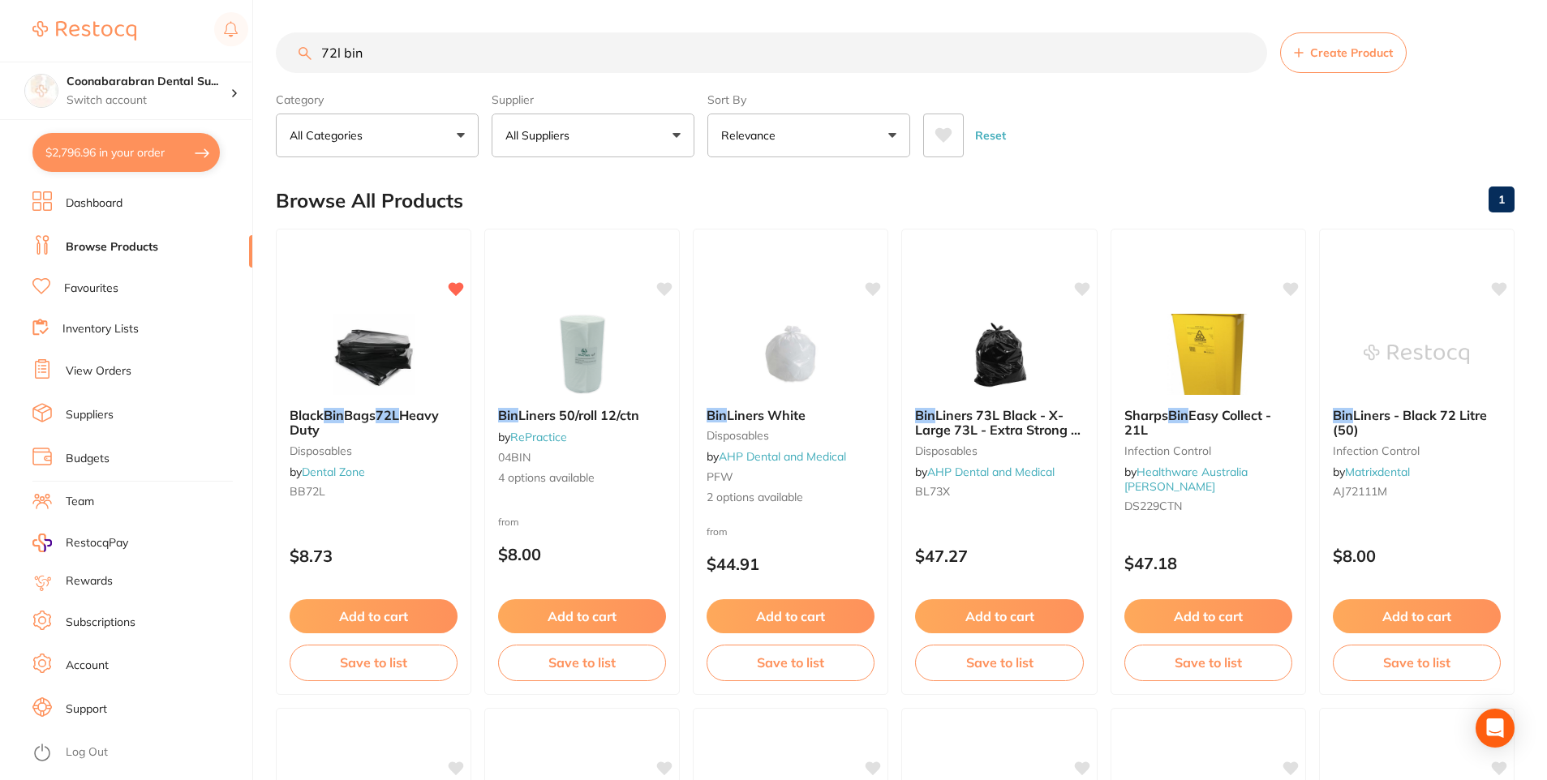
click at [187, 148] on button "$2,796.96 in your order" at bounding box center [125, 152] width 187 height 39
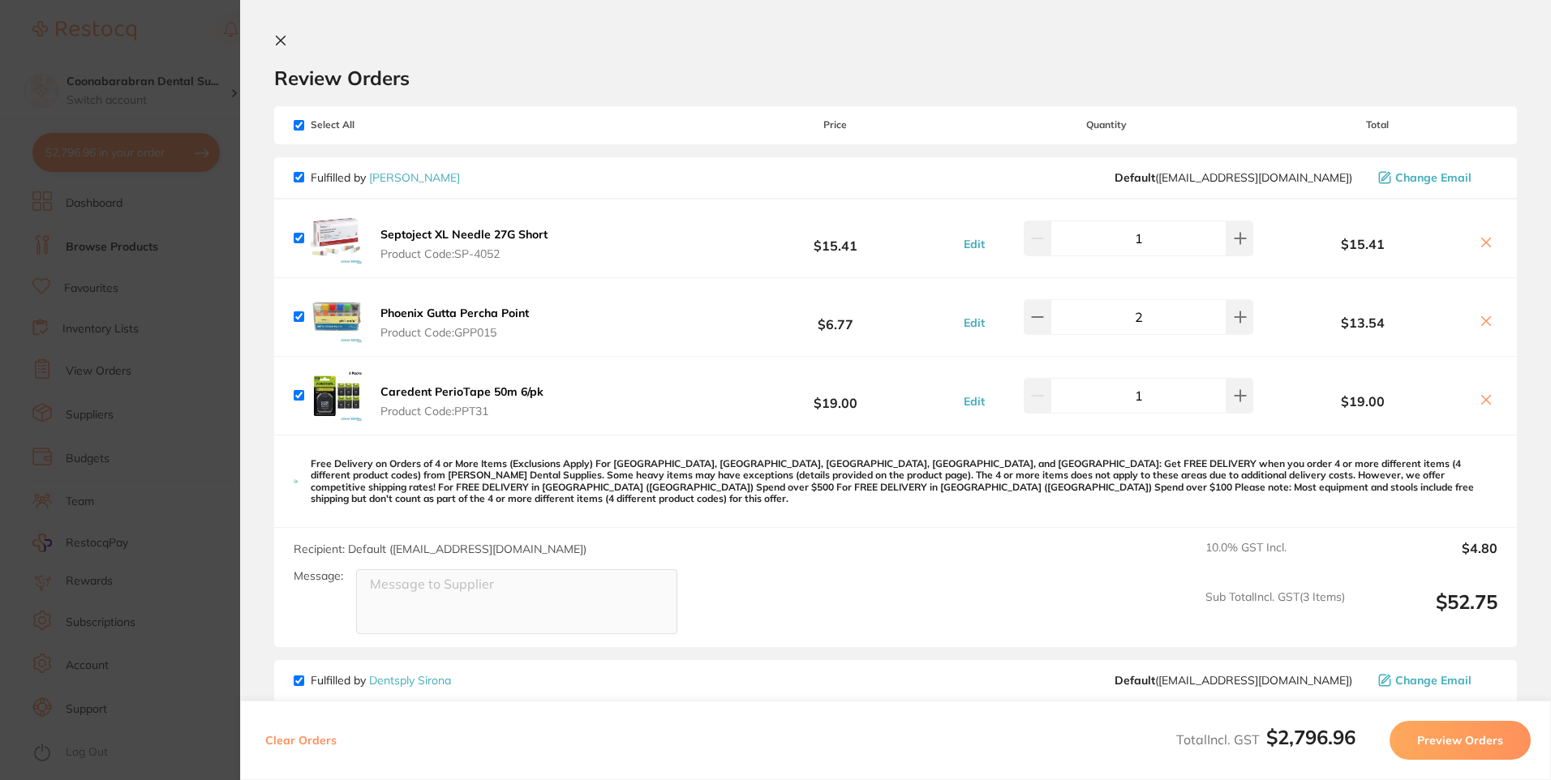
click at [280, 44] on icon at bounding box center [280, 40] width 13 height 13
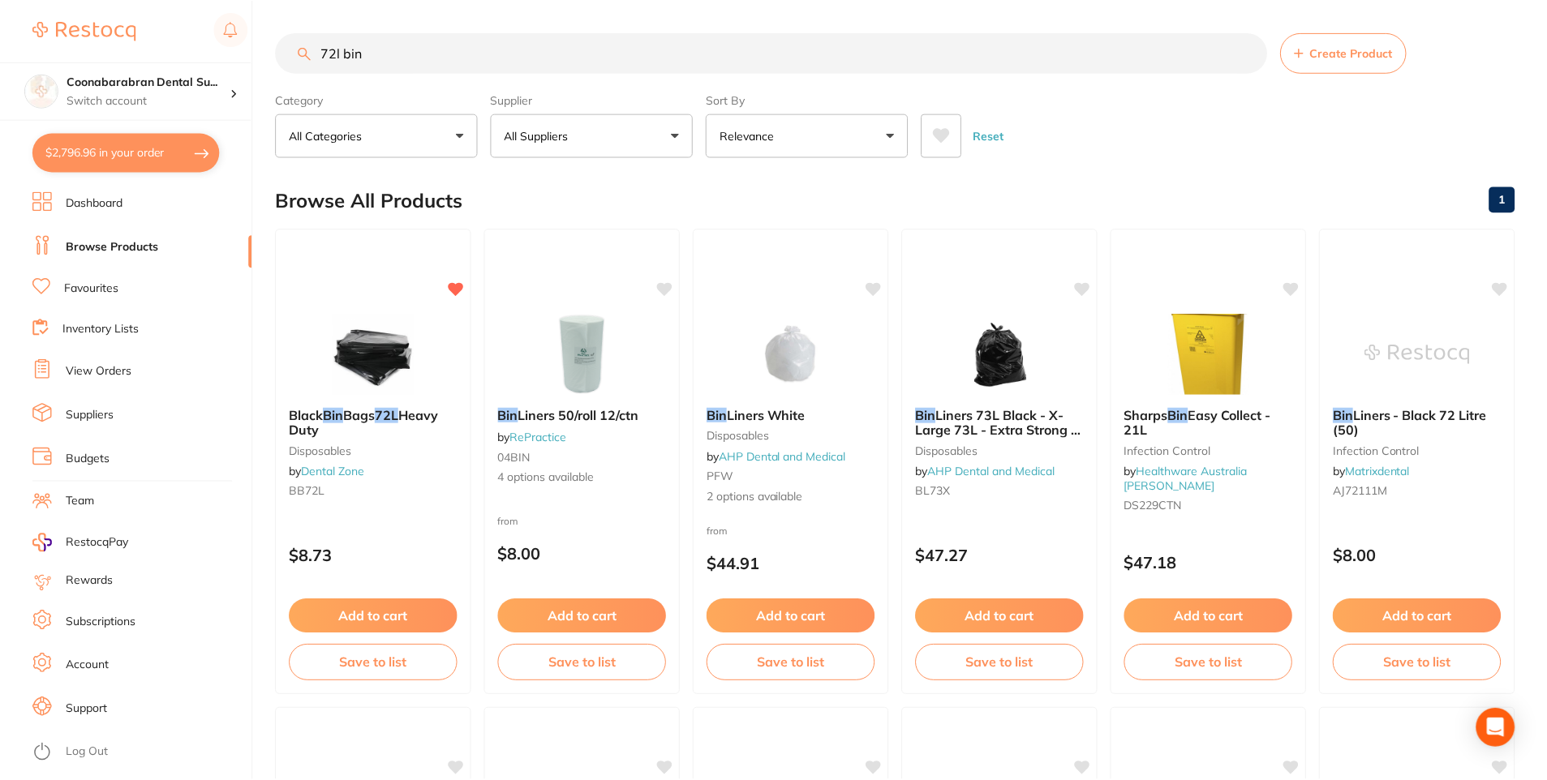
scroll to position [1, 0]
click at [610, 140] on button "All Suppliers" at bounding box center [593, 135] width 203 height 44
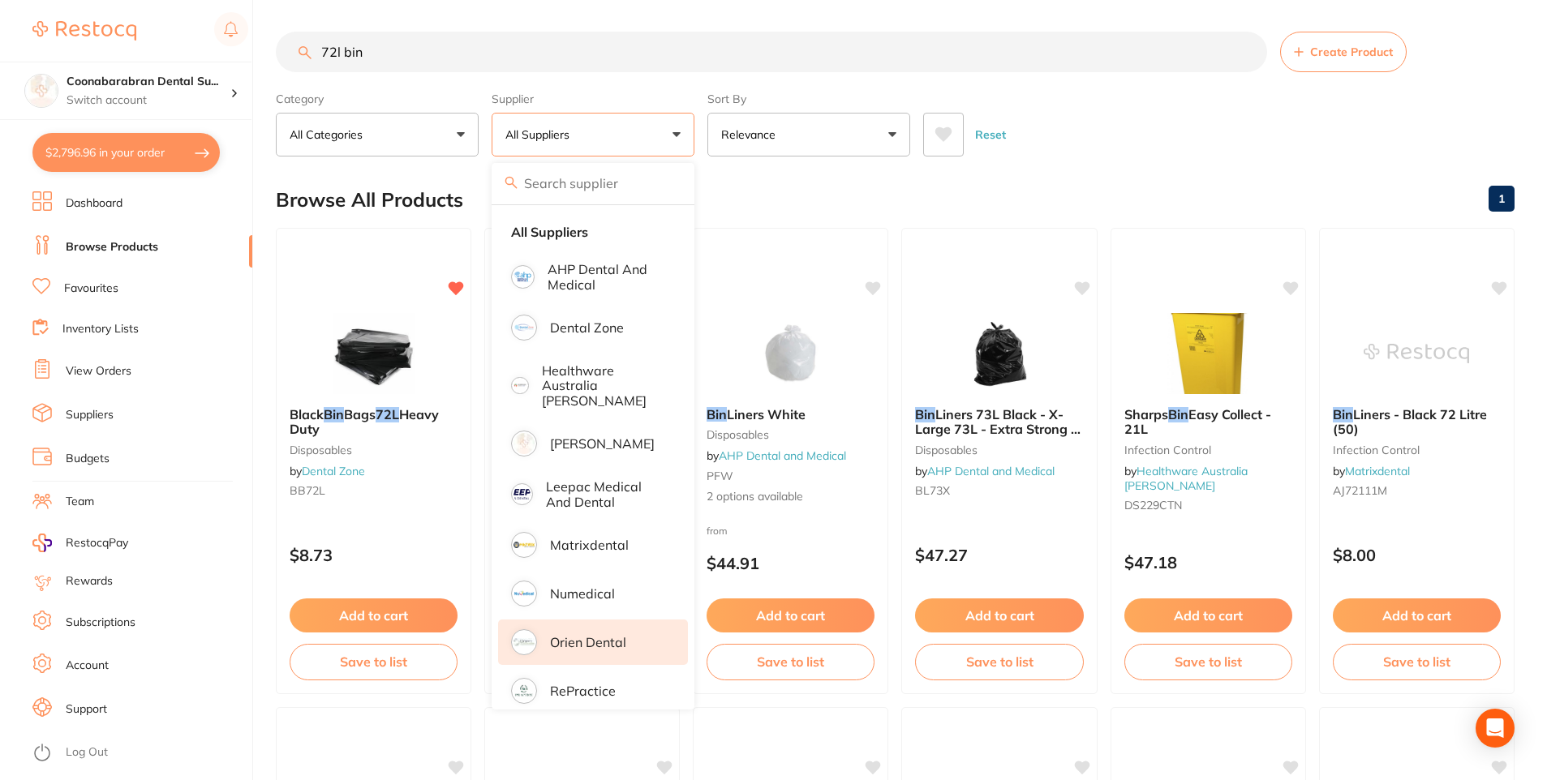
click at [580, 621] on li "Orien dental" at bounding box center [593, 642] width 190 height 45
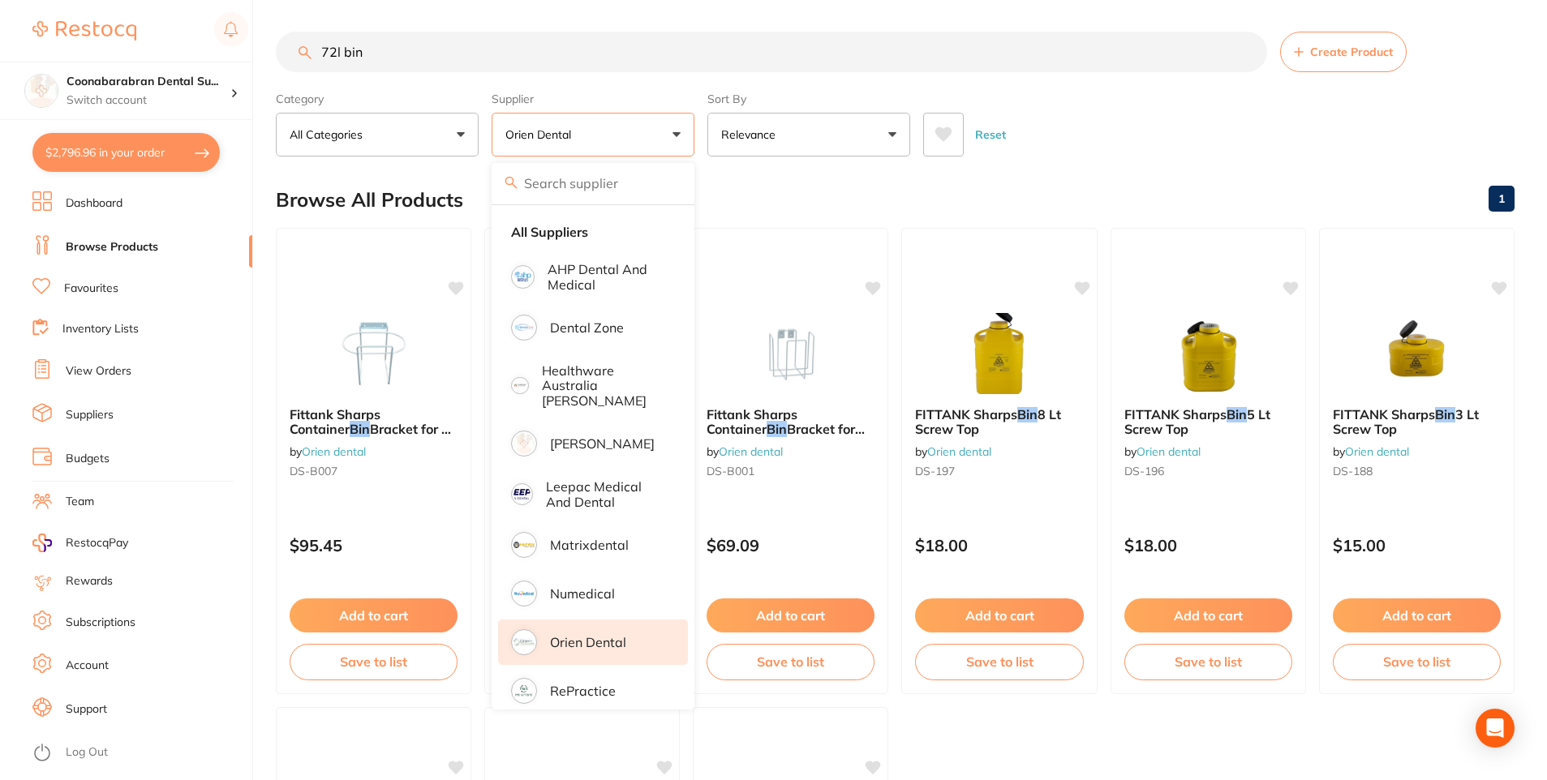
scroll to position [0, 0]
click at [389, 53] on input "72l bin" at bounding box center [771, 52] width 991 height 41
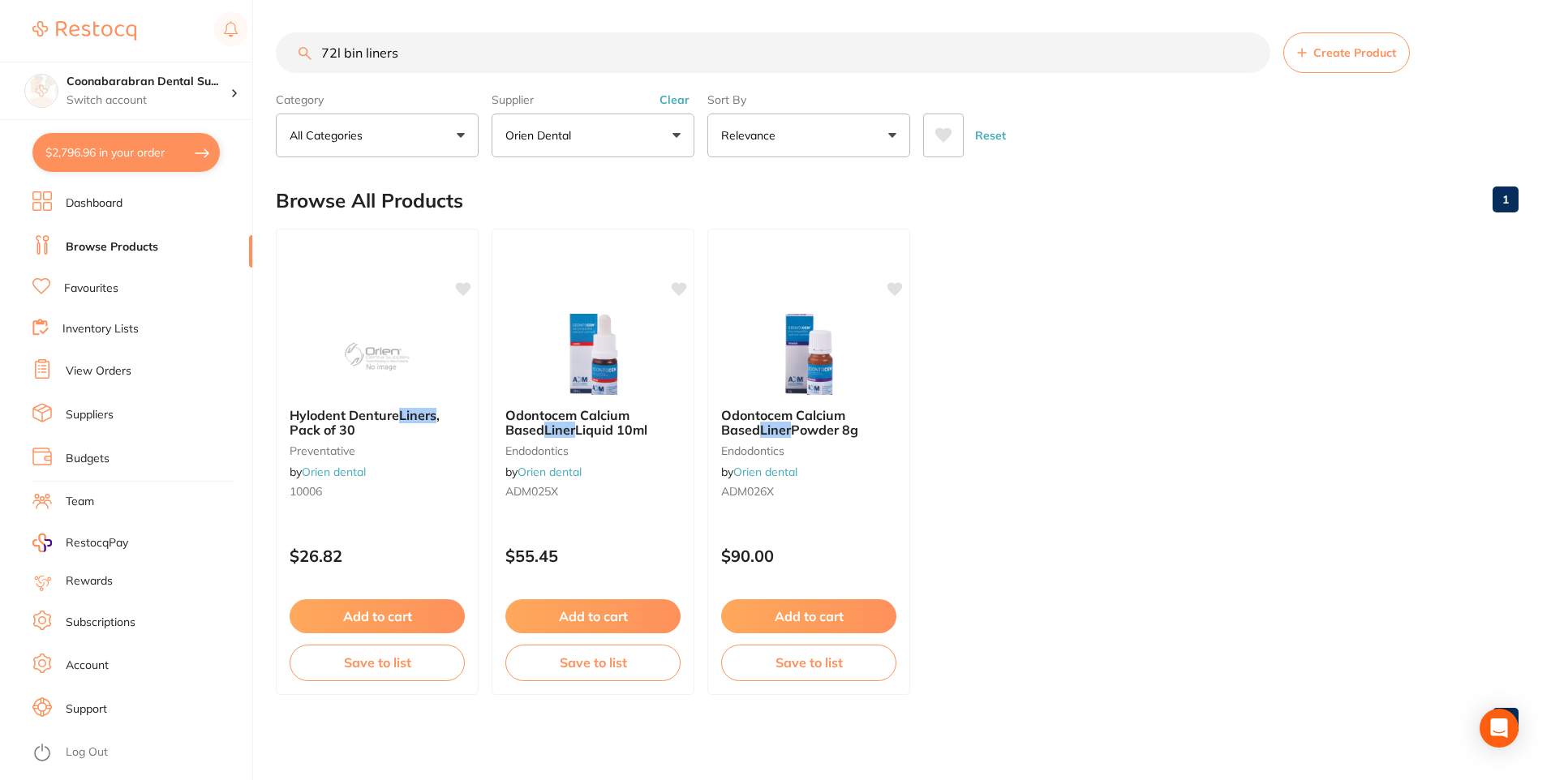
click at [953, 140] on button at bounding box center [943, 136] width 41 height 44
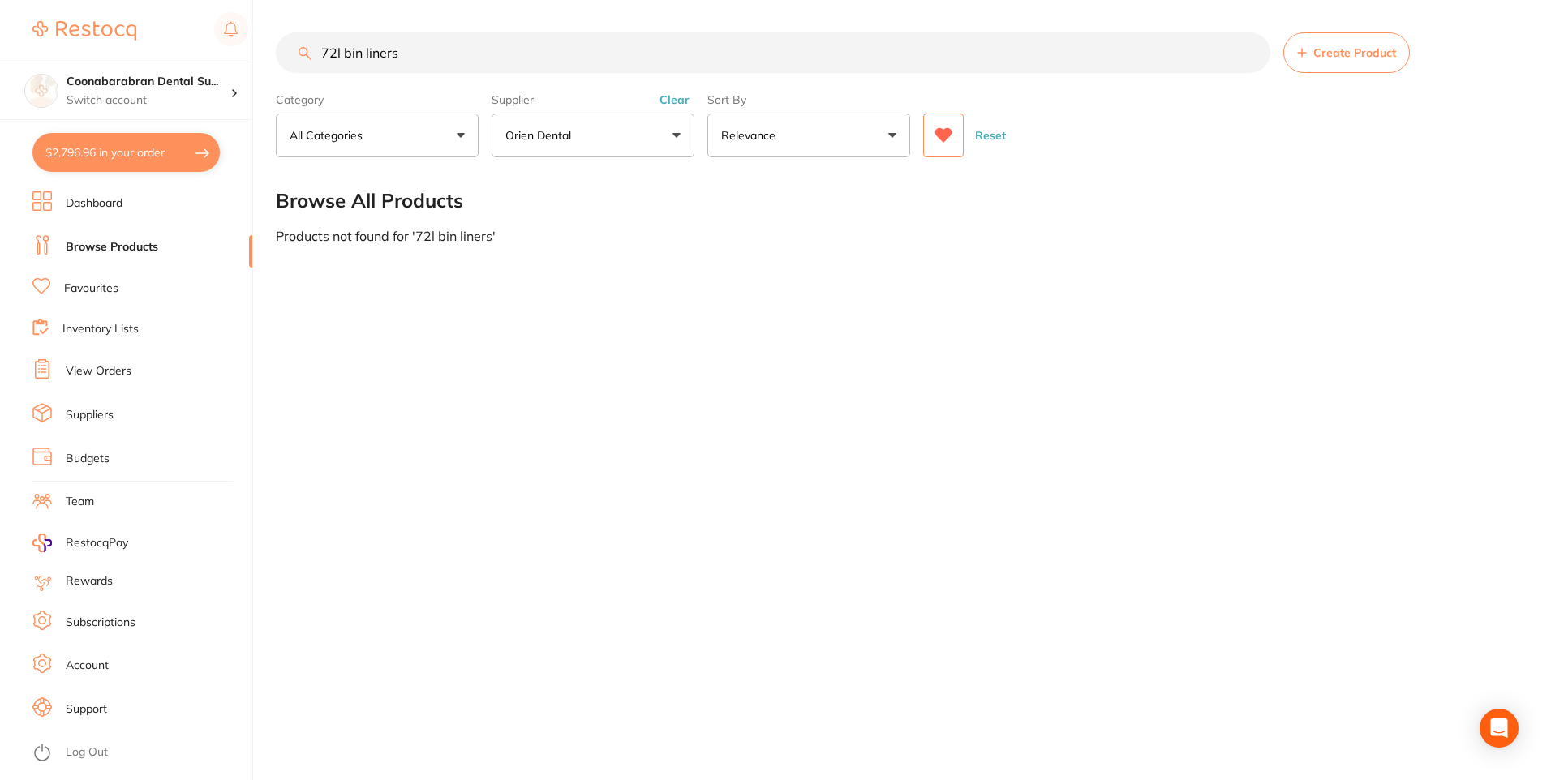
click at [413, 50] on input "72l bin liners" at bounding box center [773, 52] width 994 height 41
click at [679, 97] on button "Clear" at bounding box center [675, 99] width 40 height 15
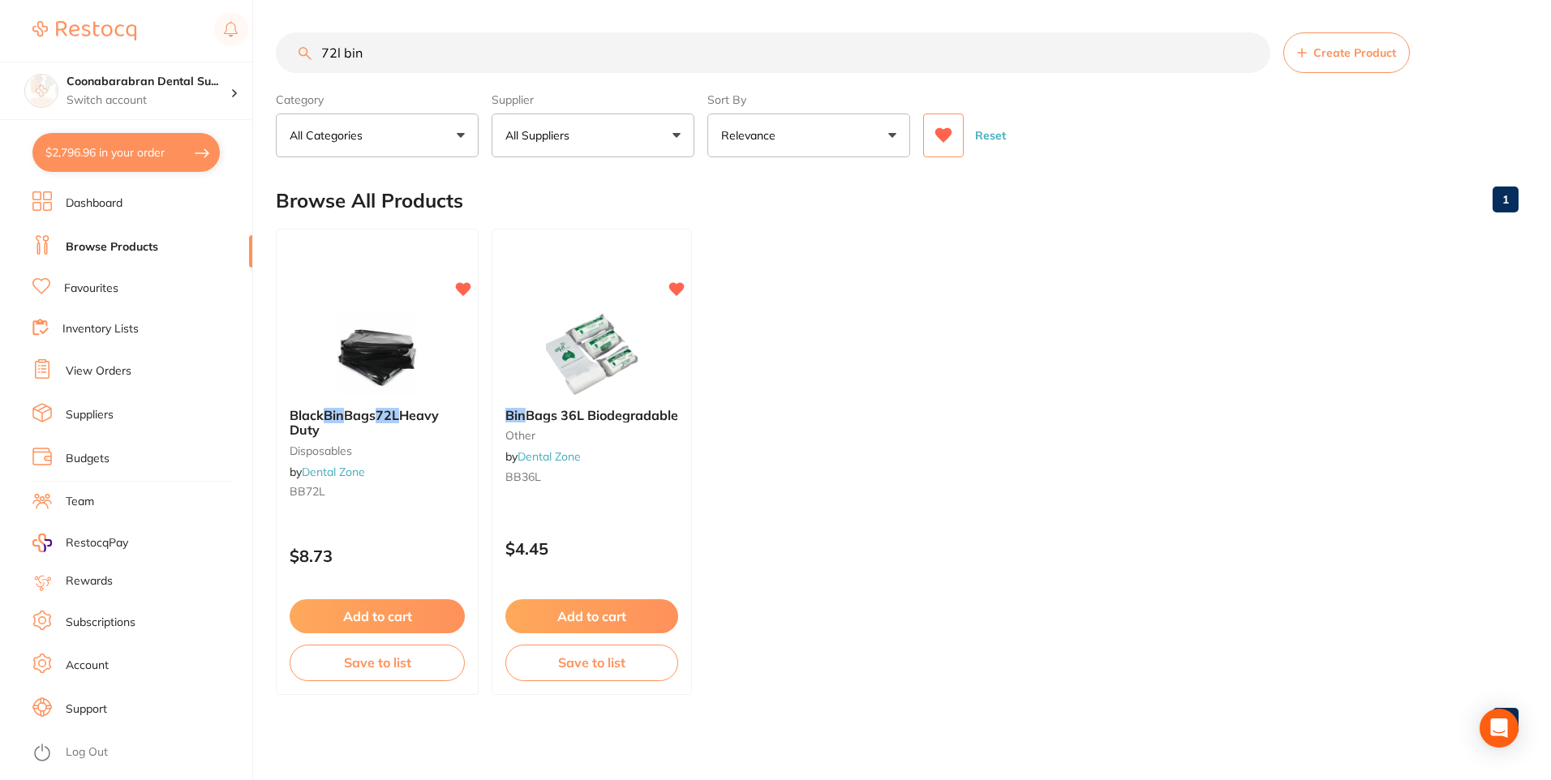
click at [373, 52] on input "72l bin" at bounding box center [773, 52] width 994 height 41
type input "72l bin bags"
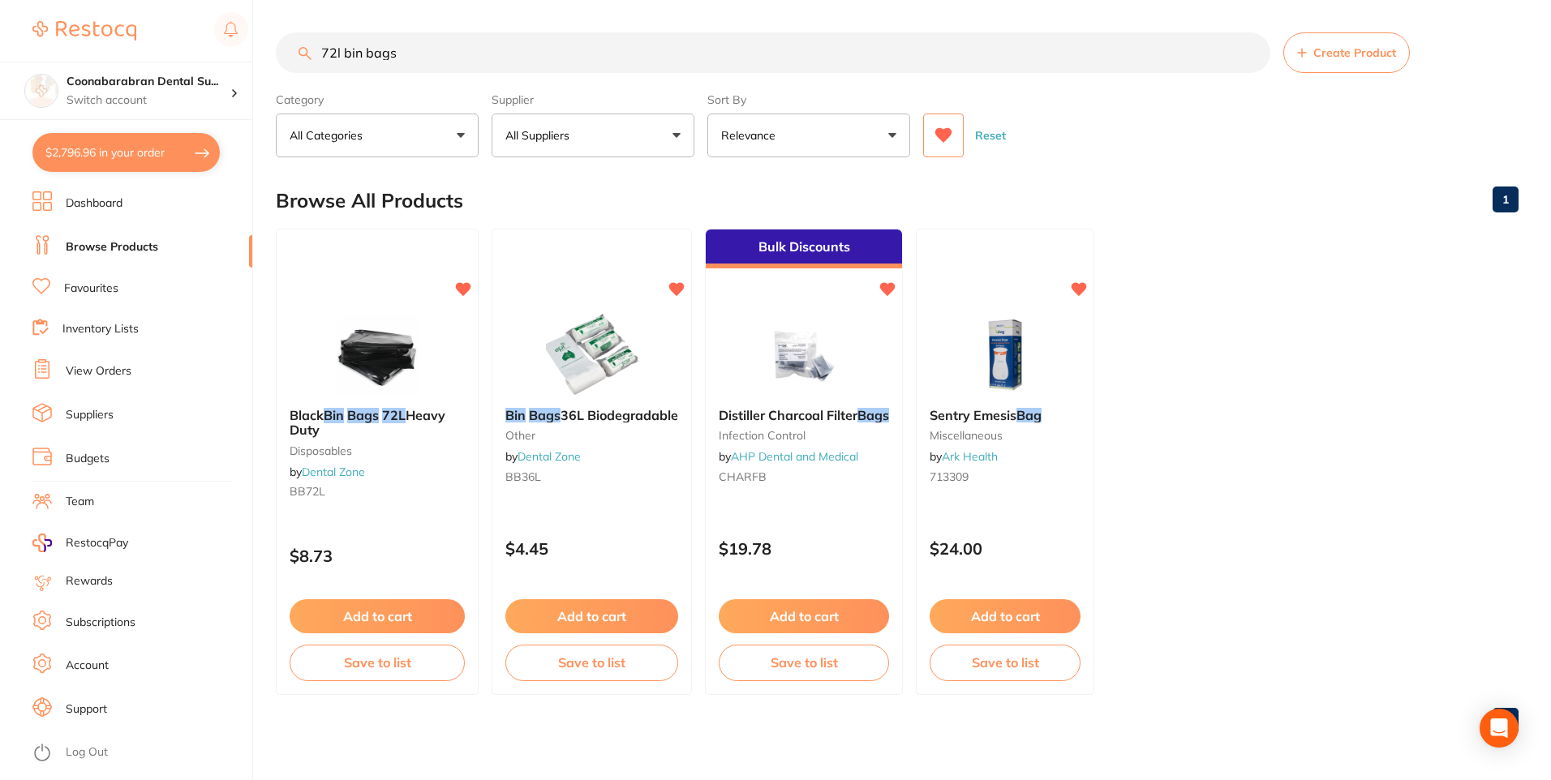
click at [951, 122] on button at bounding box center [943, 136] width 41 height 44
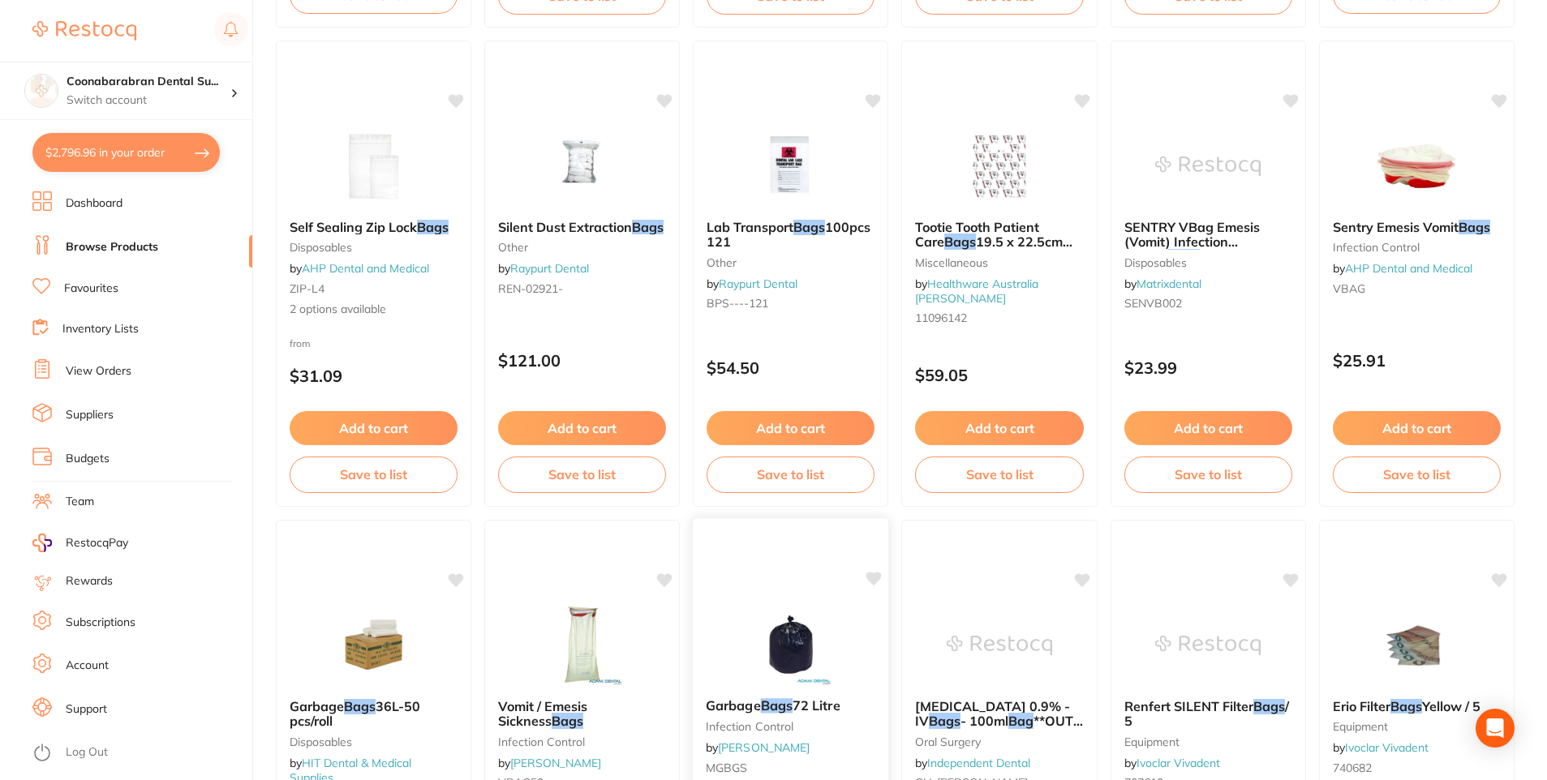
scroll to position [1217, 0]
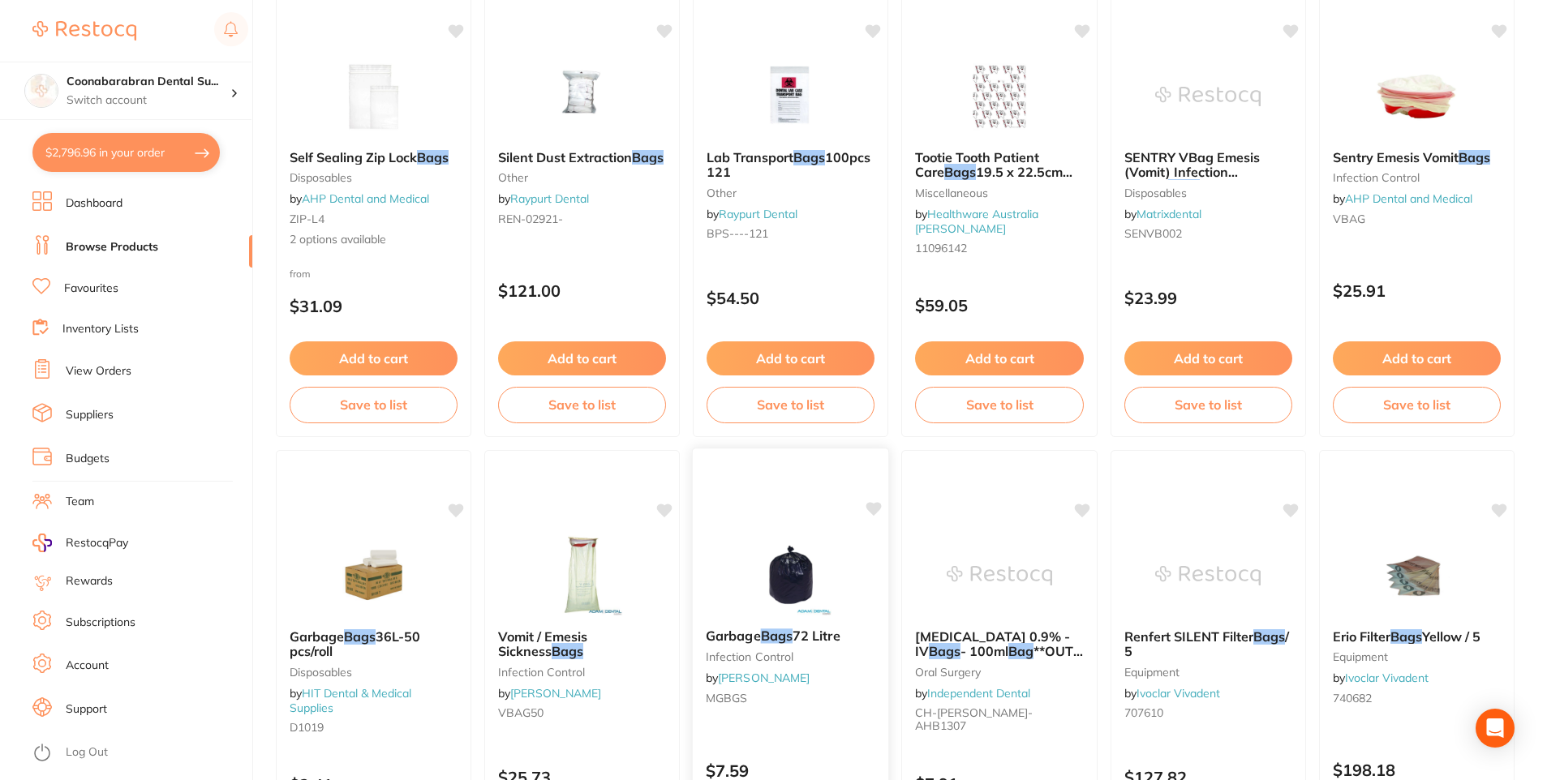
click at [877, 509] on icon at bounding box center [873, 509] width 15 height 14
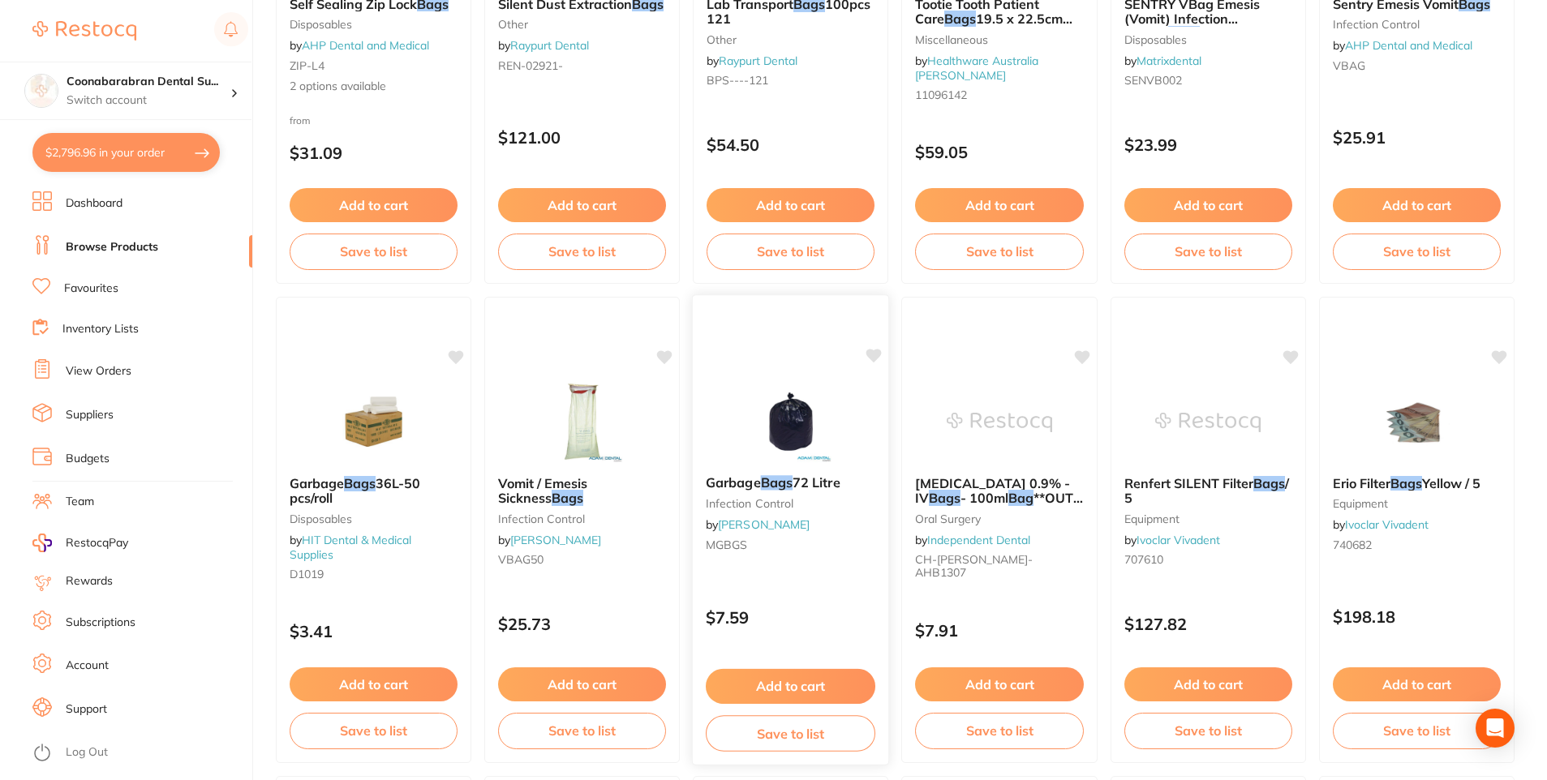
scroll to position [1541, 0]
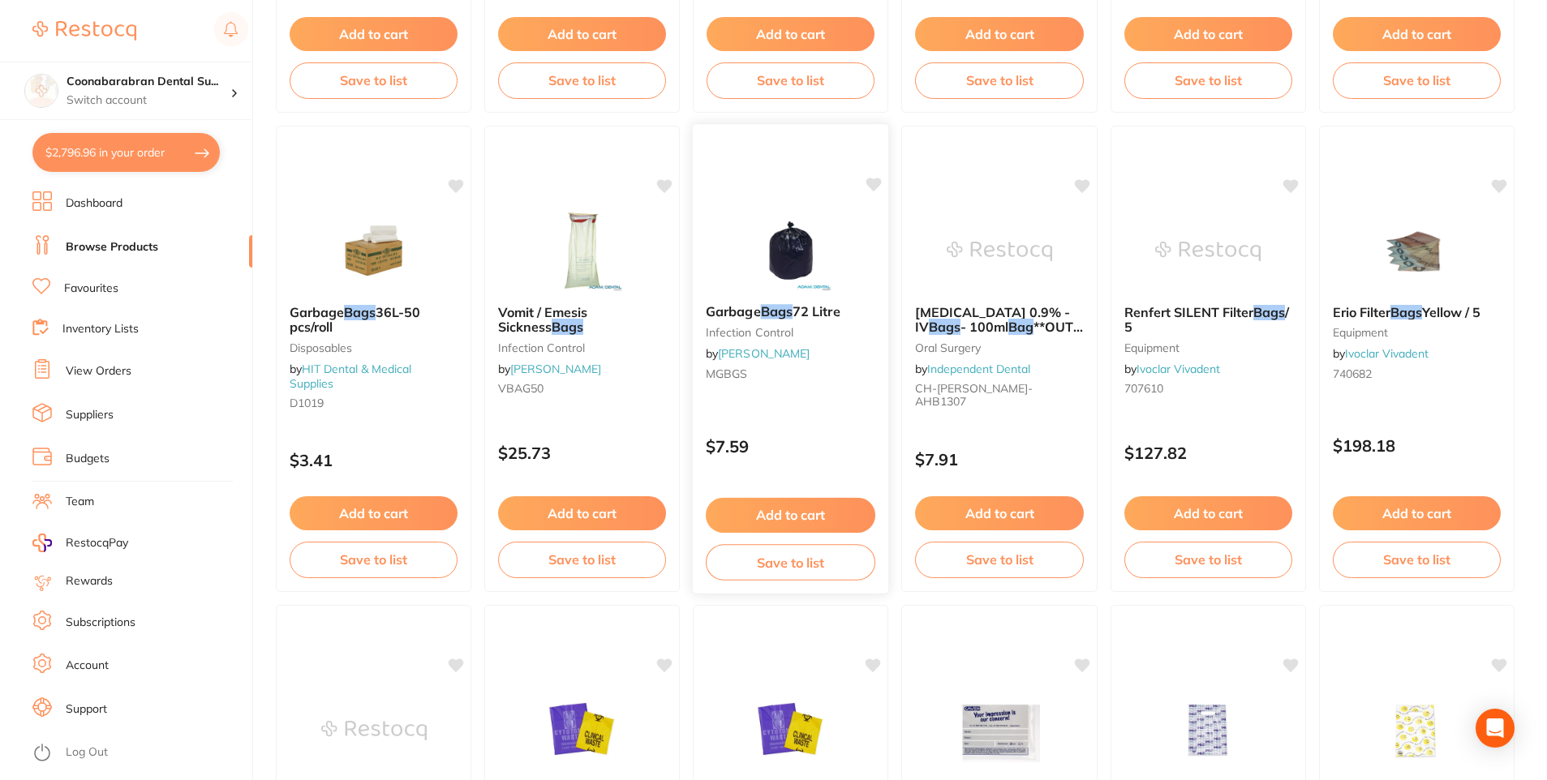
click at [799, 514] on button "Add to cart" at bounding box center [791, 515] width 170 height 35
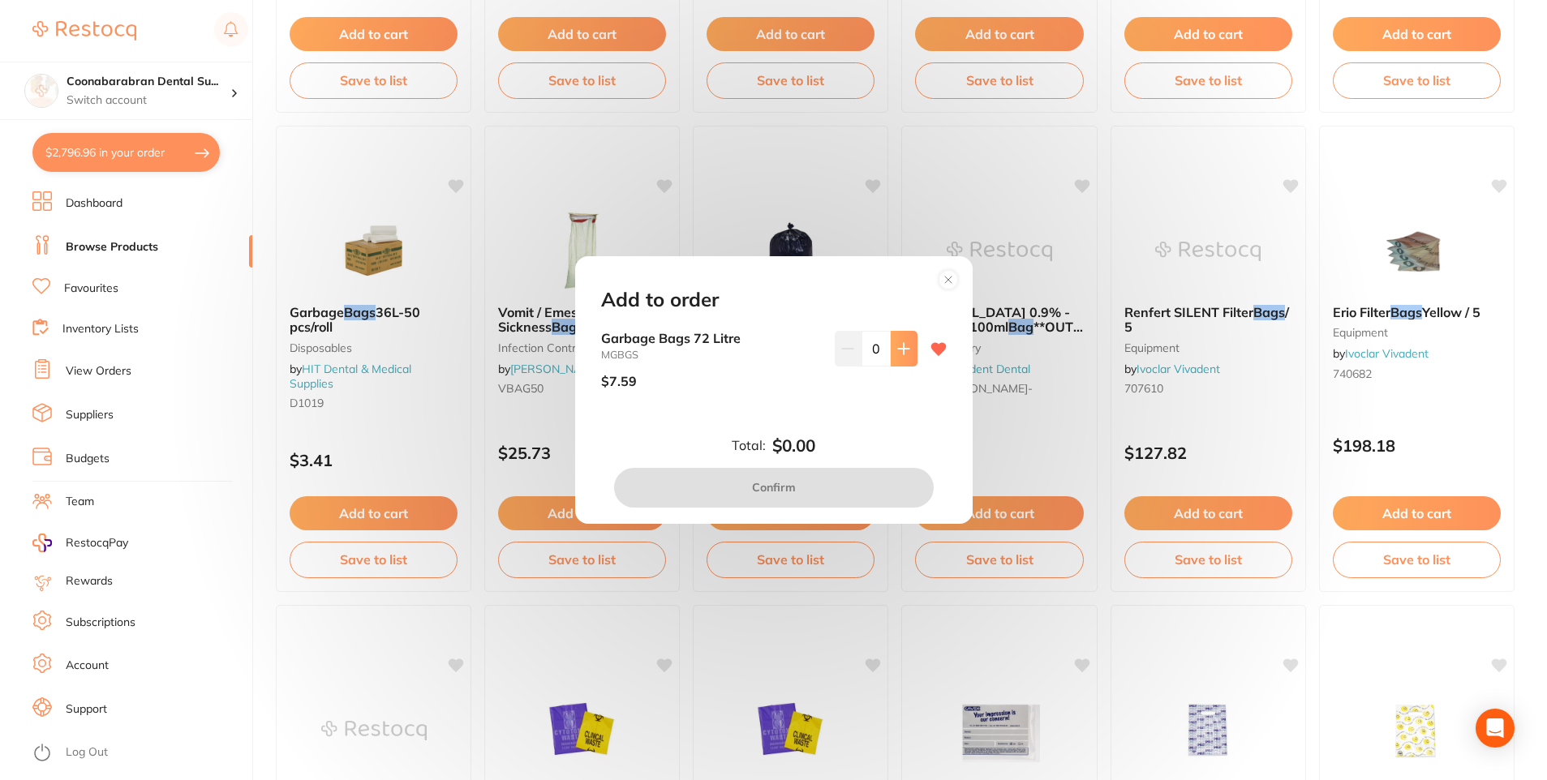
click at [904, 358] on button at bounding box center [904, 349] width 27 height 36
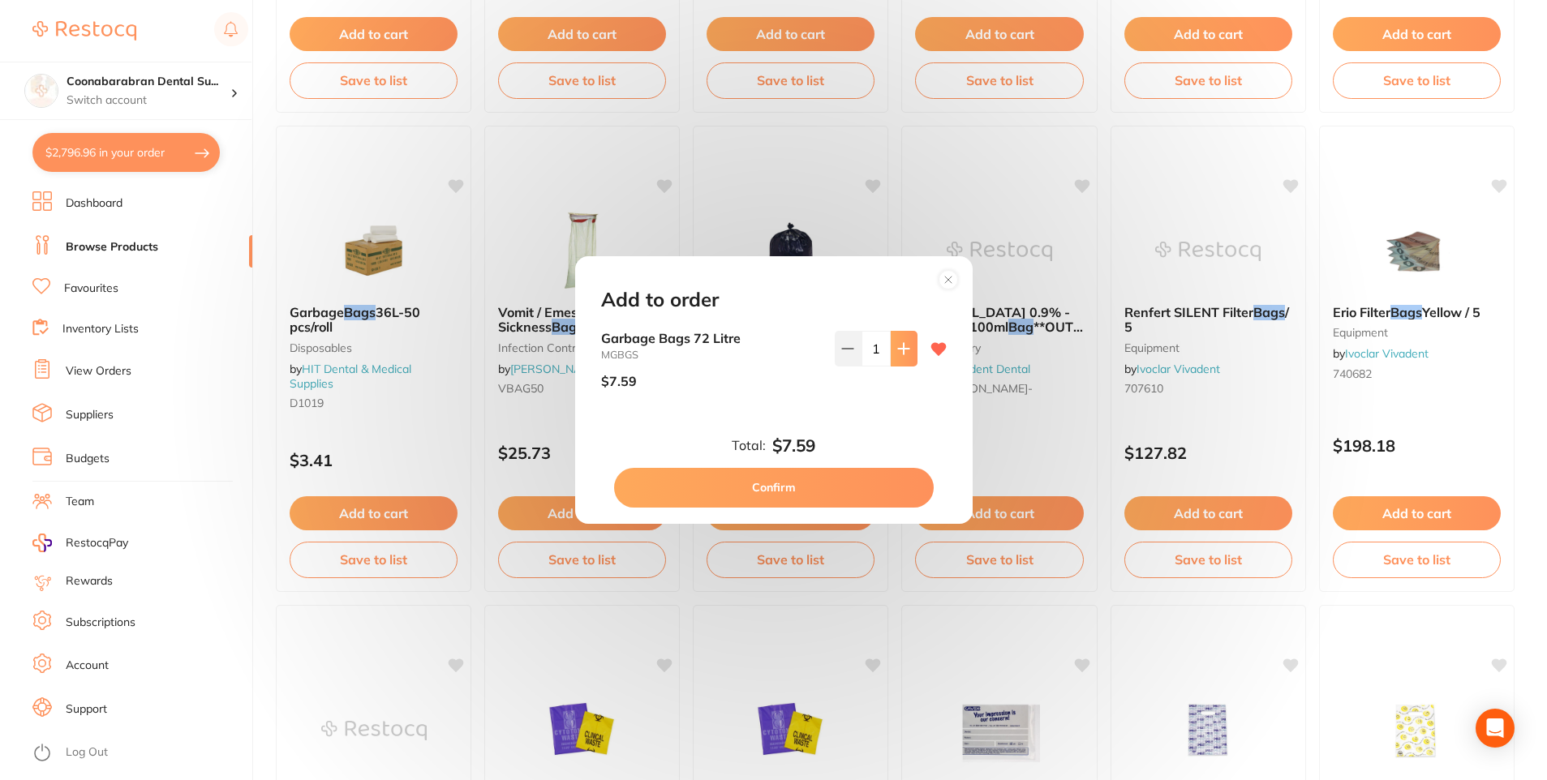
click at [904, 358] on button at bounding box center [904, 349] width 27 height 36
type input "4"
click at [818, 485] on button "Confirm" at bounding box center [774, 487] width 320 height 39
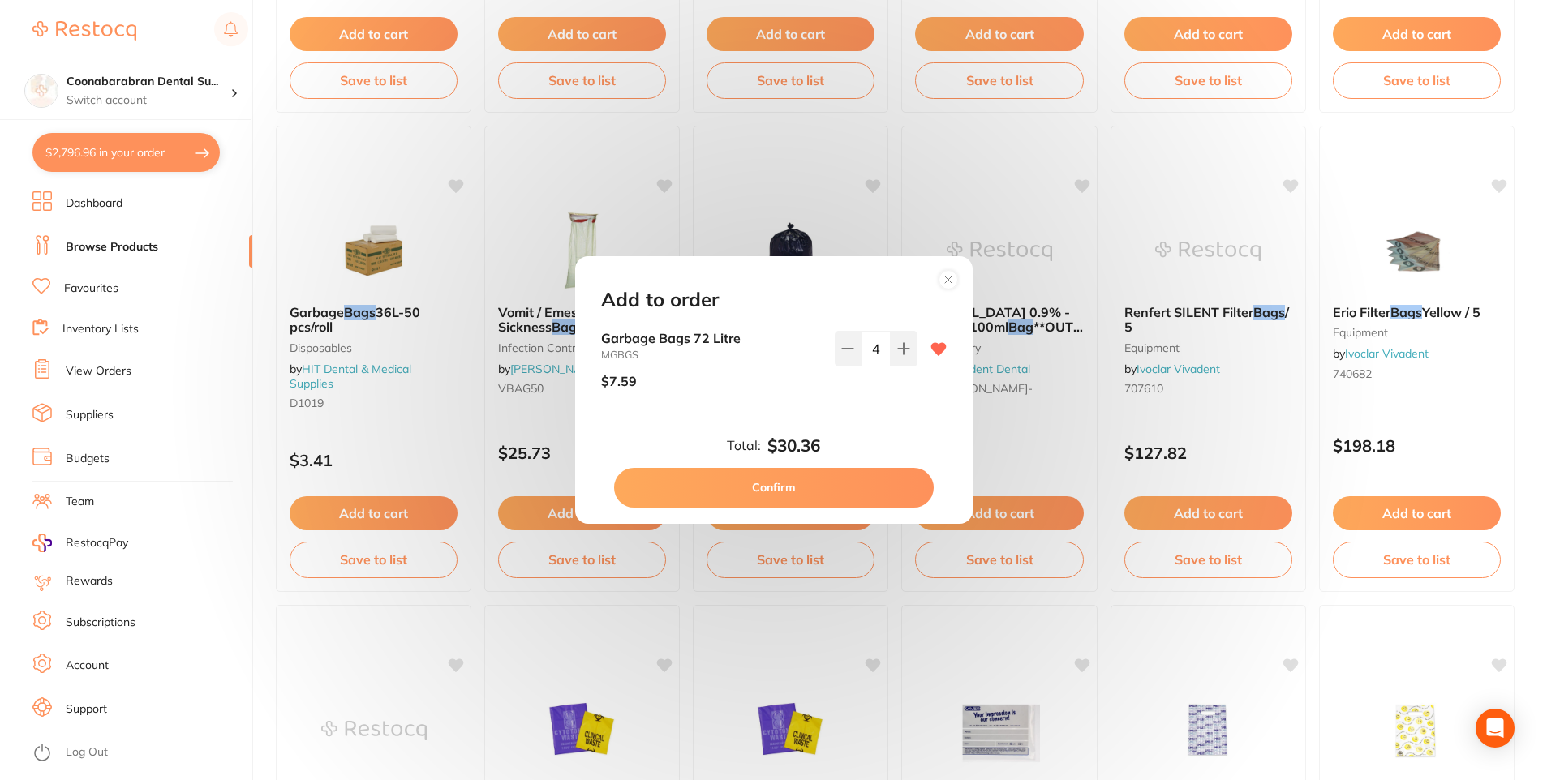
checkbox input "false"
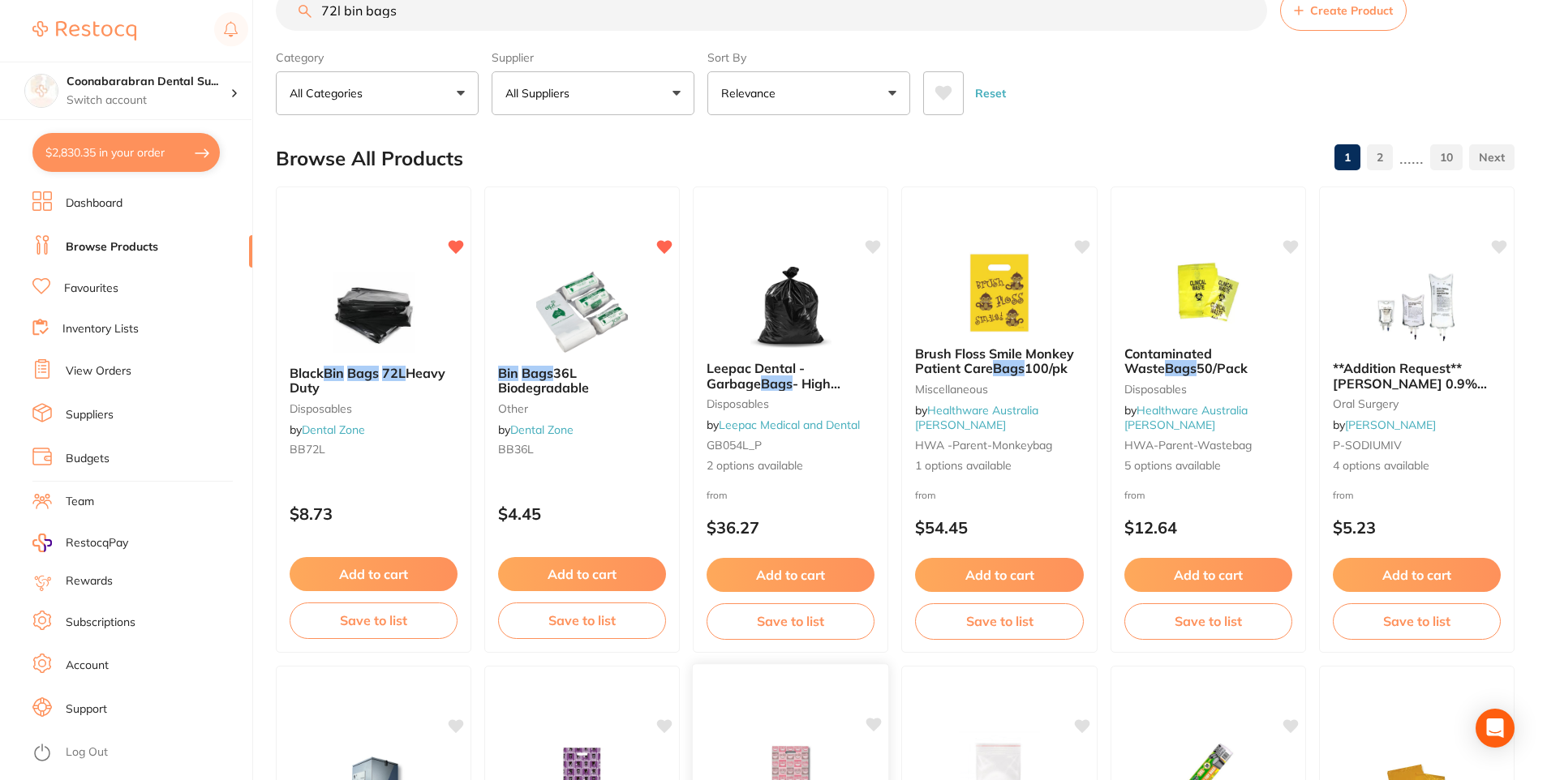
scroll to position [0, 0]
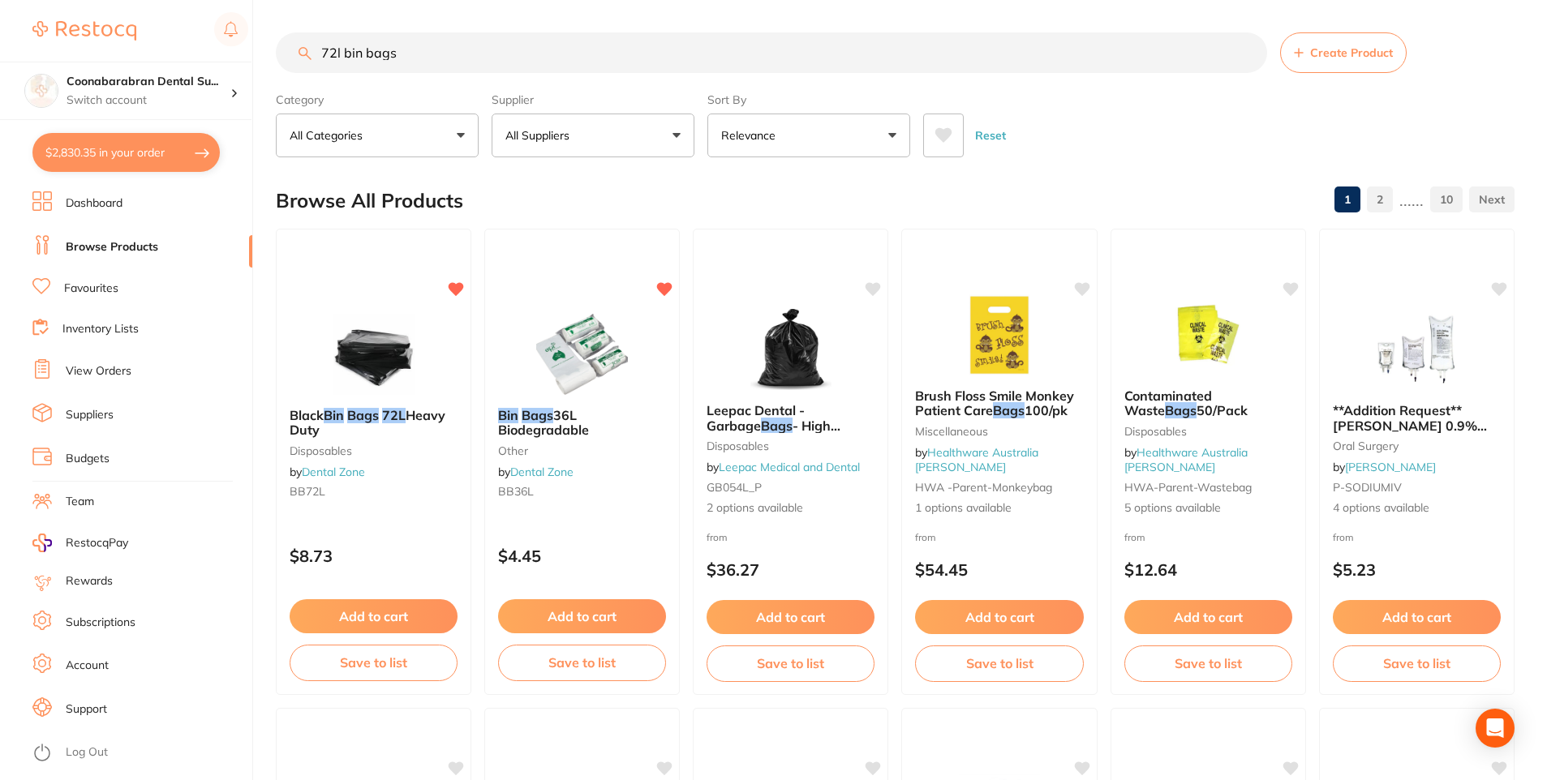
click at [388, 53] on input "72l bin bags" at bounding box center [771, 52] width 991 height 41
drag, startPoint x: 399, startPoint y: 52, endPoint x: 319, endPoint y: 54, distance: 80.3
click at [319, 54] on input "72l bin bags" at bounding box center [771, 52] width 991 height 41
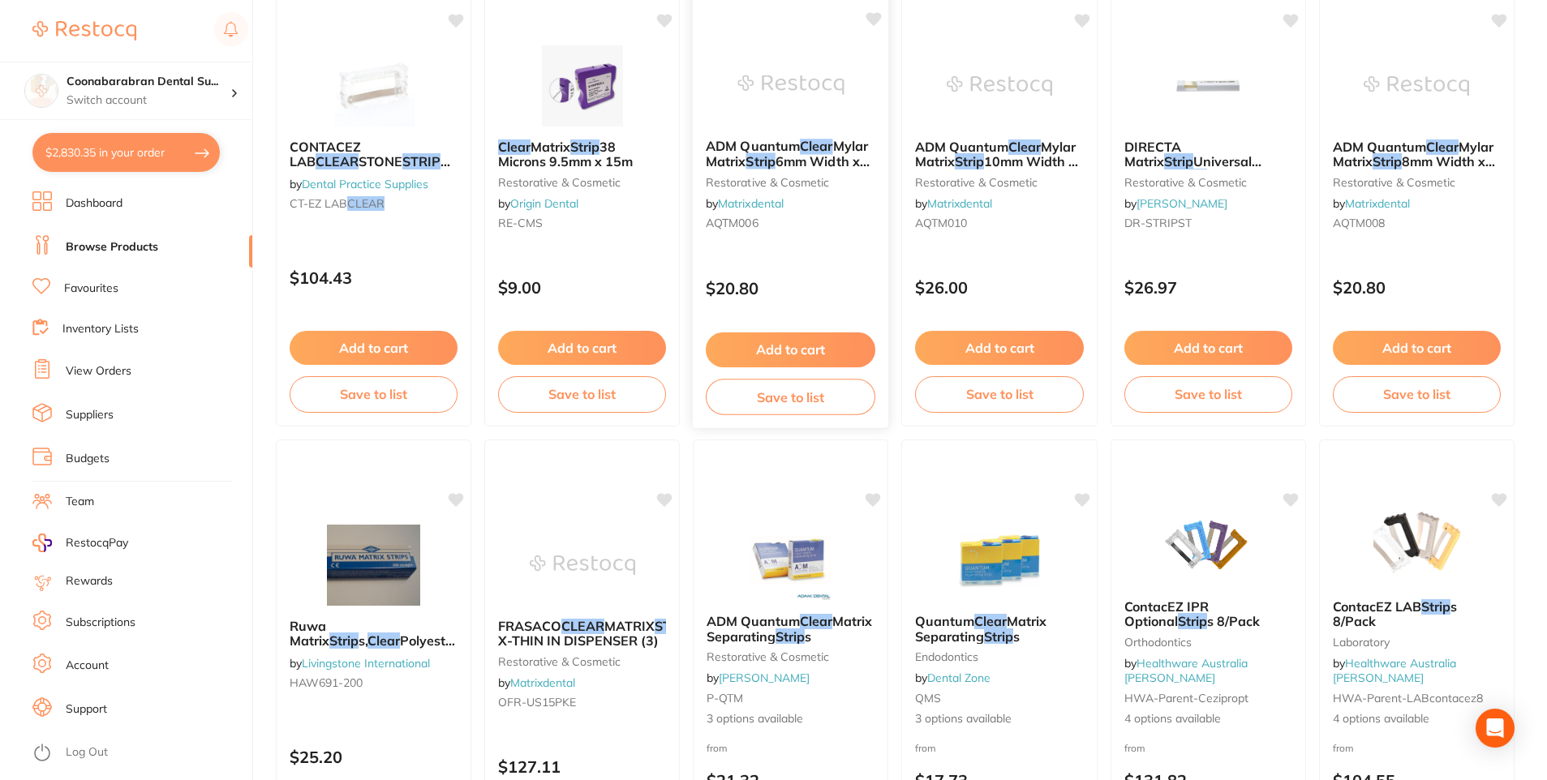
scroll to position [324, 0]
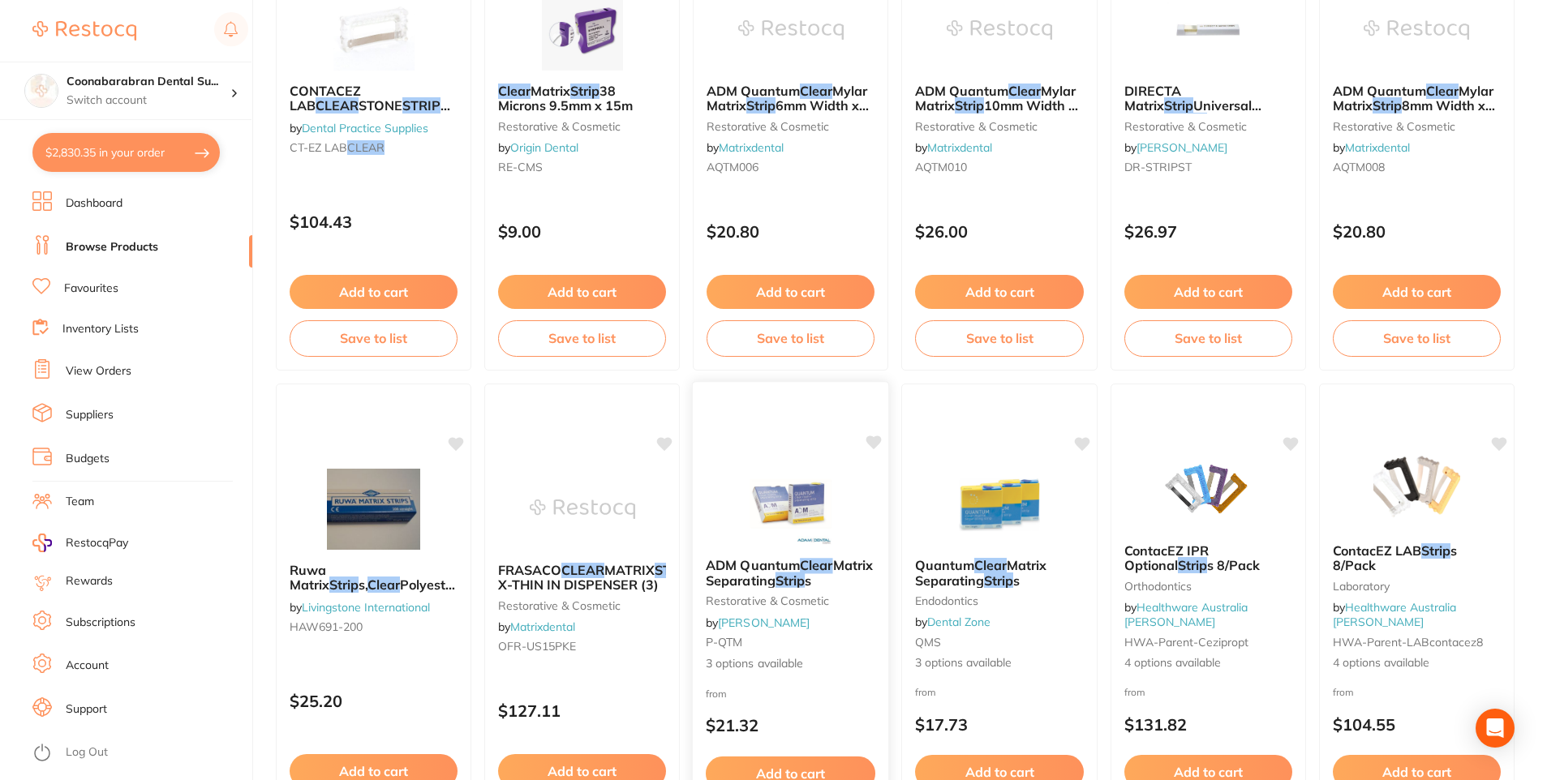
click at [776, 554] on div "ADM Quantum Clear Matrix Separating Strip s restorative & cosmetic by Adam Dent…" at bounding box center [791, 615] width 196 height 140
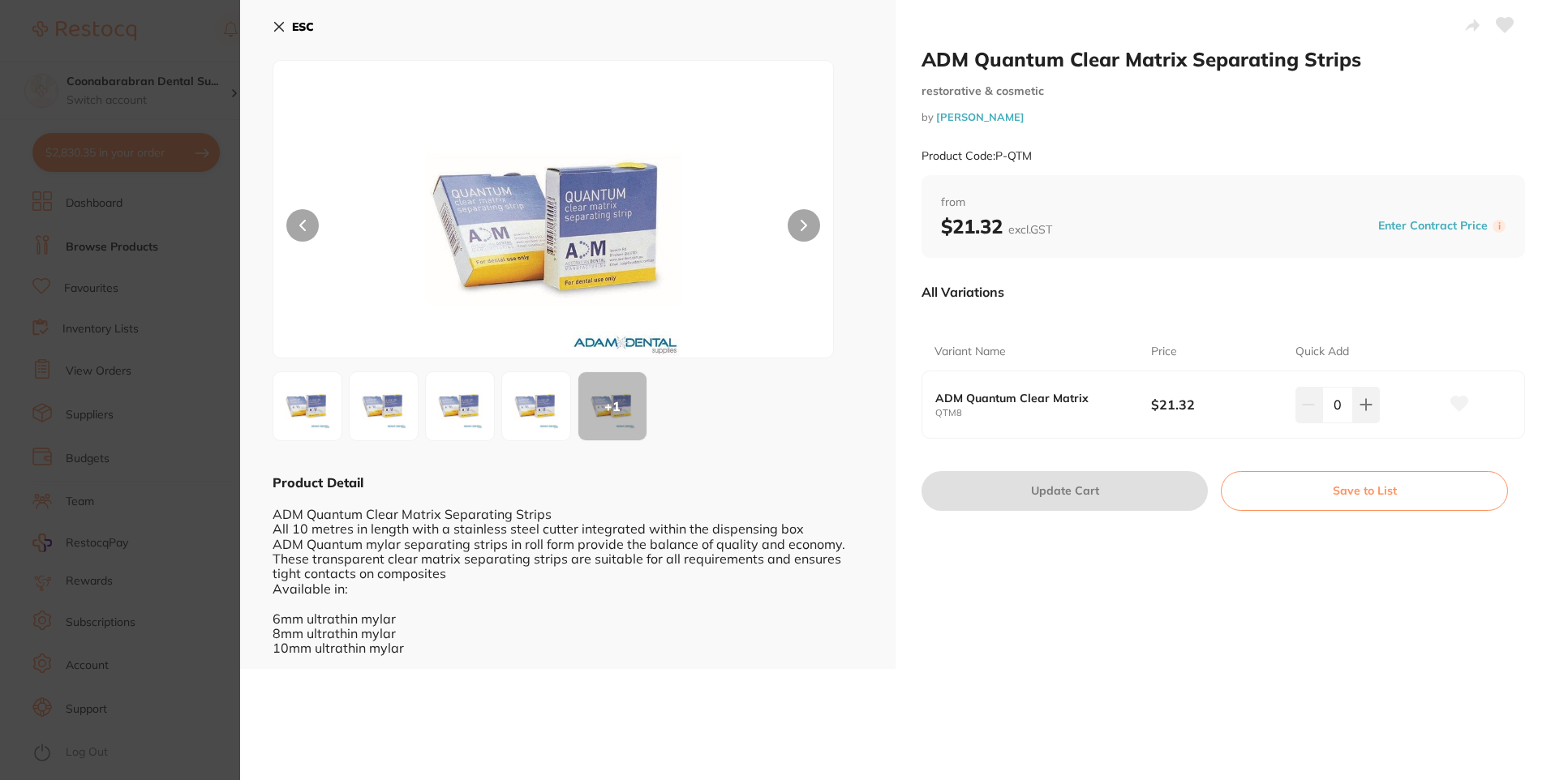
click at [525, 403] on img at bounding box center [536, 406] width 58 height 58
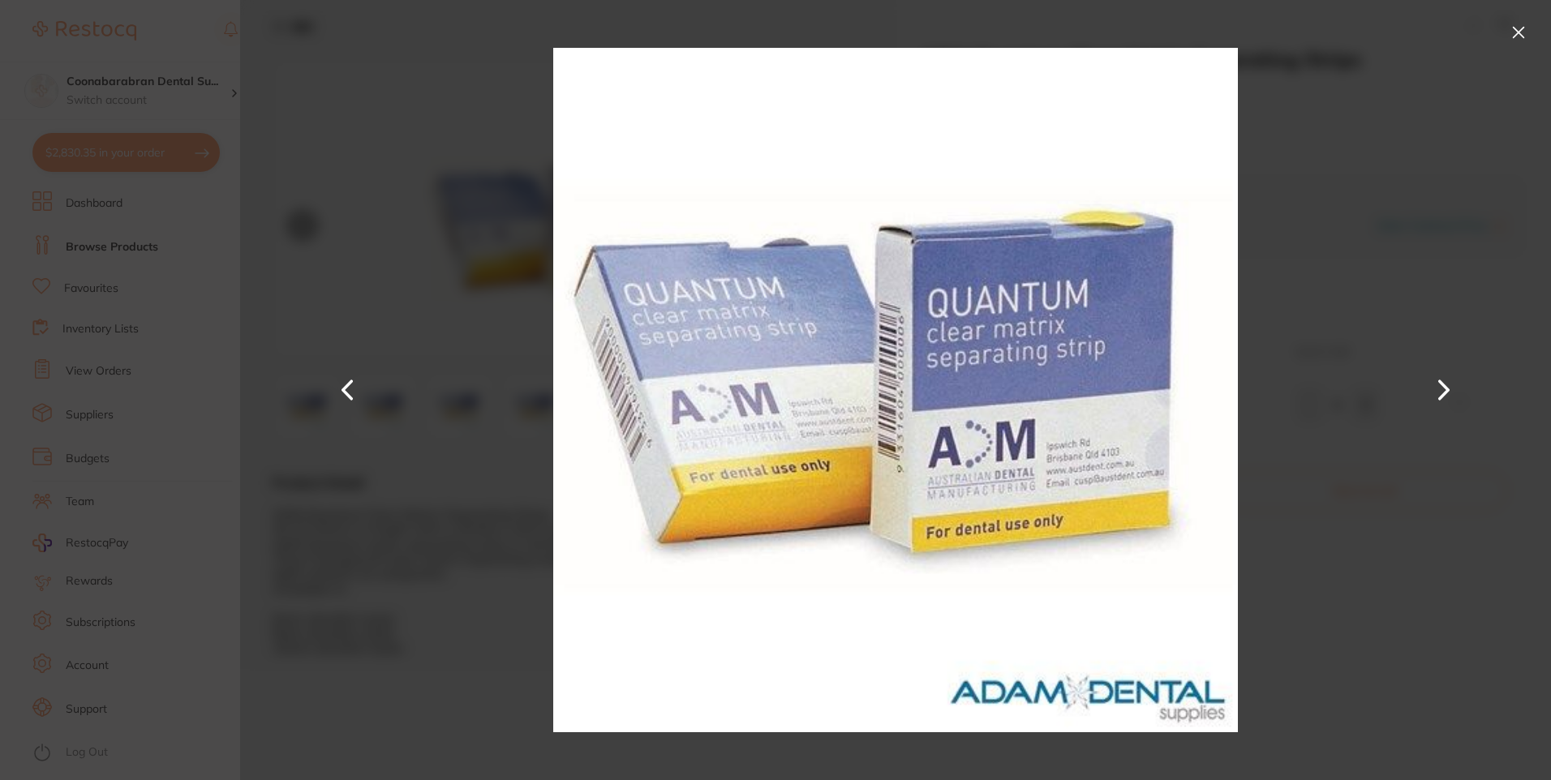
click at [1525, 33] on button at bounding box center [1518, 32] width 26 height 26
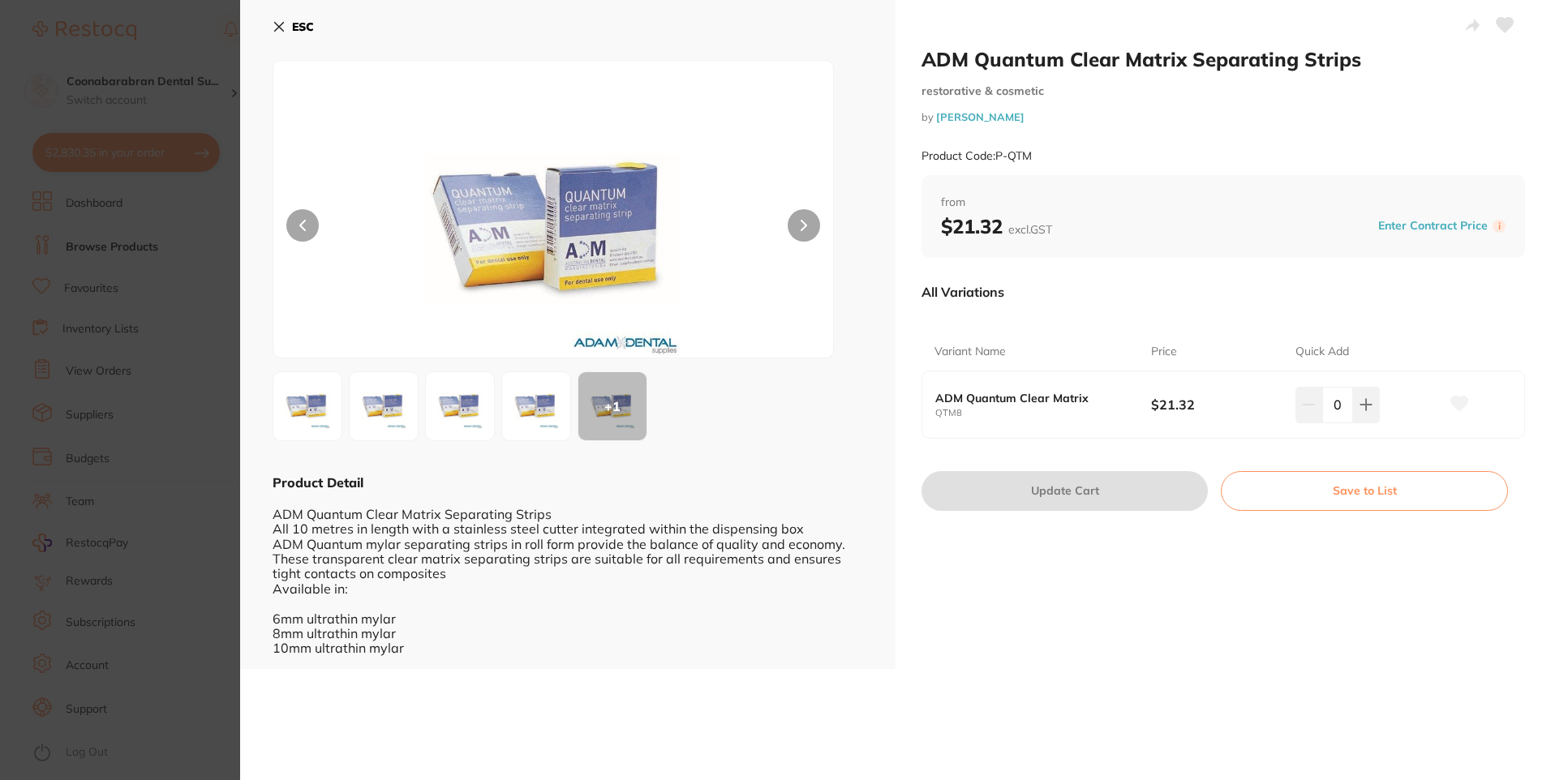
click at [278, 27] on icon at bounding box center [279, 27] width 9 height 9
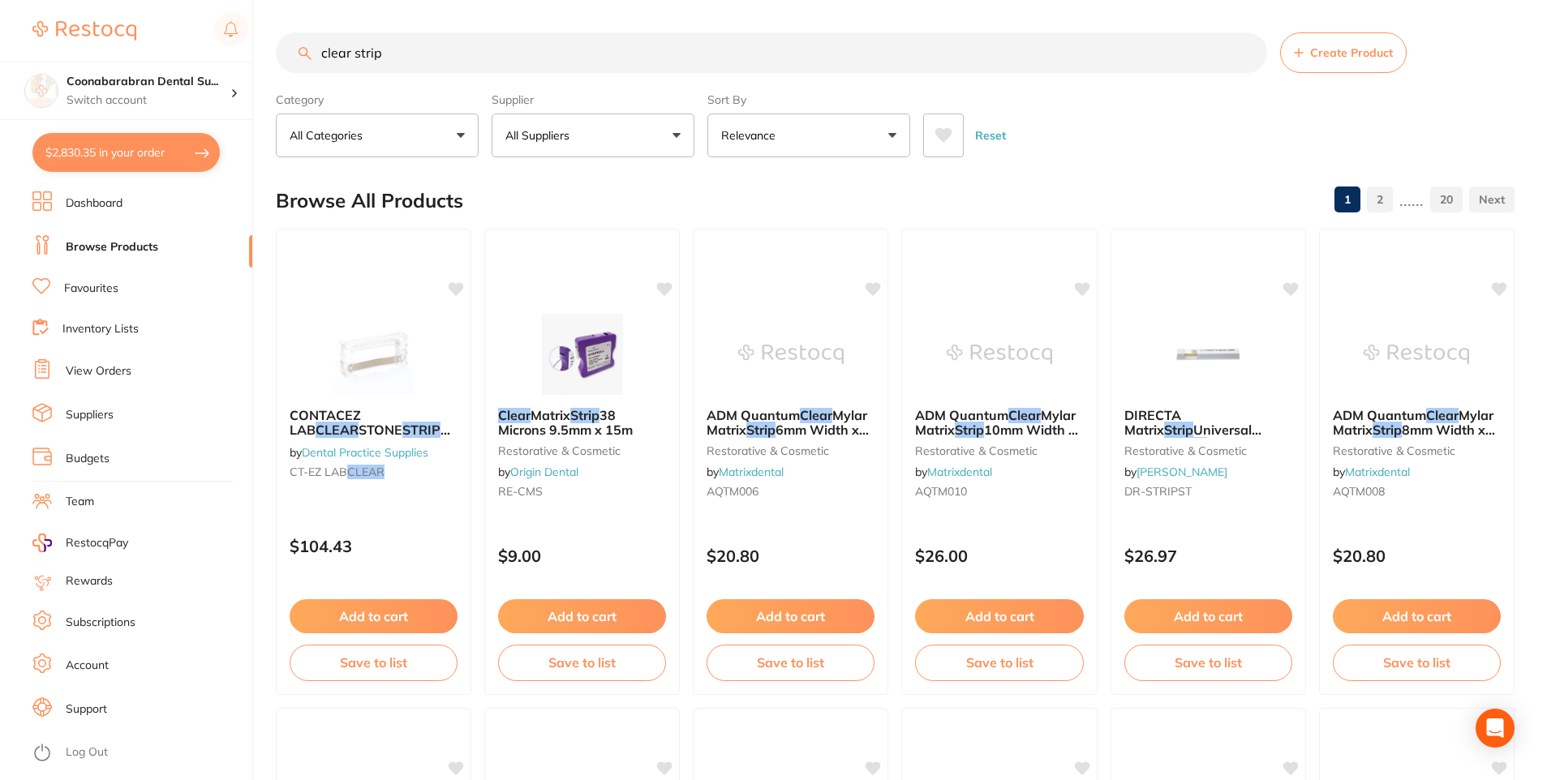
click at [937, 129] on icon at bounding box center [943, 135] width 18 height 16
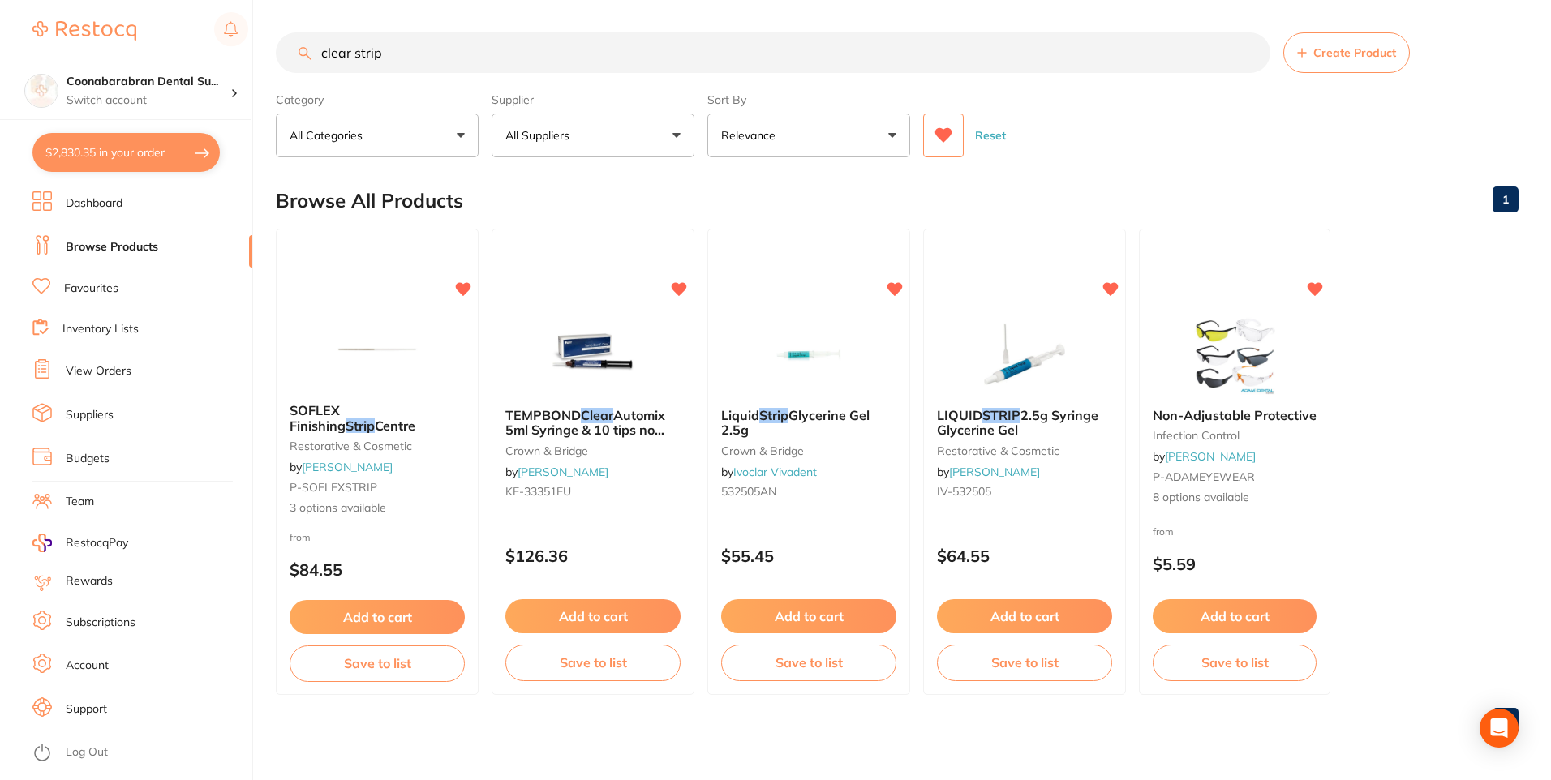
click at [942, 132] on icon at bounding box center [943, 135] width 17 height 15
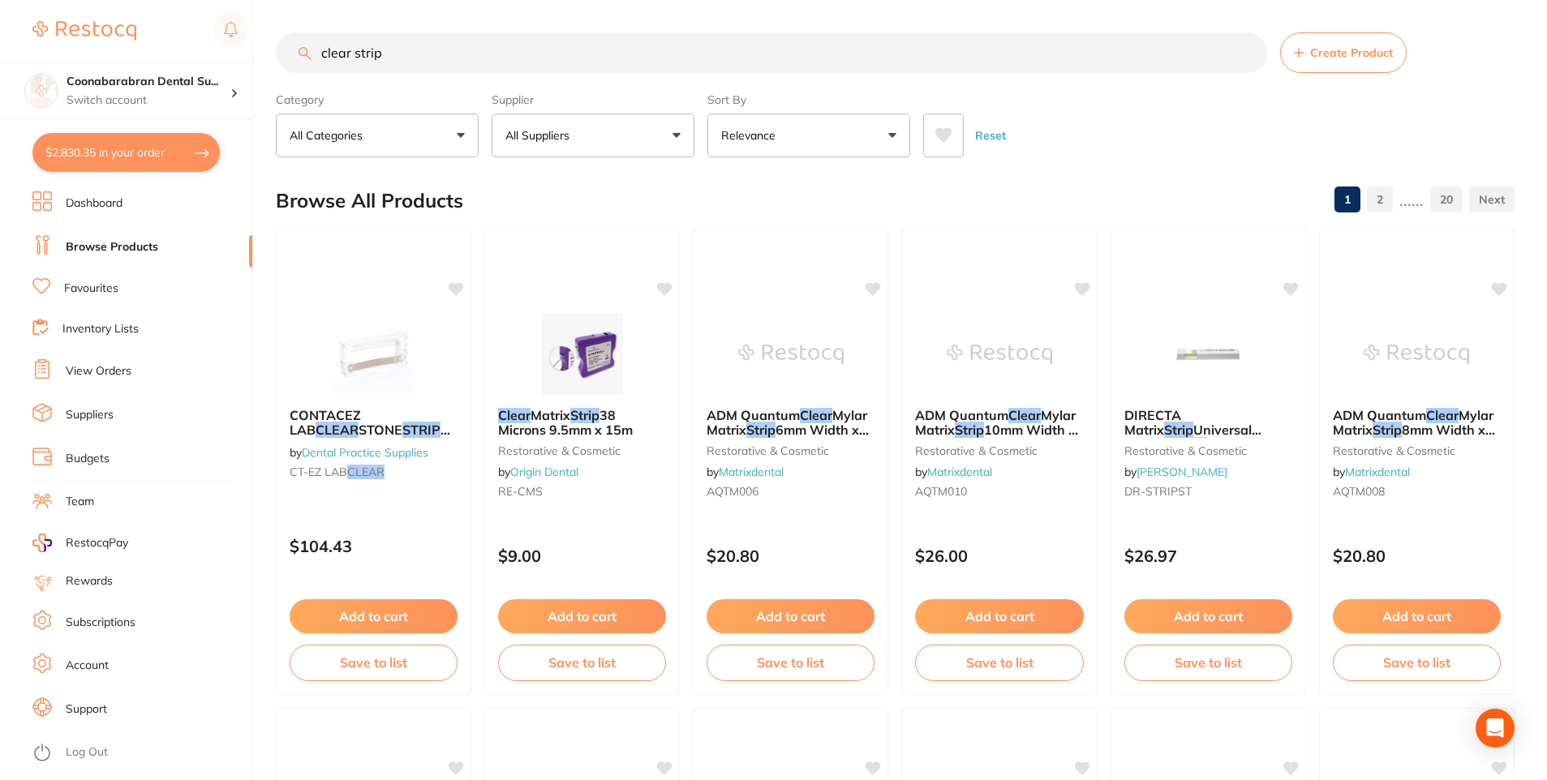
click at [354, 56] on input "clear strip" at bounding box center [771, 52] width 991 height 41
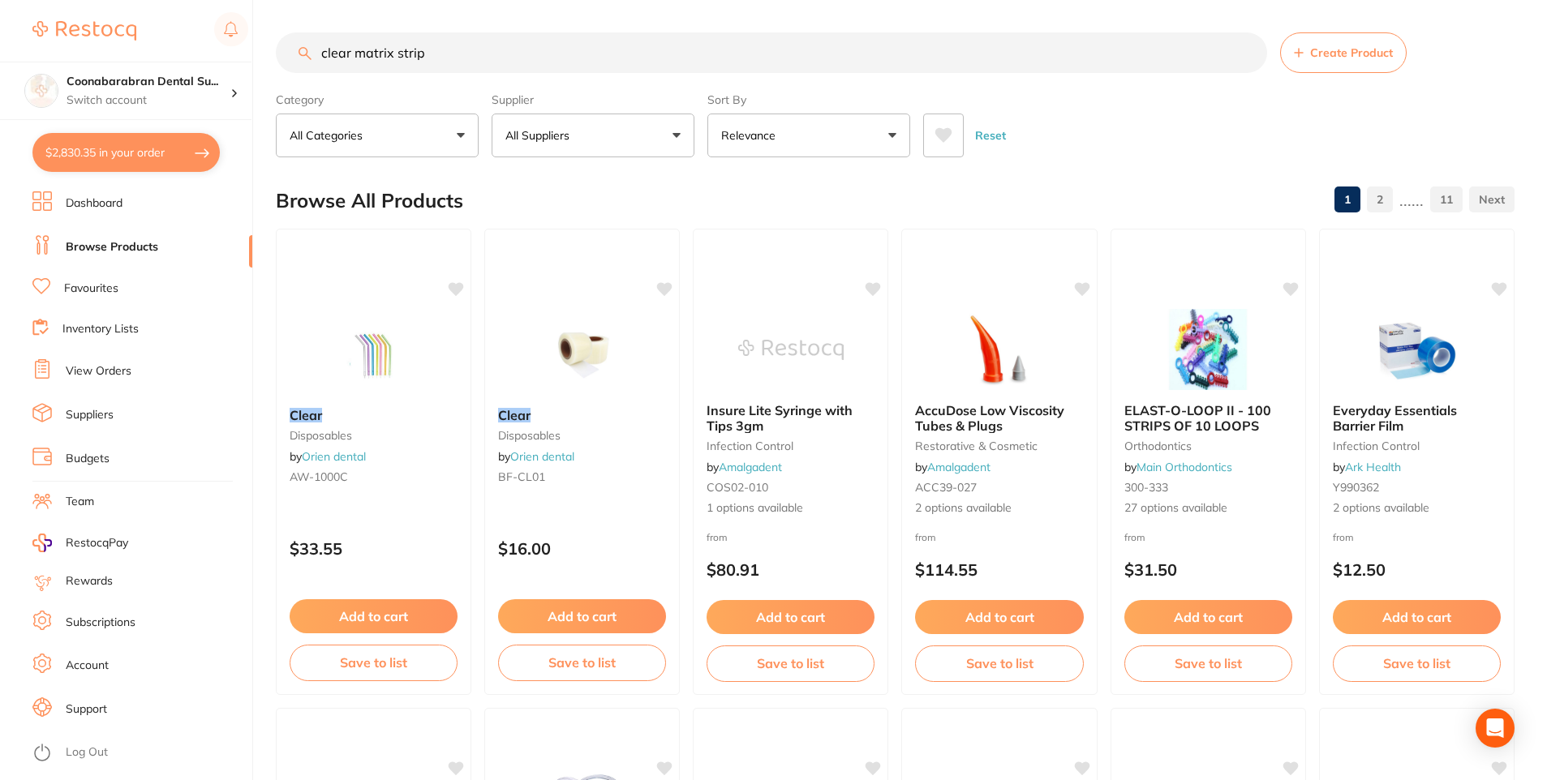
type input "clear matrix strip"
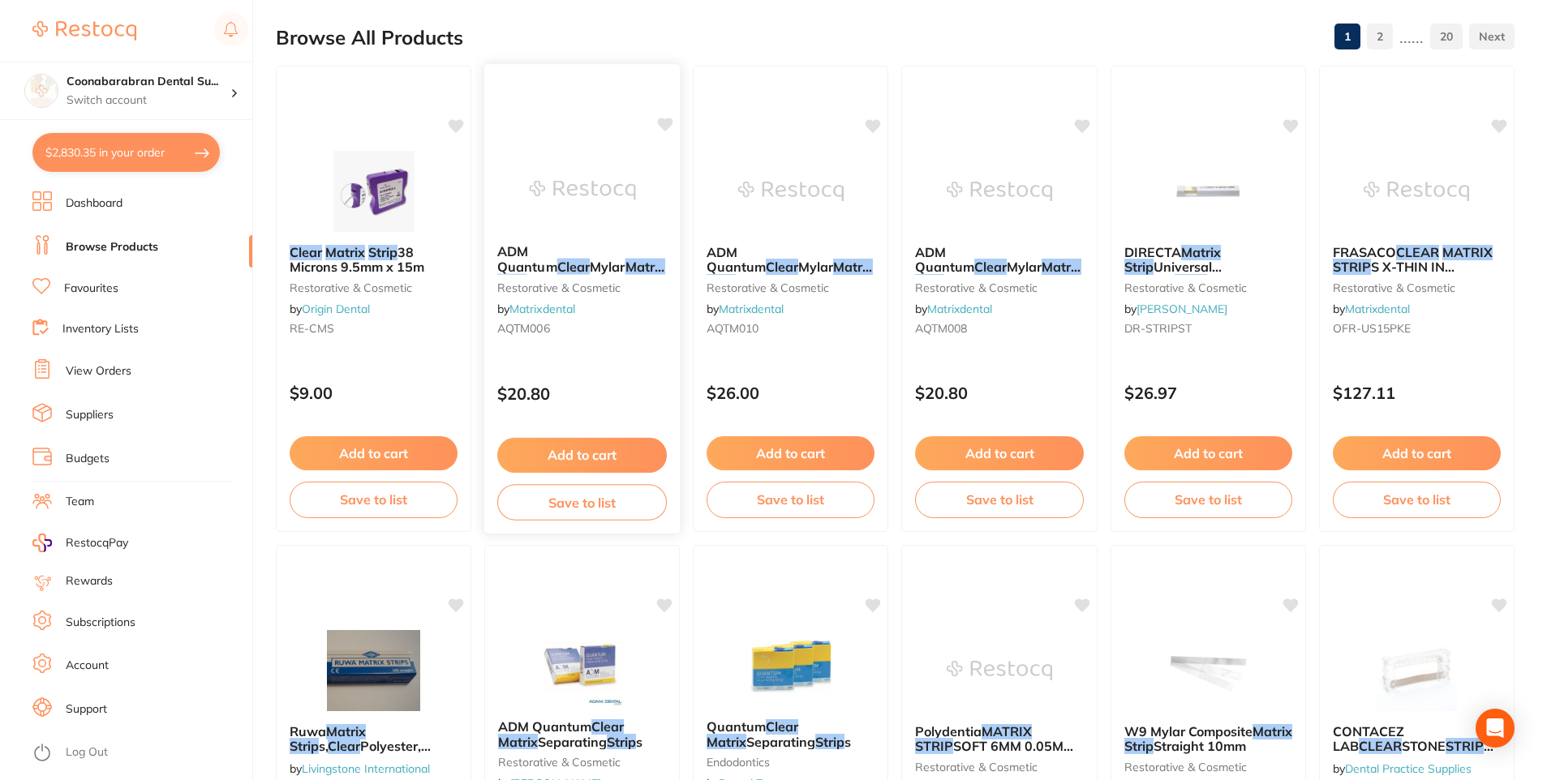
scroll to position [162, 0]
click at [368, 455] on button "Add to cart" at bounding box center [374, 456] width 170 height 35
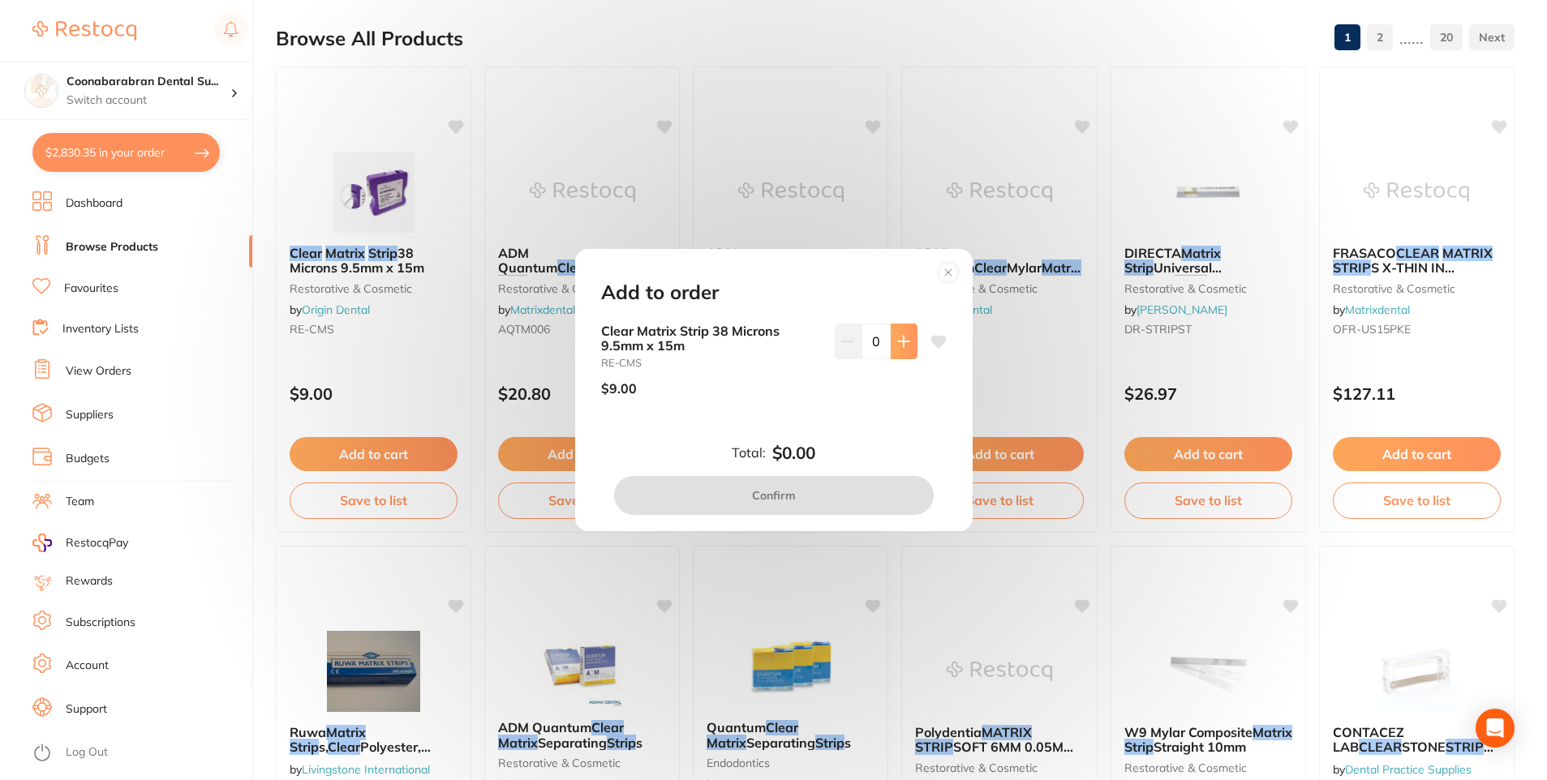
click at [900, 341] on icon at bounding box center [903, 341] width 11 height 11
type input "1"
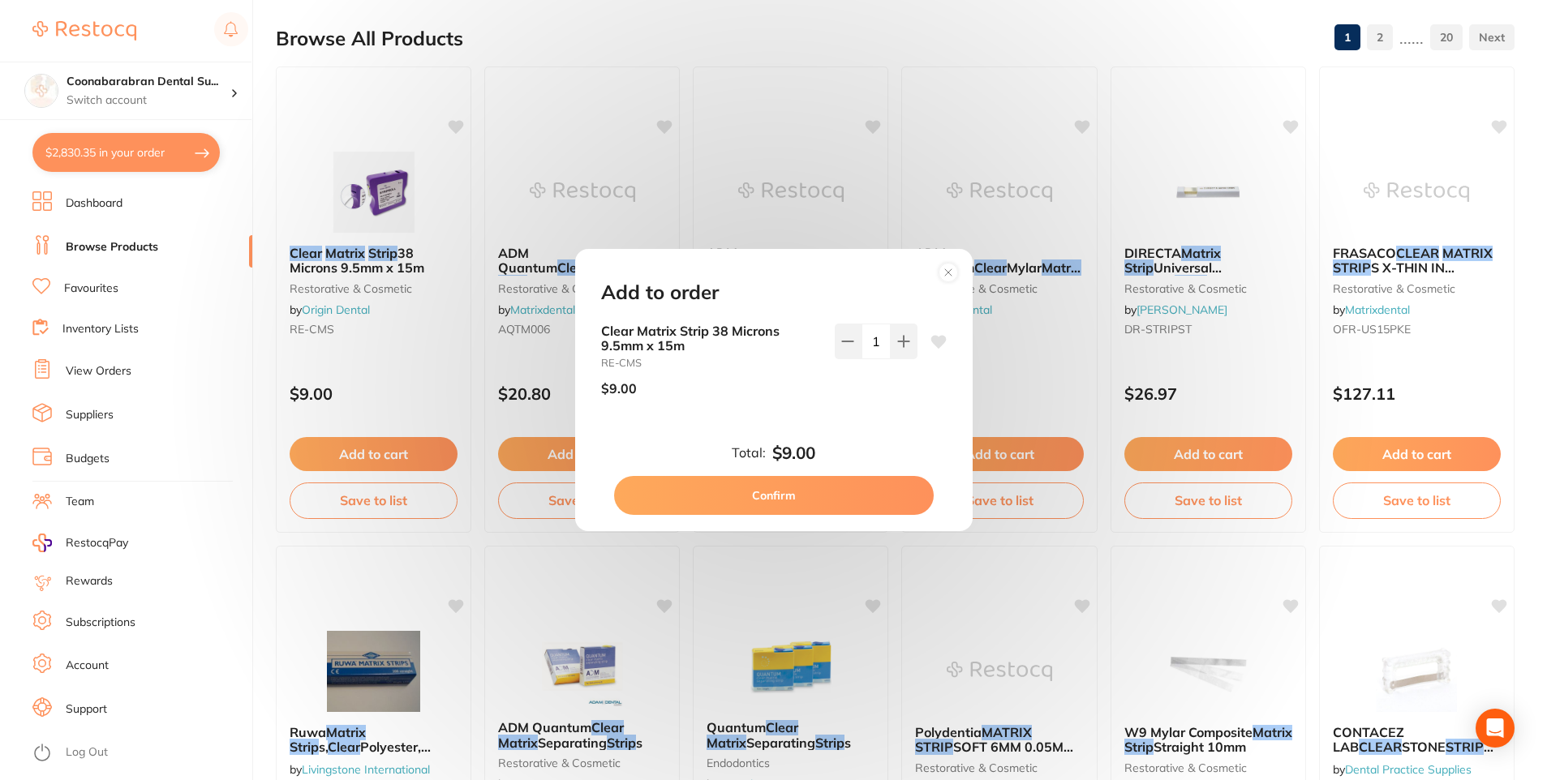
click at [822, 500] on button "Confirm" at bounding box center [774, 495] width 320 height 39
checkbox input "false"
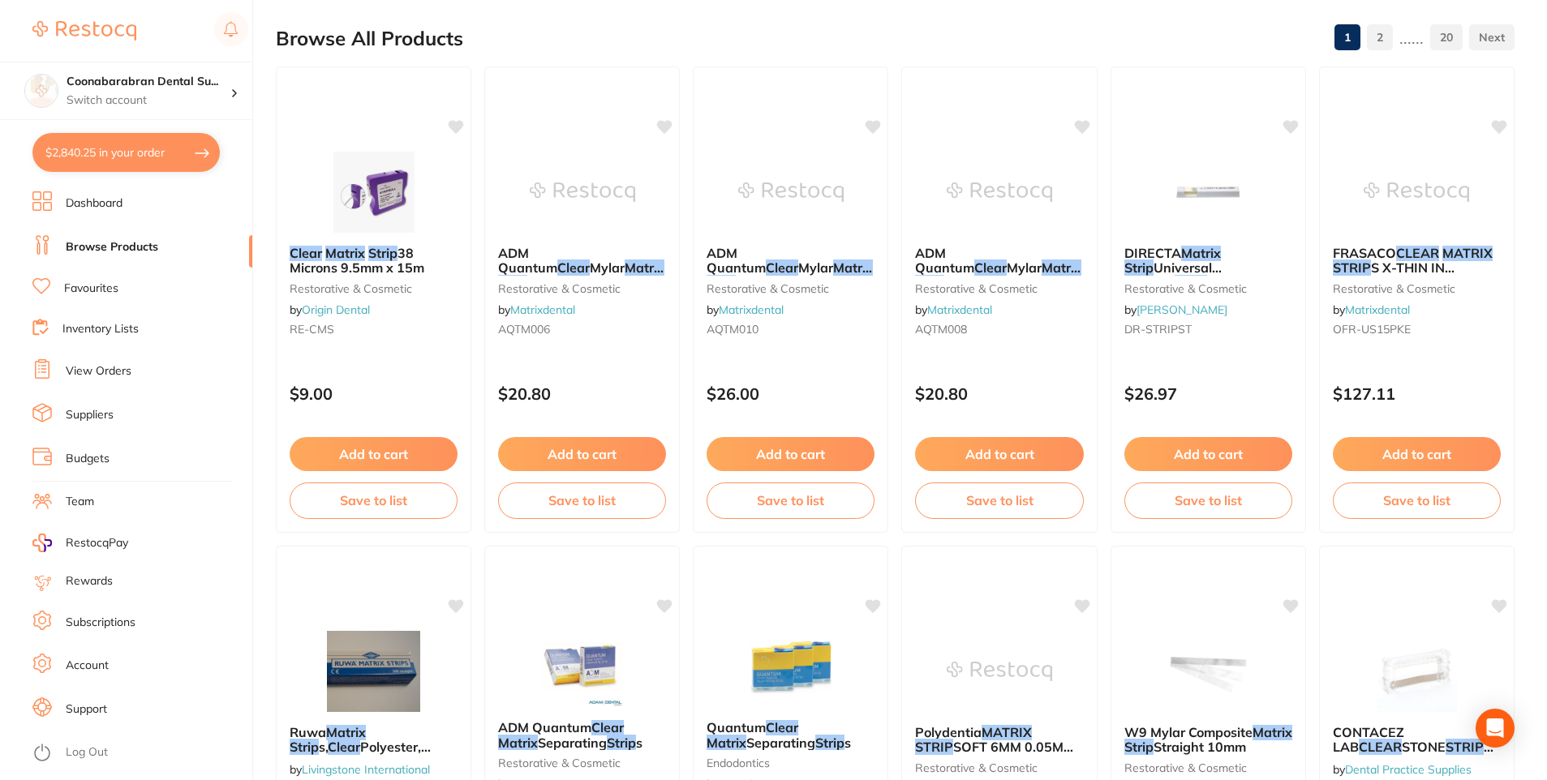
click at [114, 157] on button "$2,840.25 in your order" at bounding box center [125, 152] width 187 height 39
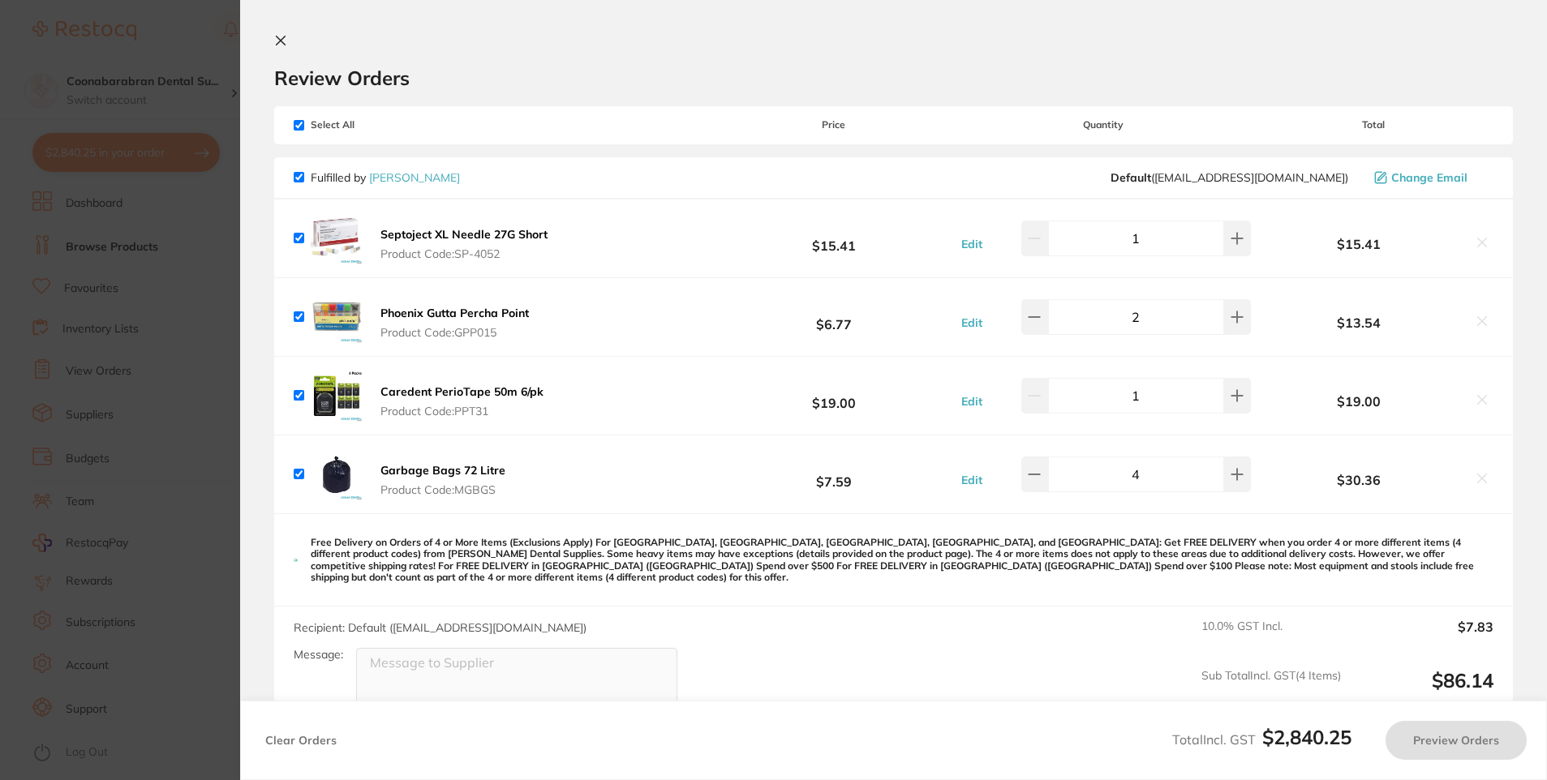
checkbox input "true"
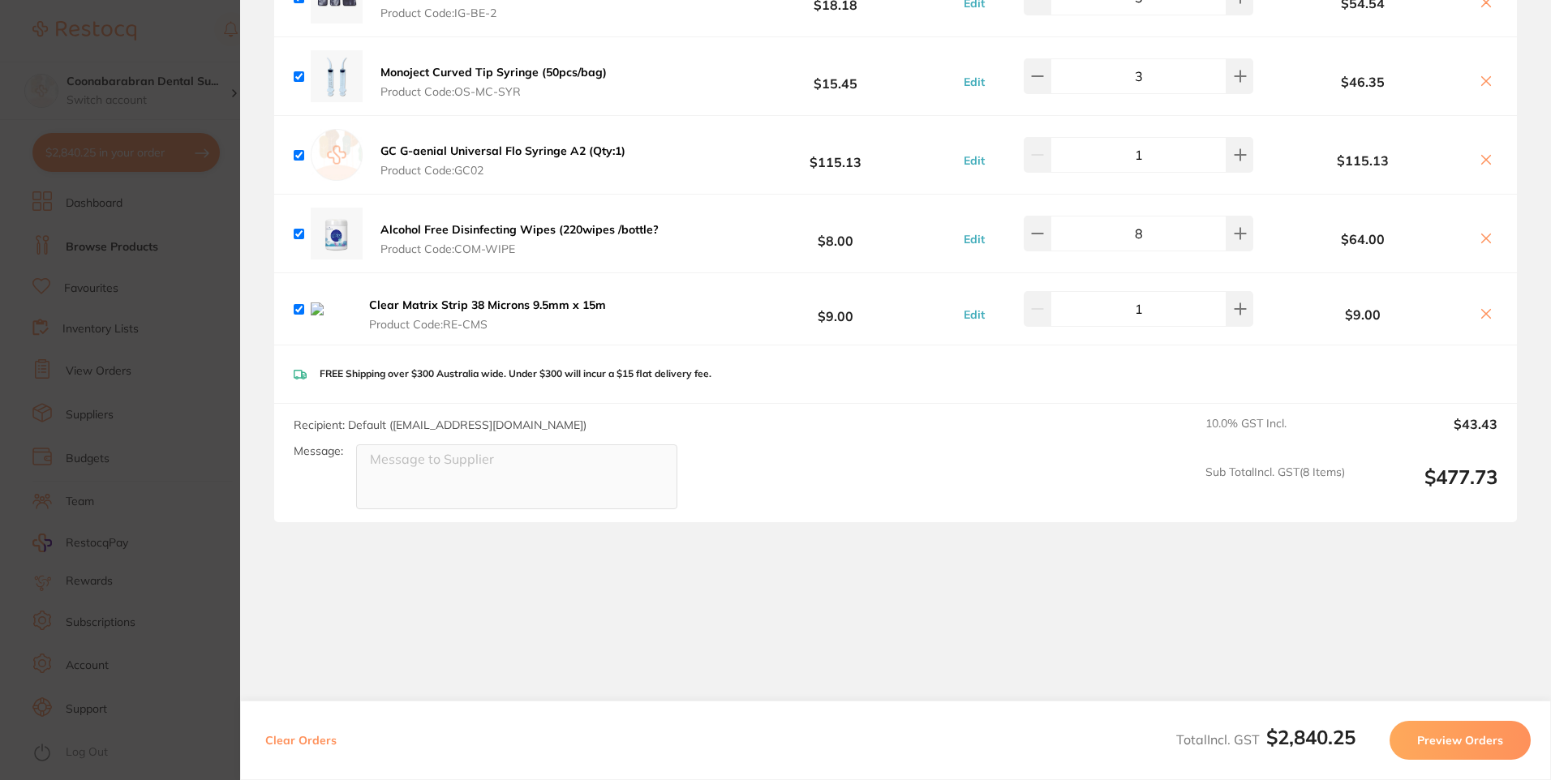
scroll to position [3060, 0]
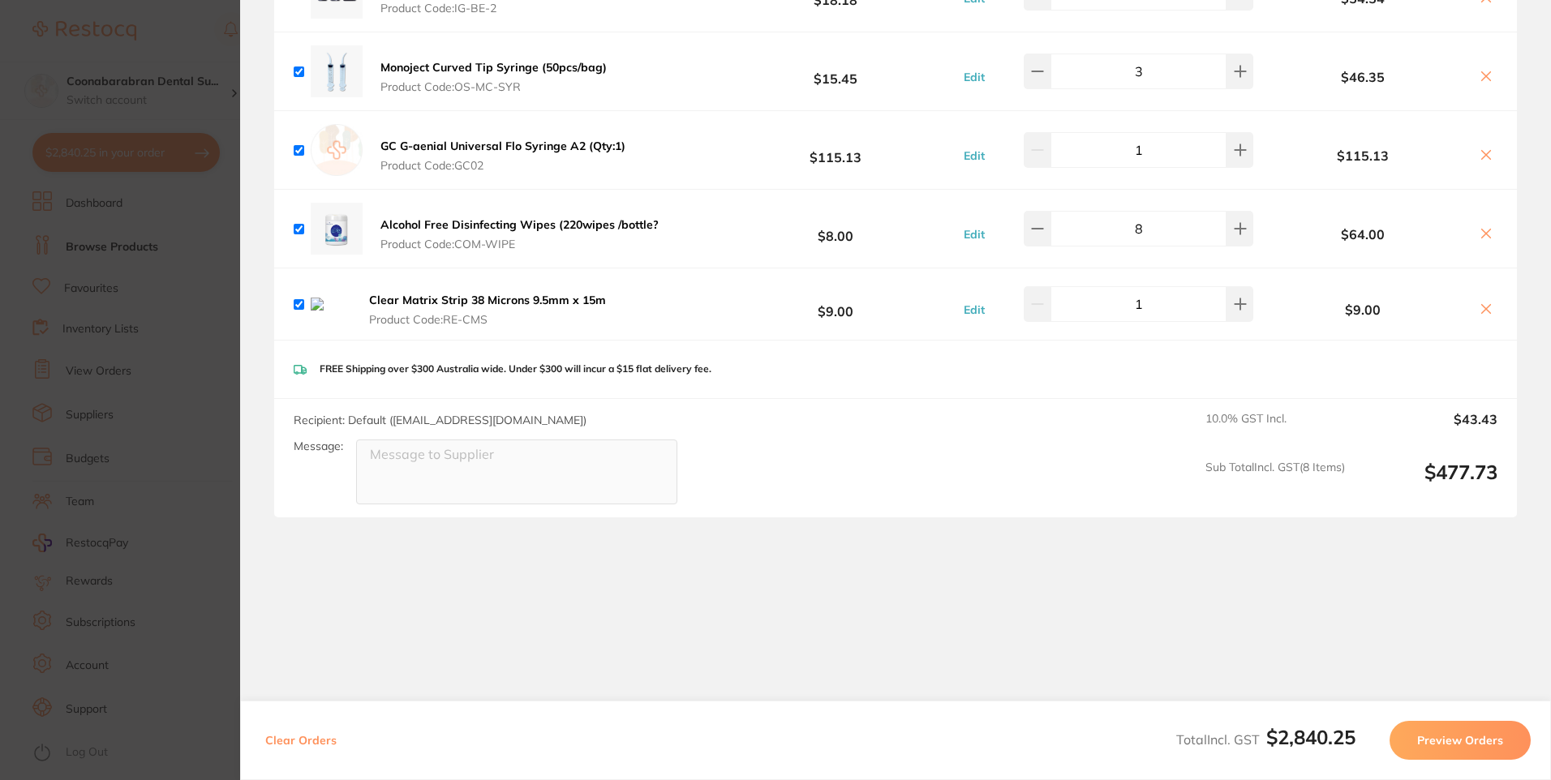
click at [1482, 304] on icon at bounding box center [1486, 308] width 9 height 9
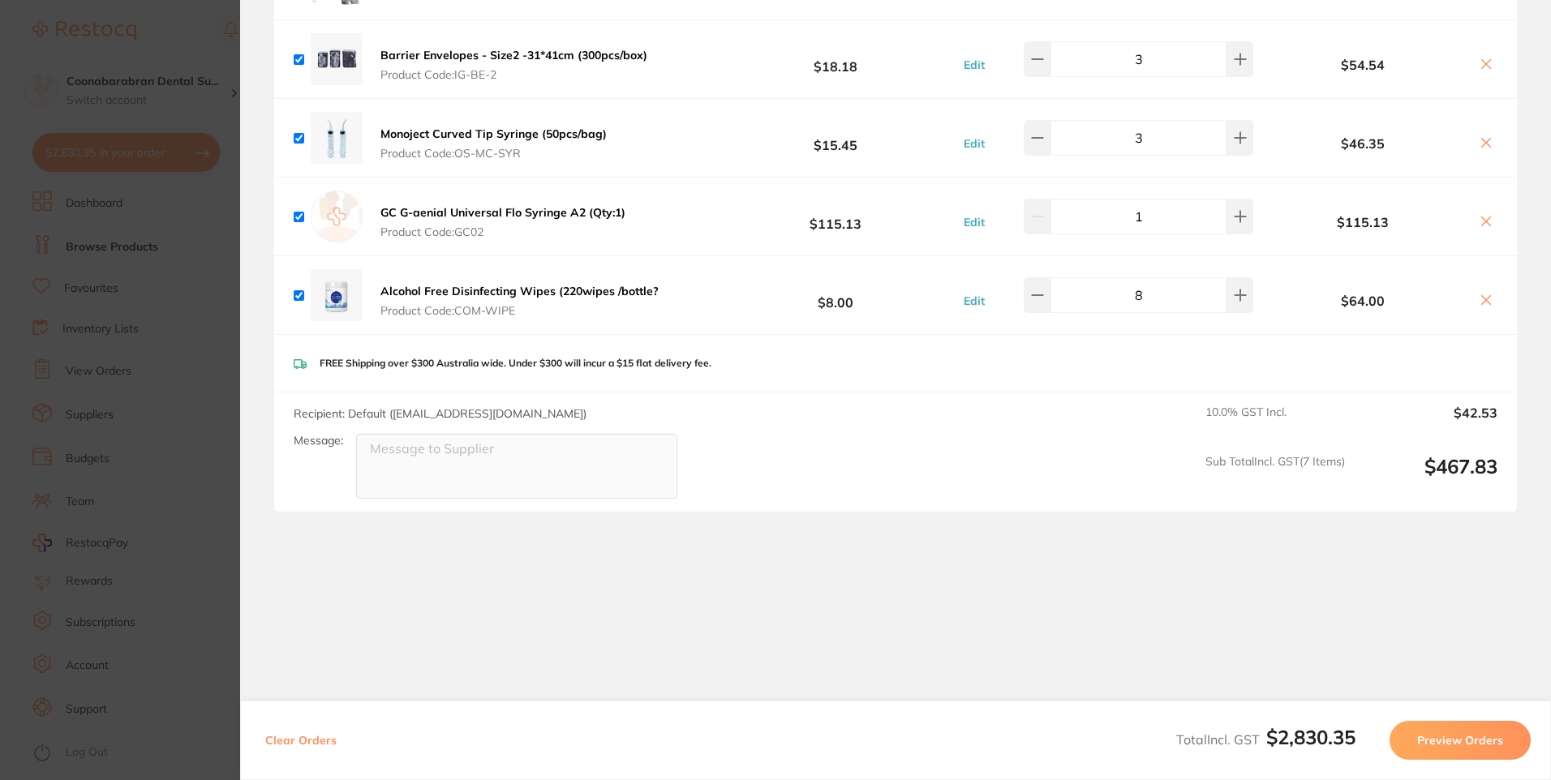
scroll to position [2982, 0]
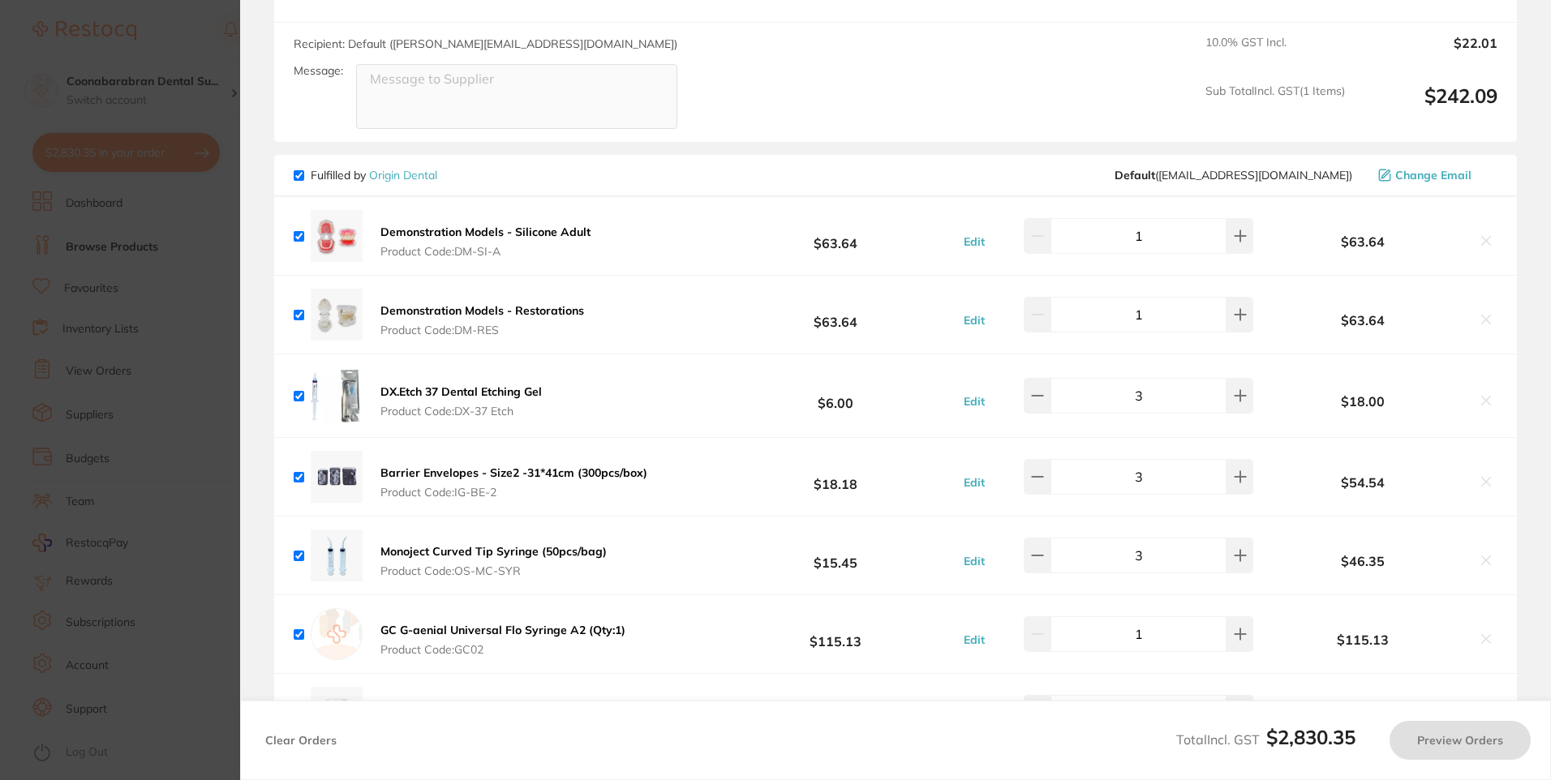
checkbox input "true"
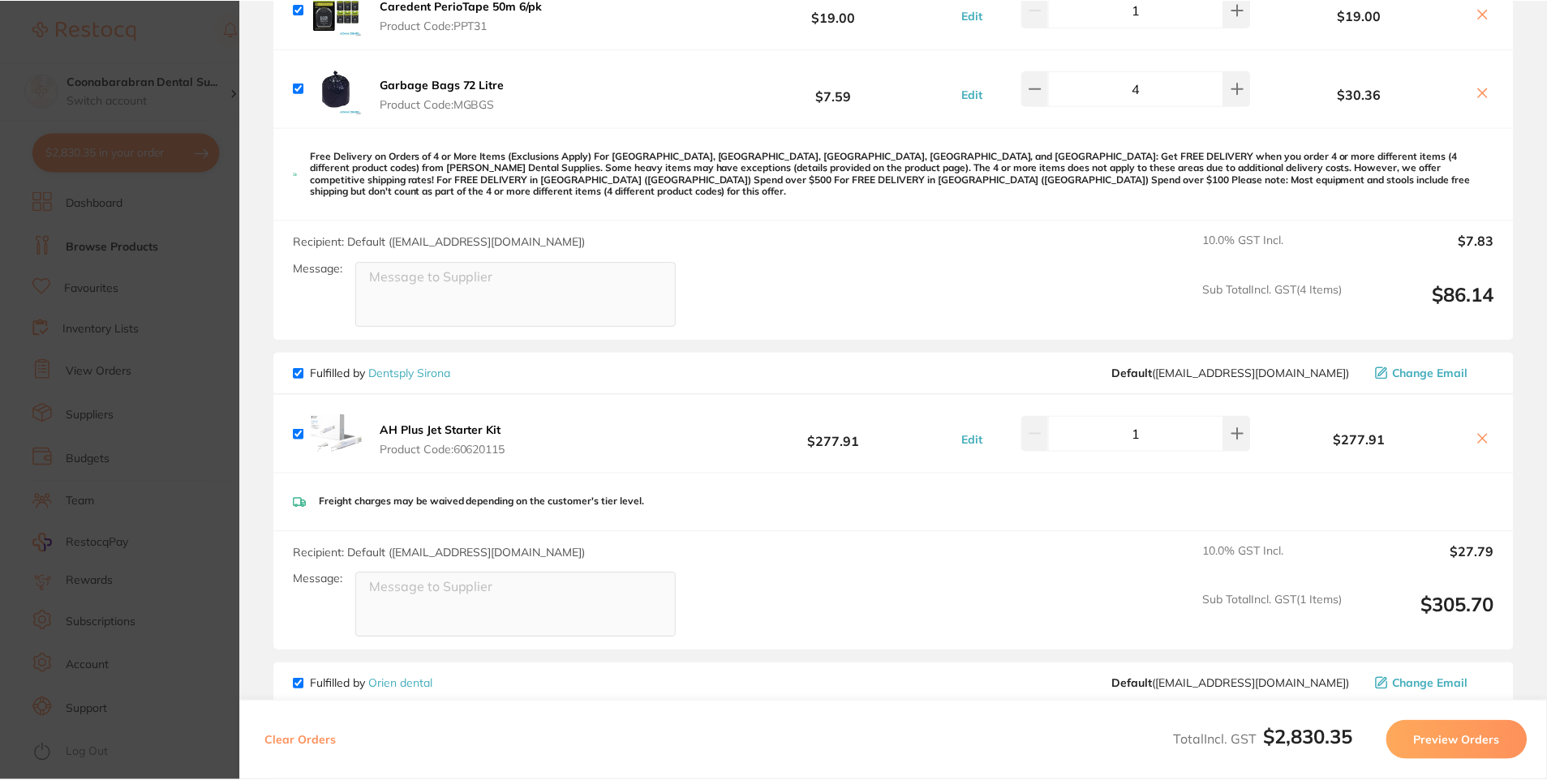
scroll to position [0, 0]
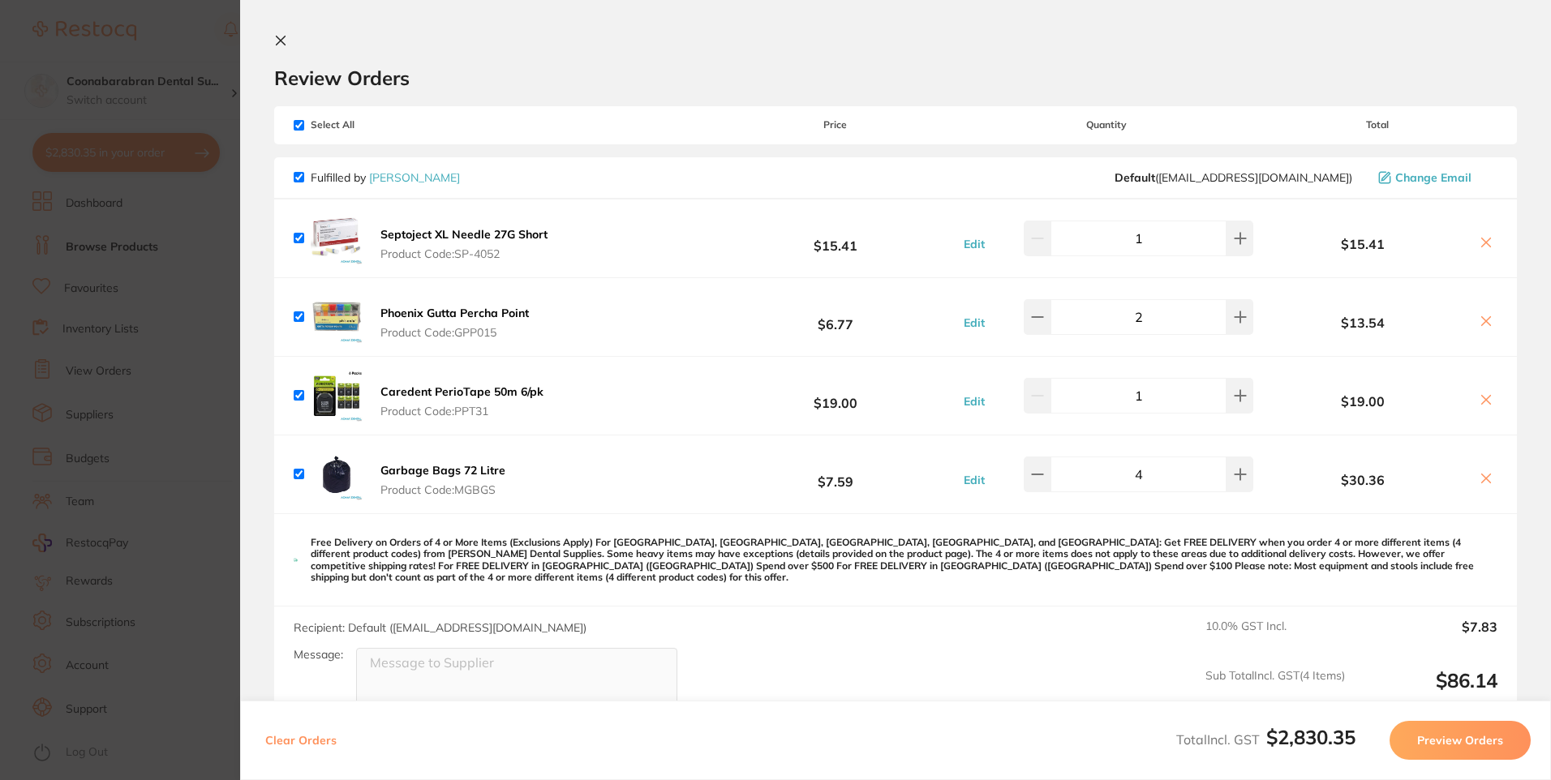
click at [286, 39] on icon at bounding box center [280, 40] width 13 height 13
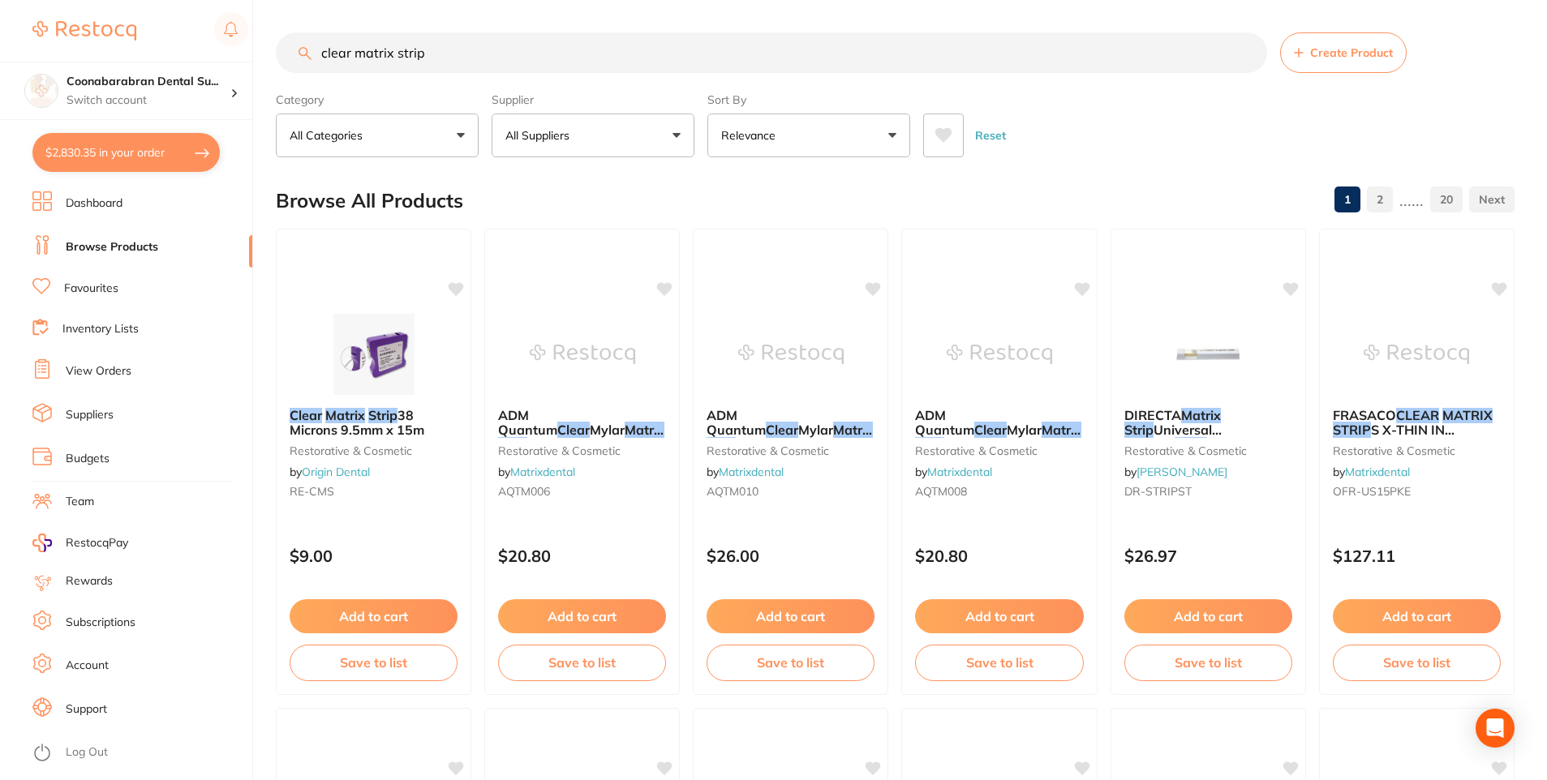
drag, startPoint x: 448, startPoint y: 54, endPoint x: 320, endPoint y: 56, distance: 127.4
click at [320, 56] on input "clear matrix strip" at bounding box center [771, 52] width 991 height 41
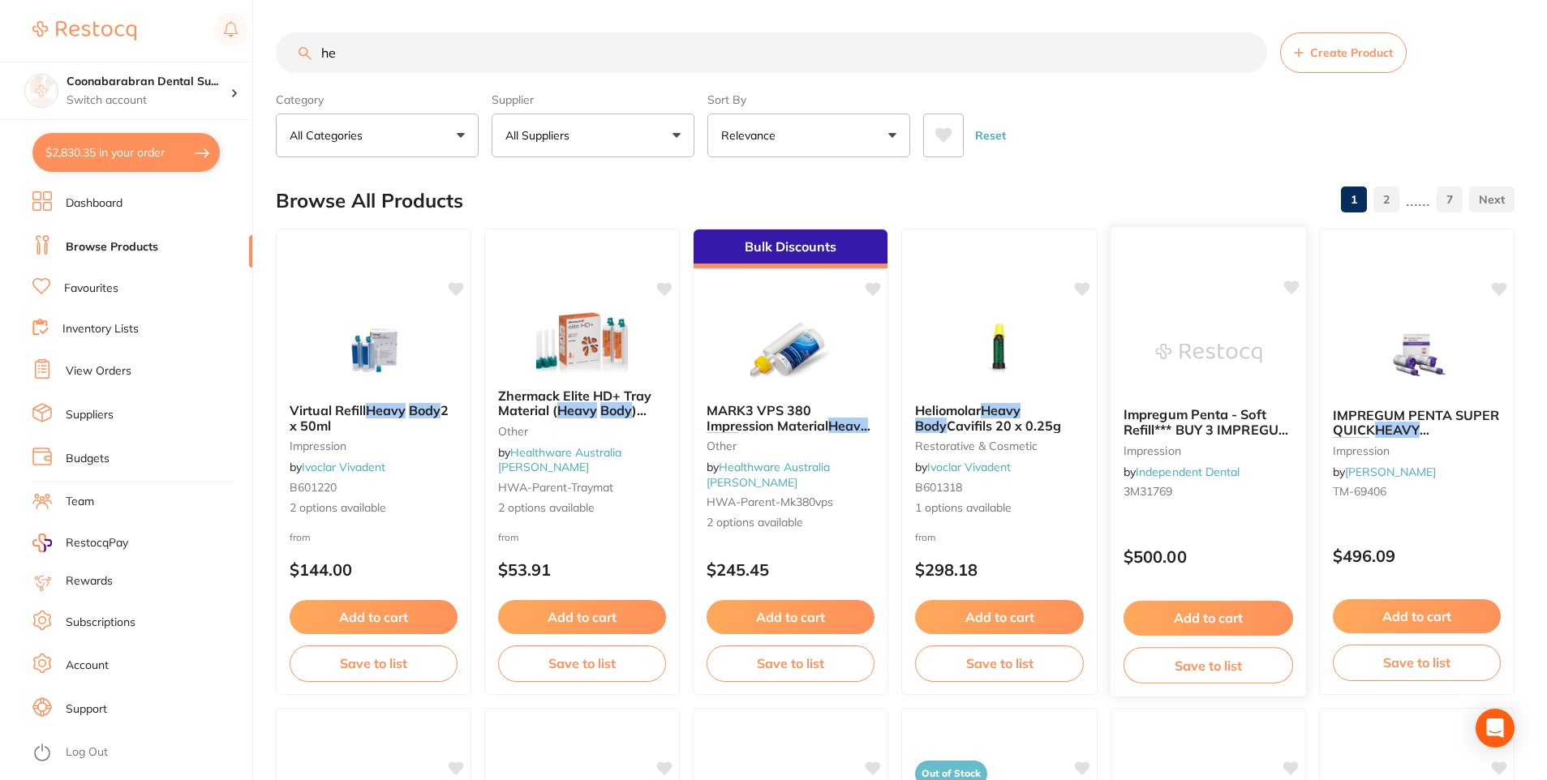
type input "h"
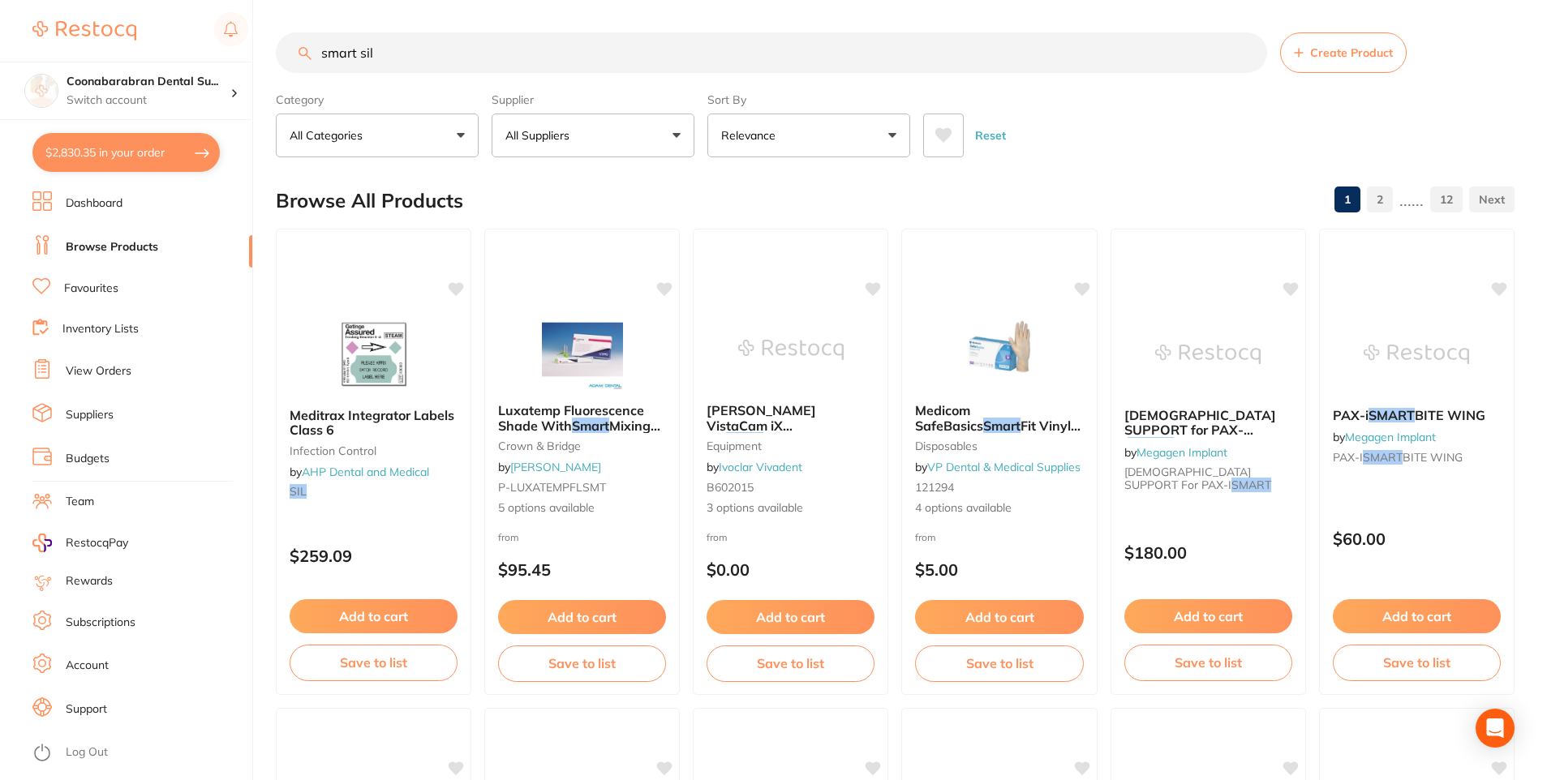
click at [443, 52] on input "smart sil" at bounding box center [771, 52] width 991 height 41
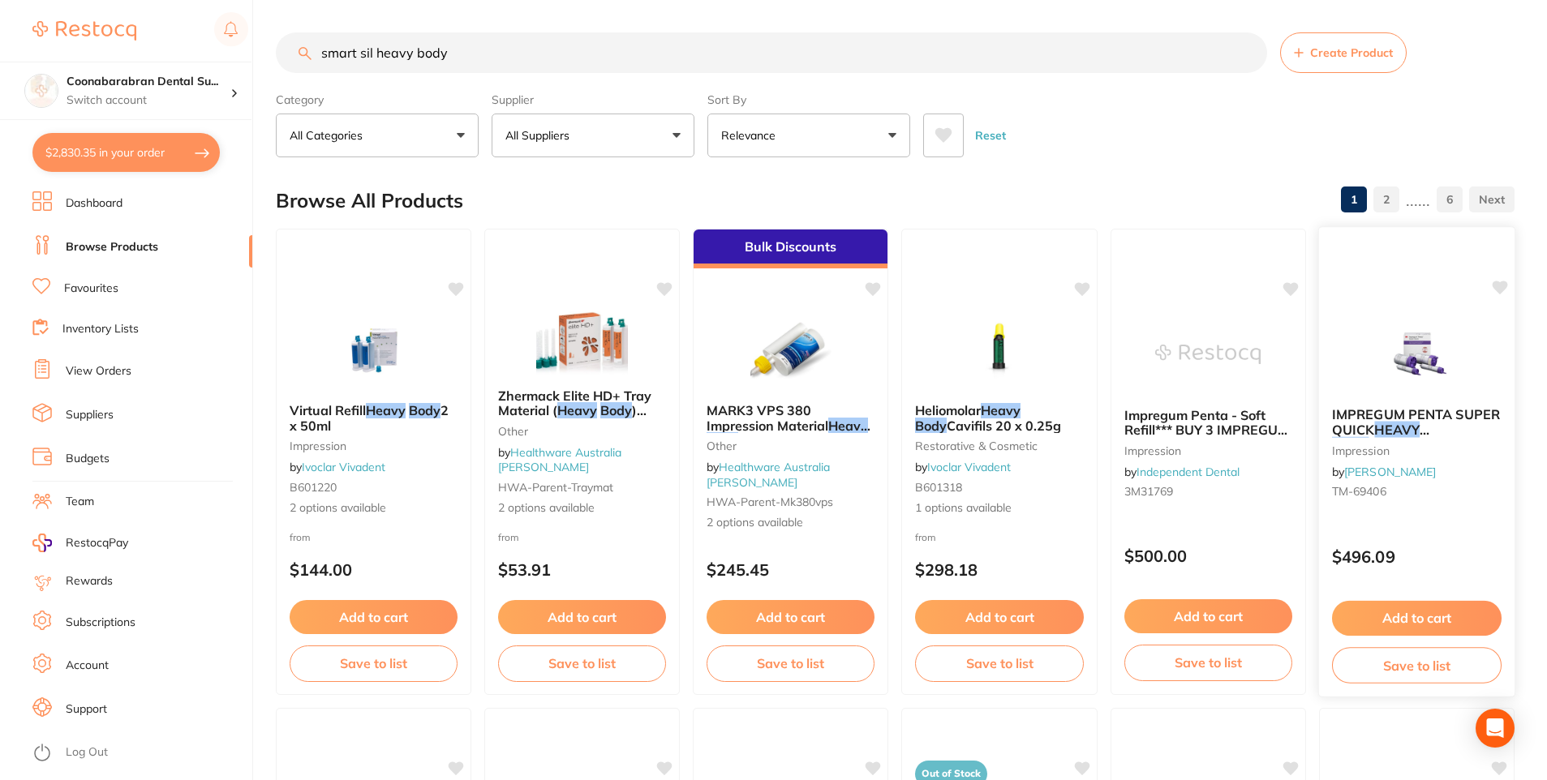
type input "smart sil heavy body"
click at [1363, 423] on span "IMPREGUM PENTA SUPER QUICK" at bounding box center [1416, 422] width 168 height 32
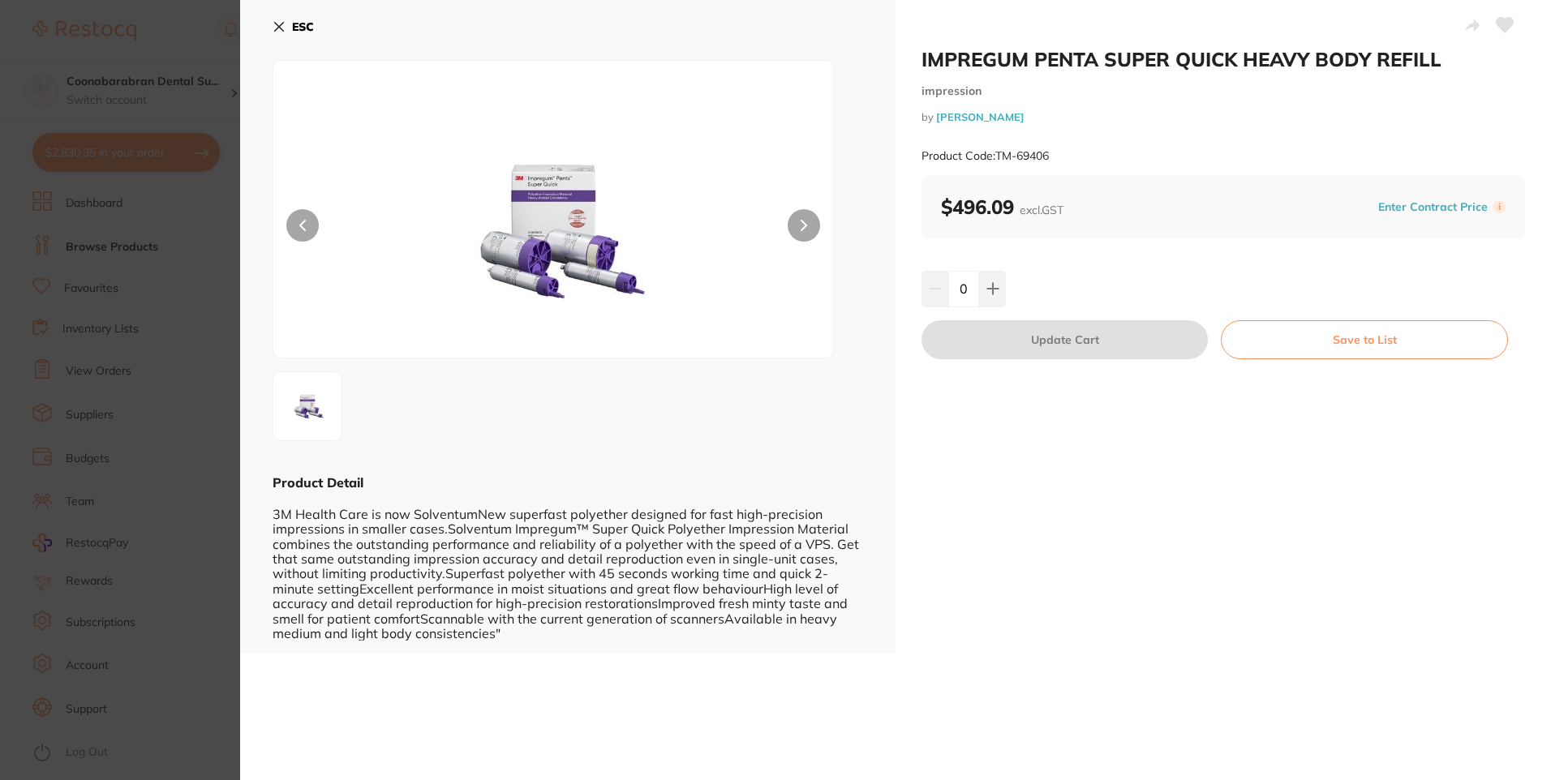
click at [277, 27] on icon at bounding box center [279, 26] width 13 height 13
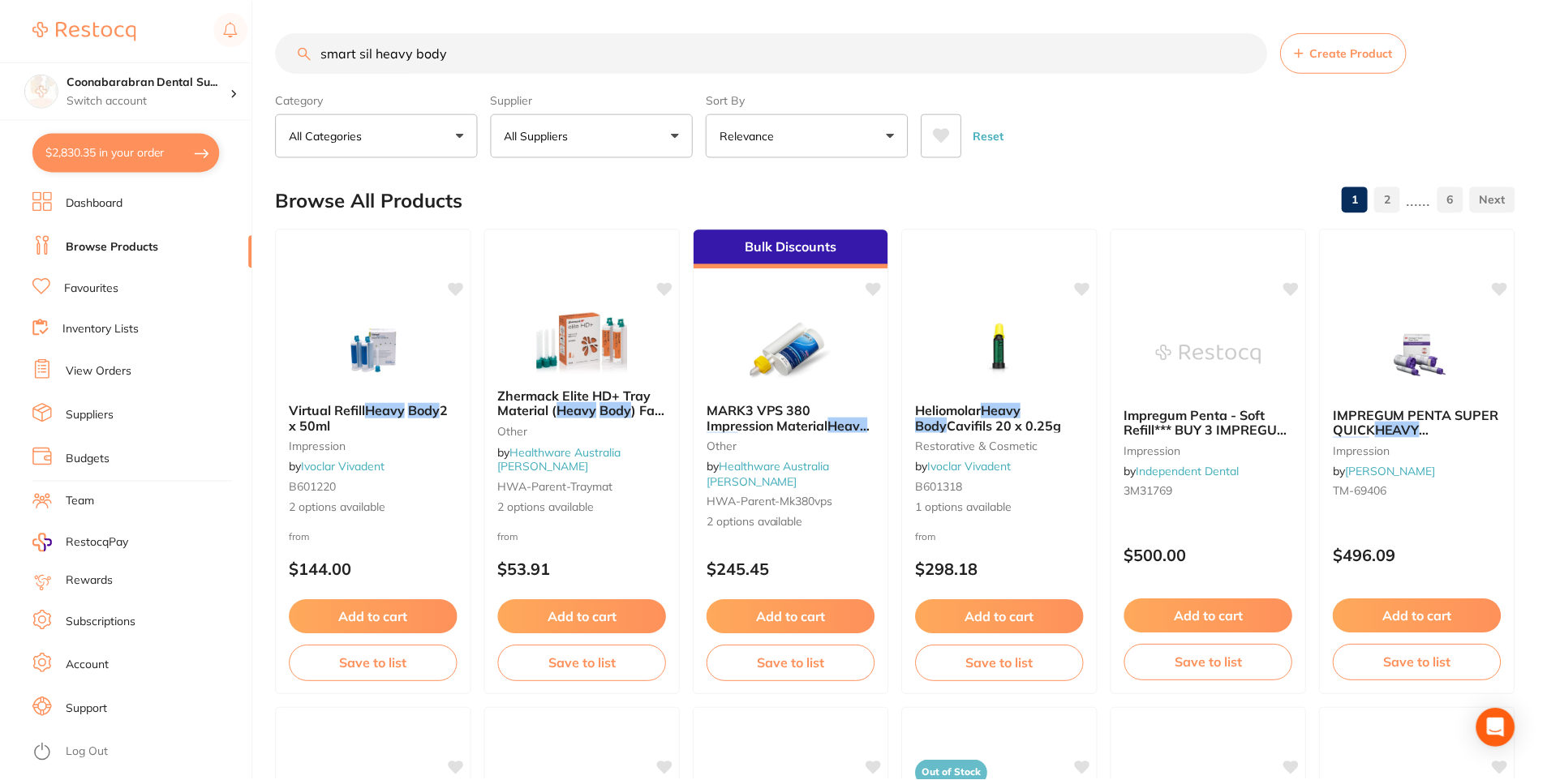
scroll to position [2, 0]
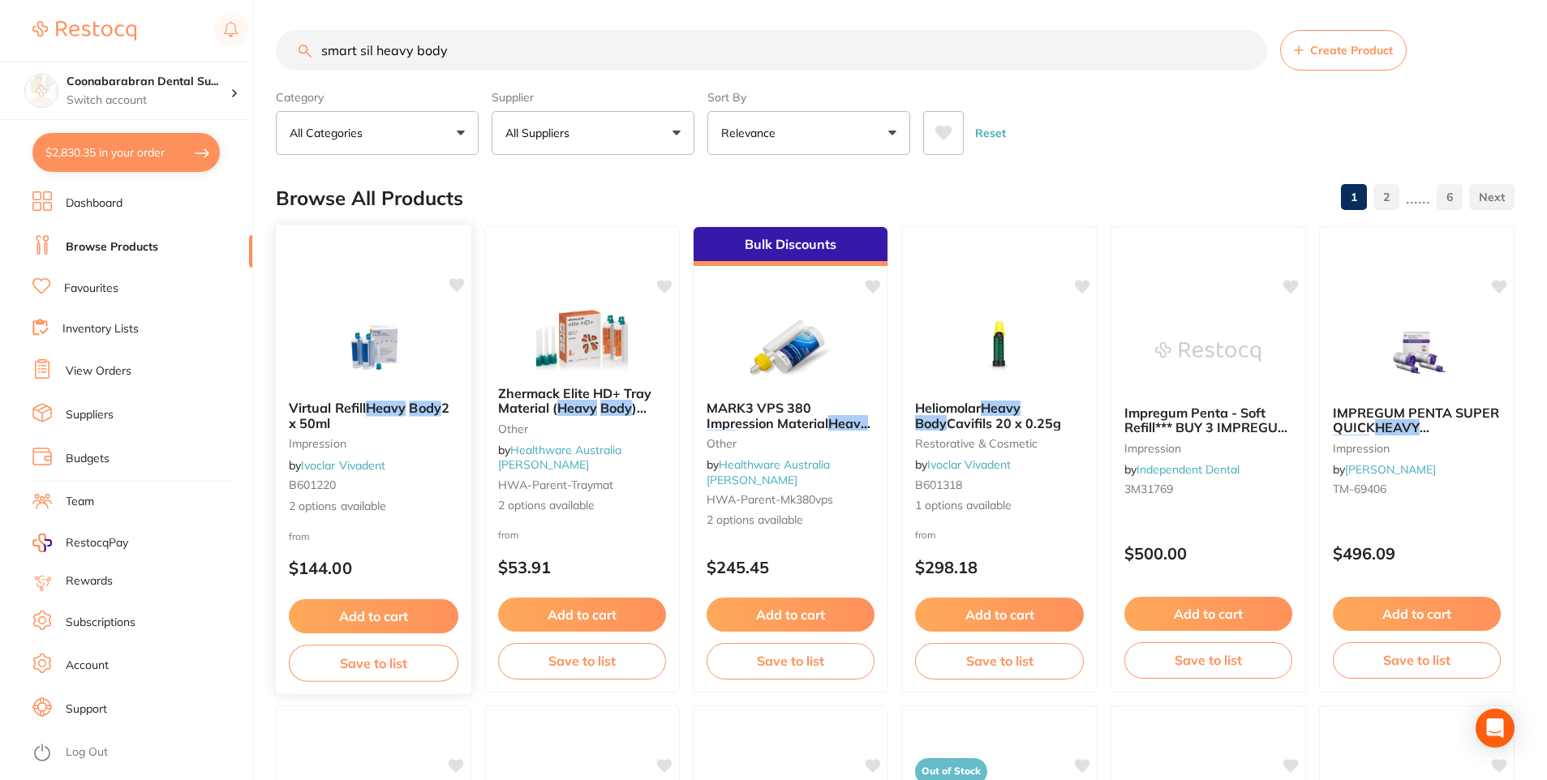
click at [353, 362] on img at bounding box center [373, 347] width 106 height 82
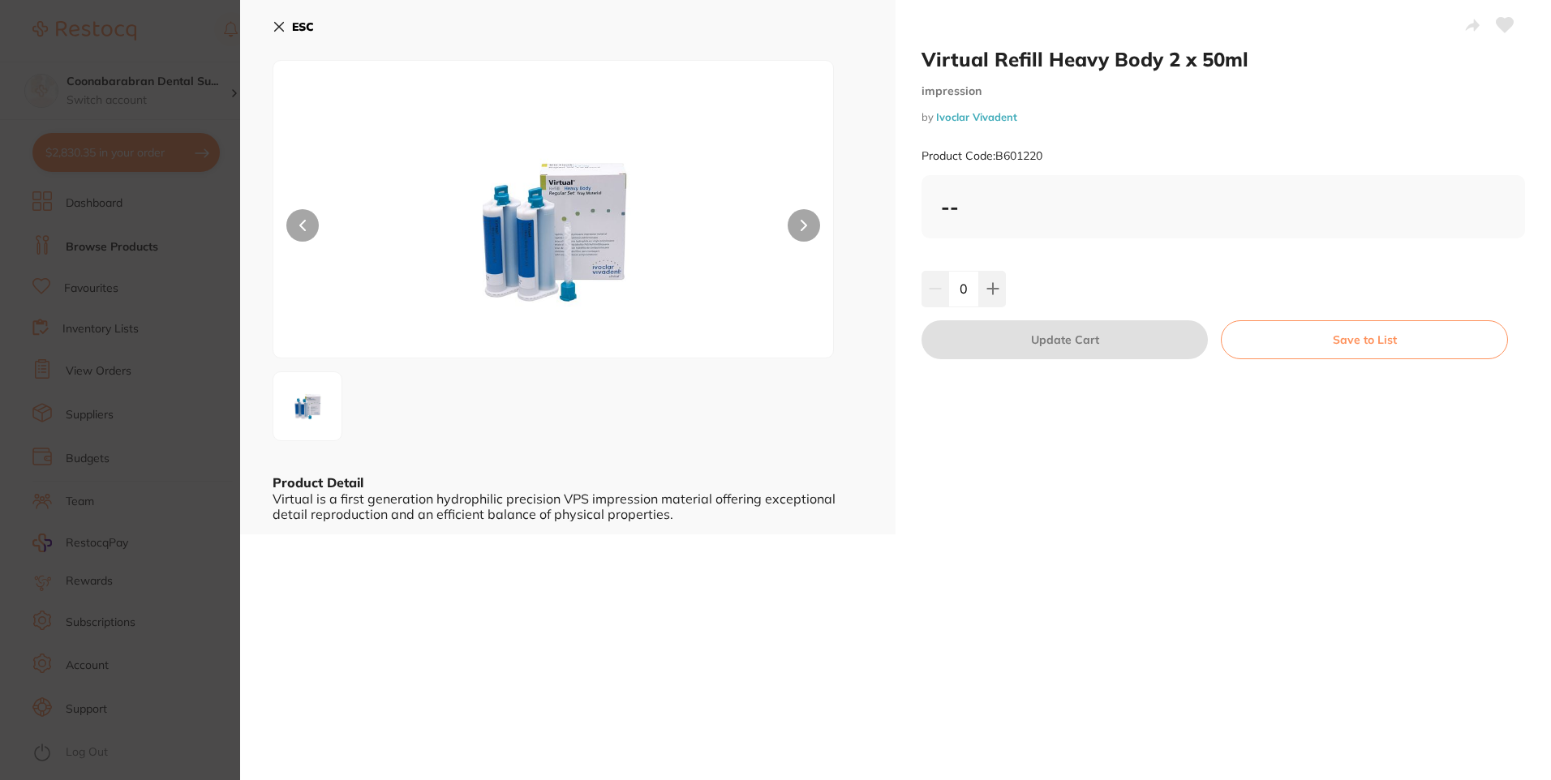
click at [277, 24] on icon at bounding box center [279, 27] width 9 height 9
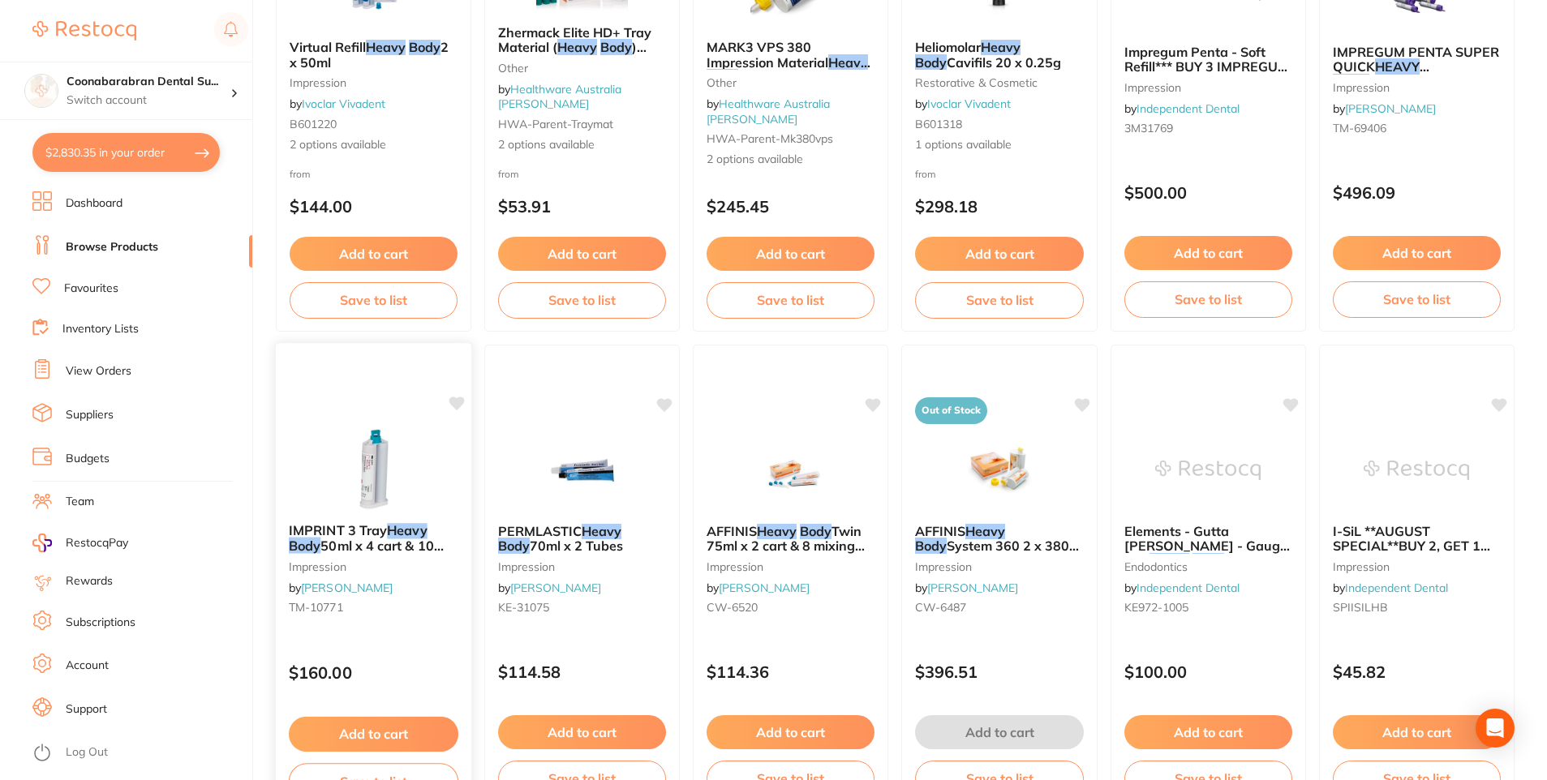
scroll to position [408, 0]
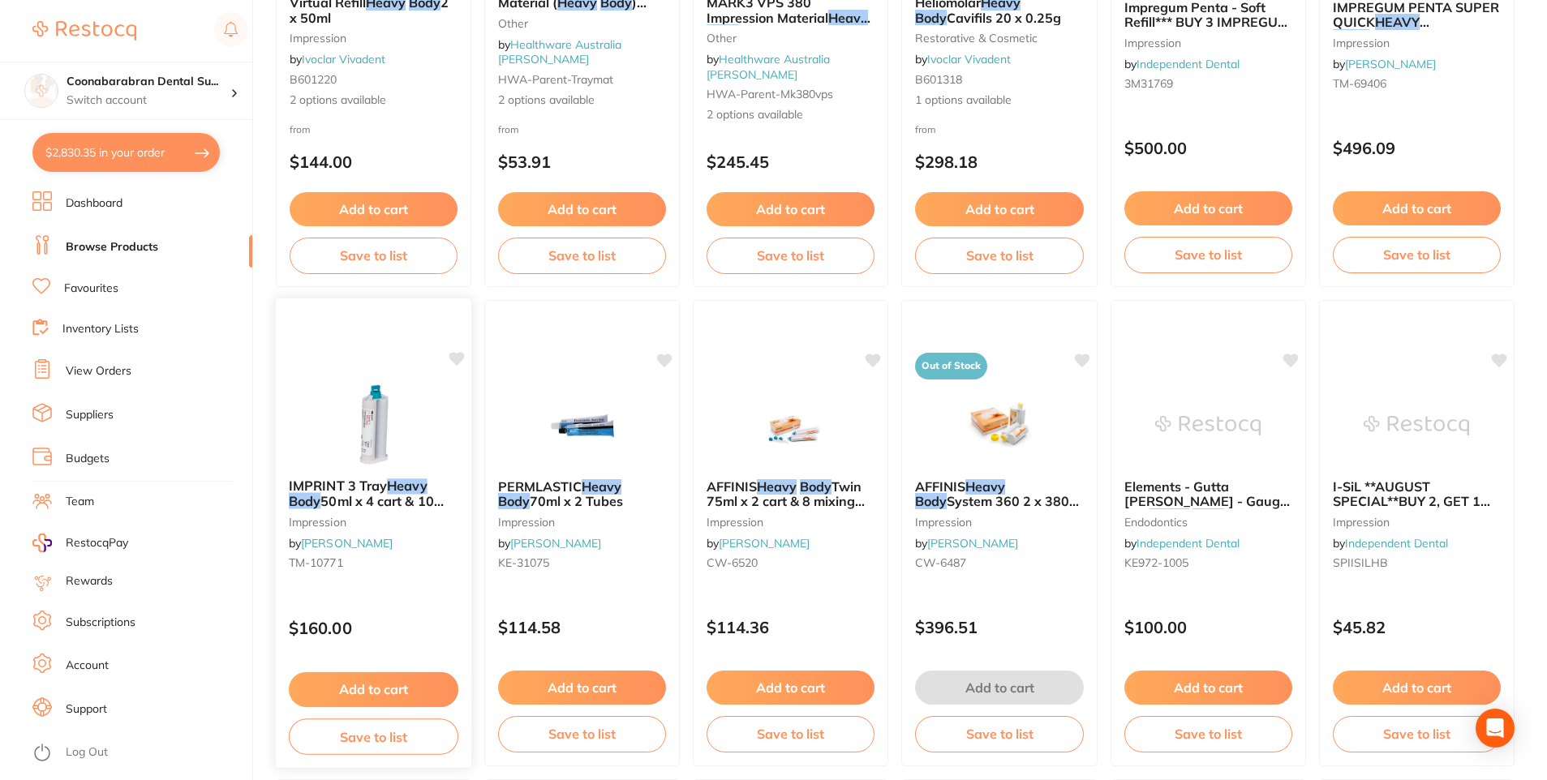
click at [378, 479] on span "IMPRINT 3 Tray" at bounding box center [338, 486] width 98 height 16
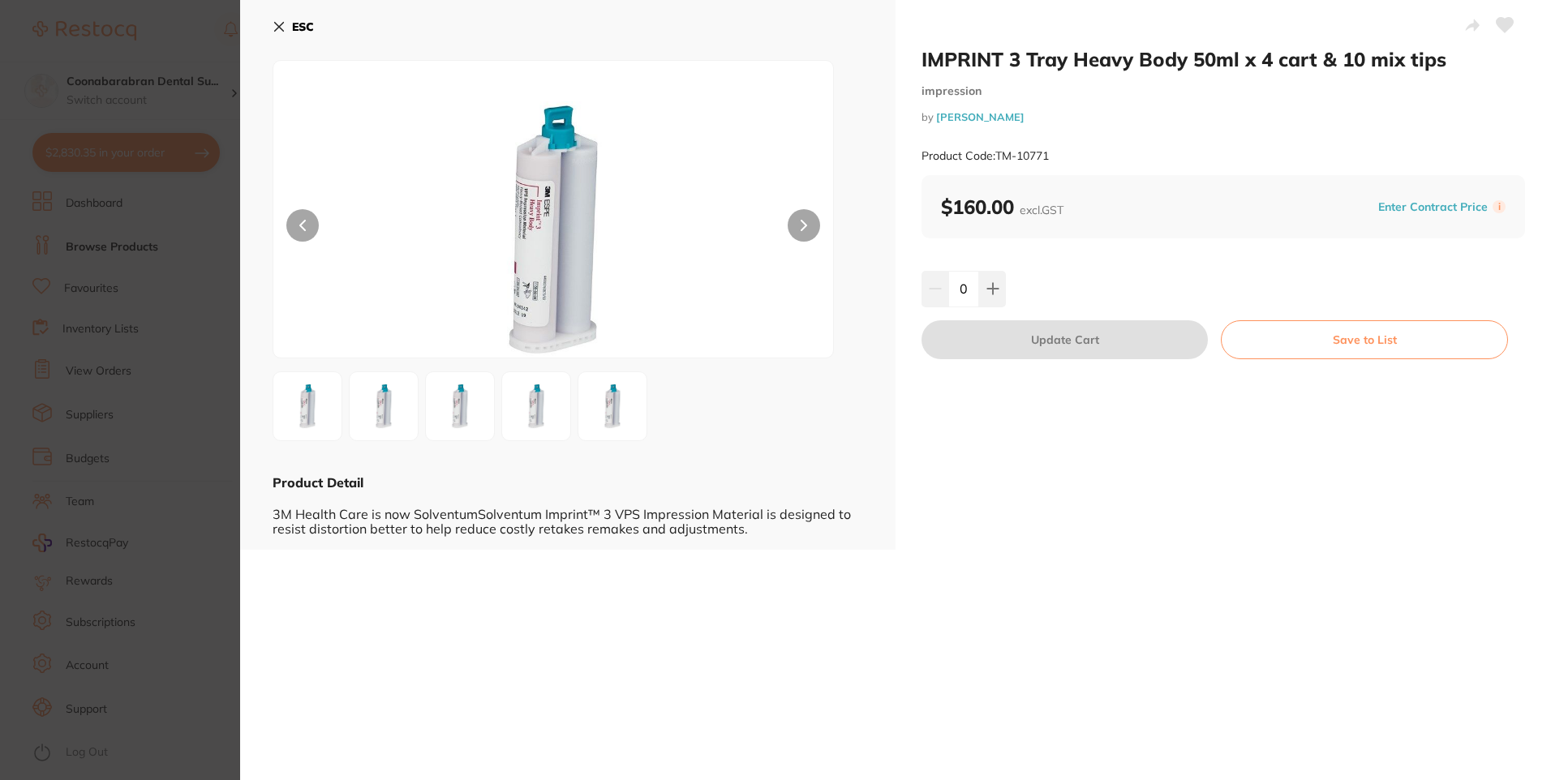
click at [283, 25] on icon at bounding box center [279, 26] width 13 height 13
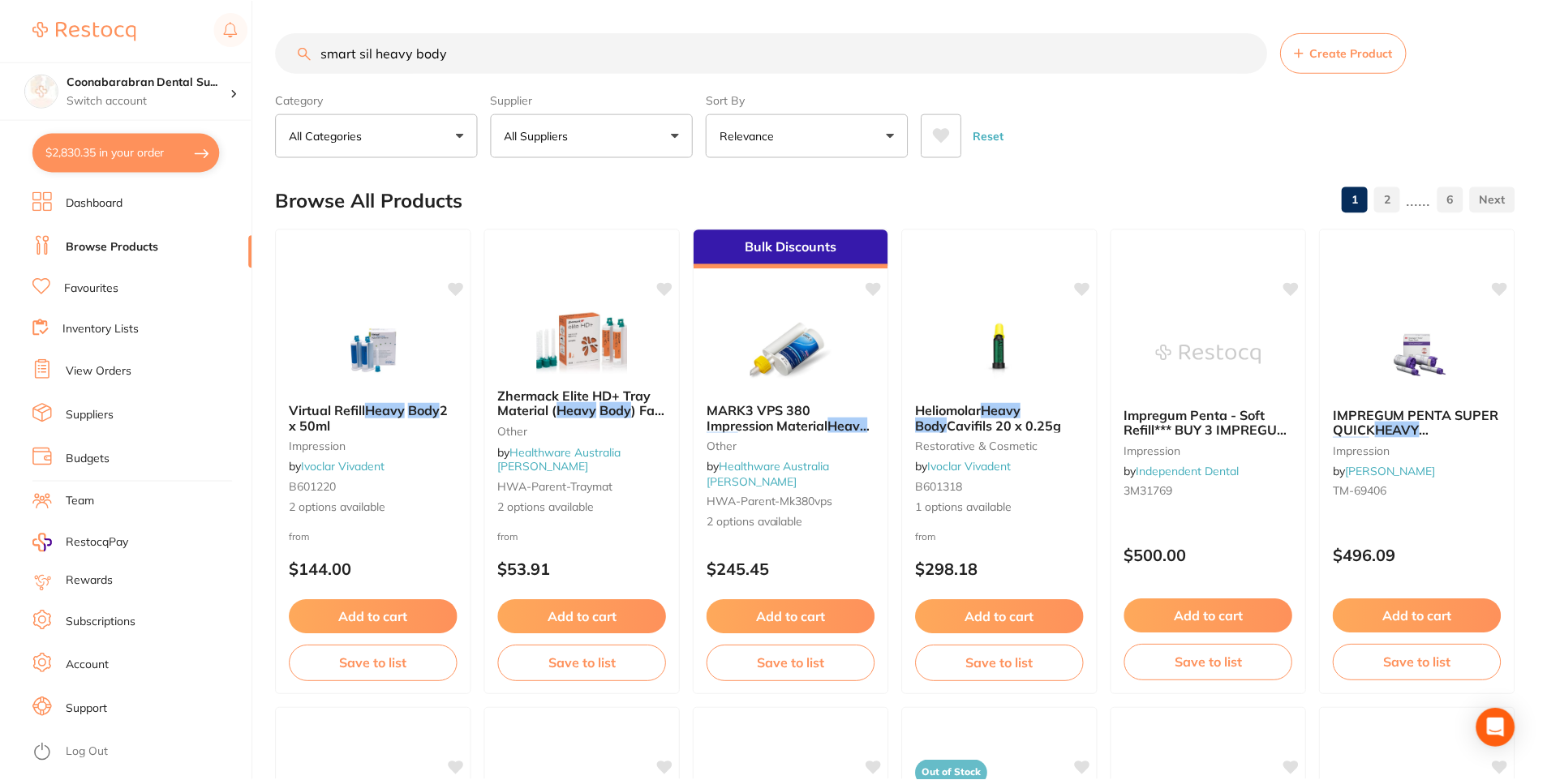
scroll to position [408, 0]
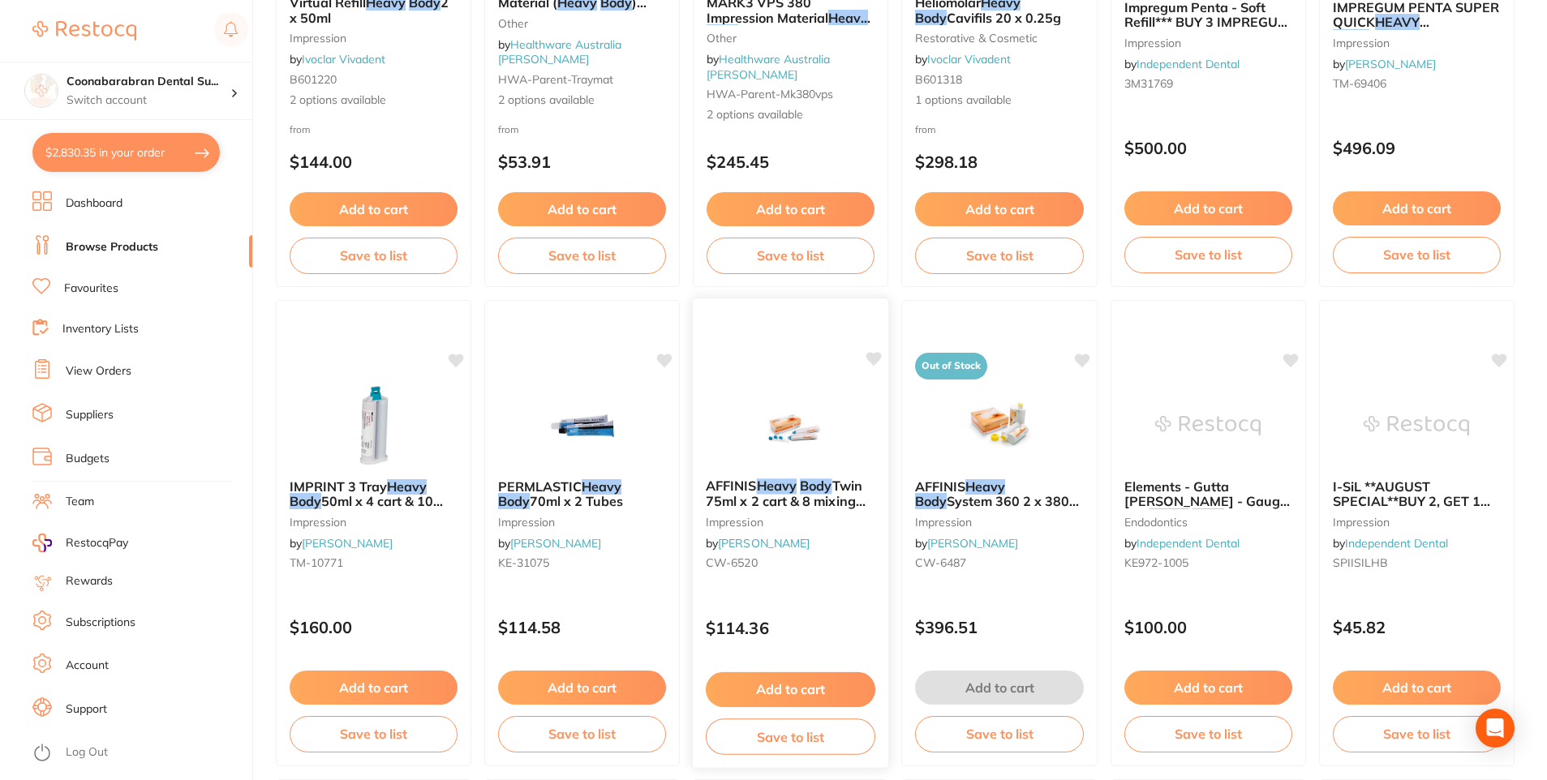
click at [834, 495] on span "Twin 75ml x 2 cart & 8 mixing tips" at bounding box center [786, 501] width 160 height 46
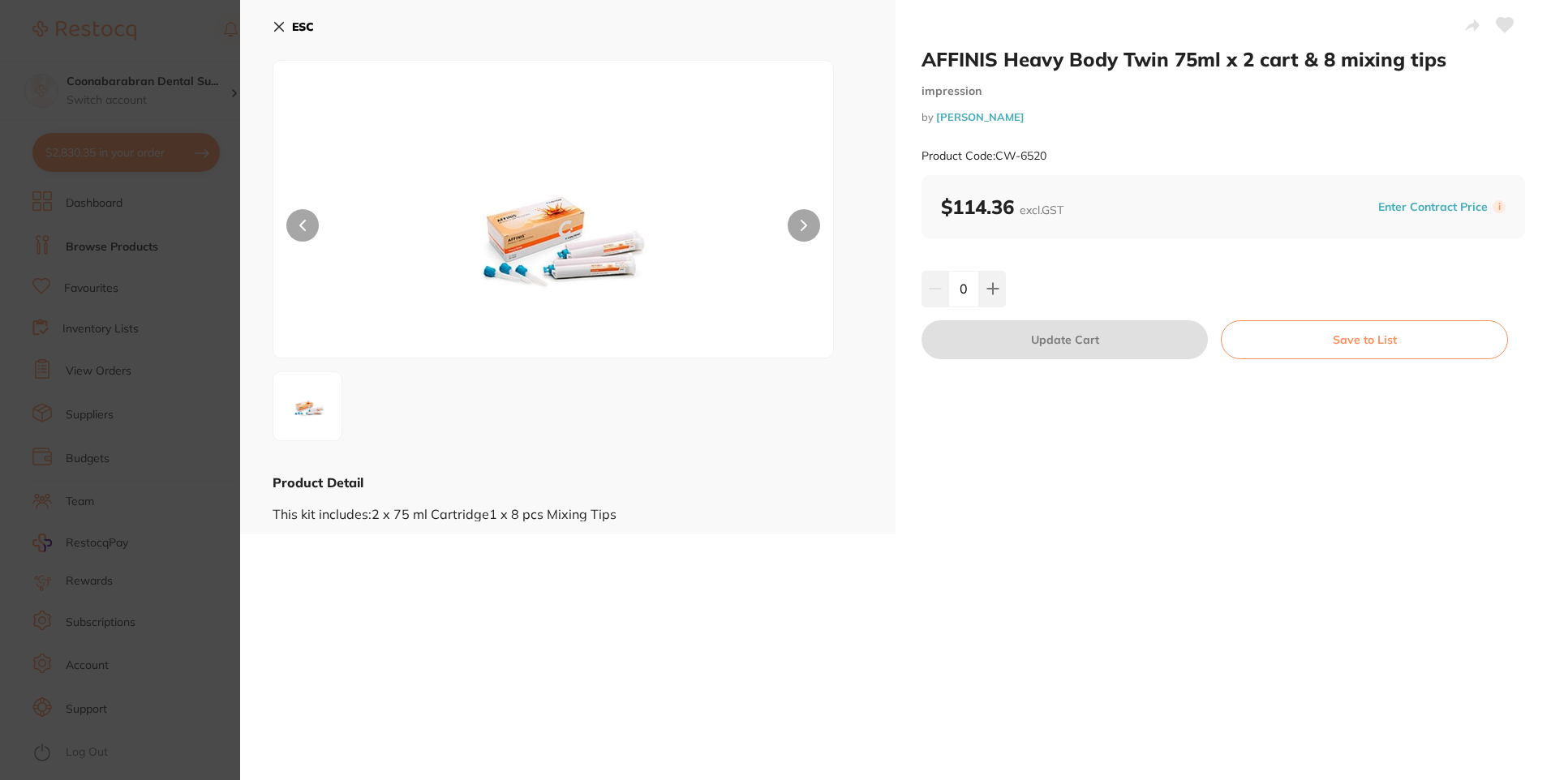
click at [277, 24] on icon at bounding box center [279, 27] width 9 height 9
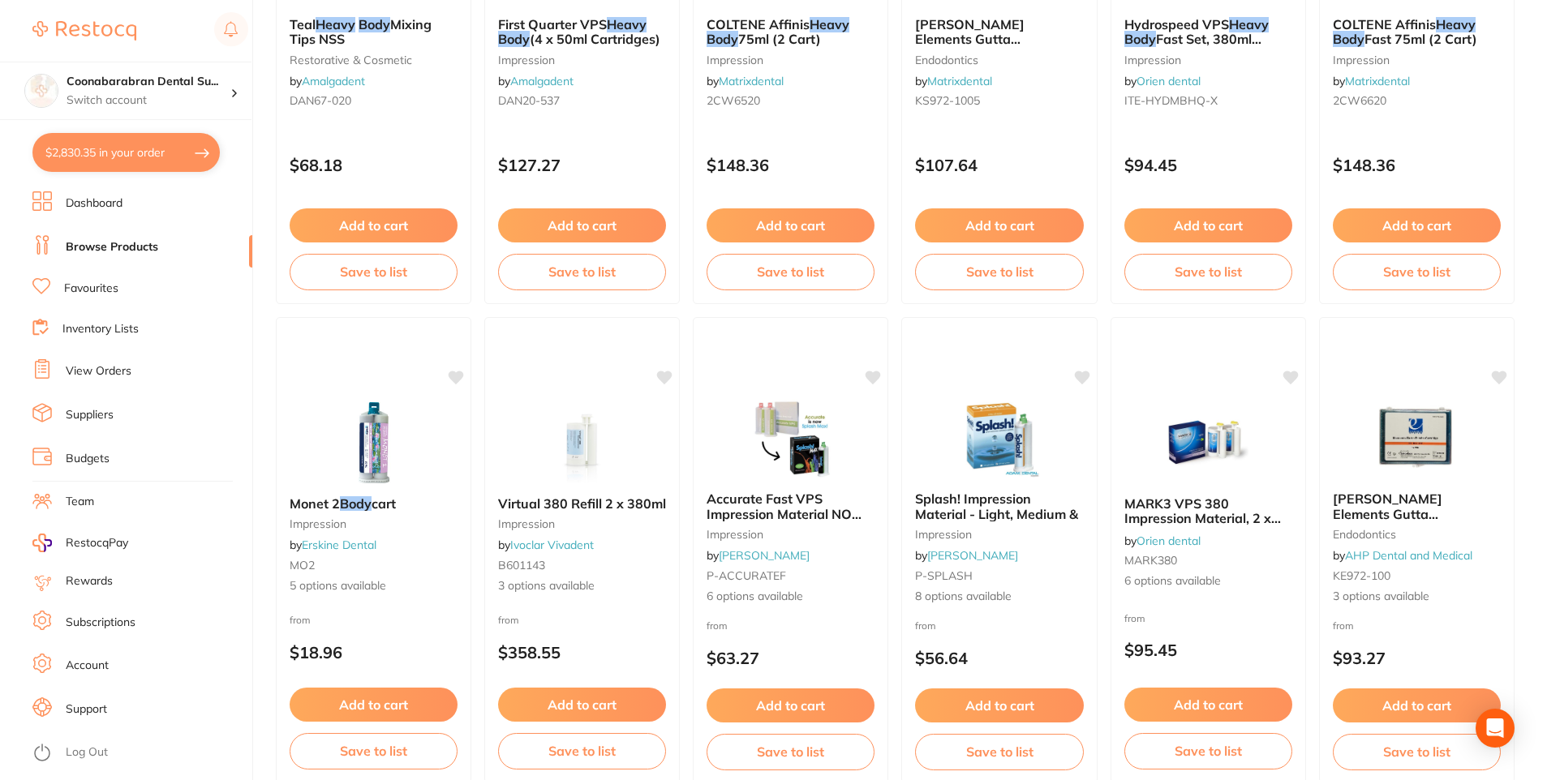
scroll to position [2355, 0]
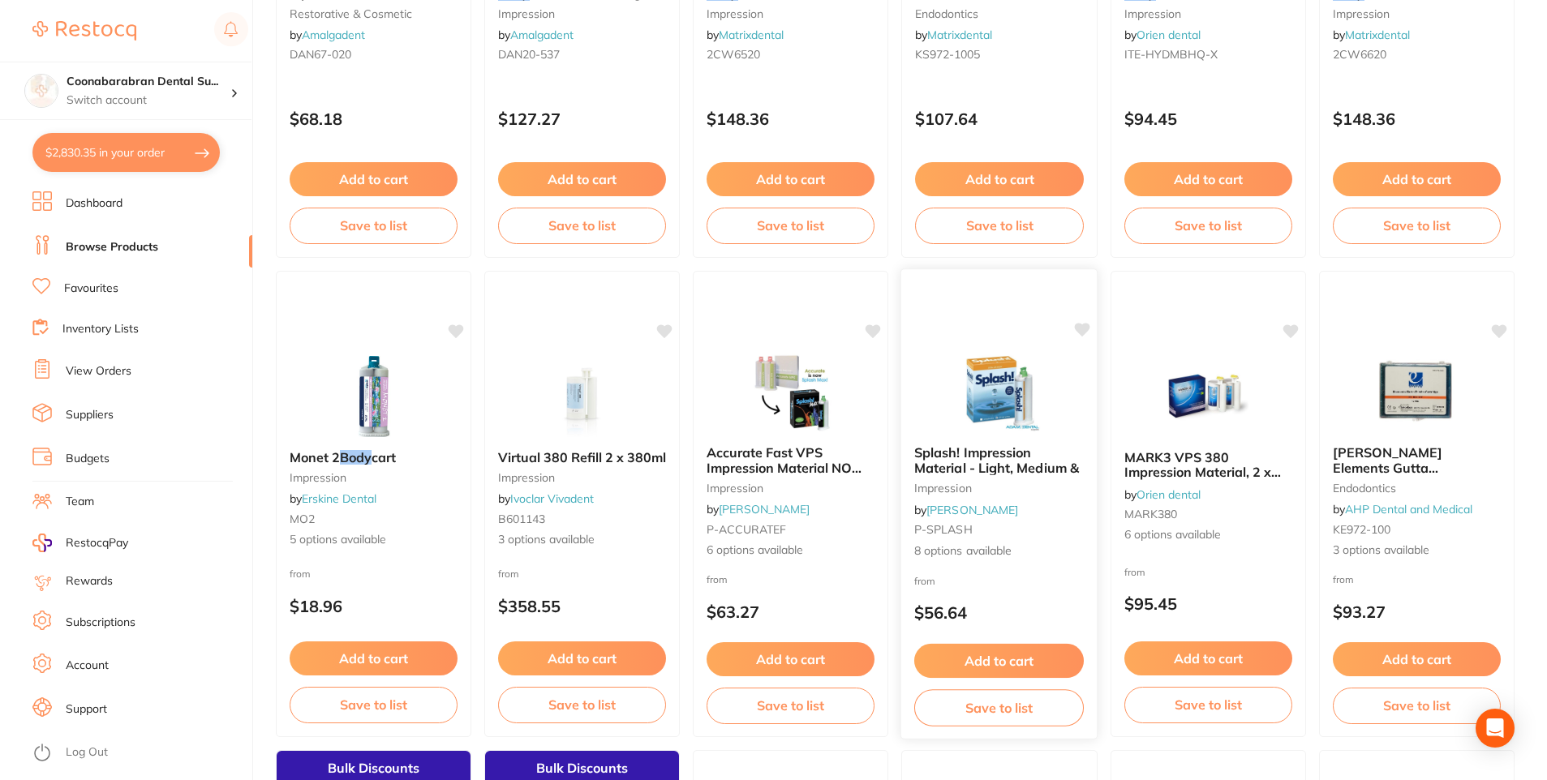
click at [1033, 473] on span "Splash! Impression Material - Light, Medium &" at bounding box center [996, 460] width 165 height 32
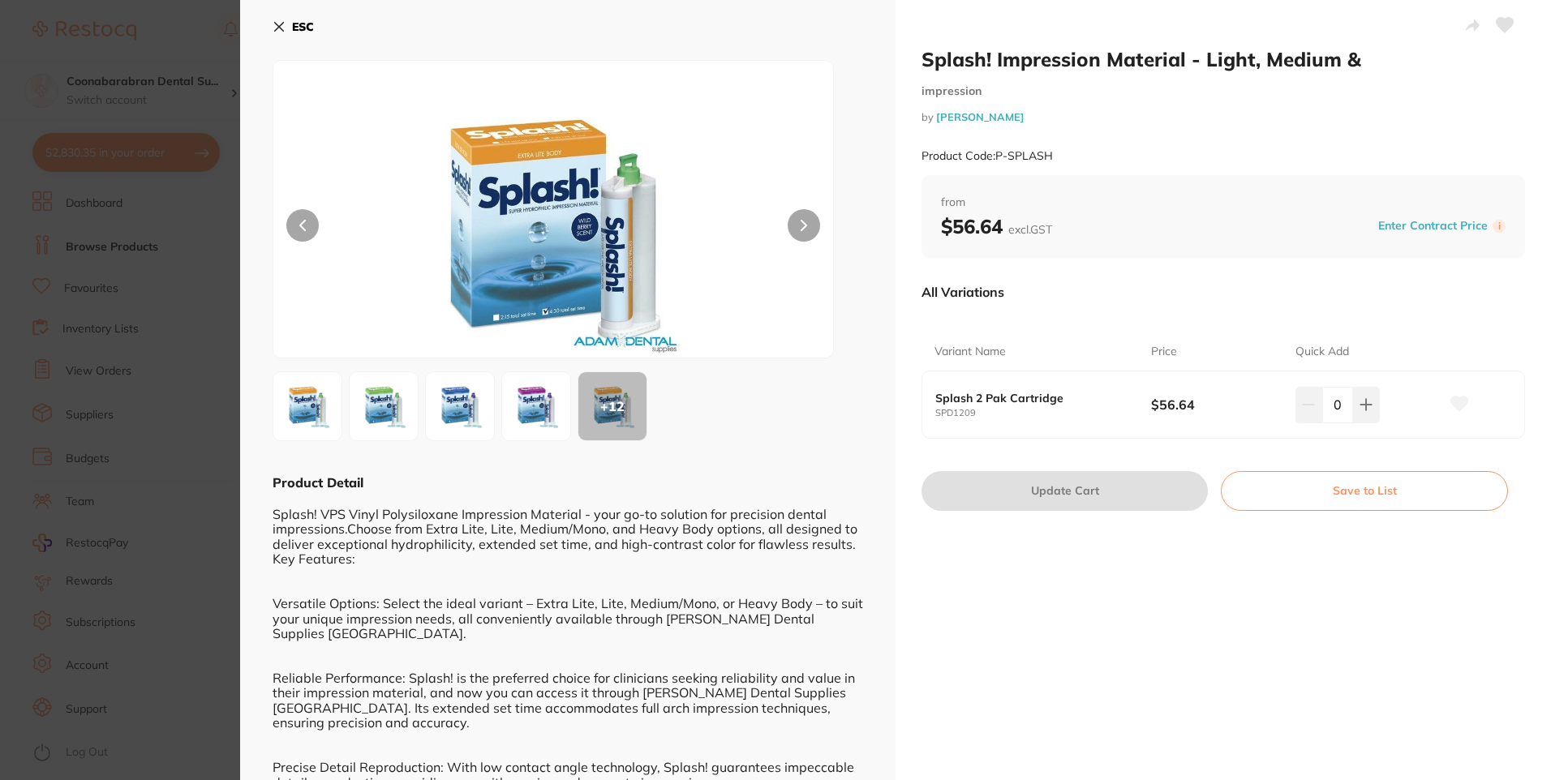
click at [526, 412] on img at bounding box center [536, 406] width 58 height 58
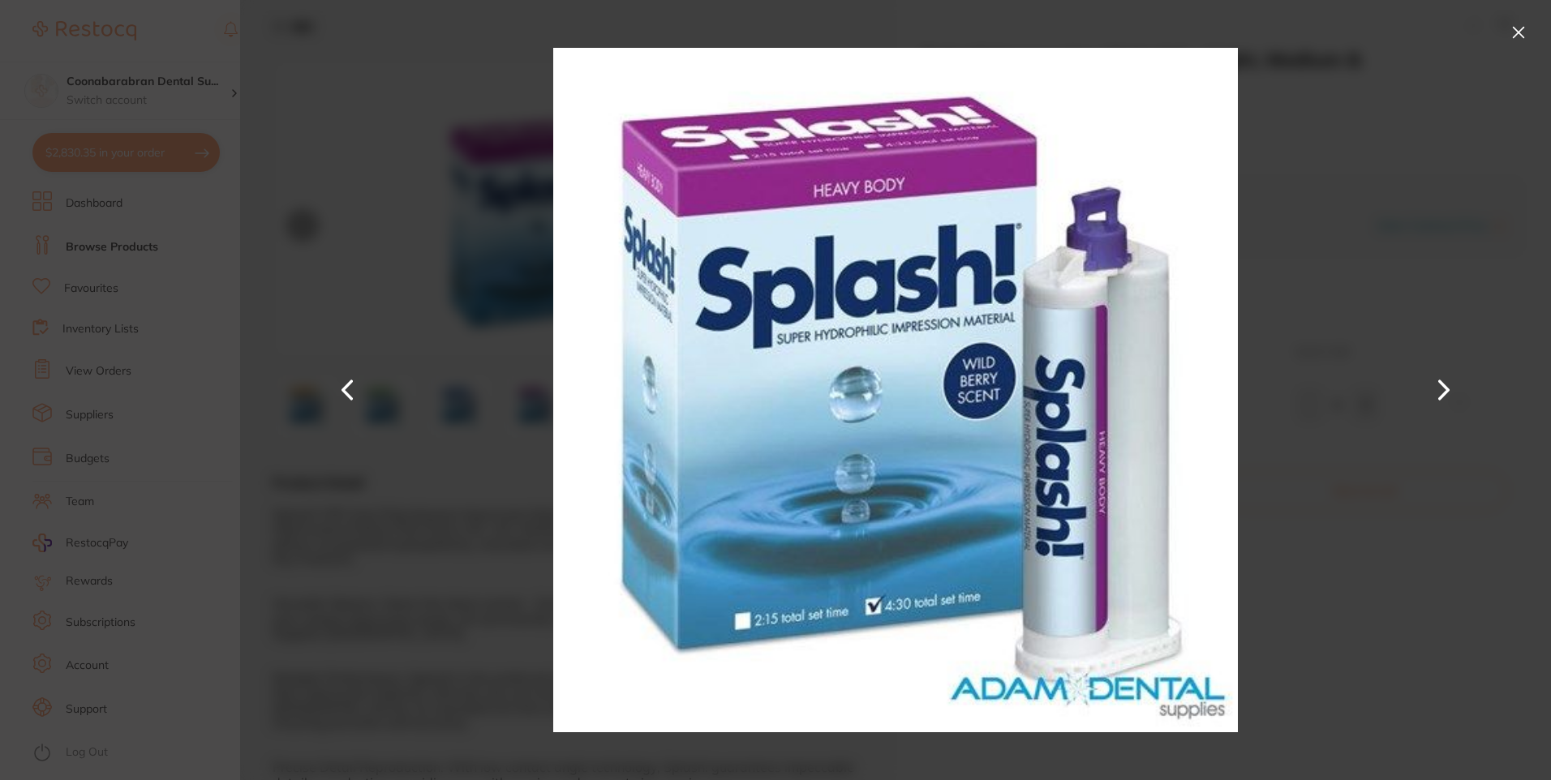
click at [1514, 29] on button at bounding box center [1518, 32] width 26 height 26
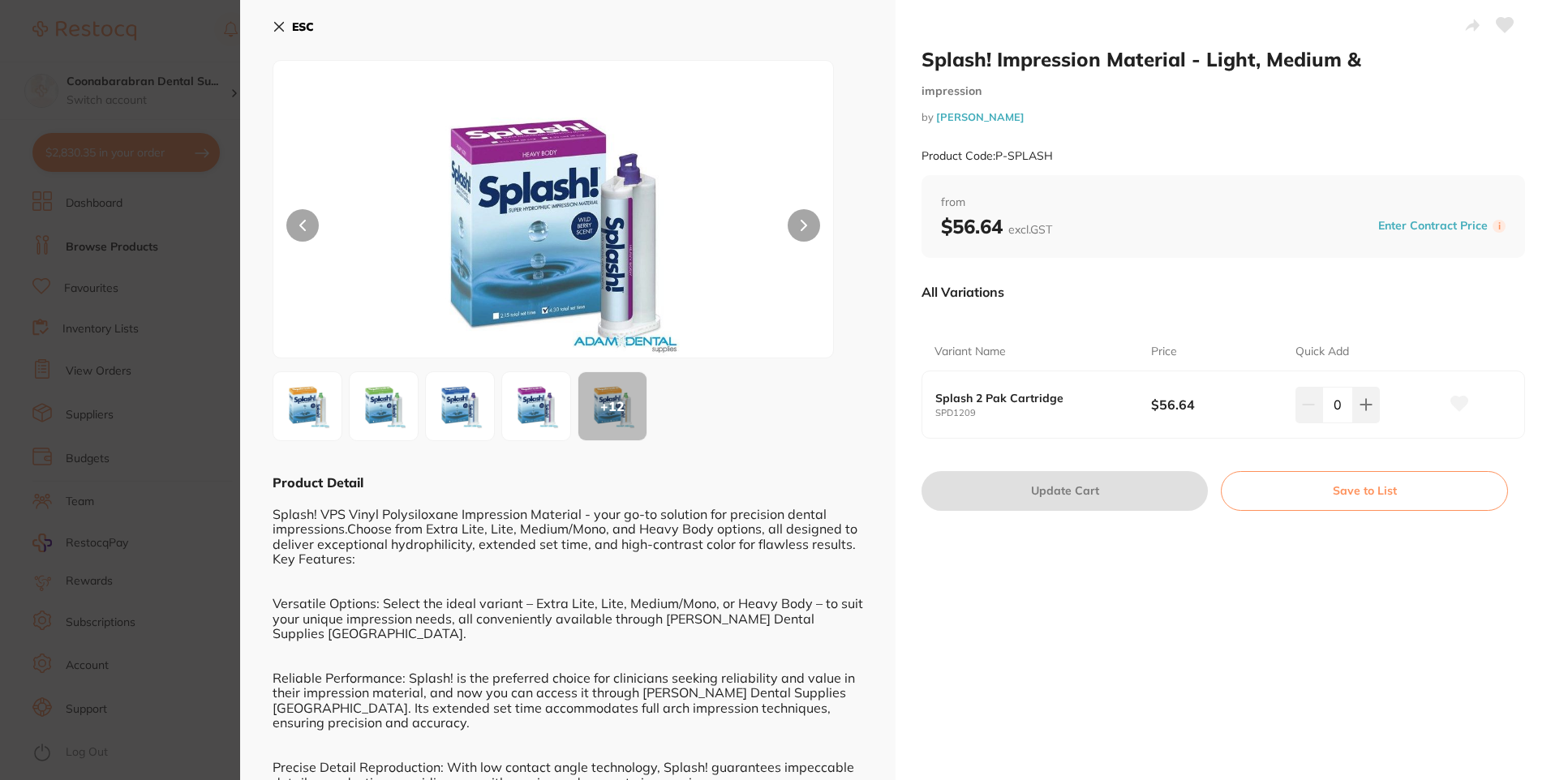
click at [622, 406] on div "+ 12" at bounding box center [612, 406] width 68 height 68
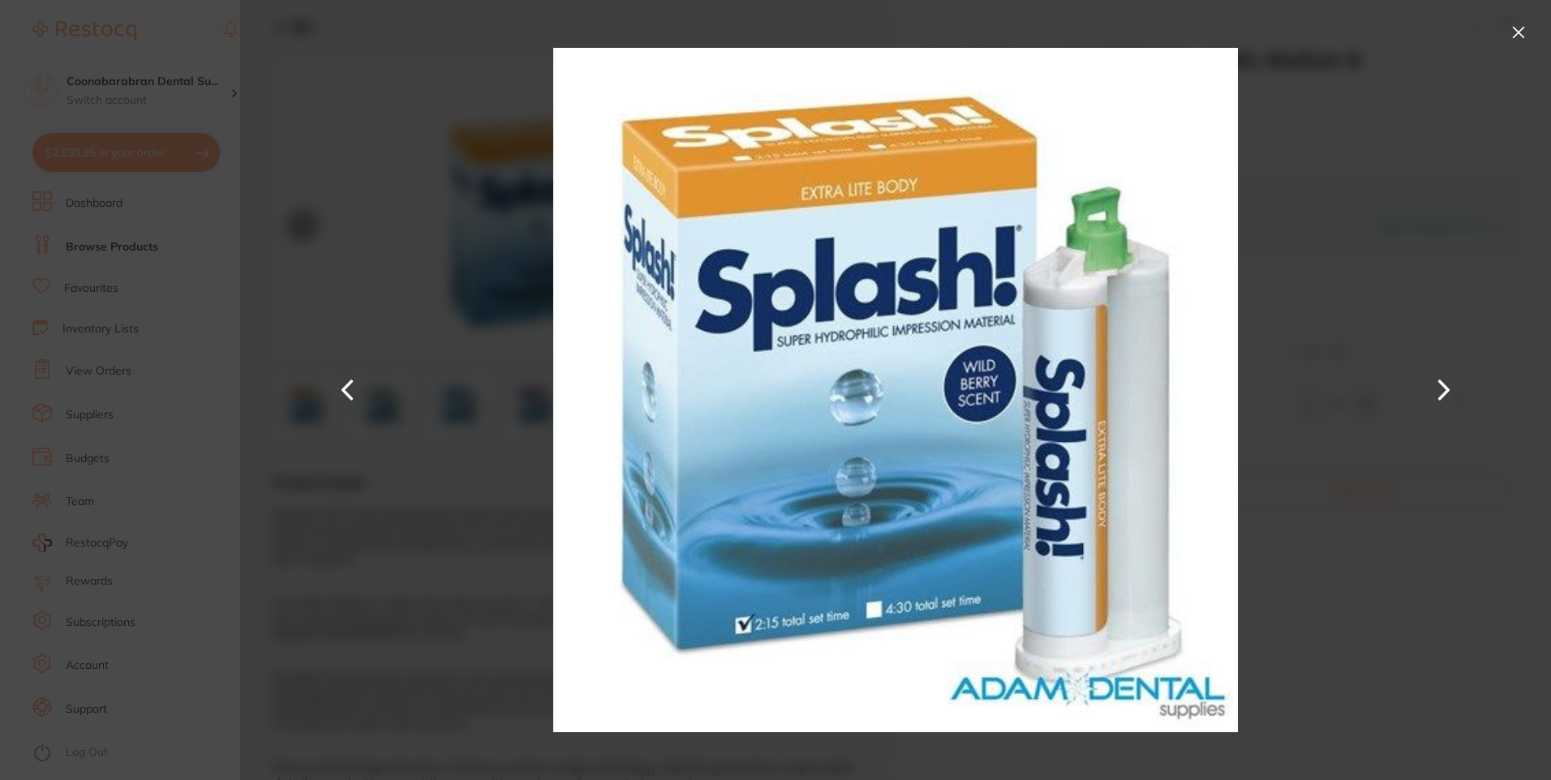
click at [1522, 28] on button at bounding box center [1518, 32] width 26 height 26
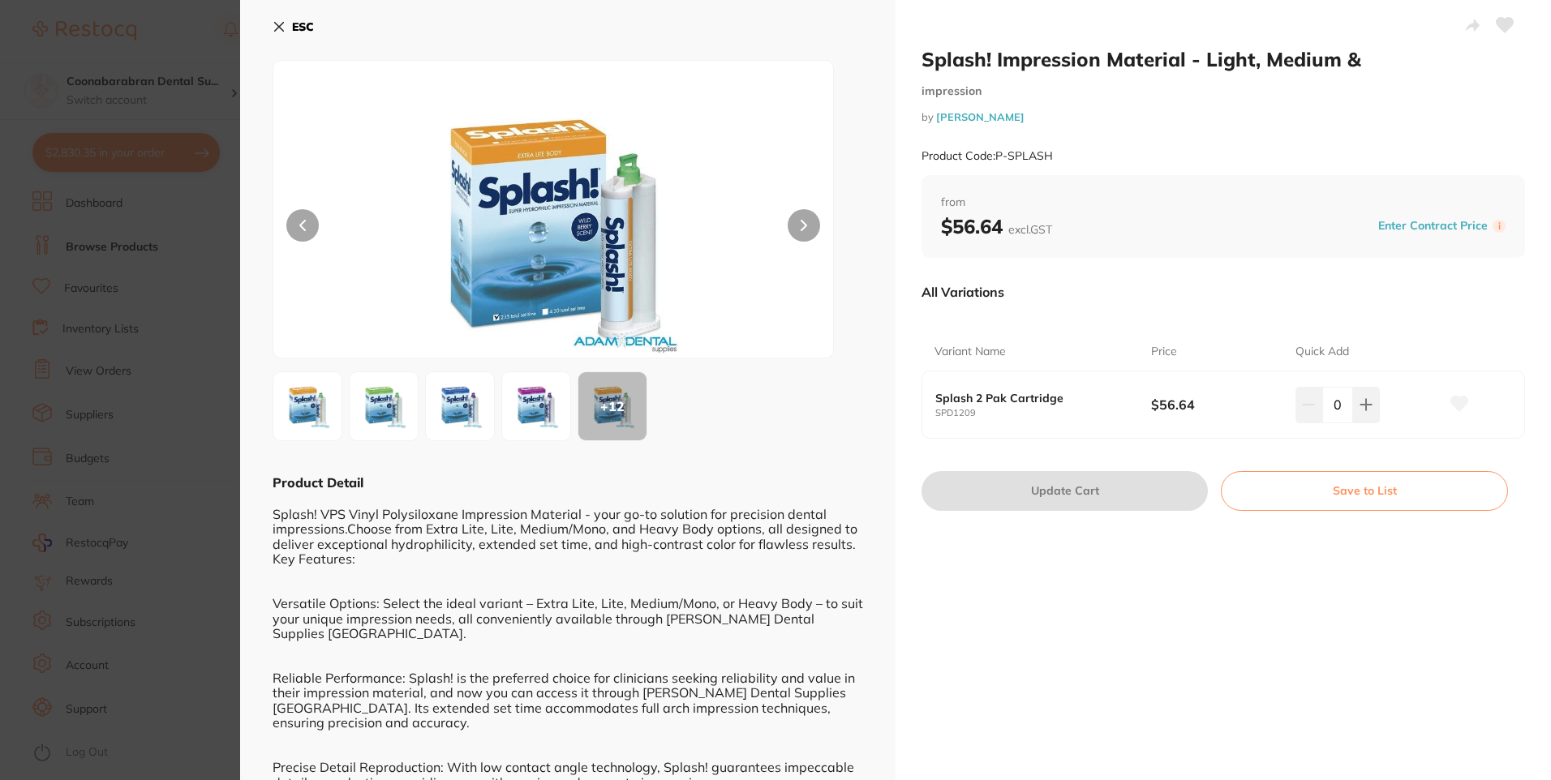
click at [282, 26] on icon at bounding box center [279, 26] width 13 height 13
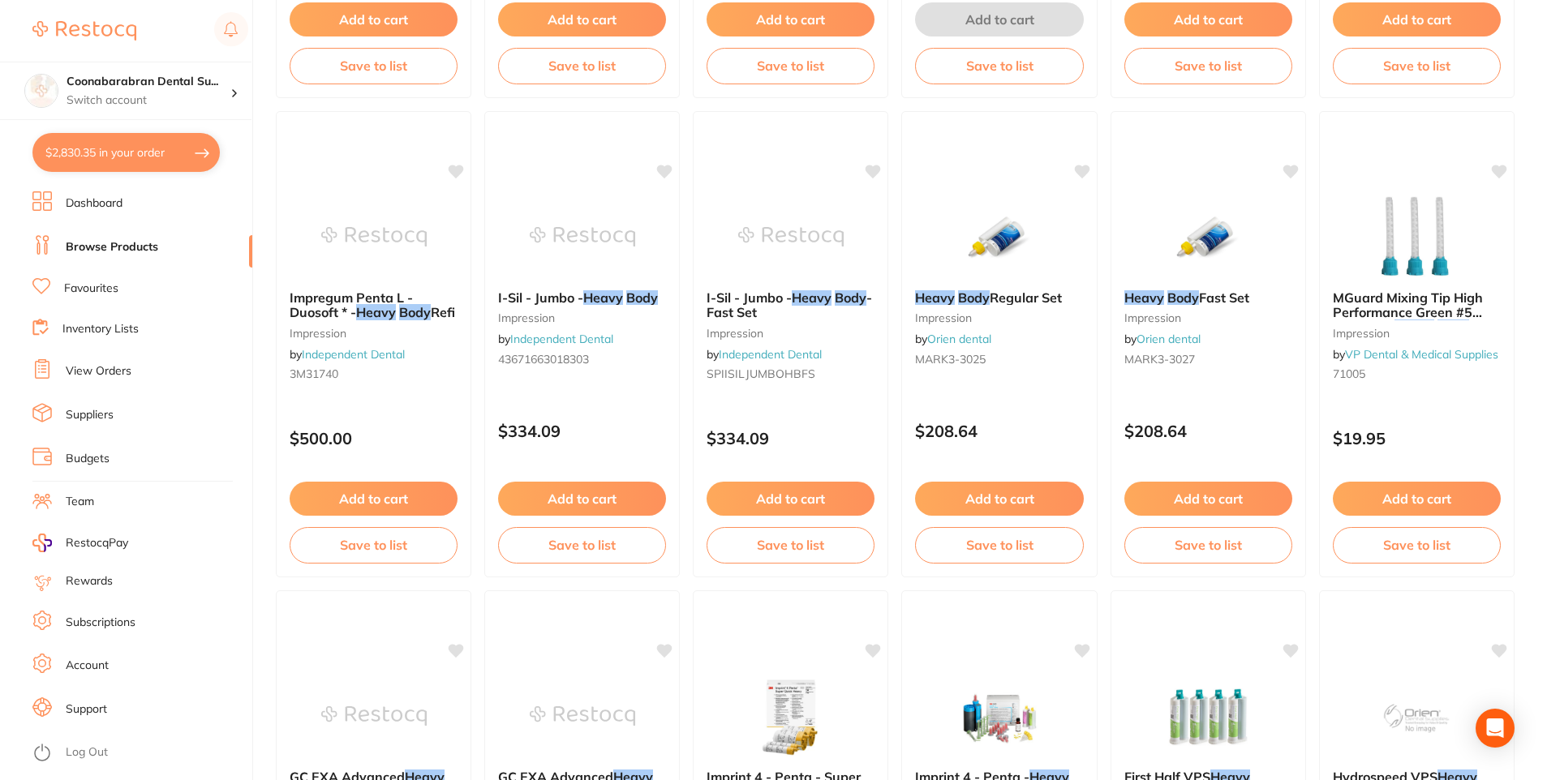
scroll to position [509, 0]
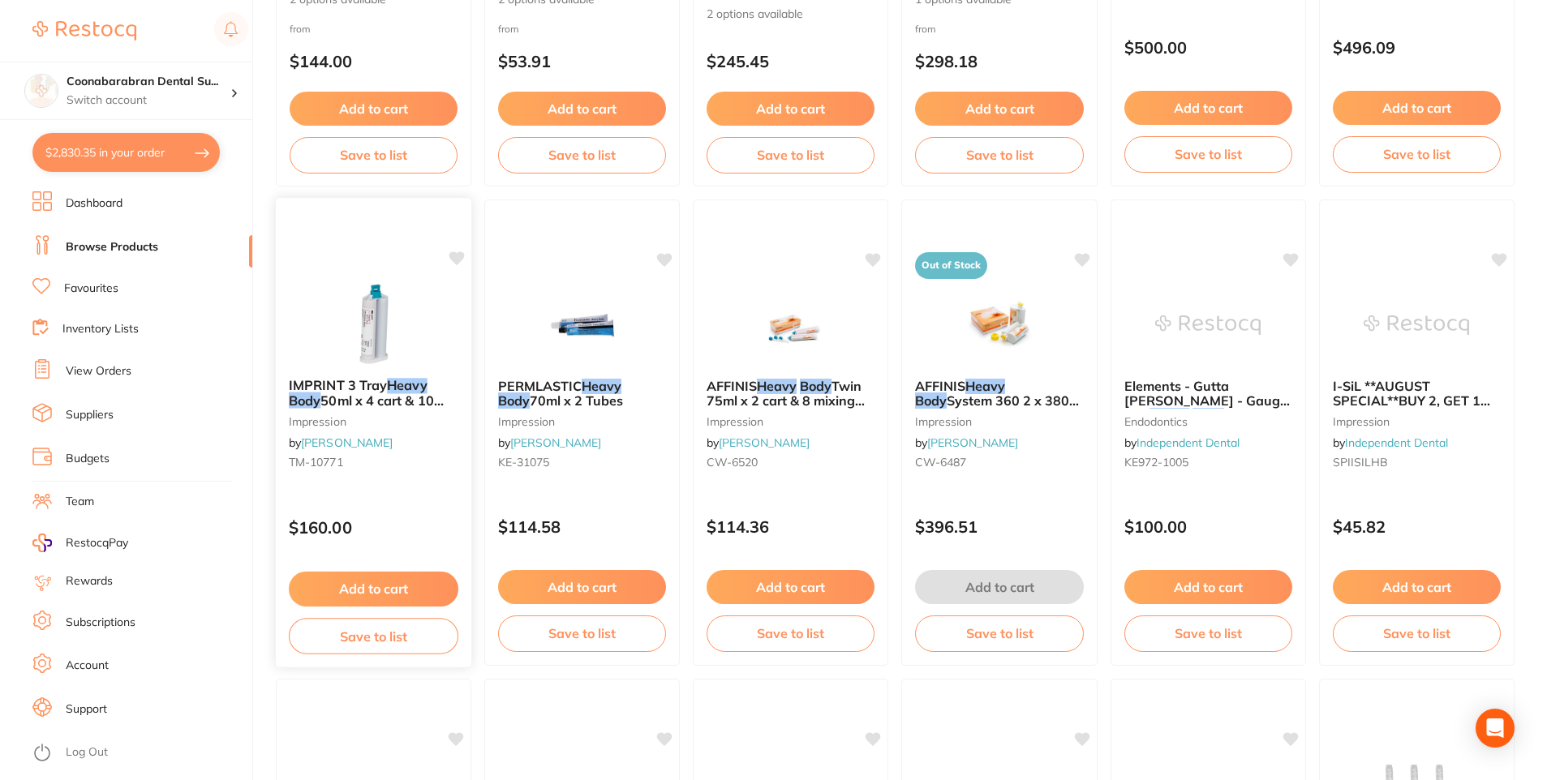
click at [388, 398] on span "50ml x 4 cart & 10 mix tips" at bounding box center [366, 409] width 155 height 32
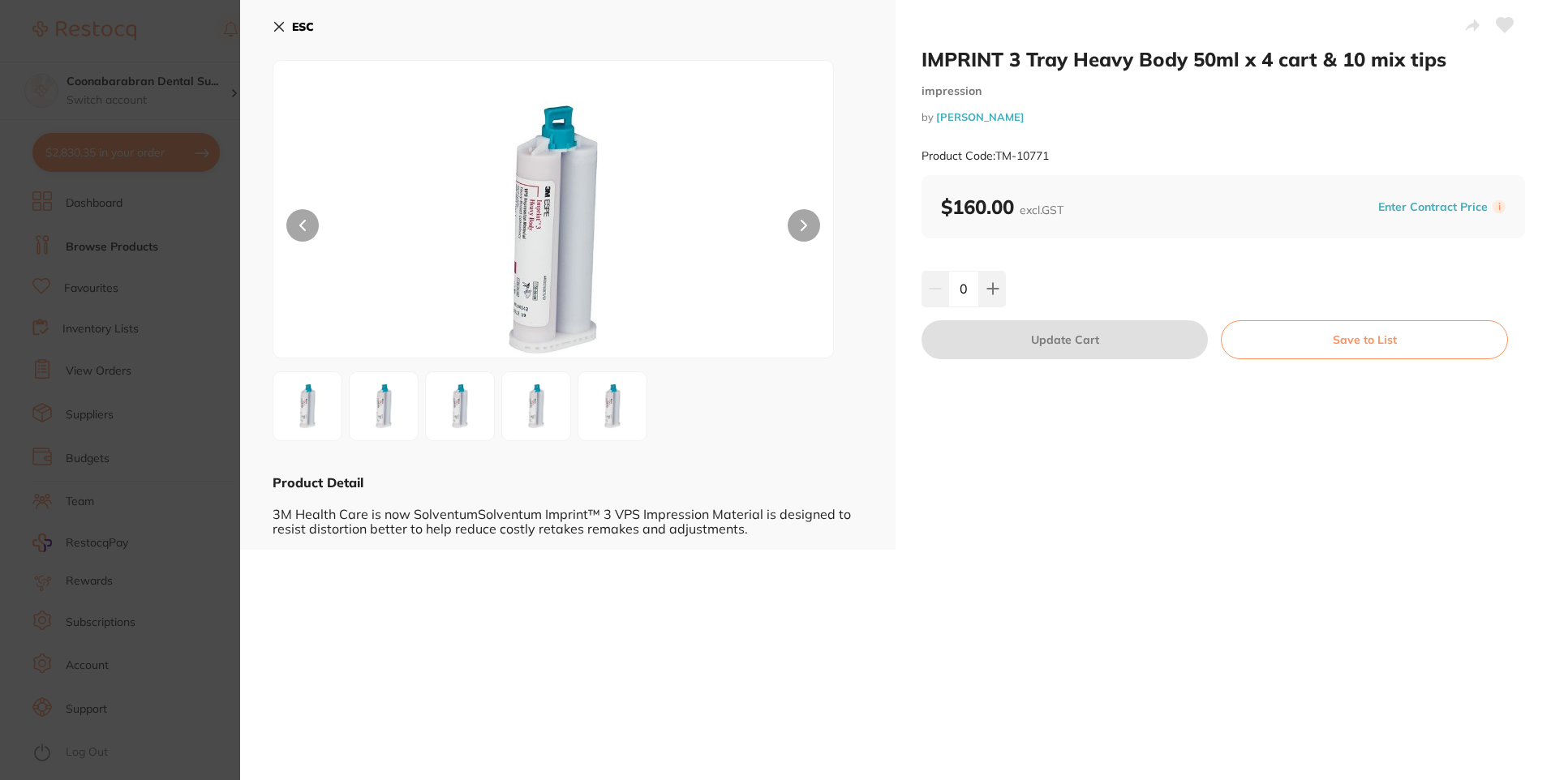
click at [526, 399] on img at bounding box center [536, 406] width 58 height 58
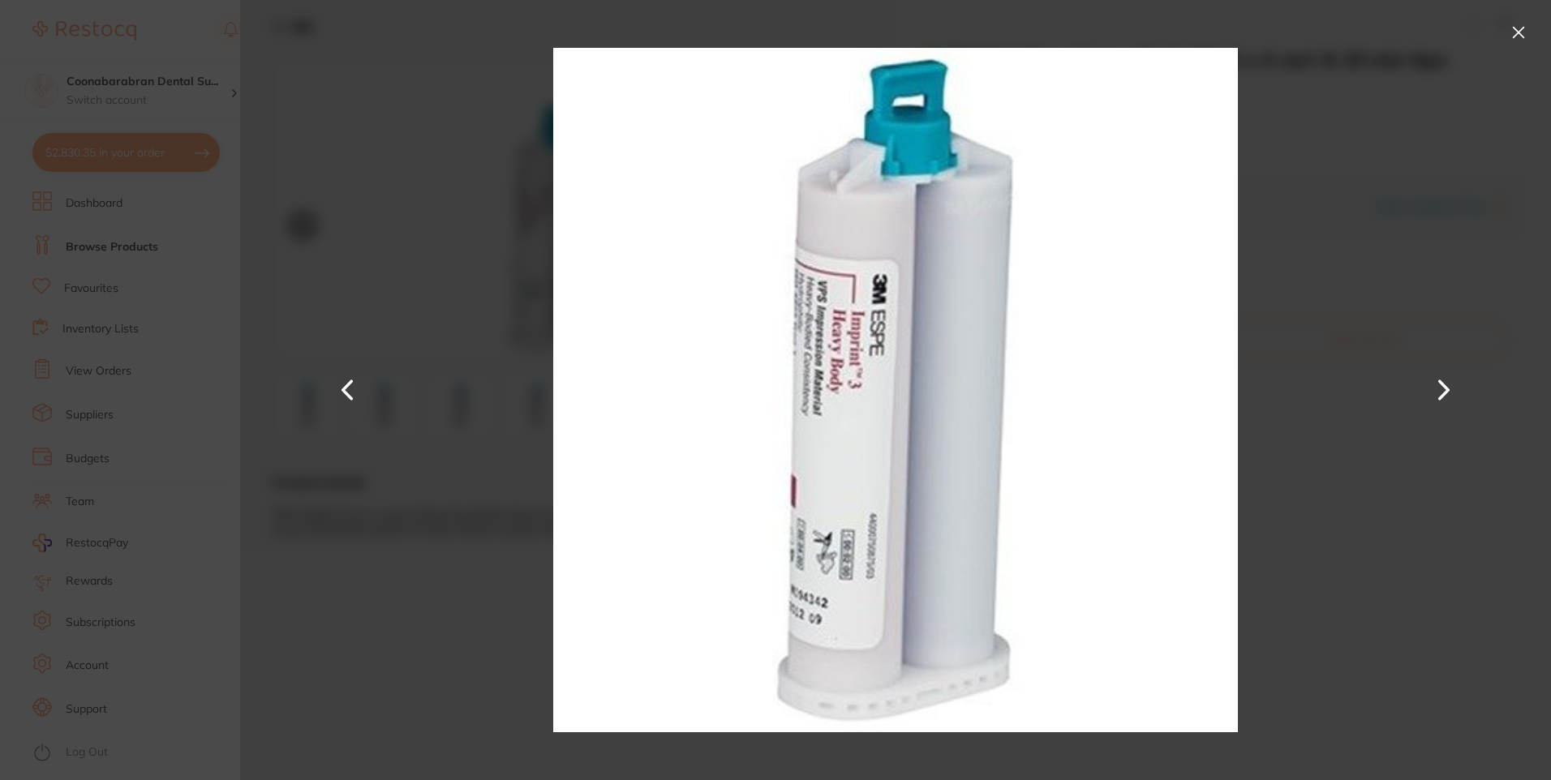
click at [1514, 30] on button at bounding box center [1518, 32] width 26 height 26
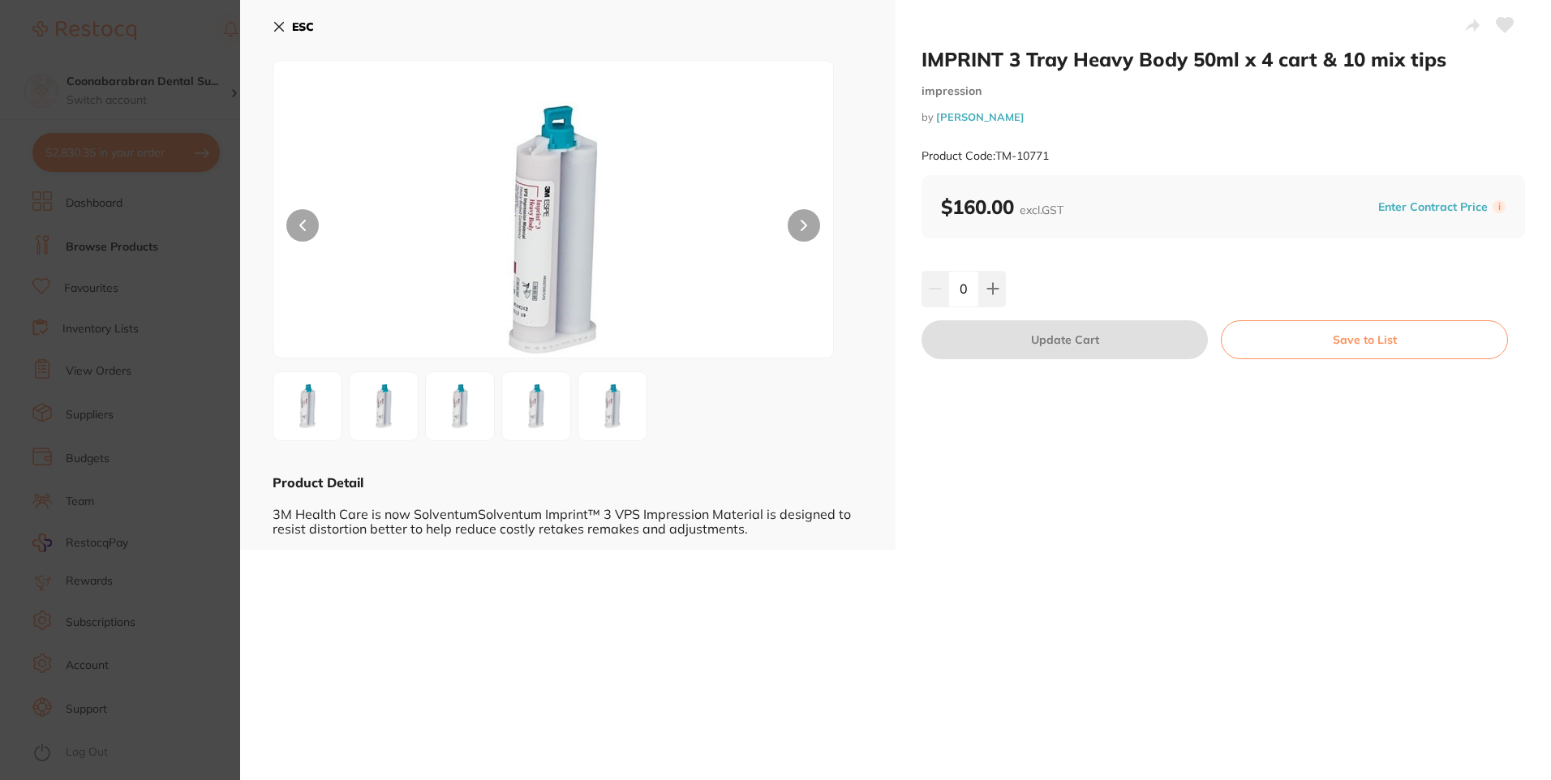
click at [277, 31] on icon at bounding box center [279, 26] width 13 height 13
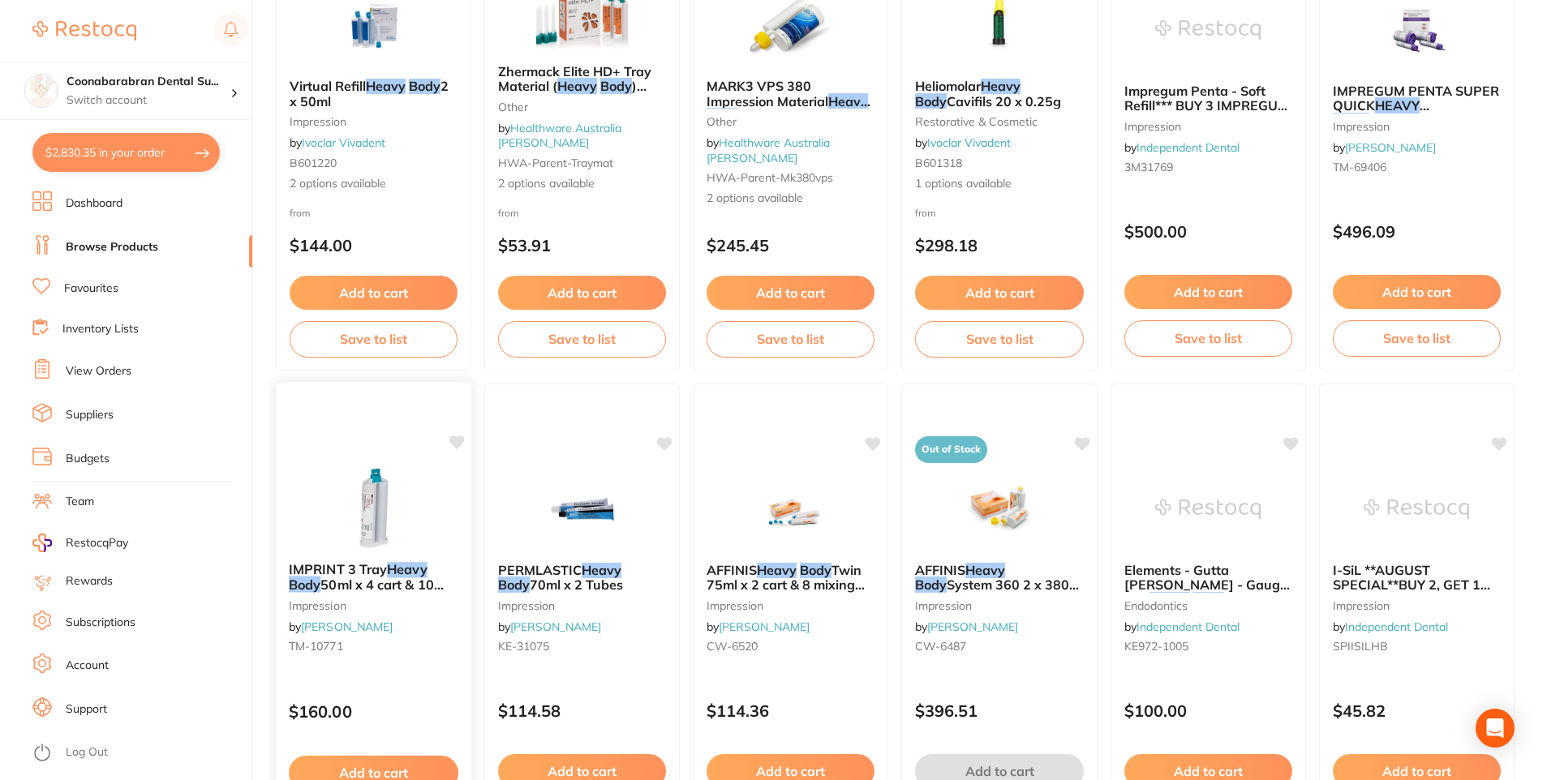
scroll to position [406, 0]
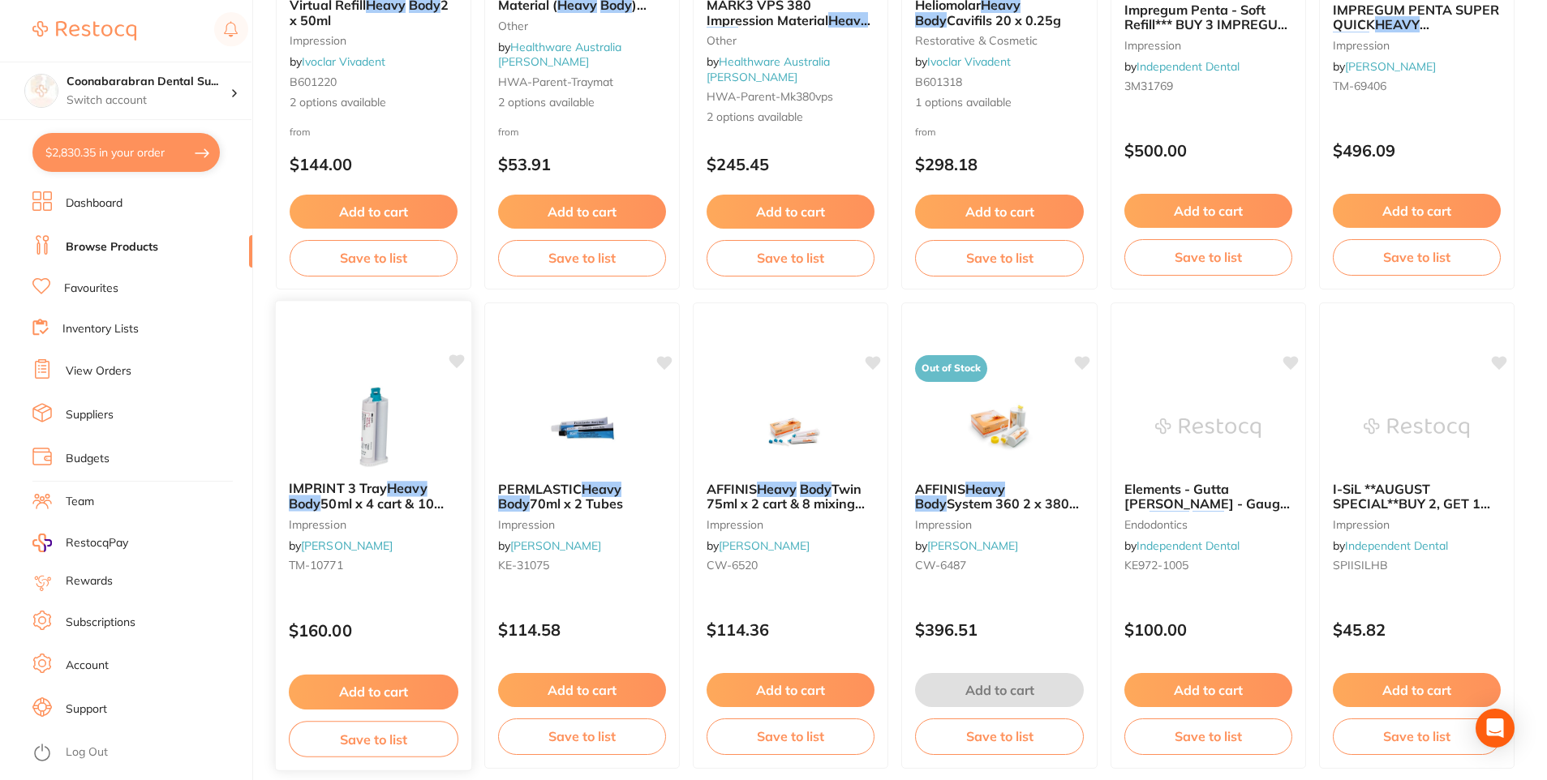
click at [382, 440] on img at bounding box center [373, 427] width 106 height 82
